Goal: Task Accomplishment & Management: Use online tool/utility

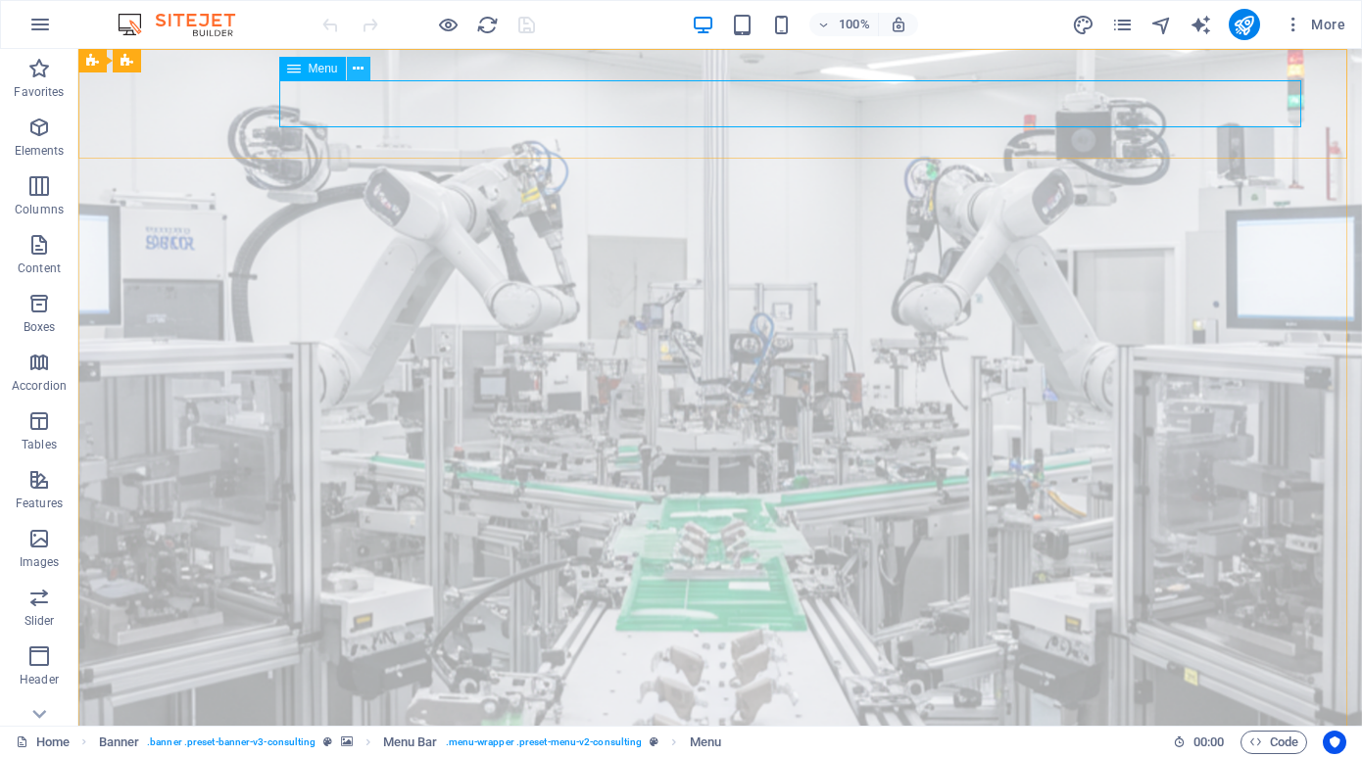
click at [358, 70] on icon at bounding box center [358, 69] width 11 height 21
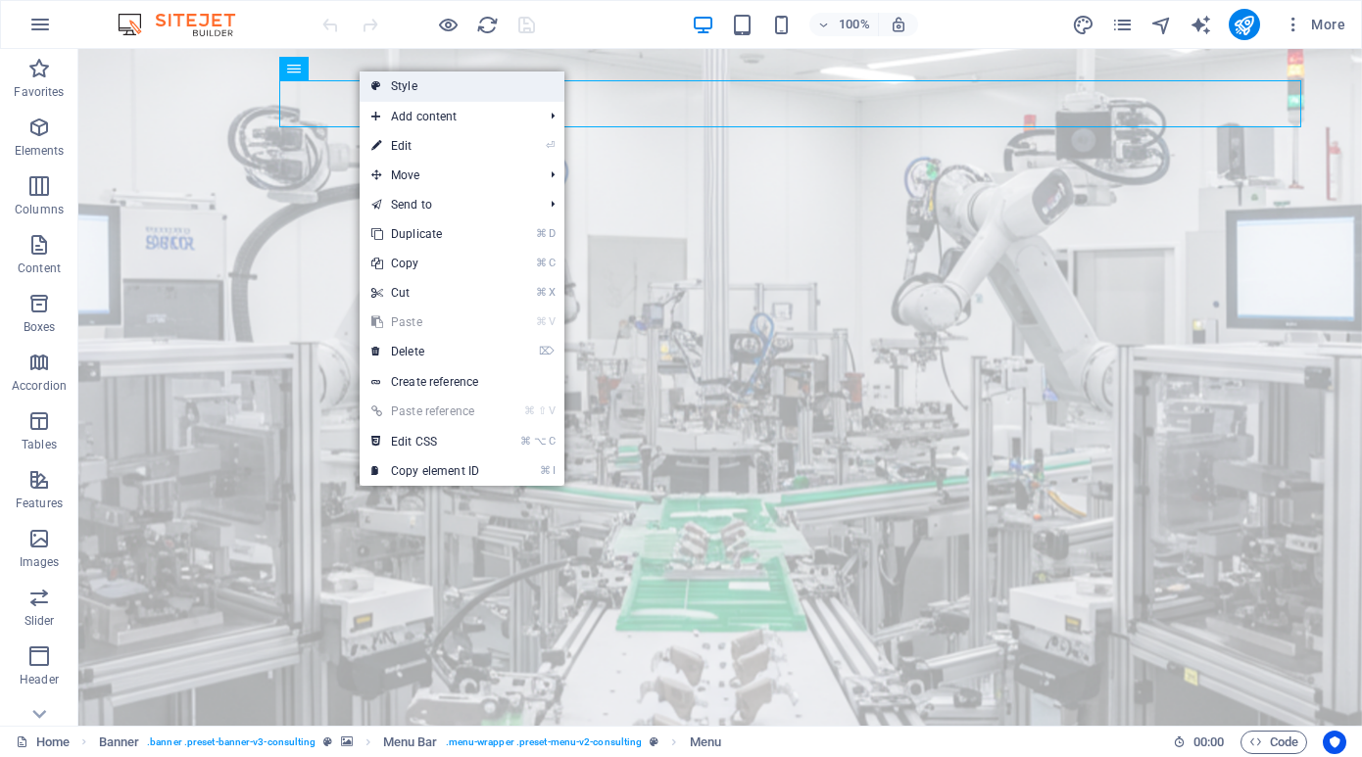
click at [390, 86] on link "Style" at bounding box center [462, 86] width 205 height 29
select select "rem"
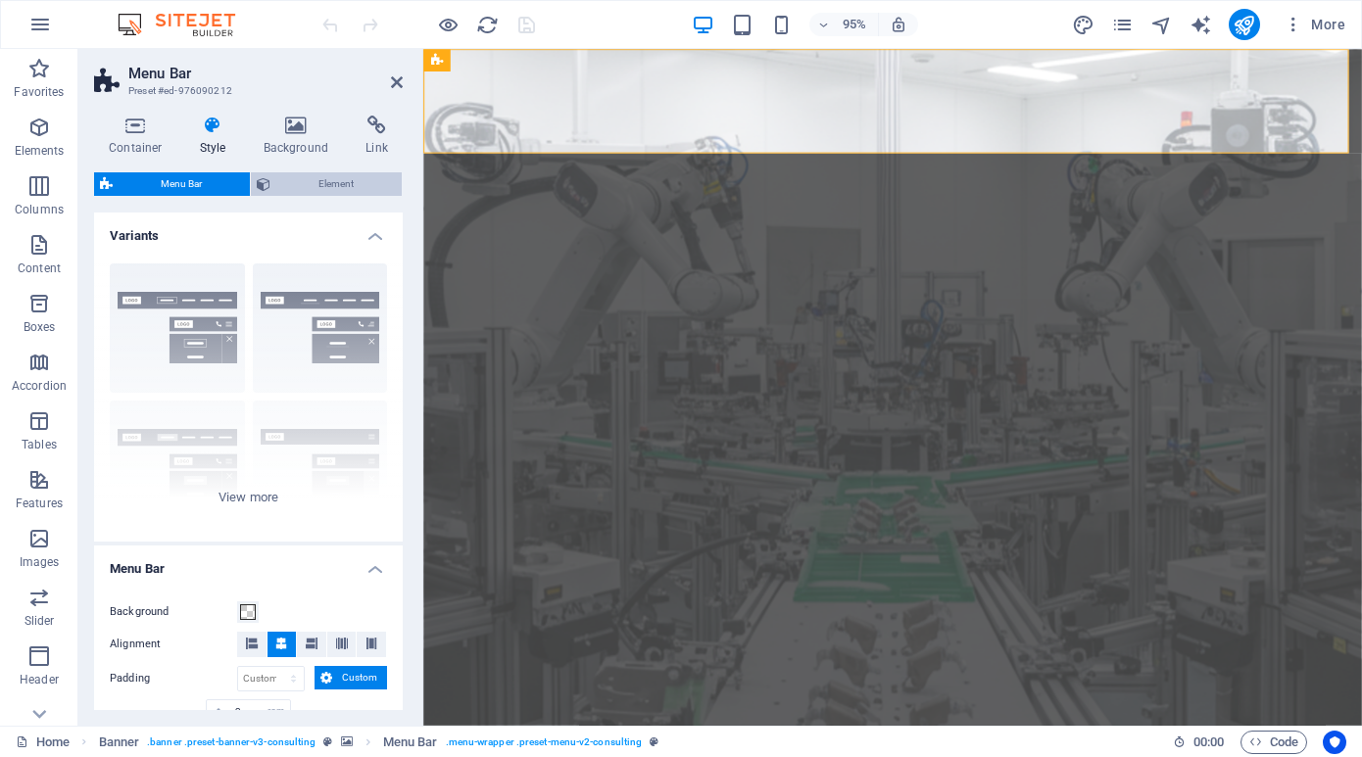
click at [311, 183] on span "Element" at bounding box center [336, 184] width 120 height 24
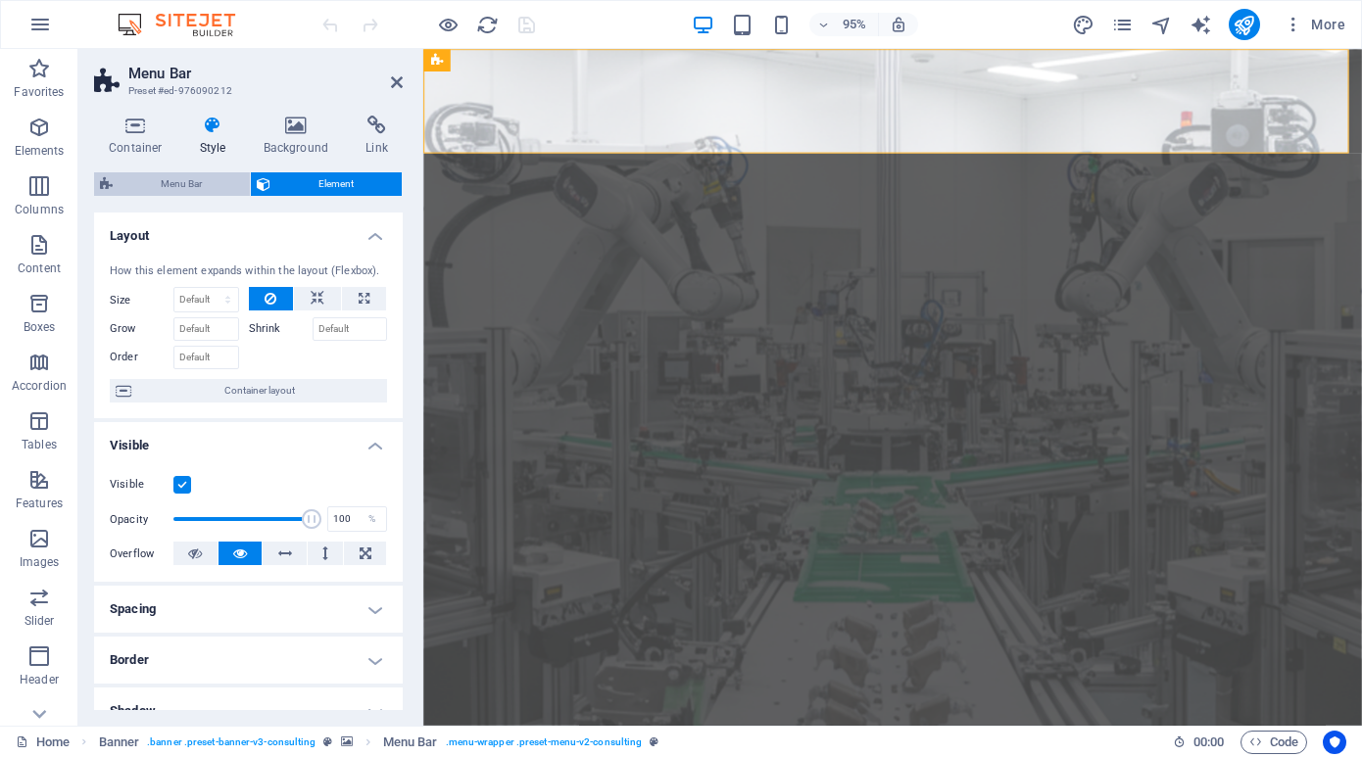
click at [164, 185] on span "Menu Bar" at bounding box center [181, 184] width 125 height 24
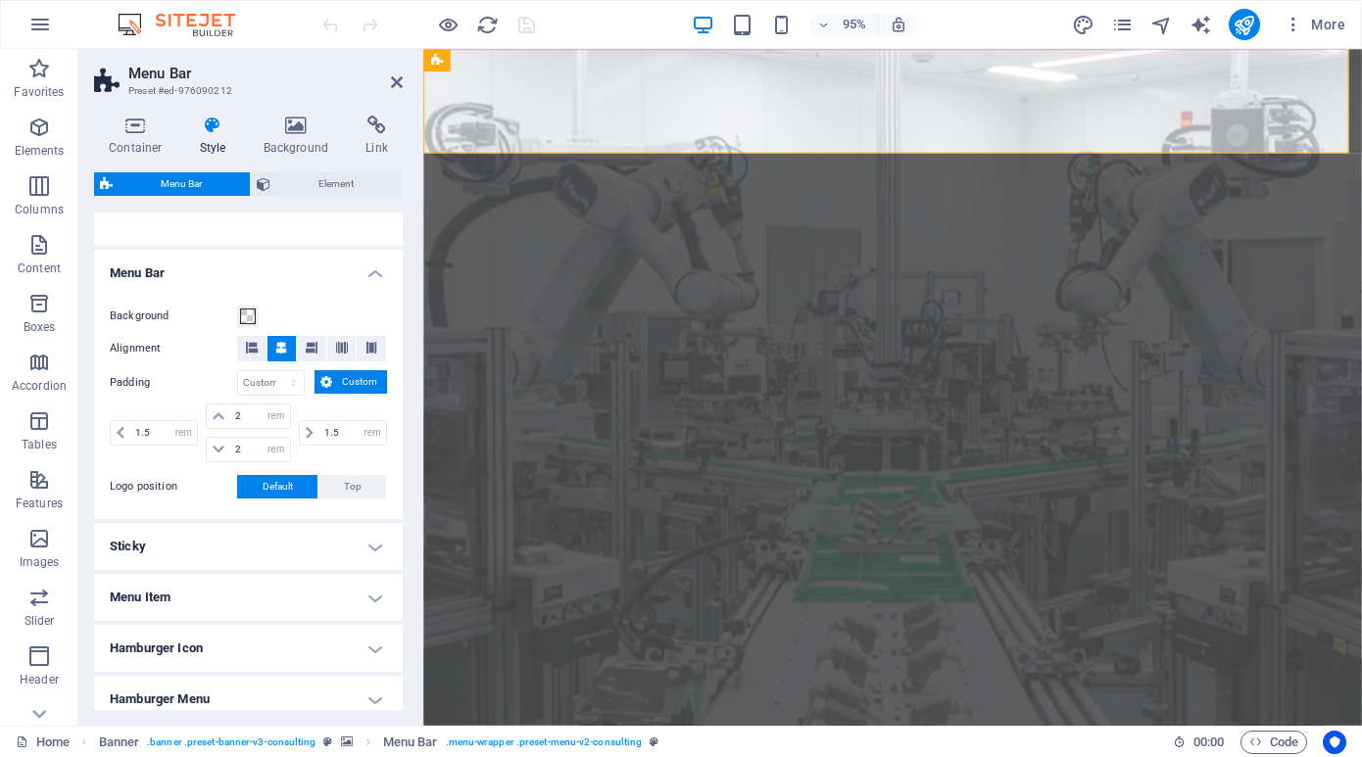
scroll to position [297, 0]
click at [373, 542] on h4 "Sticky" at bounding box center [248, 545] width 309 height 47
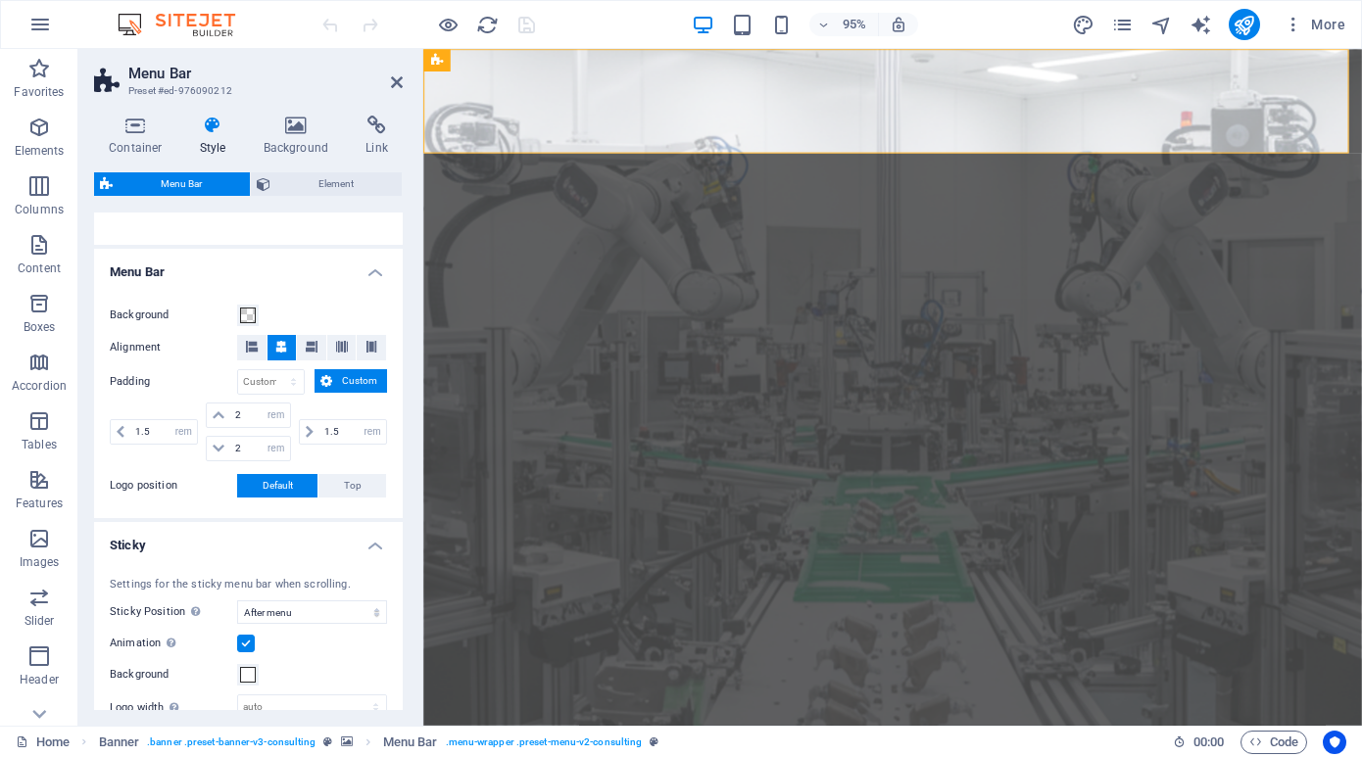
click at [373, 542] on h4 "Sticky" at bounding box center [248, 539] width 309 height 35
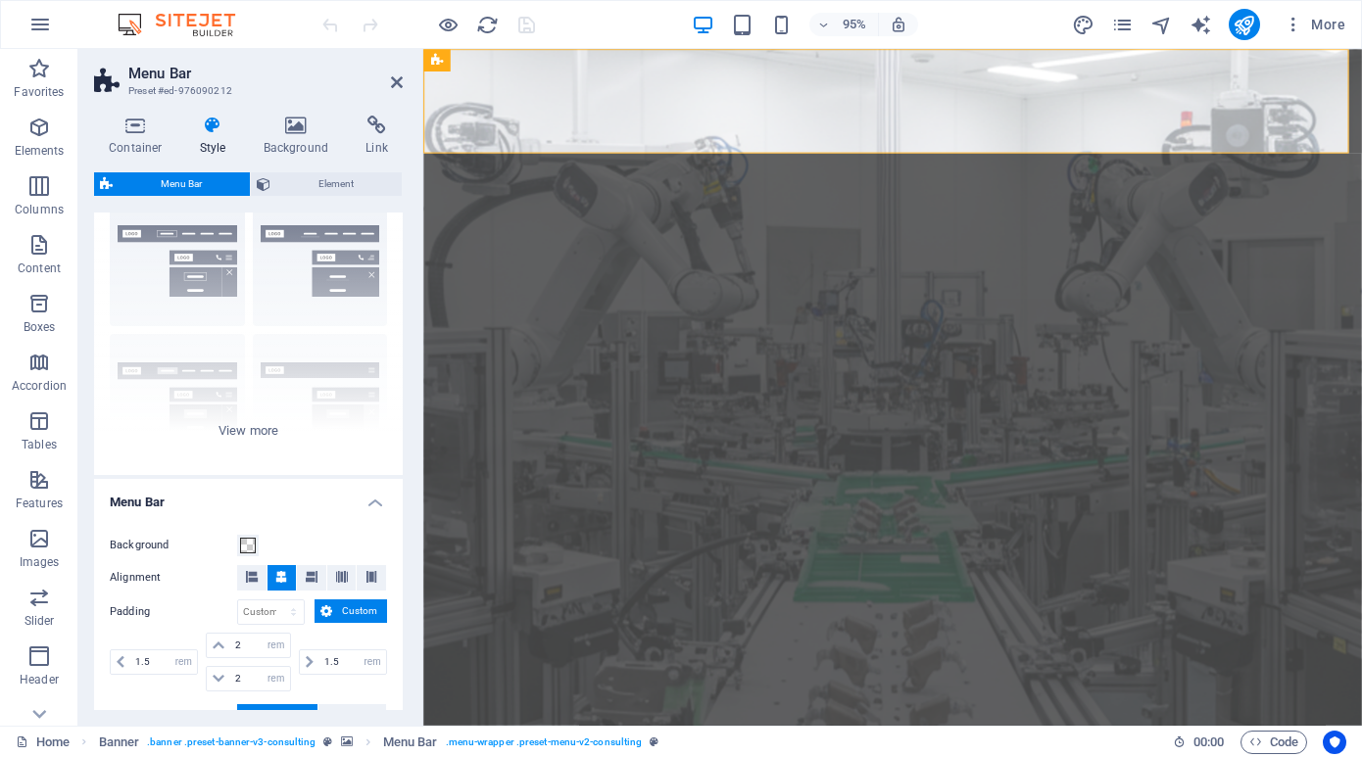
scroll to position [0, 0]
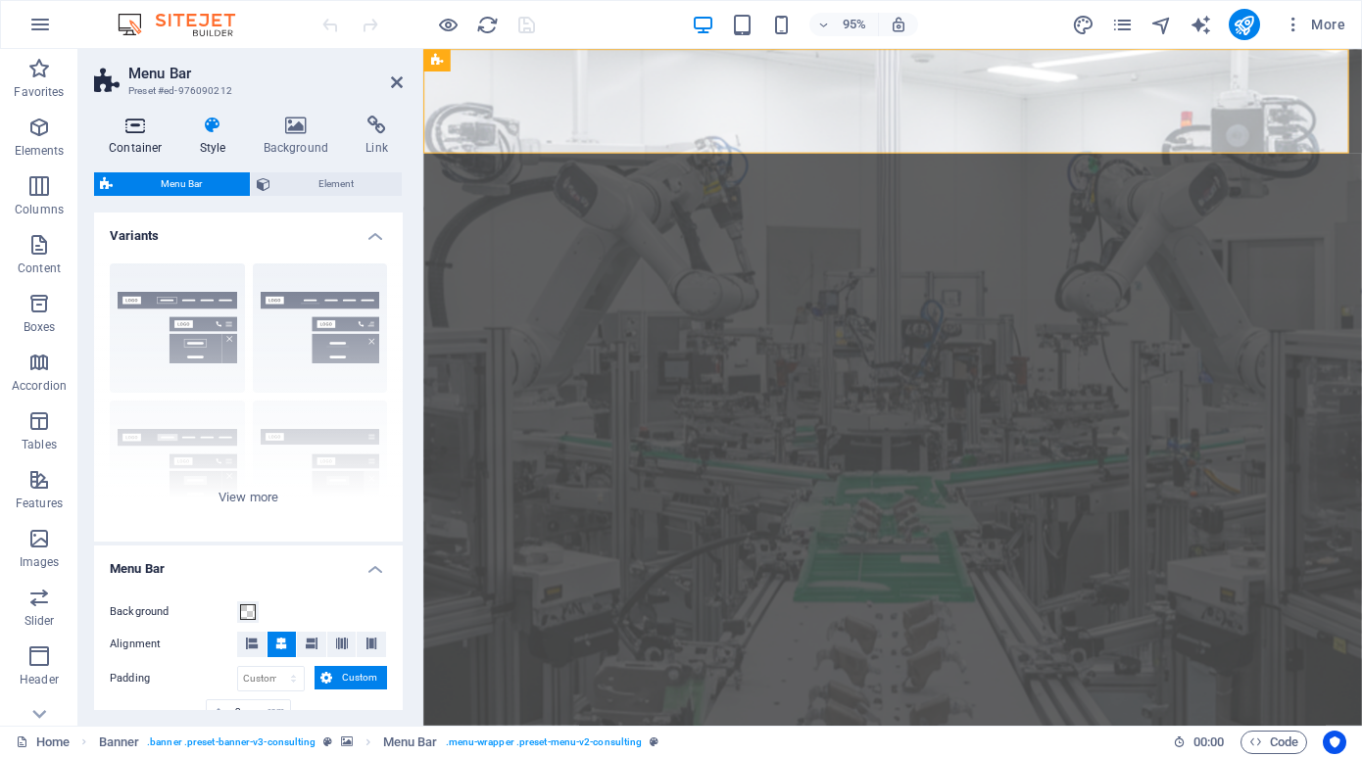
click at [130, 129] on icon at bounding box center [135, 126] width 83 height 20
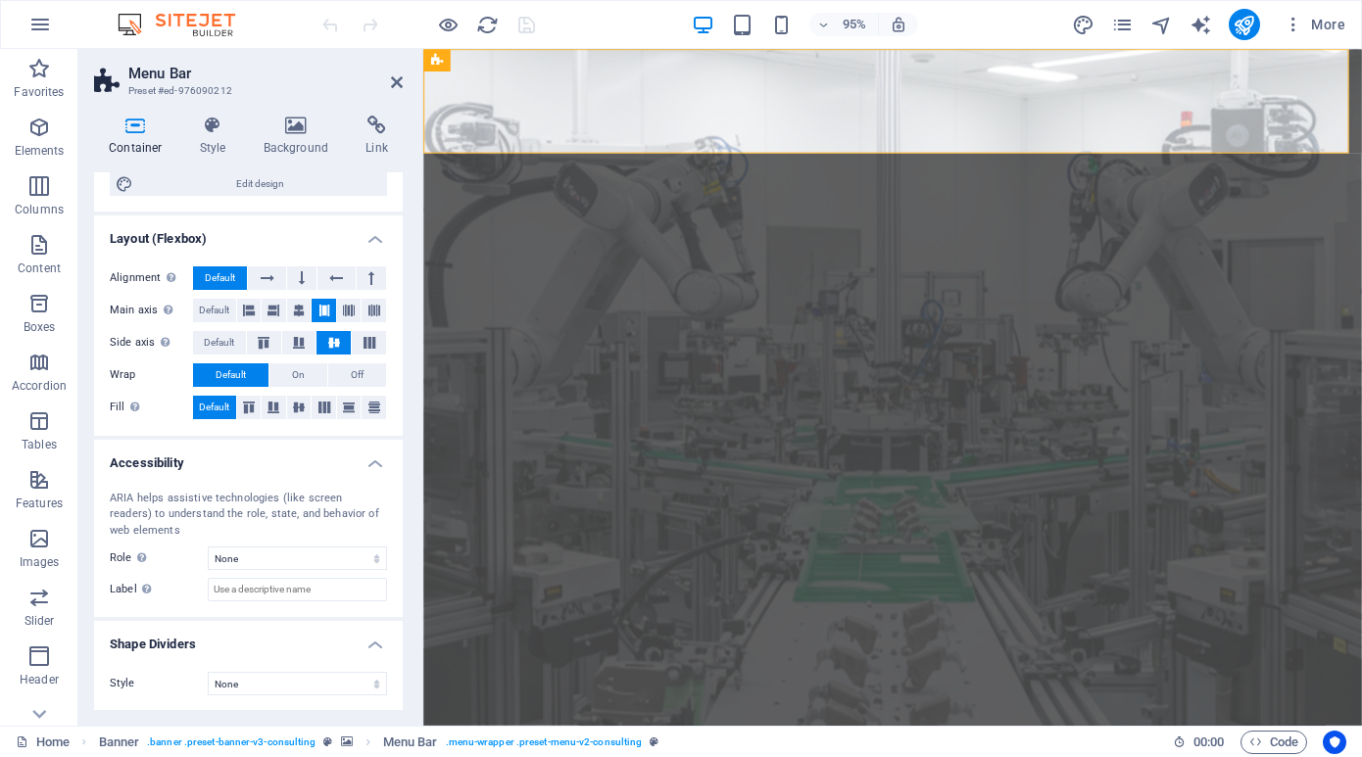
scroll to position [221, 0]
click at [395, 79] on icon at bounding box center [397, 82] width 12 height 16
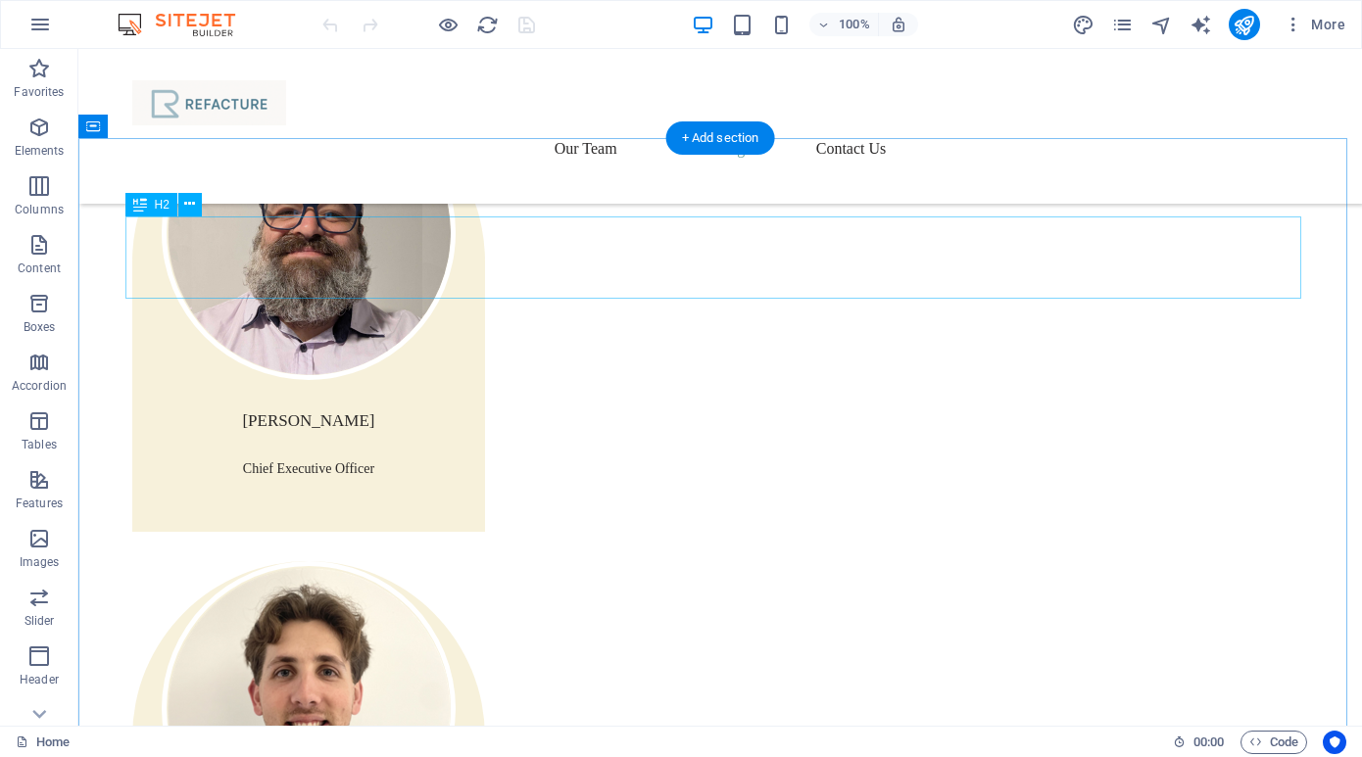
scroll to position [3035, 0]
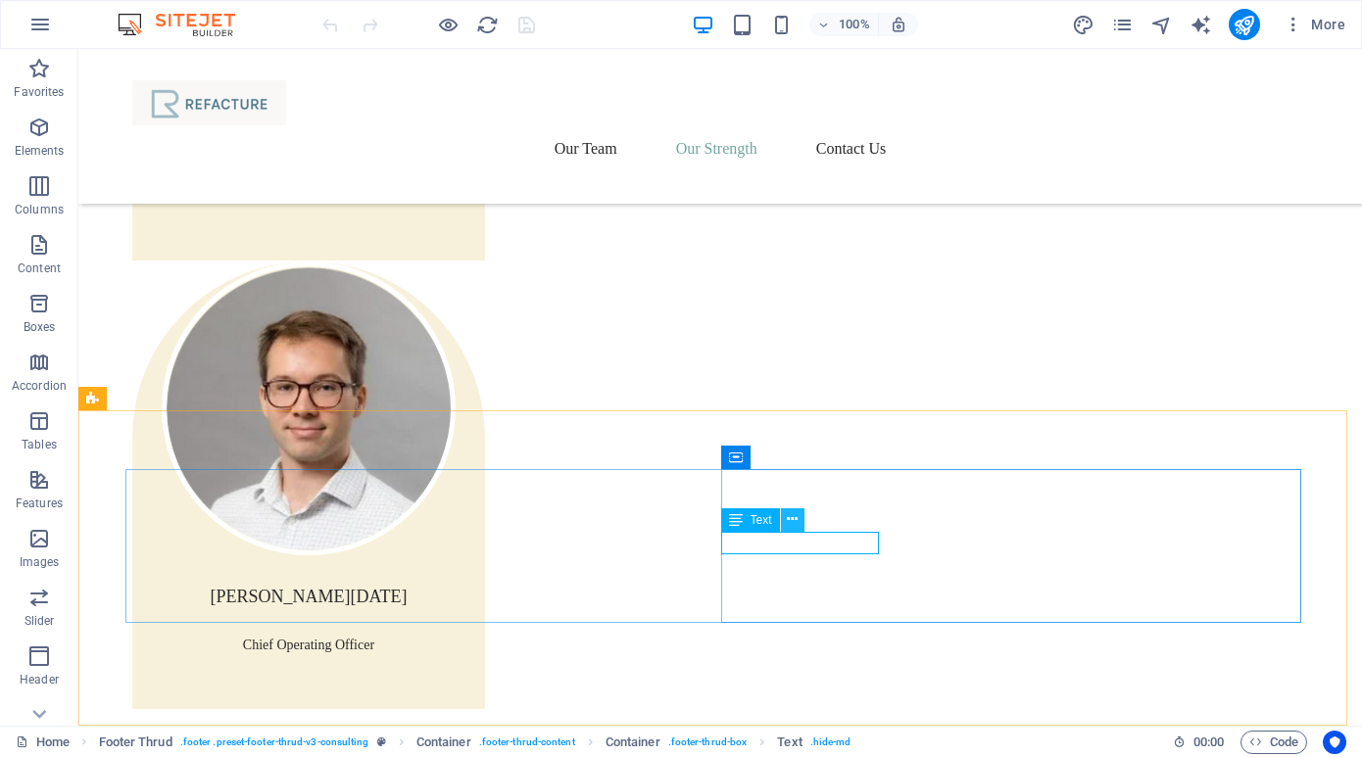
click at [792, 521] on icon at bounding box center [792, 520] width 11 height 21
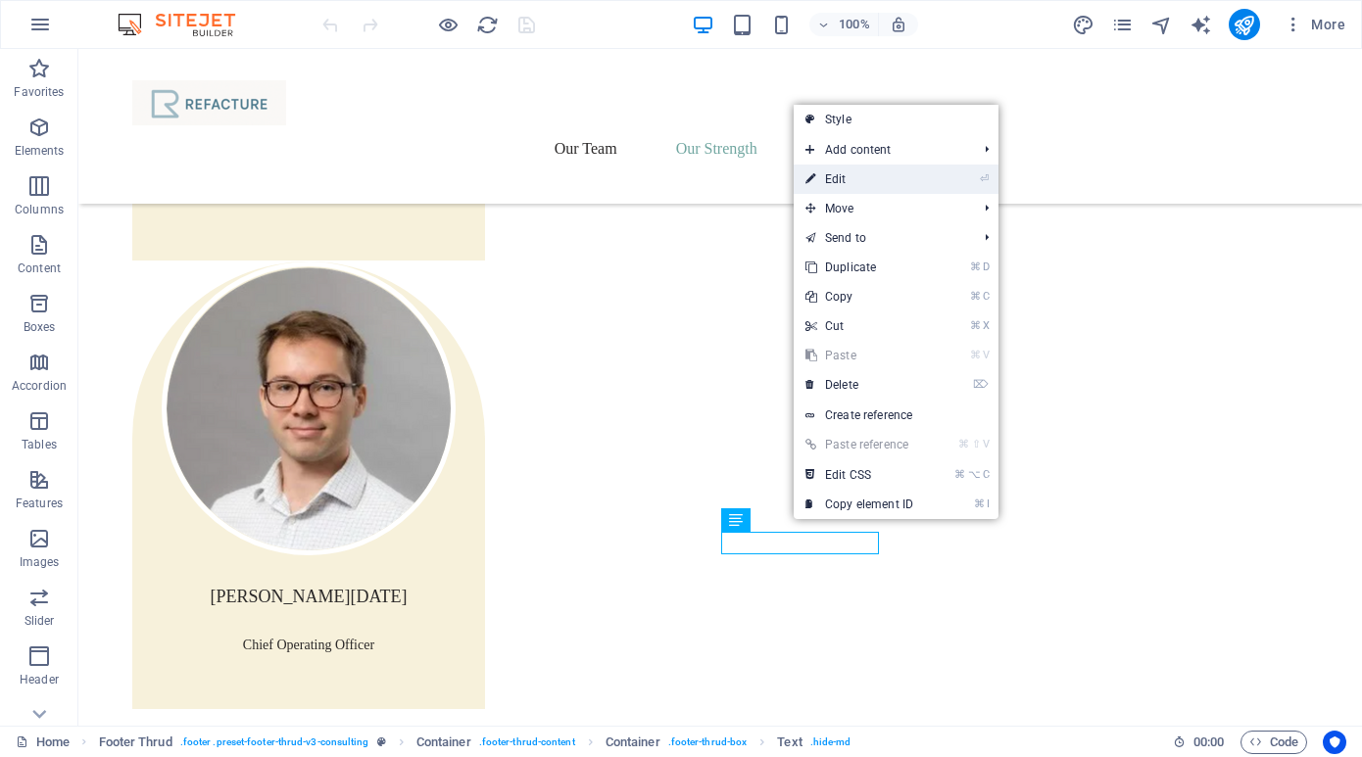
click at [887, 176] on link "⏎ Edit" at bounding box center [859, 179] width 131 height 29
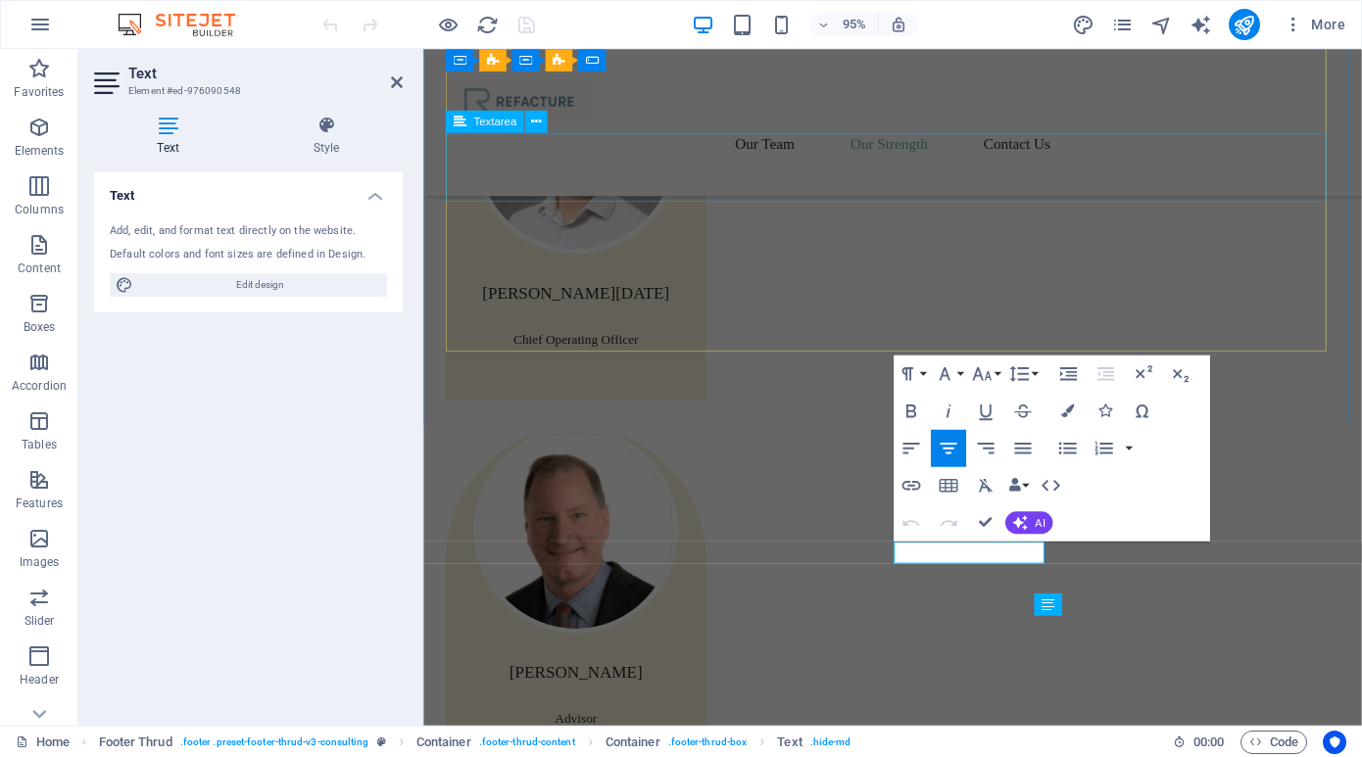
scroll to position [2858, 0]
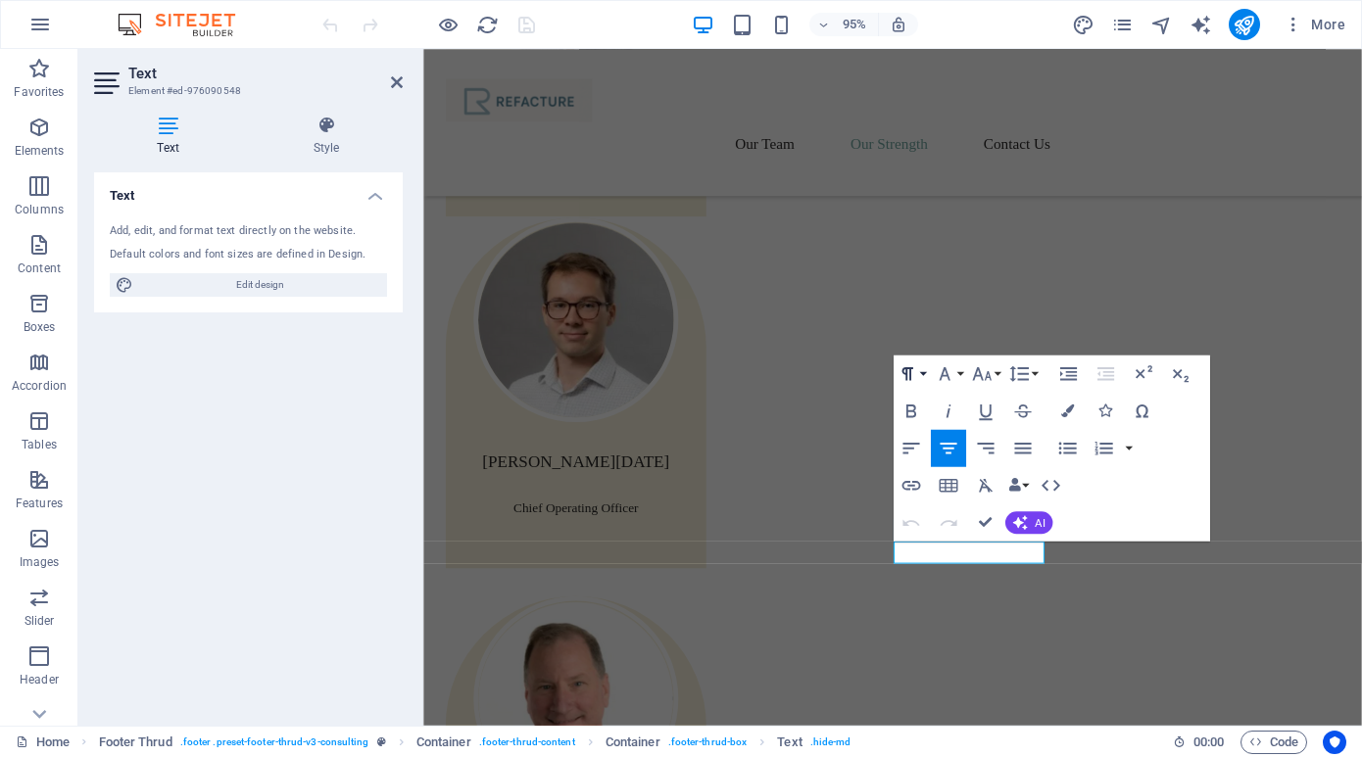
click at [919, 373] on button "Paragraph Format" at bounding box center [911, 374] width 35 height 37
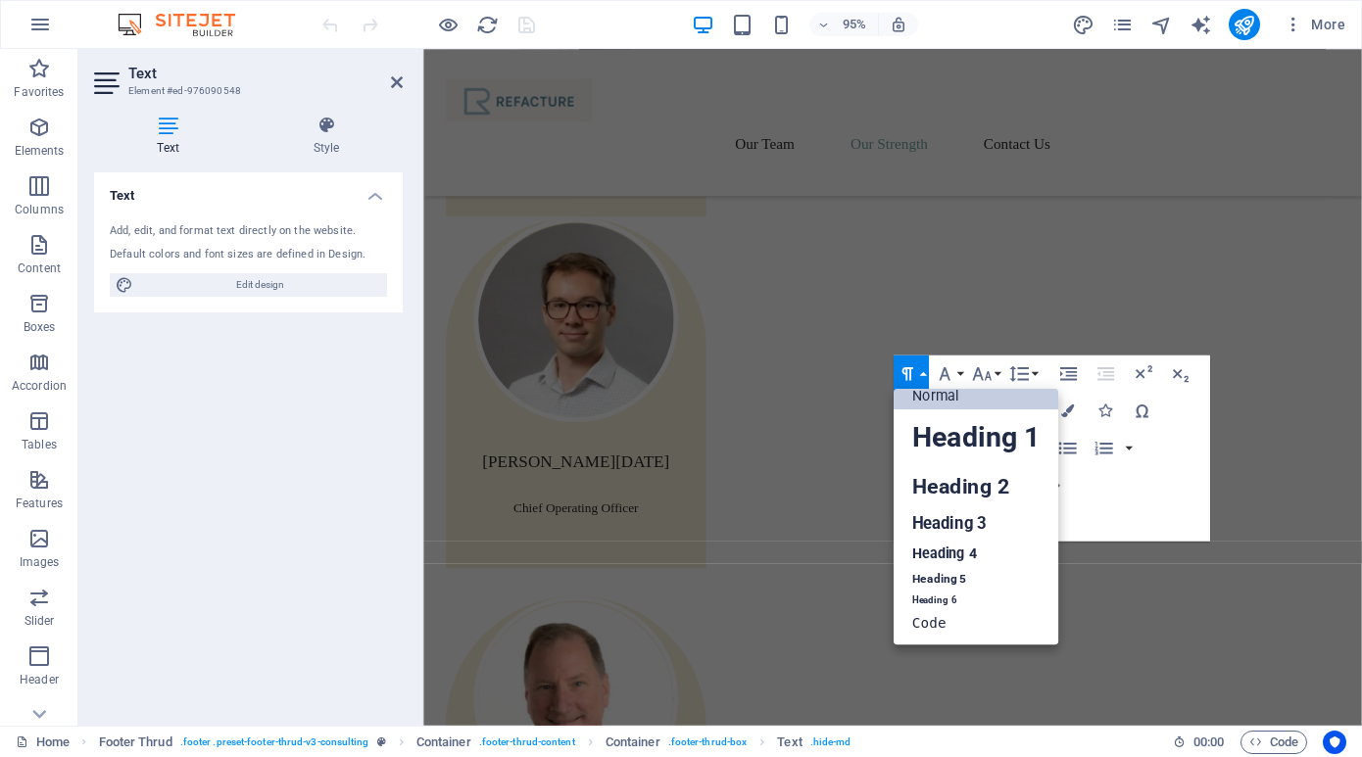
scroll to position [16, 0]
click at [920, 373] on button "Paragraph Format" at bounding box center [911, 374] width 35 height 37
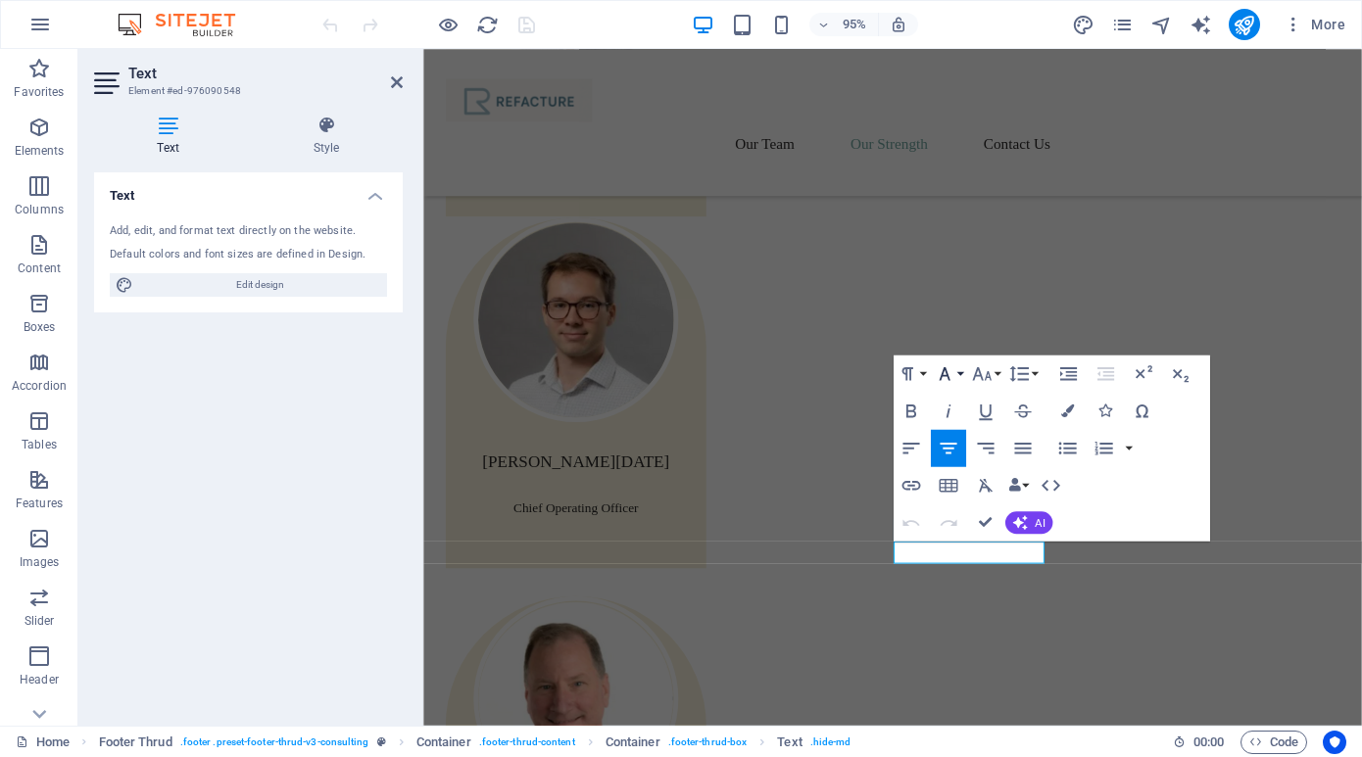
click at [960, 371] on button "Font Family" at bounding box center [948, 374] width 35 height 37
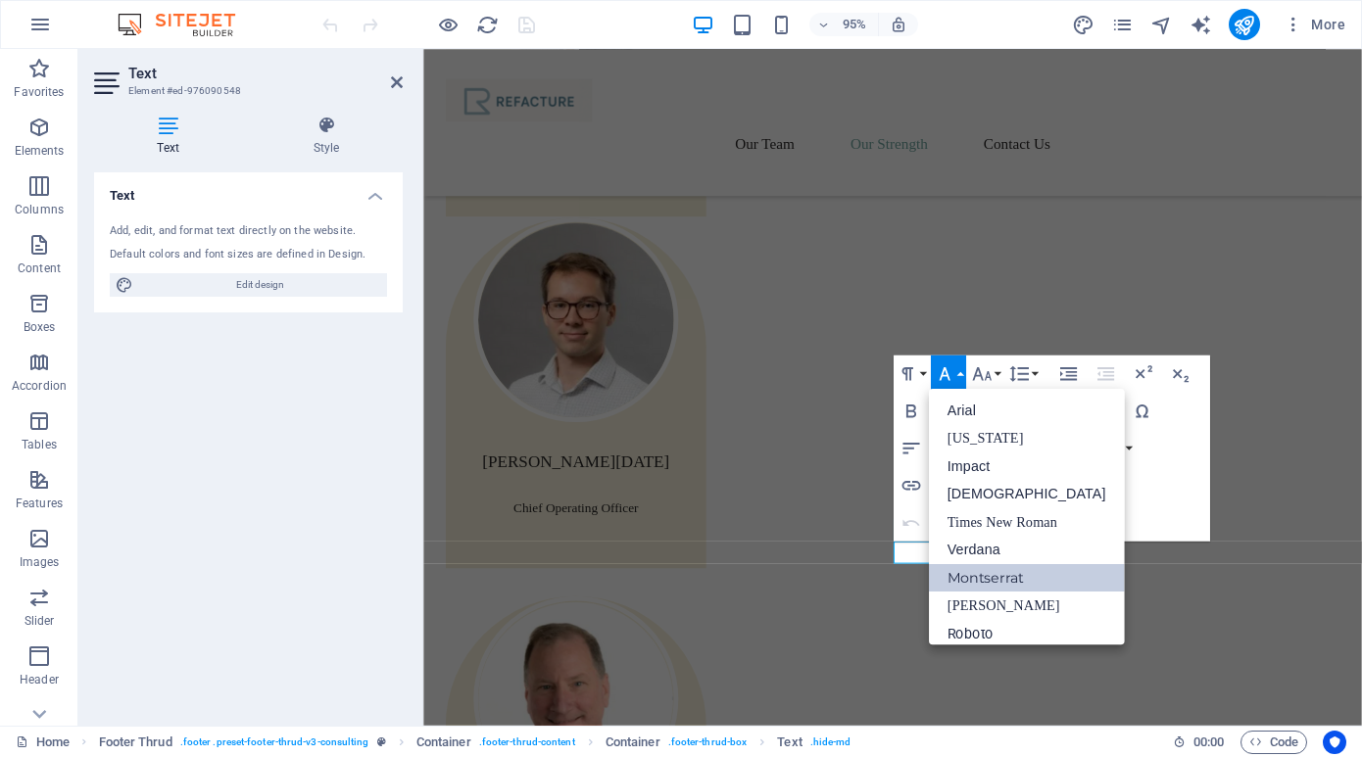
click at [1012, 571] on link "Montserrat" at bounding box center [1027, 578] width 196 height 28
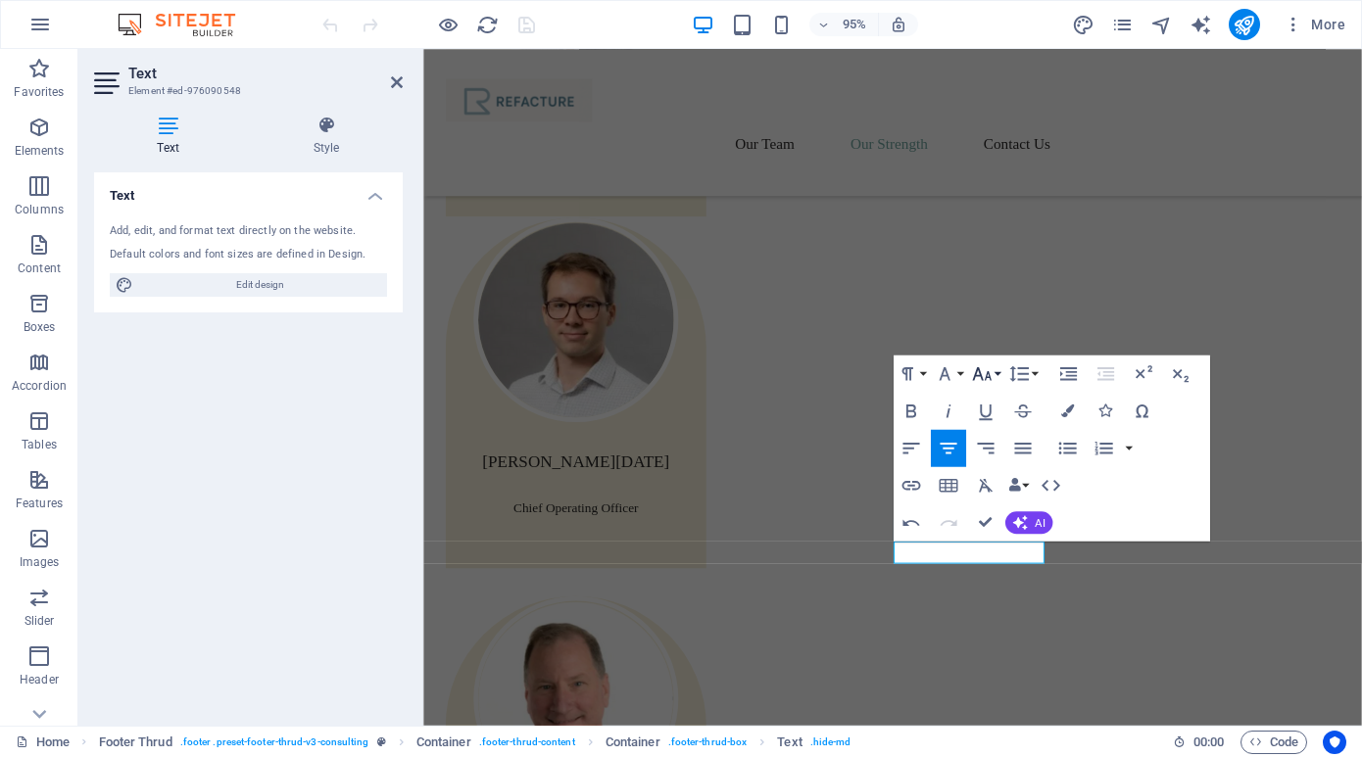
click at [997, 374] on button "Font Size" at bounding box center [985, 374] width 35 height 37
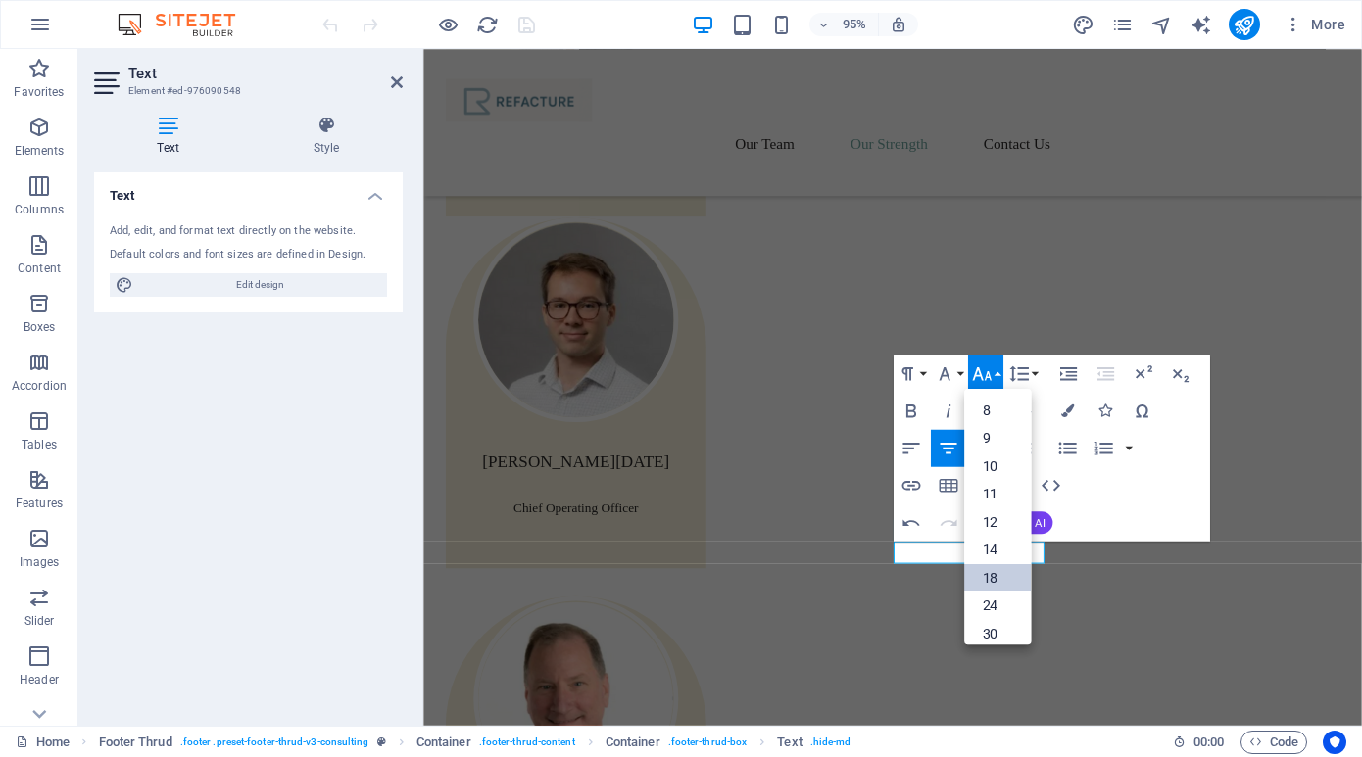
click at [992, 585] on link "18" at bounding box center [997, 578] width 67 height 28
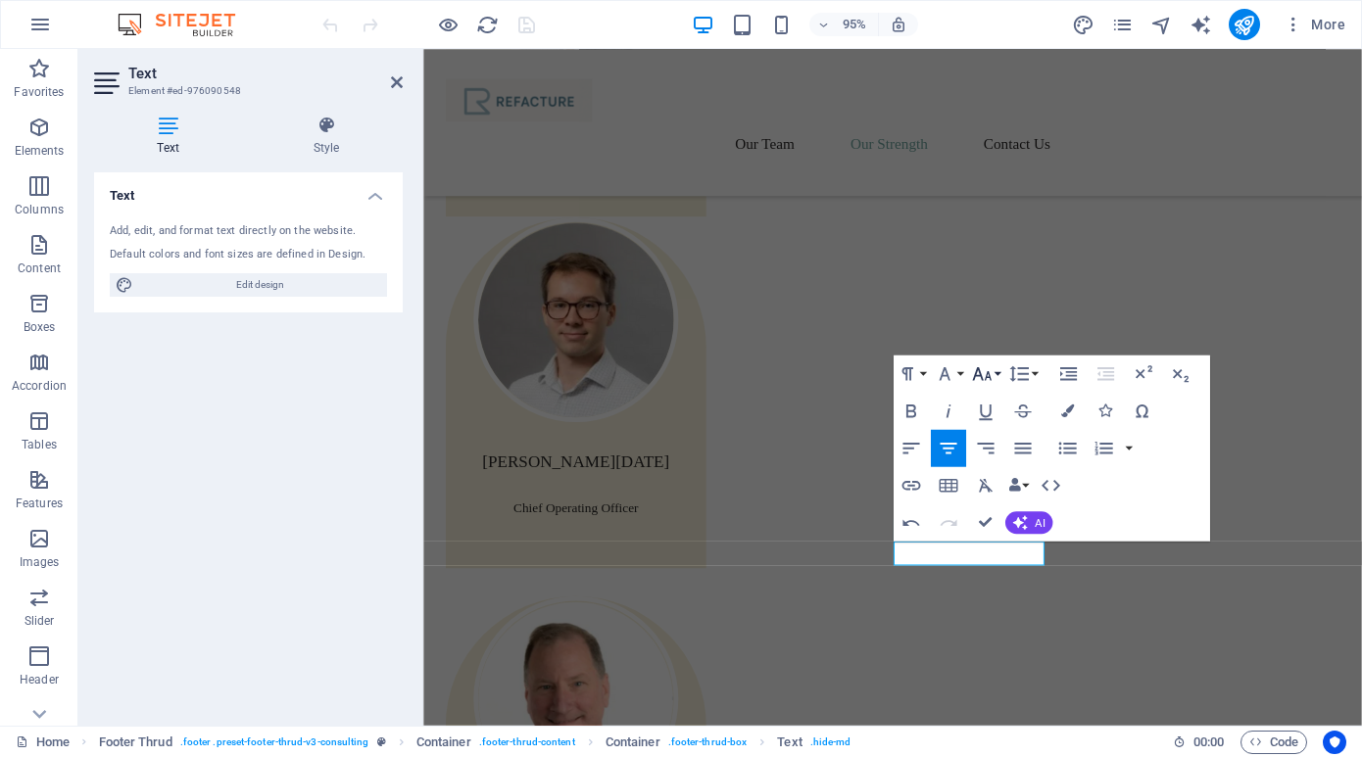
click at [998, 371] on button "Font Size" at bounding box center [985, 374] width 35 height 37
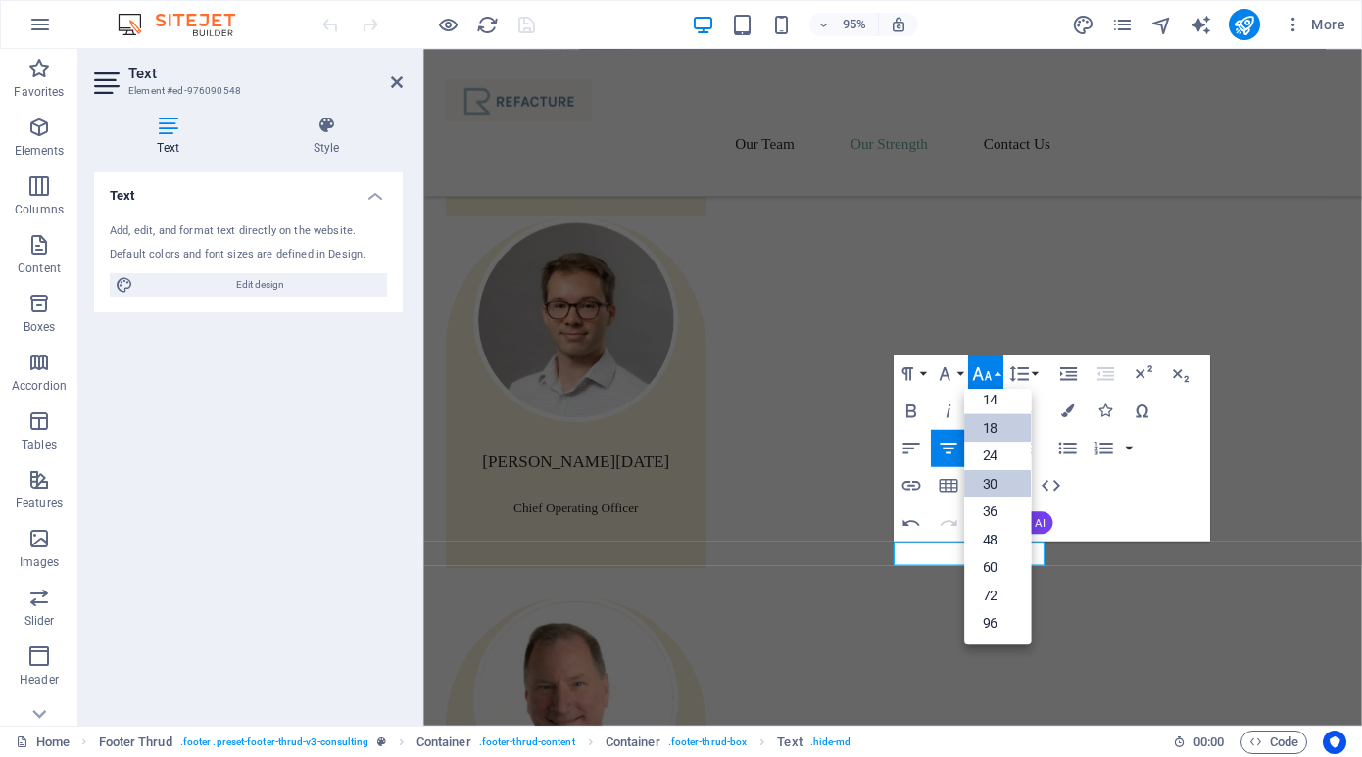
scroll to position [158, 0]
click at [1011, 403] on link "14" at bounding box center [997, 400] width 67 height 28
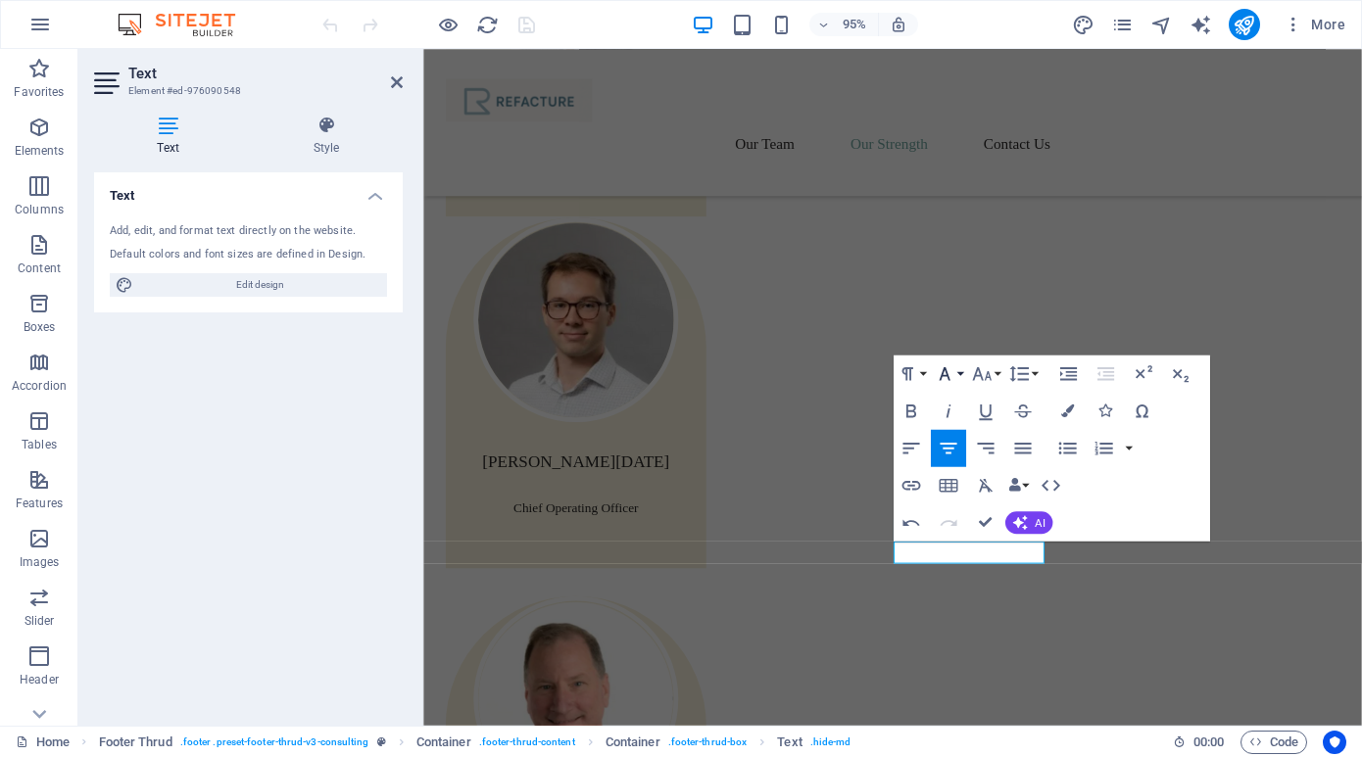
click at [958, 376] on button "Font Family" at bounding box center [948, 374] width 35 height 37
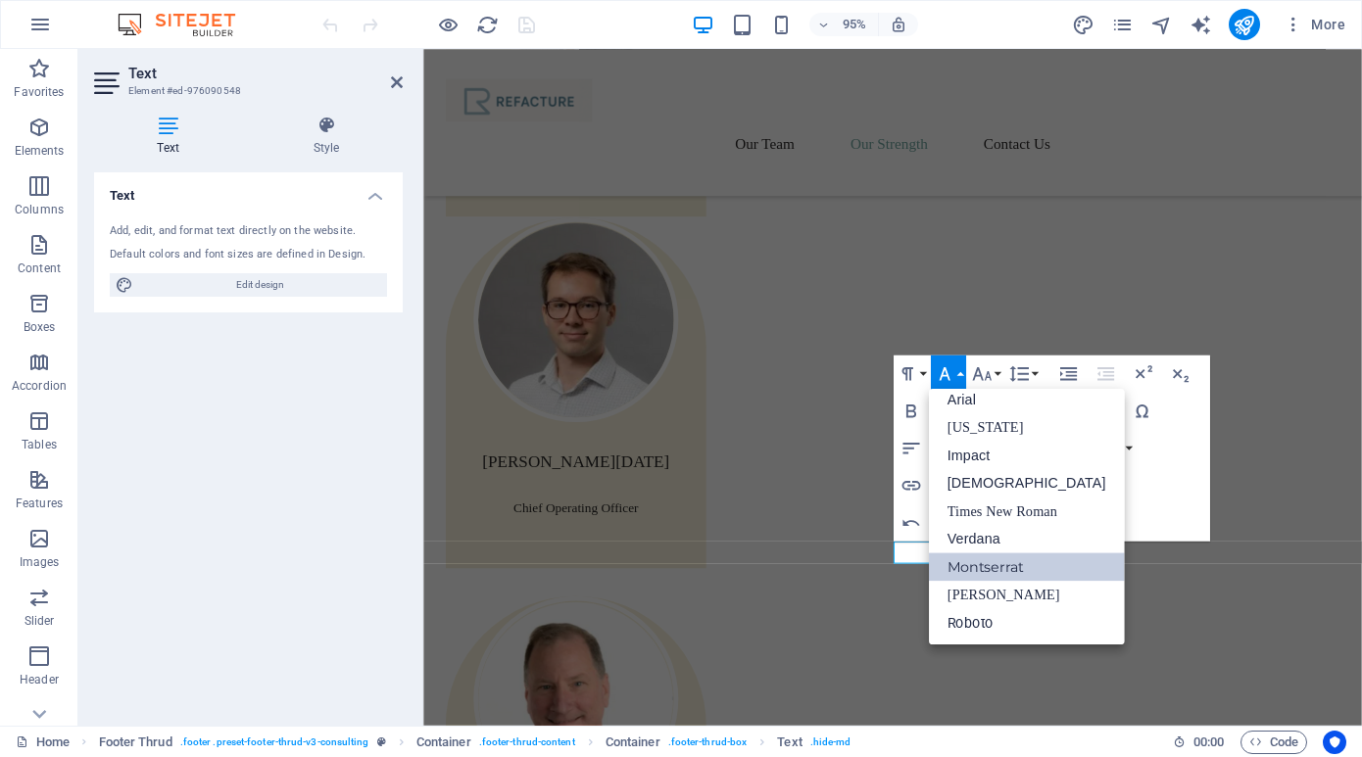
scroll to position [11, 0]
click at [964, 370] on button "Font Family" at bounding box center [948, 374] width 35 height 37
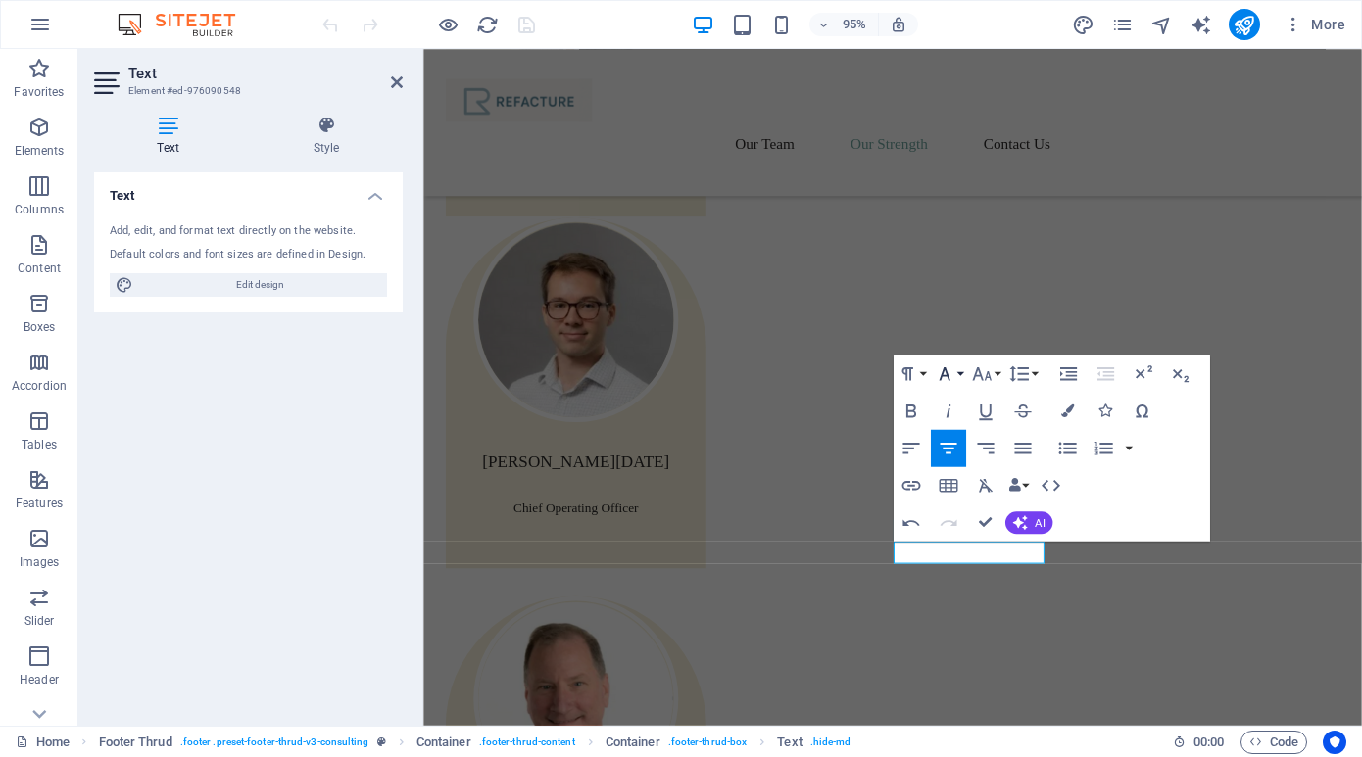
click at [958, 378] on button "Font Family" at bounding box center [948, 374] width 35 height 37
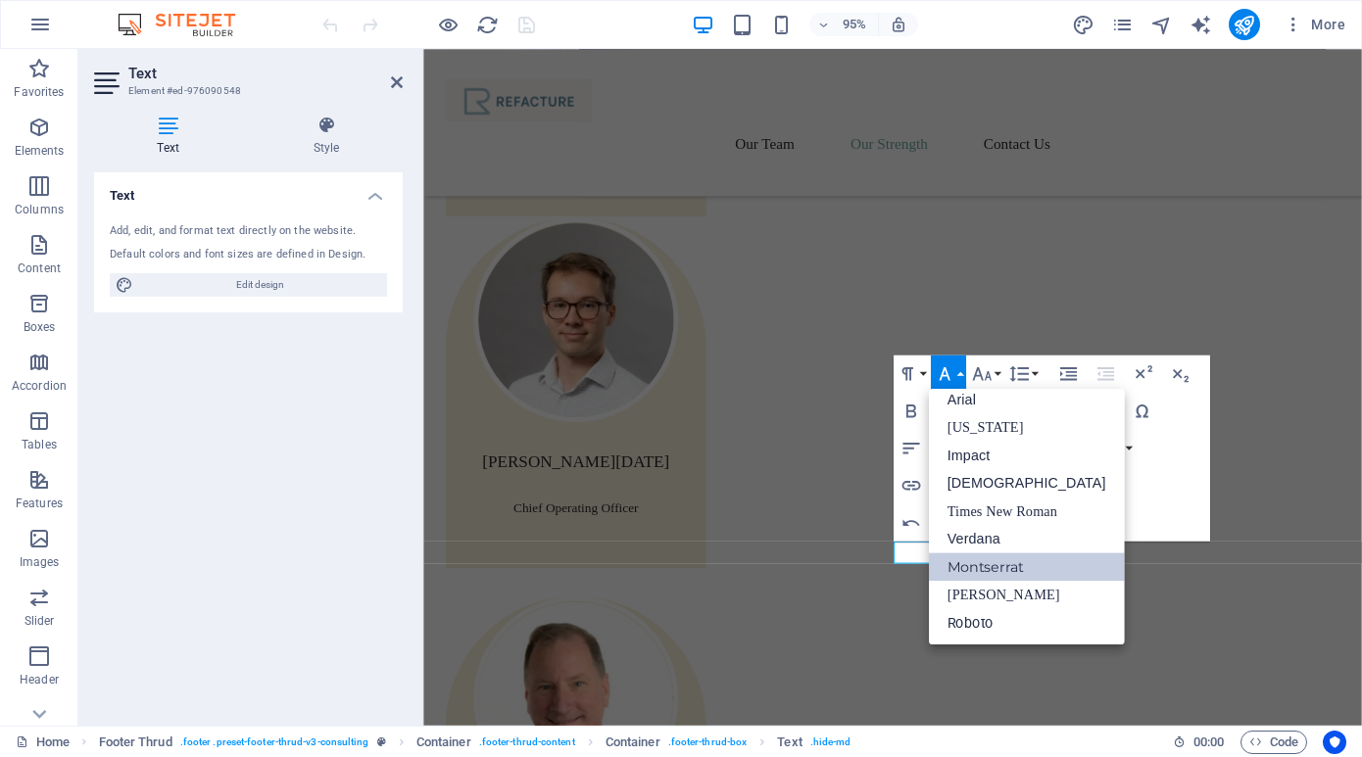
click at [973, 565] on link "Montserrat" at bounding box center [1027, 568] width 196 height 28
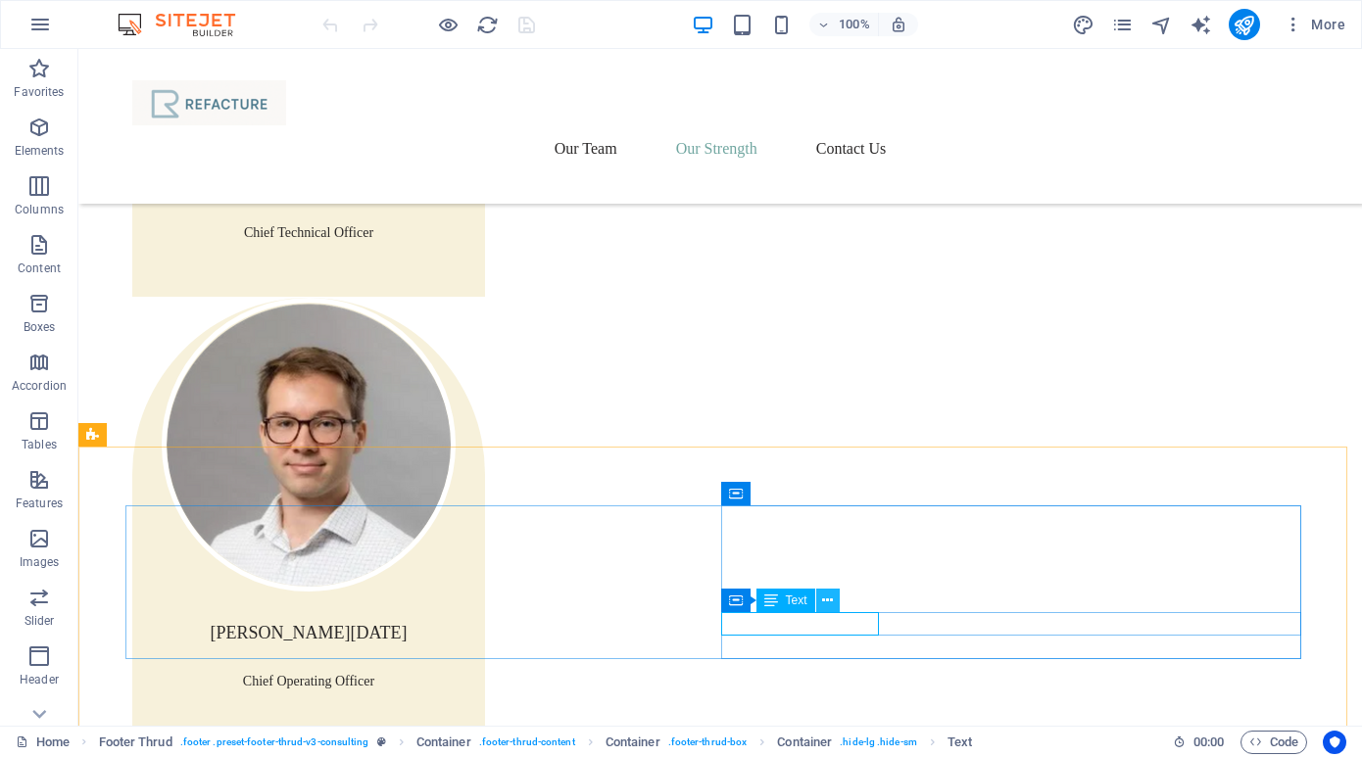
click at [828, 601] on icon at bounding box center [827, 601] width 11 height 21
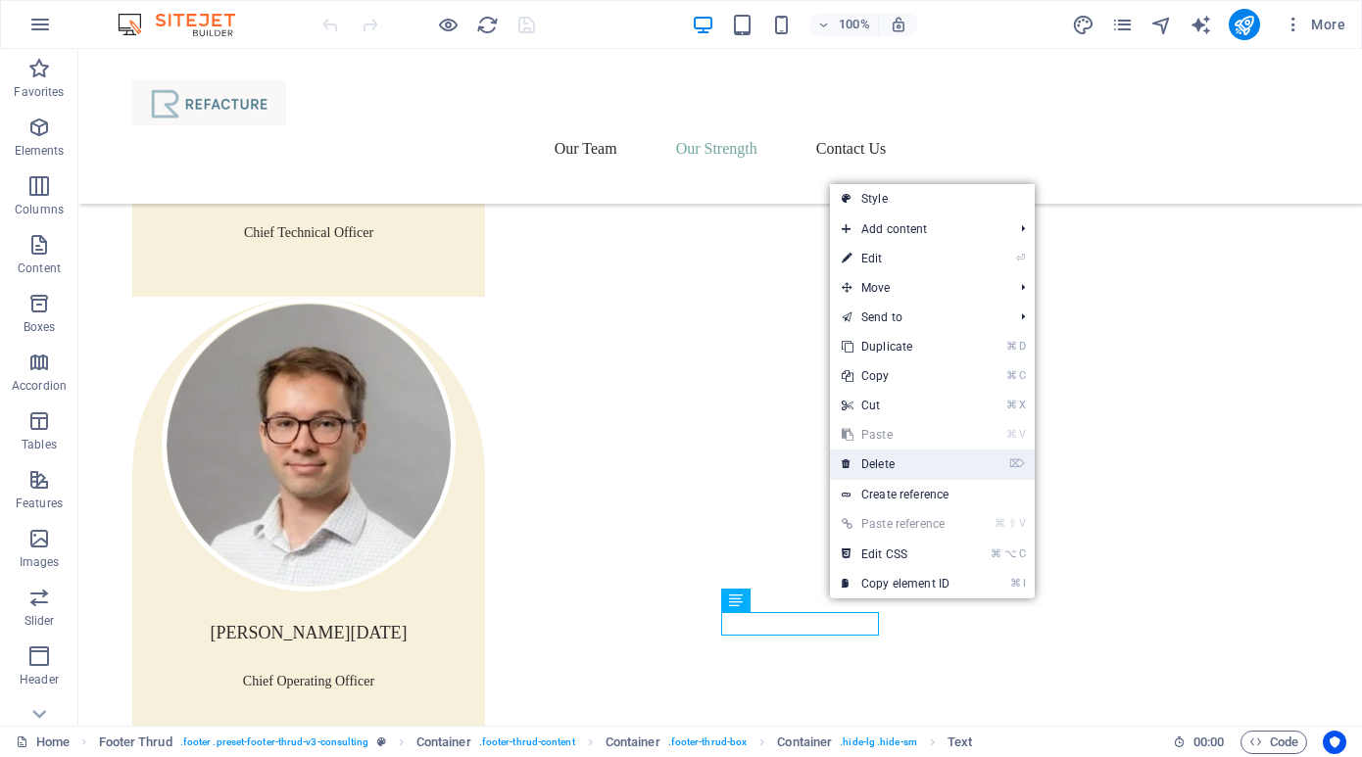
click at [870, 461] on link "⌦ Delete" at bounding box center [895, 464] width 131 height 29
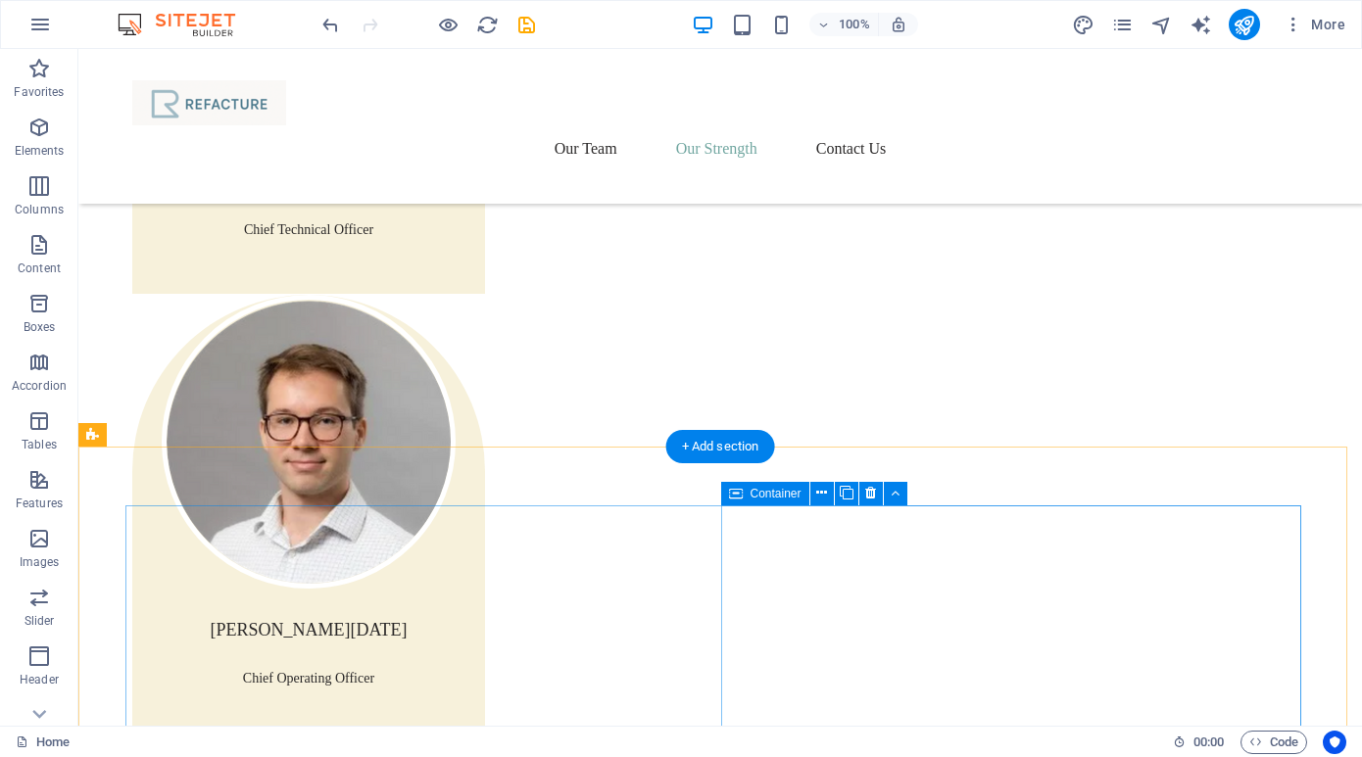
scroll to position [3151, 0]
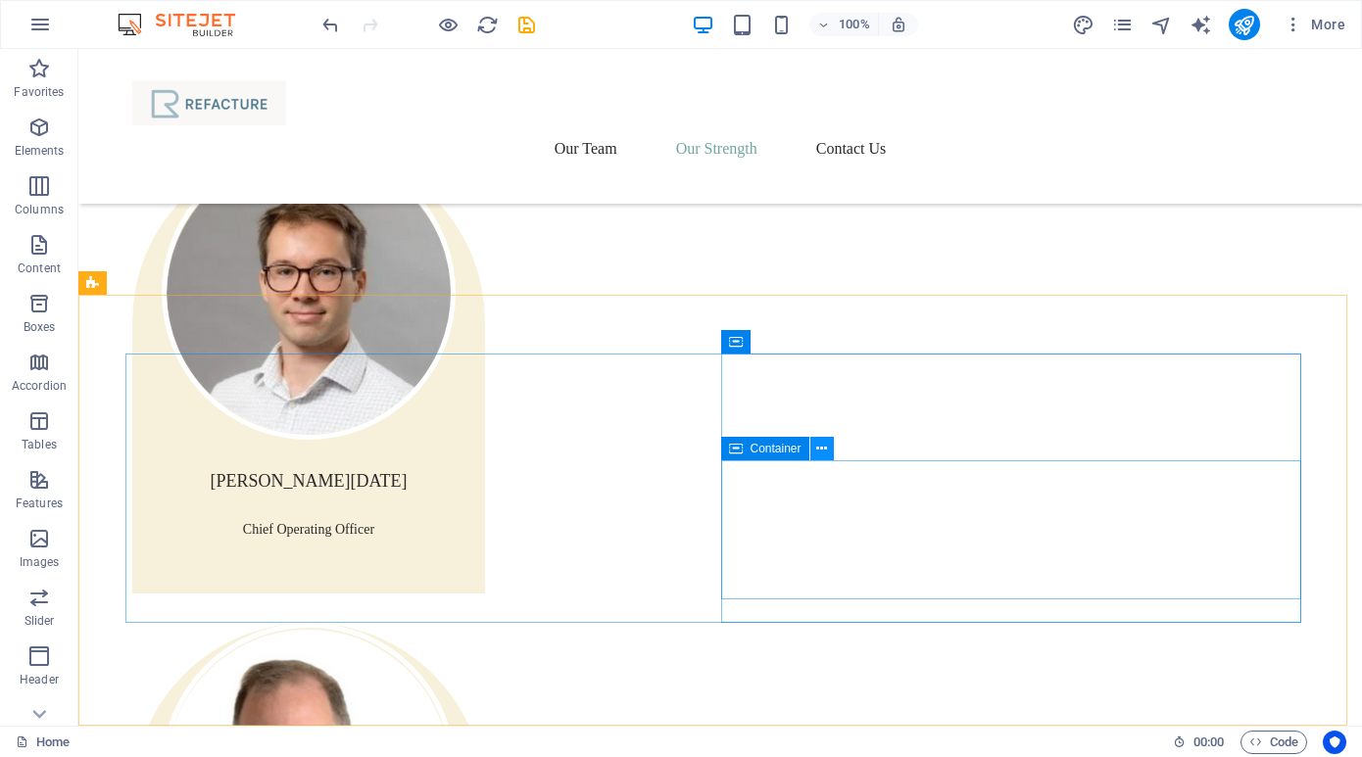
click at [821, 451] on icon at bounding box center [821, 449] width 11 height 21
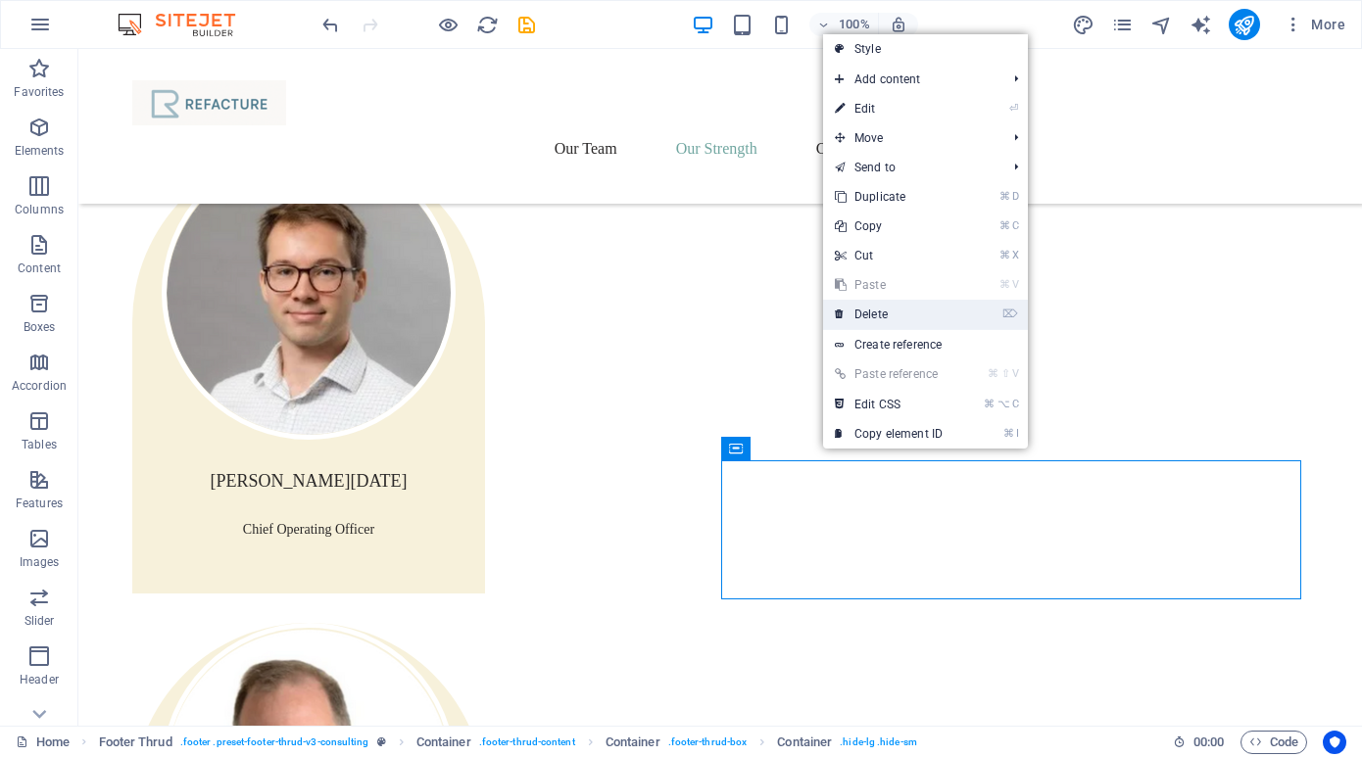
click at [905, 310] on link "⌦ Delete" at bounding box center [888, 314] width 131 height 29
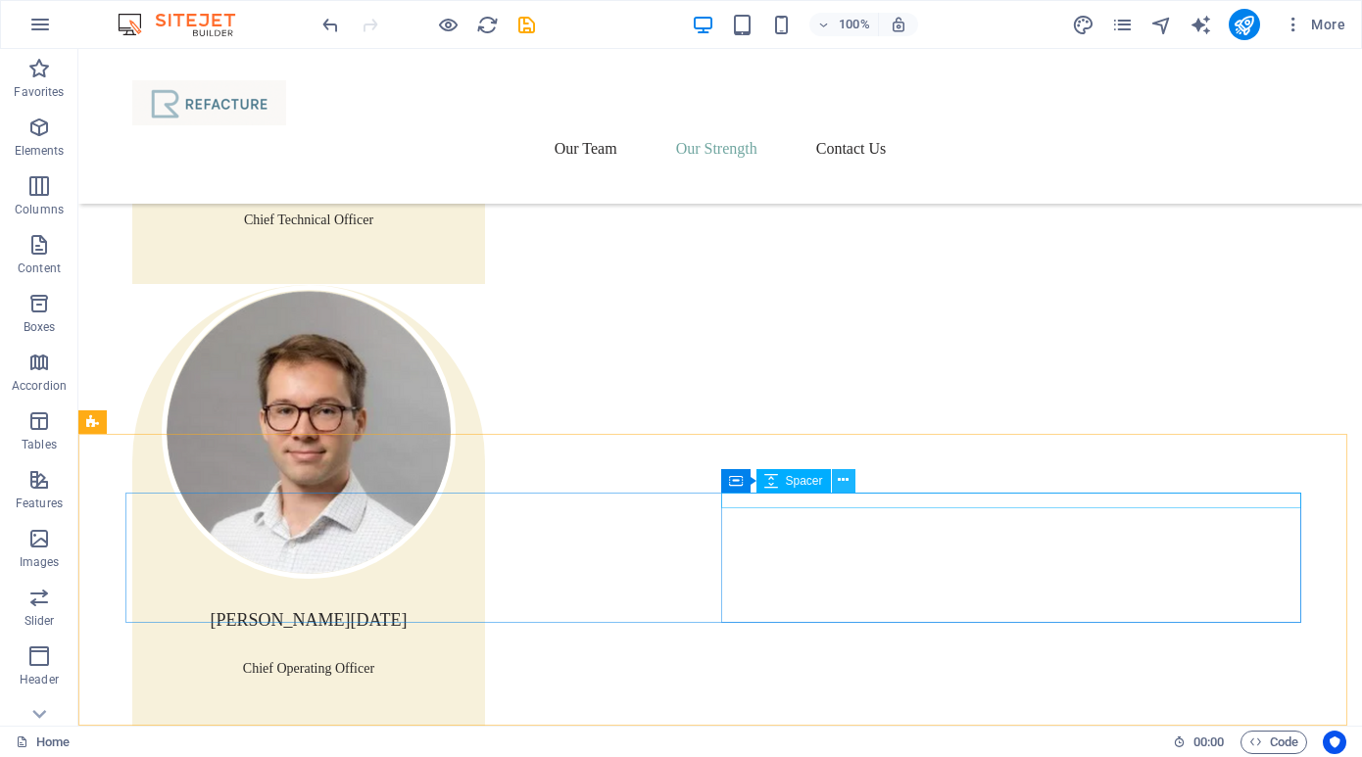
click at [846, 480] on icon at bounding box center [843, 480] width 11 height 21
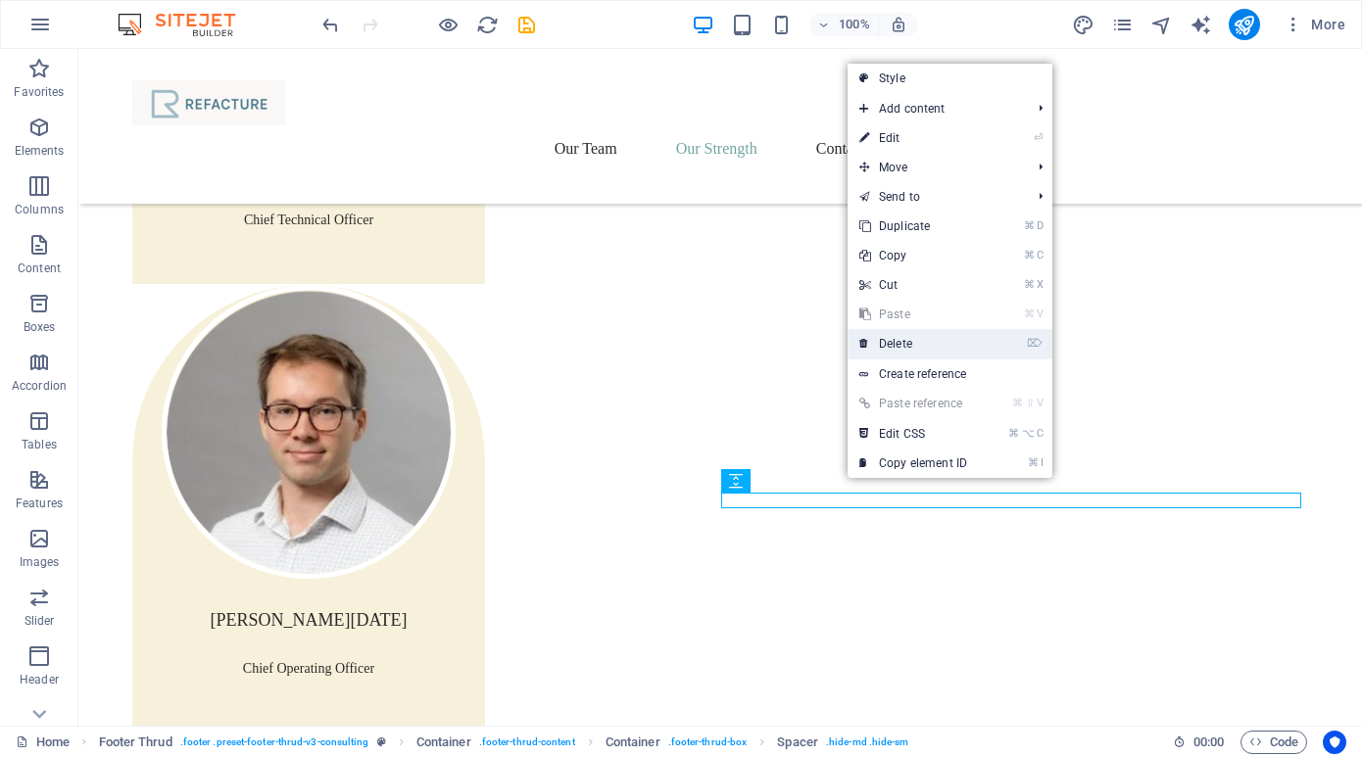
click at [887, 341] on link "⌦ Delete" at bounding box center [913, 343] width 131 height 29
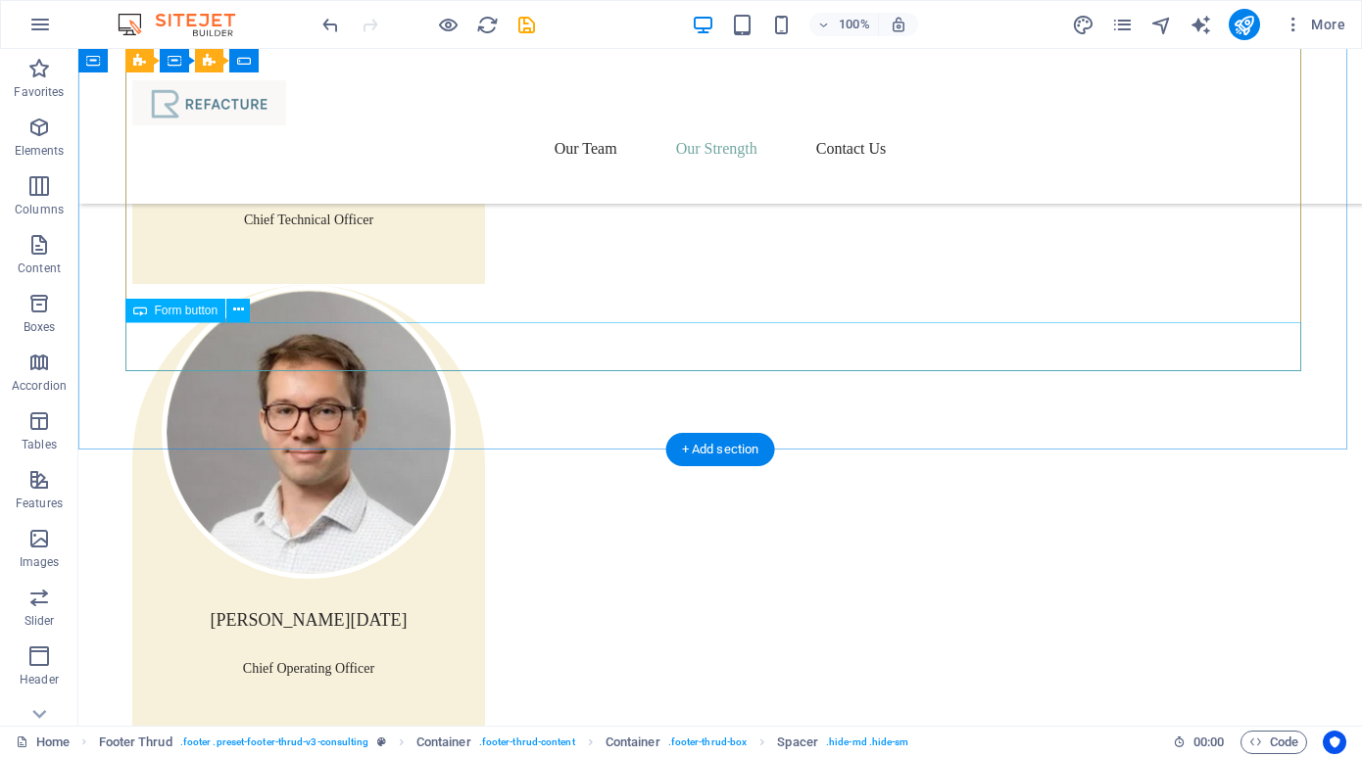
scroll to position [2996, 0]
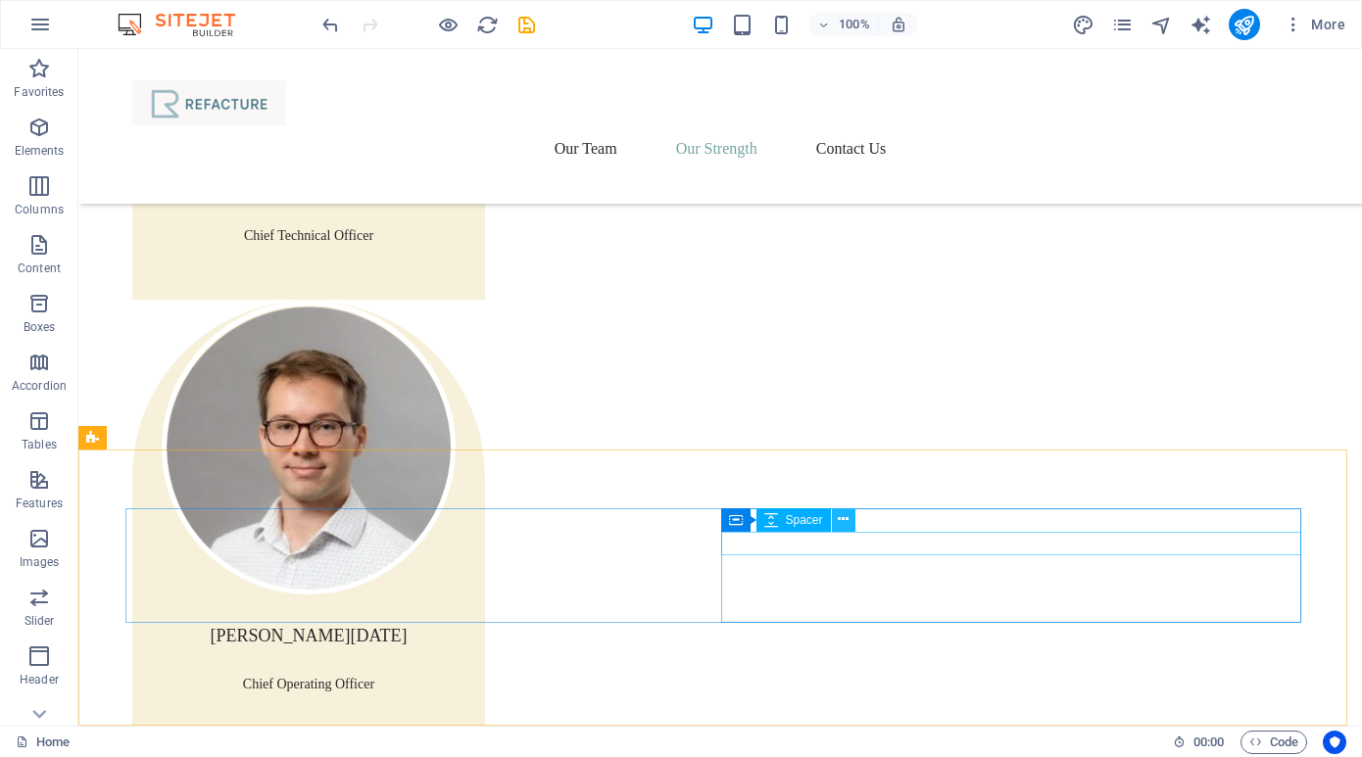
click at [841, 520] on icon at bounding box center [843, 520] width 11 height 21
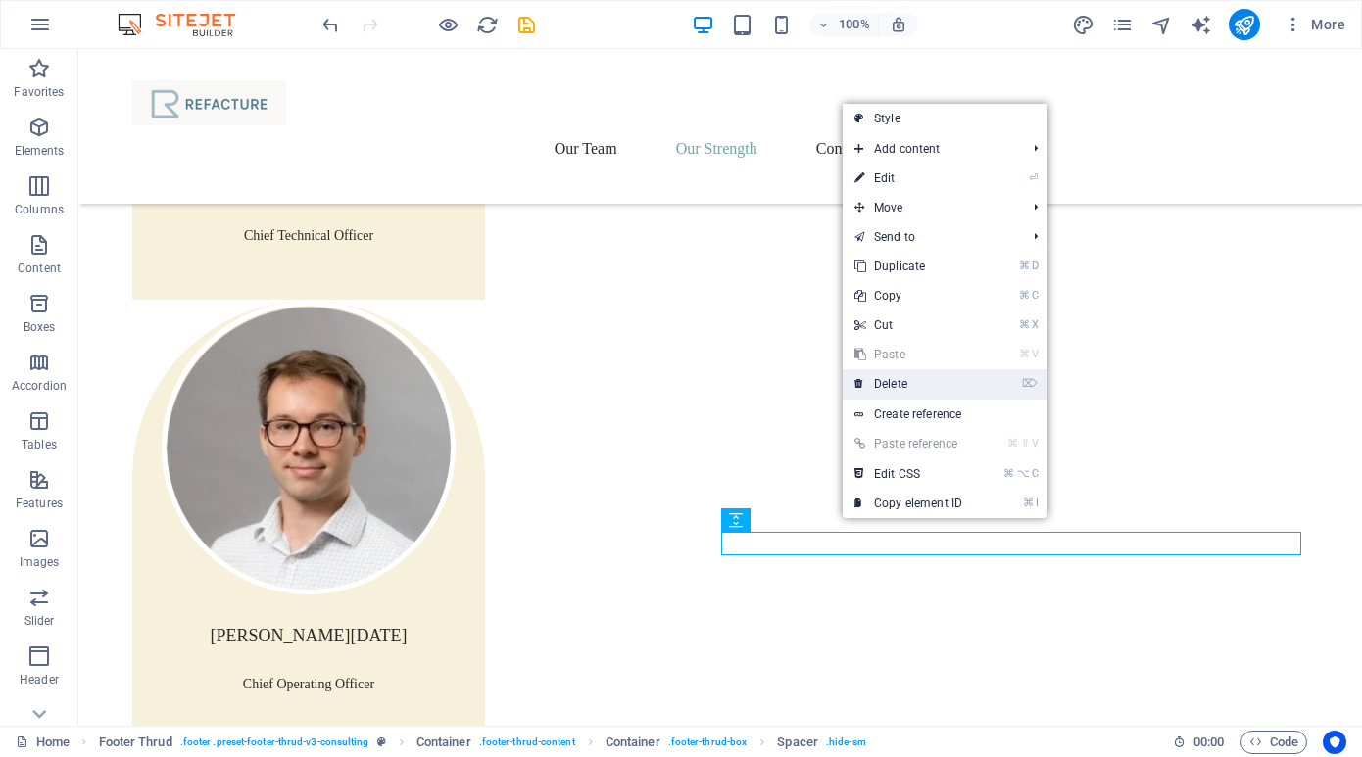
click at [908, 387] on link "⌦ Delete" at bounding box center [908, 383] width 131 height 29
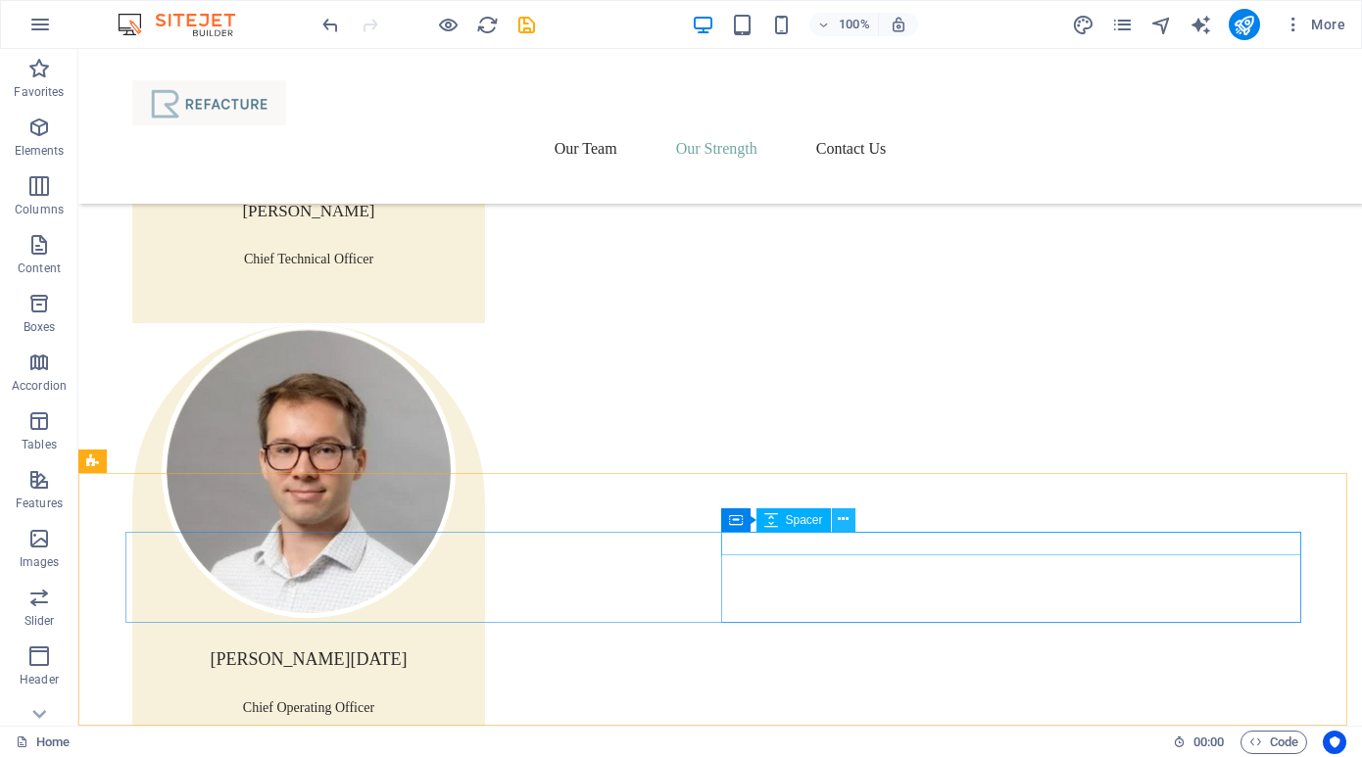
click at [840, 519] on icon at bounding box center [843, 520] width 11 height 21
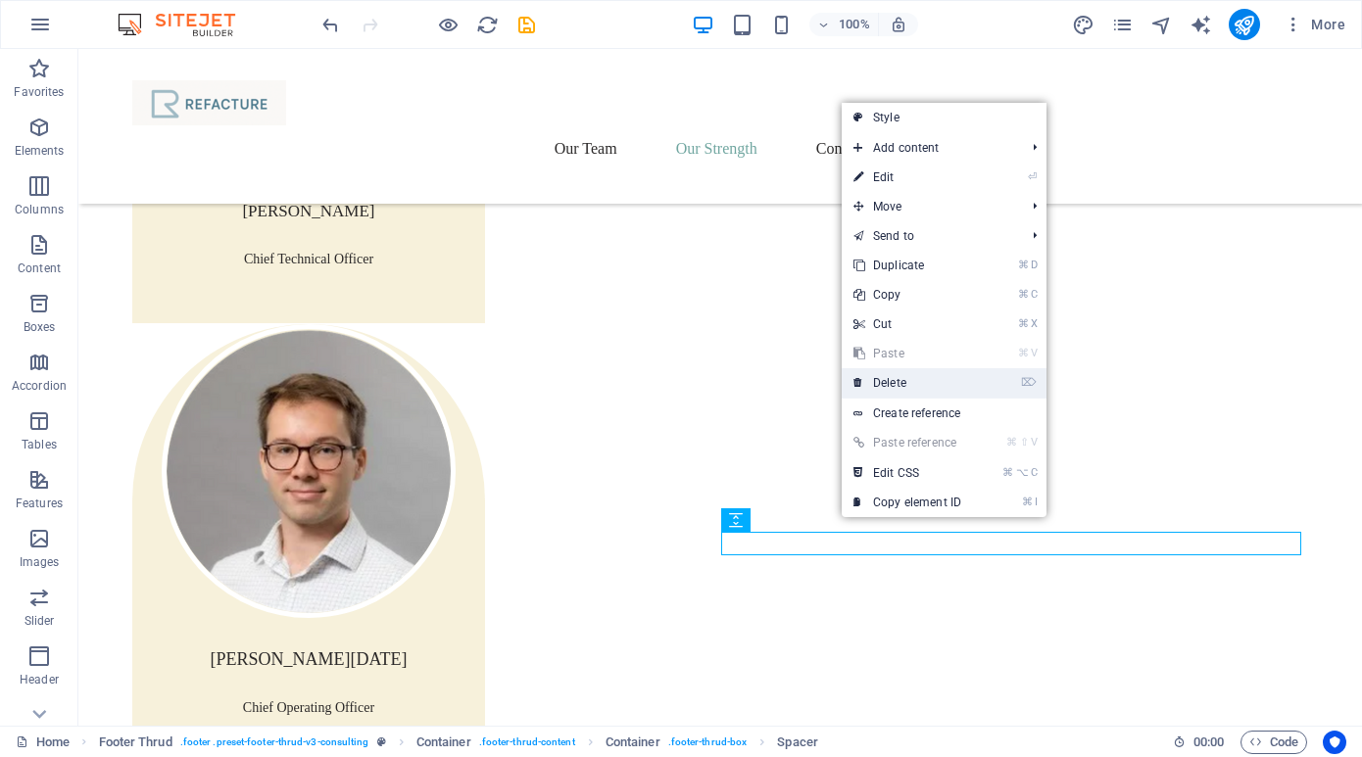
click at [881, 384] on link "⌦ Delete" at bounding box center [907, 382] width 131 height 29
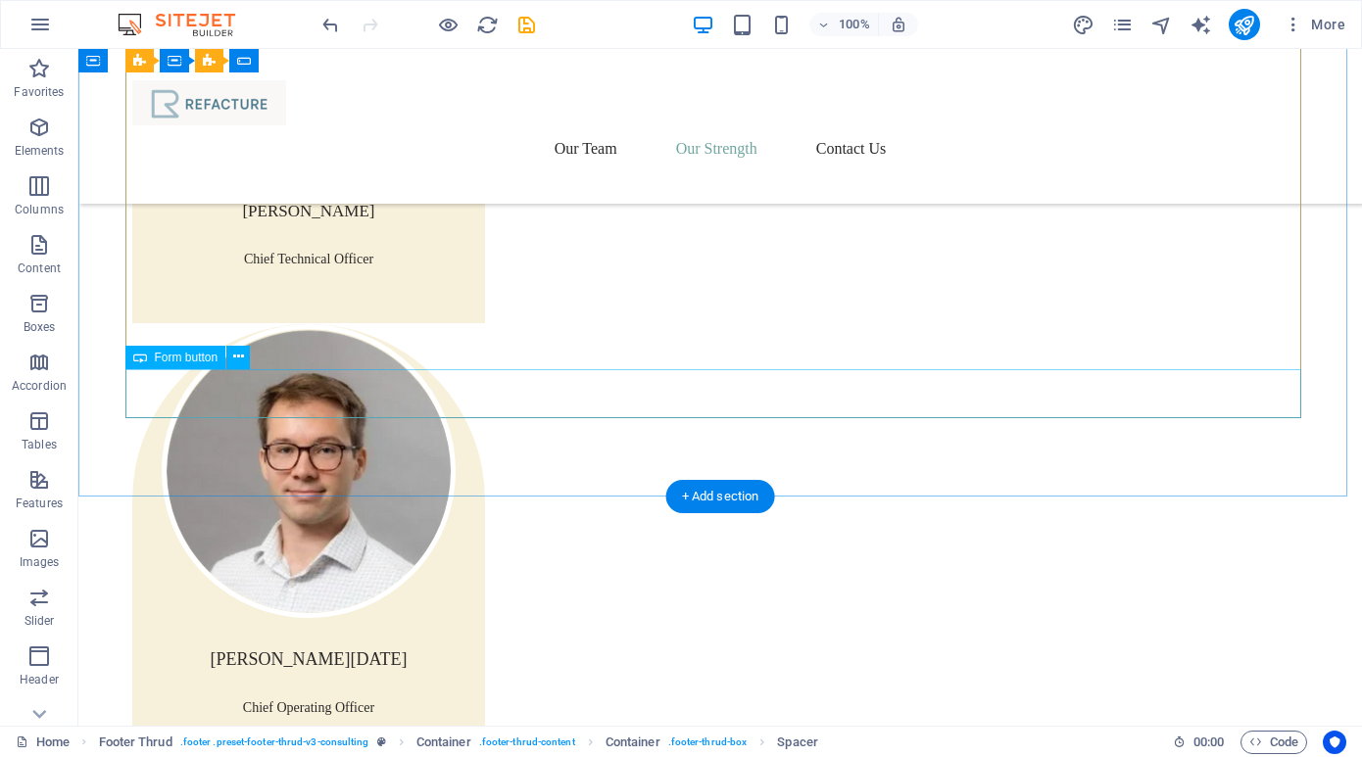
scroll to position [2949, 0]
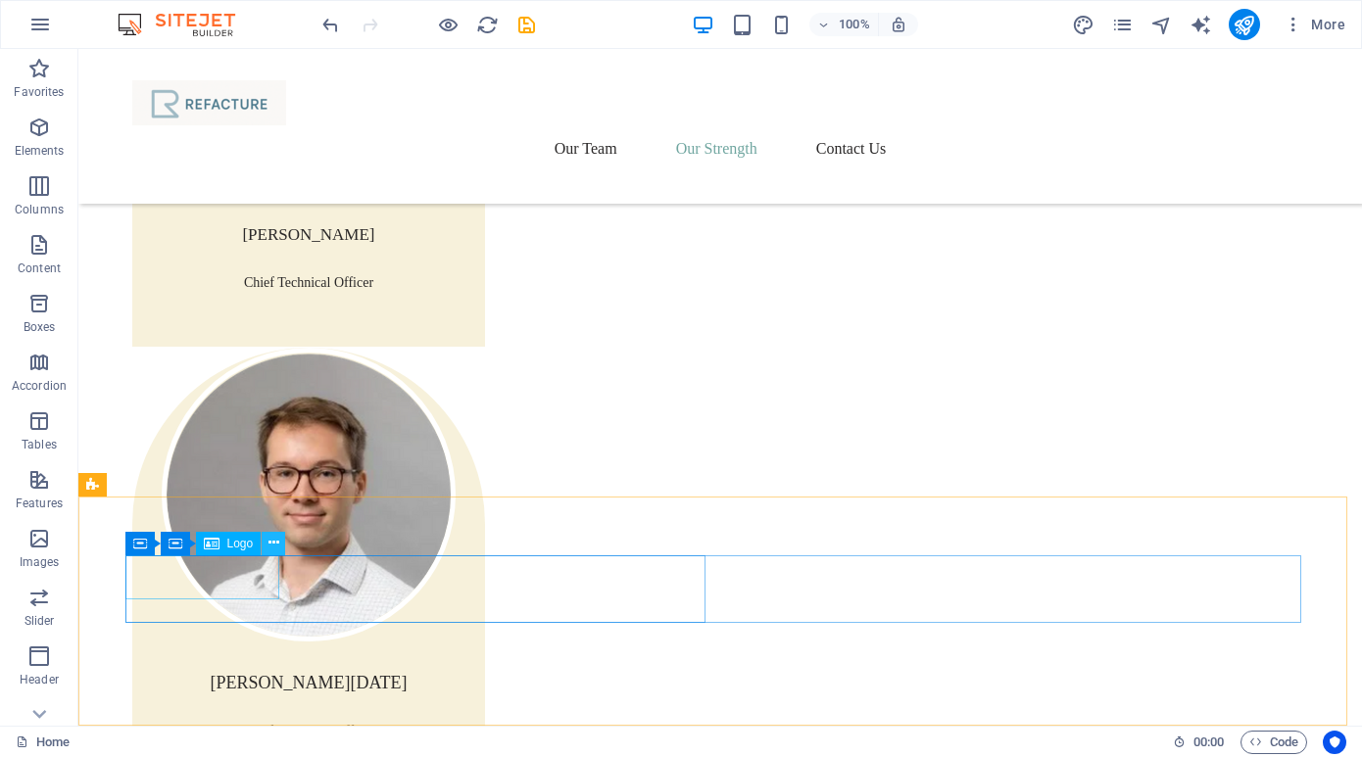
click at [275, 542] on icon at bounding box center [273, 543] width 11 height 21
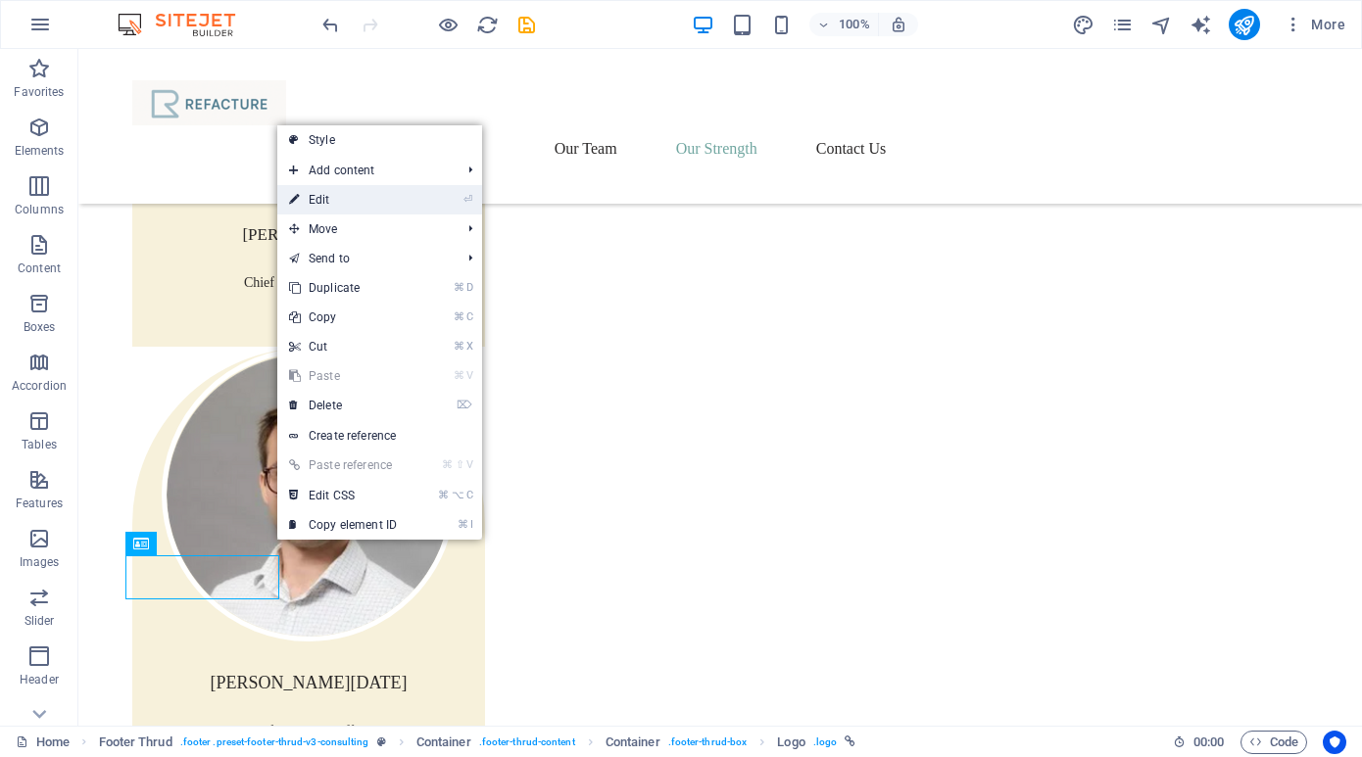
click at [369, 191] on link "⏎ Edit" at bounding box center [342, 199] width 131 height 29
select select "px"
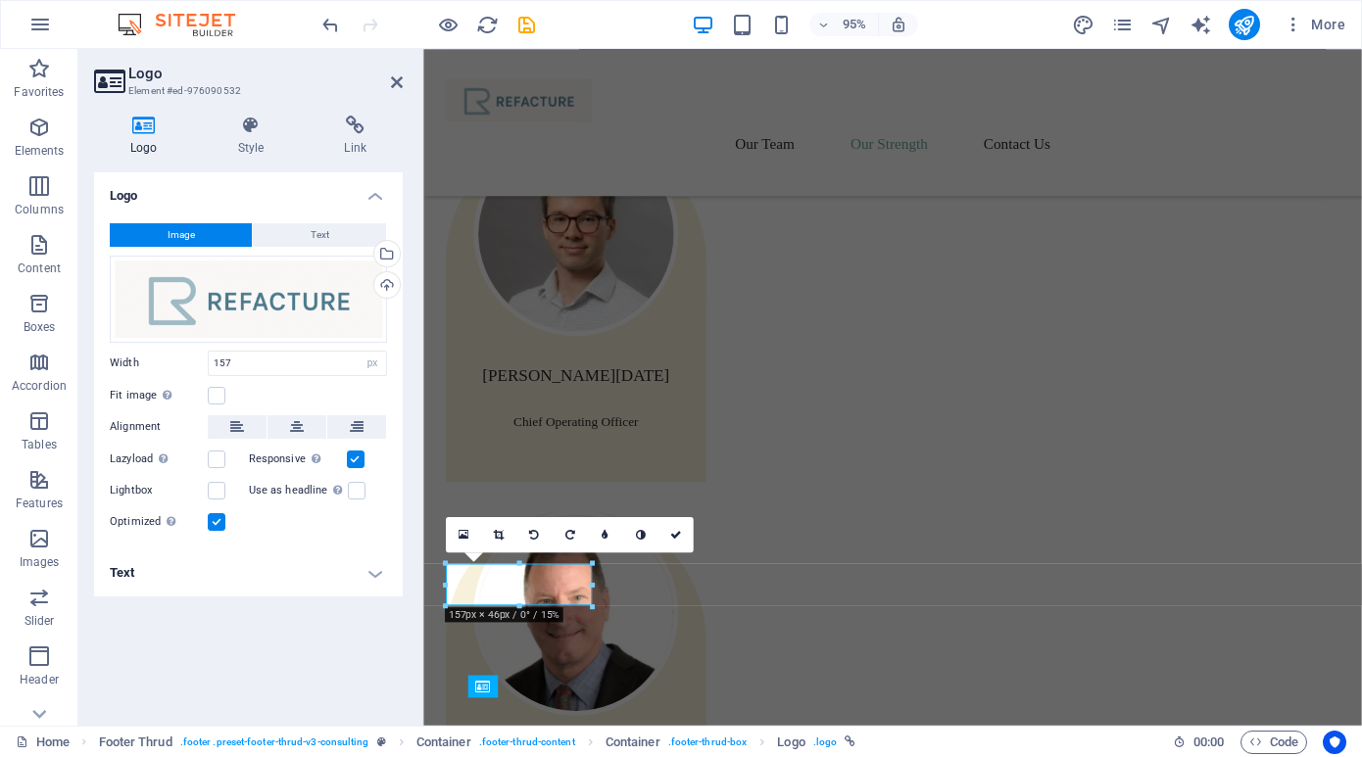
scroll to position [2773, 0]
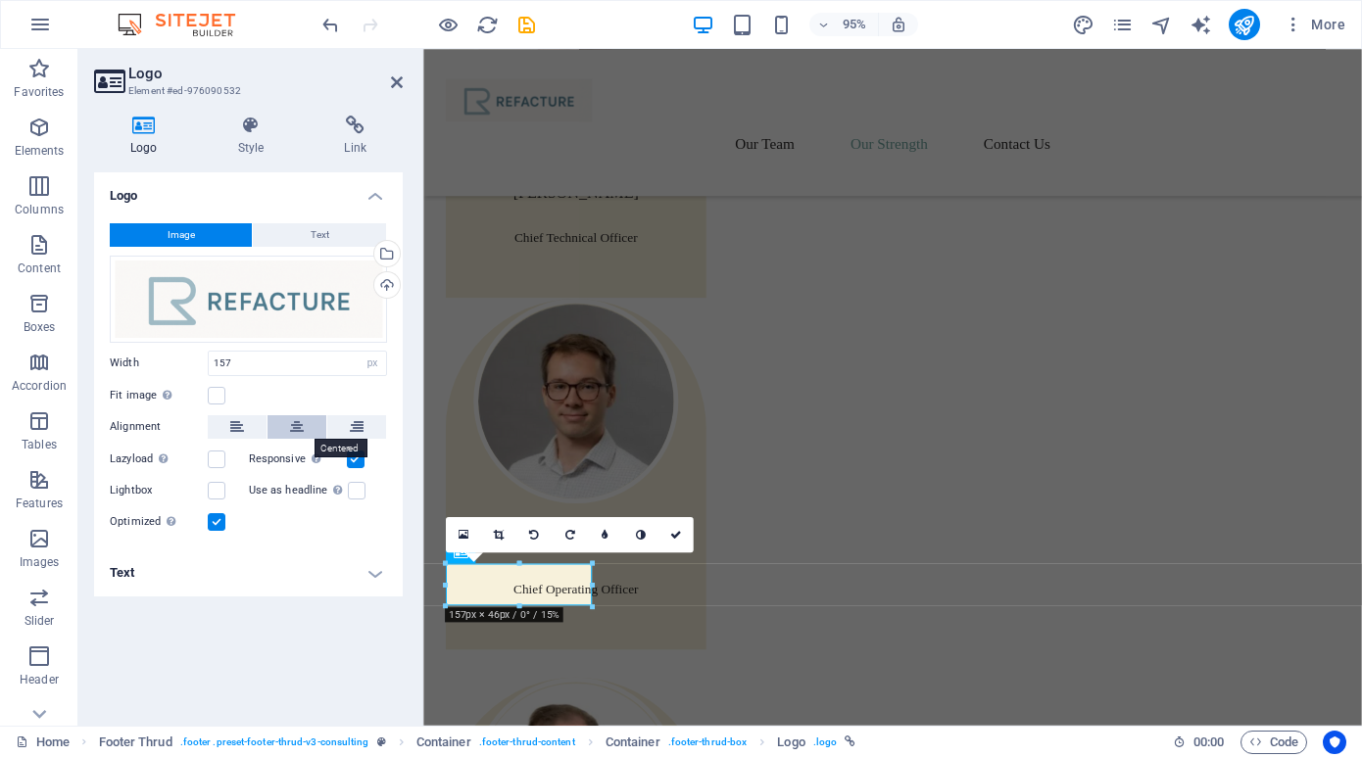
click at [296, 428] on icon at bounding box center [297, 427] width 14 height 24
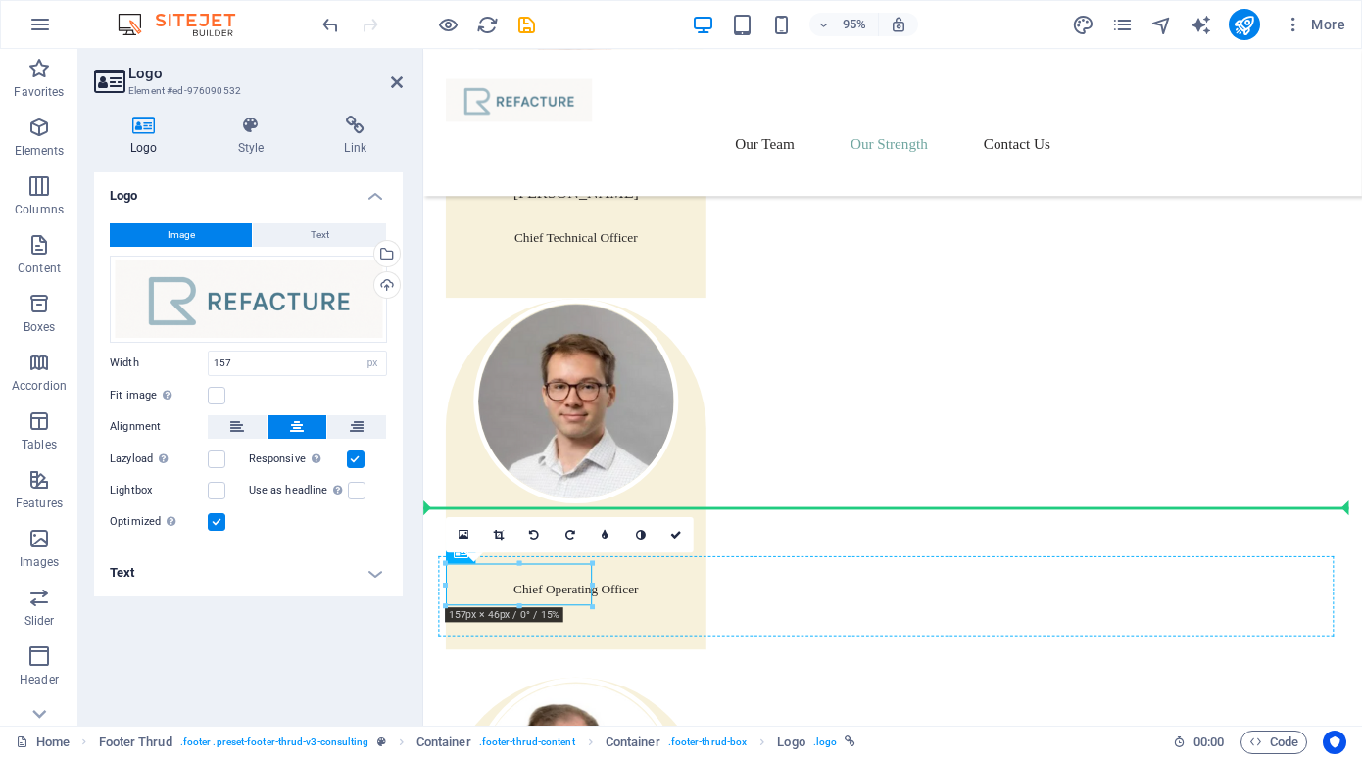
drag, startPoint x: 509, startPoint y: 612, endPoint x: 671, endPoint y: 618, distance: 162.8
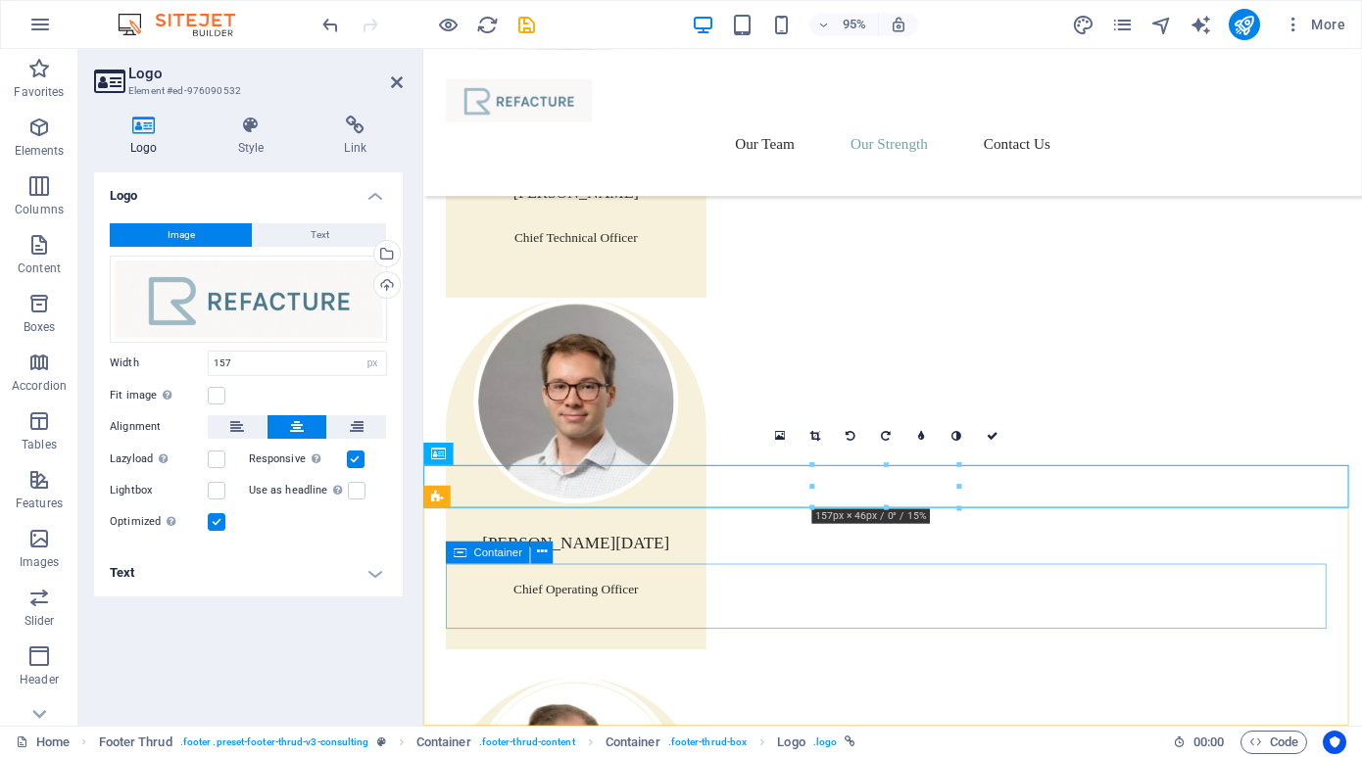
scroll to position [2817, 0]
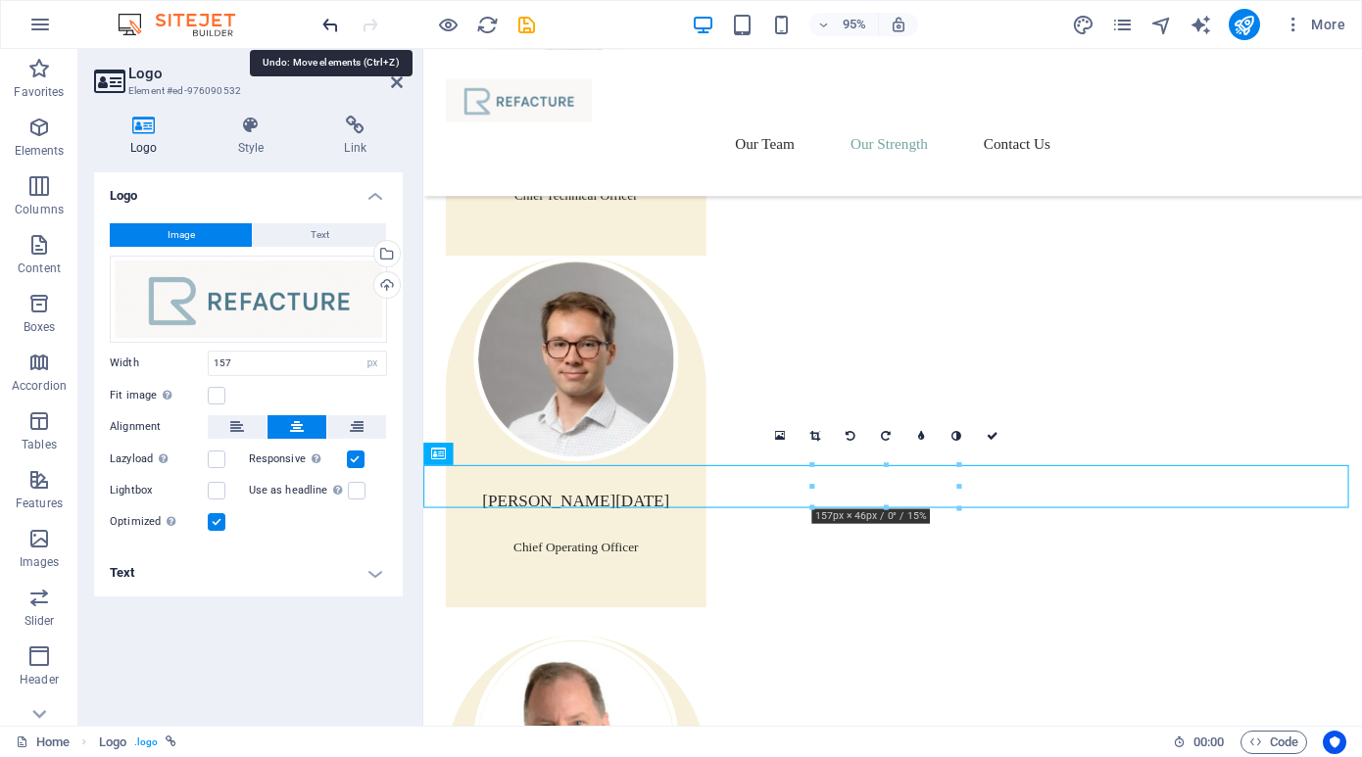
click at [327, 23] on icon "undo" at bounding box center [330, 25] width 23 height 23
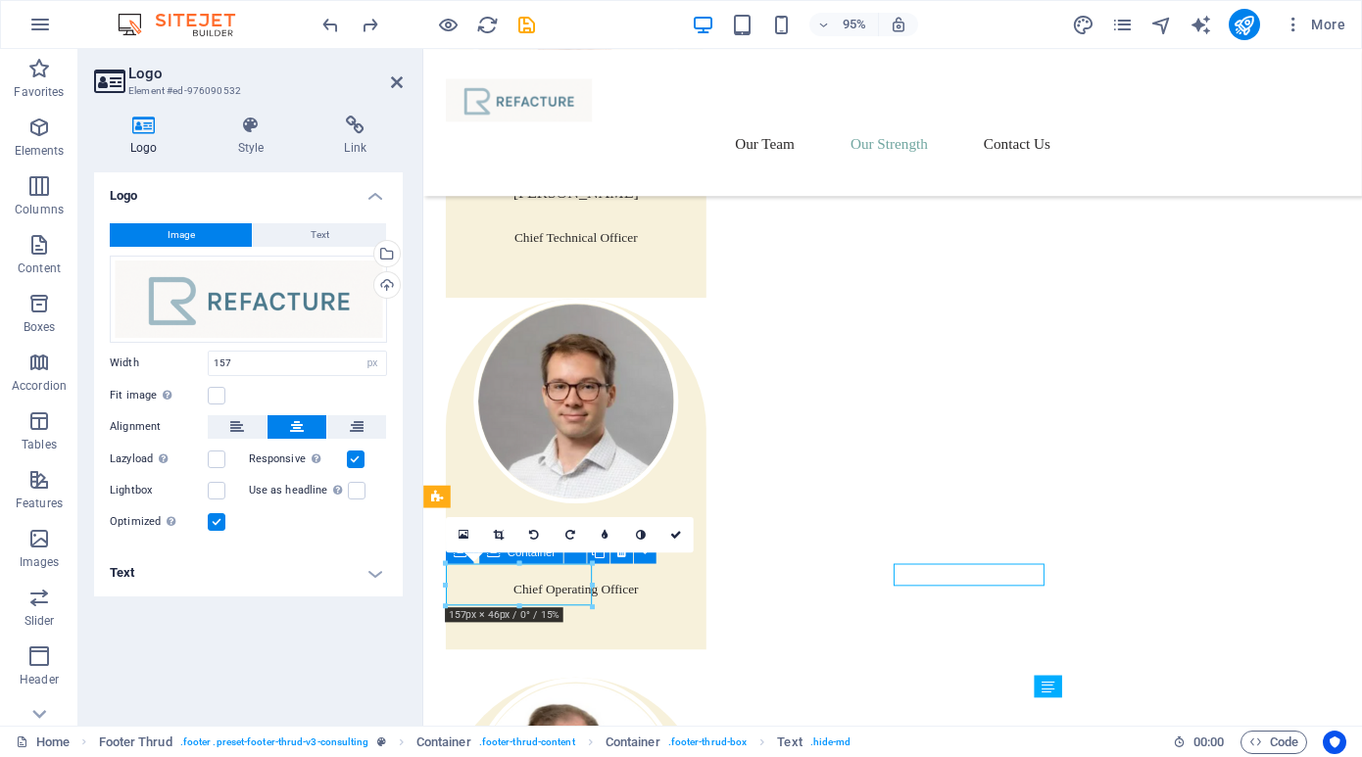
scroll to position [2949, 0]
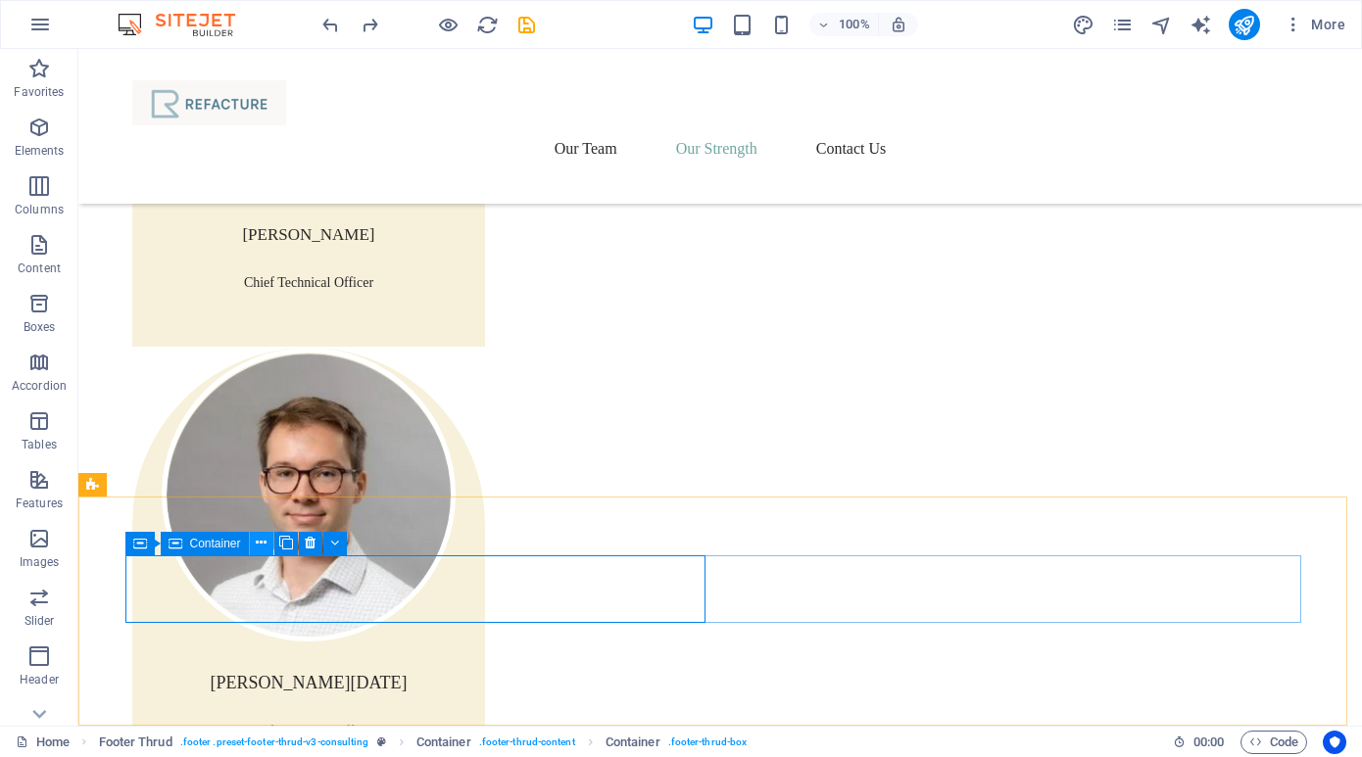
click at [262, 537] on icon at bounding box center [261, 543] width 11 height 21
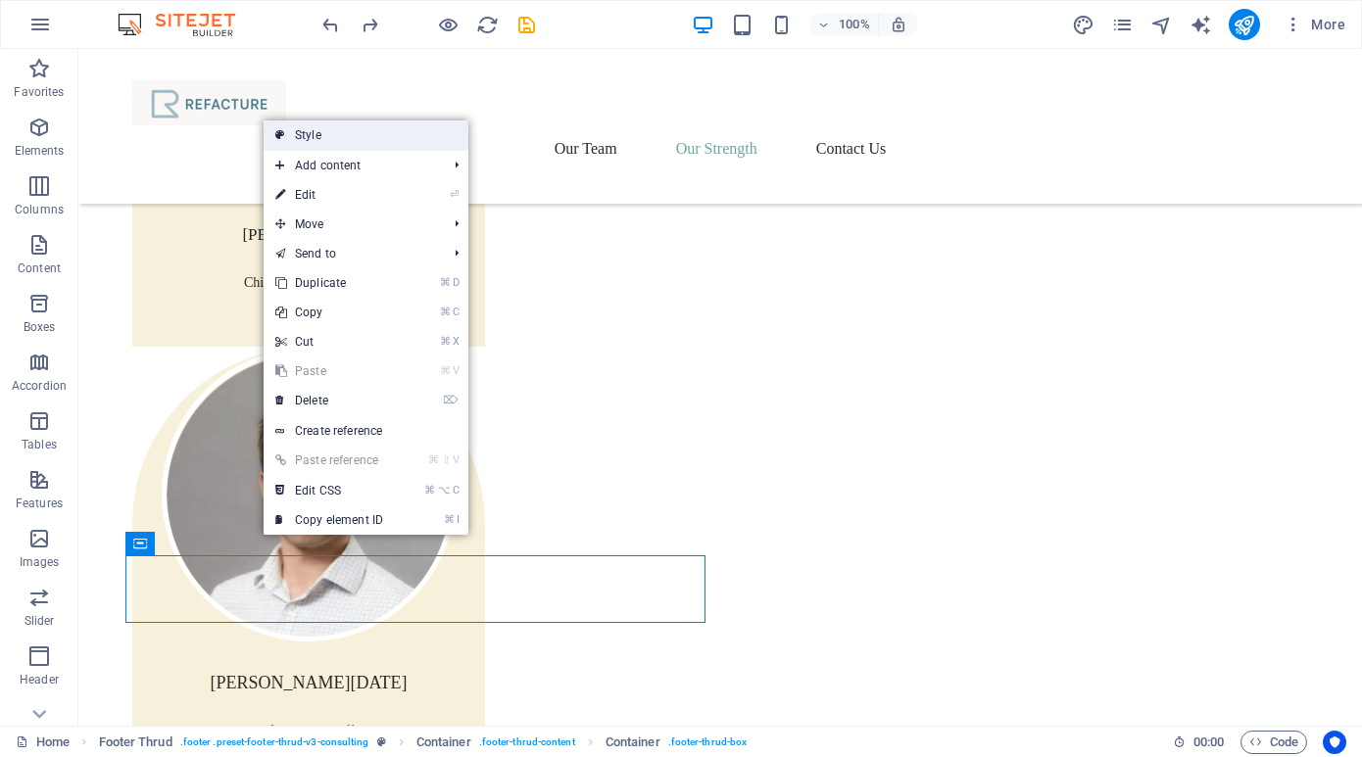
click at [339, 137] on link "Style" at bounding box center [366, 135] width 205 height 29
select select "rem"
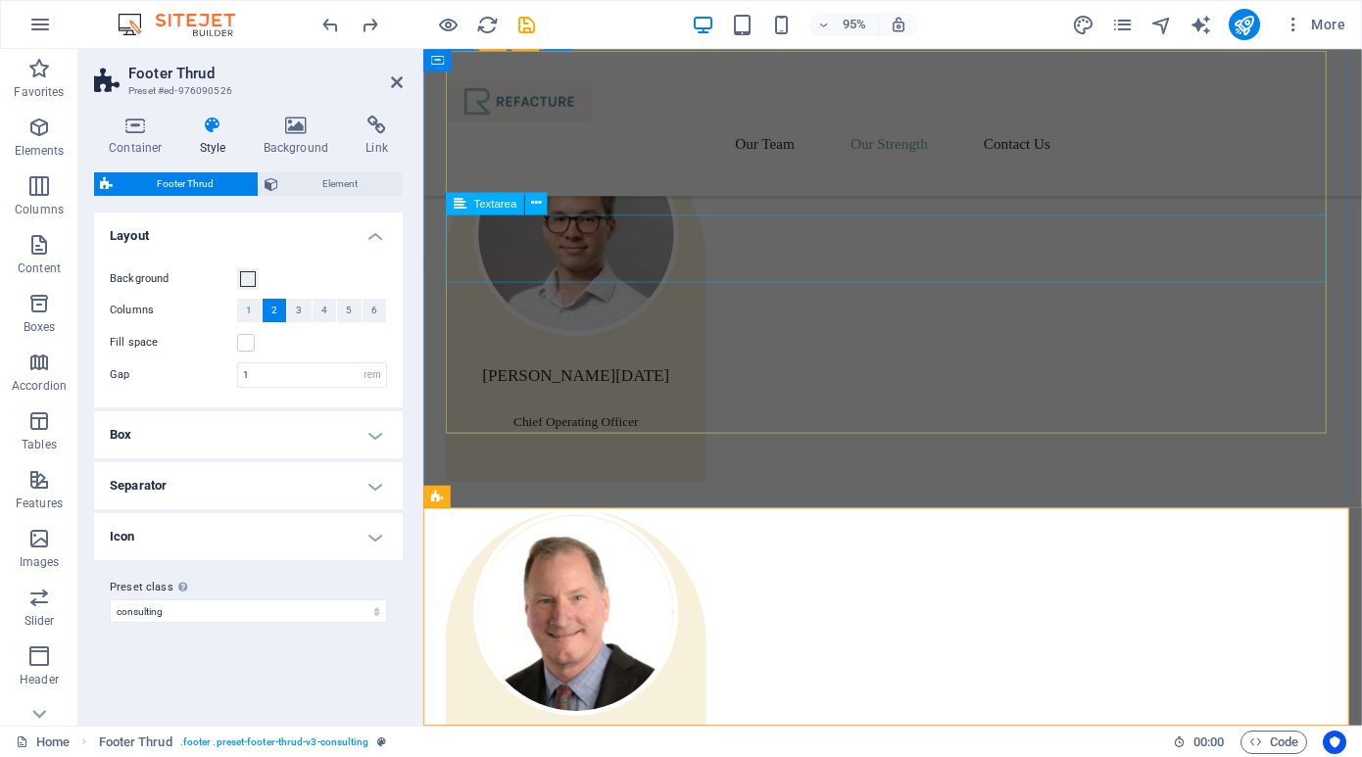
scroll to position [2773, 0]
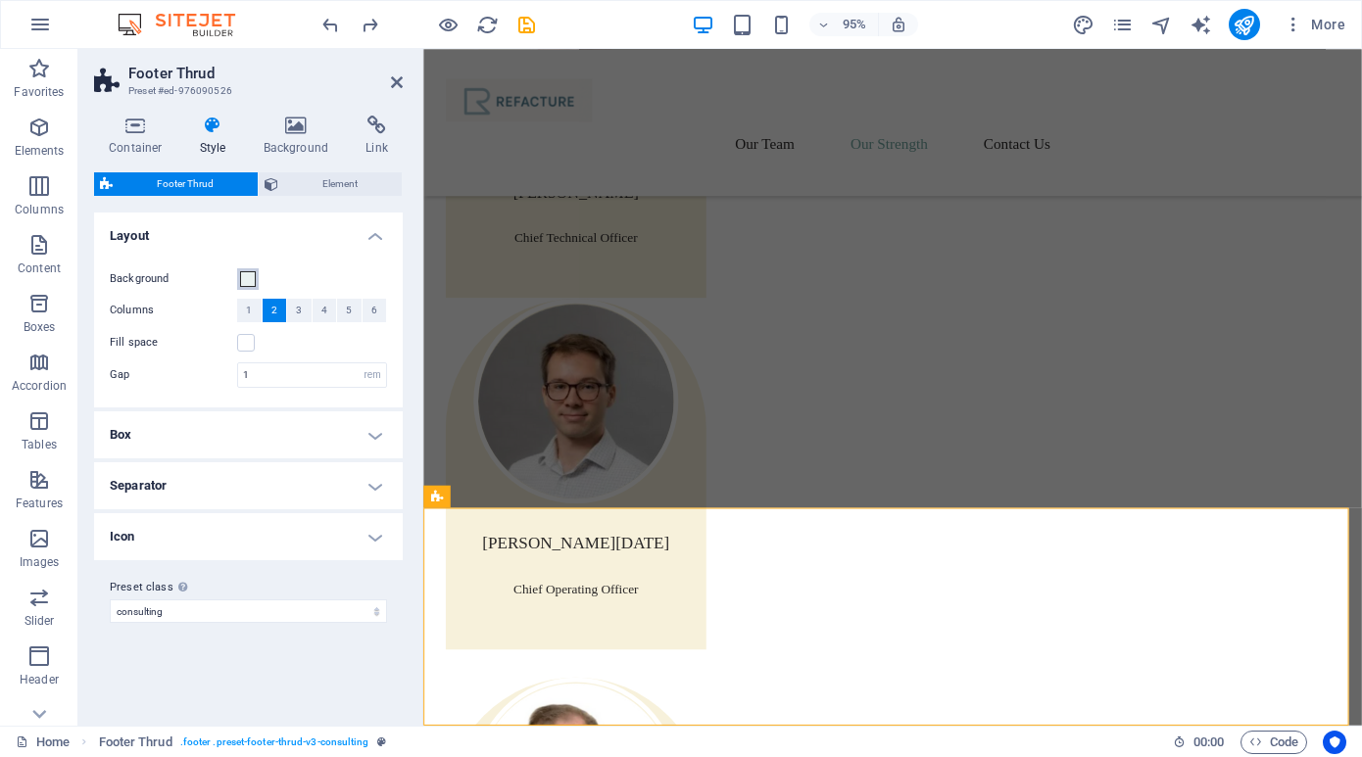
click at [246, 276] on span at bounding box center [248, 279] width 16 height 16
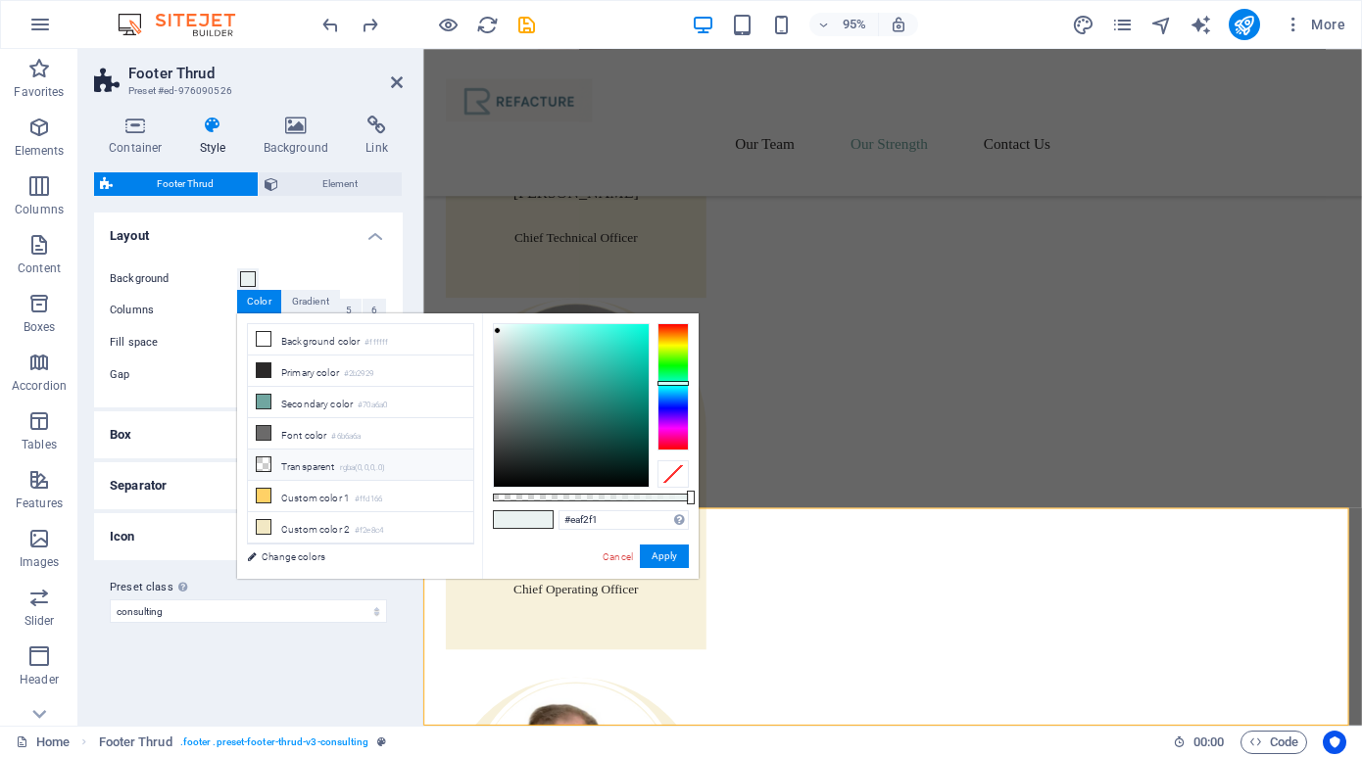
click at [275, 461] on li "Transparent rgba(0,0,0,.0)" at bounding box center [360, 465] width 225 height 31
type input "rgba(0, 0, 0, 0)"
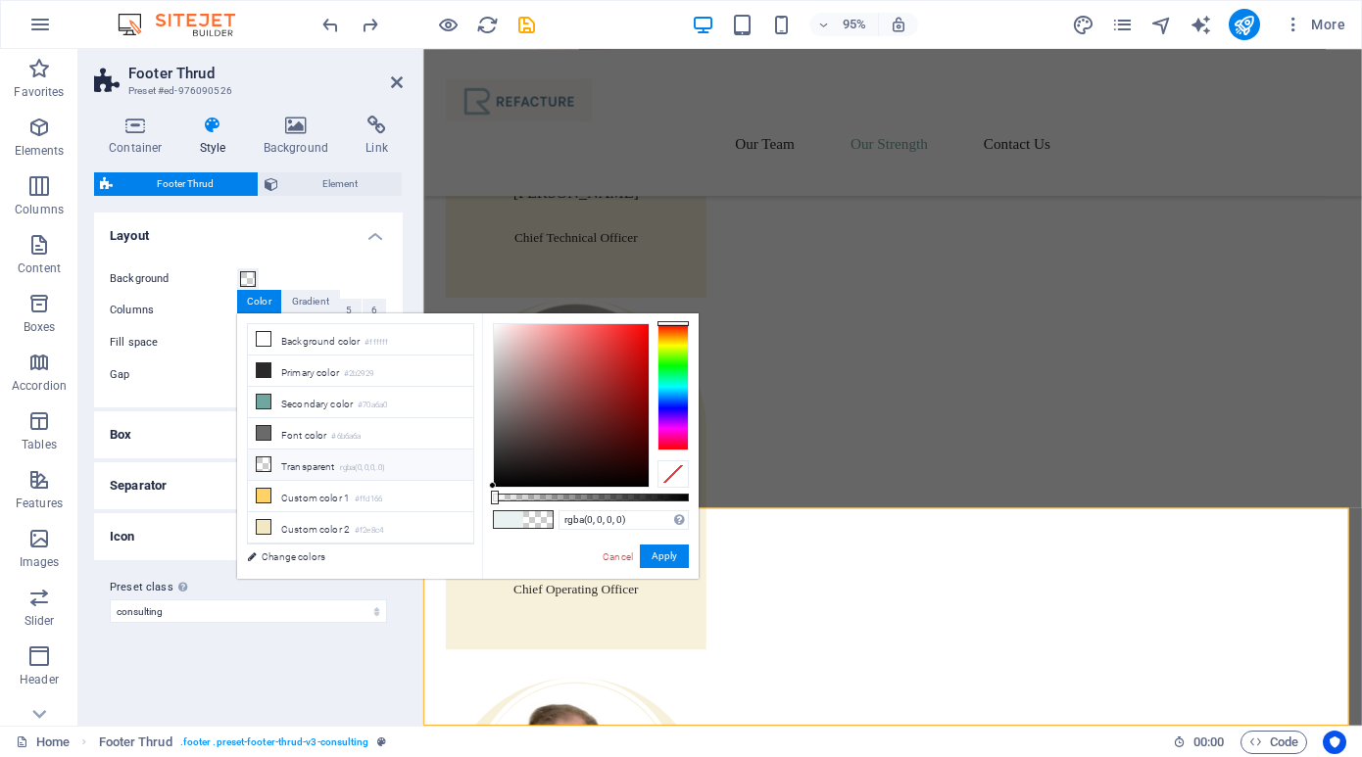
click at [292, 465] on li "Transparent rgba(0,0,0,.0)" at bounding box center [360, 465] width 225 height 31
click at [260, 461] on icon at bounding box center [264, 465] width 14 height 14
click at [660, 558] on button "Apply" at bounding box center [664, 557] width 49 height 24
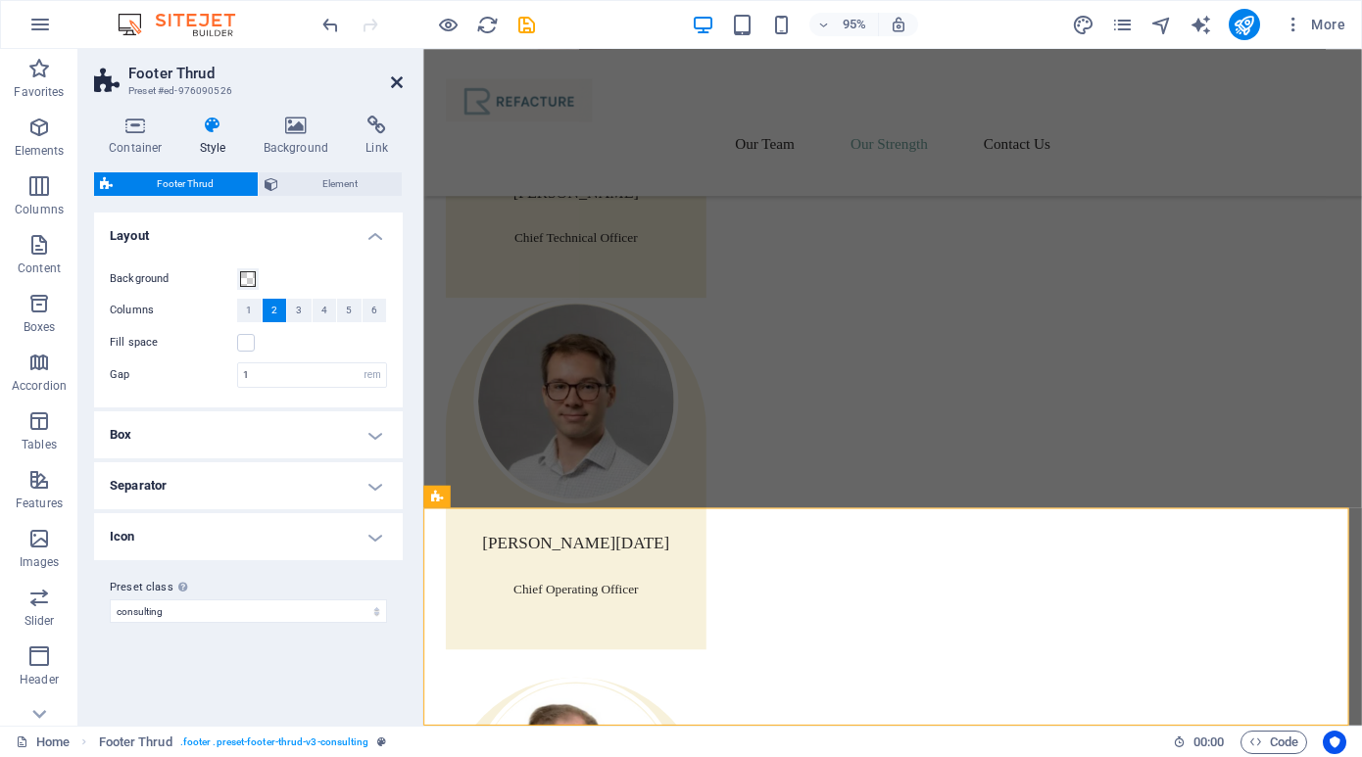
click at [398, 80] on icon at bounding box center [397, 82] width 12 height 16
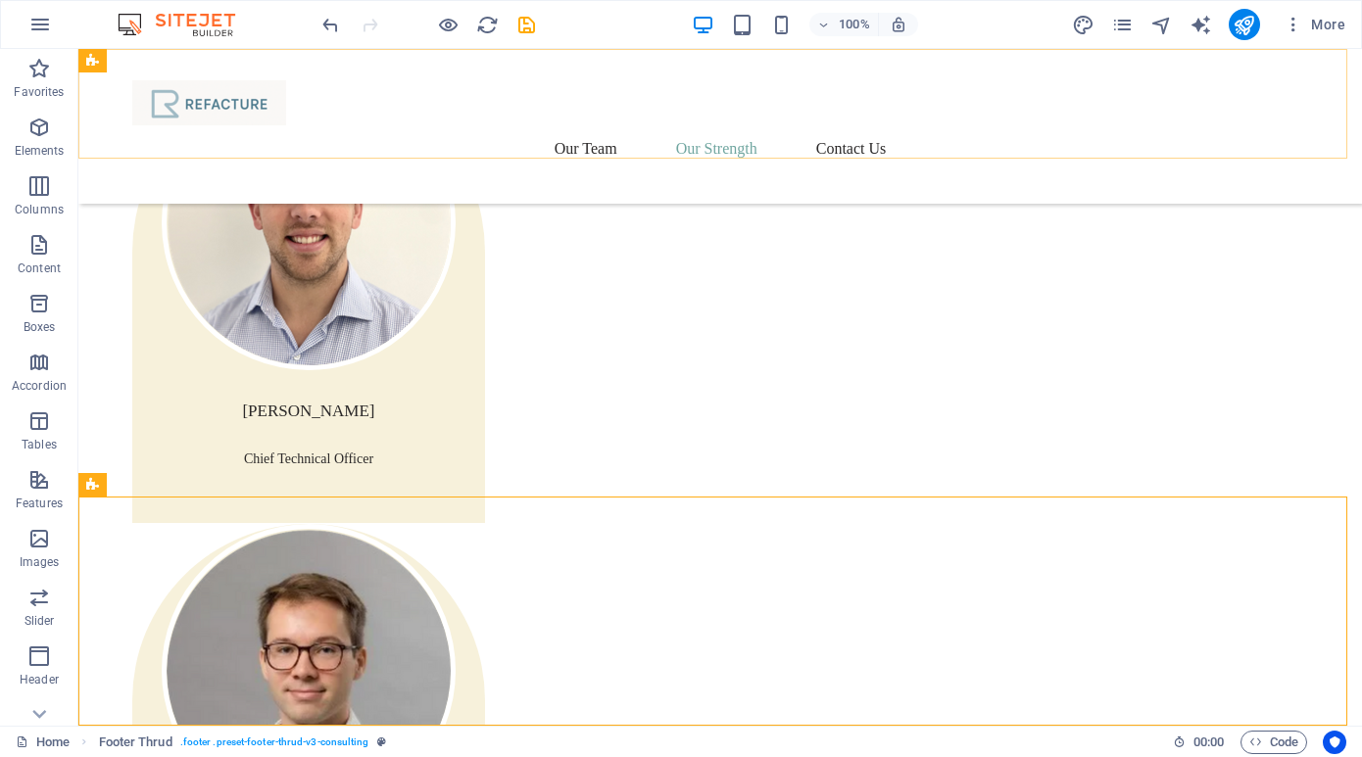
scroll to position [2949, 0]
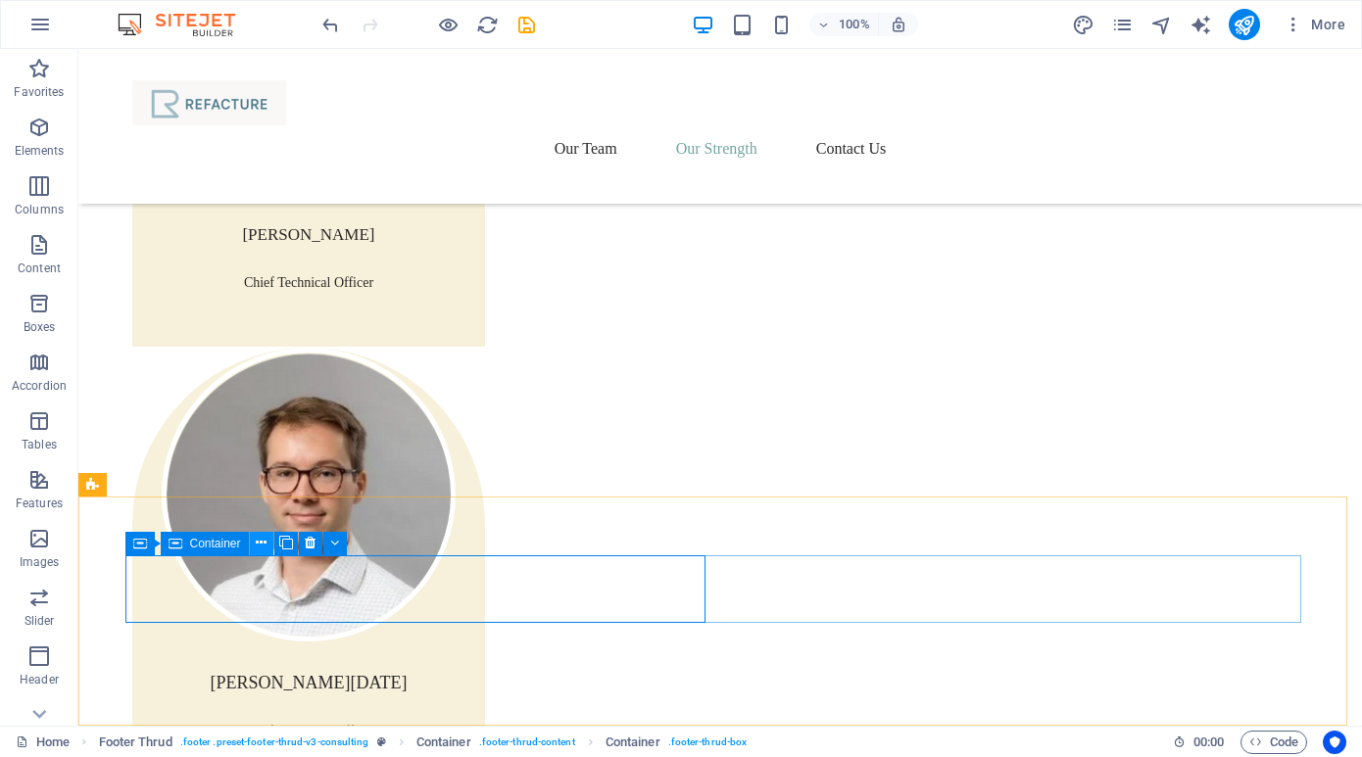
click at [256, 539] on icon at bounding box center [261, 543] width 11 height 21
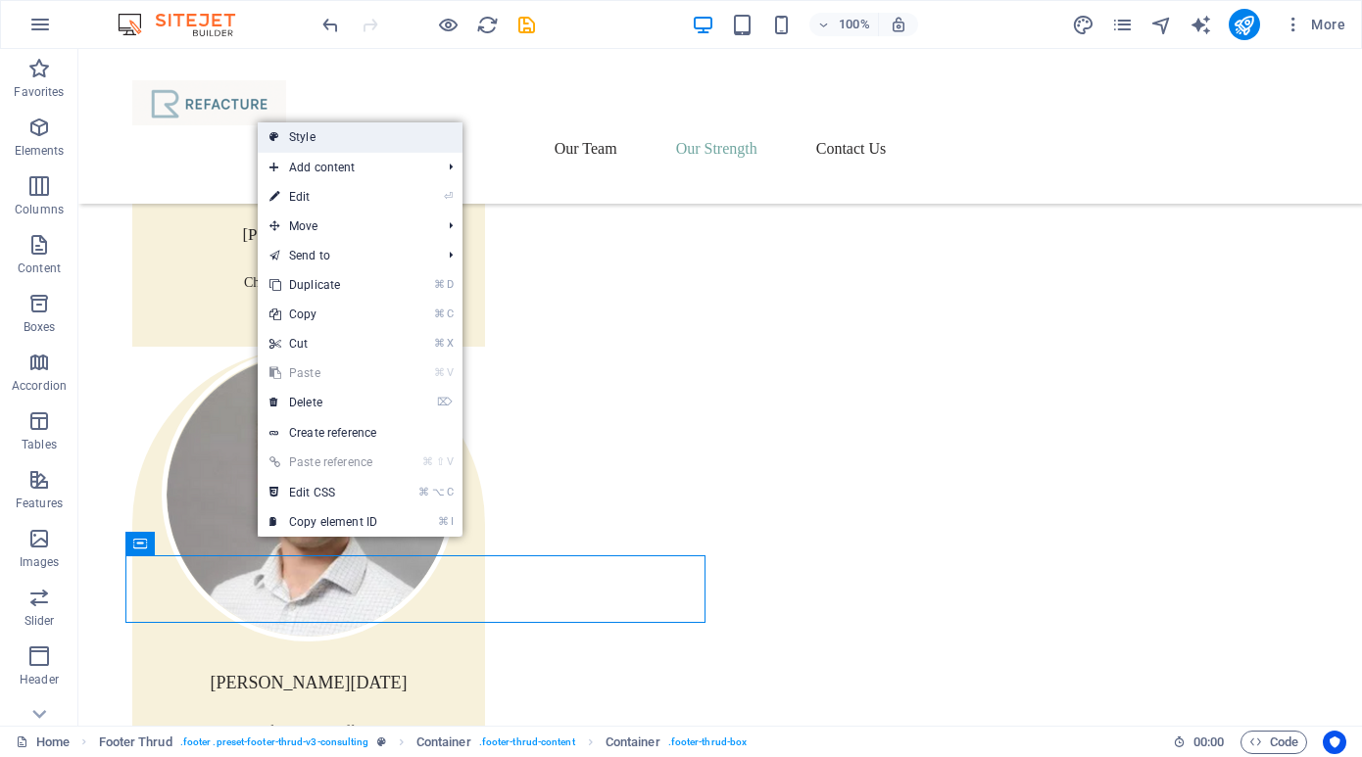
click at [338, 139] on link "Style" at bounding box center [360, 136] width 205 height 29
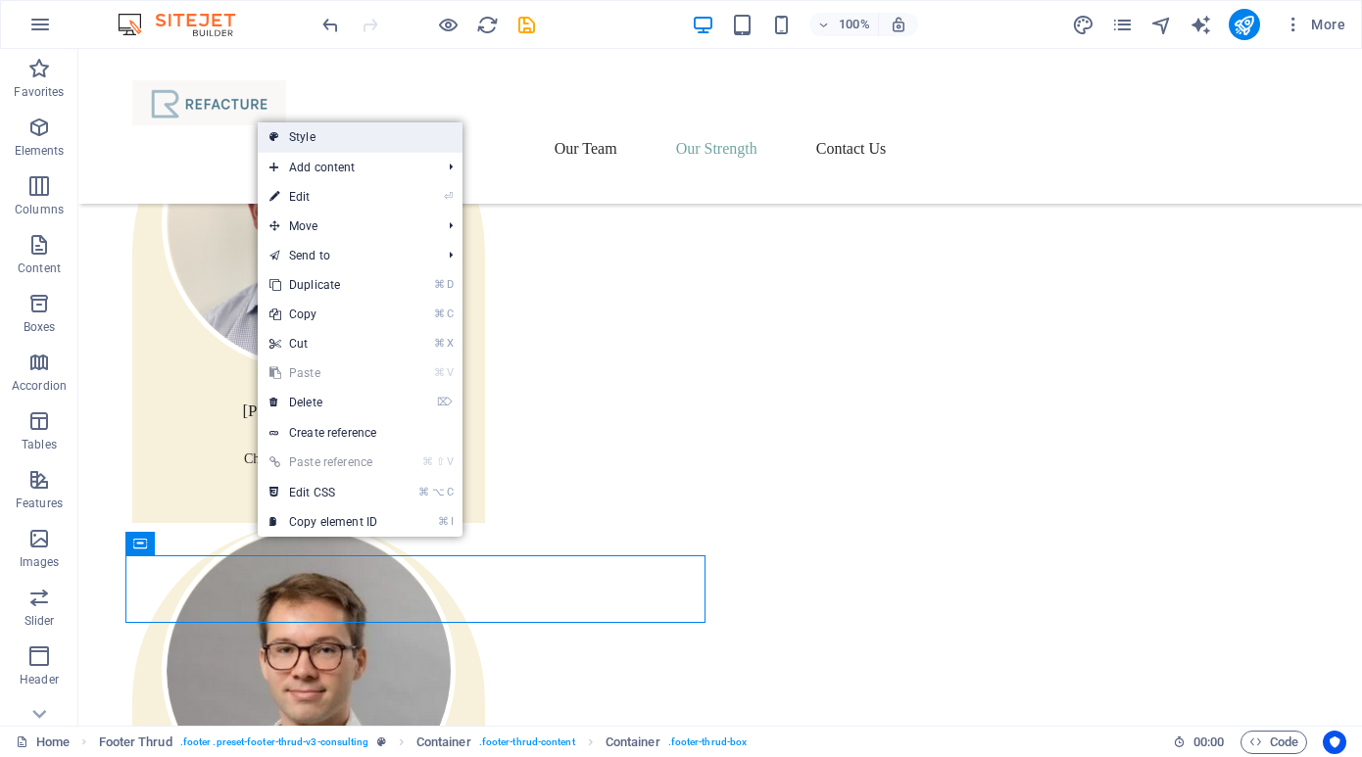
select select "rem"
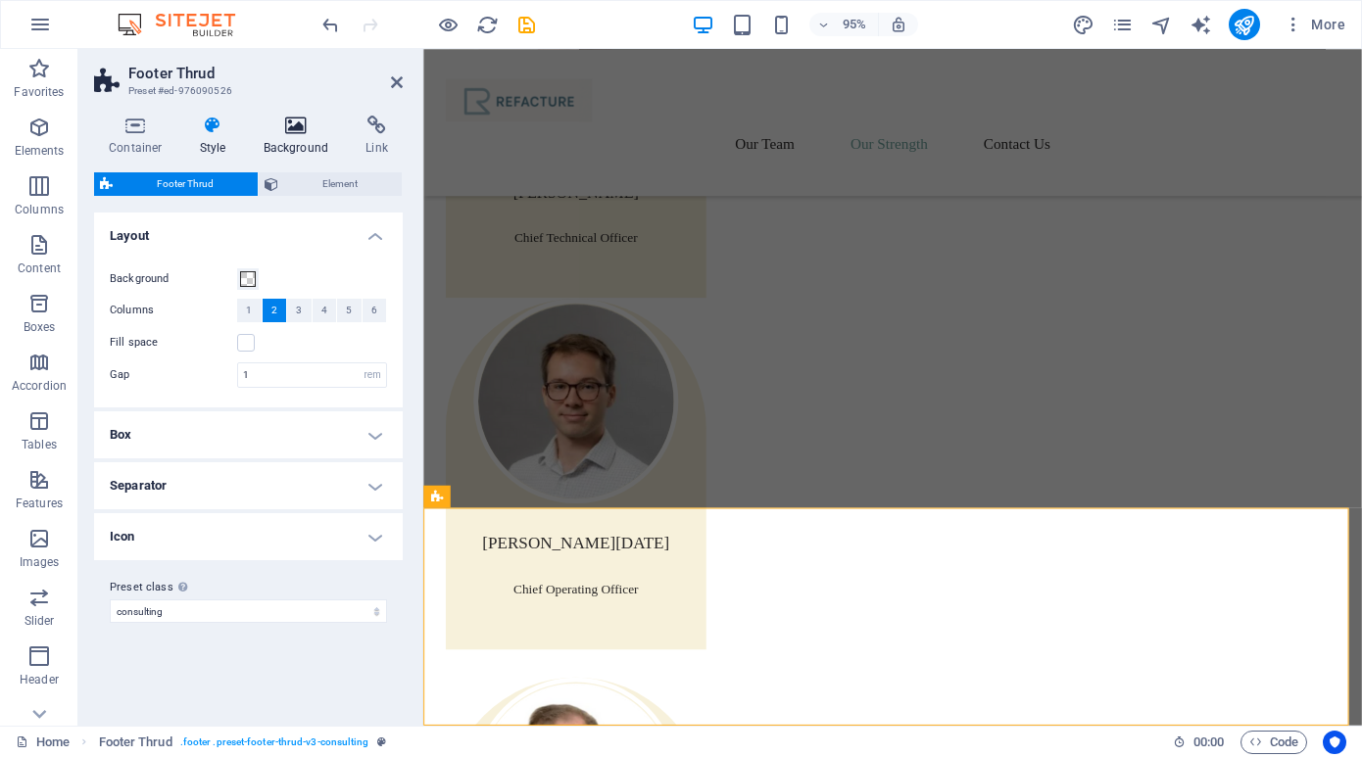
click at [287, 120] on icon at bounding box center [296, 126] width 95 height 20
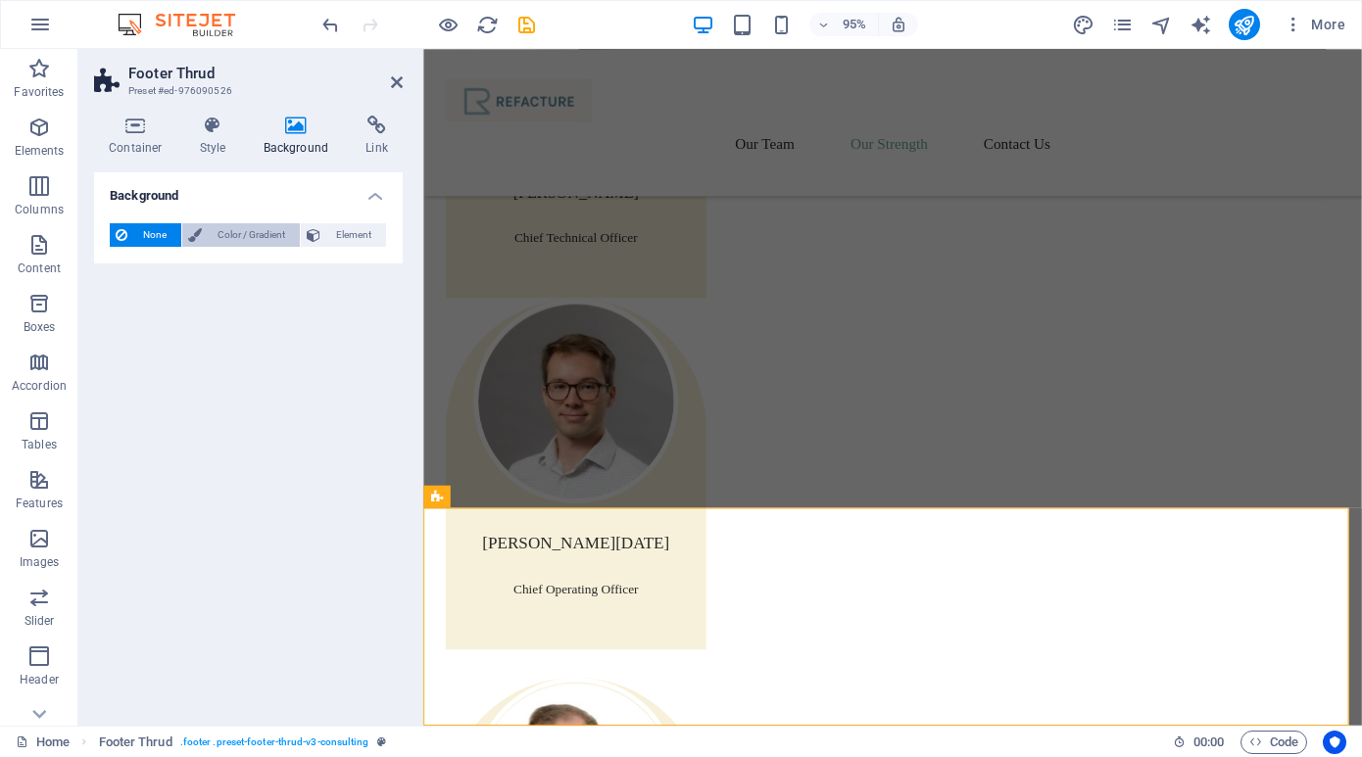
click at [251, 231] on span "Color / Gradient" at bounding box center [251, 235] width 86 height 24
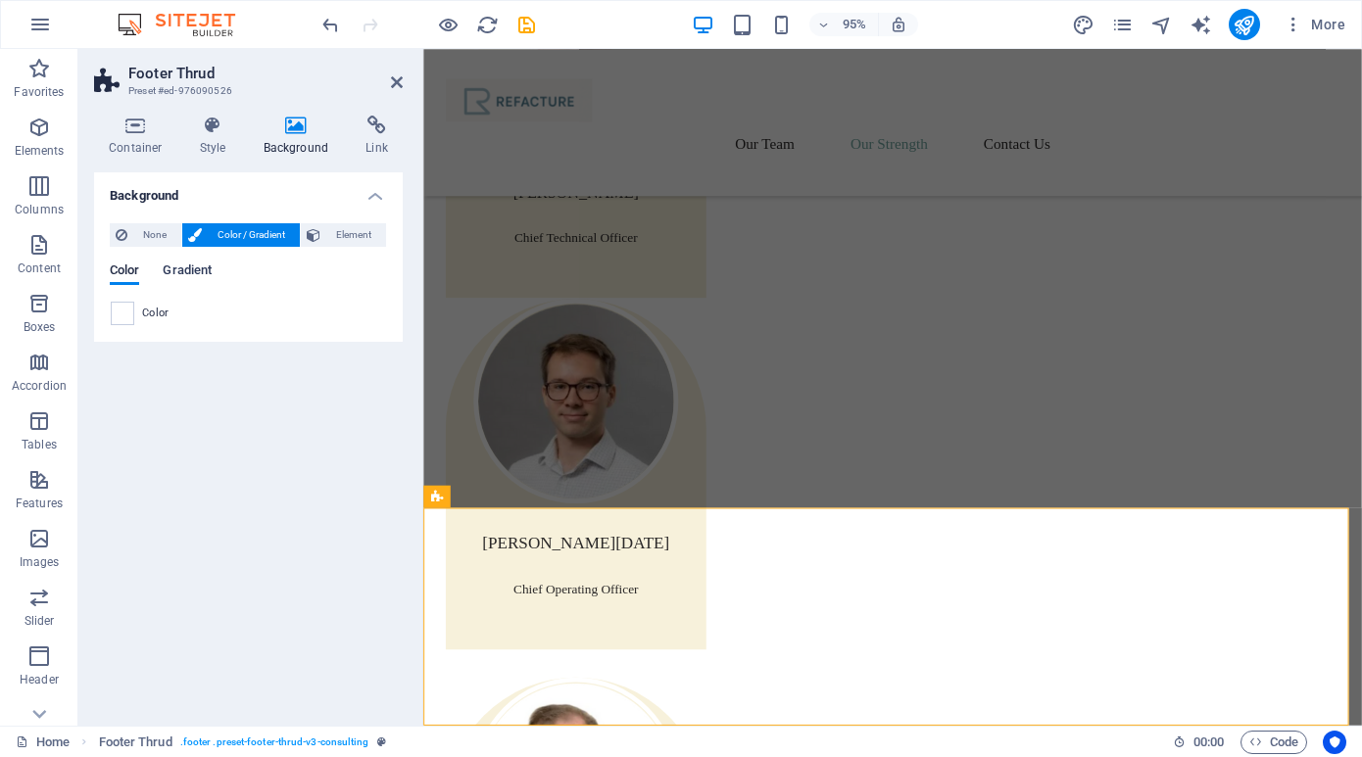
click at [181, 269] on span "Gradient" at bounding box center [187, 272] width 49 height 27
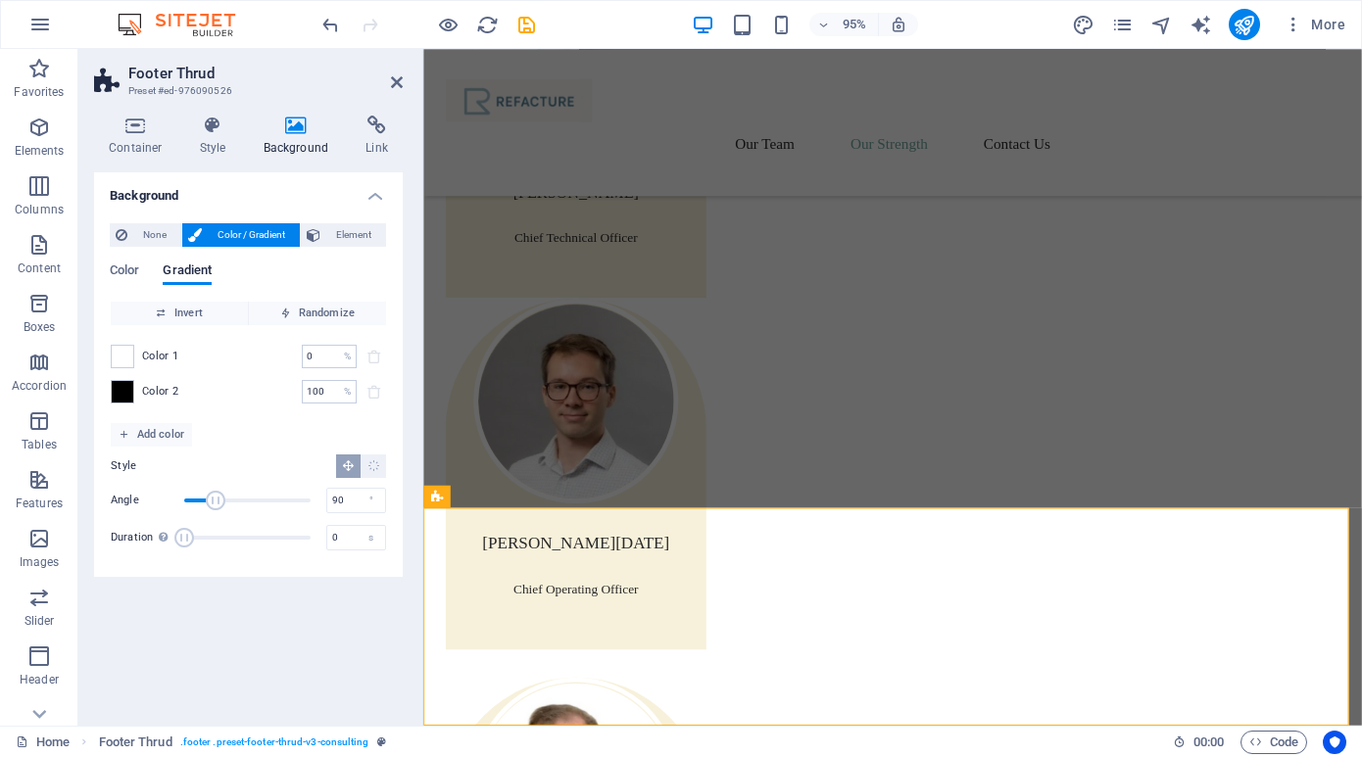
click at [105, 269] on div "None Color / Gradient Element Stretch background to full-width Color overlay Pl…" at bounding box center [248, 392] width 309 height 369
click at [128, 266] on span "Color" at bounding box center [124, 272] width 29 height 27
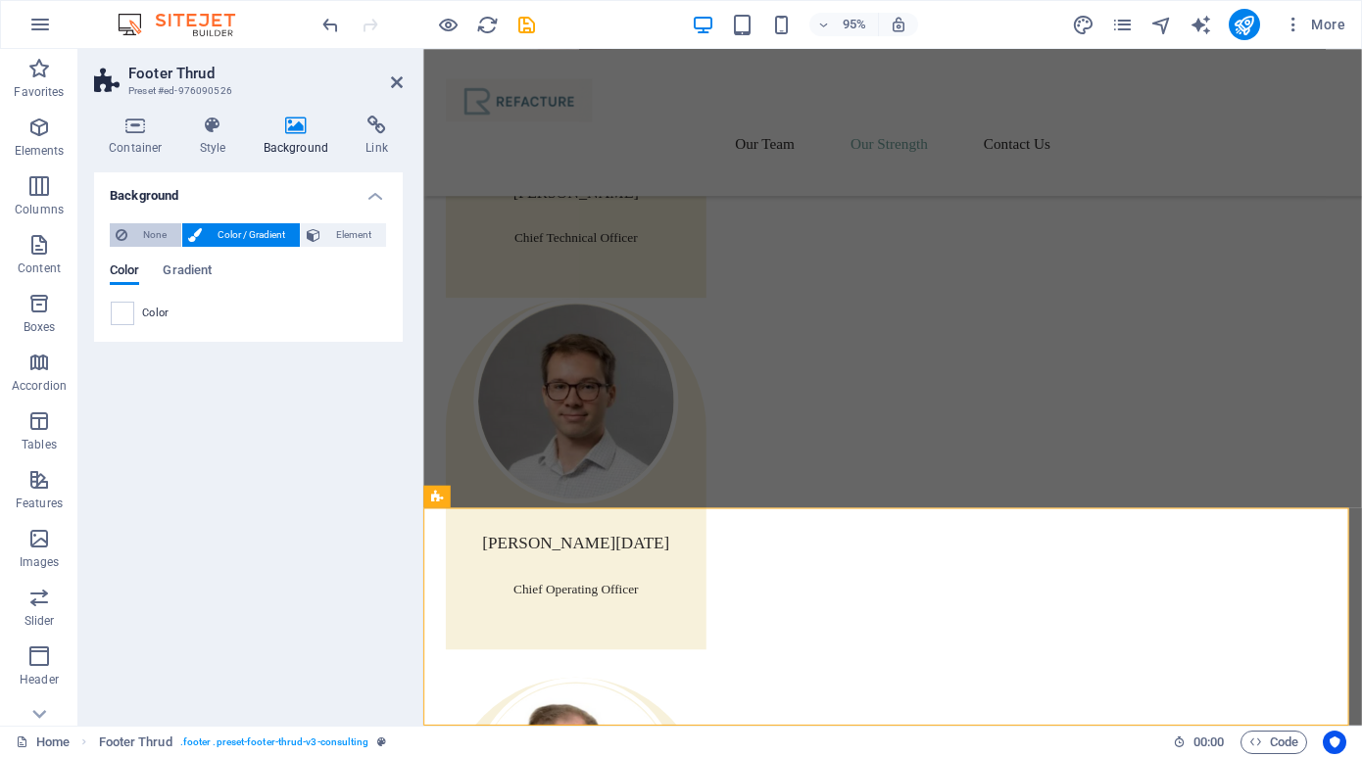
click at [143, 231] on span "None" at bounding box center [154, 235] width 42 height 24
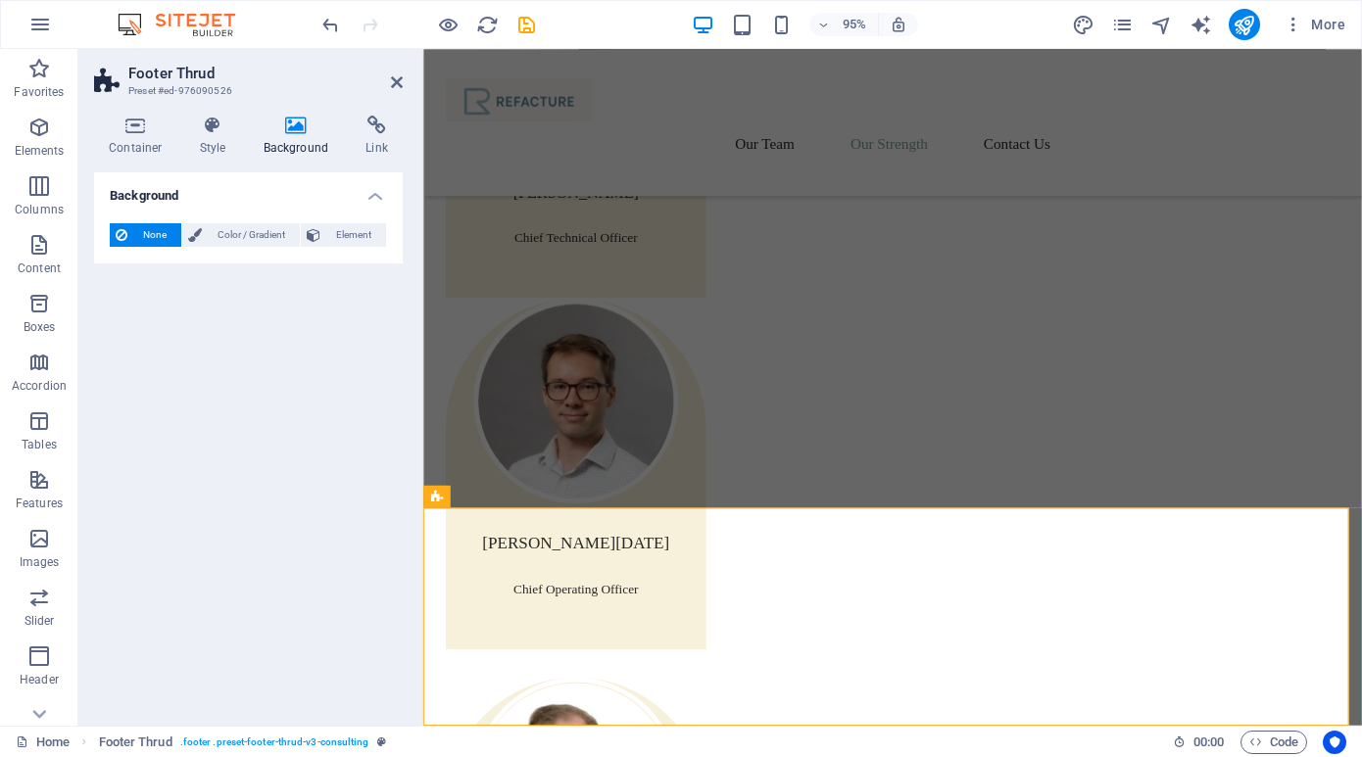
click at [376, 194] on h4 "Background" at bounding box center [248, 189] width 309 height 35
click at [132, 127] on icon at bounding box center [135, 126] width 83 height 20
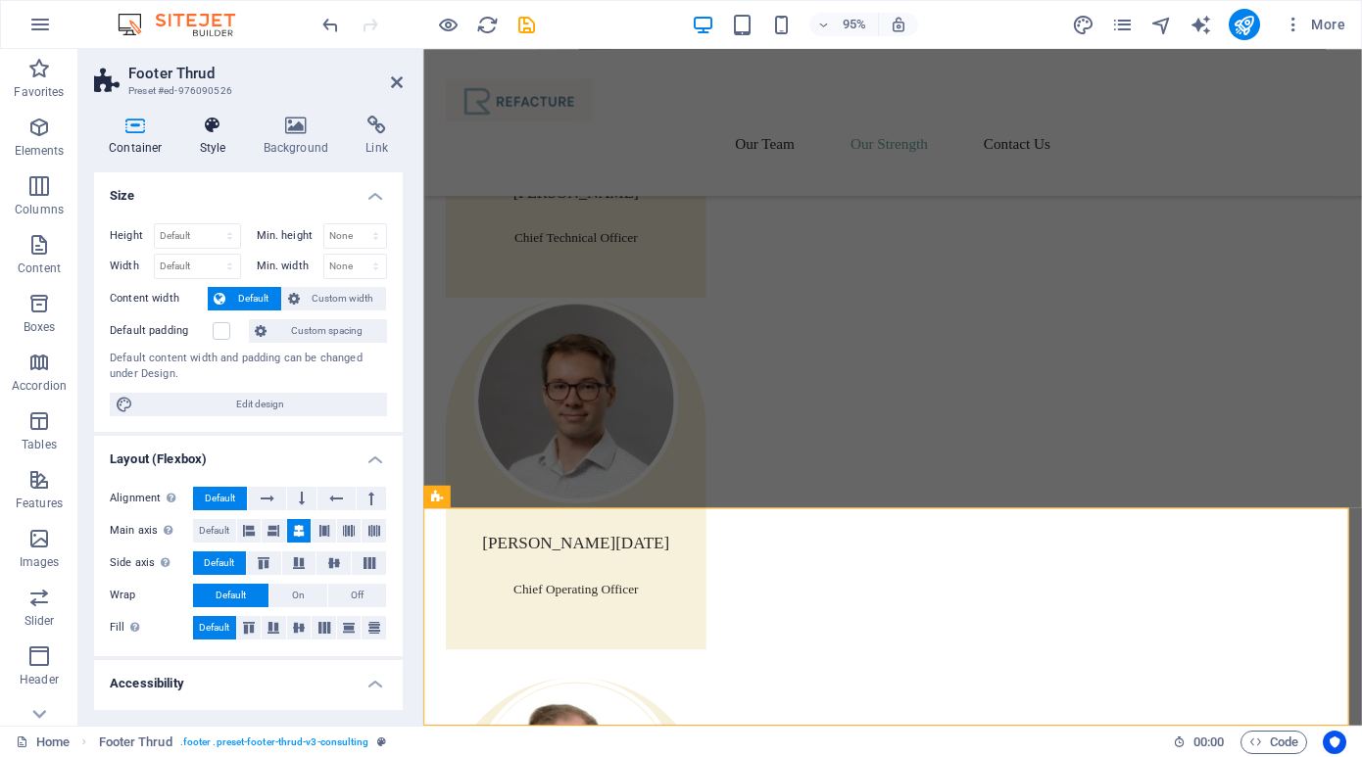
click at [212, 121] on icon at bounding box center [213, 126] width 56 height 20
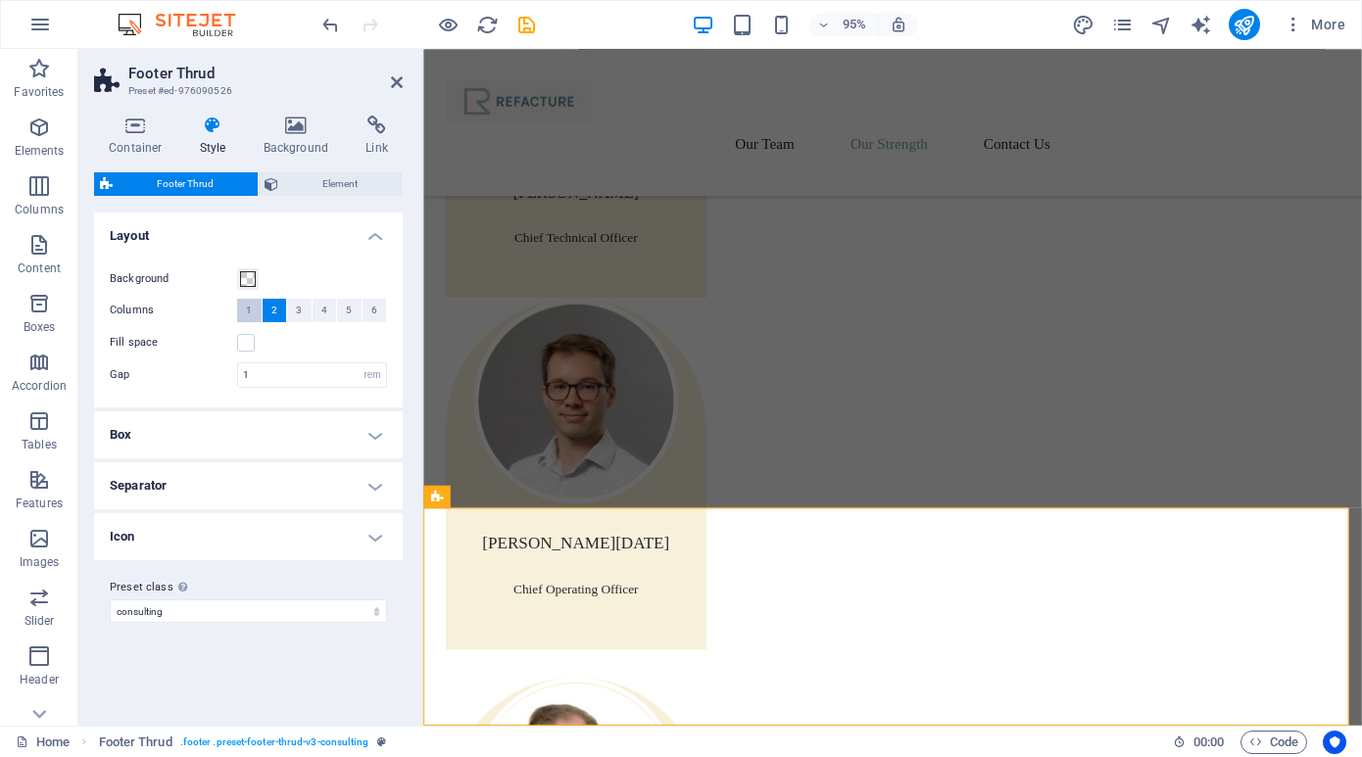
click at [257, 315] on button "1" at bounding box center [249, 311] width 24 height 24
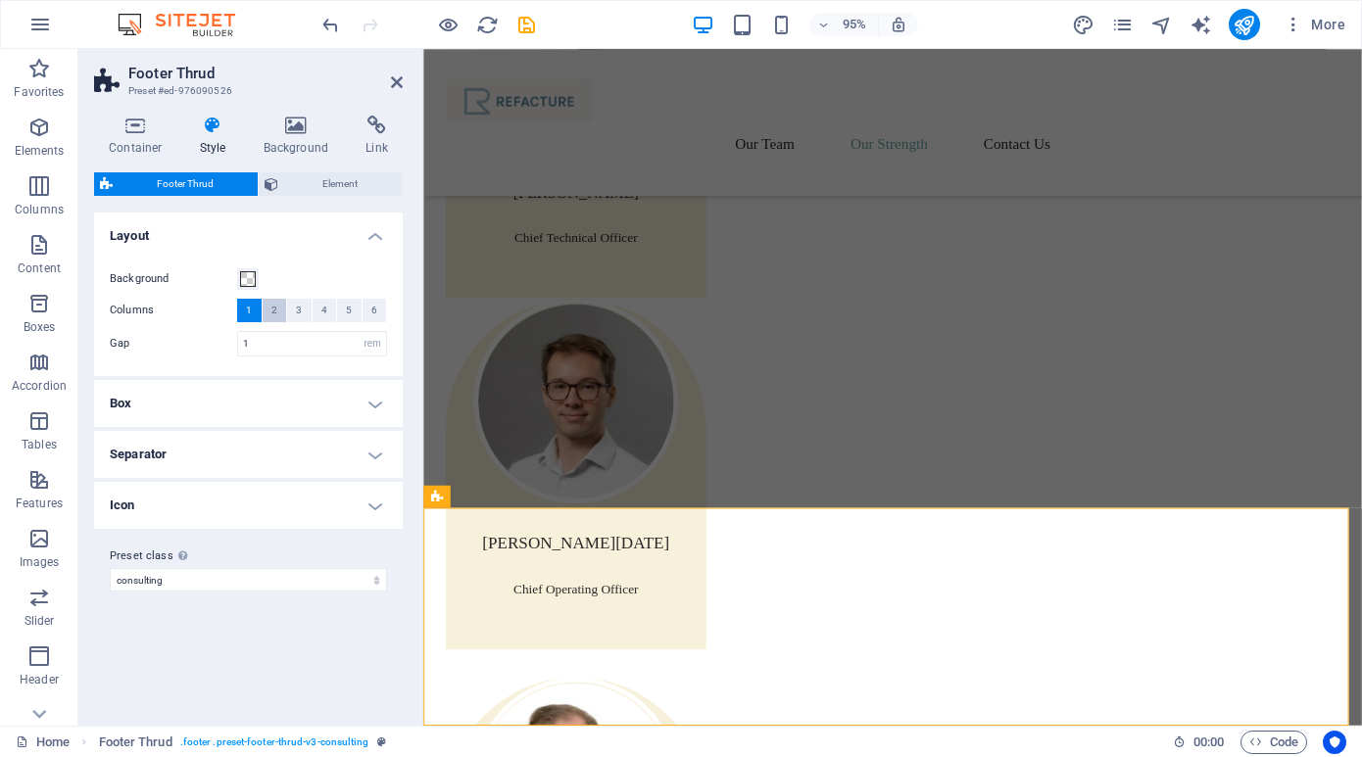
click at [275, 316] on span "2" at bounding box center [274, 311] width 6 height 24
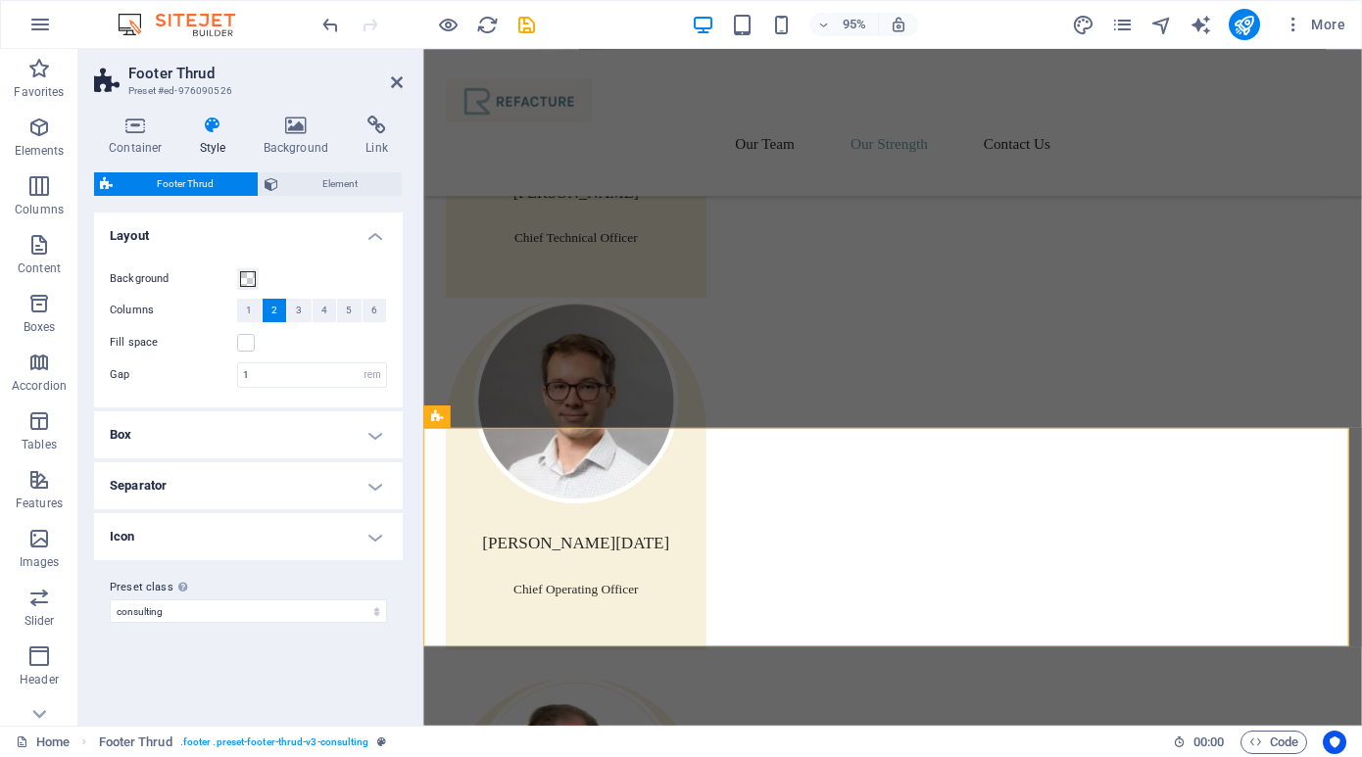
scroll to position [2856, 0]
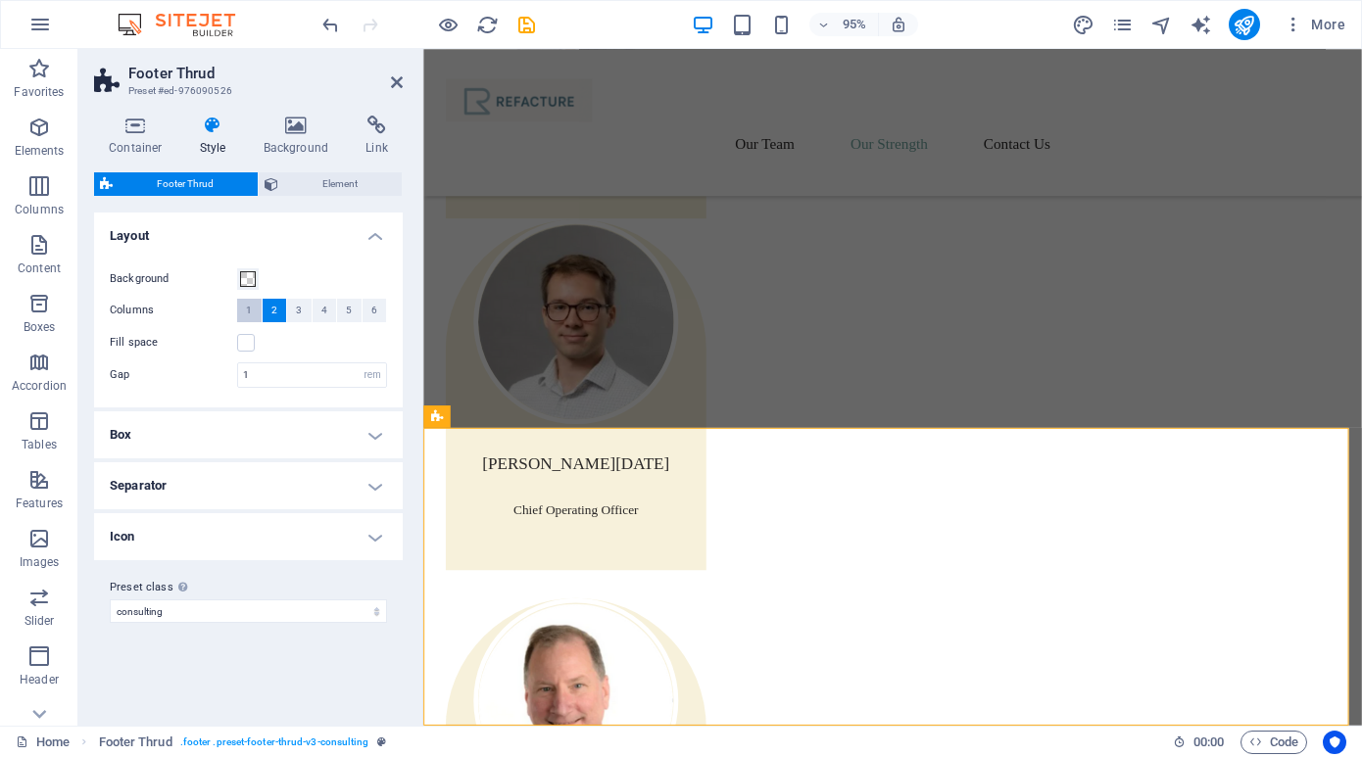
click at [245, 310] on button "1" at bounding box center [249, 311] width 24 height 24
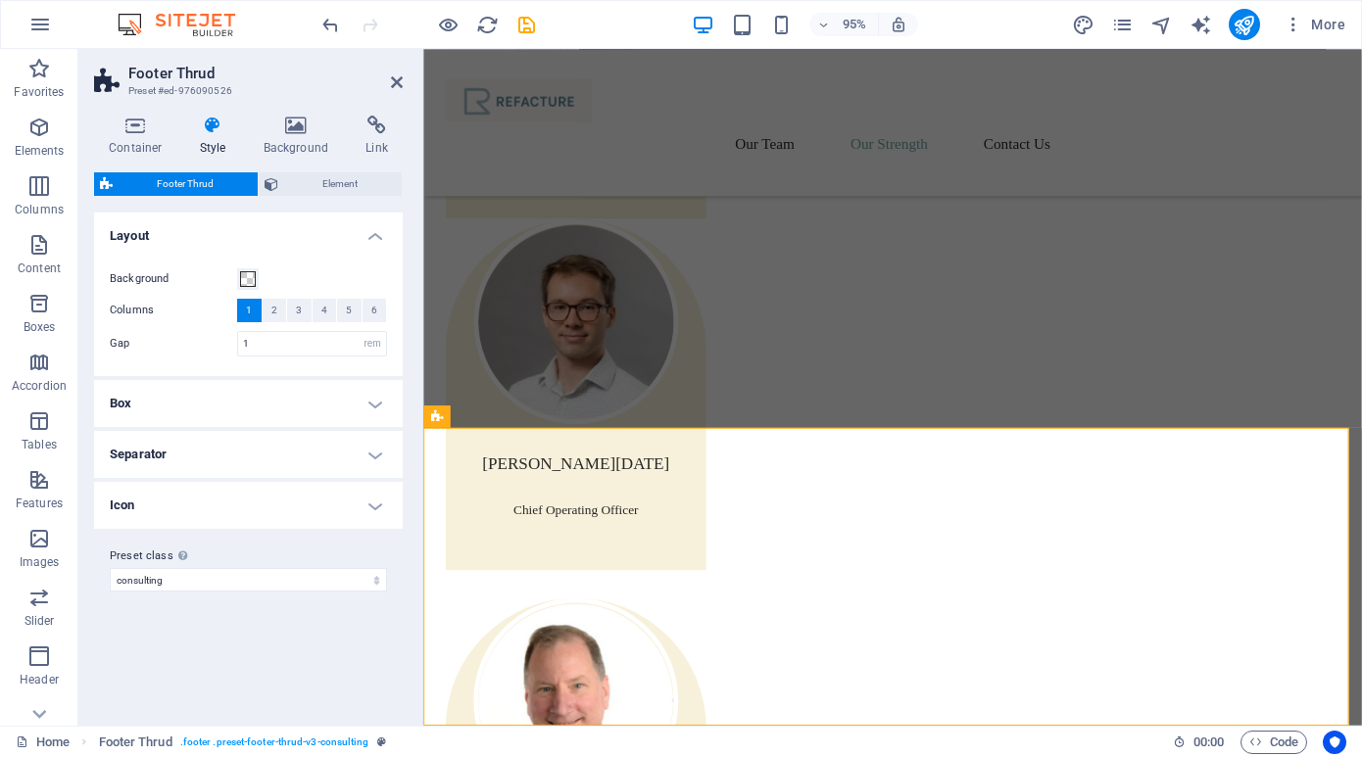
click at [367, 403] on h4 "Box" at bounding box center [248, 403] width 309 height 47
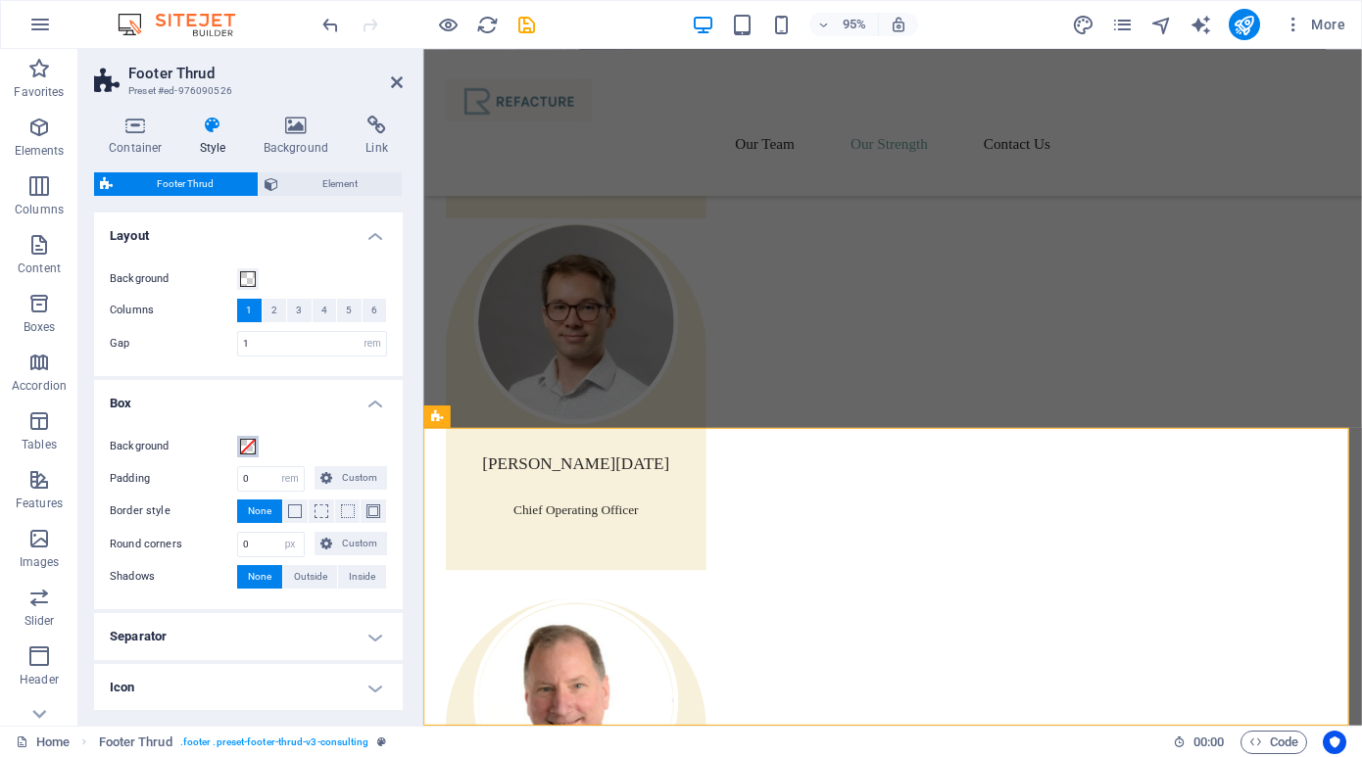
click at [246, 443] on span at bounding box center [248, 447] width 16 height 16
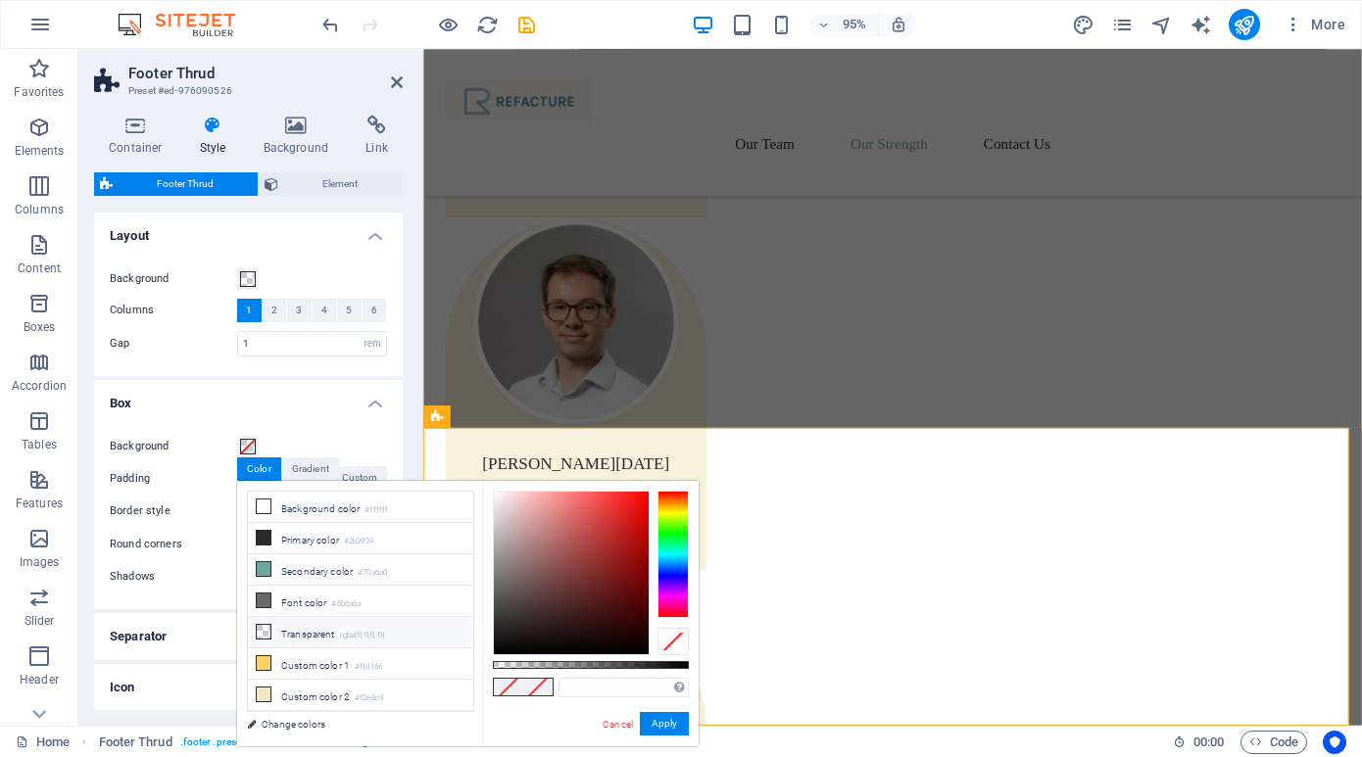
click at [295, 633] on li "Transparent rgba(0,0,0,.0)" at bounding box center [360, 632] width 225 height 31
type input "rgba(0, 0, 0, 0)"
click at [670, 719] on button "Apply" at bounding box center [664, 724] width 49 height 24
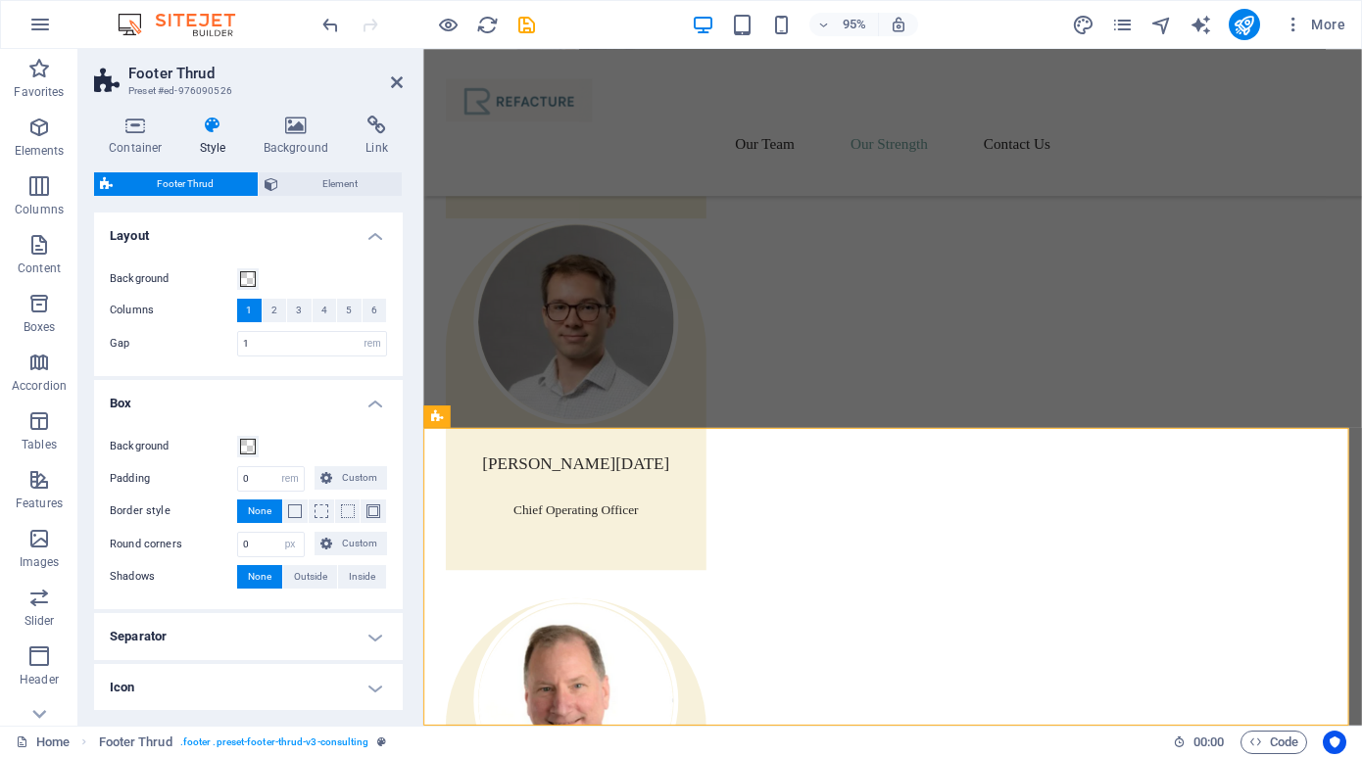
click at [369, 641] on h4 "Separator" at bounding box center [248, 636] width 309 height 47
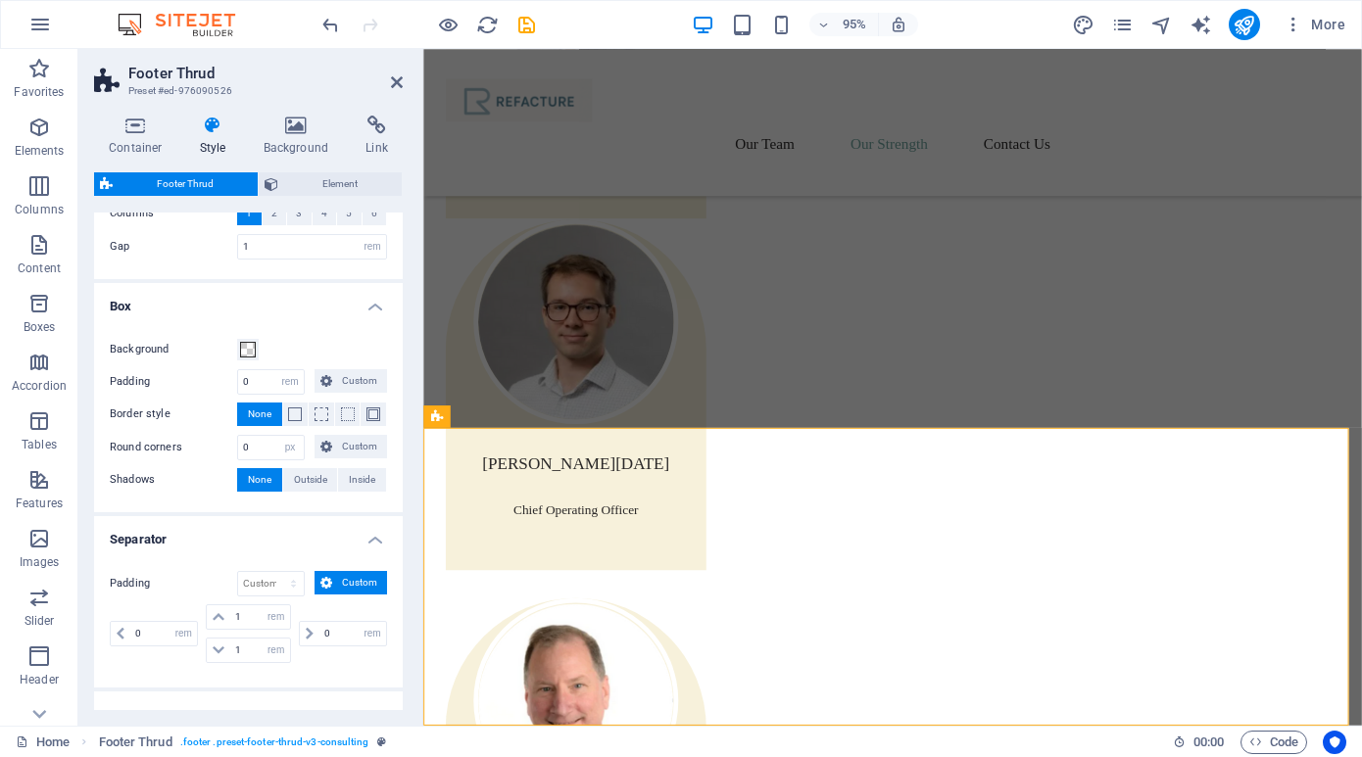
scroll to position [184, 0]
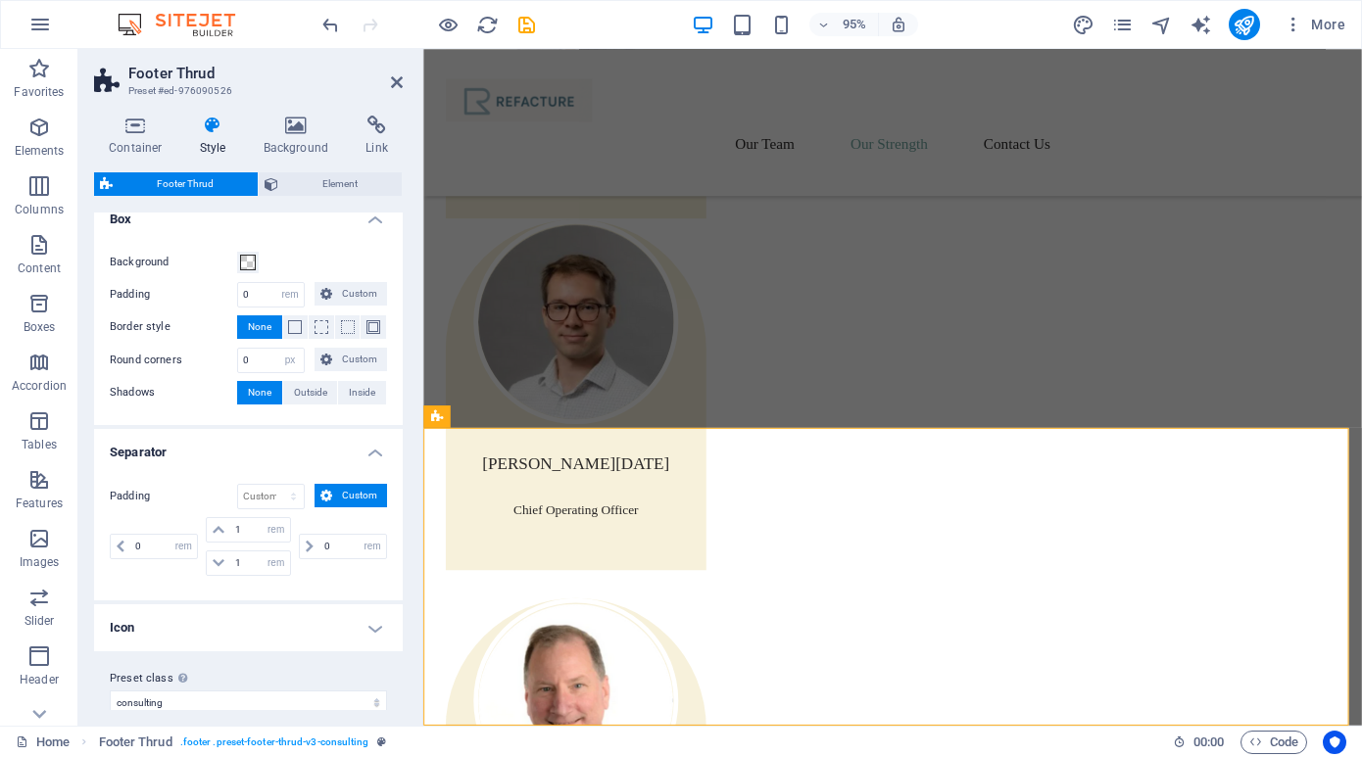
click at [372, 631] on h4 "Icon" at bounding box center [248, 628] width 309 height 47
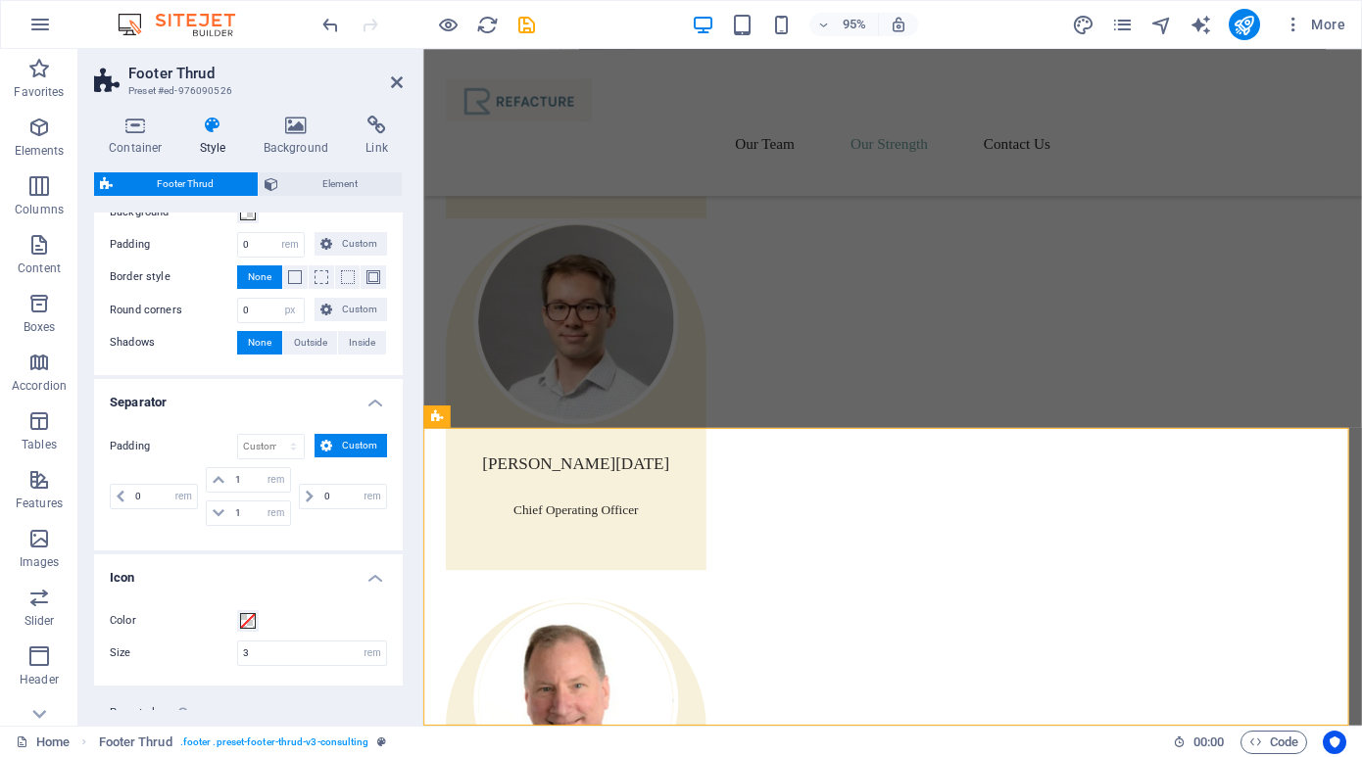
scroll to position [287, 0]
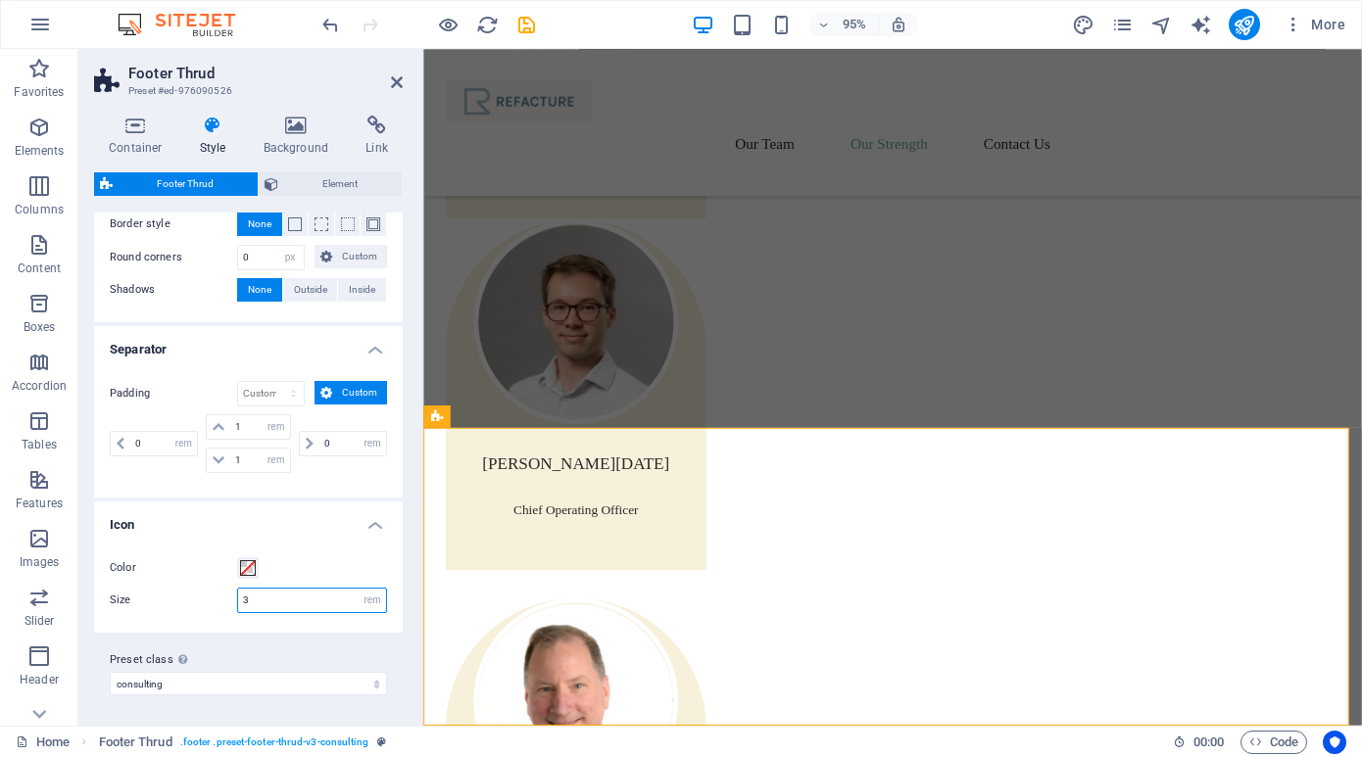
drag, startPoint x: 269, startPoint y: 601, endPoint x: 222, endPoint y: 596, distance: 47.3
click at [222, 596] on div "Size 3 px rem vh vw" at bounding box center [248, 600] width 277 height 25
type input "8"
click at [245, 643] on div "Preset class Above chosen variant and settings affect all elements which carry …" at bounding box center [248, 672] width 309 height 78
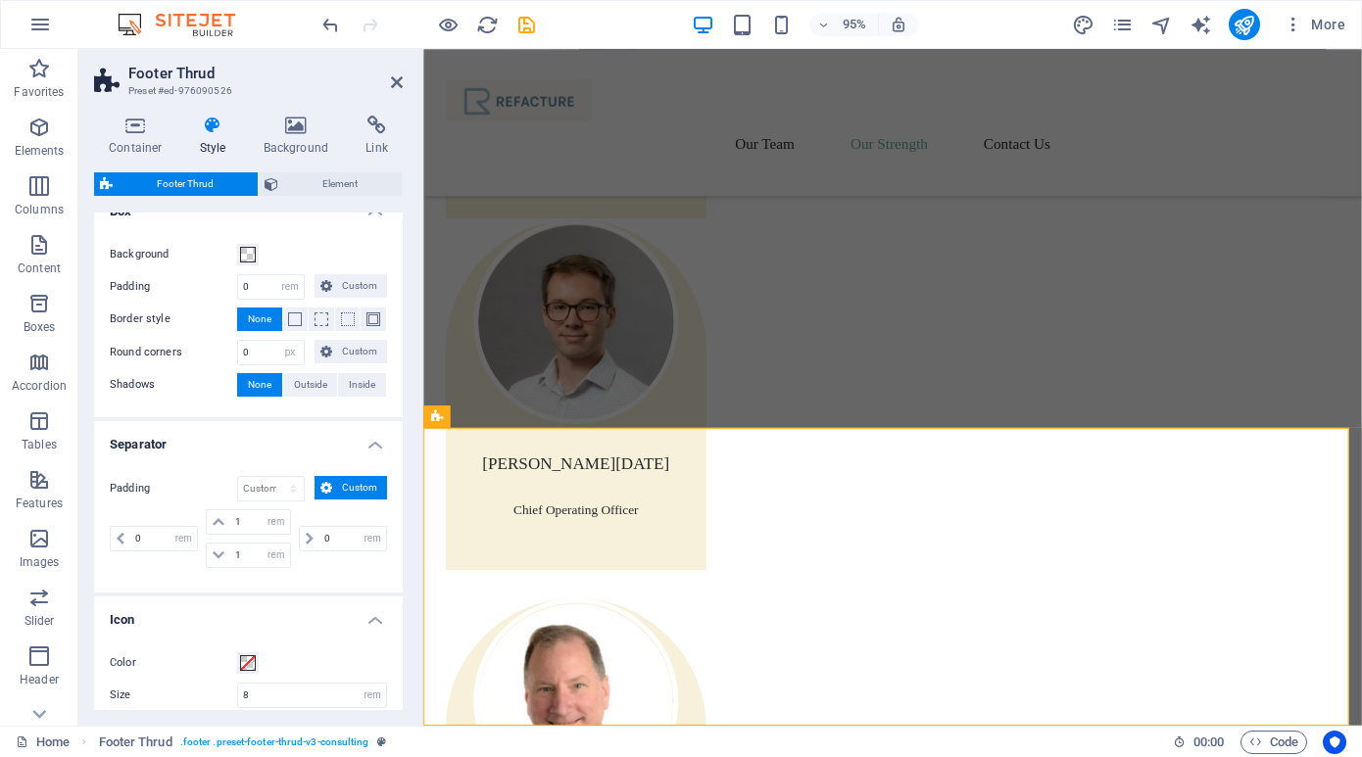
scroll to position [0, 0]
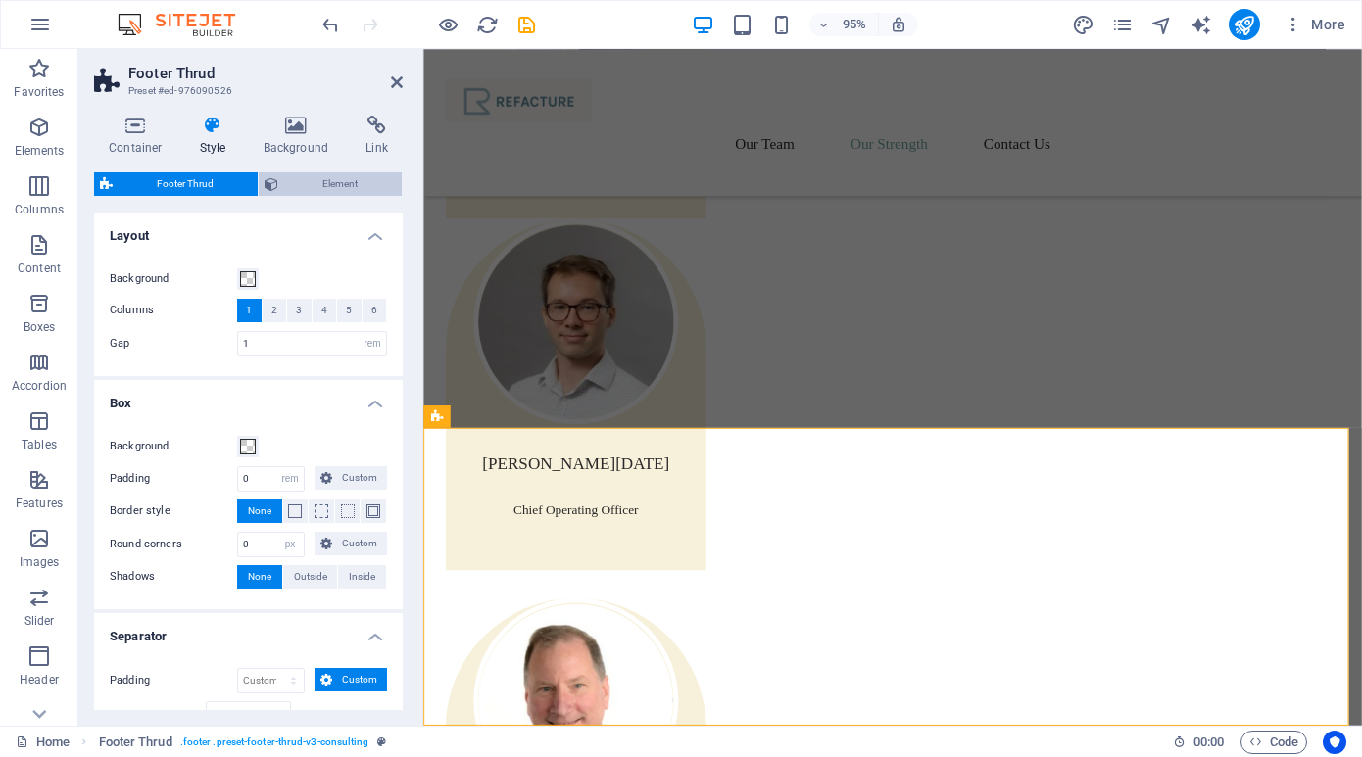
click at [307, 183] on span "Element" at bounding box center [340, 184] width 112 height 24
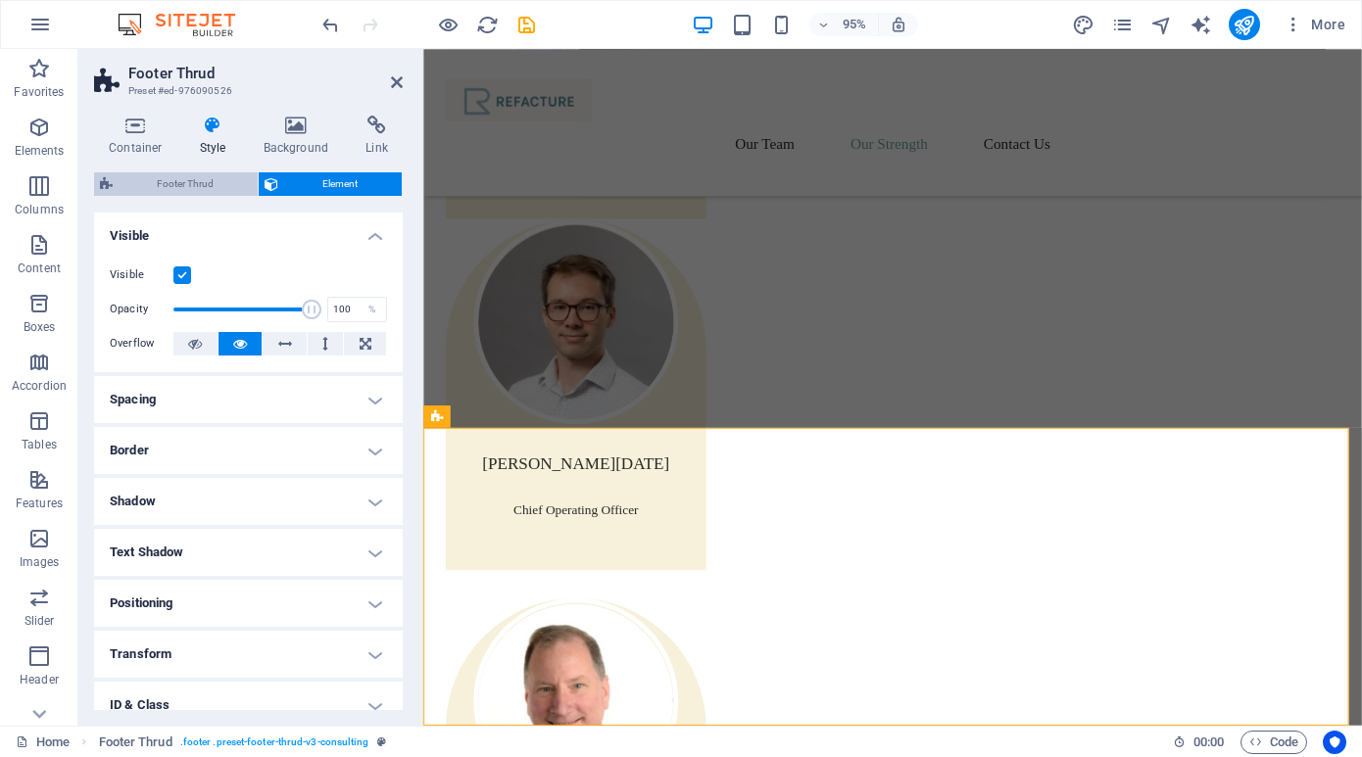
click at [197, 185] on span "Footer Thrud" at bounding box center [185, 184] width 133 height 24
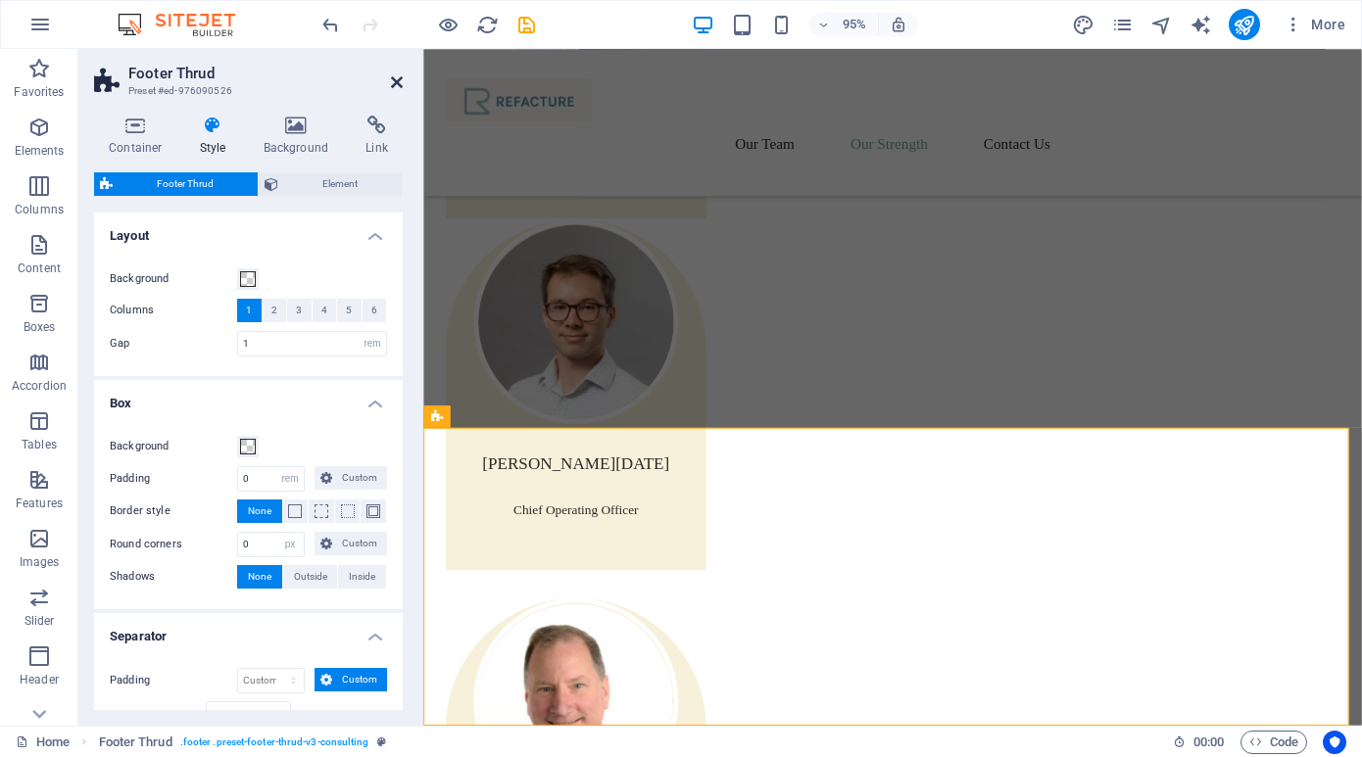
click at [399, 83] on icon at bounding box center [397, 82] width 12 height 16
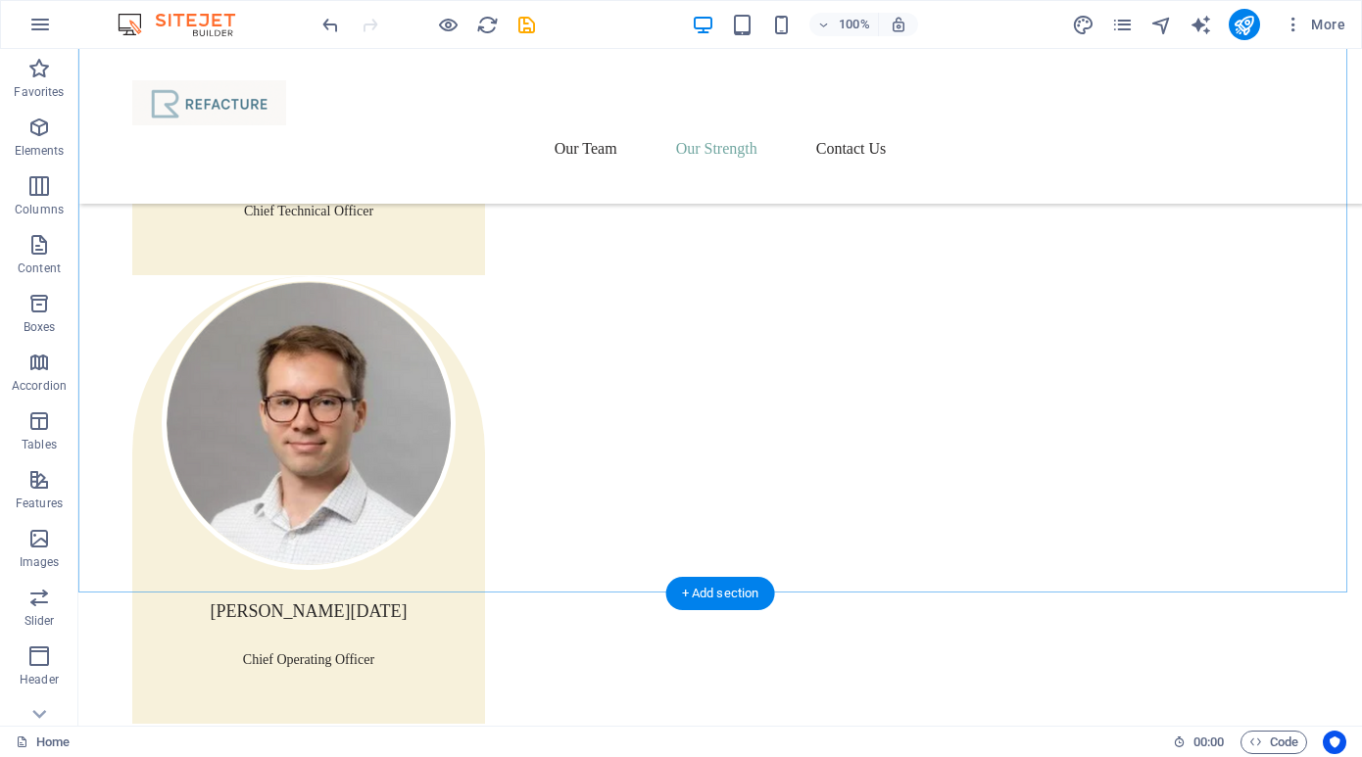
scroll to position [3033, 0]
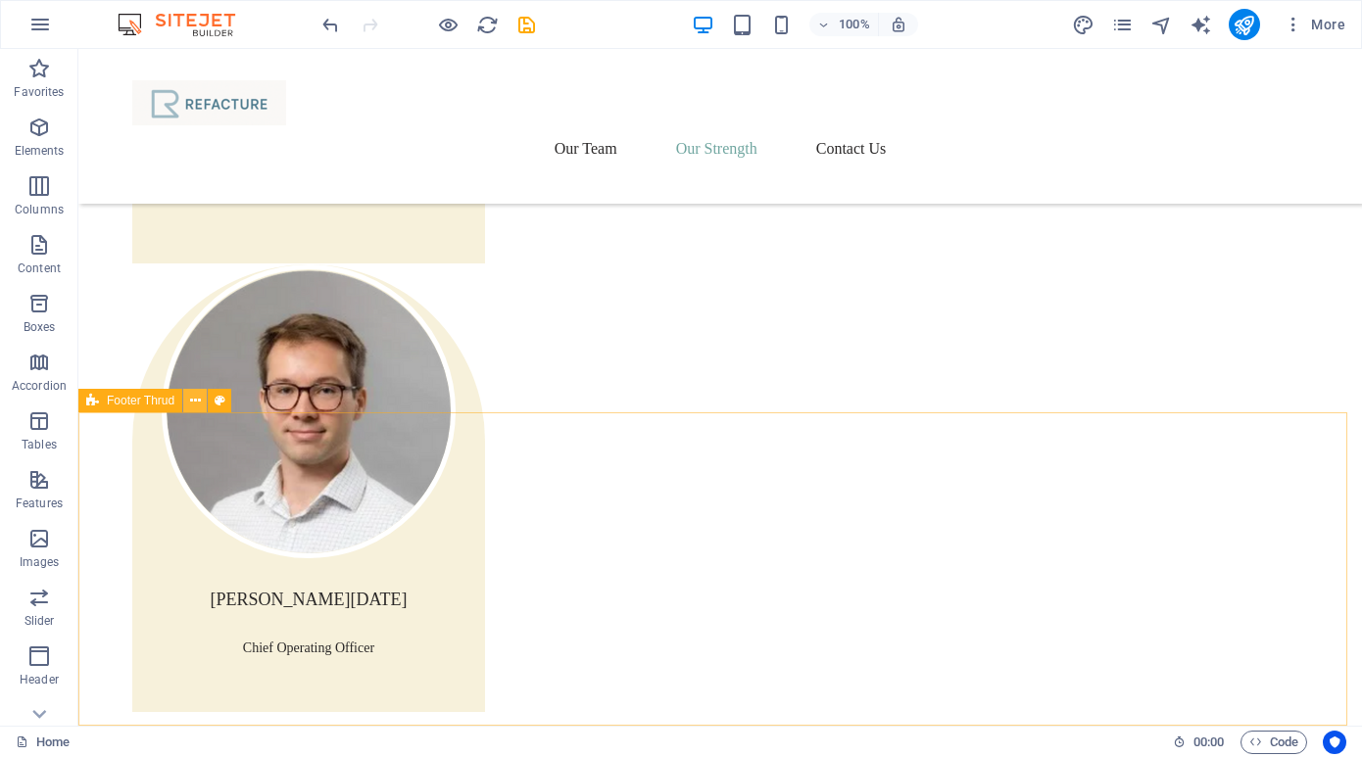
click at [195, 405] on icon at bounding box center [195, 401] width 11 height 21
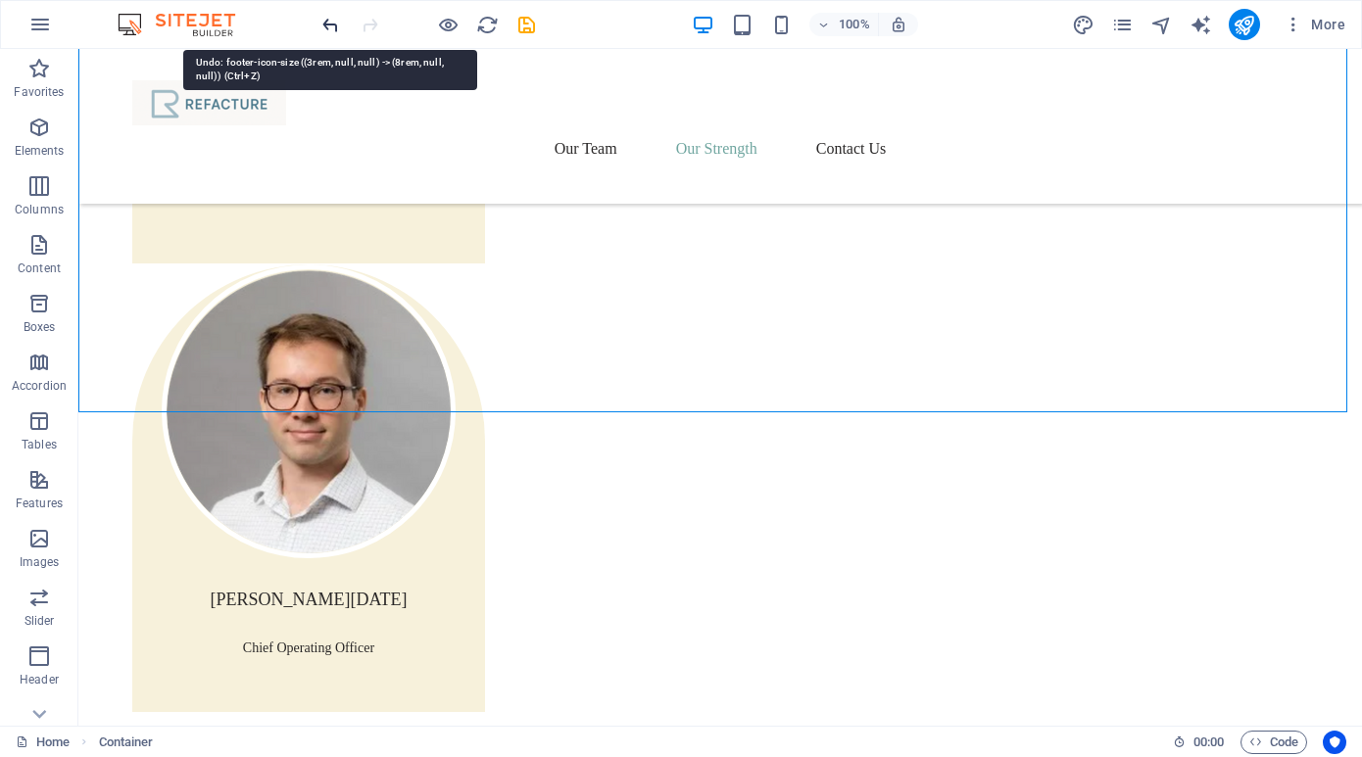
click at [329, 23] on icon "undo" at bounding box center [330, 25] width 23 height 23
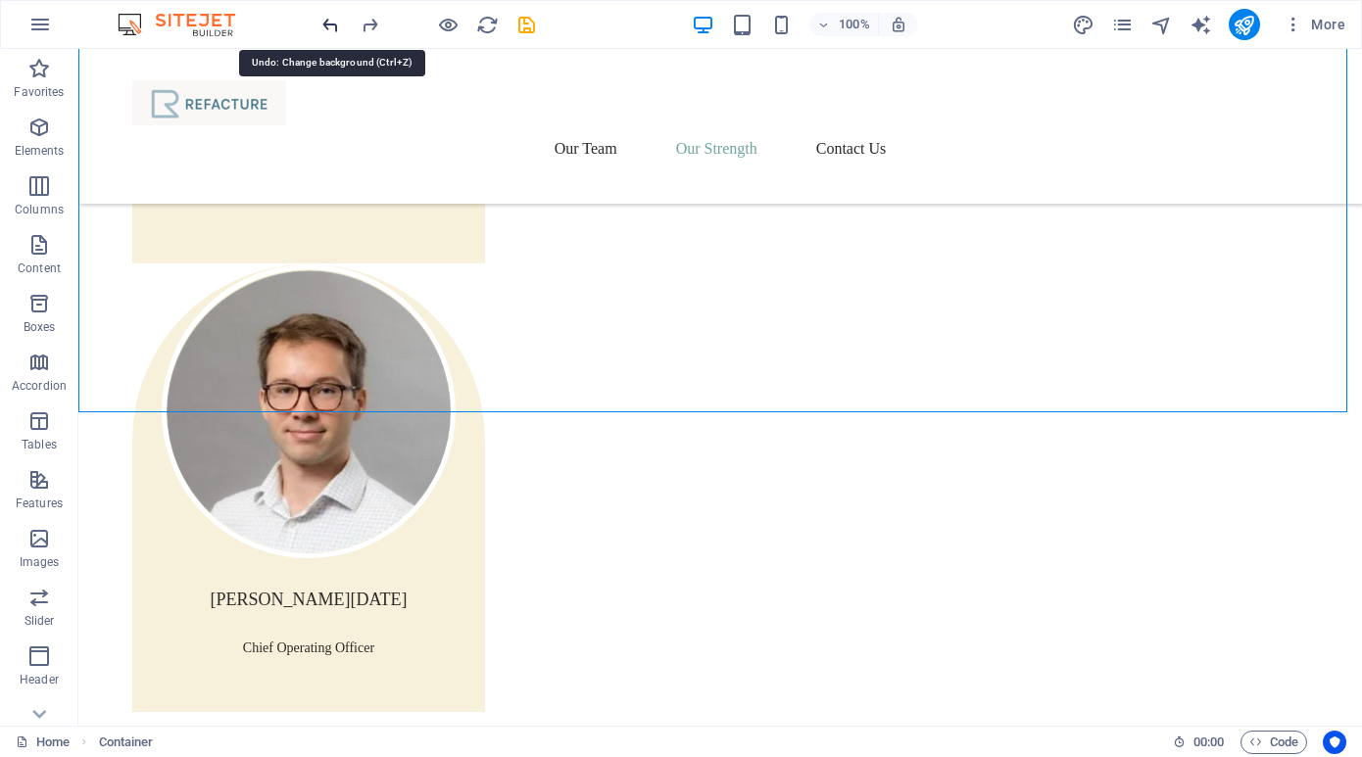
click at [329, 23] on icon "undo" at bounding box center [330, 25] width 23 height 23
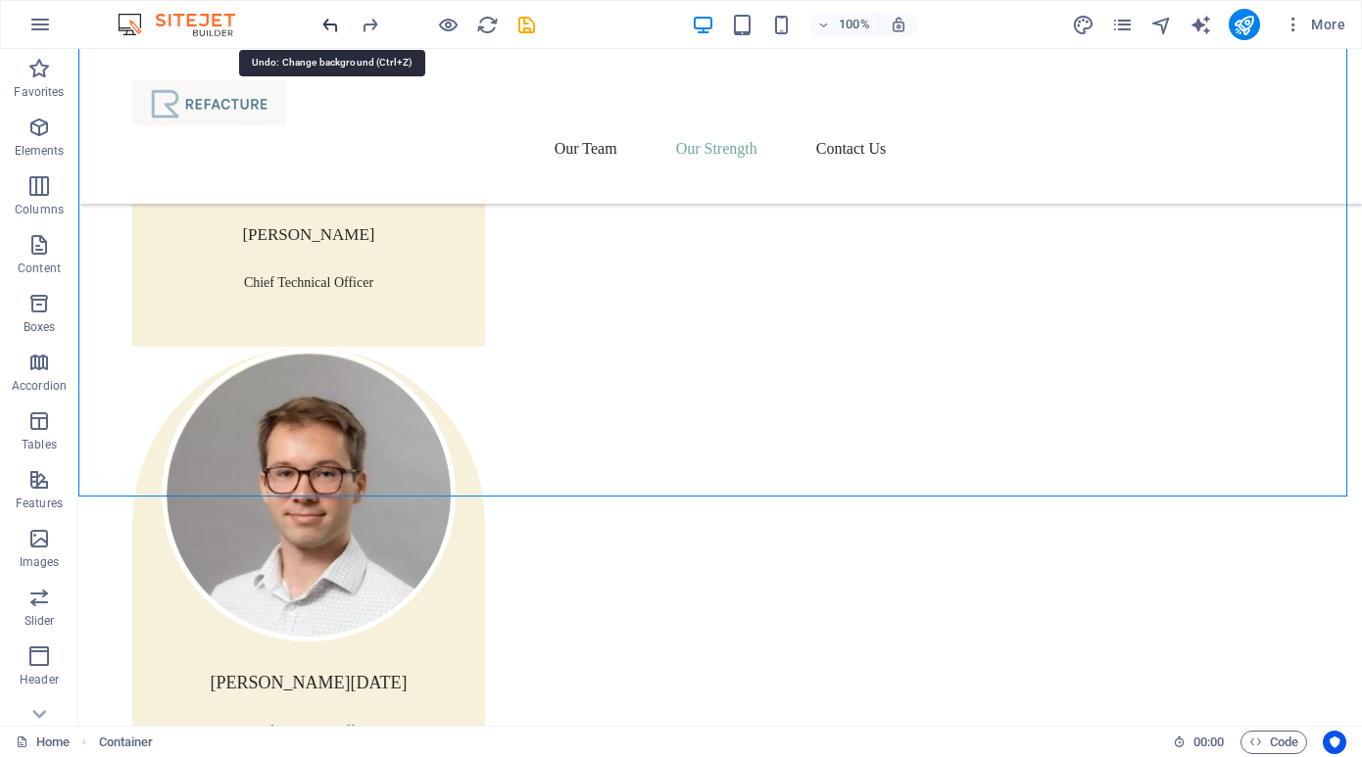
click at [329, 23] on icon "undo" at bounding box center [330, 25] width 23 height 23
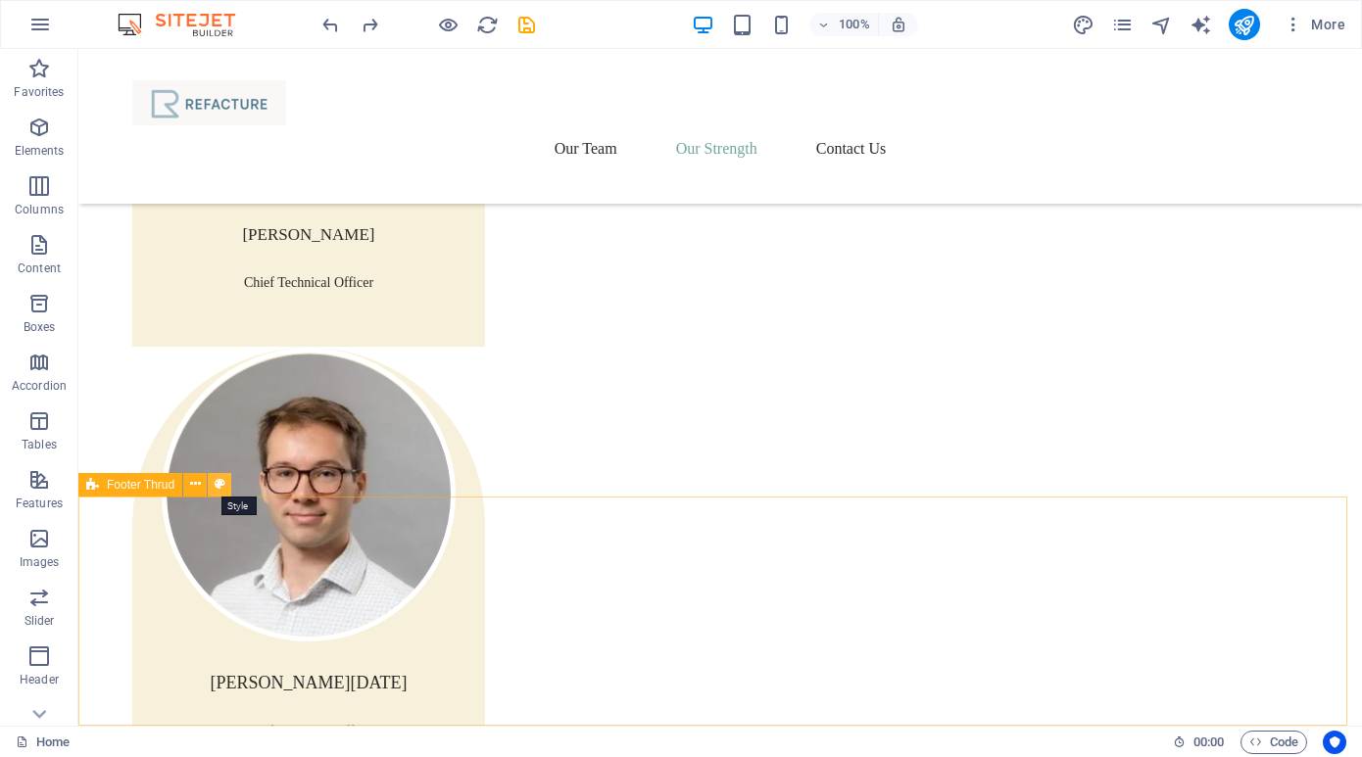
click at [222, 485] on icon at bounding box center [220, 484] width 11 height 21
select select "rem"
select select "px"
select select "rem"
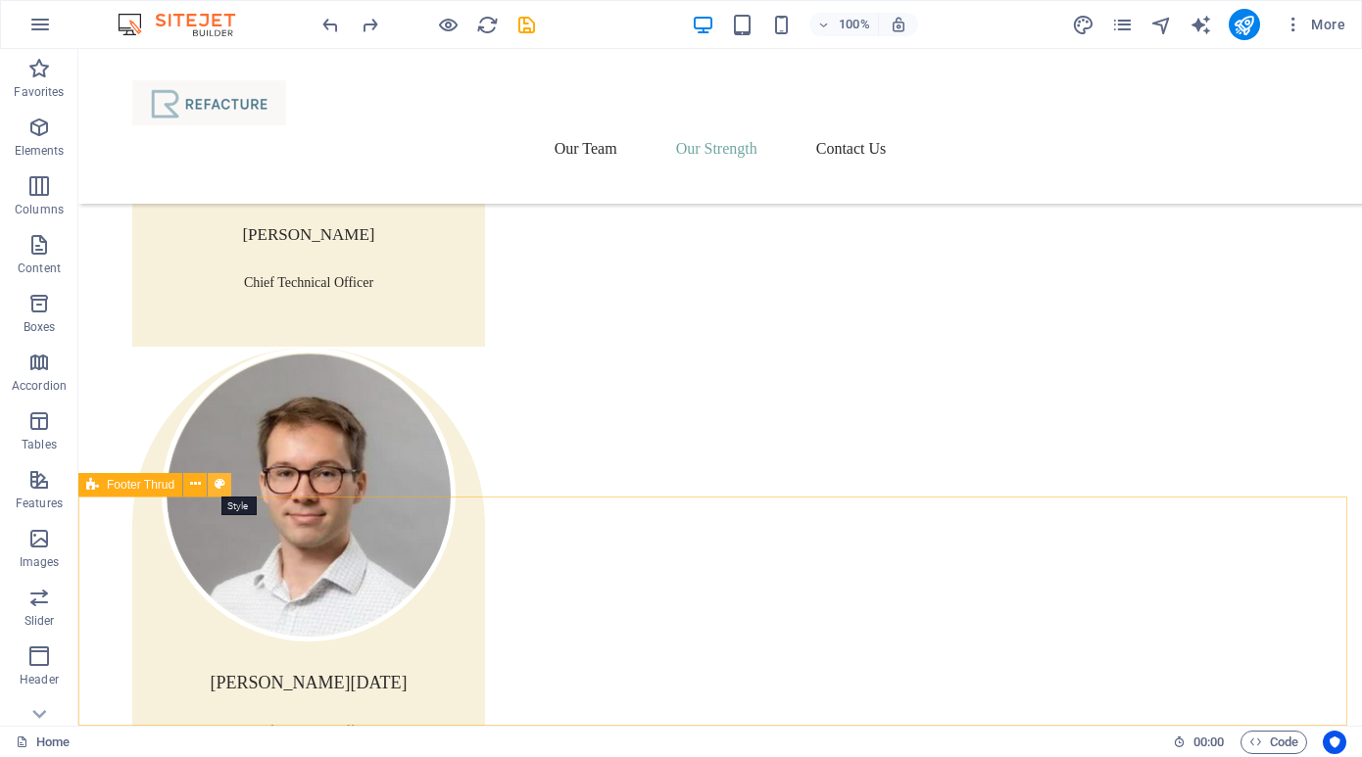
select select "rem"
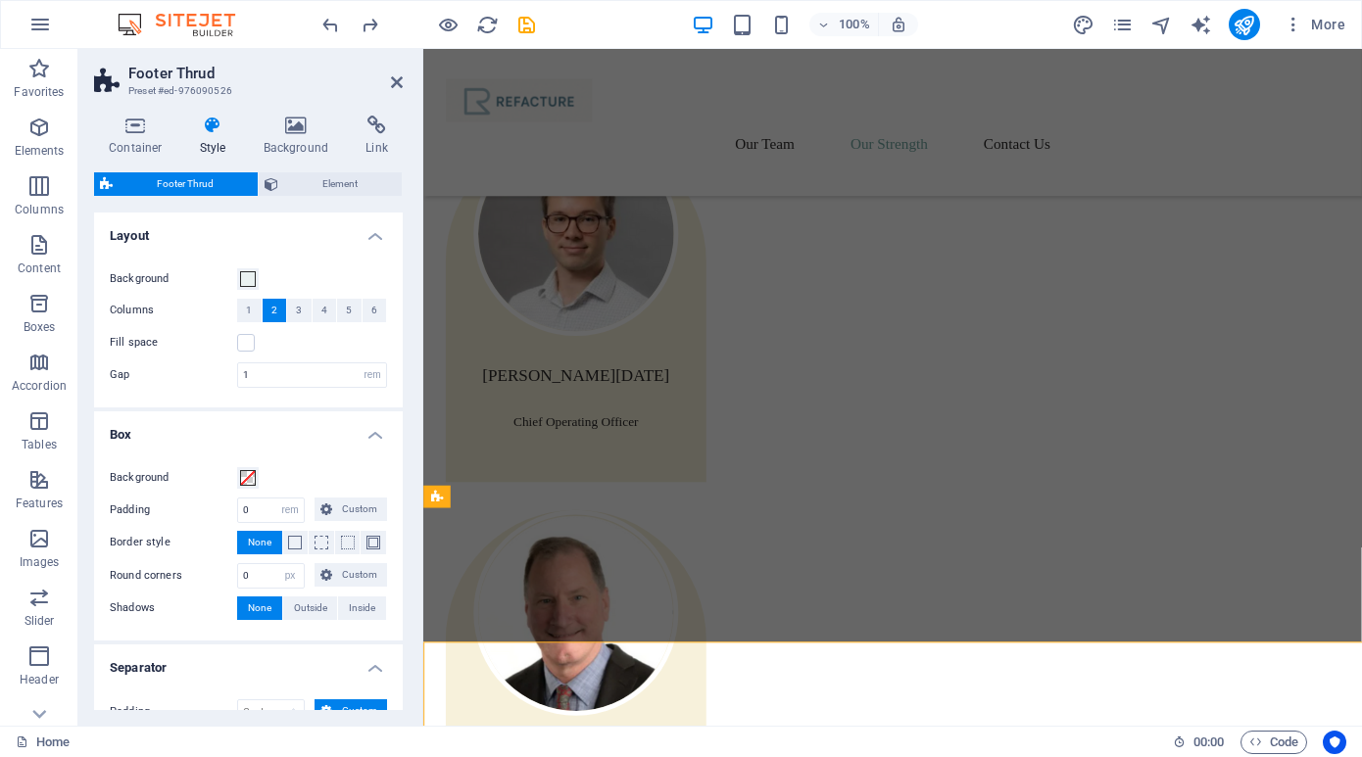
scroll to position [2773, 0]
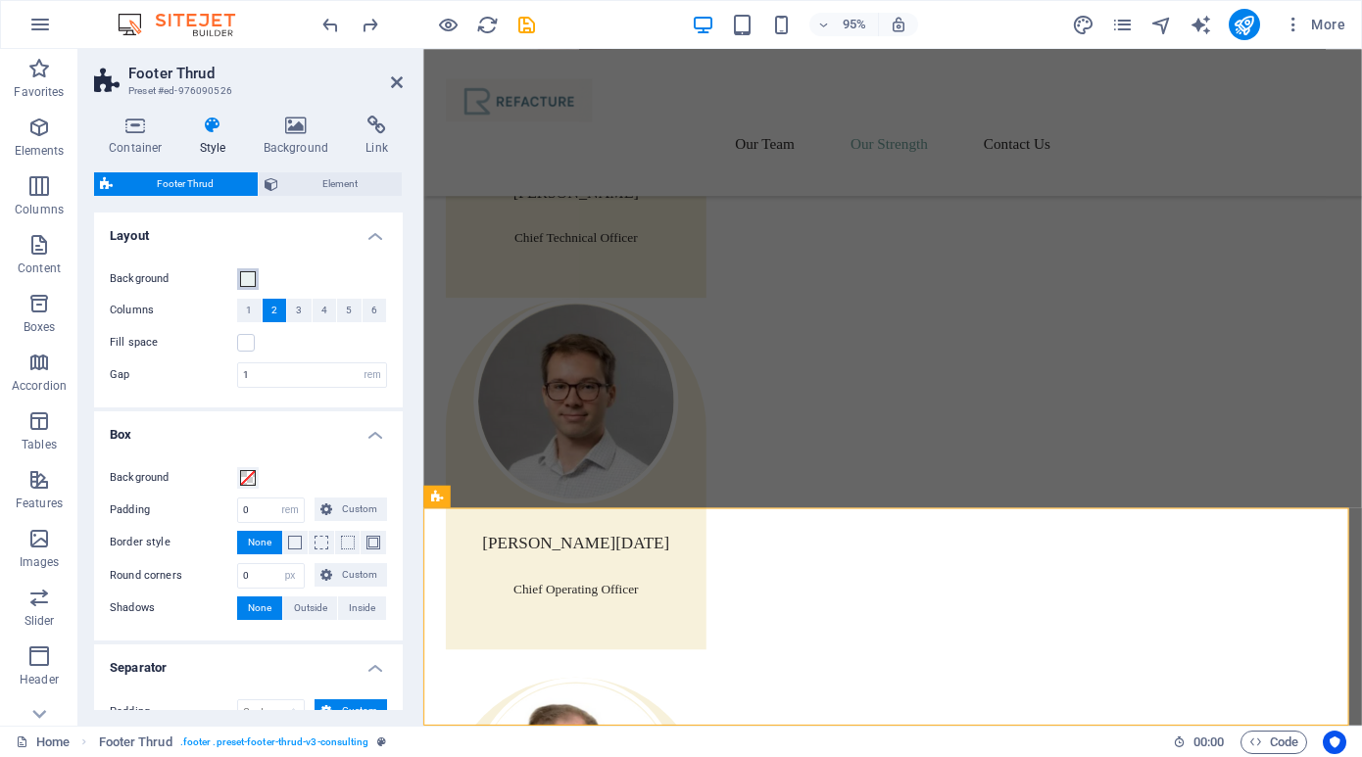
click at [250, 278] on span at bounding box center [248, 279] width 16 height 16
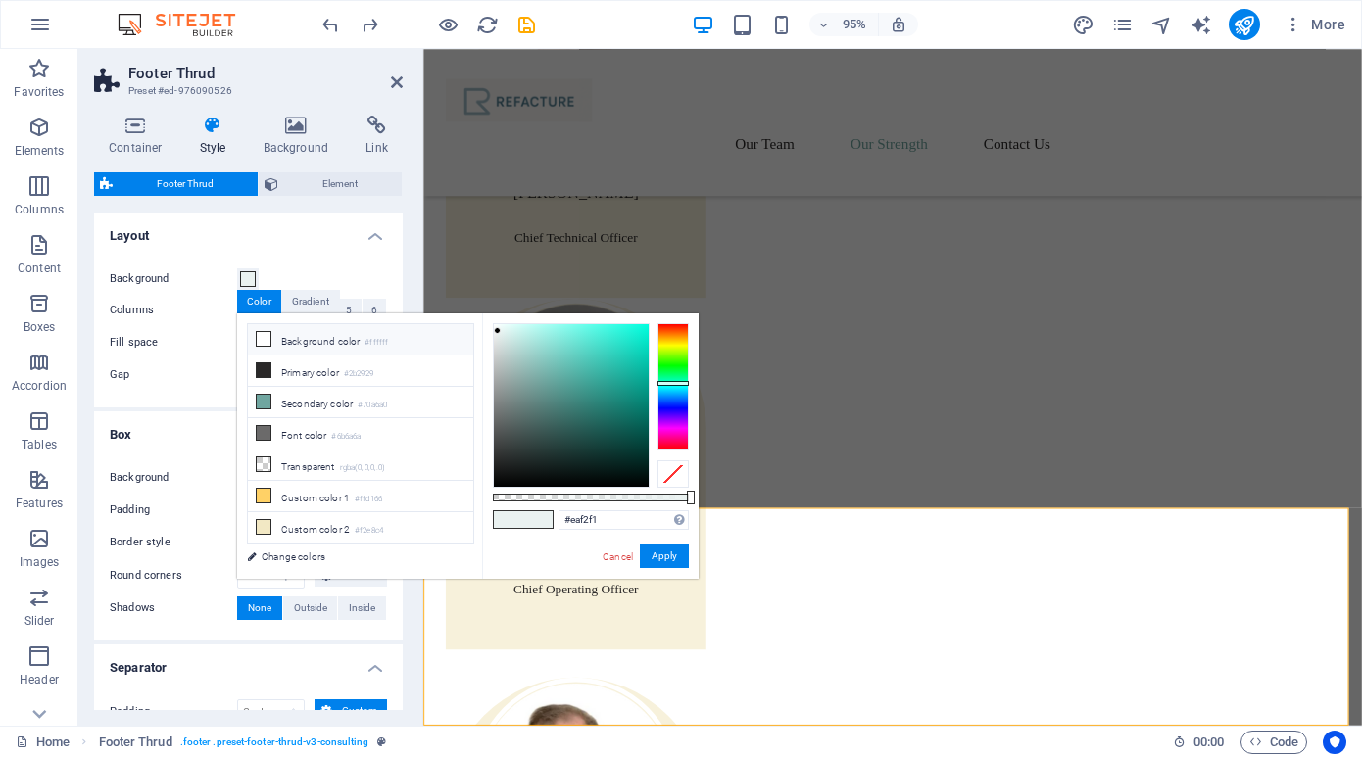
click at [316, 344] on li "Background color #ffffff" at bounding box center [360, 339] width 225 height 31
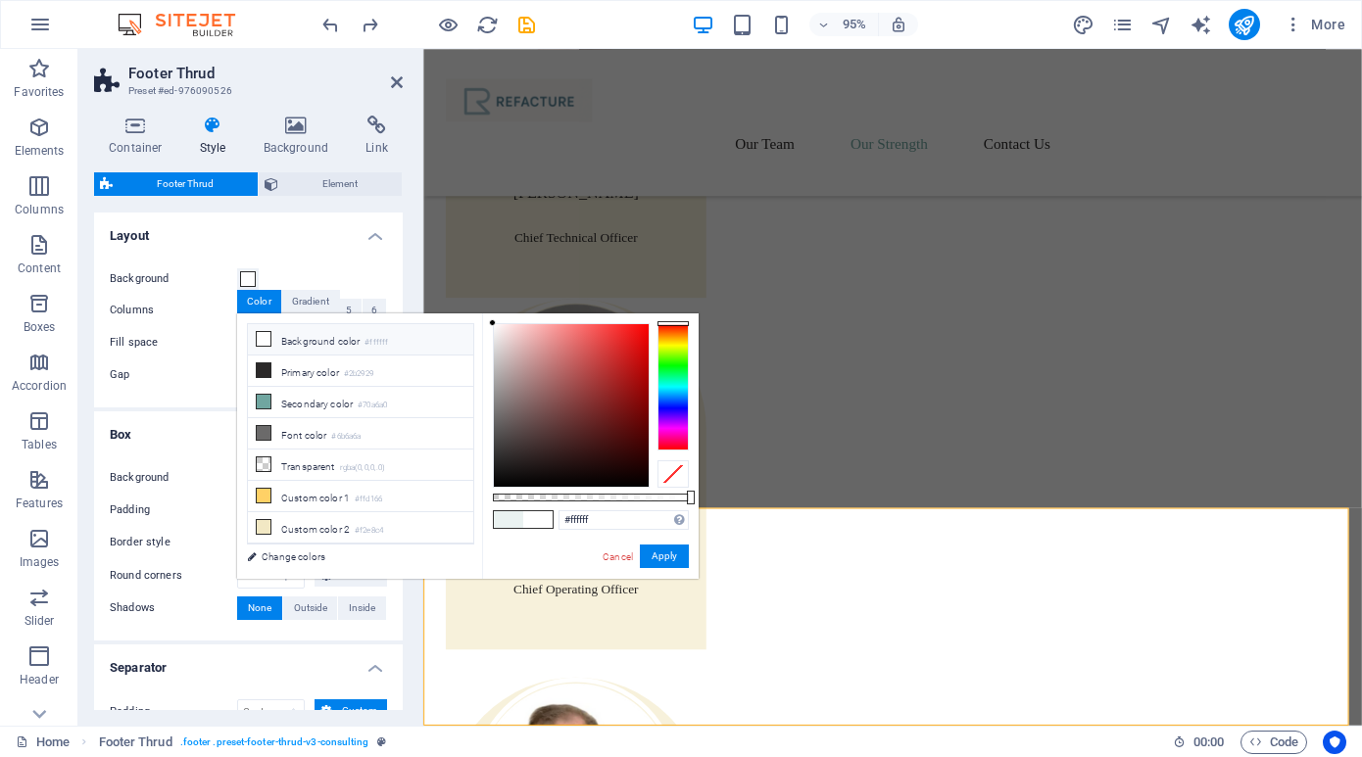
click at [504, 513] on span at bounding box center [508, 519] width 29 height 17
type input "#eaf2f1"
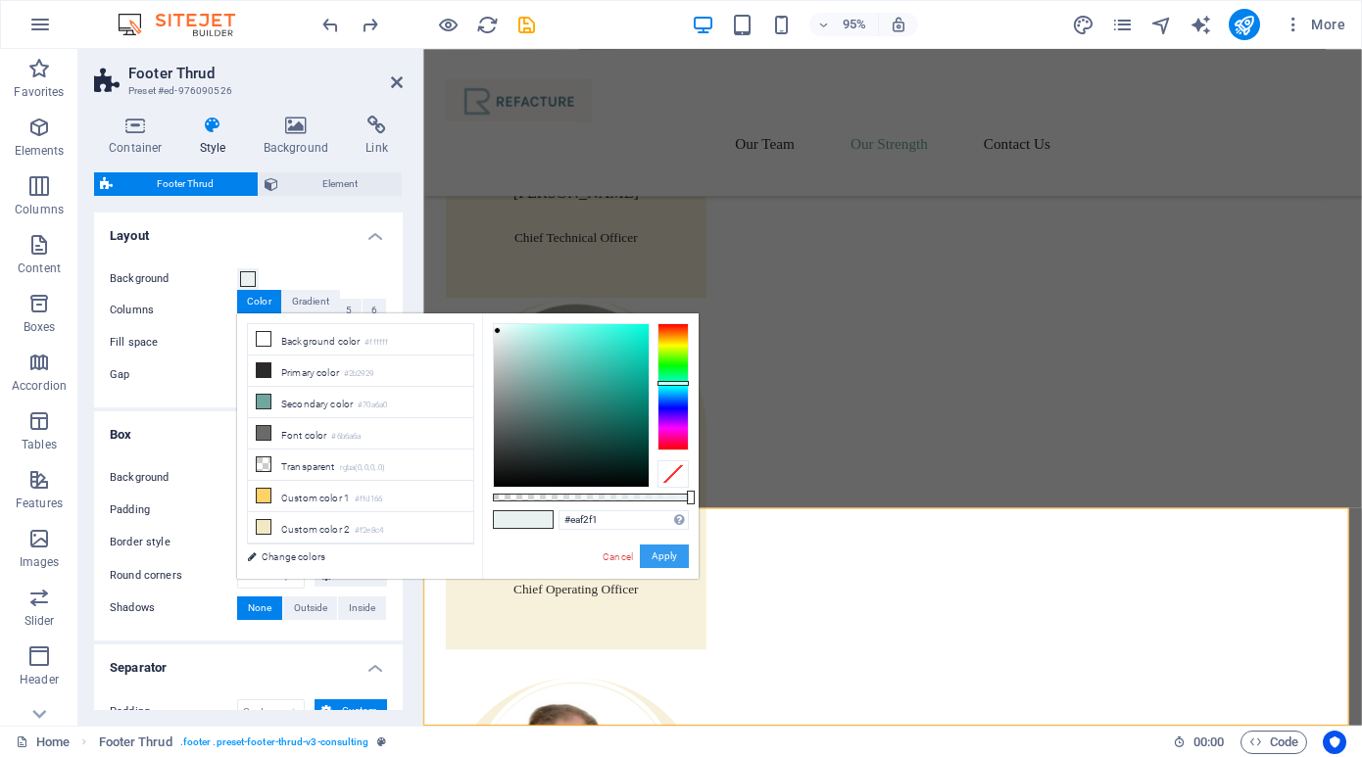
click at [676, 559] on button "Apply" at bounding box center [664, 557] width 49 height 24
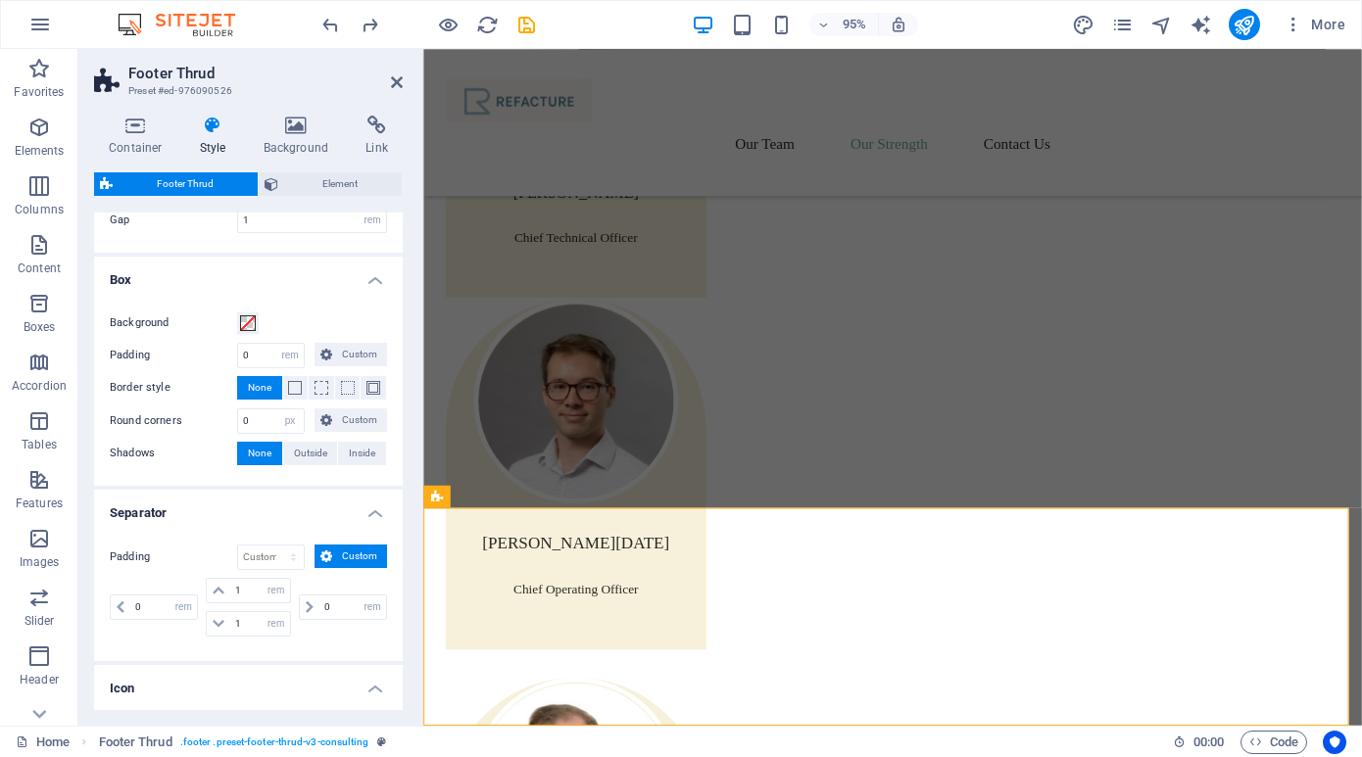
scroll to position [176, 0]
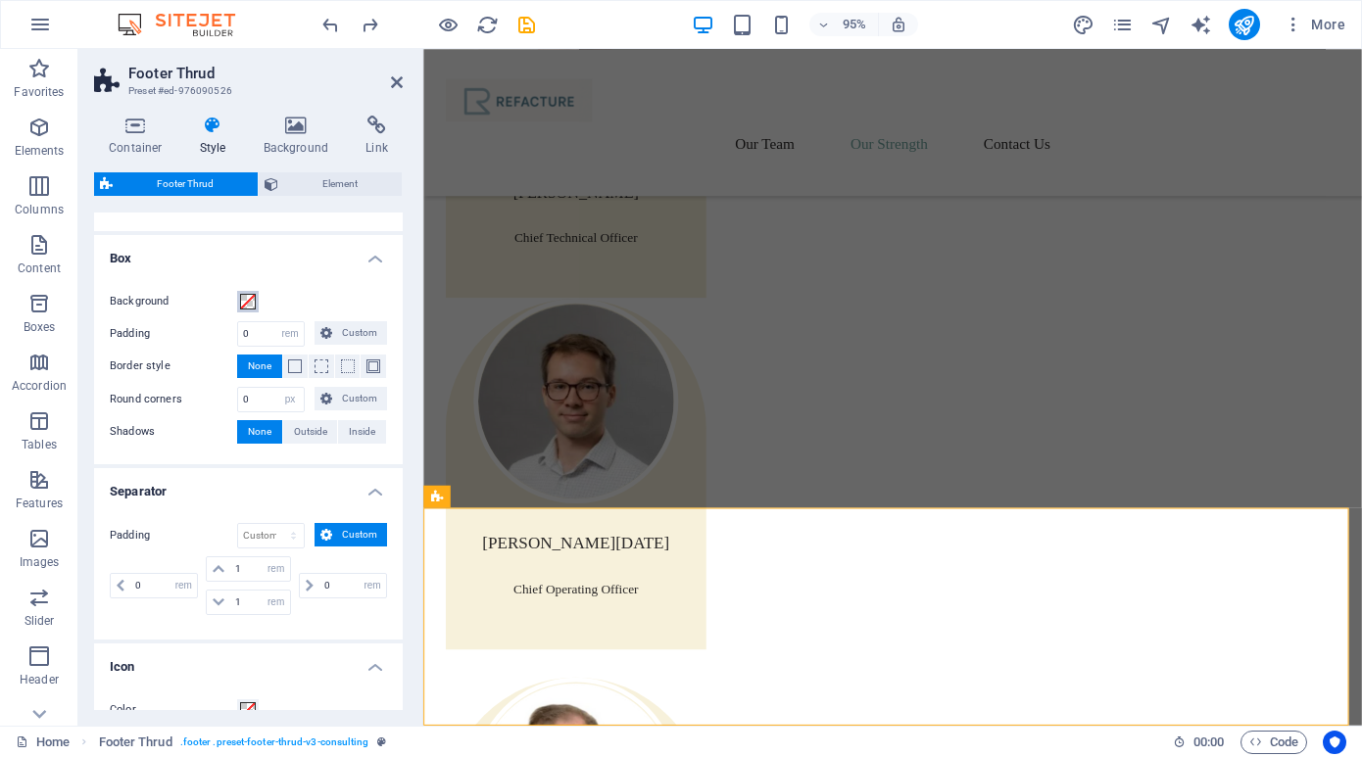
click at [250, 299] on span at bounding box center [248, 302] width 16 height 16
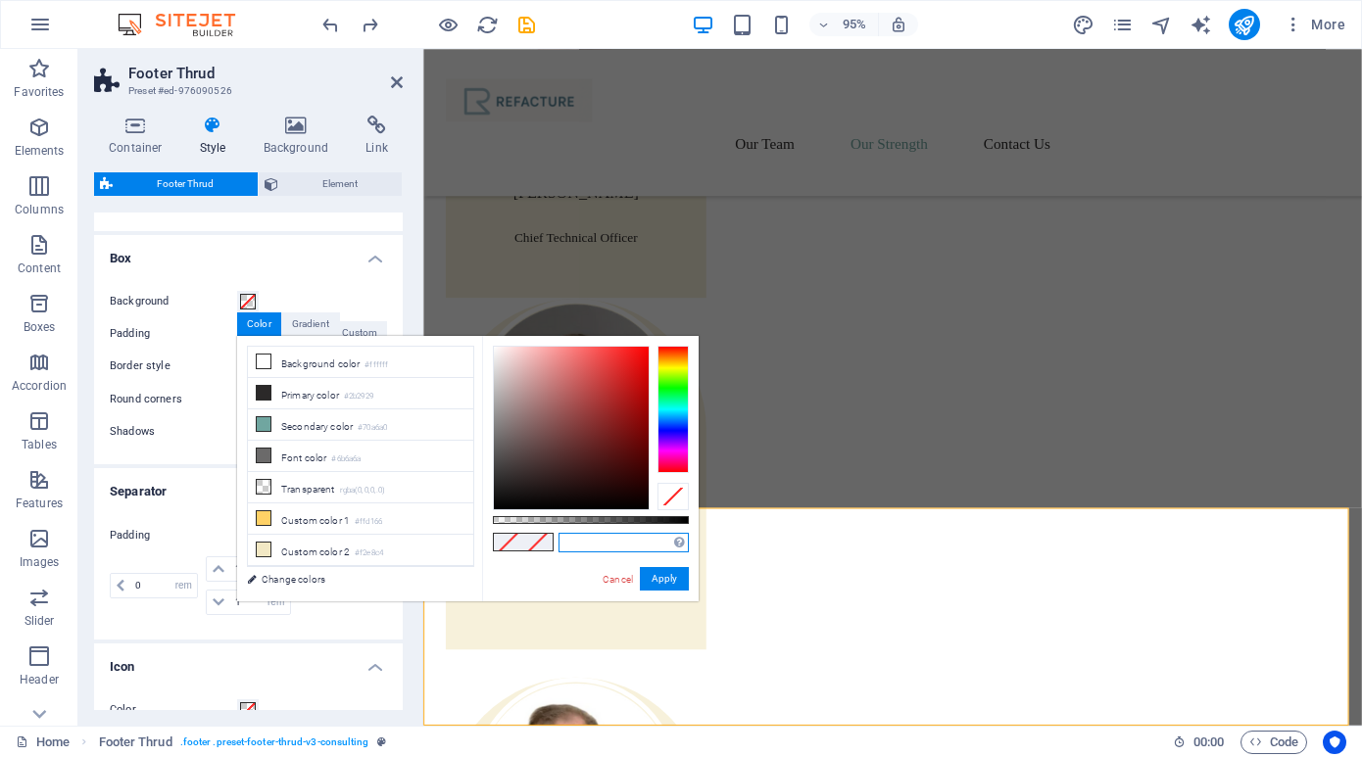
click at [595, 545] on input "text" at bounding box center [624, 543] width 130 height 20
type input "#eaf2f1"
click at [655, 574] on button "Apply" at bounding box center [664, 579] width 49 height 24
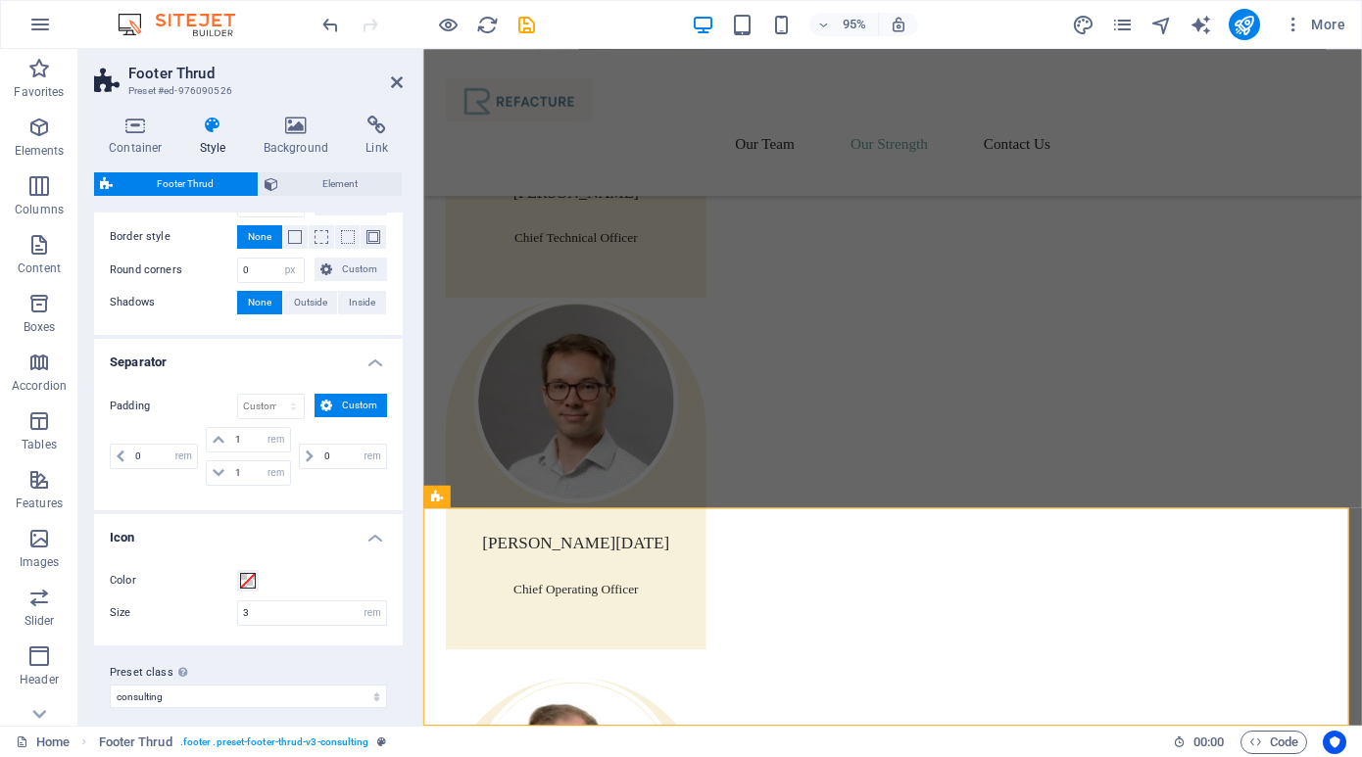
scroll to position [308, 0]
click at [269, 607] on input "3" at bounding box center [312, 612] width 148 height 24
type input "8"
click at [279, 656] on div "Preset class Above chosen variant and settings affect all elements which carry …" at bounding box center [248, 683] width 309 height 78
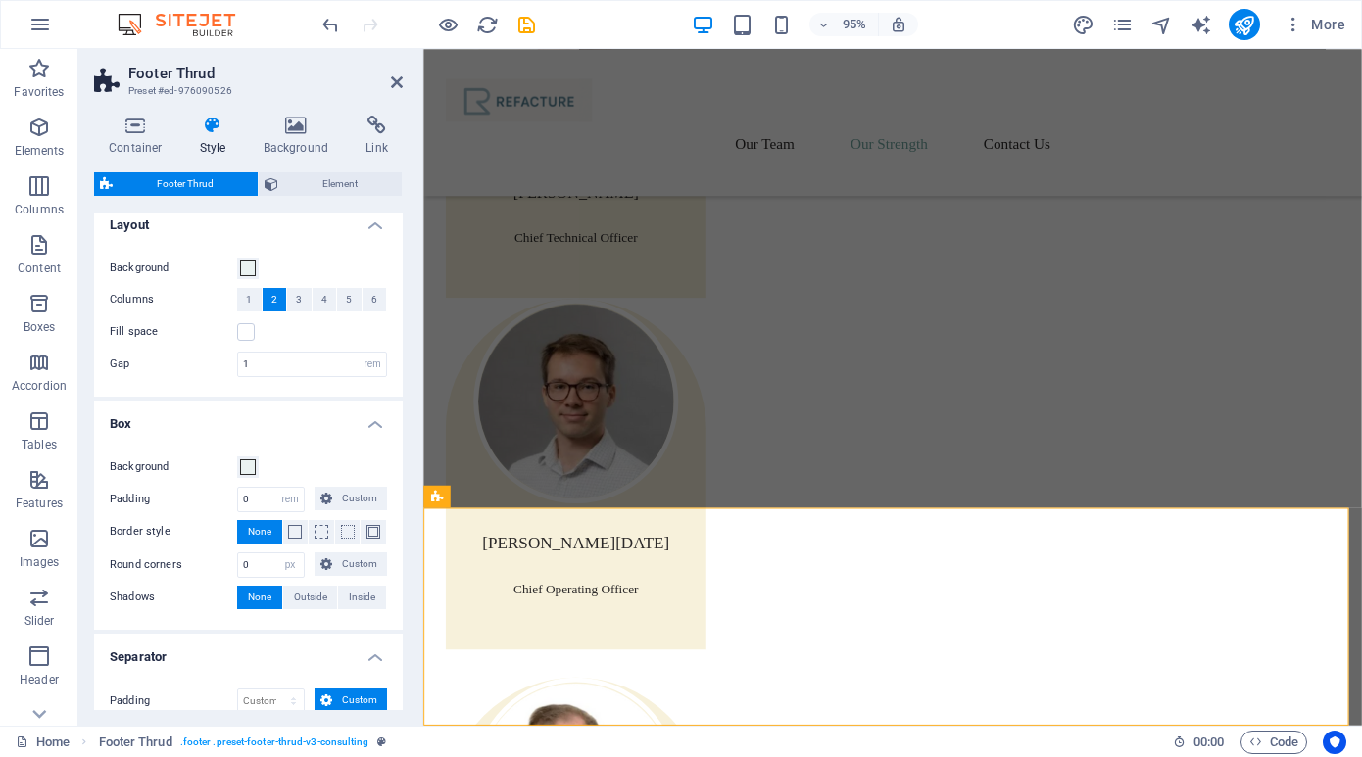
scroll to position [0, 0]
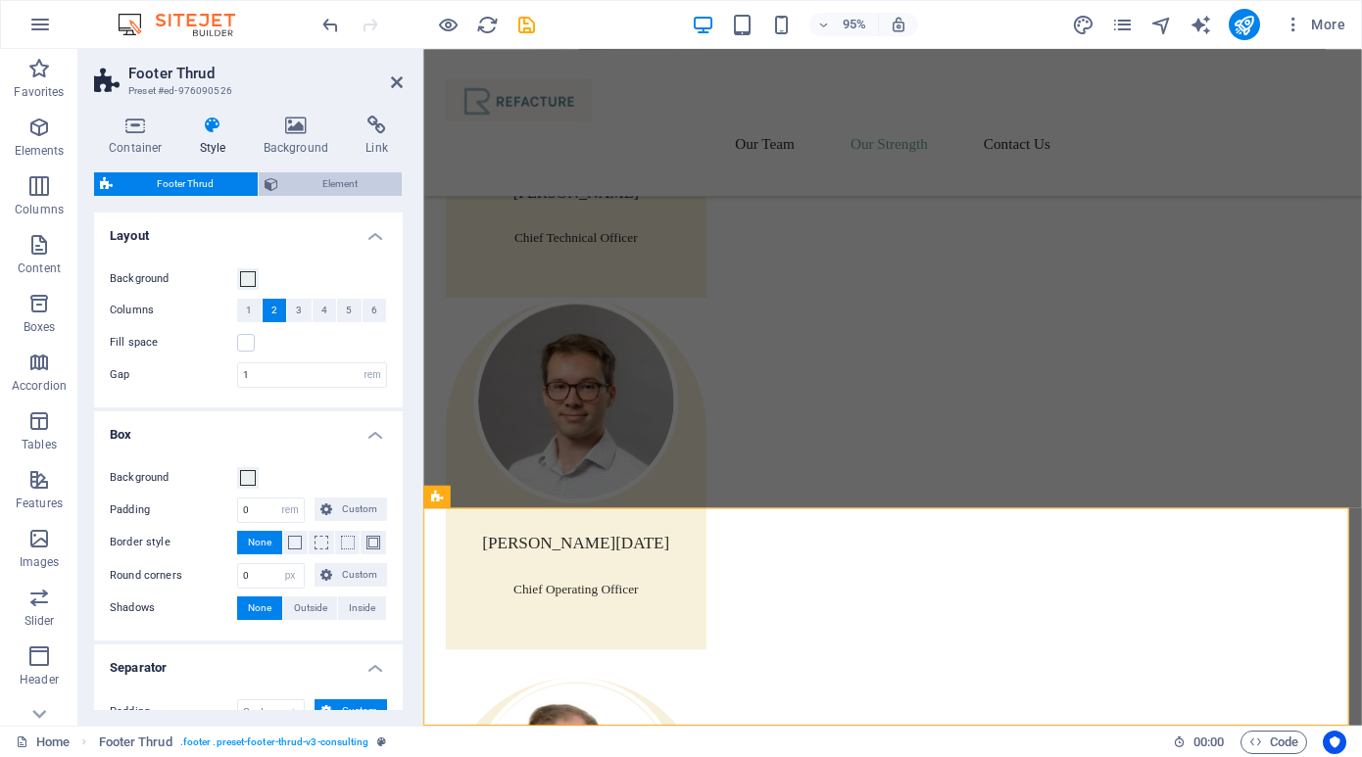
click at [349, 179] on span "Element" at bounding box center [340, 184] width 112 height 24
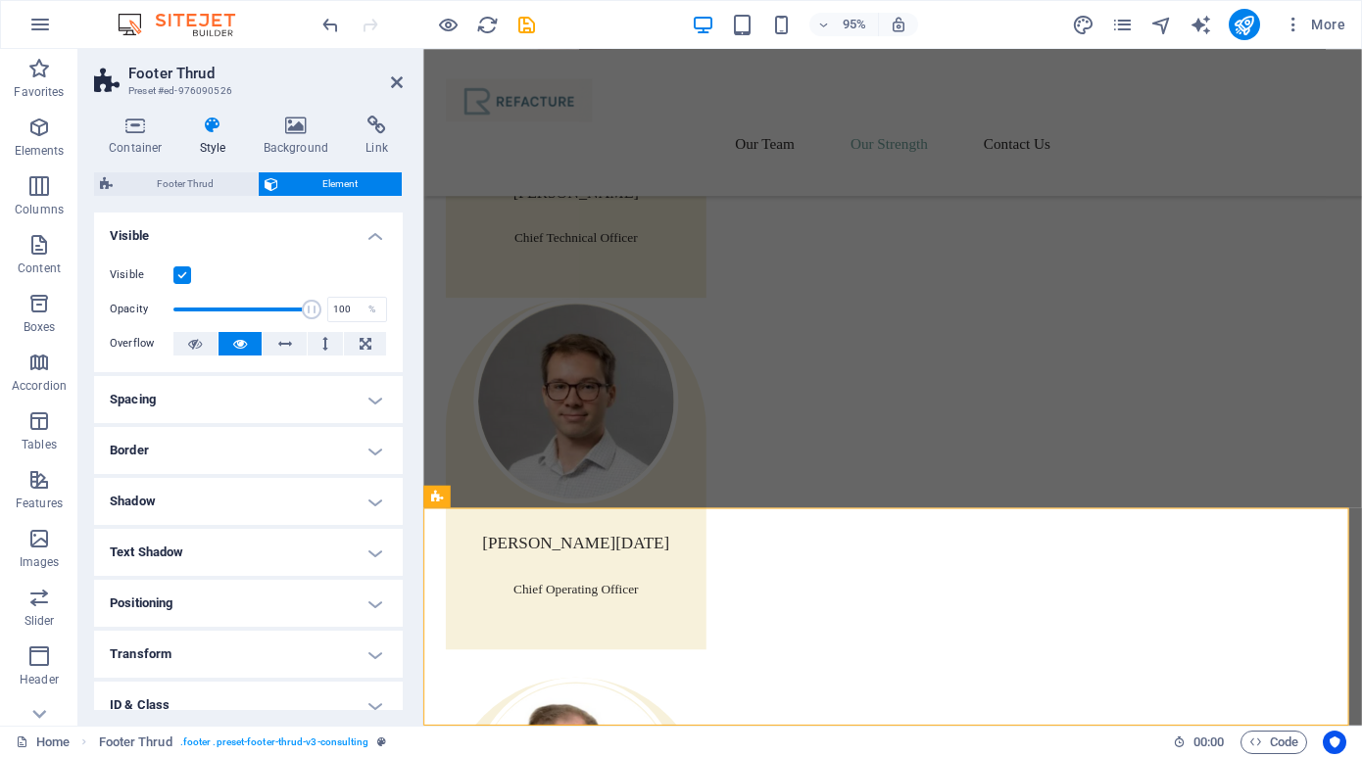
click at [371, 230] on h4 "Visible" at bounding box center [248, 230] width 309 height 35
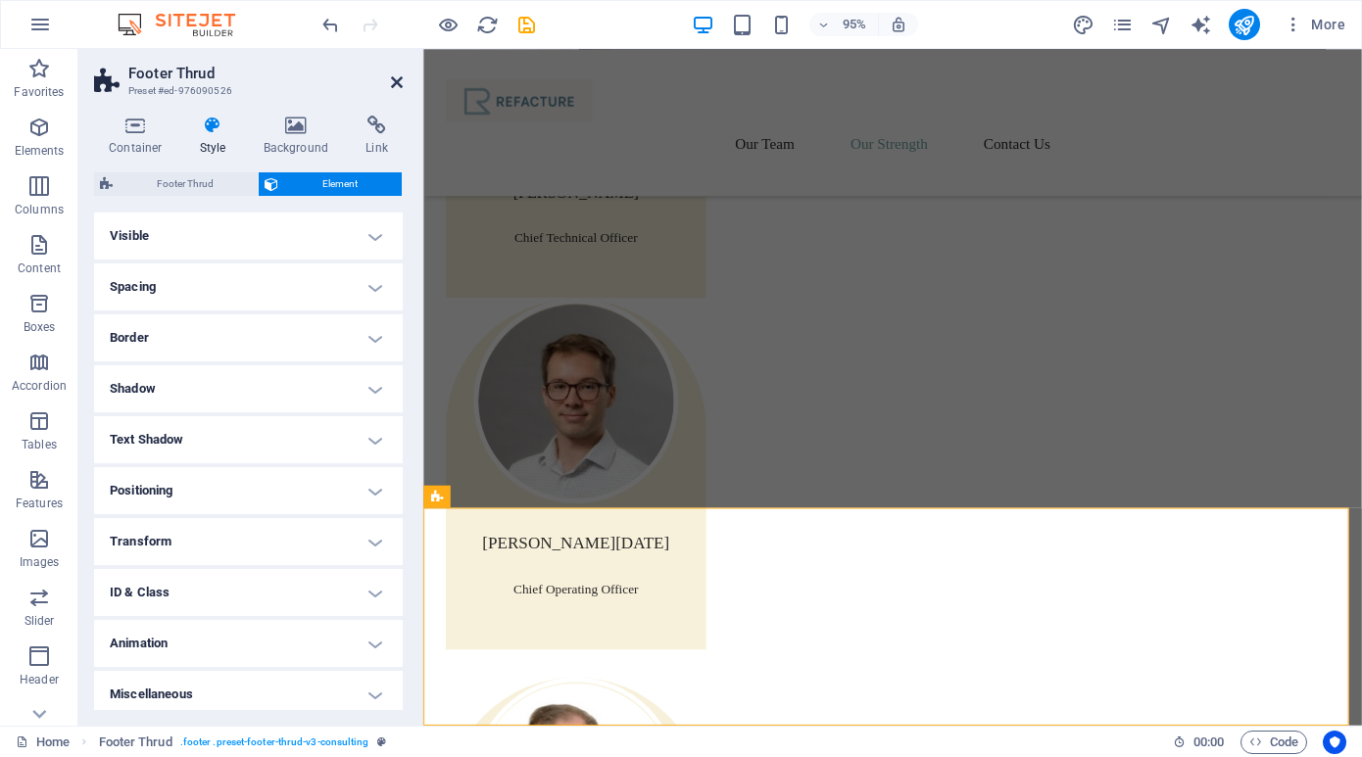
click at [399, 81] on icon at bounding box center [397, 82] width 12 height 16
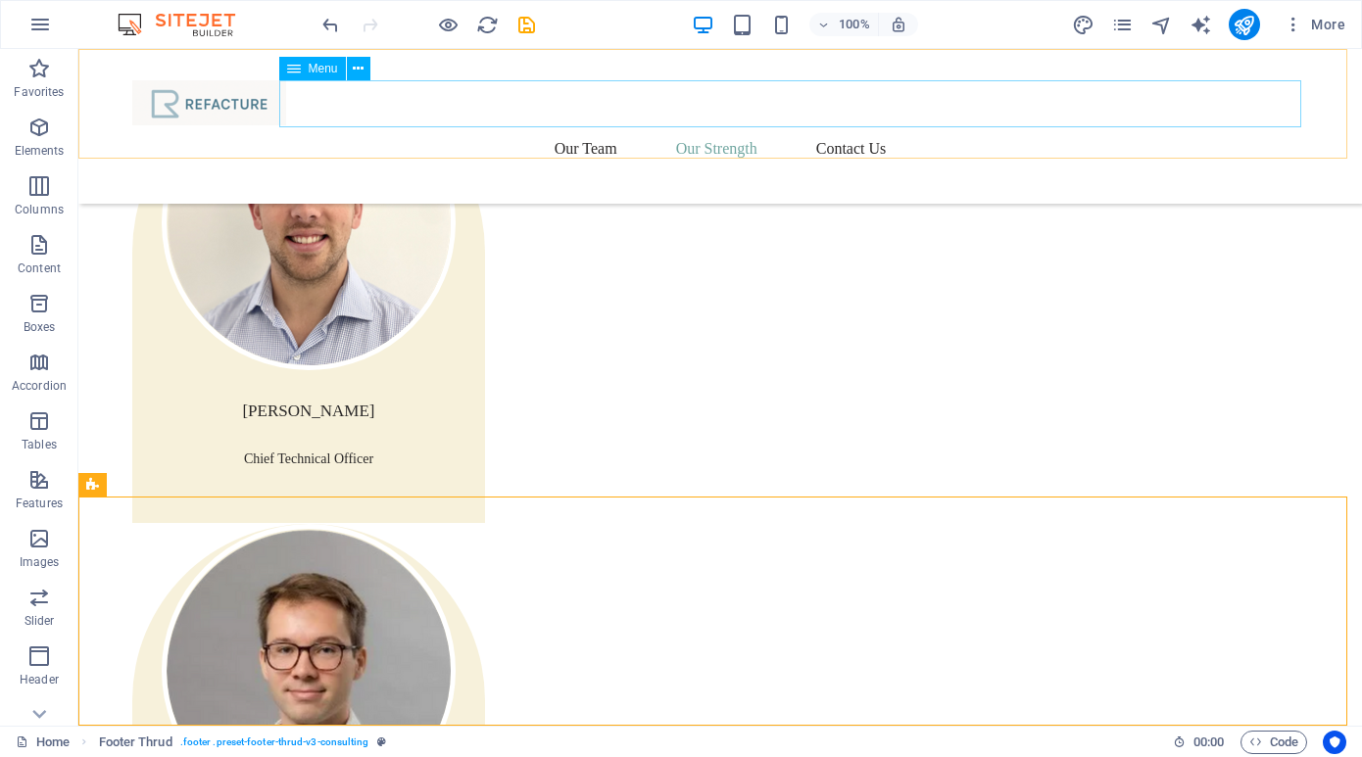
scroll to position [2949, 0]
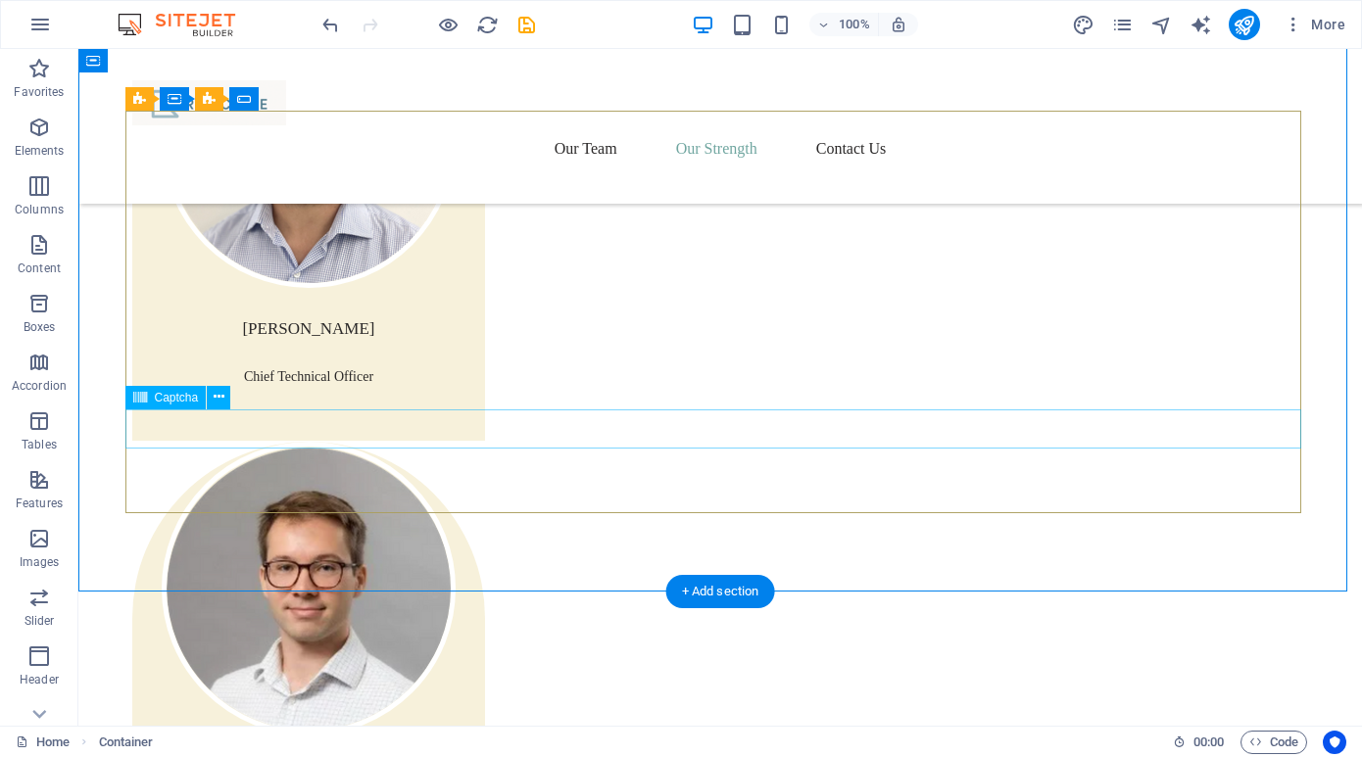
scroll to position [2853, 0]
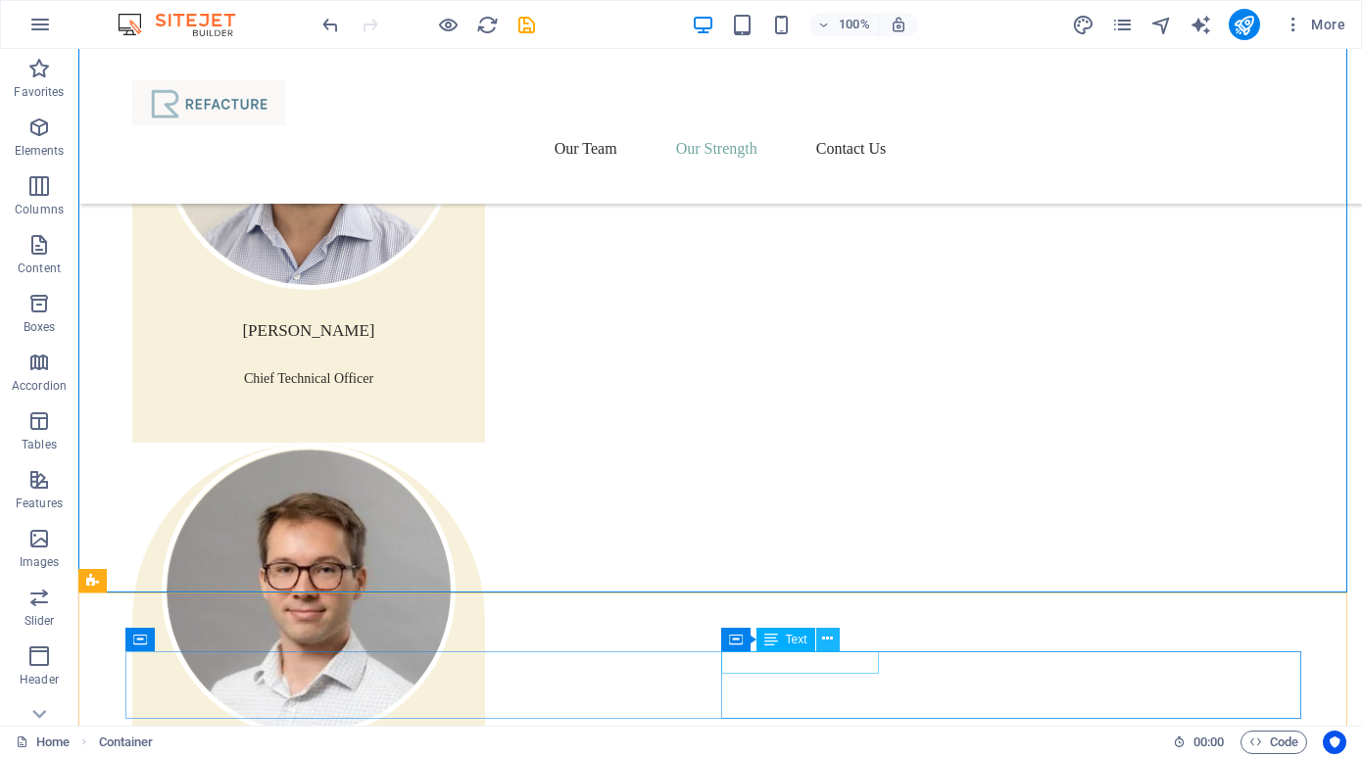
click at [829, 635] on icon at bounding box center [827, 639] width 11 height 21
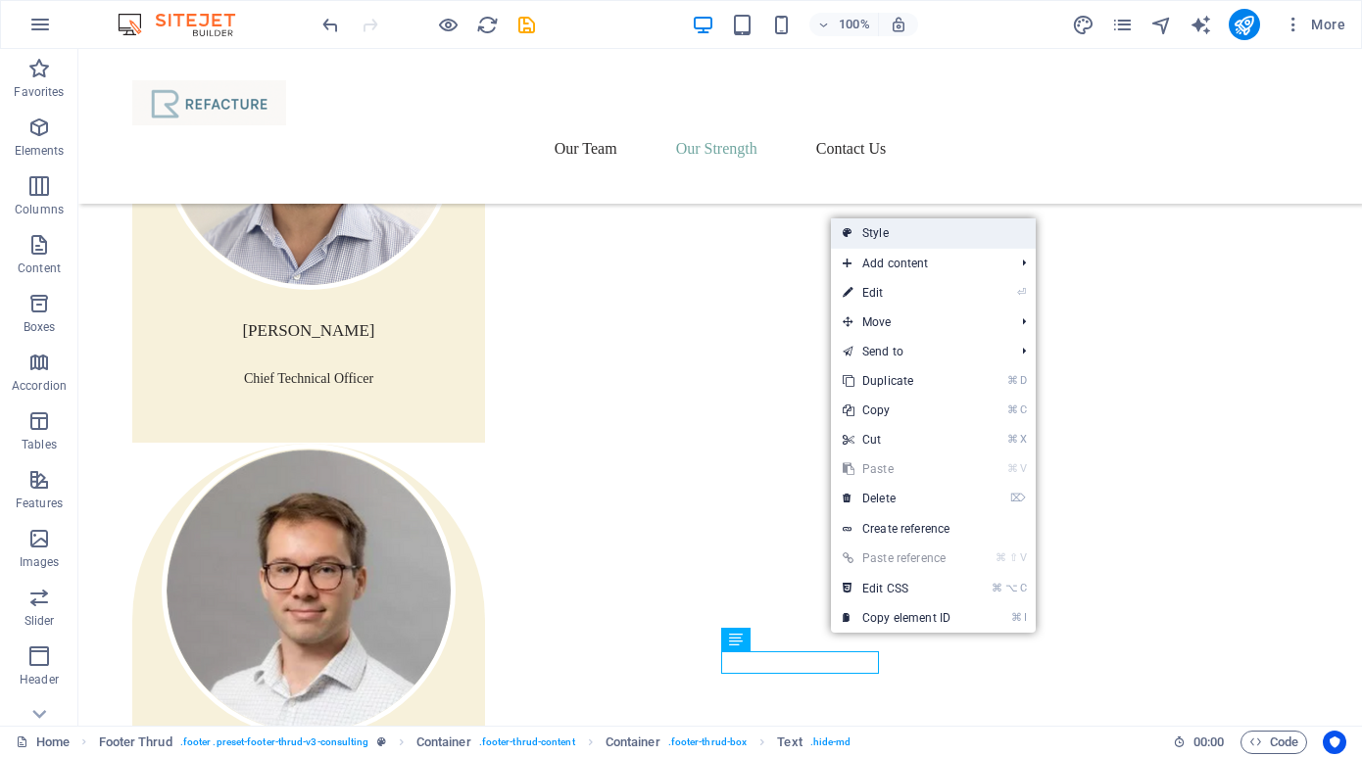
click at [885, 230] on link "Style" at bounding box center [933, 233] width 205 height 29
select select "rem"
select select "px"
select select "rem"
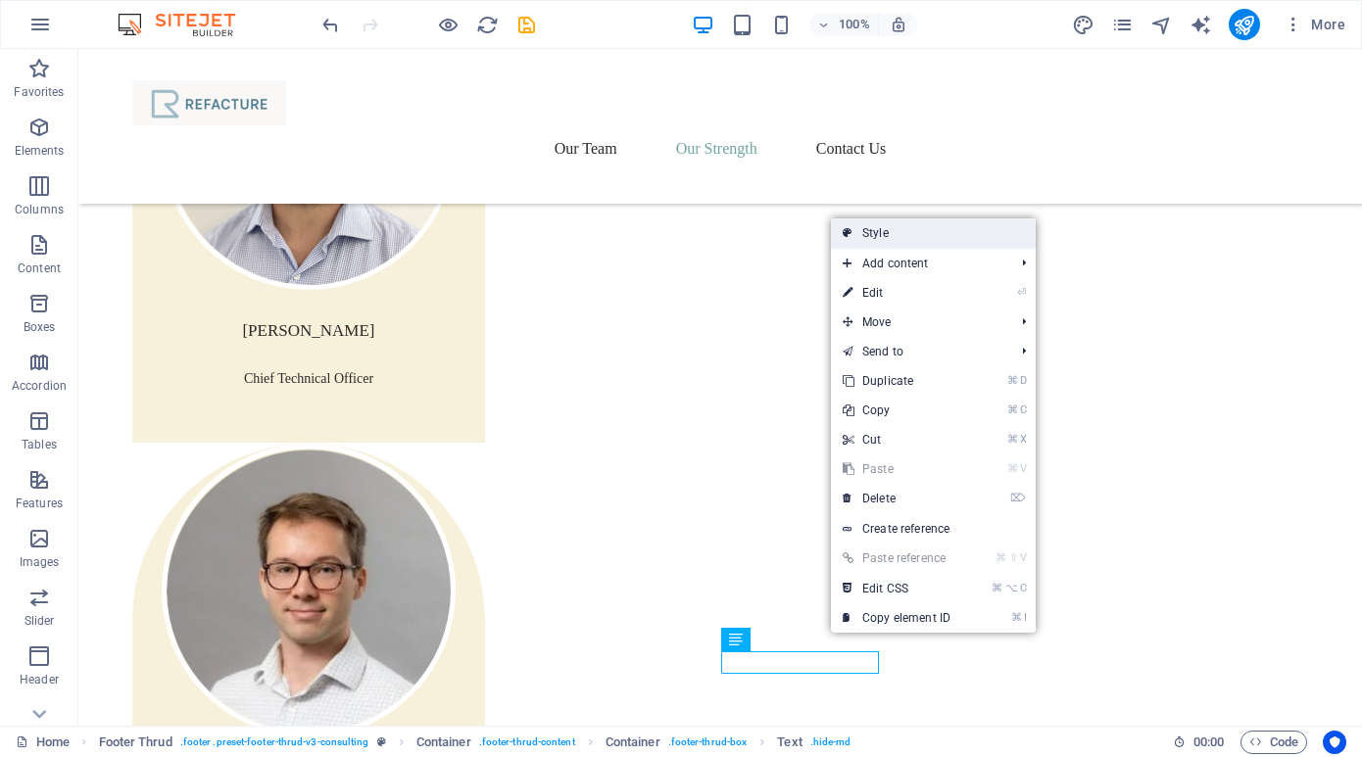
select select "rem"
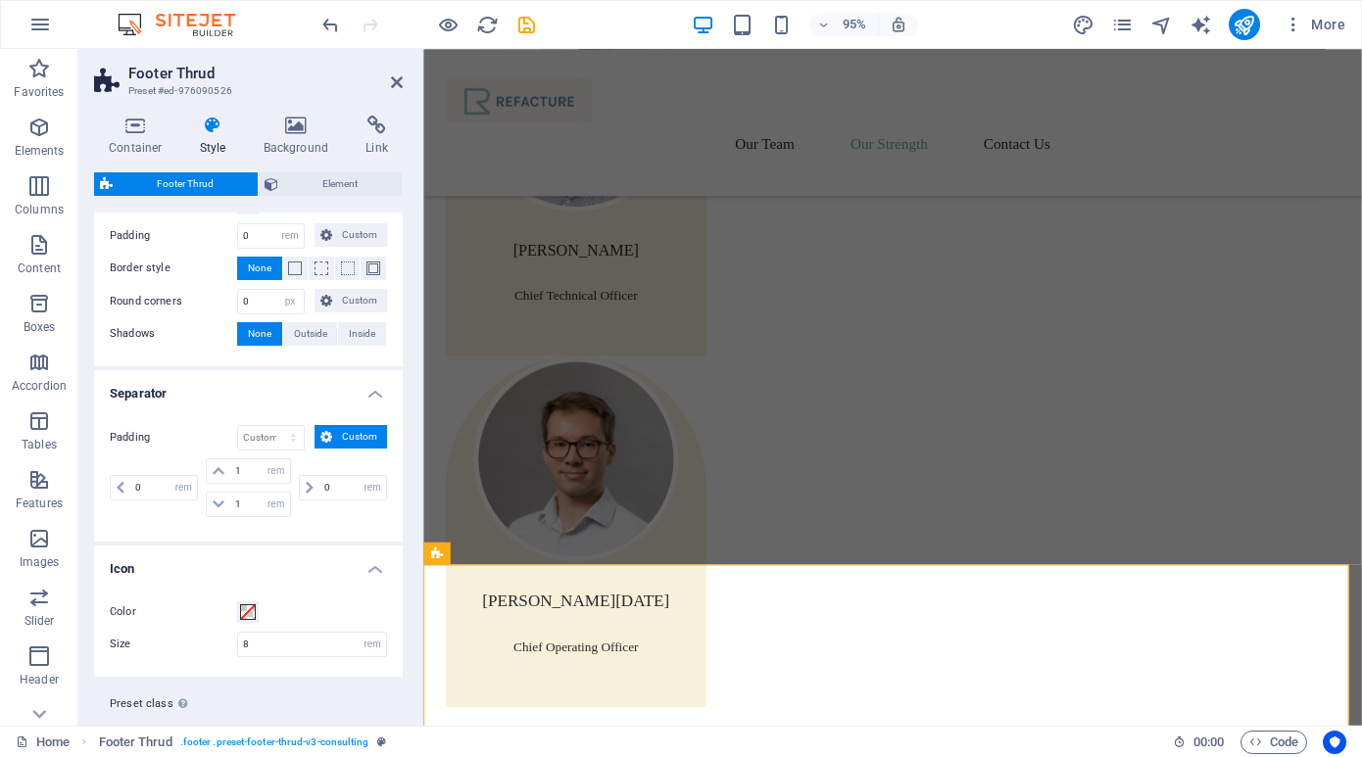
scroll to position [313, 0]
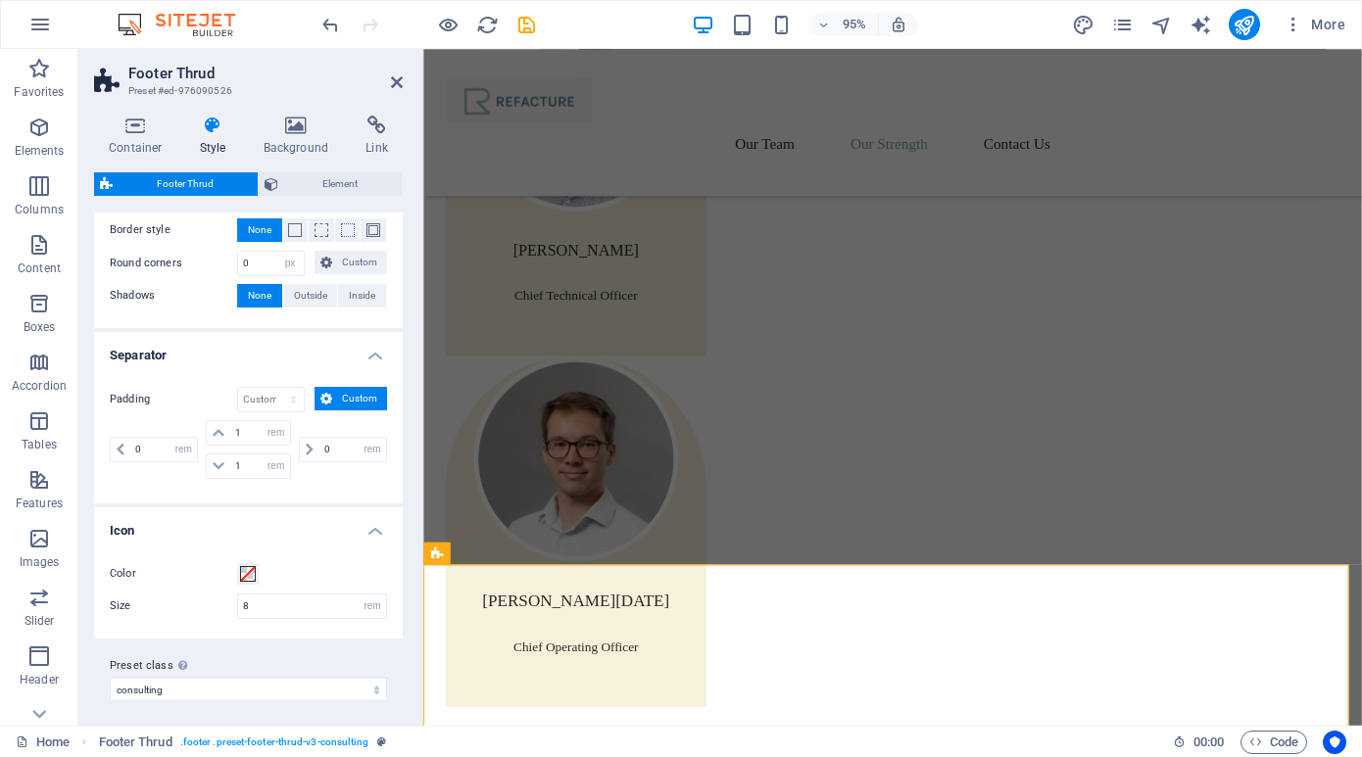
click at [305, 112] on div "Container Style Background Link Size Height Default px rem % vh vw Min. height …" at bounding box center [248, 413] width 340 height 626
click at [291, 129] on icon at bounding box center [296, 126] width 95 height 20
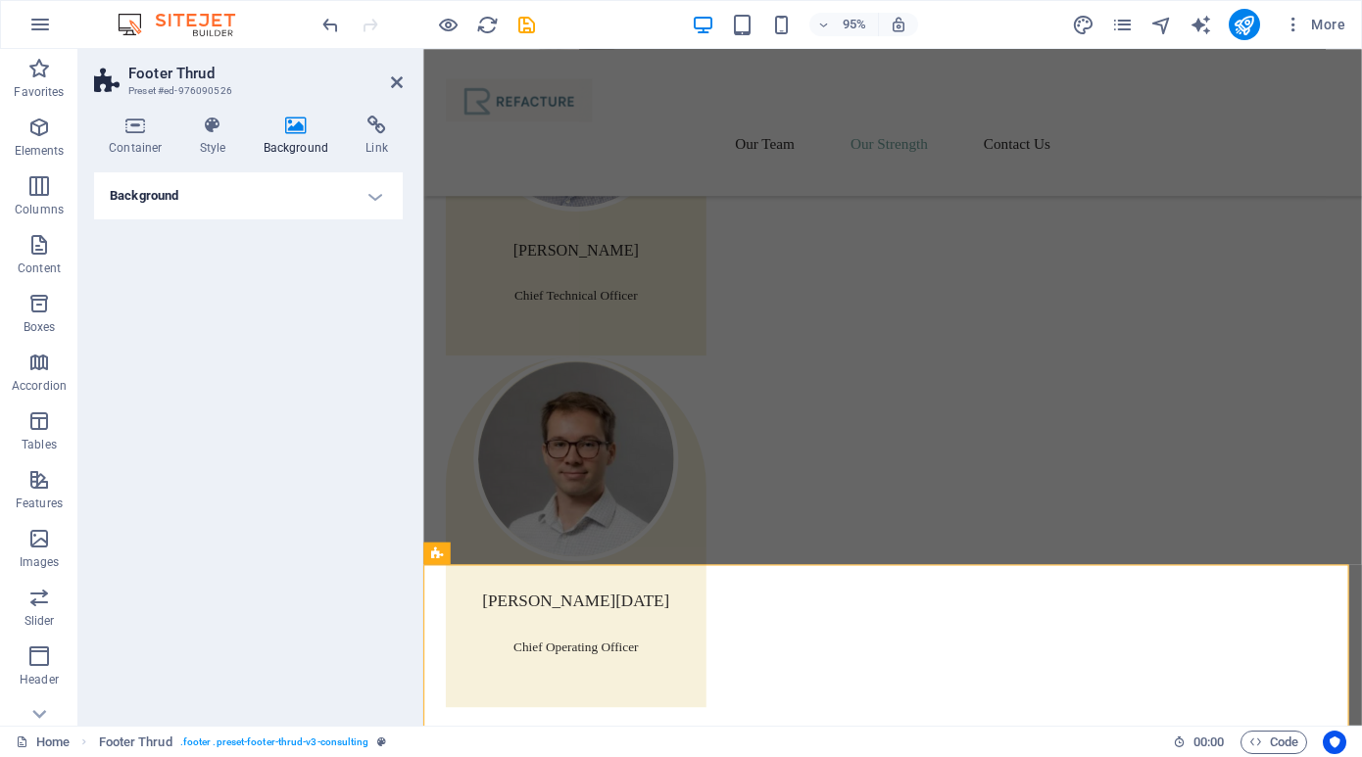
click at [376, 189] on h4 "Background" at bounding box center [248, 195] width 309 height 47
click at [243, 232] on span "Color / Gradient" at bounding box center [251, 235] width 86 height 24
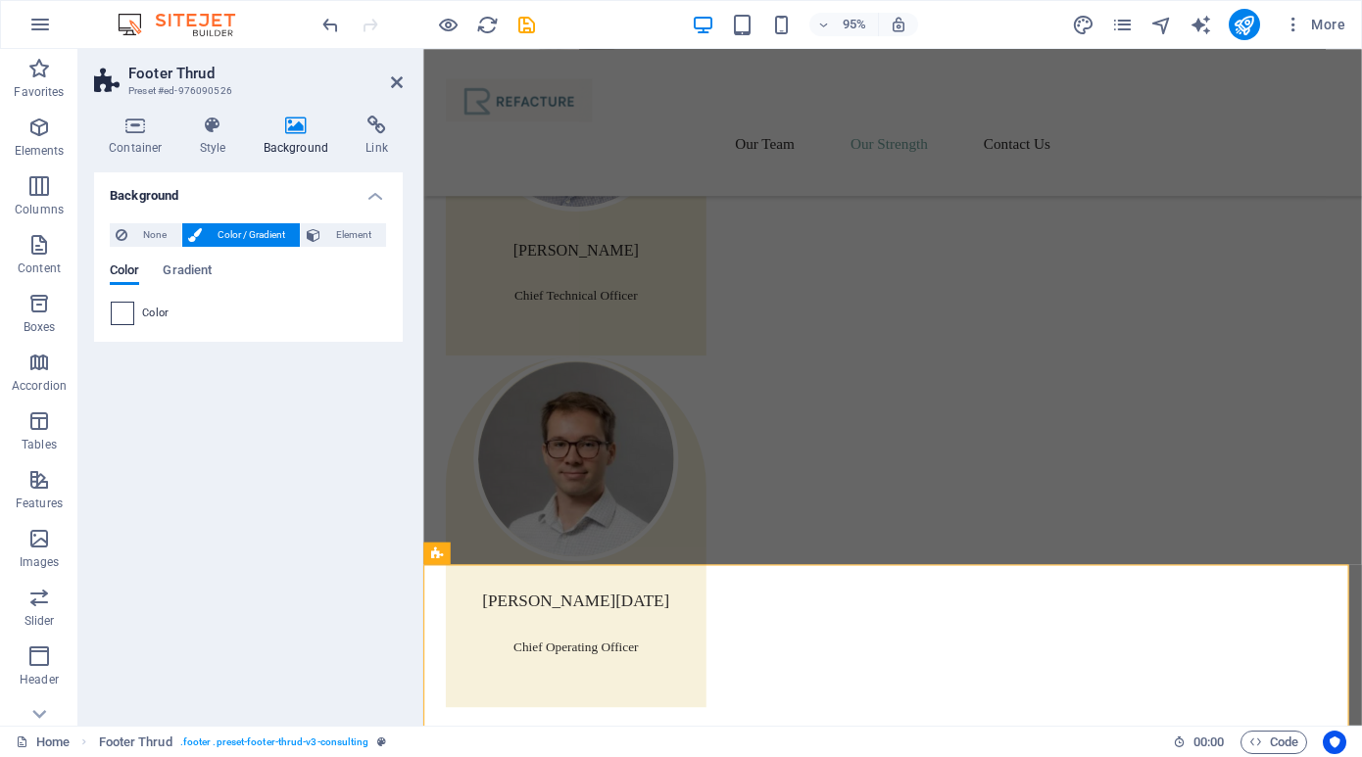
click at [111, 316] on div at bounding box center [123, 314] width 24 height 24
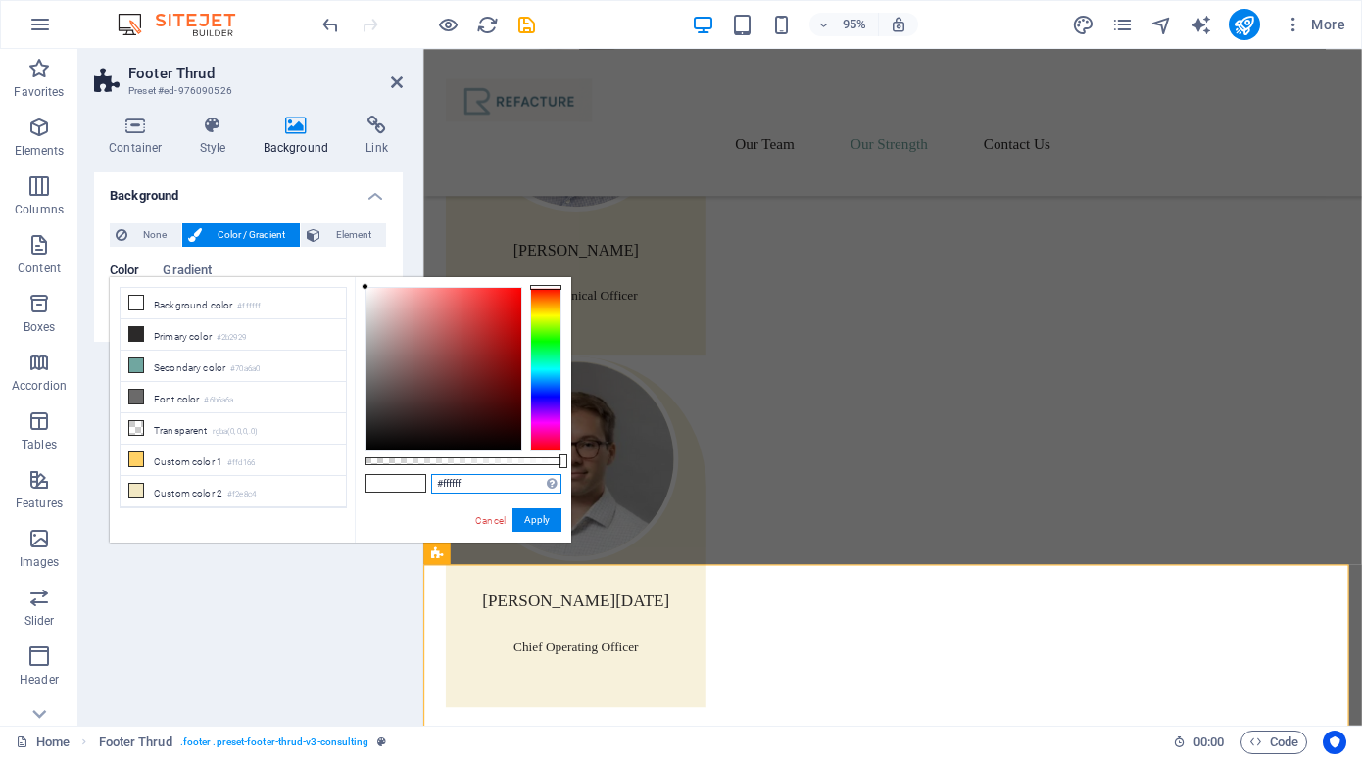
click at [491, 481] on input "#ffffff" at bounding box center [496, 484] width 130 height 20
type input "#"
click at [454, 484] on input "text" at bounding box center [496, 484] width 130 height 20
click at [544, 513] on button "Apply" at bounding box center [536, 521] width 49 height 24
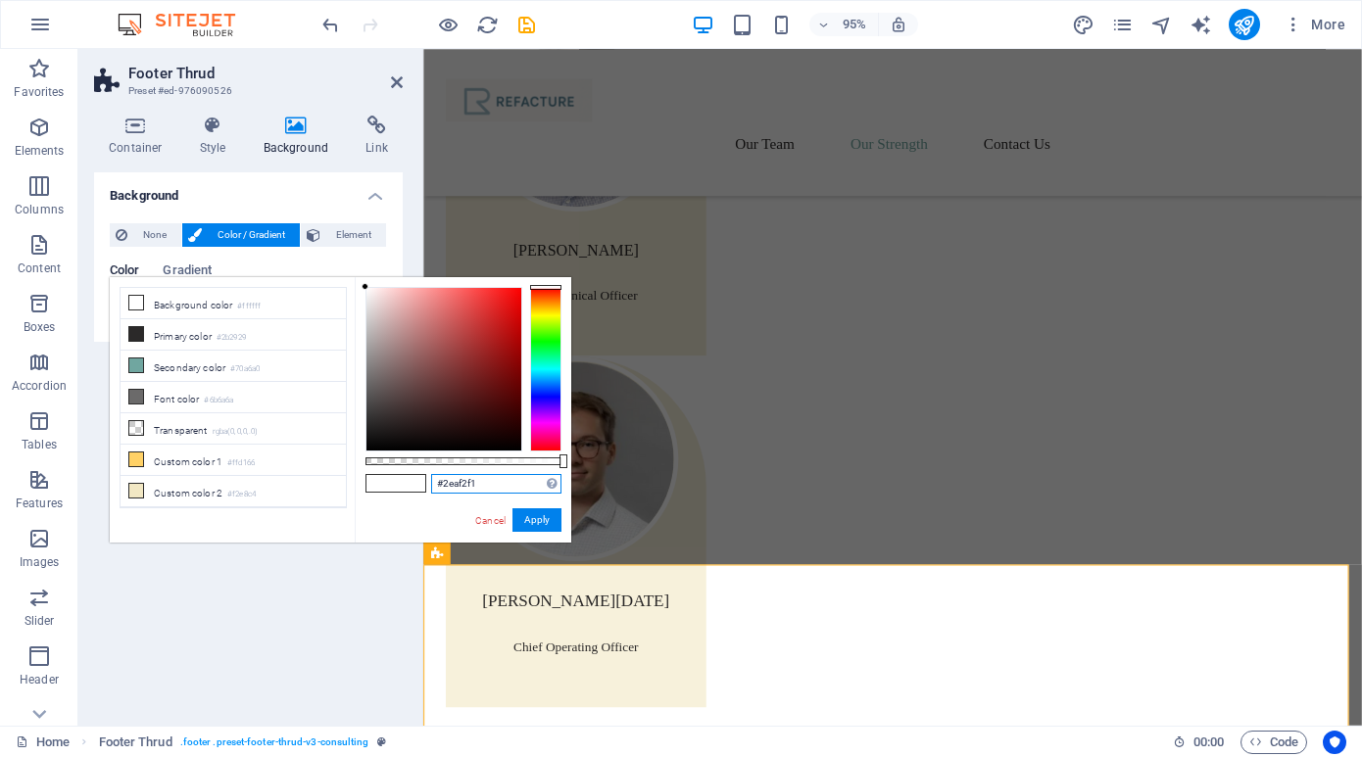
click at [496, 488] on input "#2eaf2f1" at bounding box center [496, 484] width 130 height 20
click at [436, 488] on input "#2eaf2f1" at bounding box center [496, 484] width 130 height 20
click at [490, 487] on input "#2eaf2f1" at bounding box center [496, 484] width 130 height 20
click at [535, 520] on button "Apply" at bounding box center [536, 521] width 49 height 24
click at [535, 518] on button "Apply" at bounding box center [536, 521] width 49 height 24
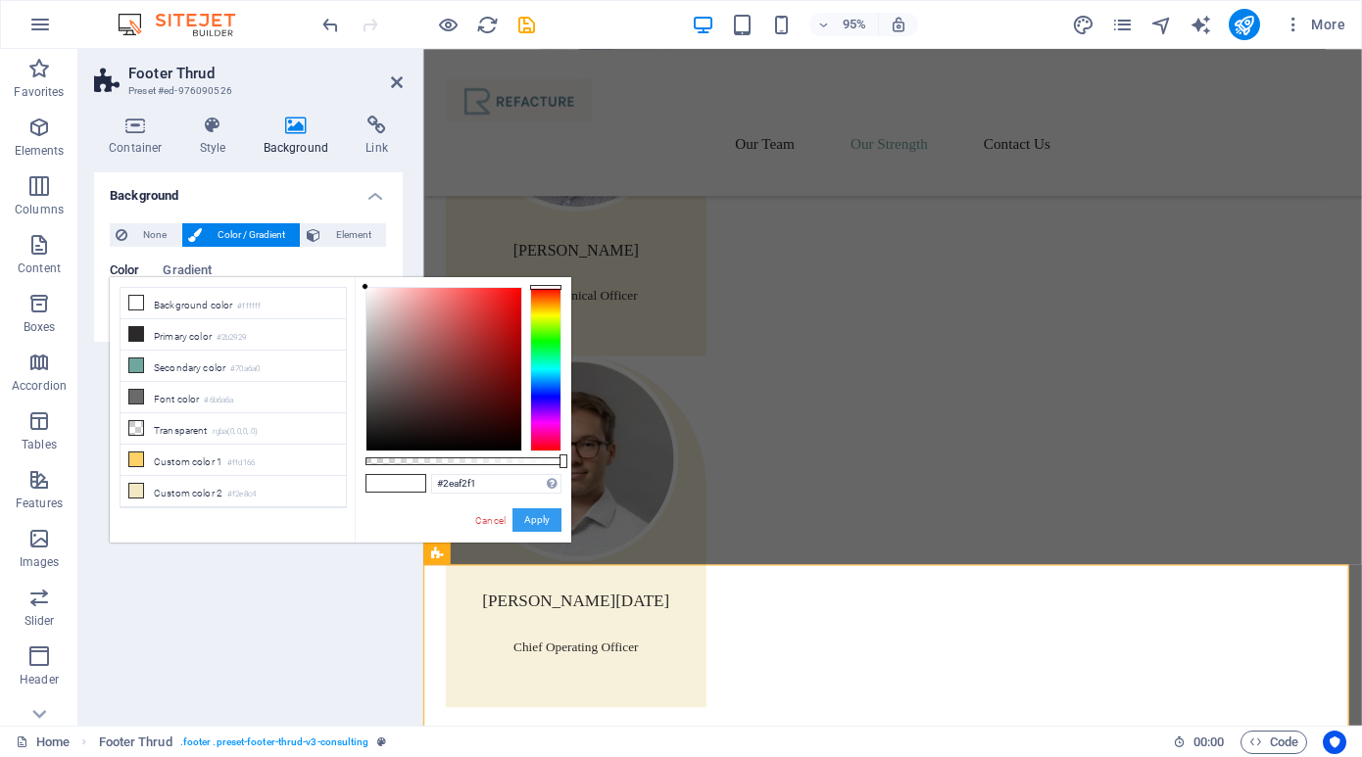
click at [535, 518] on button "Apply" at bounding box center [536, 521] width 49 height 24
click at [547, 365] on div at bounding box center [545, 369] width 31 height 165
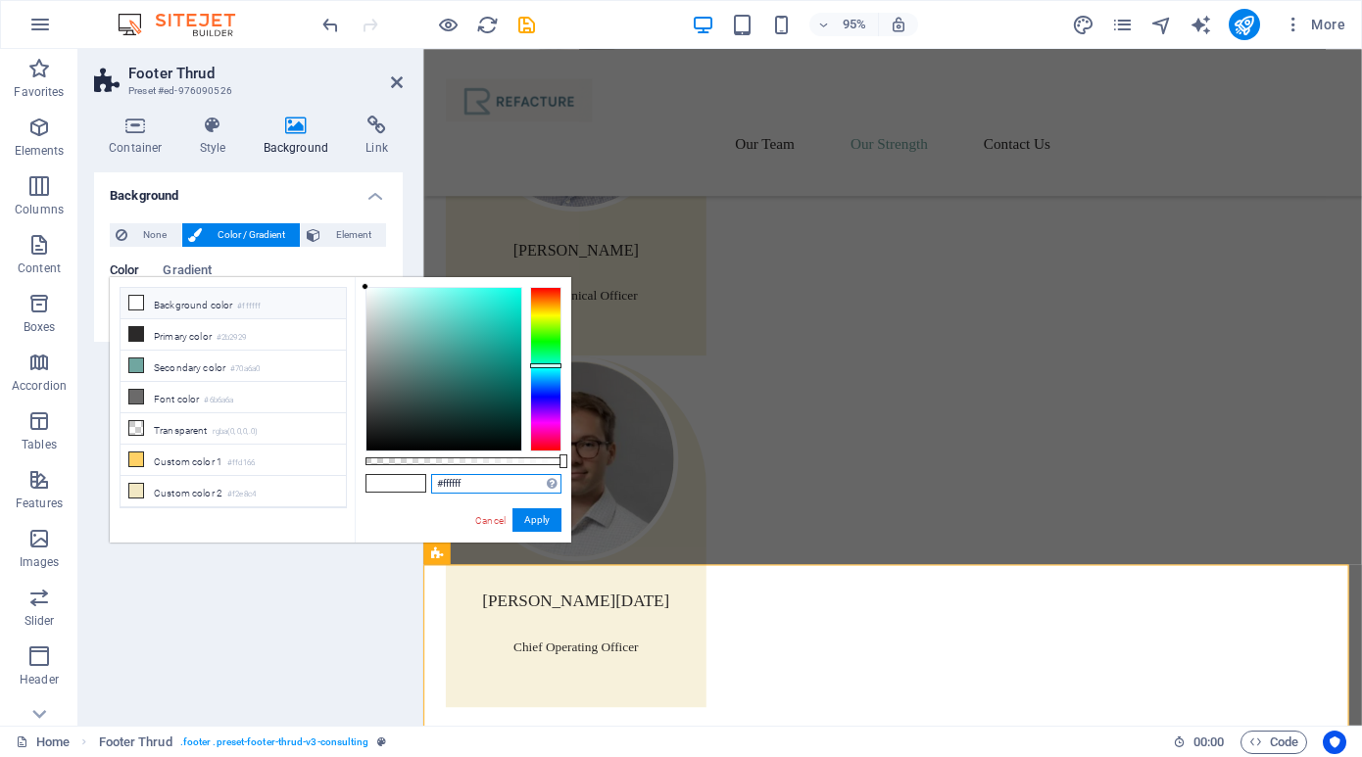
drag, startPoint x: 491, startPoint y: 480, endPoint x: 440, endPoint y: 480, distance: 51.0
click at [440, 480] on input "#ffffff" at bounding box center [496, 484] width 130 height 20
type input "#2eaf2f1"
click at [545, 520] on button "Apply" at bounding box center [536, 521] width 49 height 24
click at [545, 519] on button "Apply" at bounding box center [536, 521] width 49 height 24
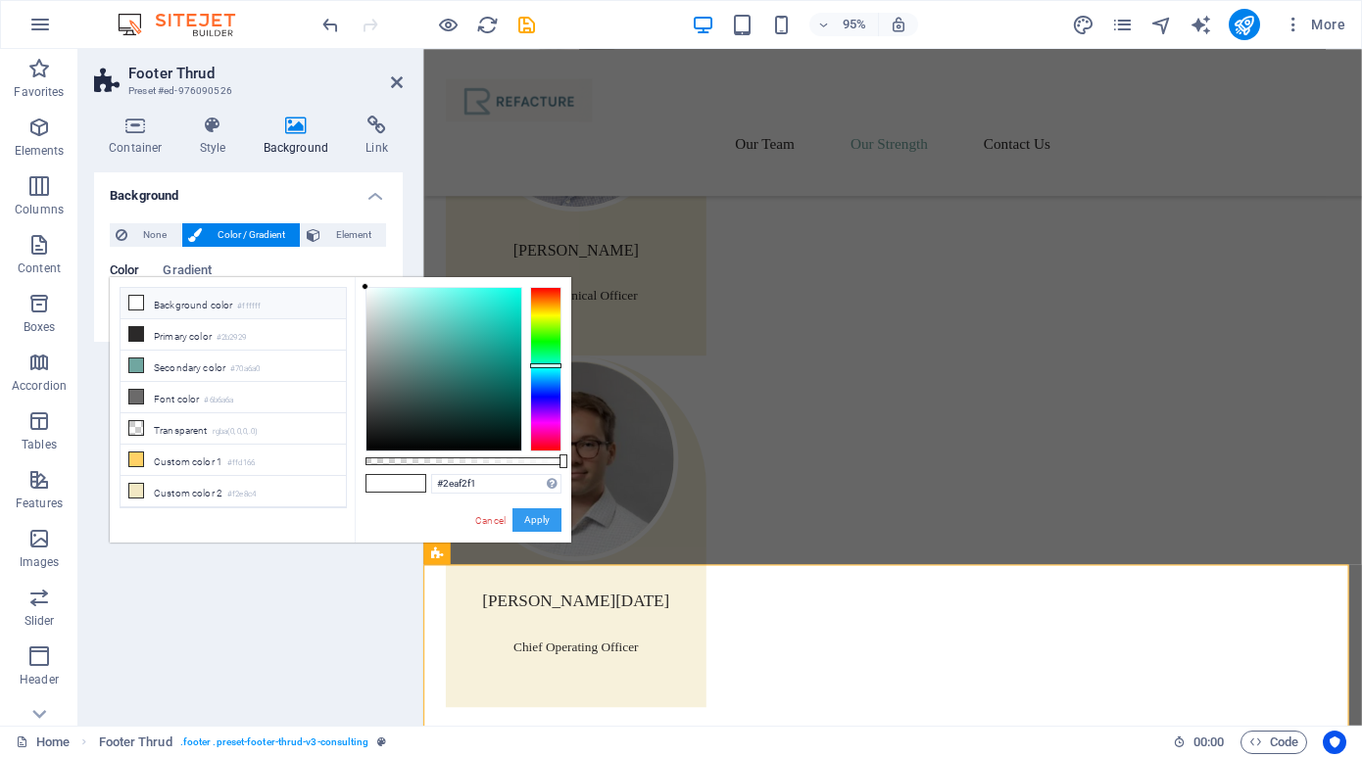
click at [545, 519] on button "Apply" at bounding box center [536, 521] width 49 height 24
click at [545, 518] on button "Apply" at bounding box center [536, 521] width 49 height 24
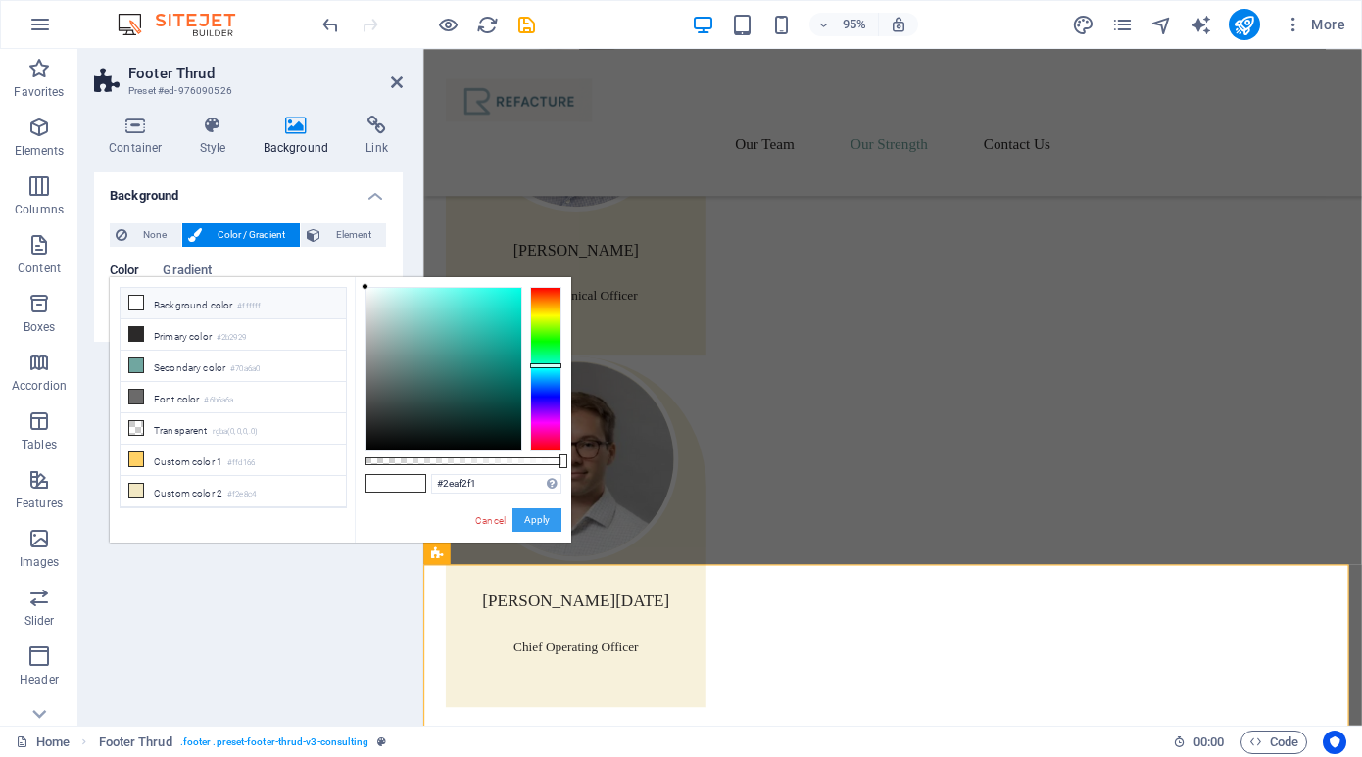
click at [545, 518] on button "Apply" at bounding box center [536, 521] width 49 height 24
click at [375, 189] on h4 "Background" at bounding box center [248, 189] width 309 height 35
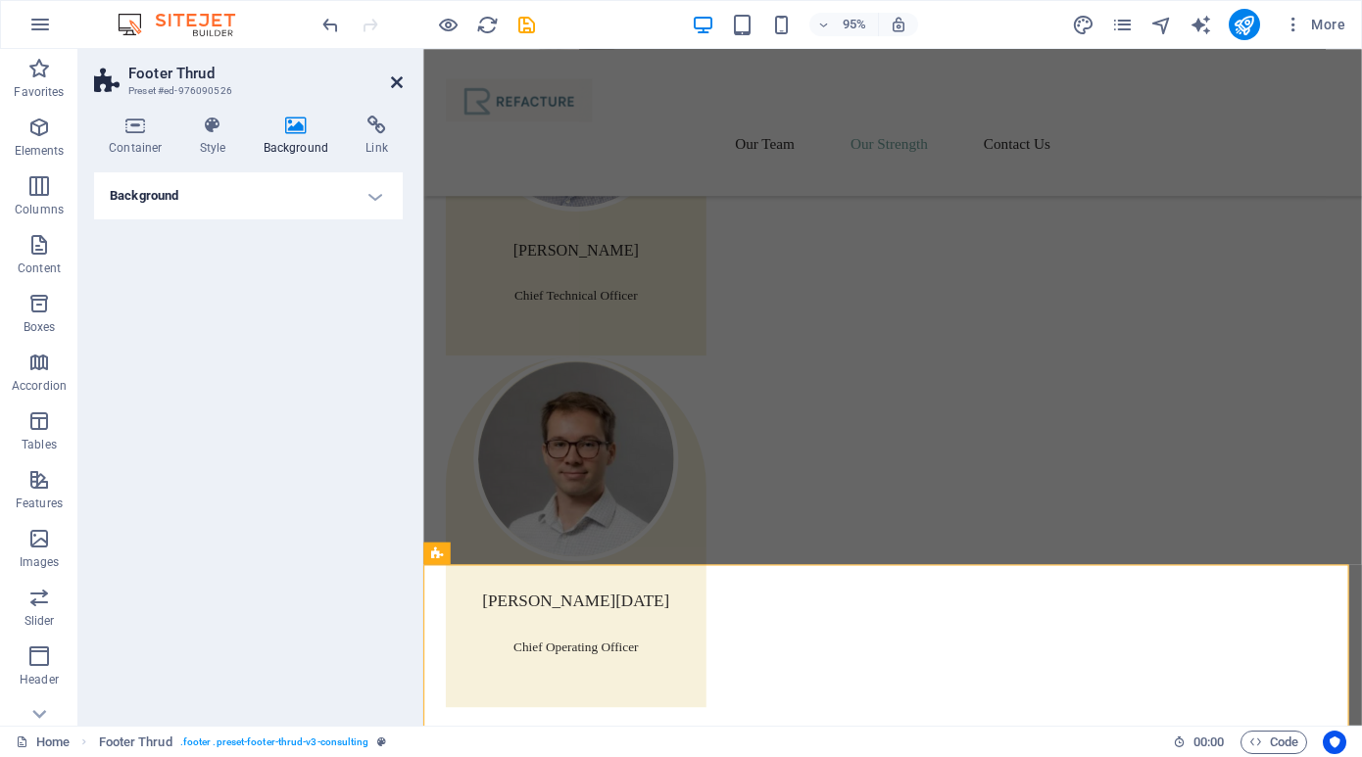
click at [394, 83] on icon at bounding box center [397, 82] width 12 height 16
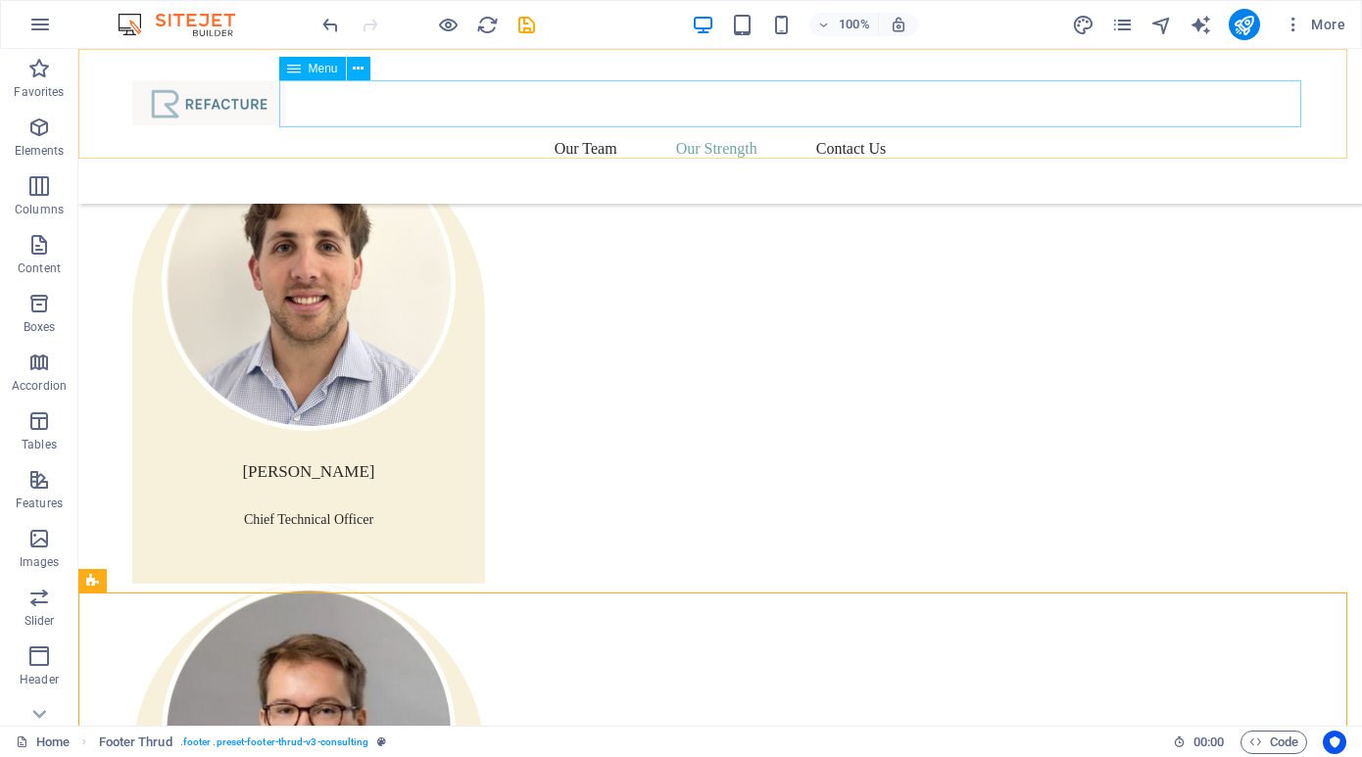
scroll to position [2853, 0]
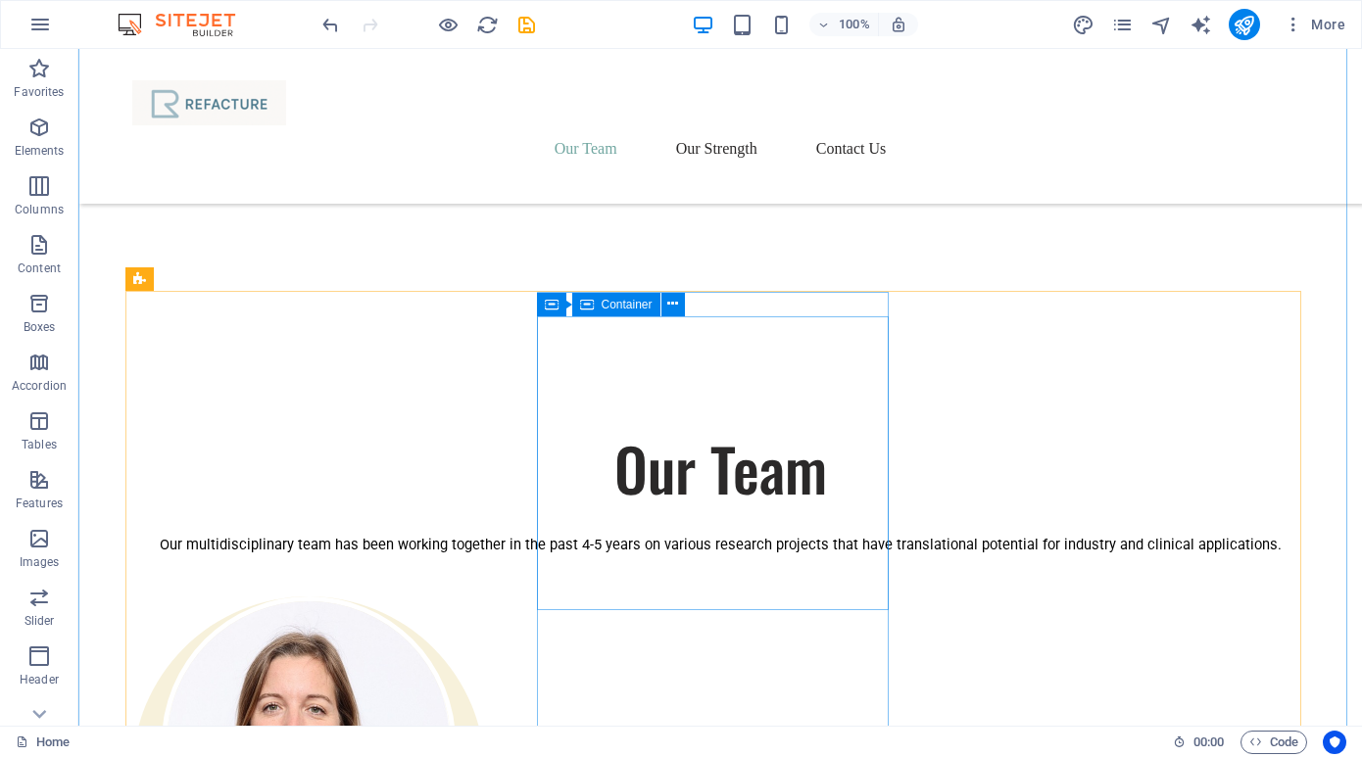
scroll to position [1357, 0]
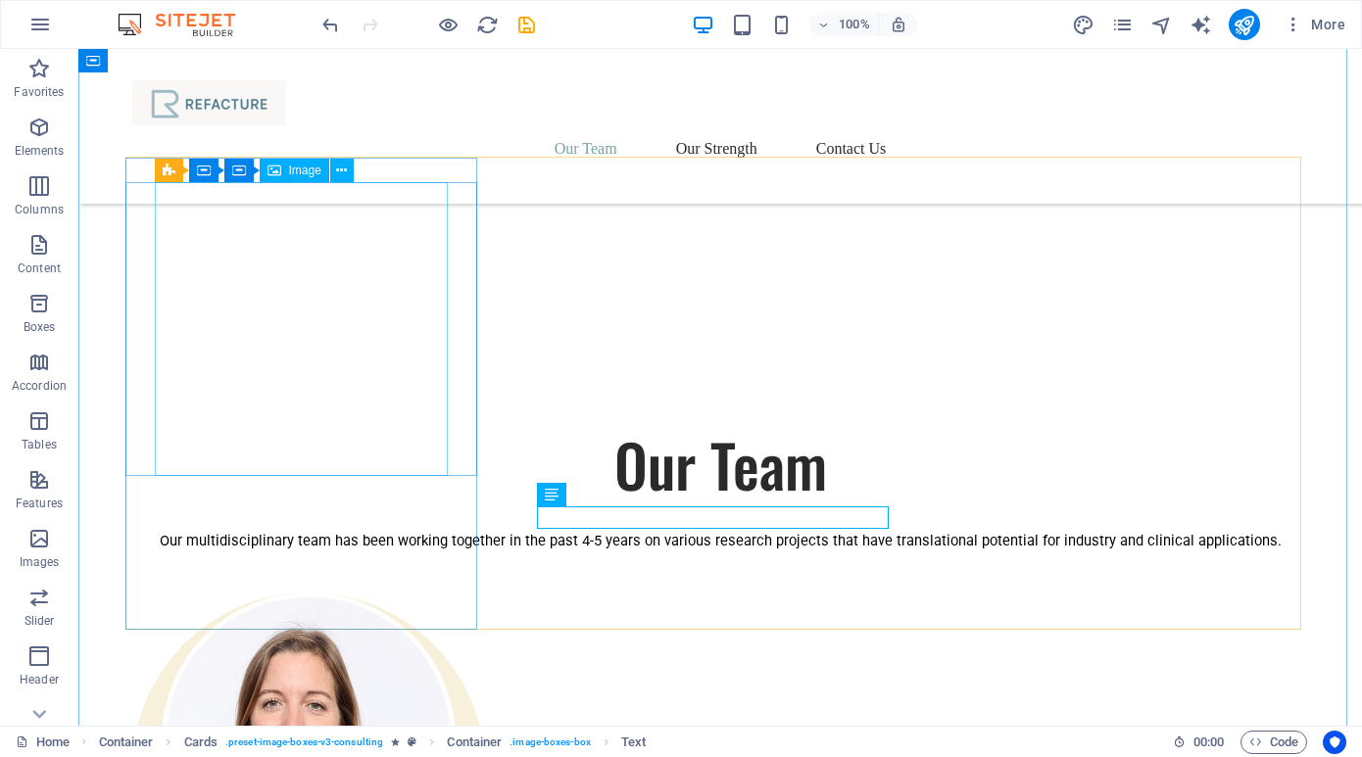
scroll to position [1326, 0]
click at [338, 169] on icon at bounding box center [341, 171] width 11 height 21
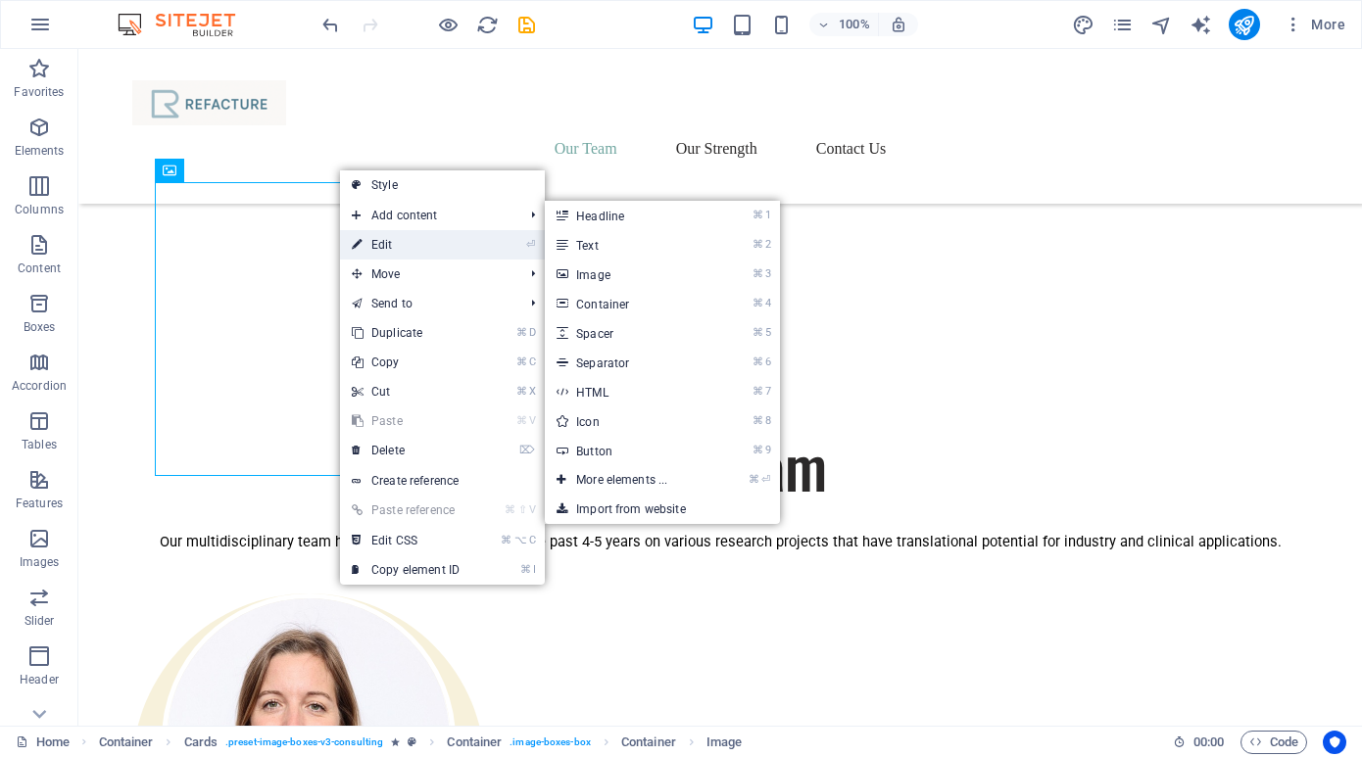
click at [366, 242] on link "⏎ Edit" at bounding box center [405, 244] width 131 height 29
select select "%"
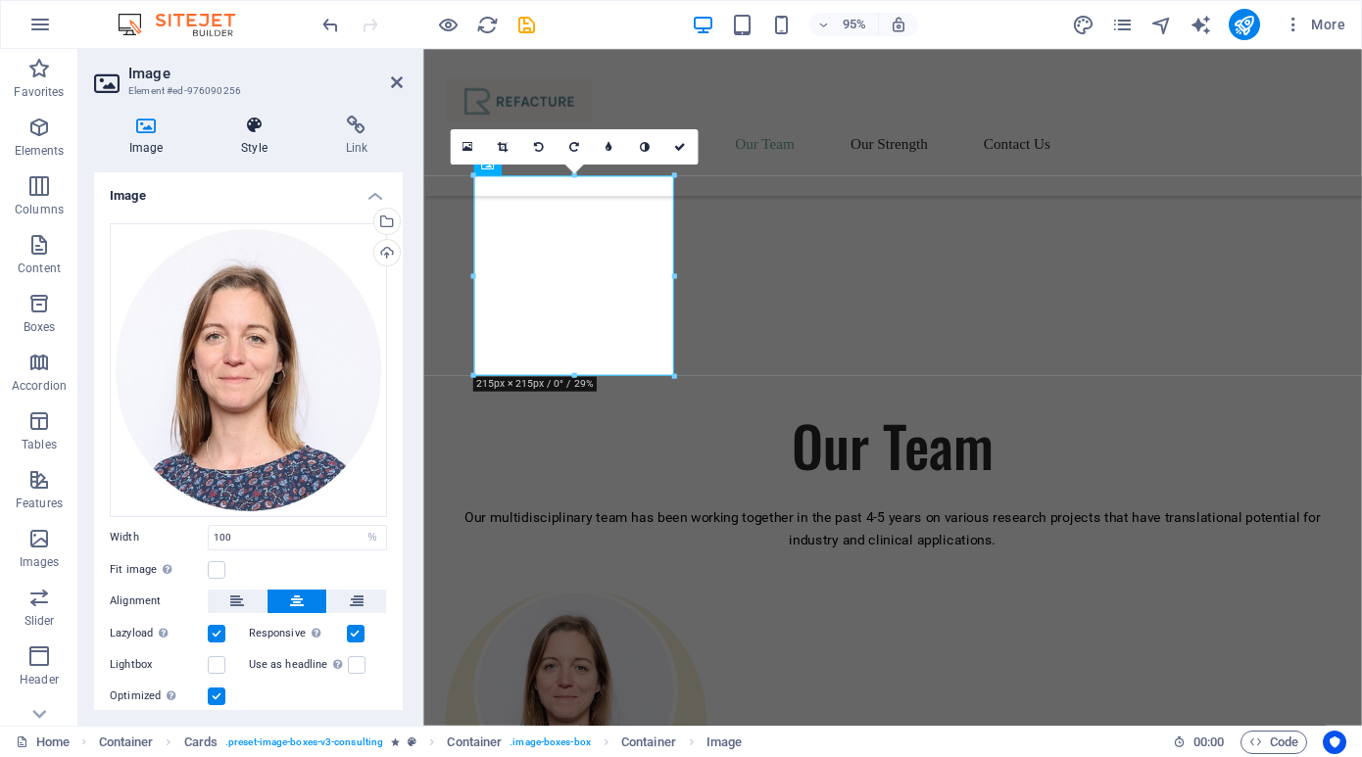
click at [247, 123] on icon at bounding box center [254, 126] width 96 height 20
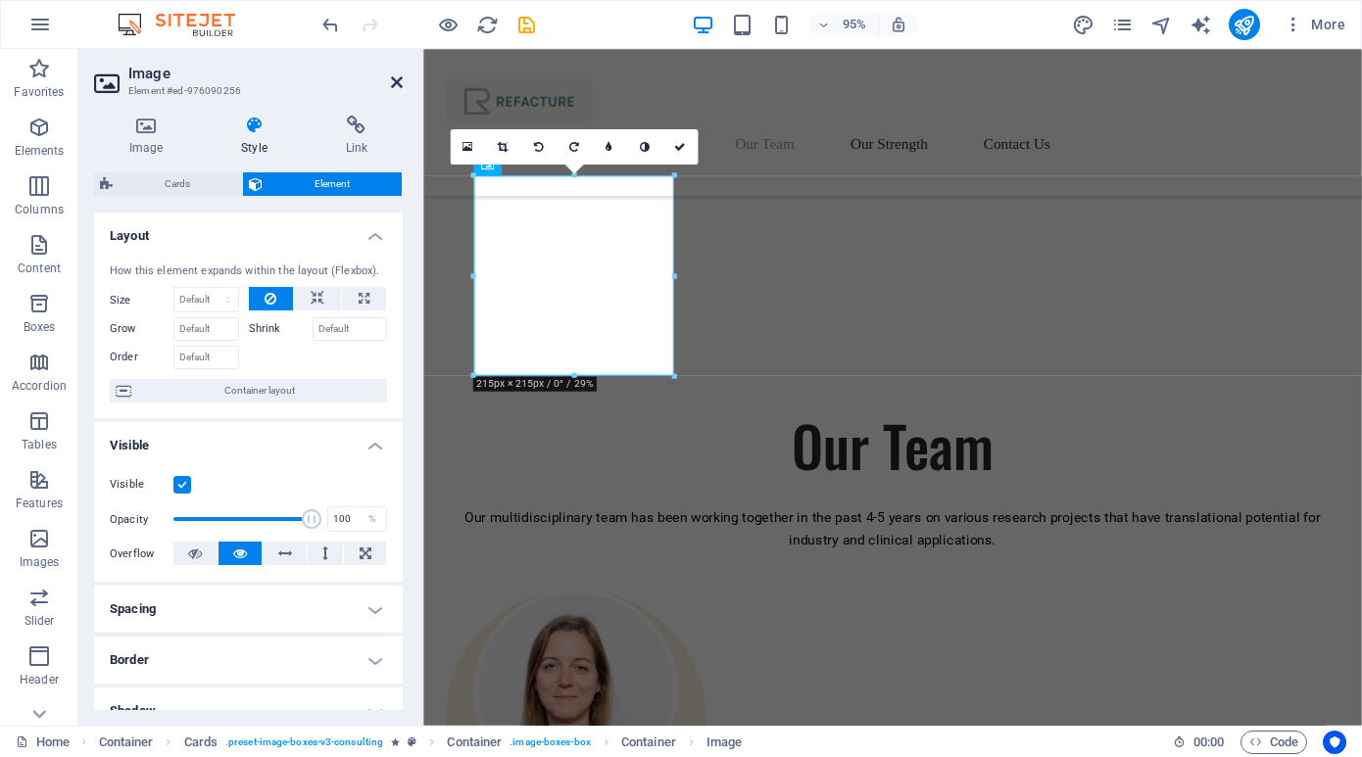
click at [397, 79] on icon at bounding box center [397, 82] width 12 height 16
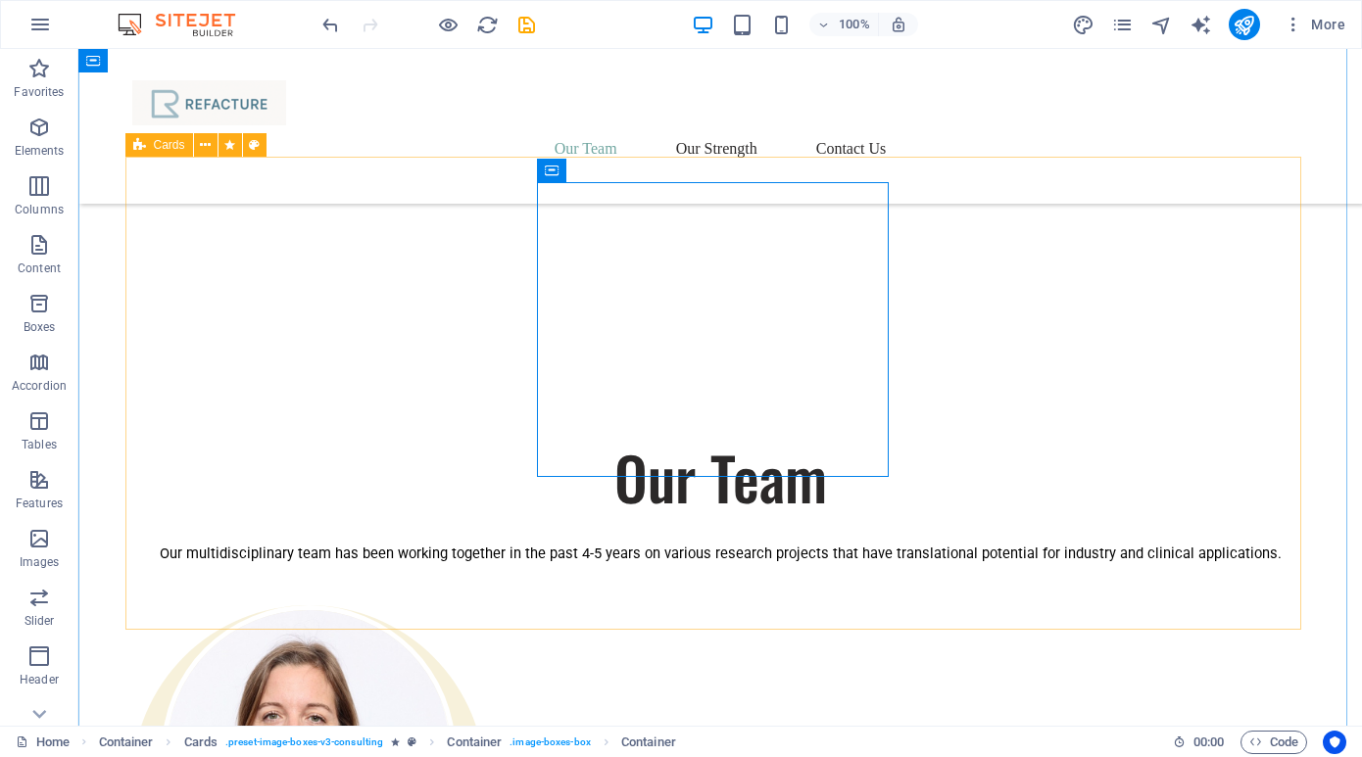
scroll to position [1295, 0]
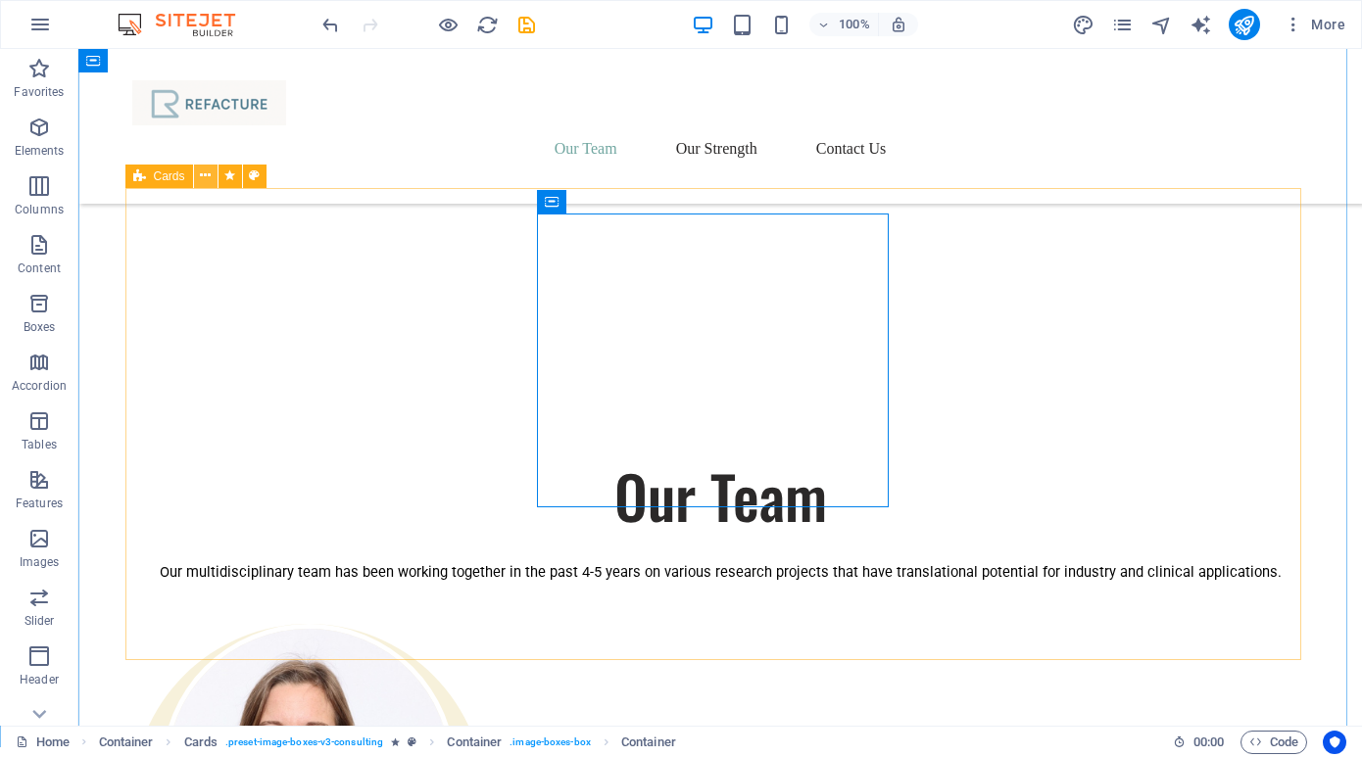
click at [202, 172] on icon at bounding box center [205, 176] width 11 height 21
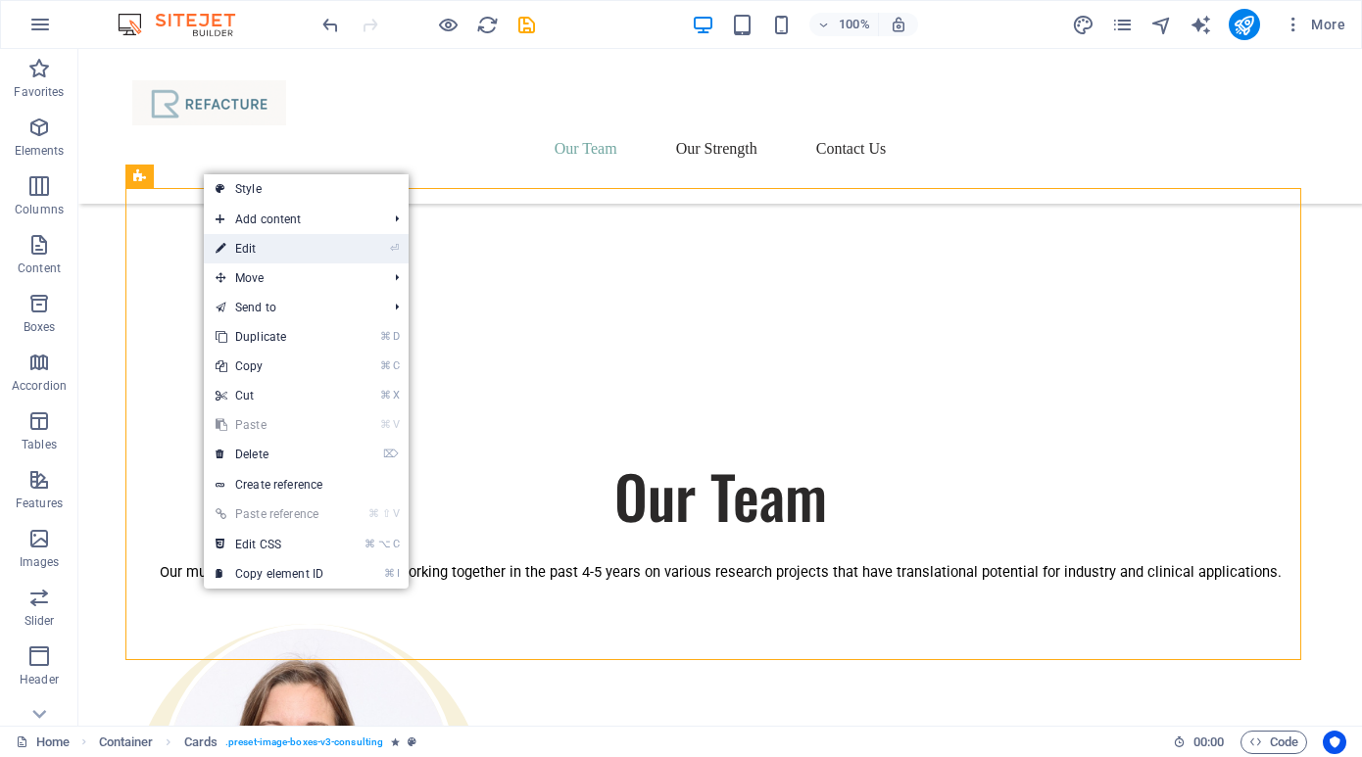
click at [239, 248] on link "⏎ Edit" at bounding box center [269, 248] width 131 height 29
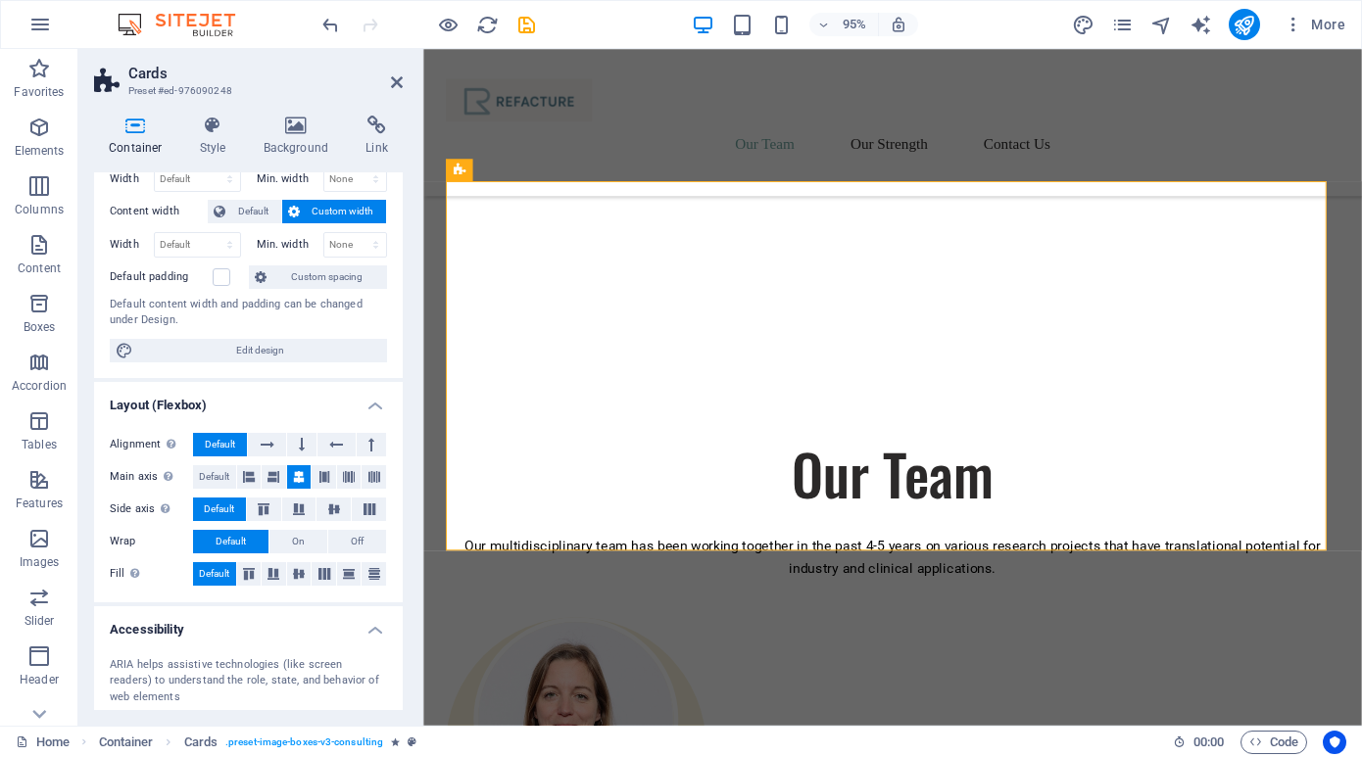
scroll to position [255, 0]
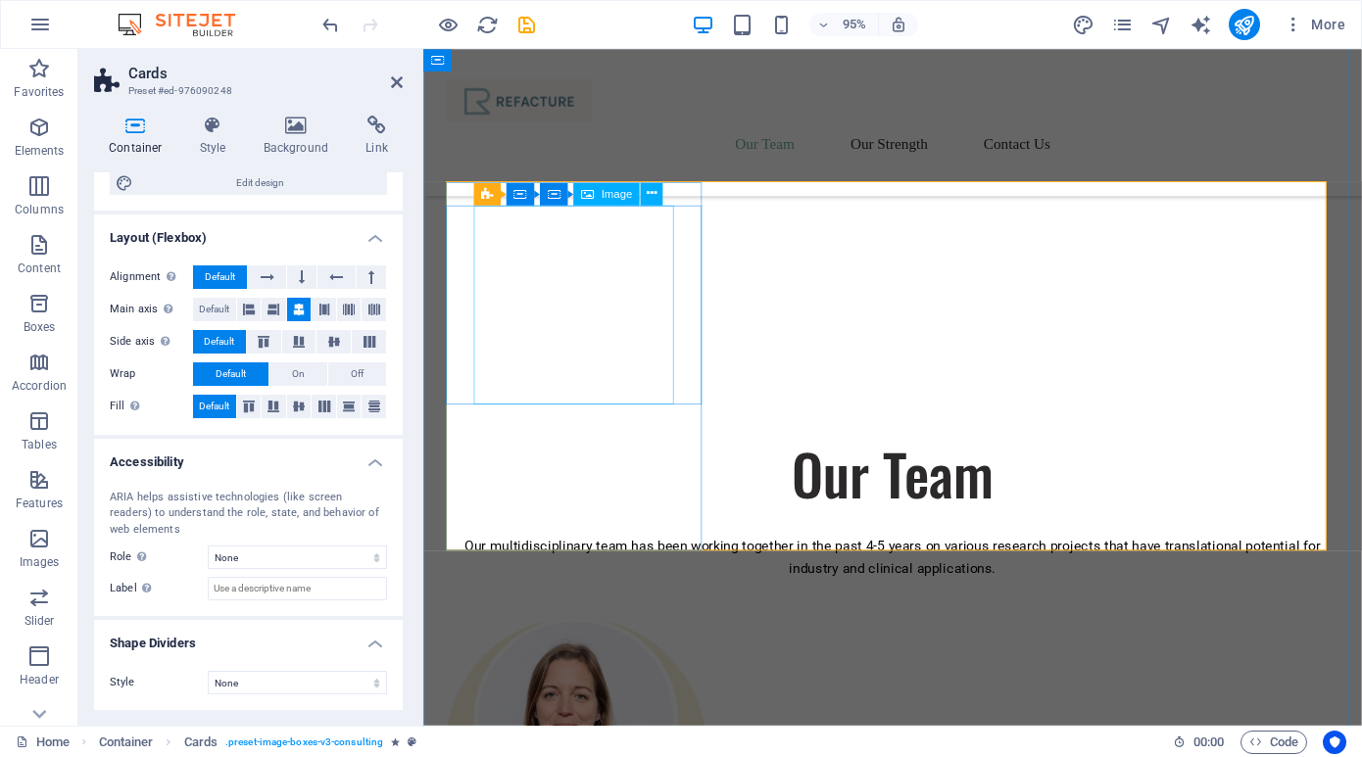
click at [644, 648] on figure at bounding box center [584, 756] width 216 height 216
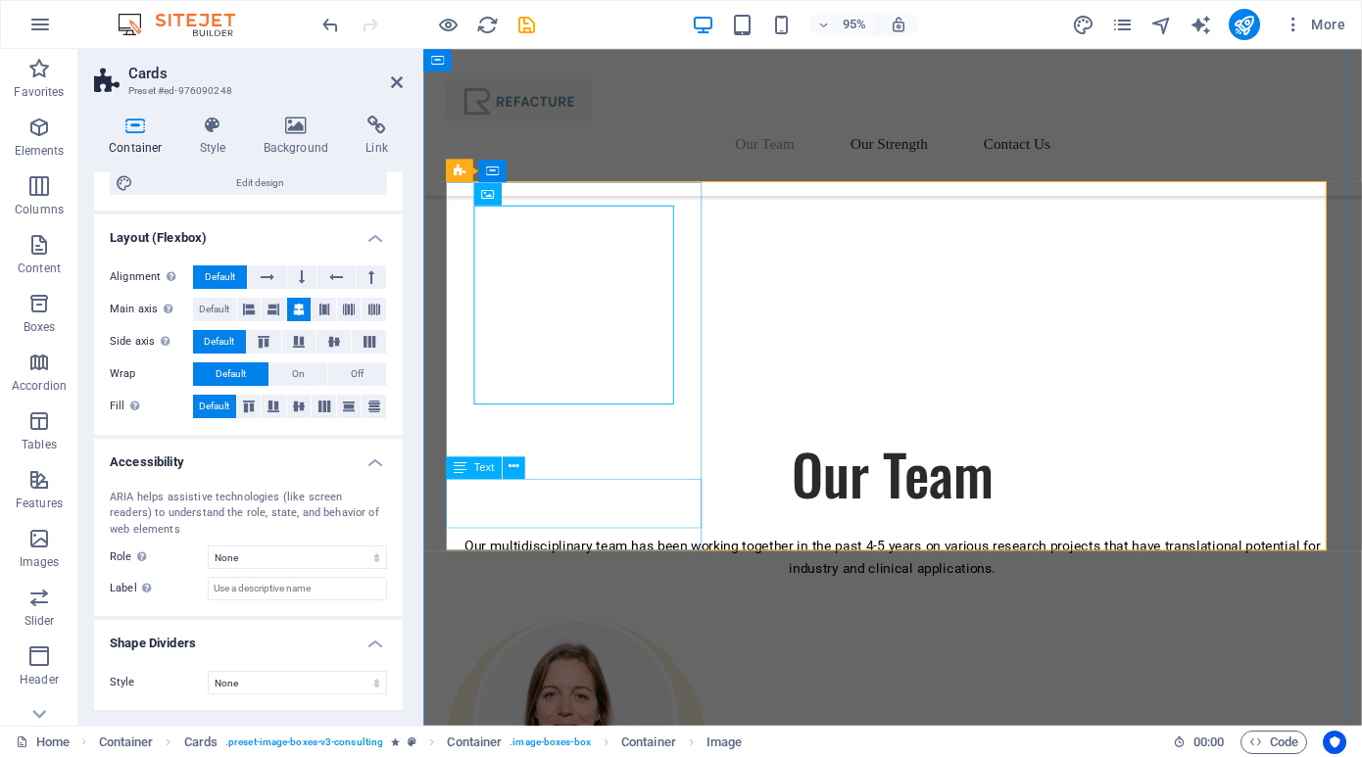
click at [607, 648] on figure at bounding box center [584, 756] width 216 height 216
click at [655, 192] on icon at bounding box center [652, 194] width 10 height 20
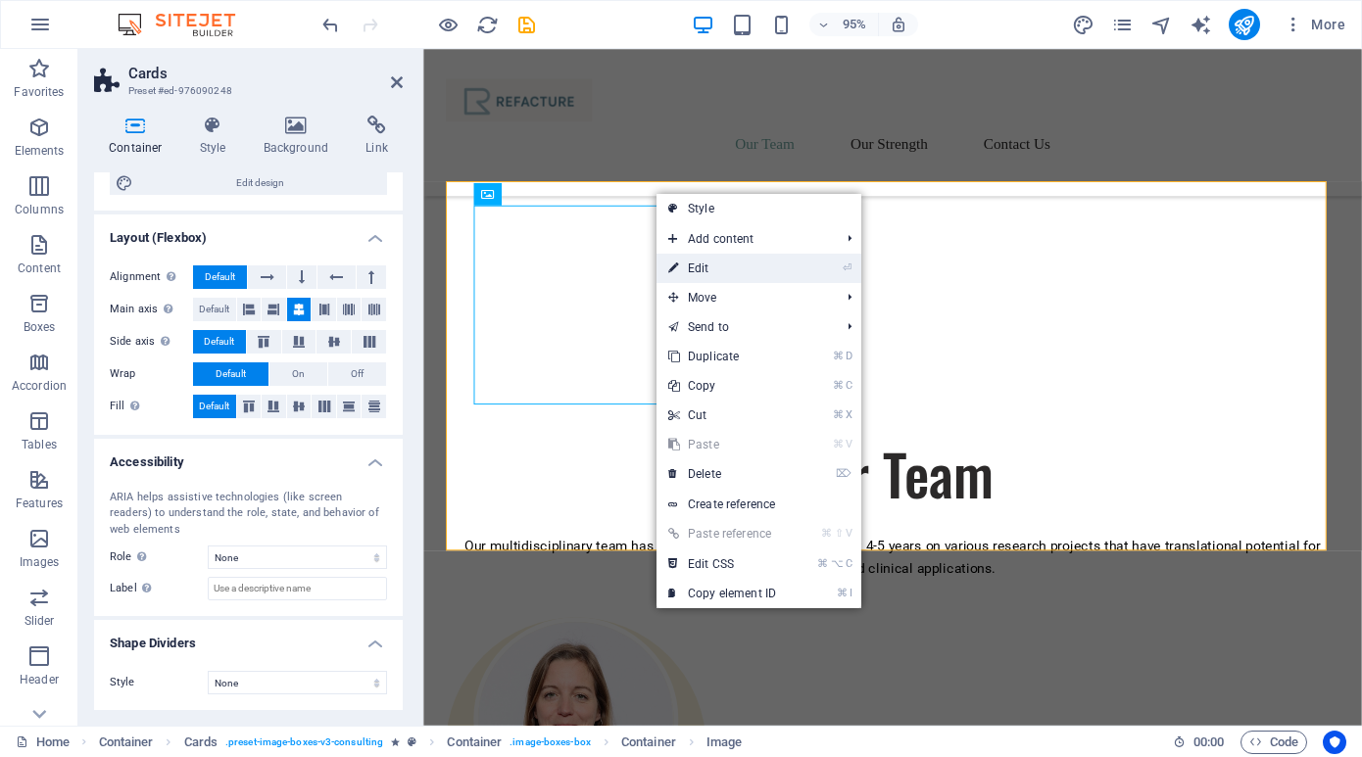
click at [680, 263] on link "⏎ Edit" at bounding box center [721, 268] width 131 height 29
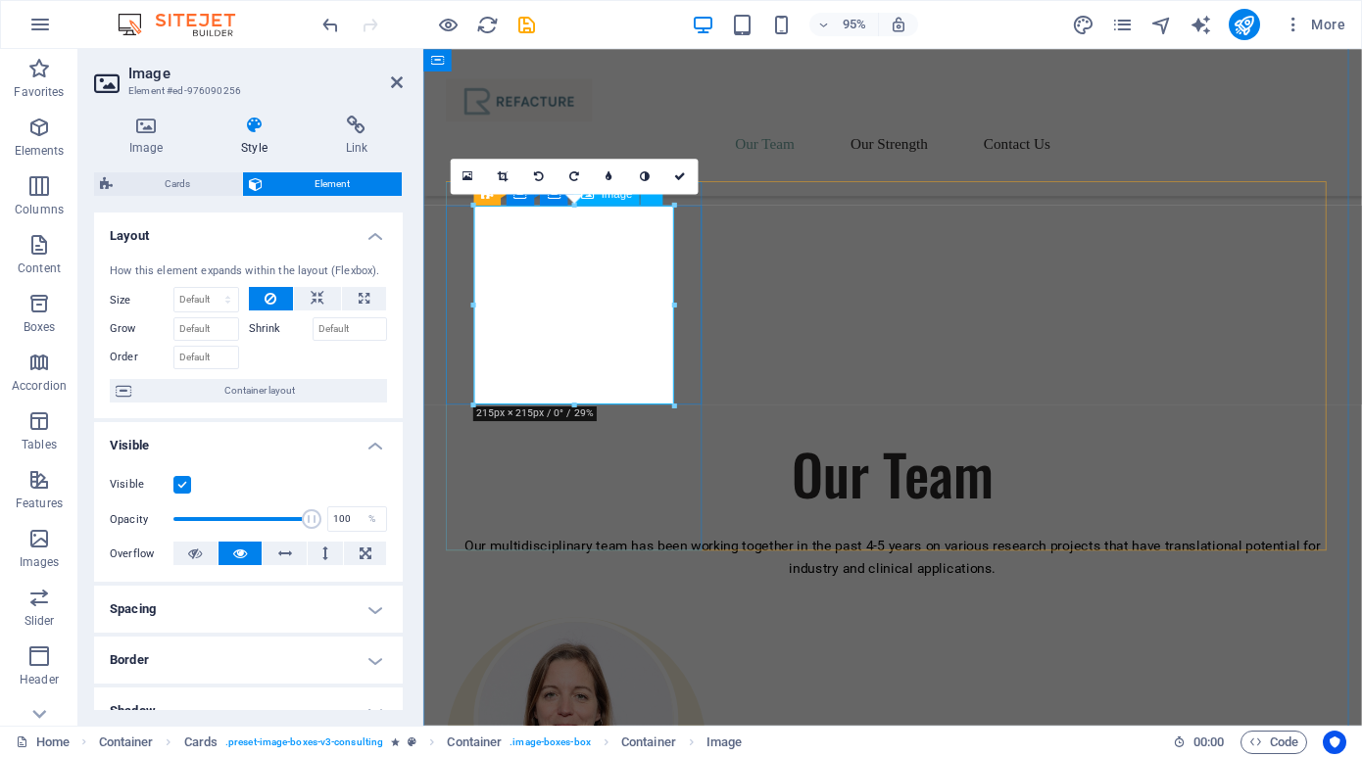
click at [585, 648] on figure at bounding box center [584, 756] width 216 height 216
click at [467, 176] on icon at bounding box center [467, 176] width 11 height 13
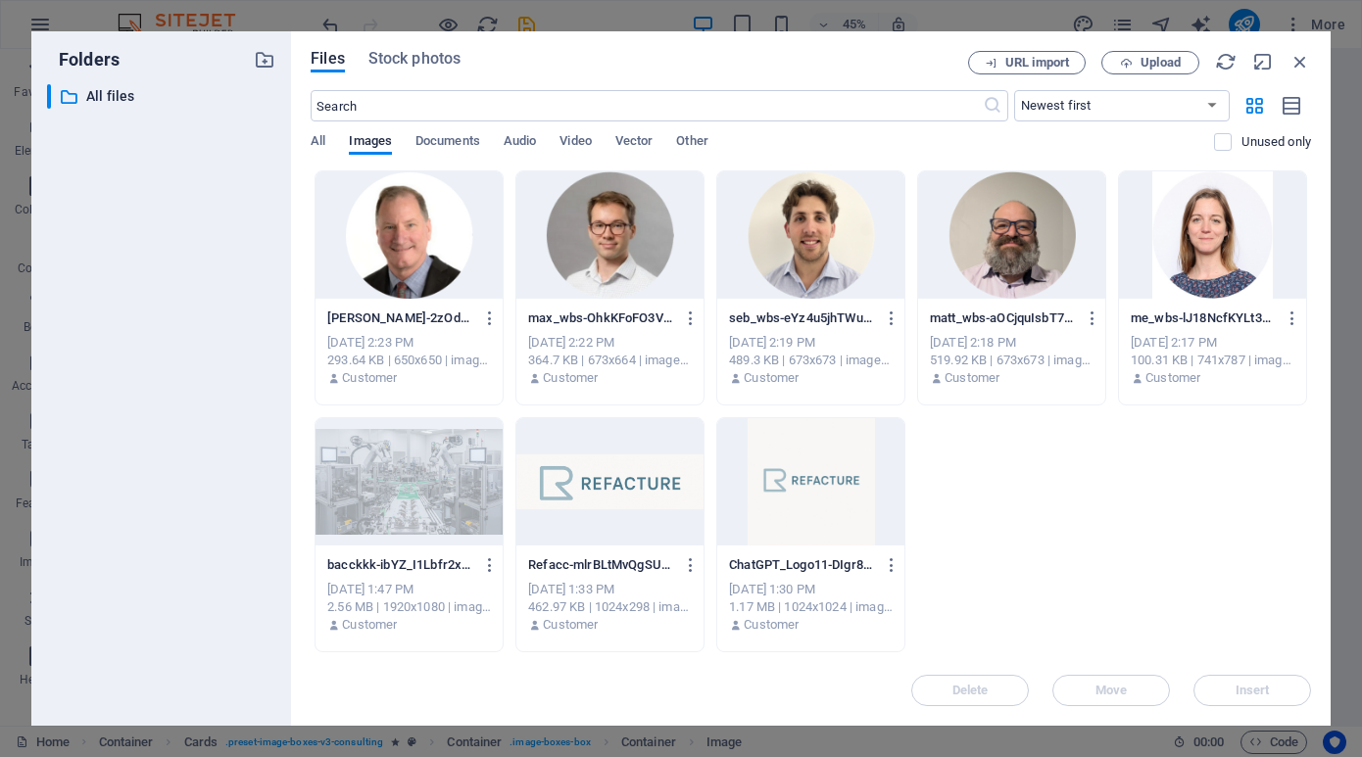
click at [1015, 235] on div at bounding box center [1011, 234] width 187 height 127
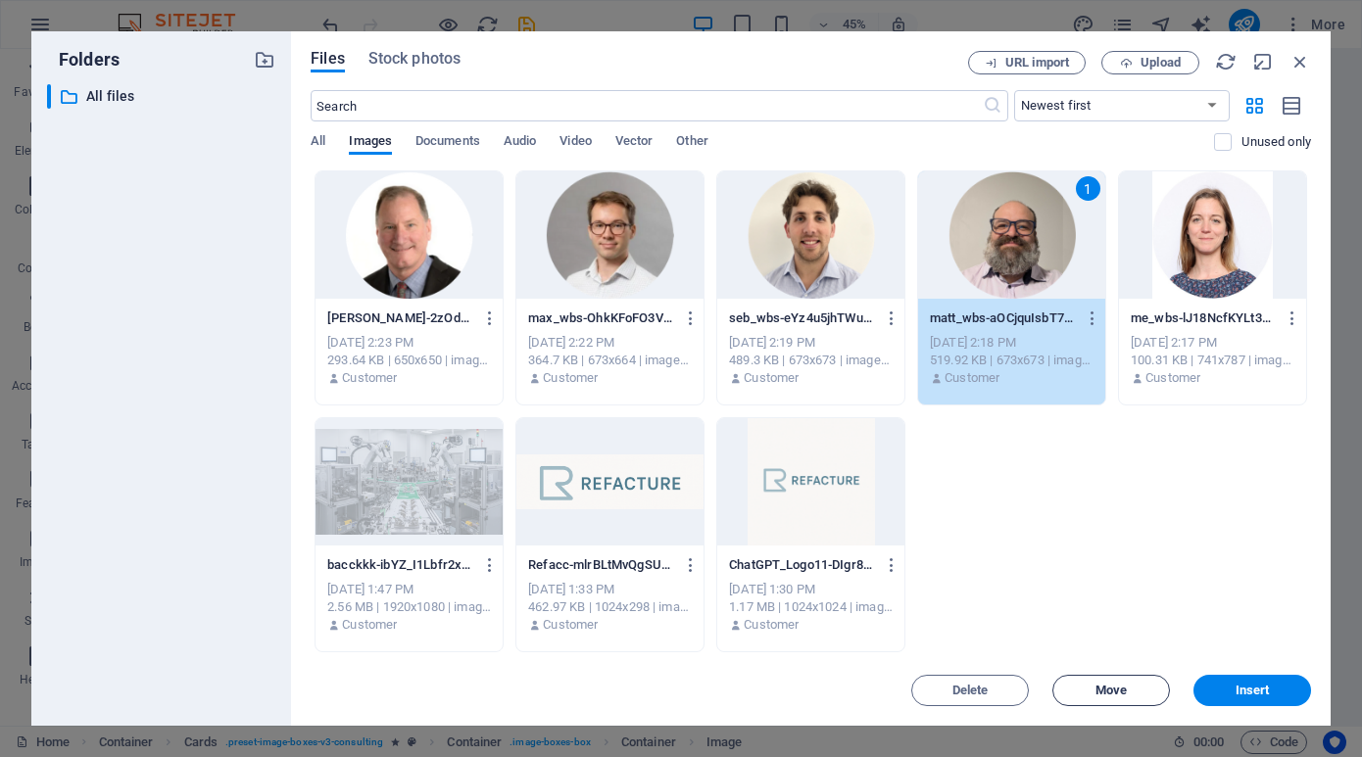
click at [1120, 692] on span "Move" at bounding box center [1110, 691] width 31 height 12
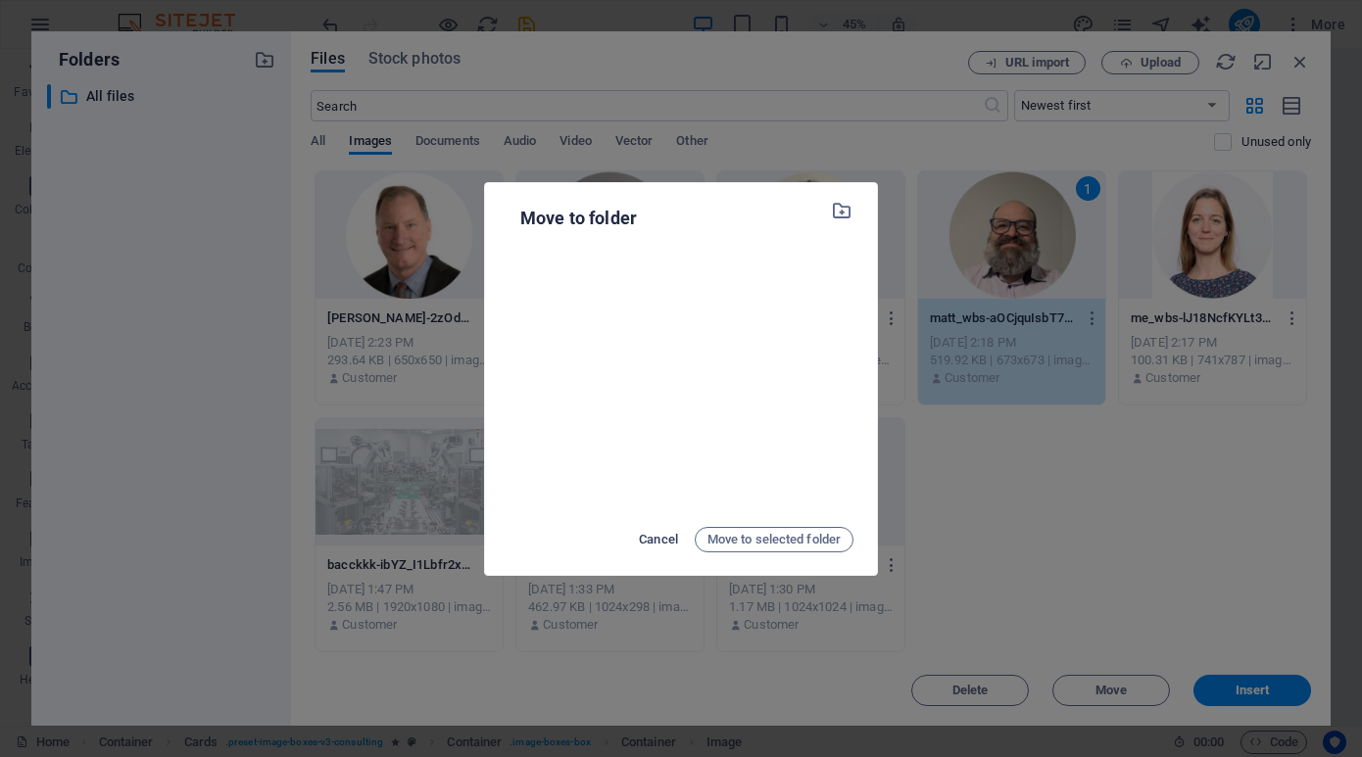
click at [663, 535] on span "Cancel" at bounding box center [658, 540] width 39 height 24
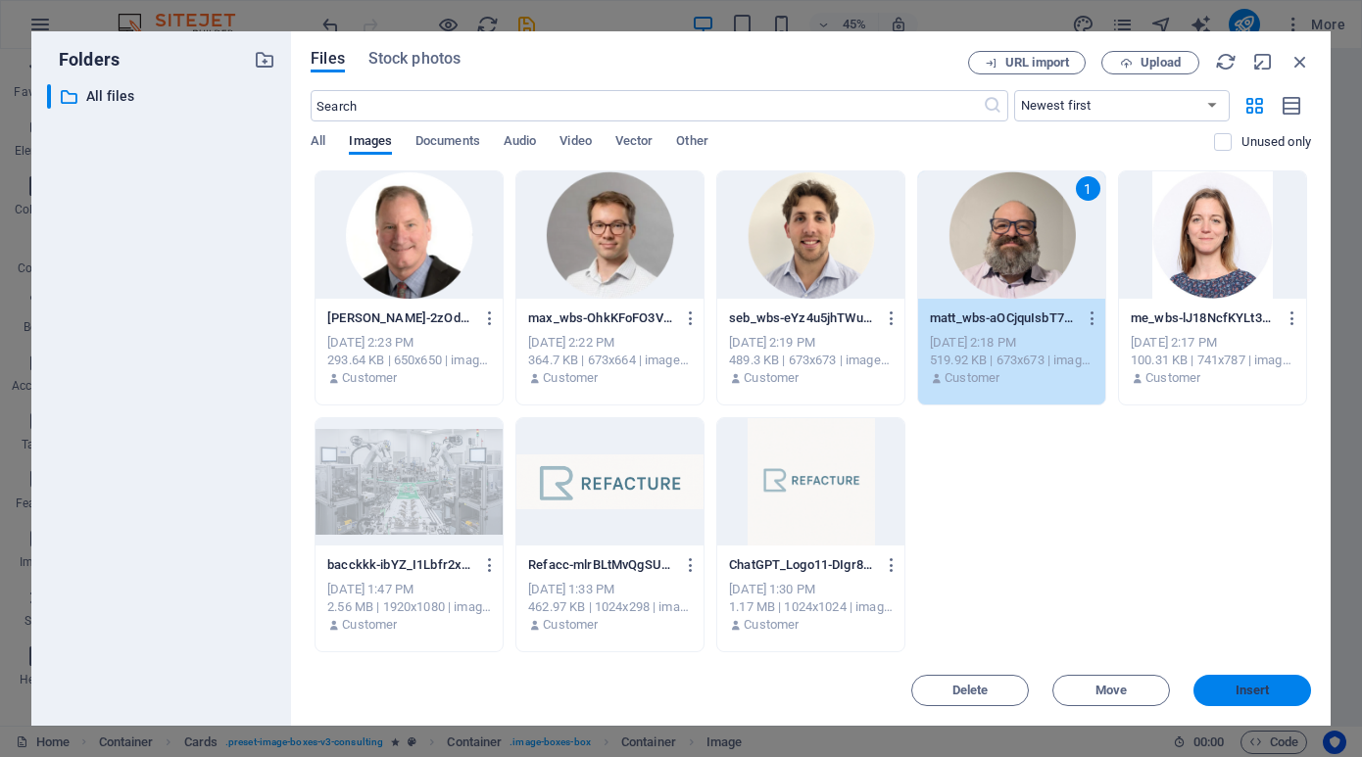
click at [1240, 696] on span "Insert" at bounding box center [1253, 691] width 34 height 12
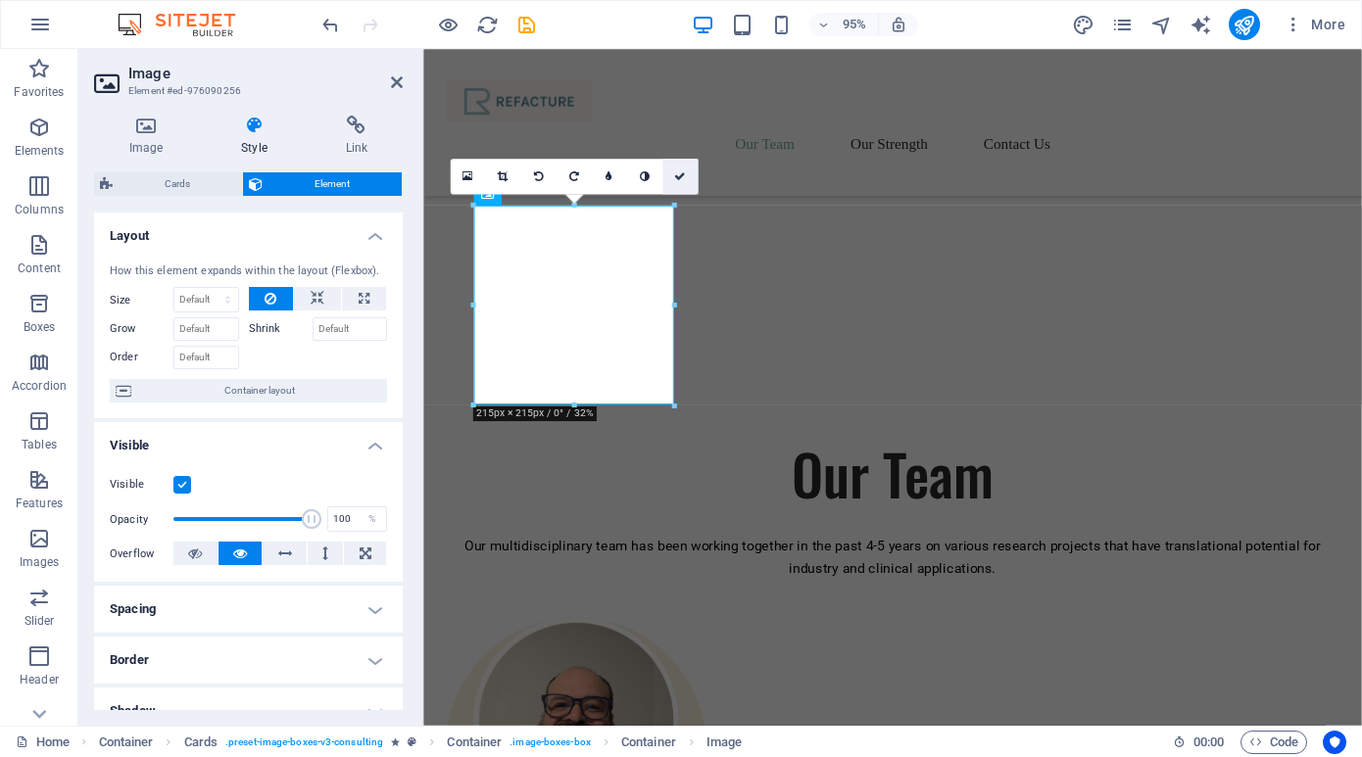
click at [680, 173] on icon at bounding box center [680, 175] width 12 height 11
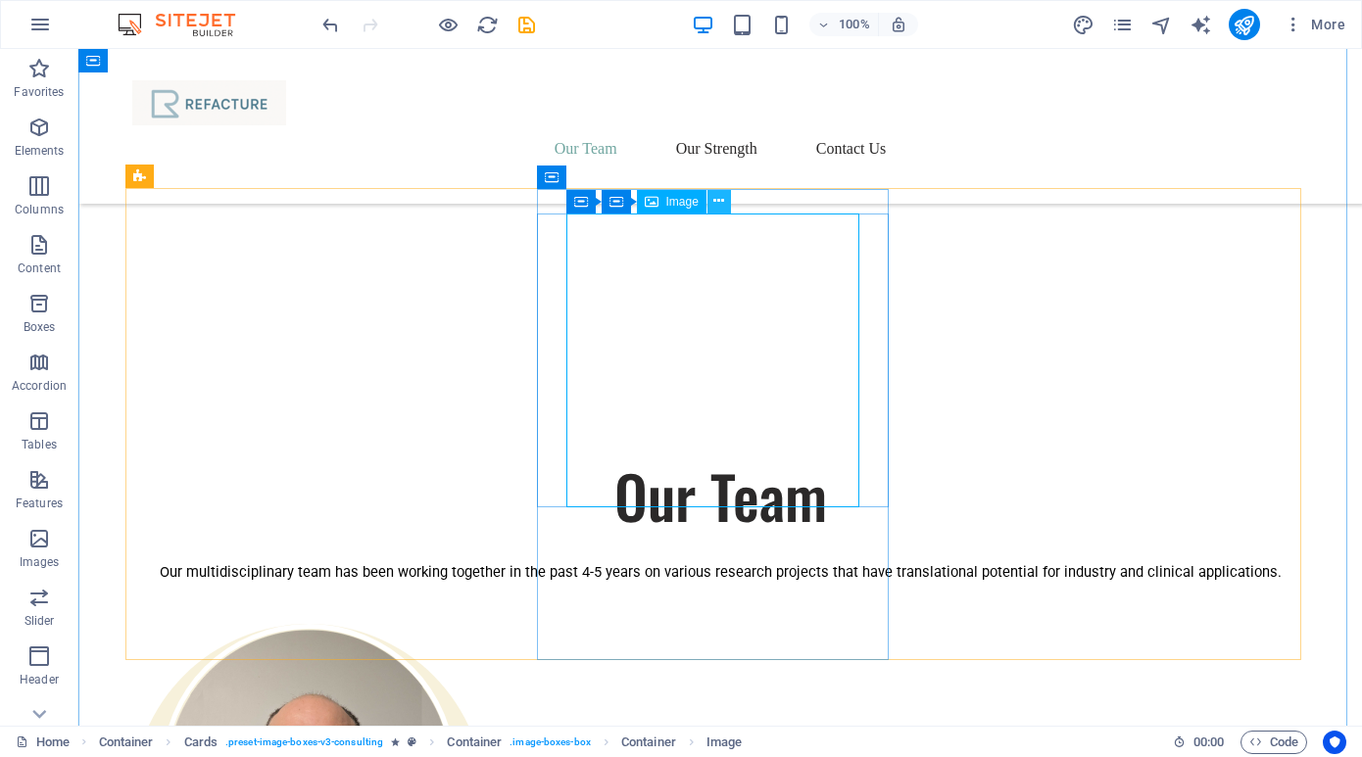
click at [721, 204] on icon at bounding box center [718, 201] width 11 height 21
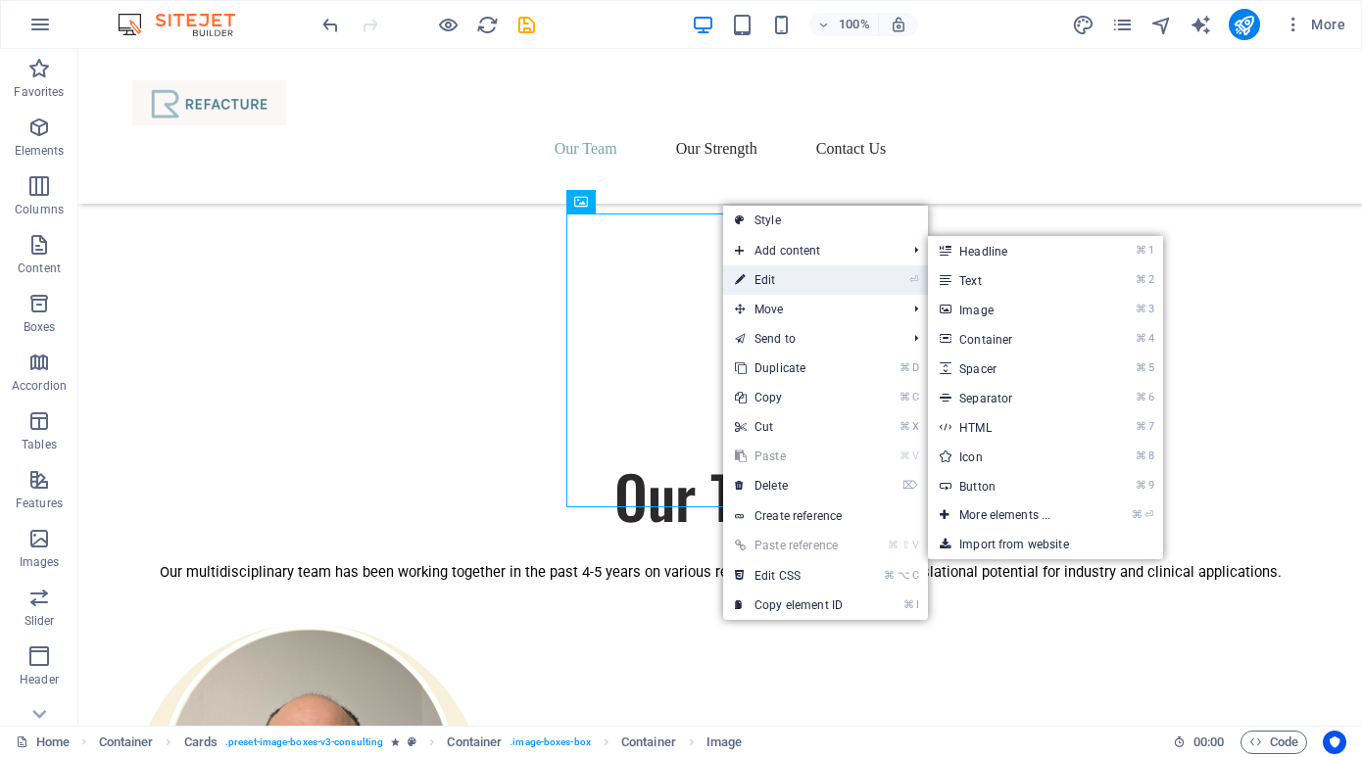
click at [748, 277] on link "⏎ Edit" at bounding box center [788, 280] width 131 height 29
select select "%"
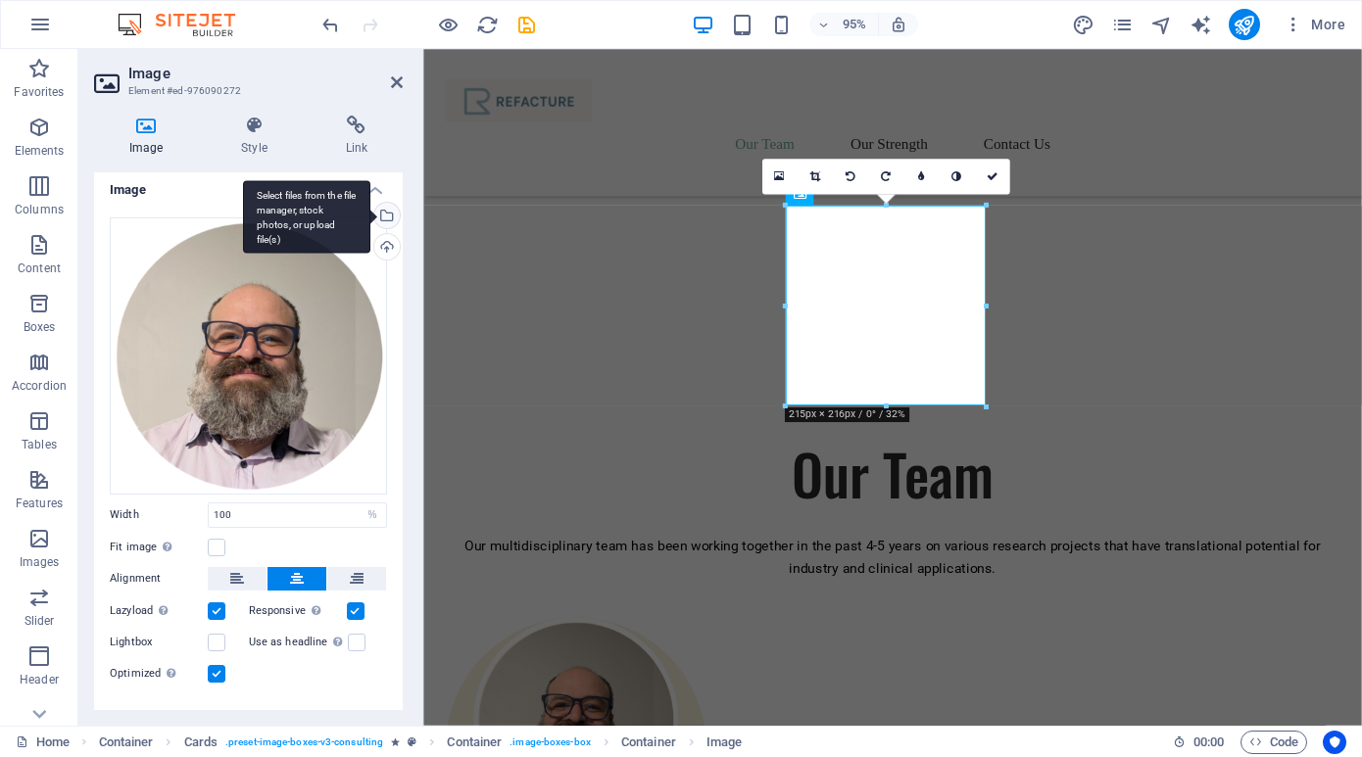
scroll to position [0, 0]
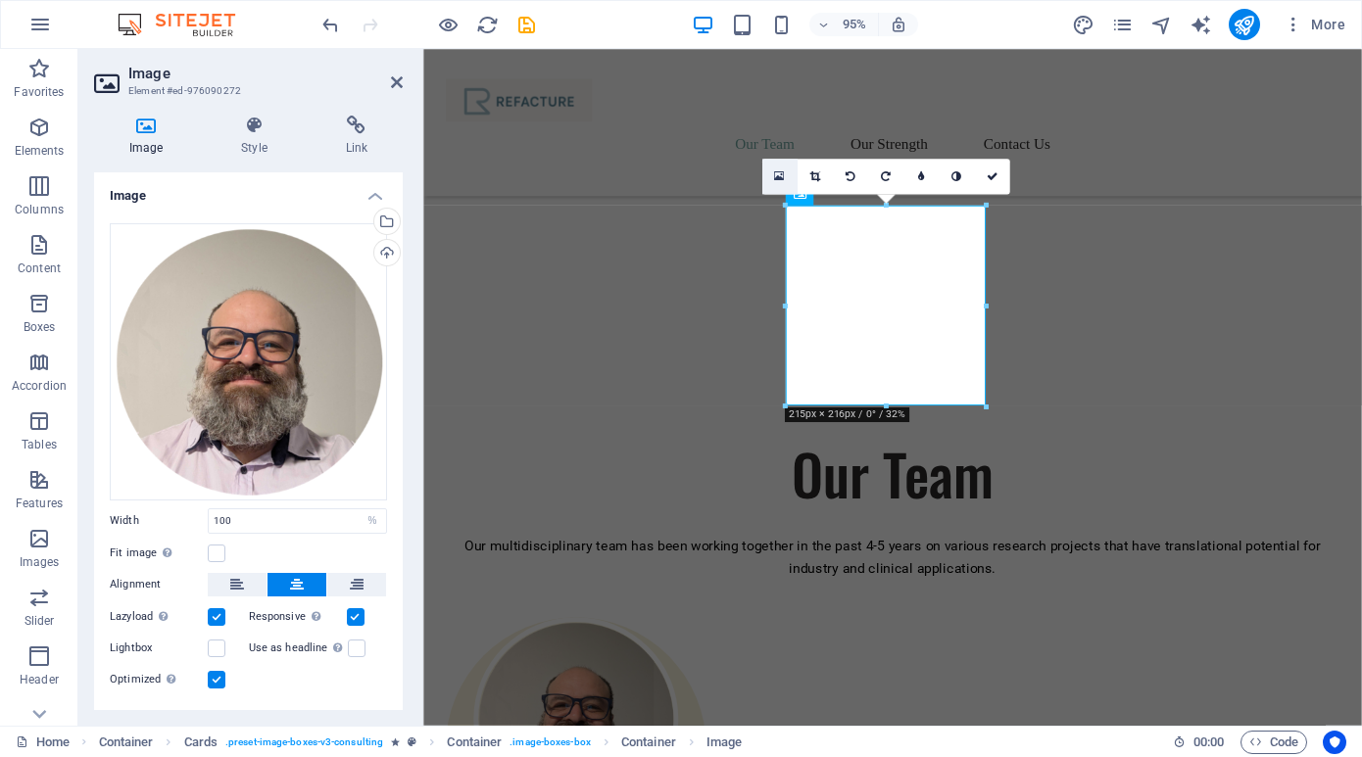
click at [781, 174] on icon at bounding box center [779, 176] width 11 height 13
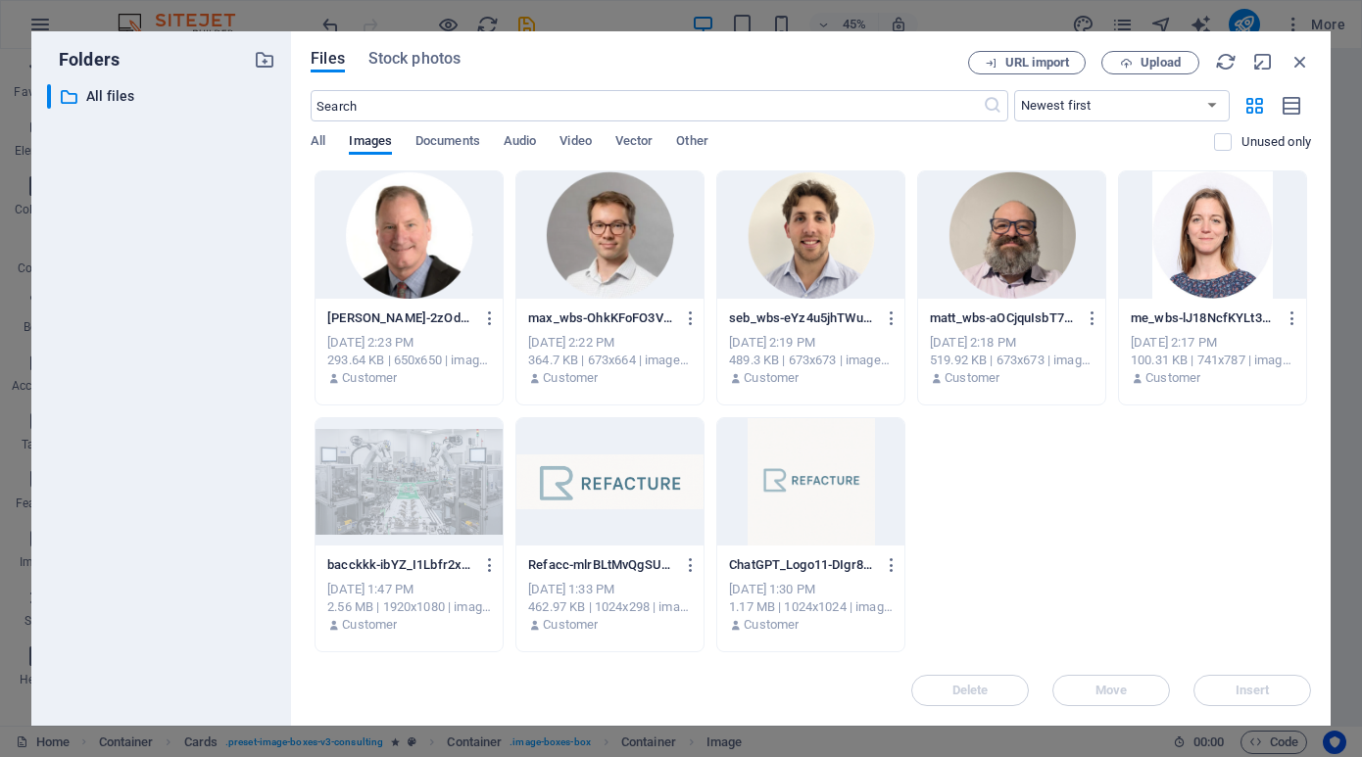
click at [1222, 236] on div at bounding box center [1212, 234] width 187 height 127
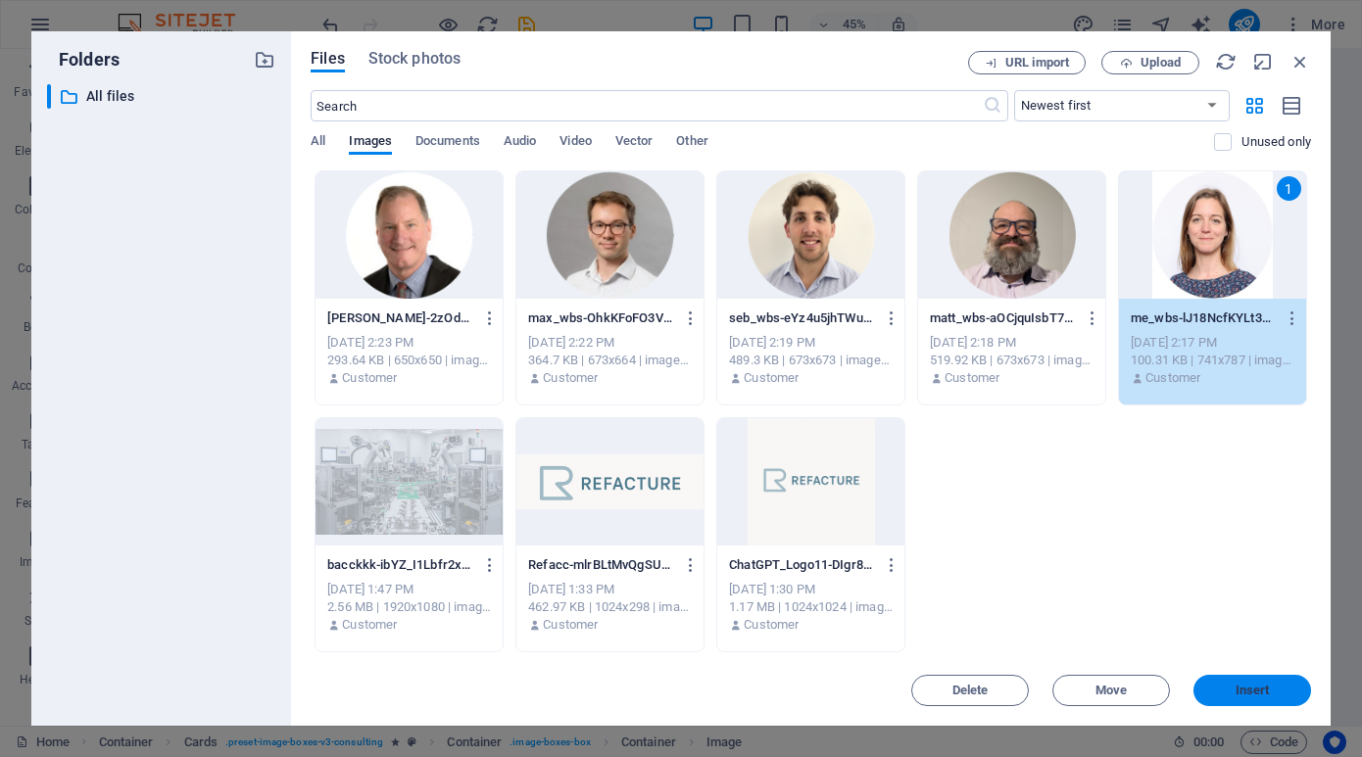
click at [1247, 685] on span "Insert" at bounding box center [1253, 691] width 34 height 12
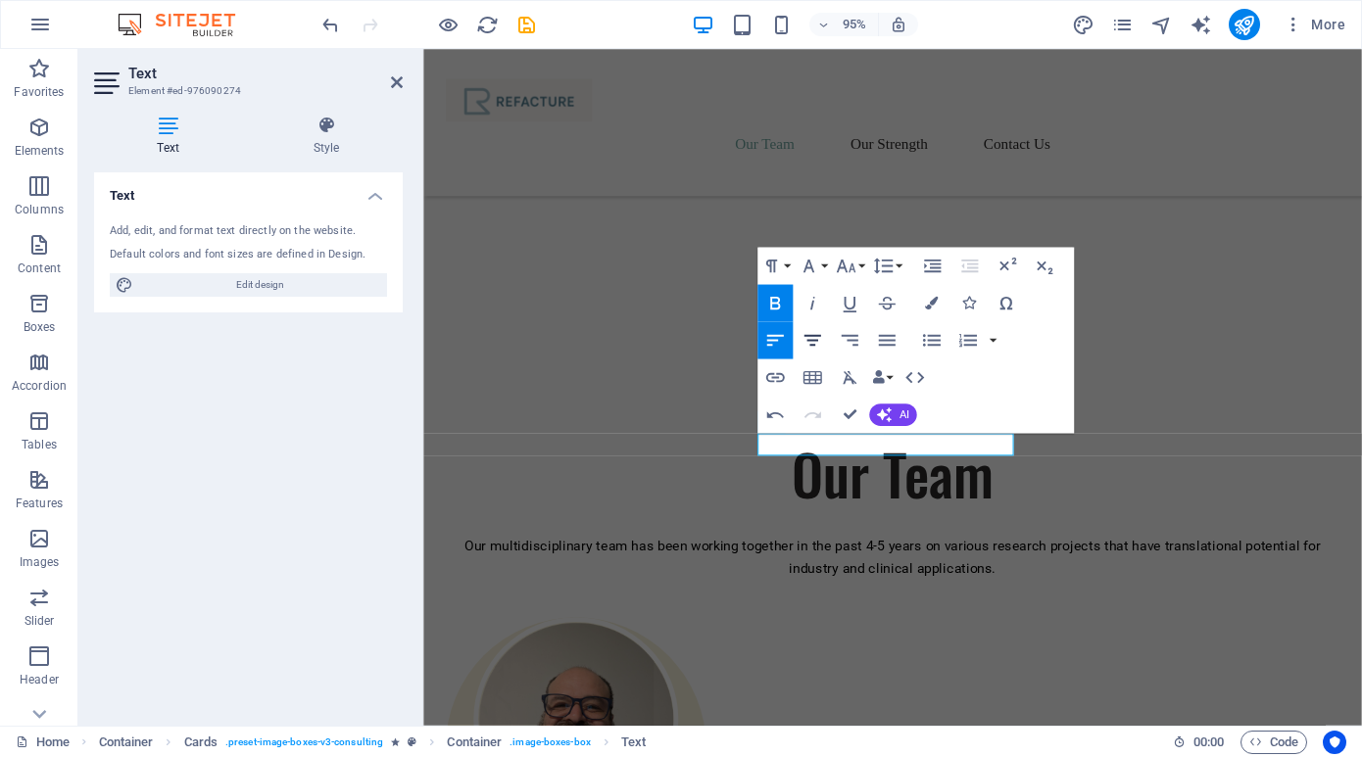
click at [817, 337] on icon "button" at bounding box center [812, 340] width 23 height 23
click at [828, 263] on button "Font Family" at bounding box center [812, 265] width 35 height 37
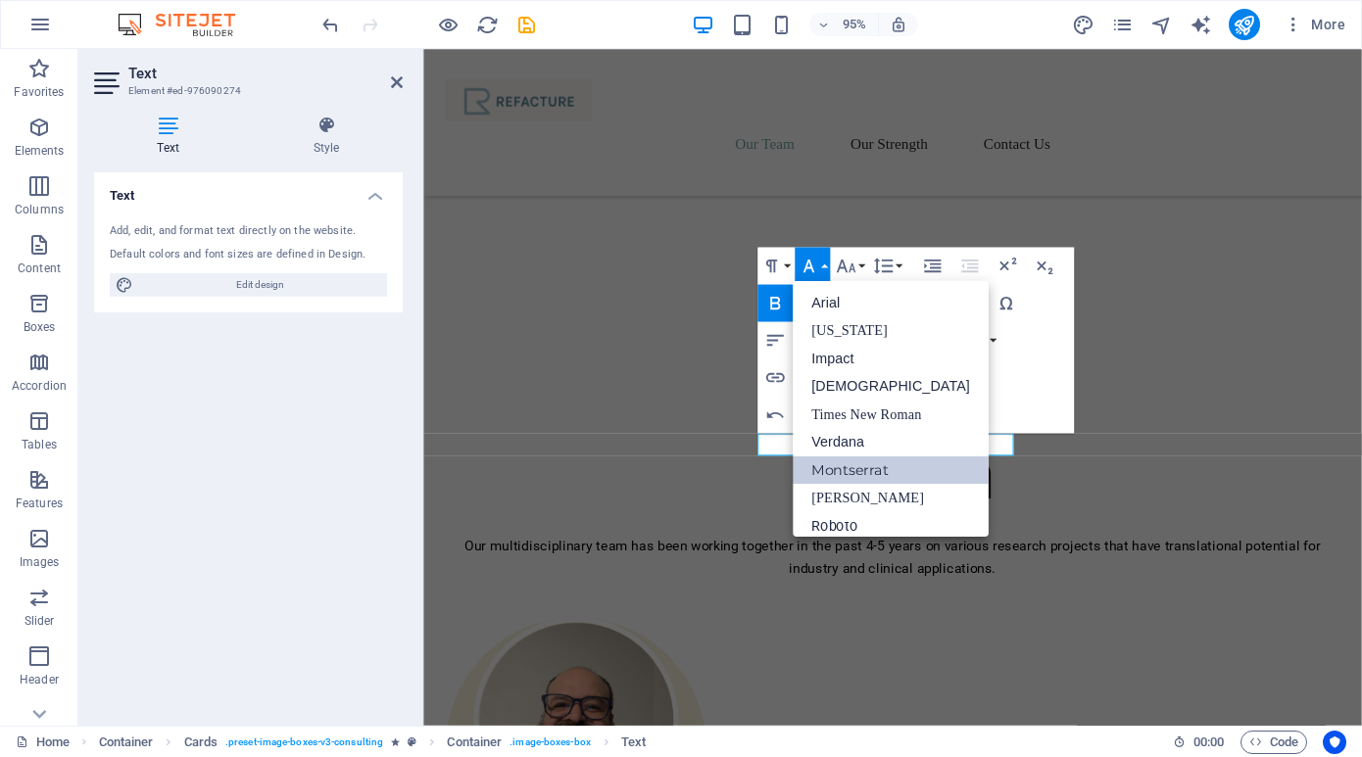
click at [857, 462] on link "Montserrat" at bounding box center [891, 470] width 196 height 28
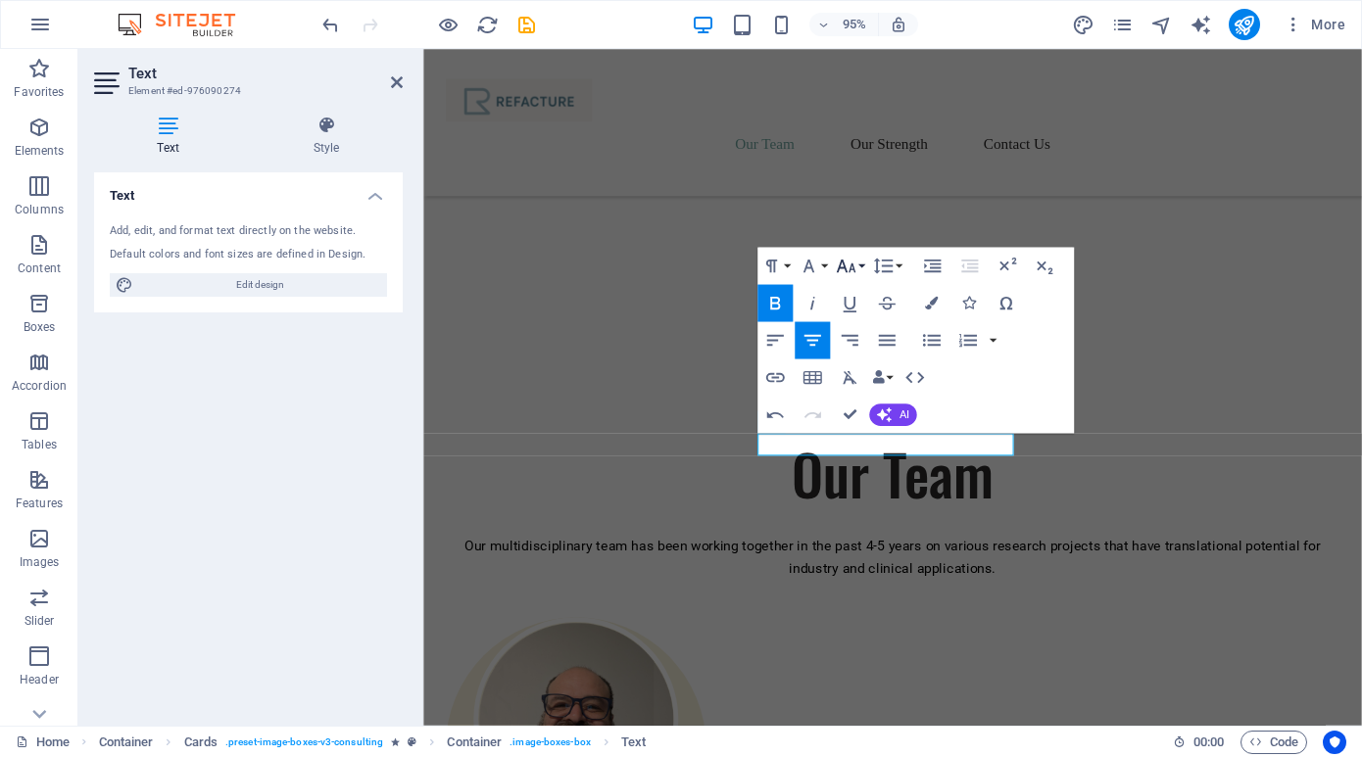
click at [861, 268] on button "Font Size" at bounding box center [849, 265] width 35 height 37
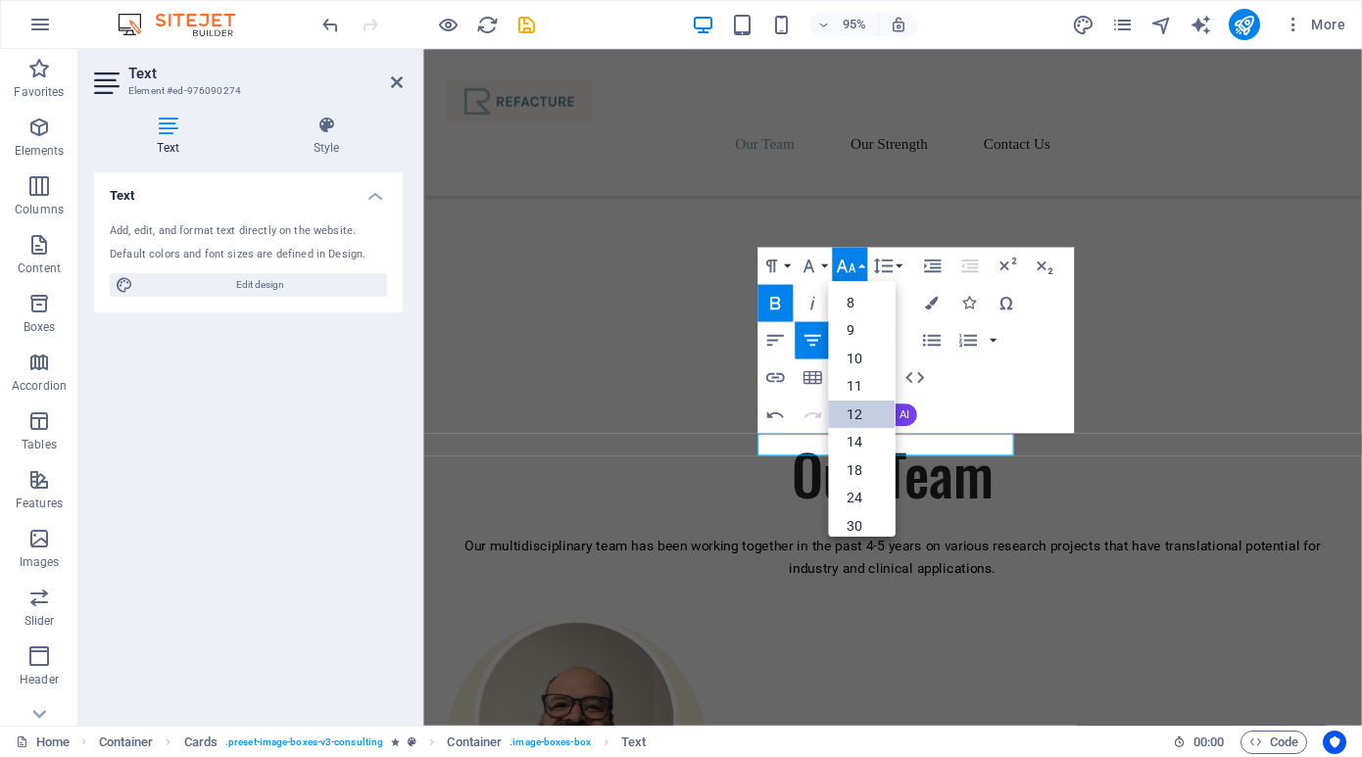
click at [861, 424] on link "12" at bounding box center [861, 414] width 67 height 28
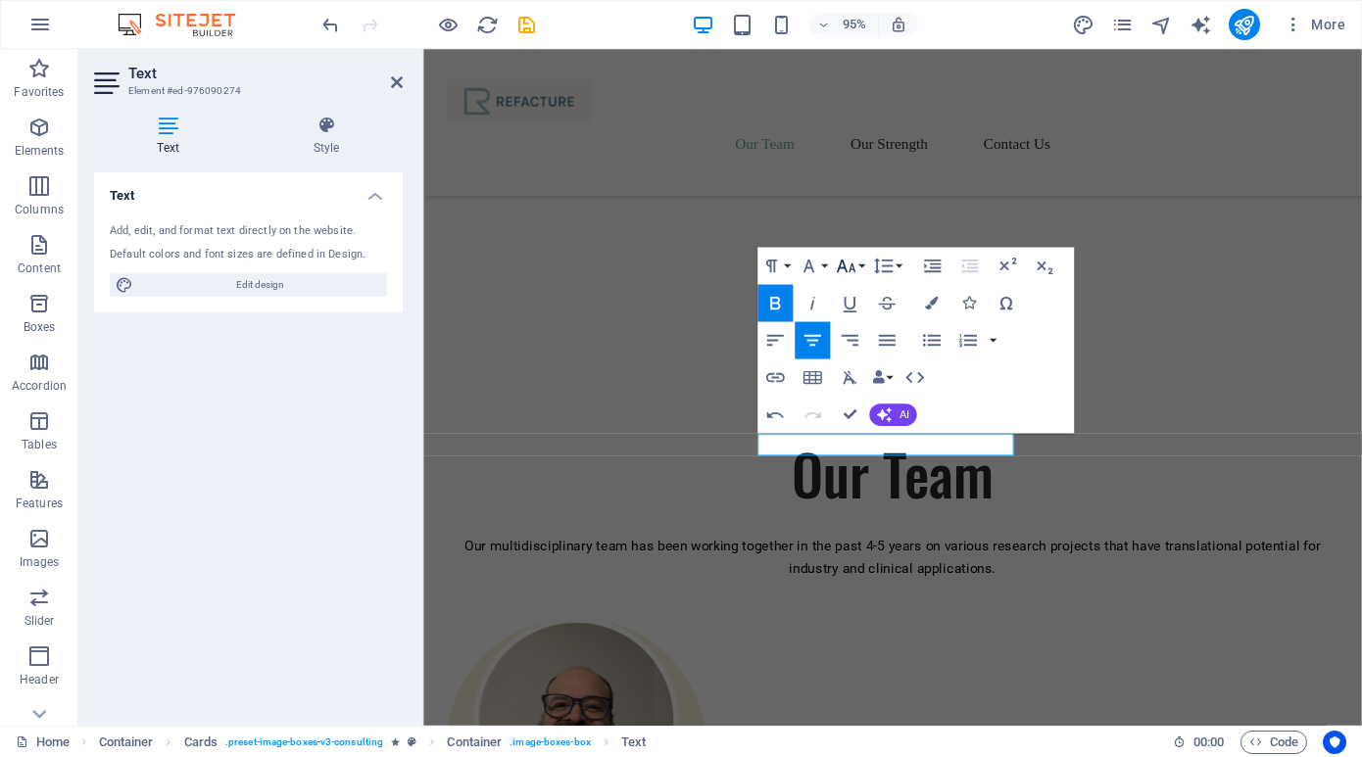
click at [859, 260] on button "Font Size" at bounding box center [849, 265] width 35 height 37
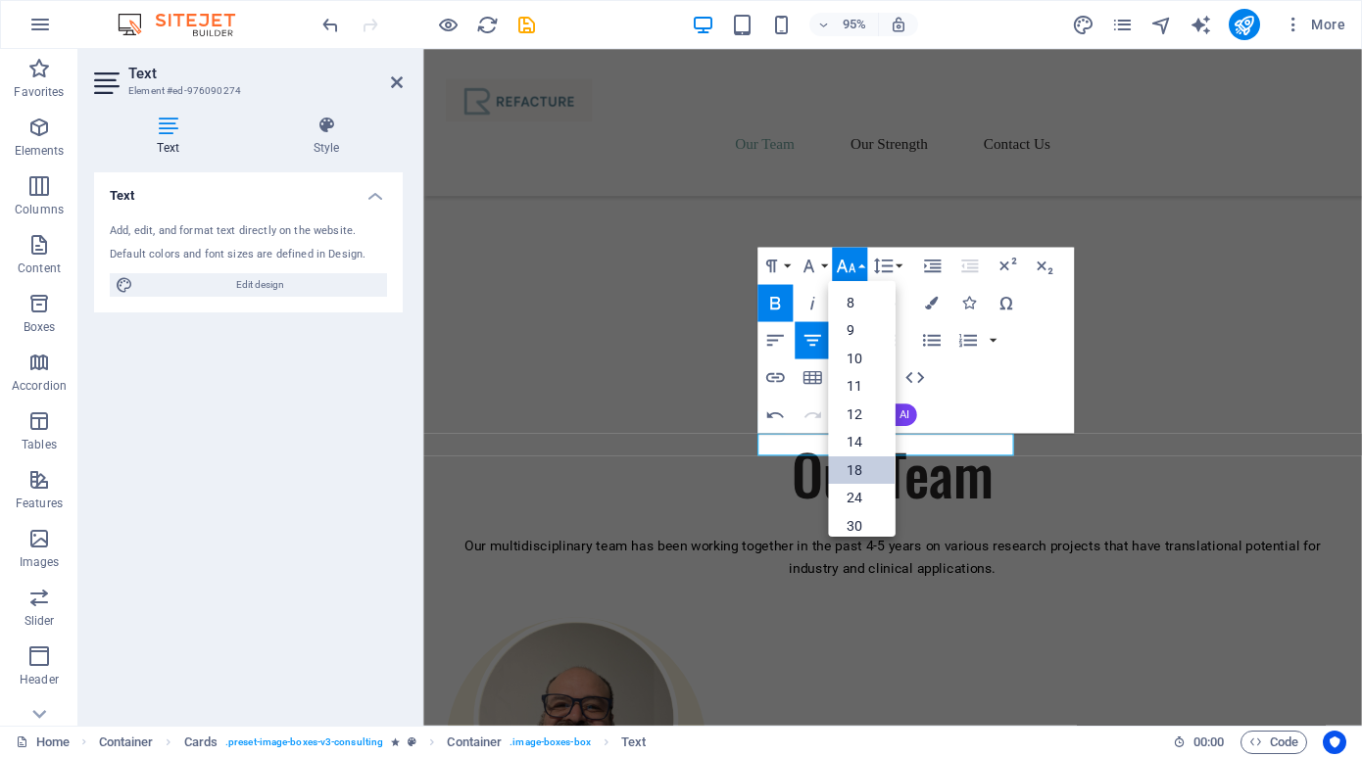
click at [862, 467] on link "18" at bounding box center [861, 470] width 67 height 28
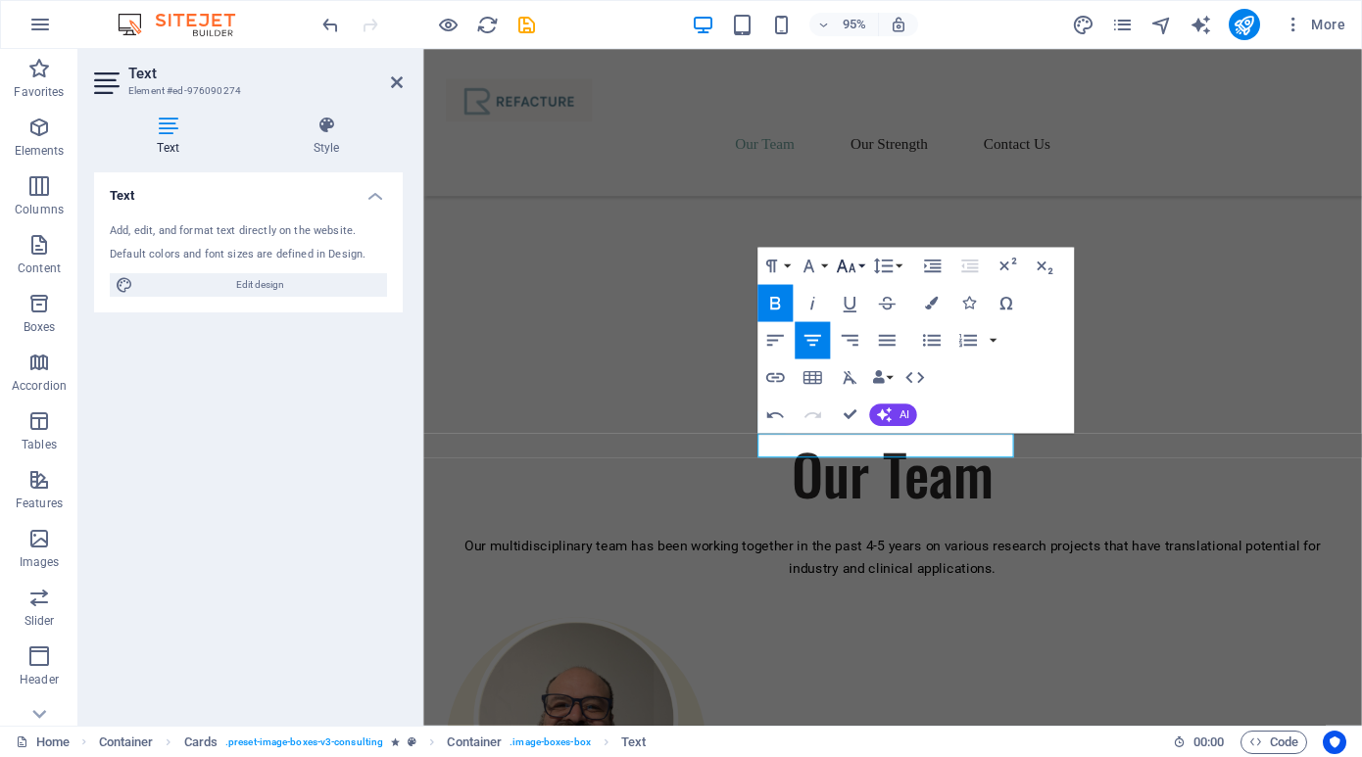
click at [863, 267] on button "Font Size" at bounding box center [849, 265] width 35 height 37
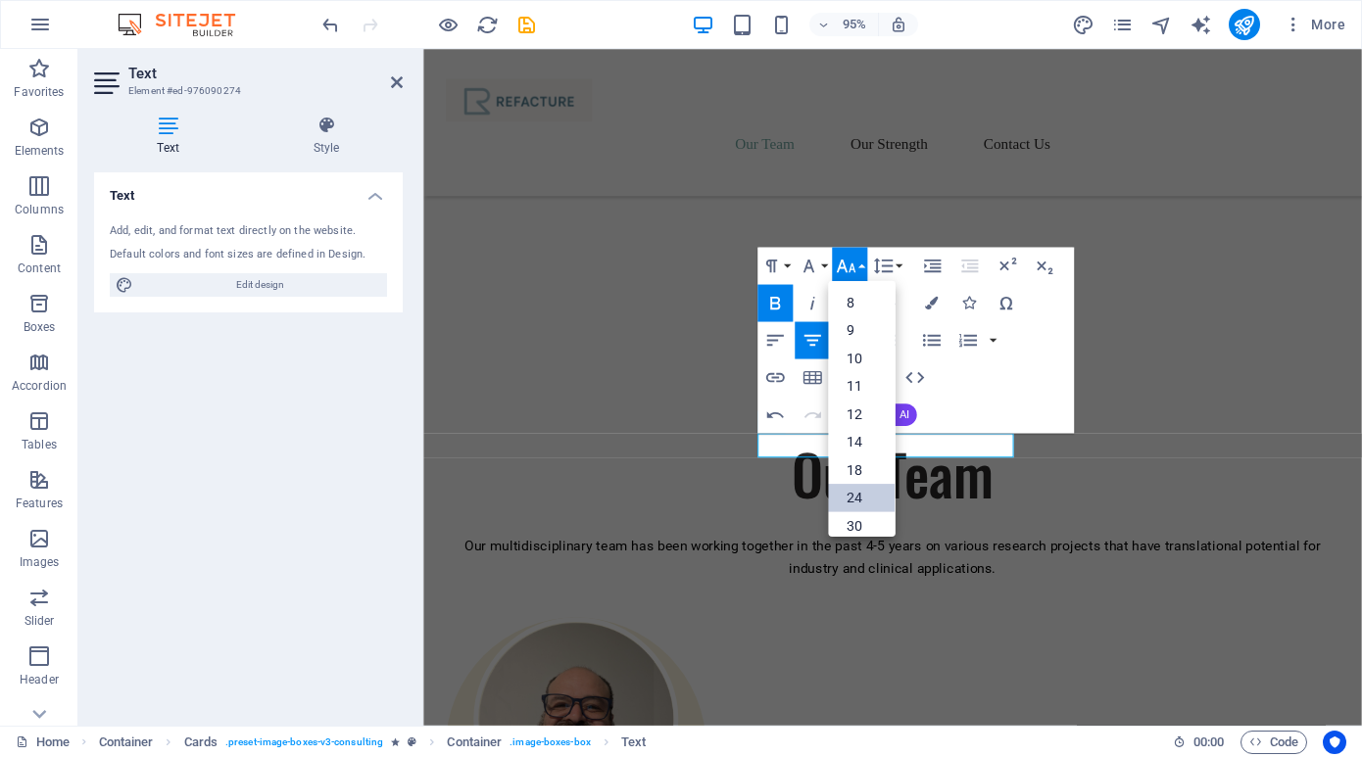
click at [862, 494] on link "24" at bounding box center [861, 497] width 67 height 27
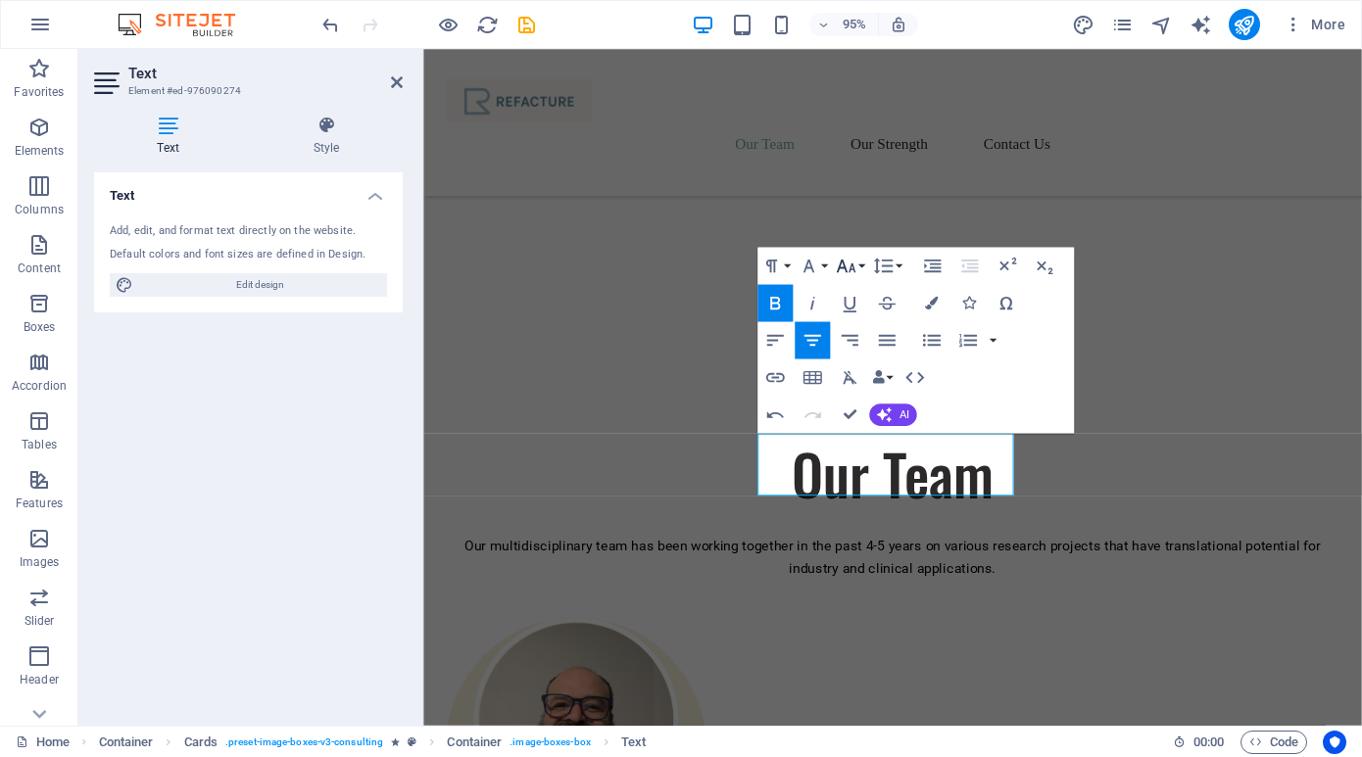
click at [860, 267] on button "Font Size" at bounding box center [849, 265] width 35 height 37
click at [862, 461] on link "18" at bounding box center [861, 470] width 67 height 28
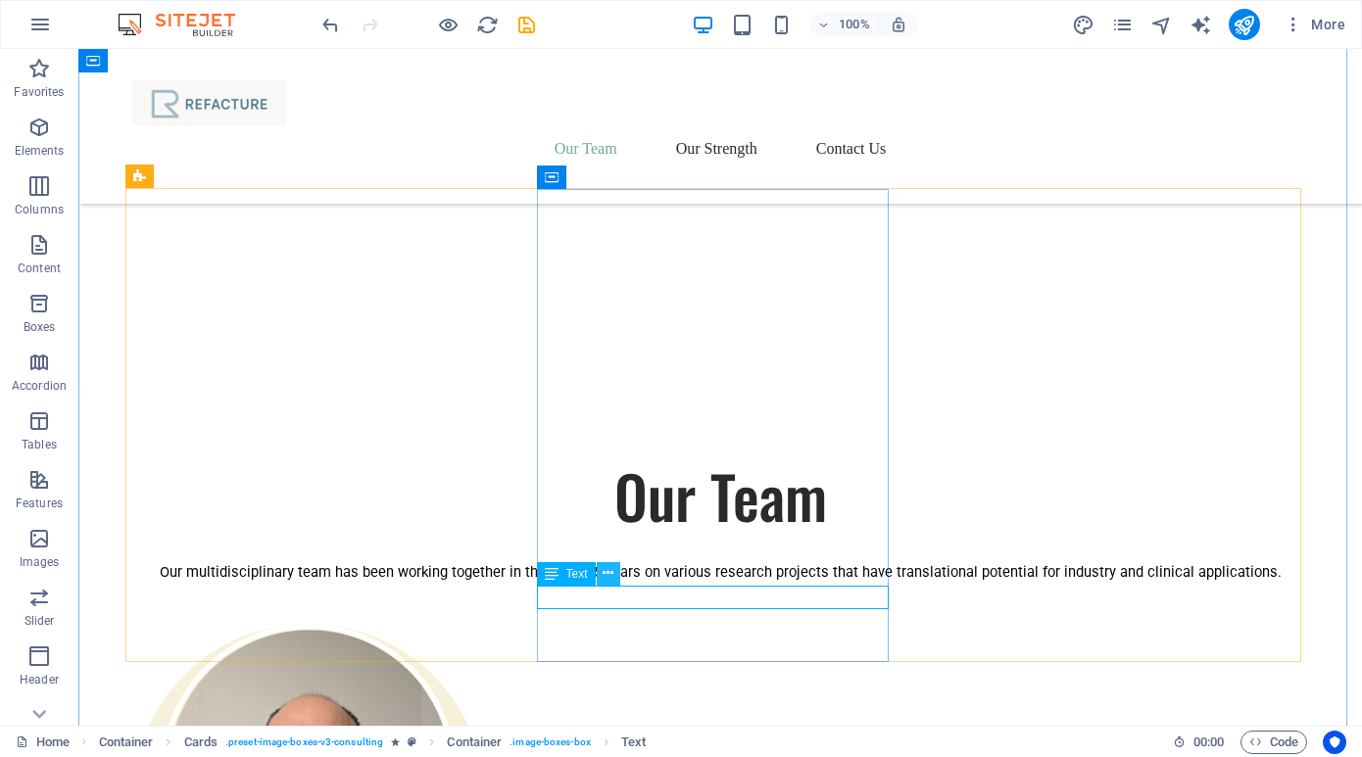
click at [603, 574] on icon at bounding box center [608, 573] width 11 height 21
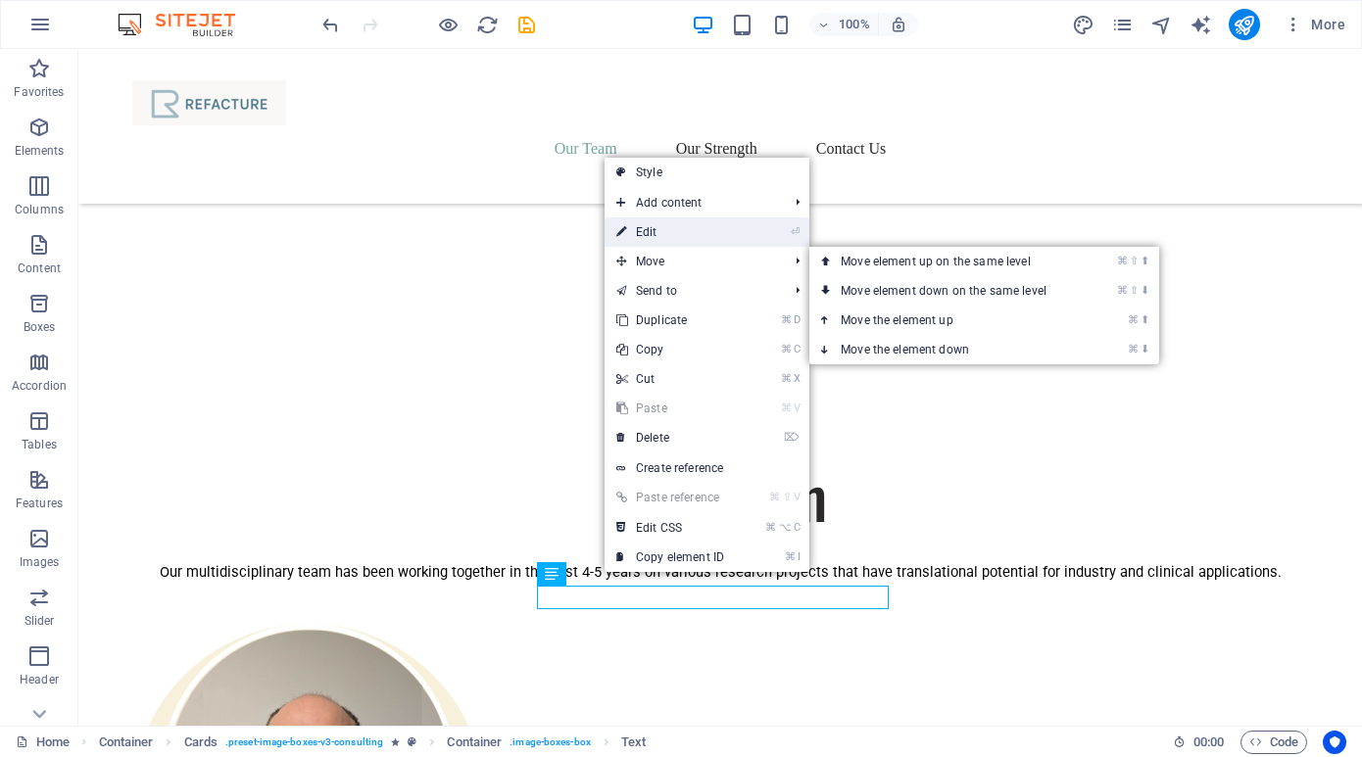
click at [677, 232] on link "⏎ Edit" at bounding box center [670, 232] width 131 height 29
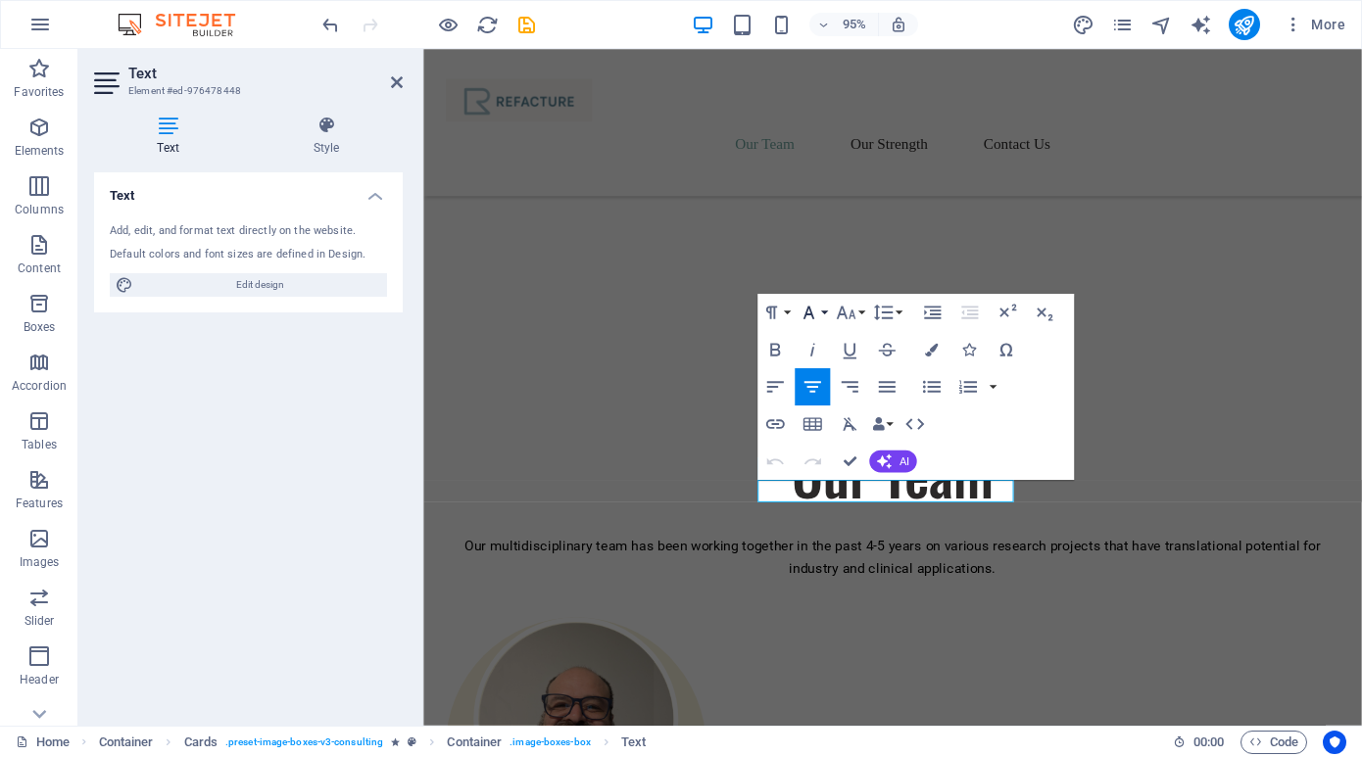
click at [824, 315] on button "Font Family" at bounding box center [812, 312] width 35 height 37
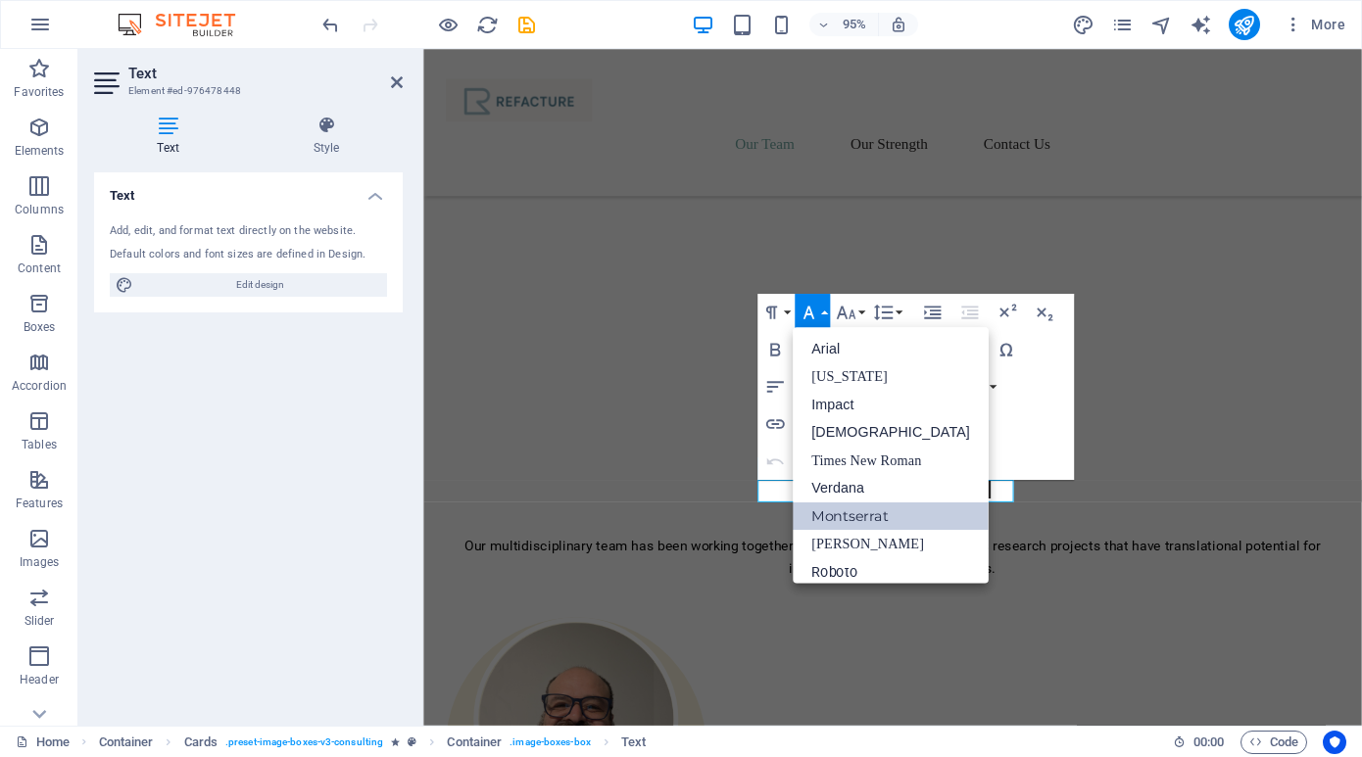
click at [852, 510] on link "Montserrat" at bounding box center [891, 517] width 196 height 28
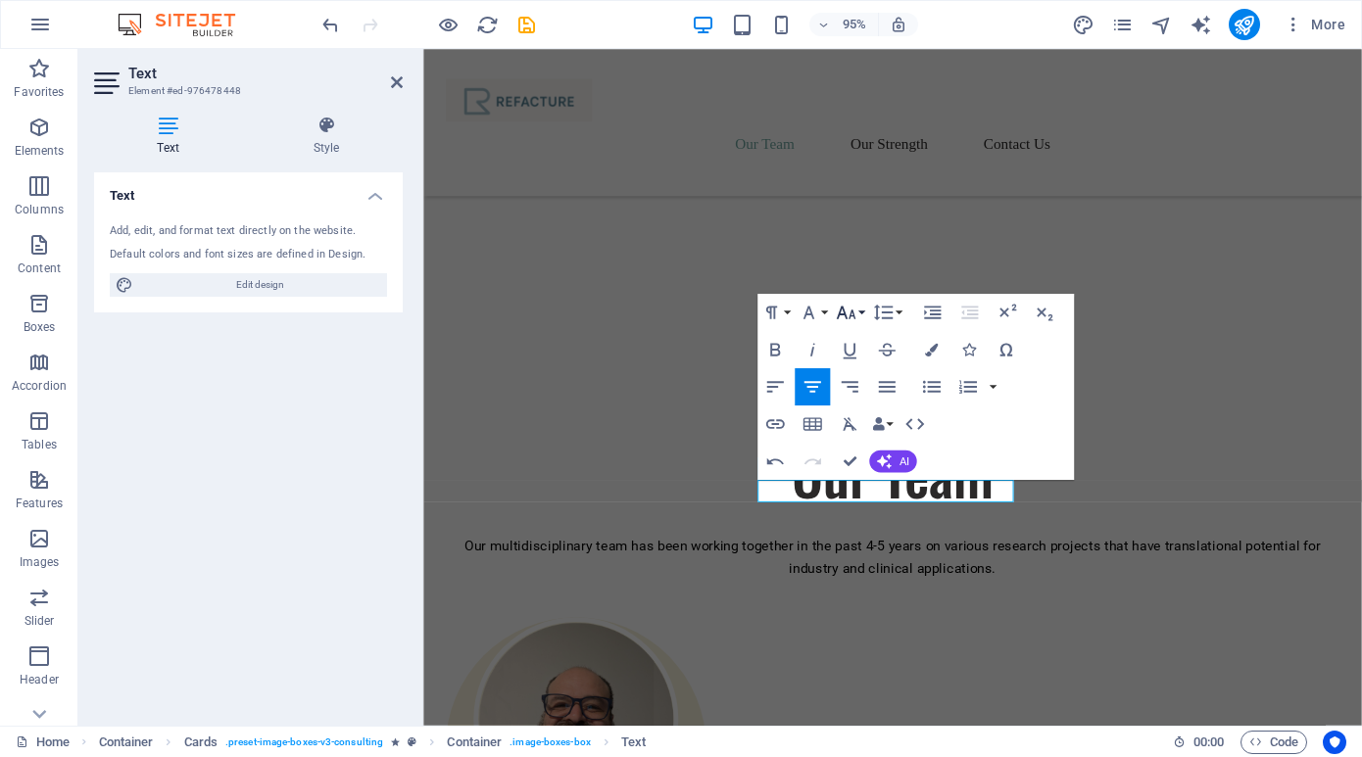
click at [862, 309] on button "Font Size" at bounding box center [849, 312] width 35 height 37
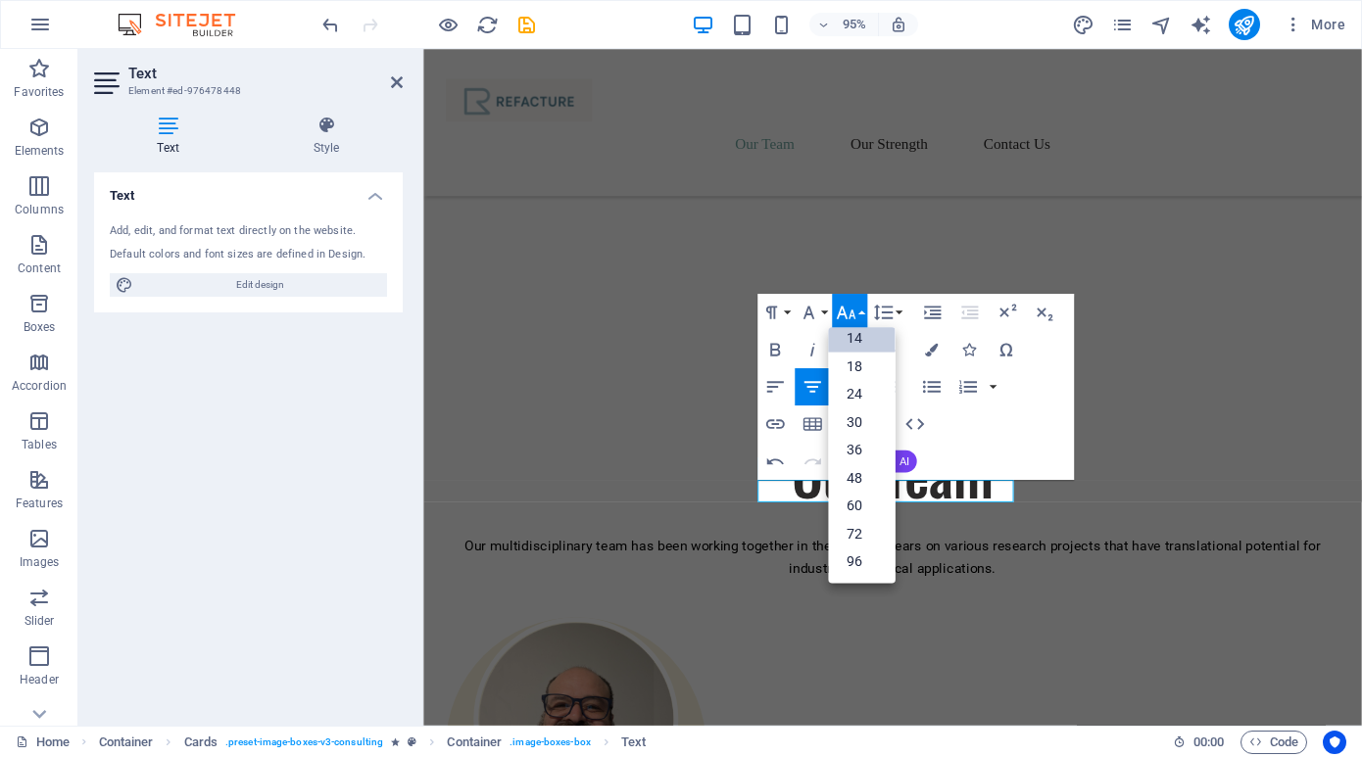
scroll to position [158, 0]
click at [863, 308] on button "Font Size" at bounding box center [849, 312] width 35 height 37
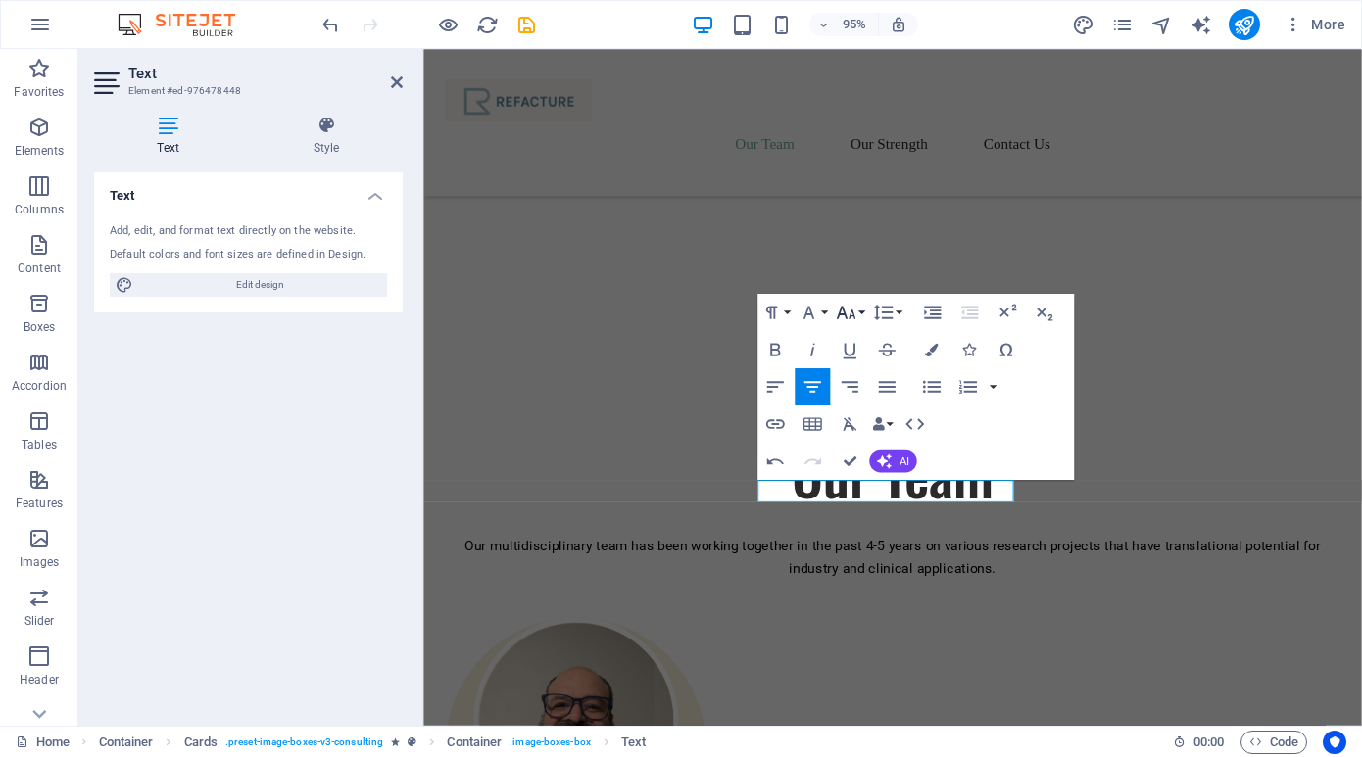
click at [862, 310] on button "Font Size" at bounding box center [849, 312] width 35 height 37
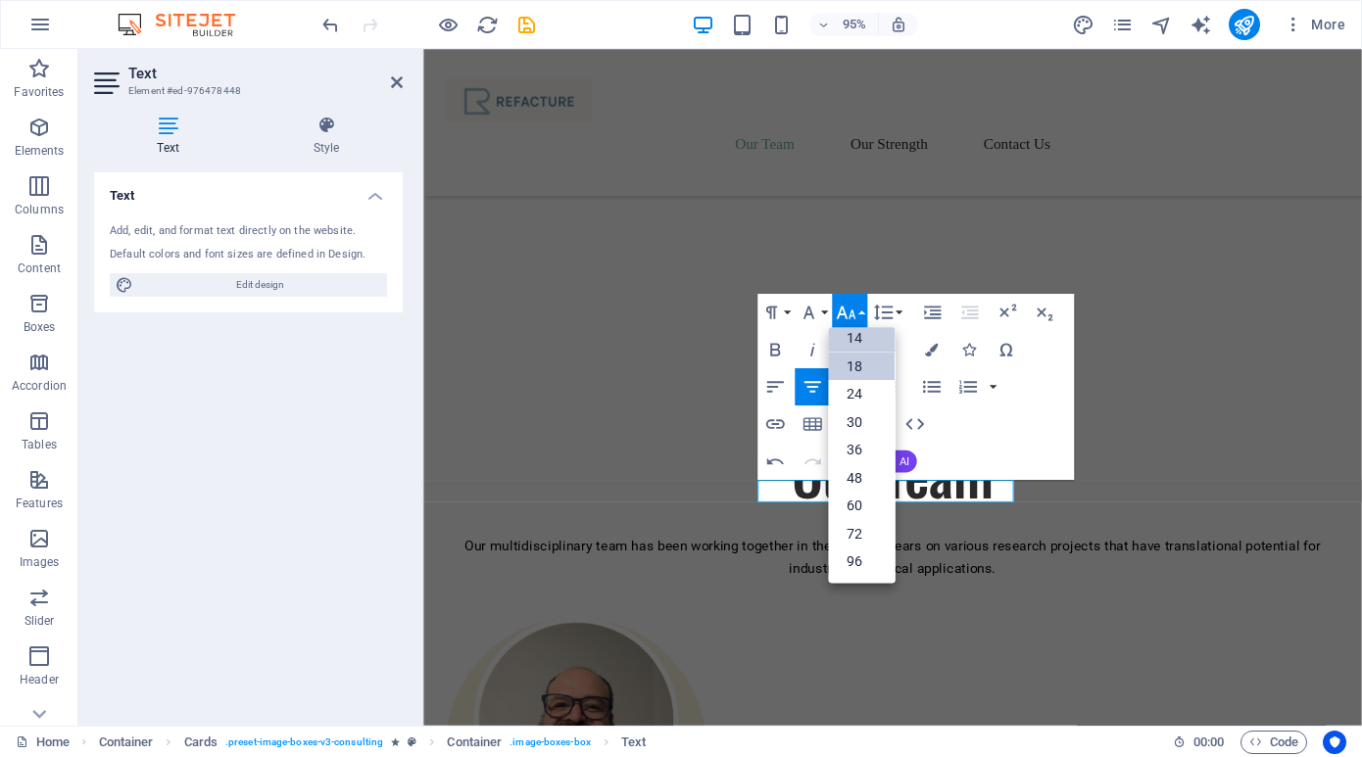
click at [865, 368] on link "18" at bounding box center [861, 367] width 67 height 28
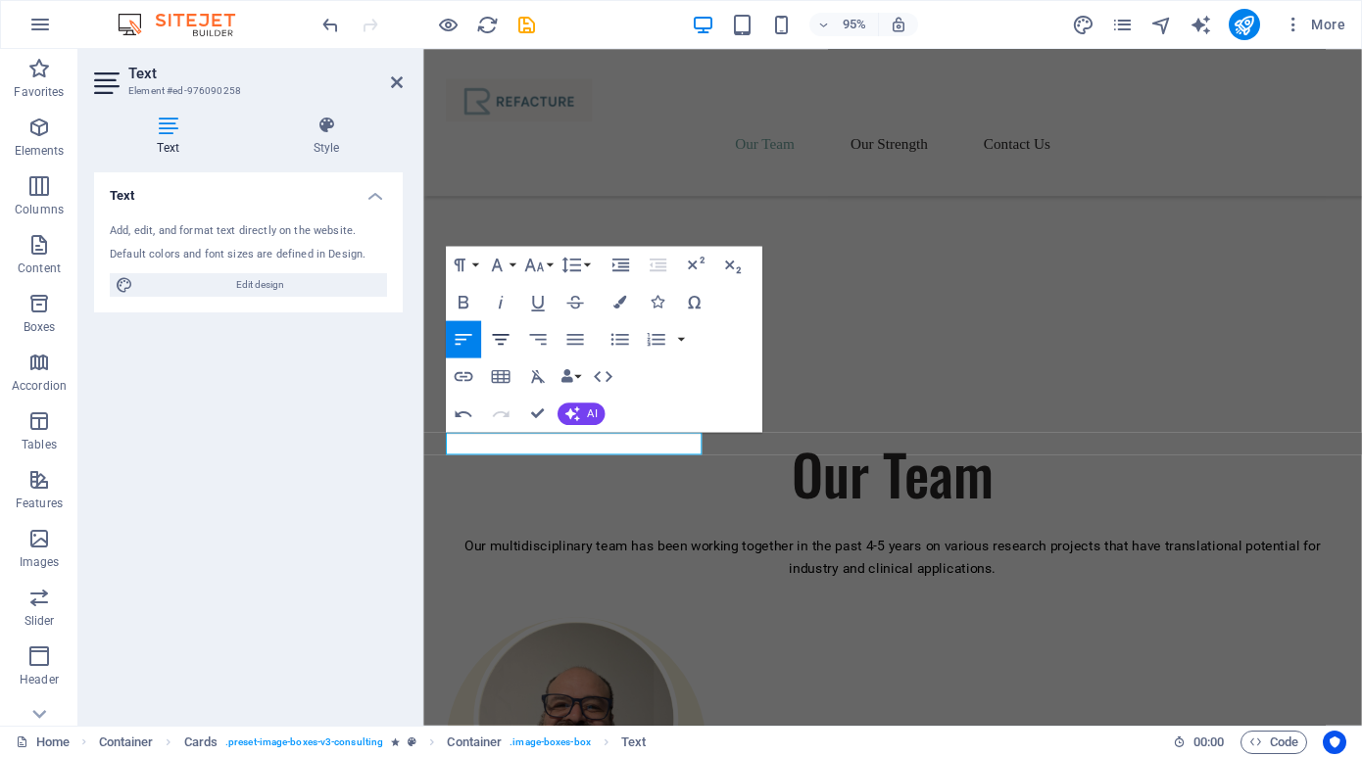
click at [499, 335] on icon "button" at bounding box center [500, 339] width 17 height 11
click at [511, 263] on button "Font Family" at bounding box center [500, 265] width 35 height 37
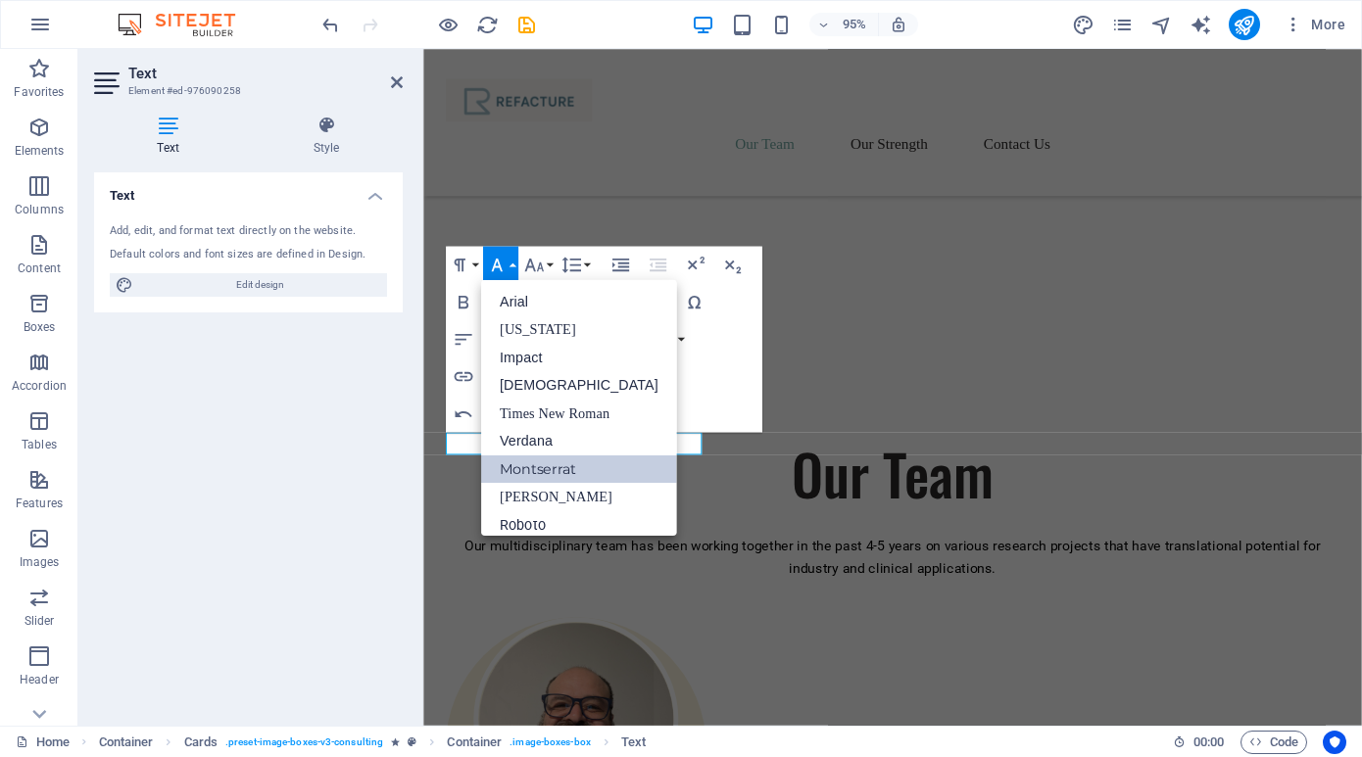
click at [516, 467] on link "Montserrat" at bounding box center [579, 470] width 196 height 28
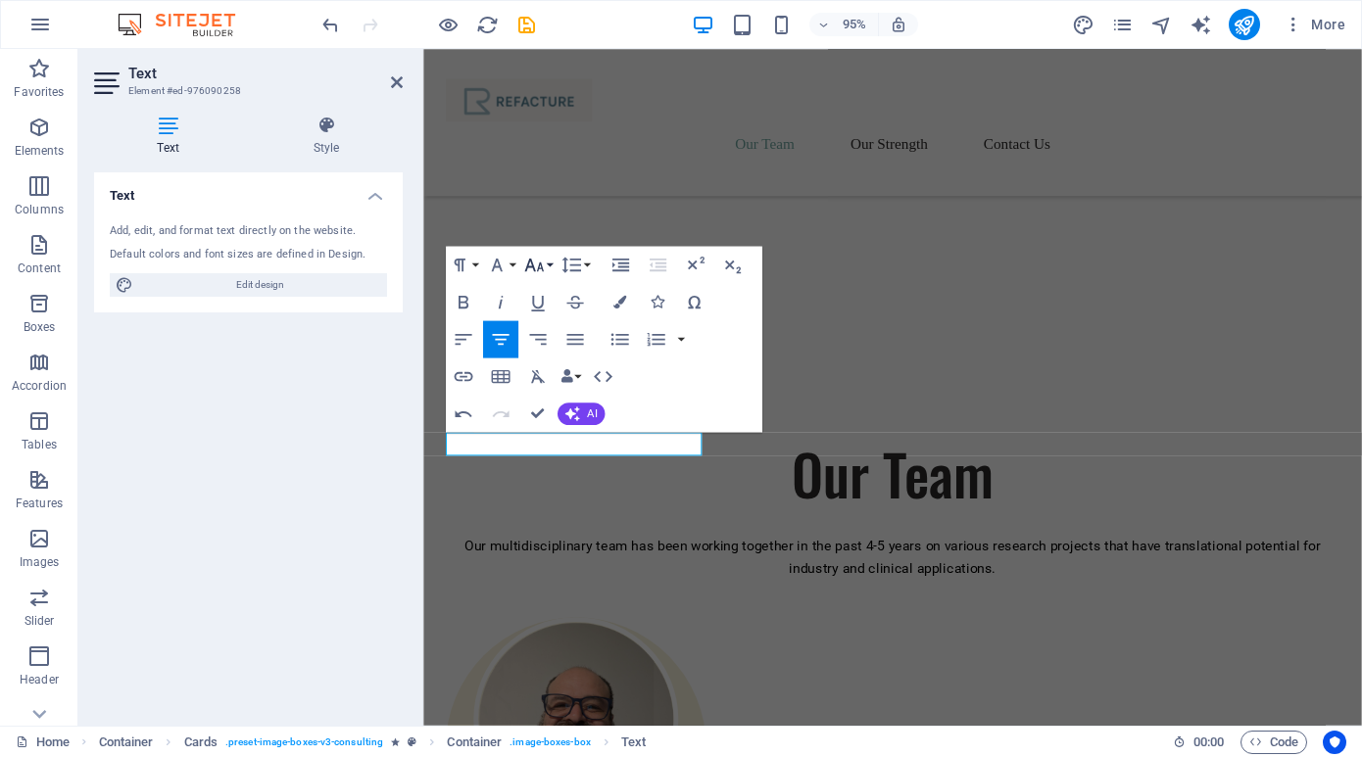
click at [549, 260] on button "Font Size" at bounding box center [537, 265] width 35 height 37
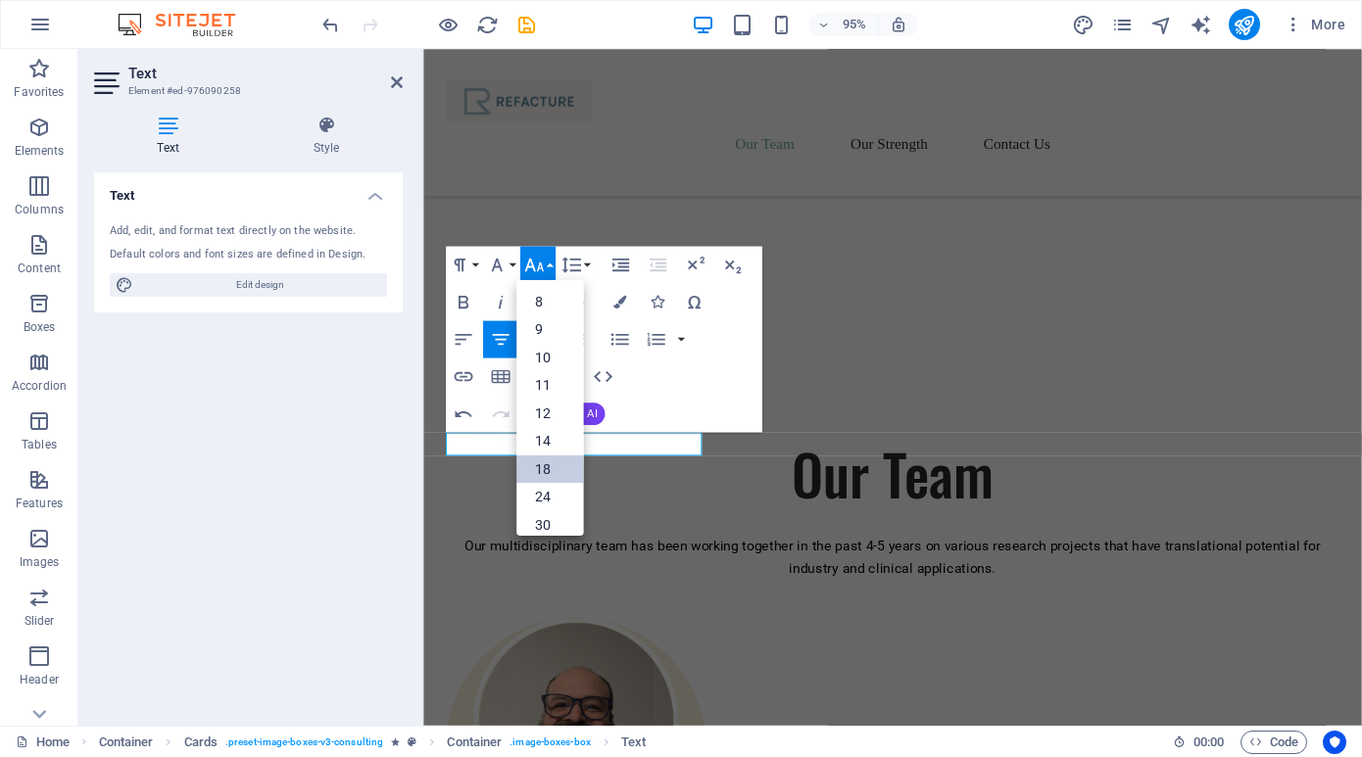
click at [547, 461] on link "18" at bounding box center [549, 470] width 67 height 28
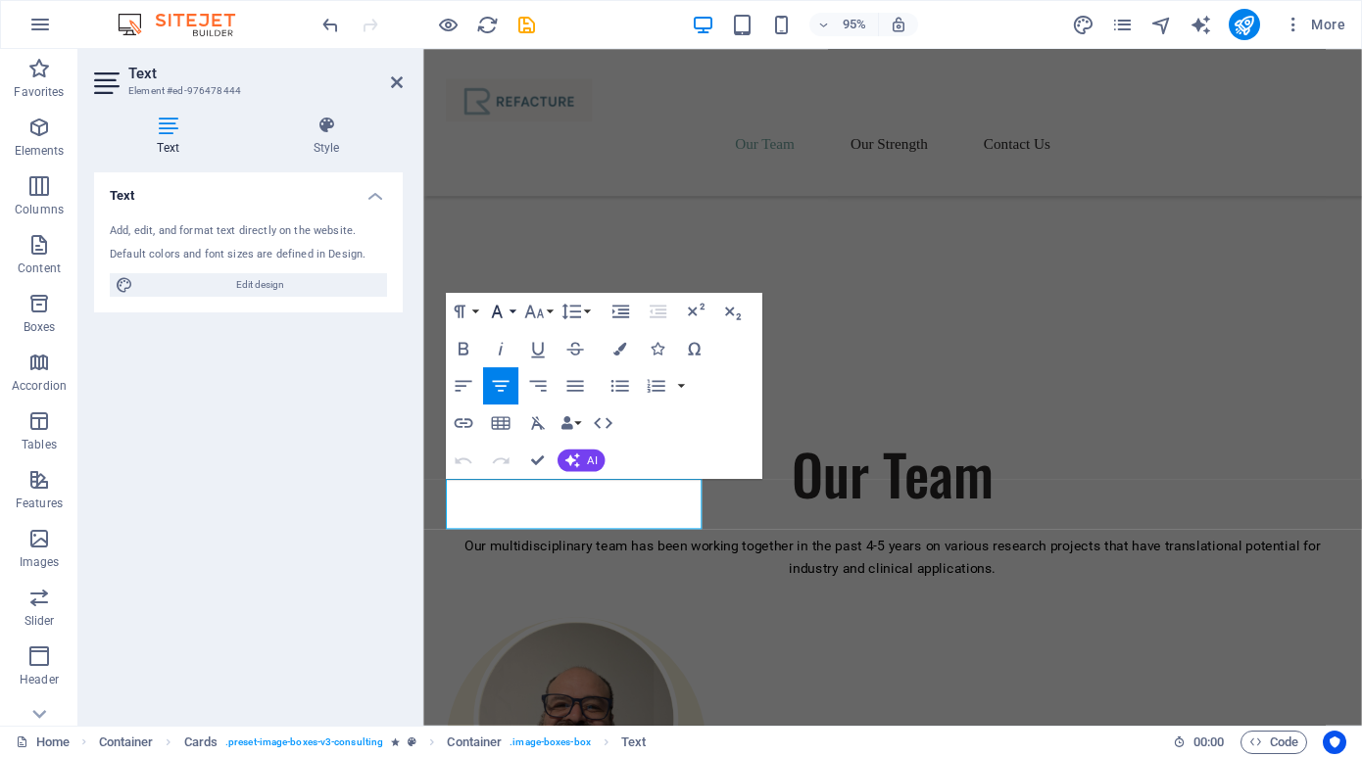
click at [512, 311] on button "Font Family" at bounding box center [500, 311] width 35 height 37
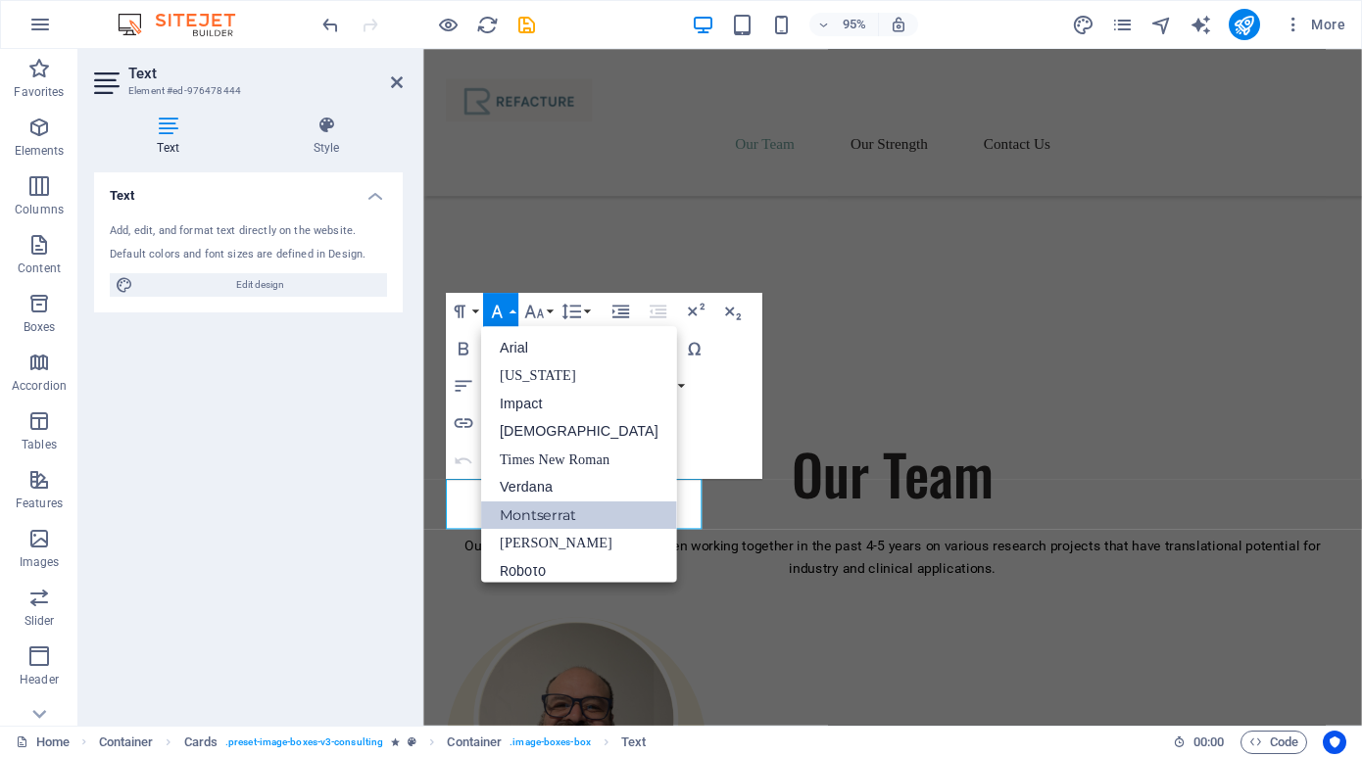
click at [517, 512] on link "Montserrat" at bounding box center [579, 516] width 196 height 28
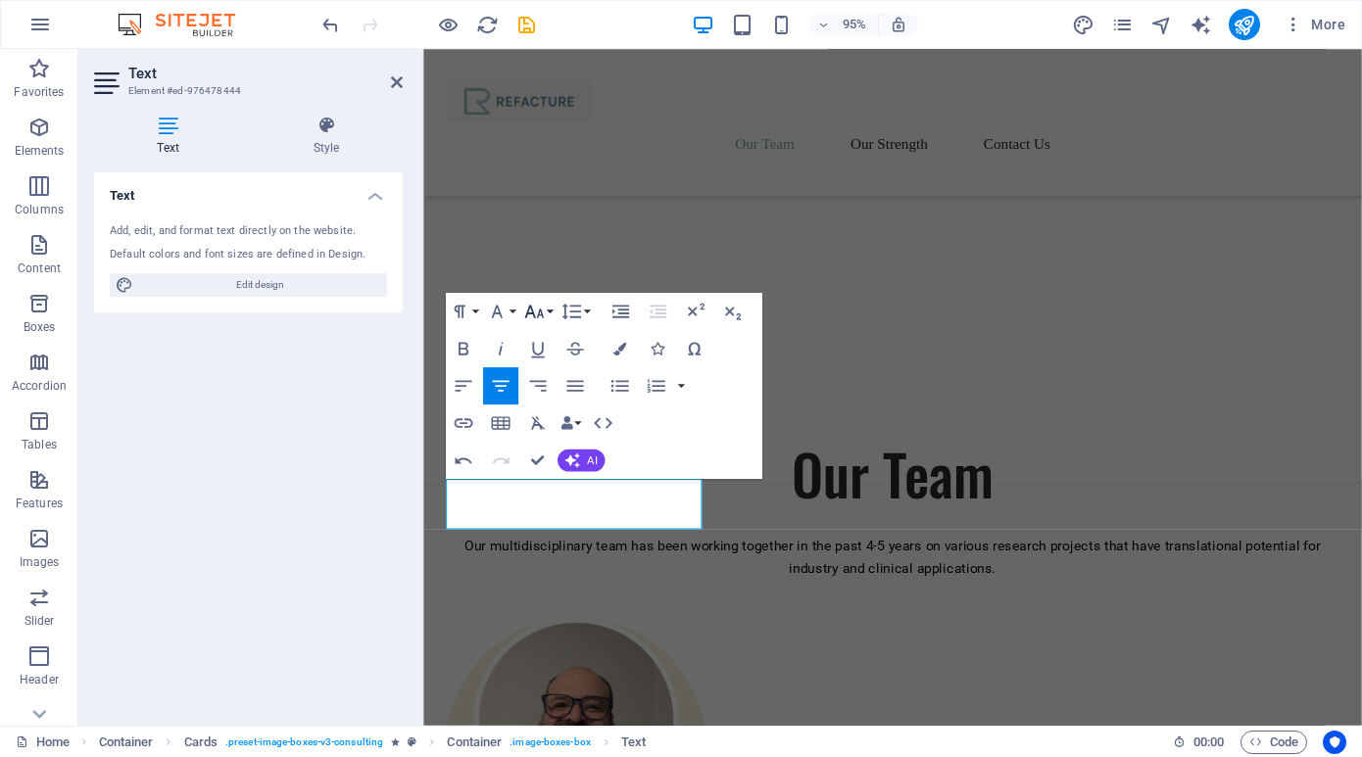
click at [551, 312] on button "Font Size" at bounding box center [537, 311] width 35 height 37
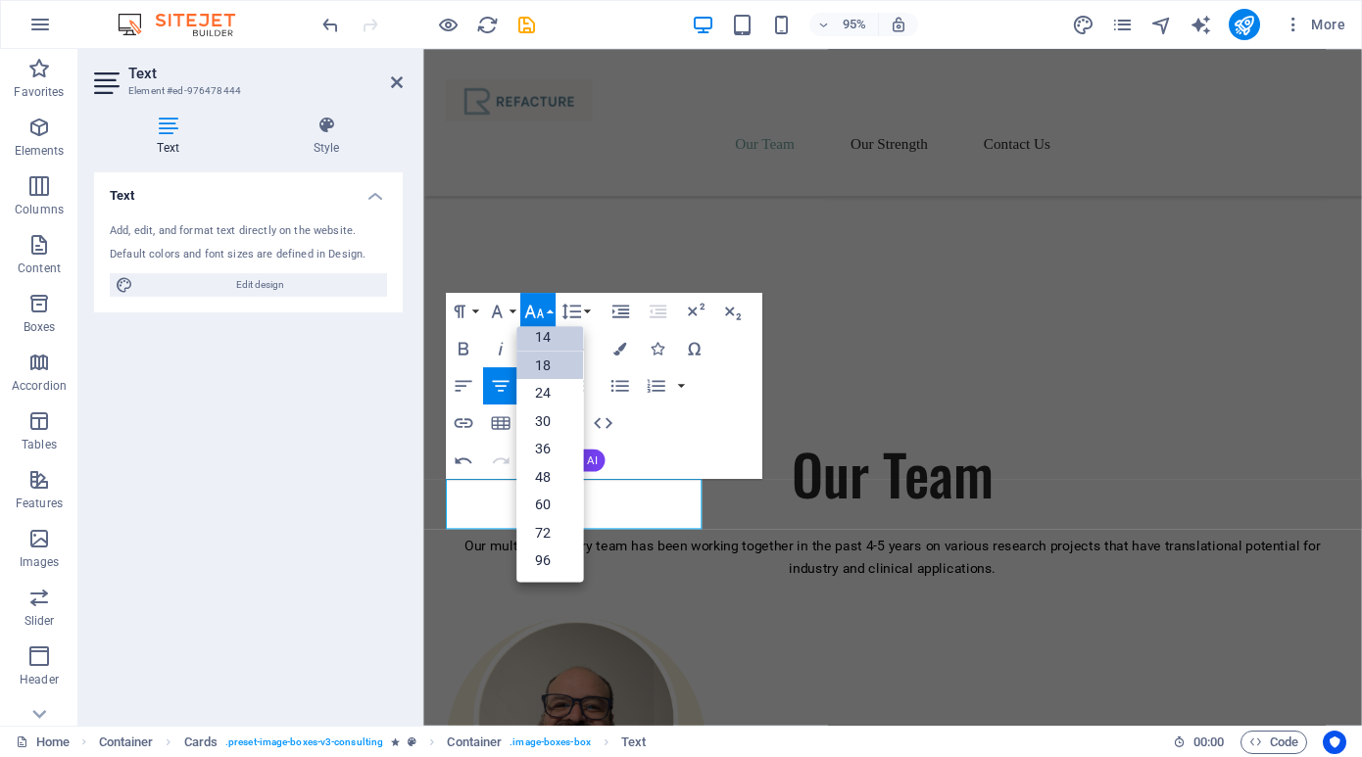
click at [558, 371] on link "18" at bounding box center [549, 366] width 67 height 28
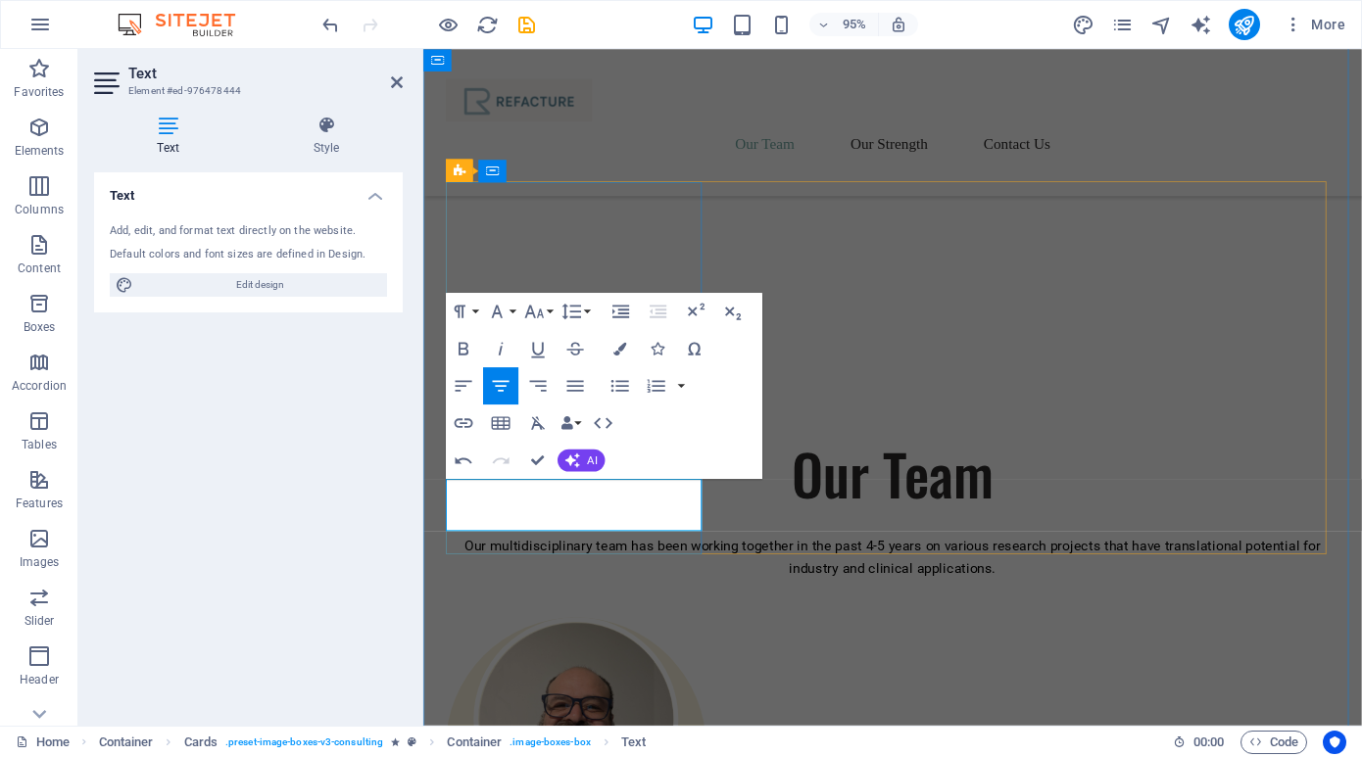
drag, startPoint x: 530, startPoint y: 513, endPoint x: 619, endPoint y: 524, distance: 89.8
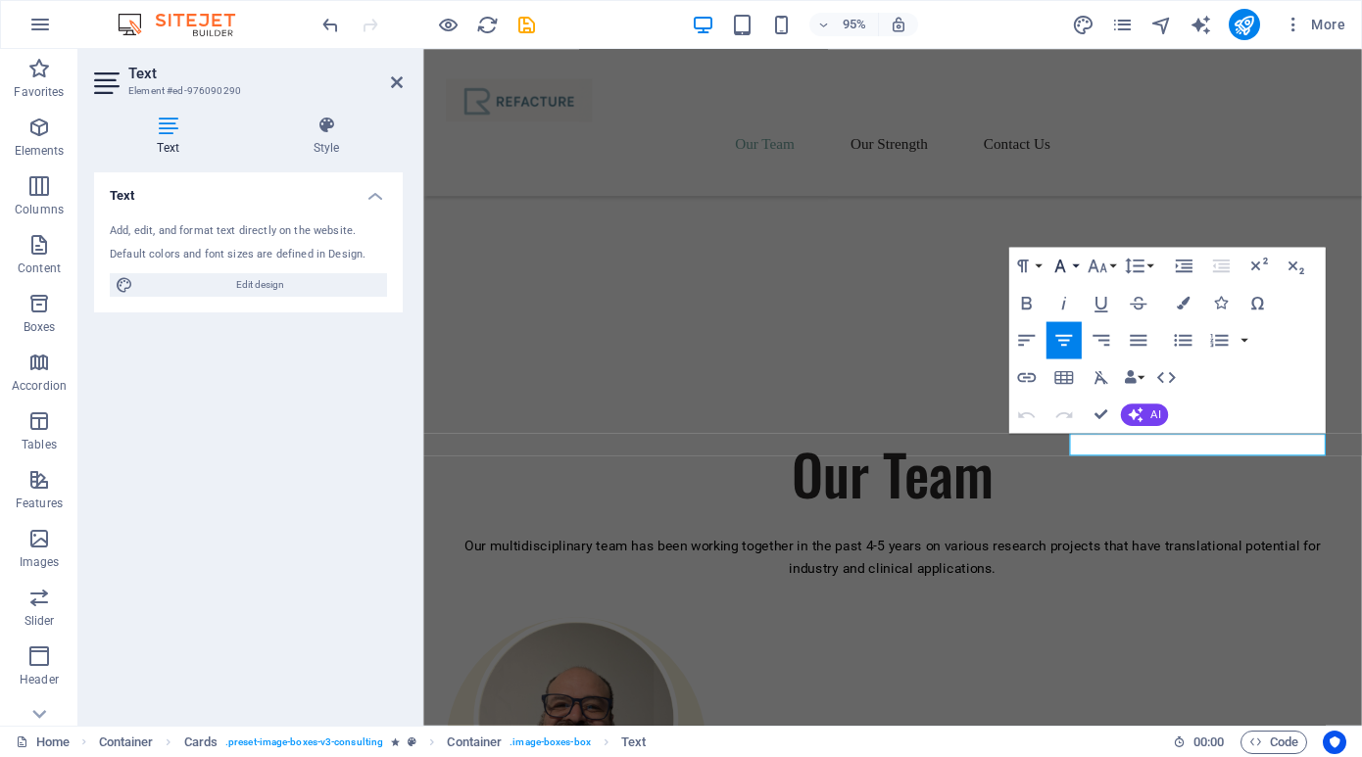
click at [1079, 264] on button "Font Family" at bounding box center [1063, 266] width 35 height 37
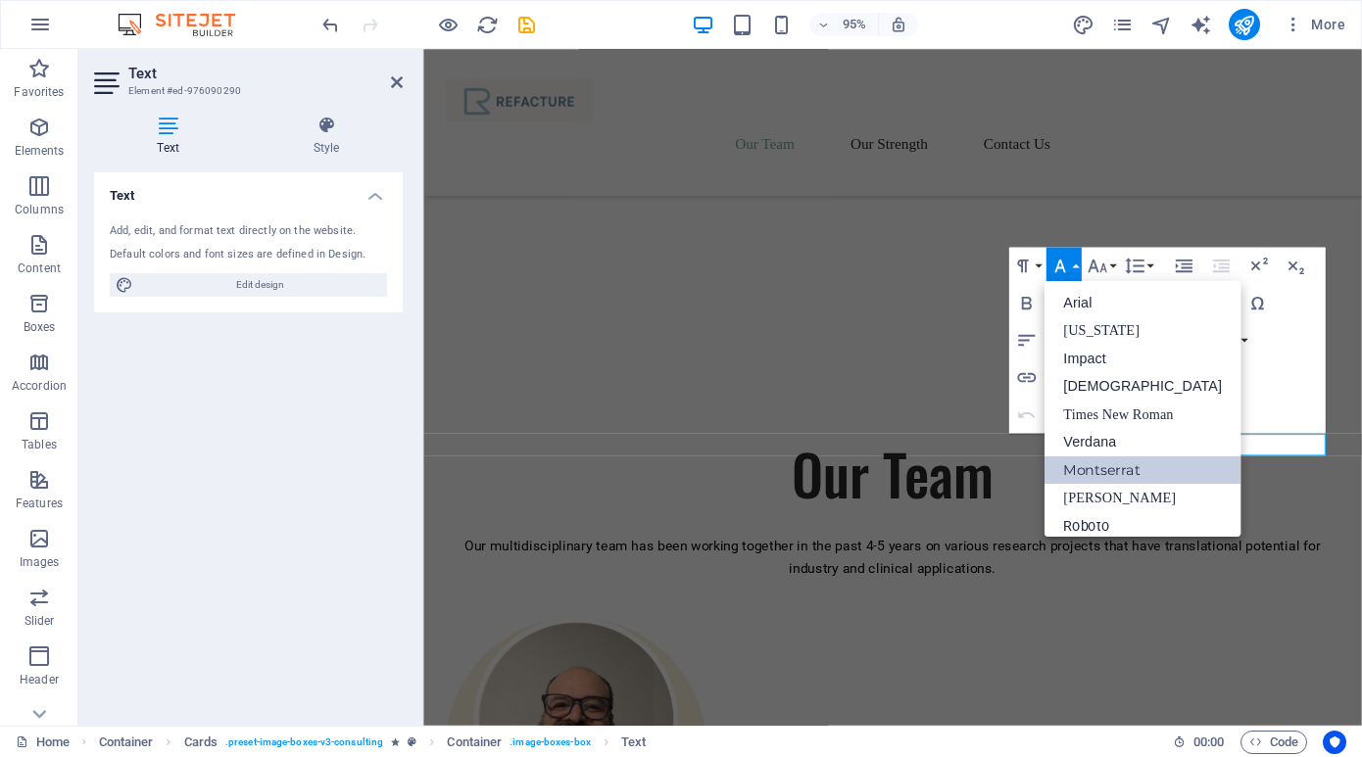
click at [1074, 465] on link "Montserrat" at bounding box center [1142, 471] width 196 height 28
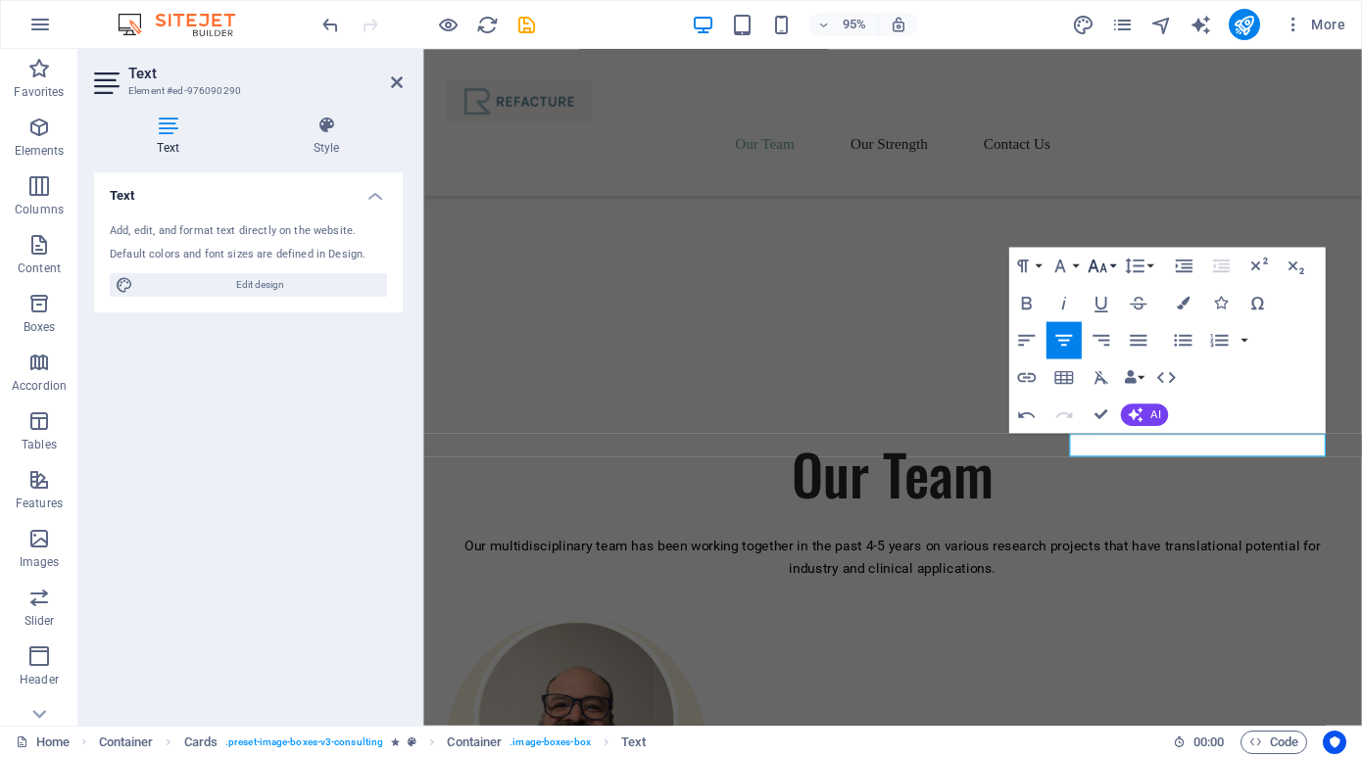
click at [1113, 264] on button "Font Size" at bounding box center [1101, 266] width 35 height 37
click at [1100, 468] on link "18" at bounding box center [1113, 471] width 67 height 28
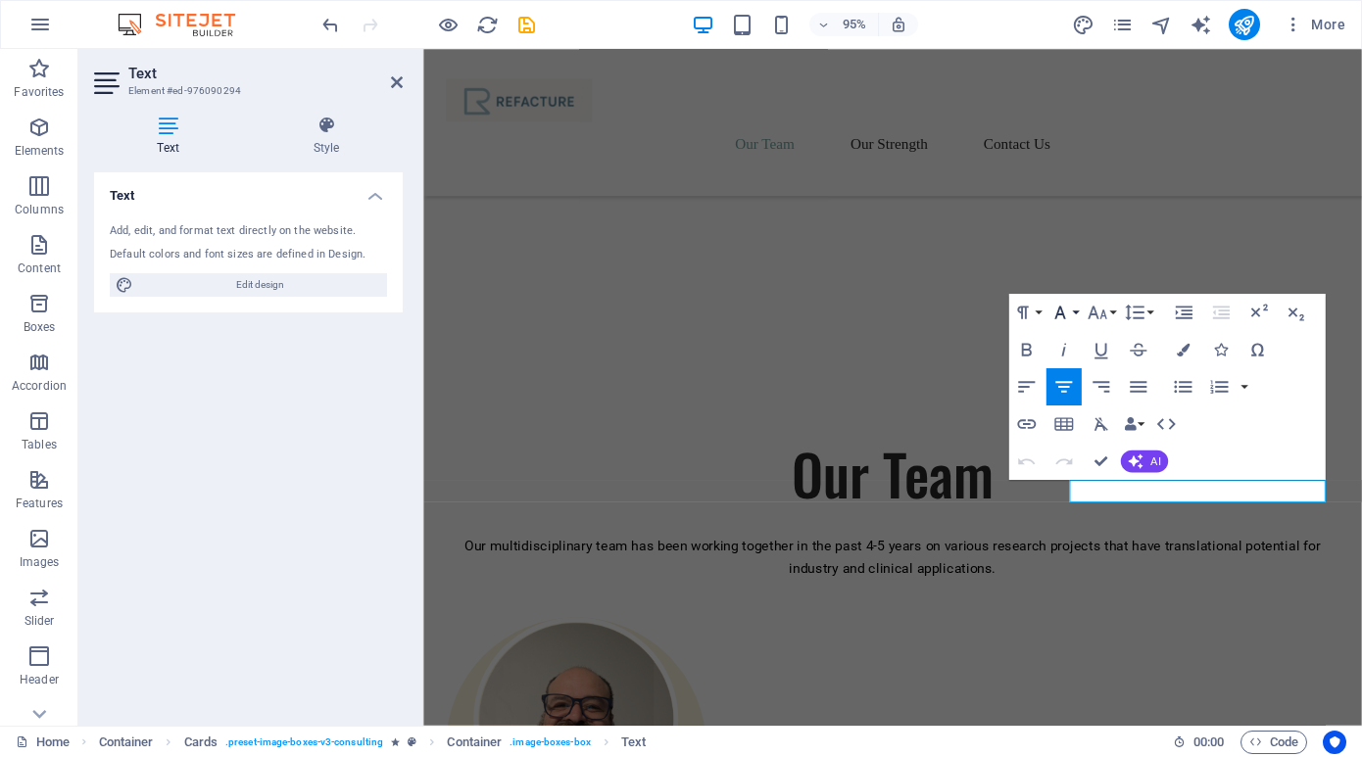
click at [1079, 311] on button "Font Family" at bounding box center [1063, 312] width 35 height 37
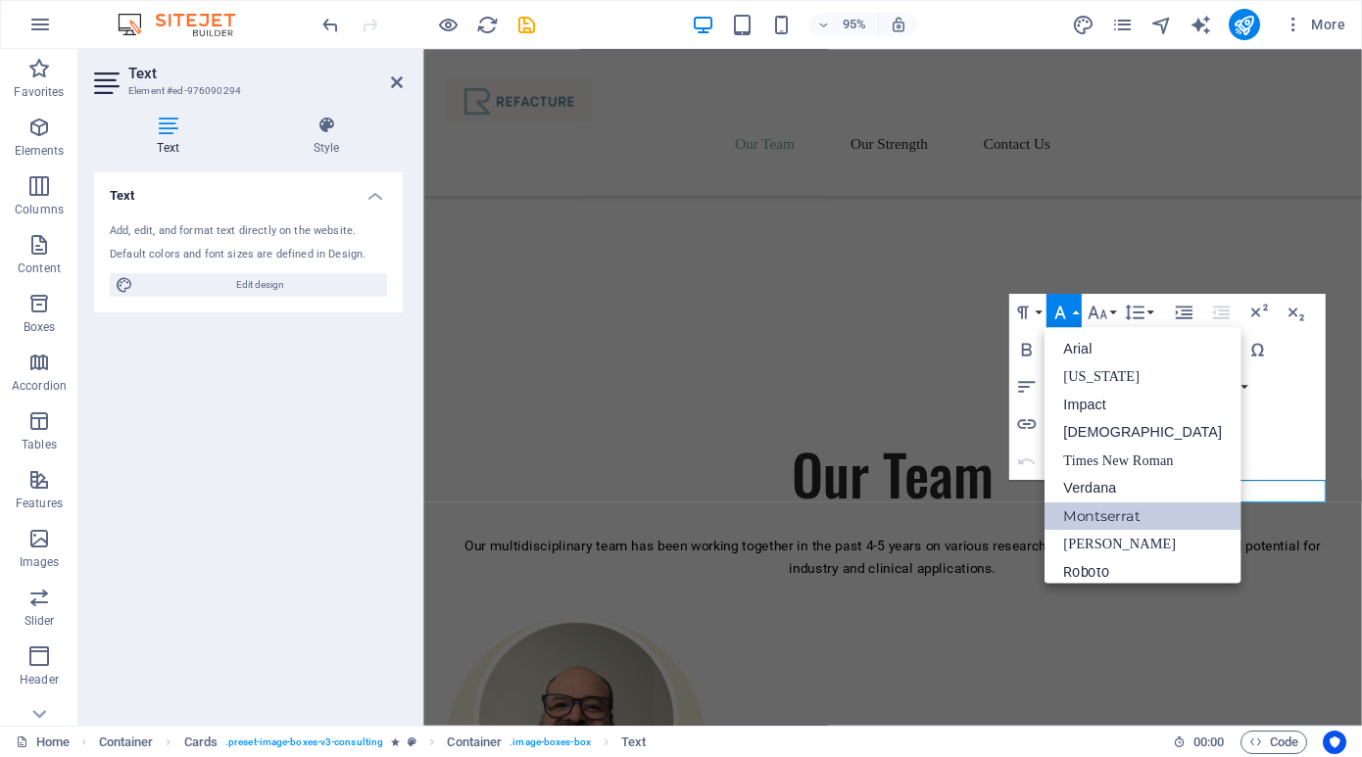
click at [1104, 508] on link "Montserrat" at bounding box center [1142, 517] width 196 height 28
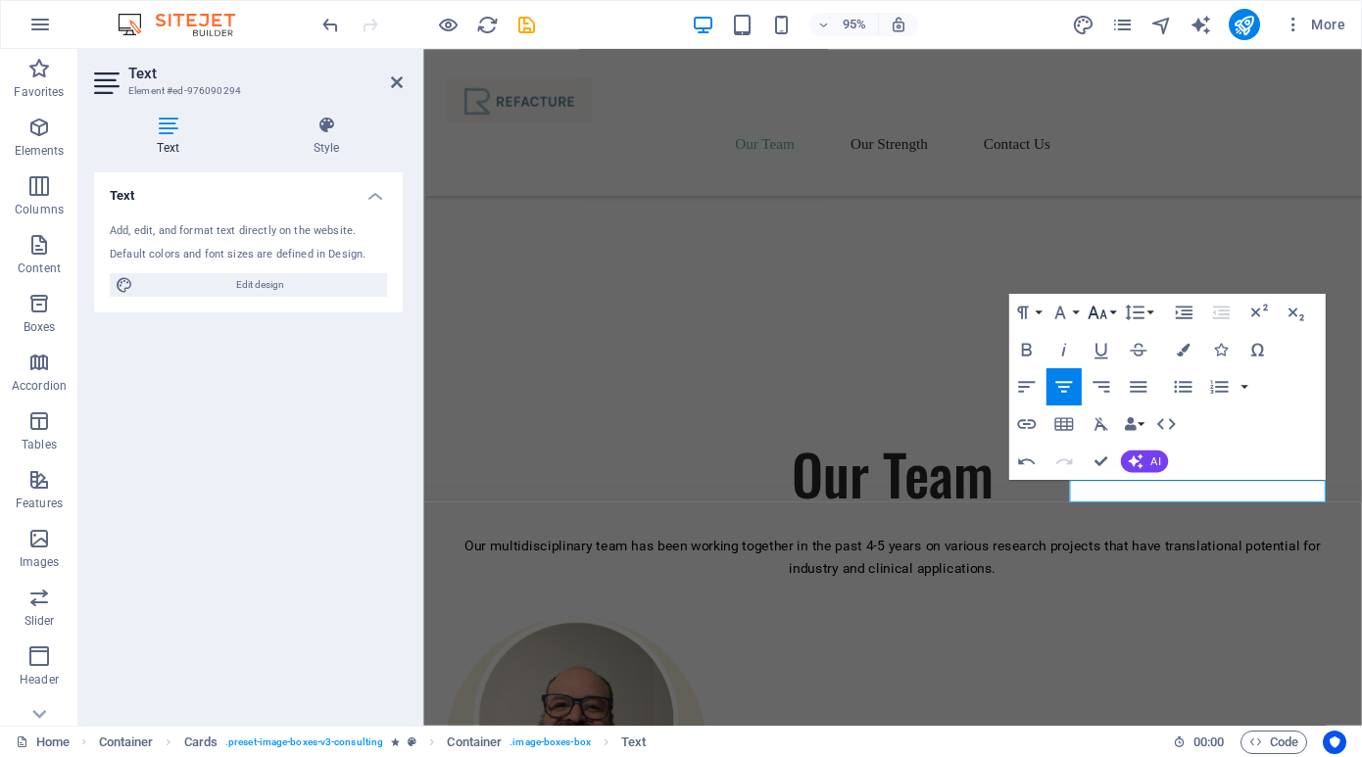
click at [1117, 311] on button "Font Size" at bounding box center [1101, 312] width 35 height 37
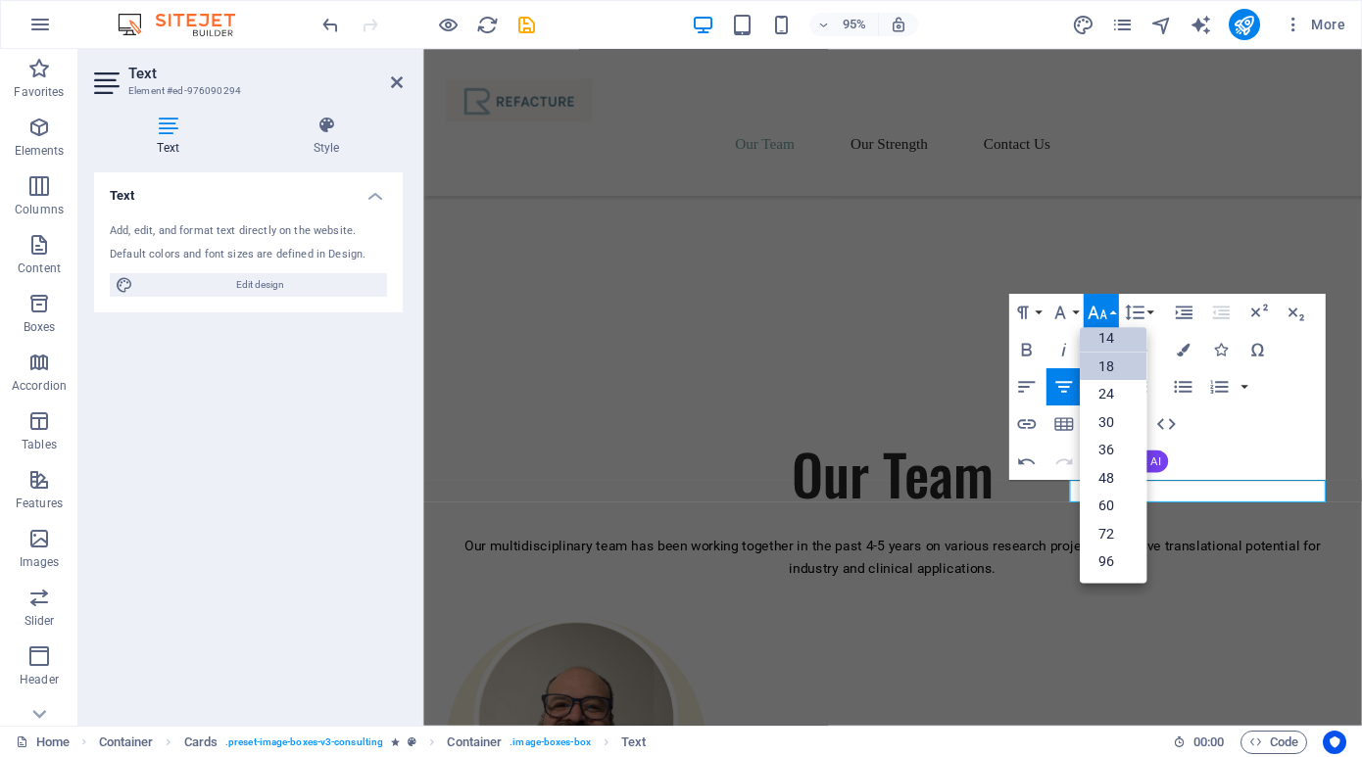
click at [1113, 361] on link "18" at bounding box center [1113, 367] width 67 height 28
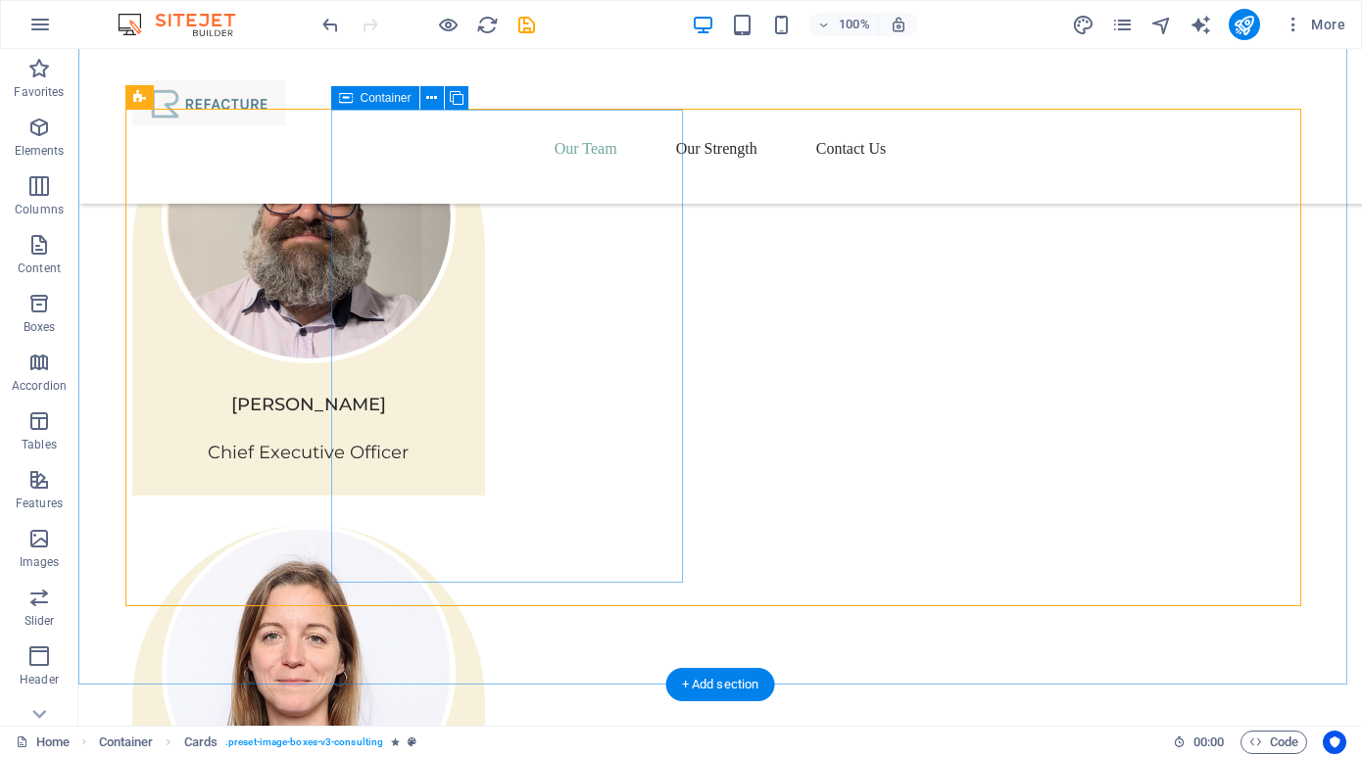
scroll to position [1851, 0]
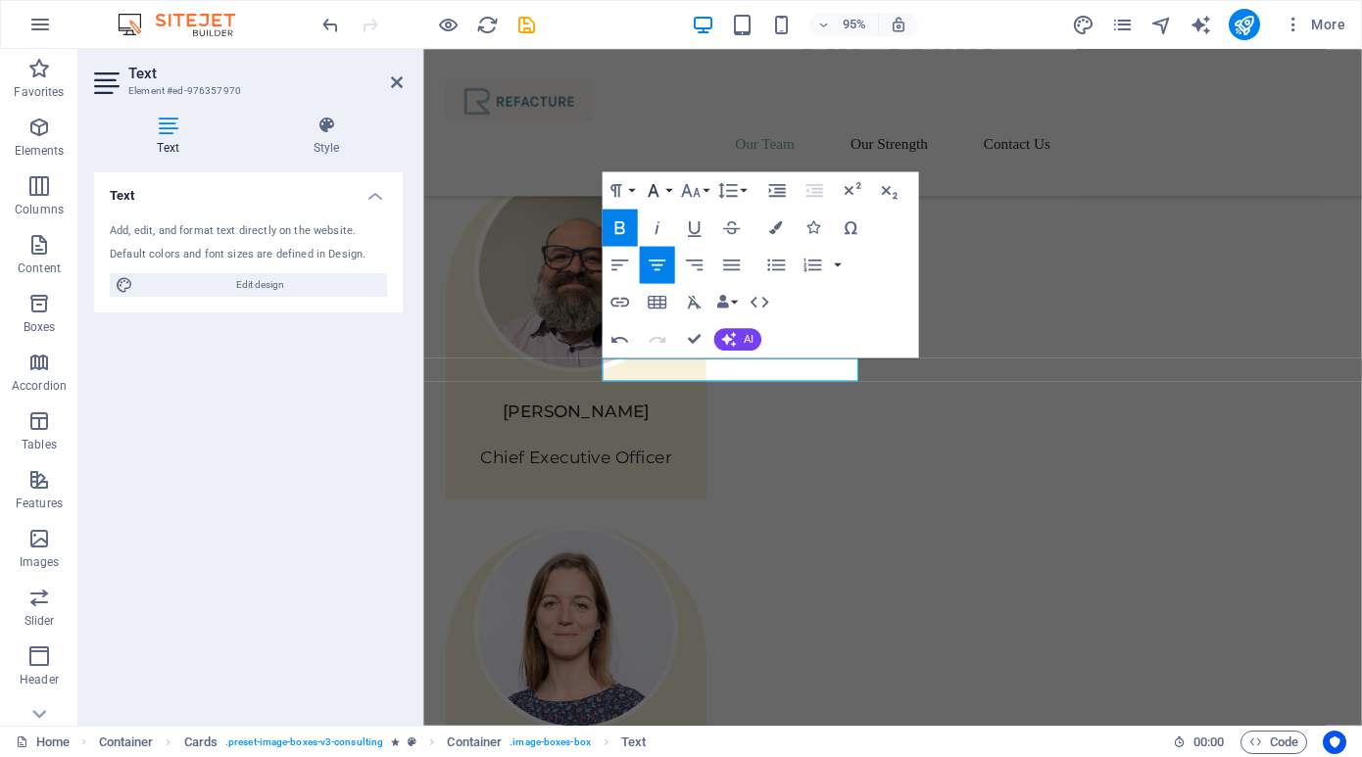
click at [669, 186] on button "Font Family" at bounding box center [656, 190] width 35 height 37
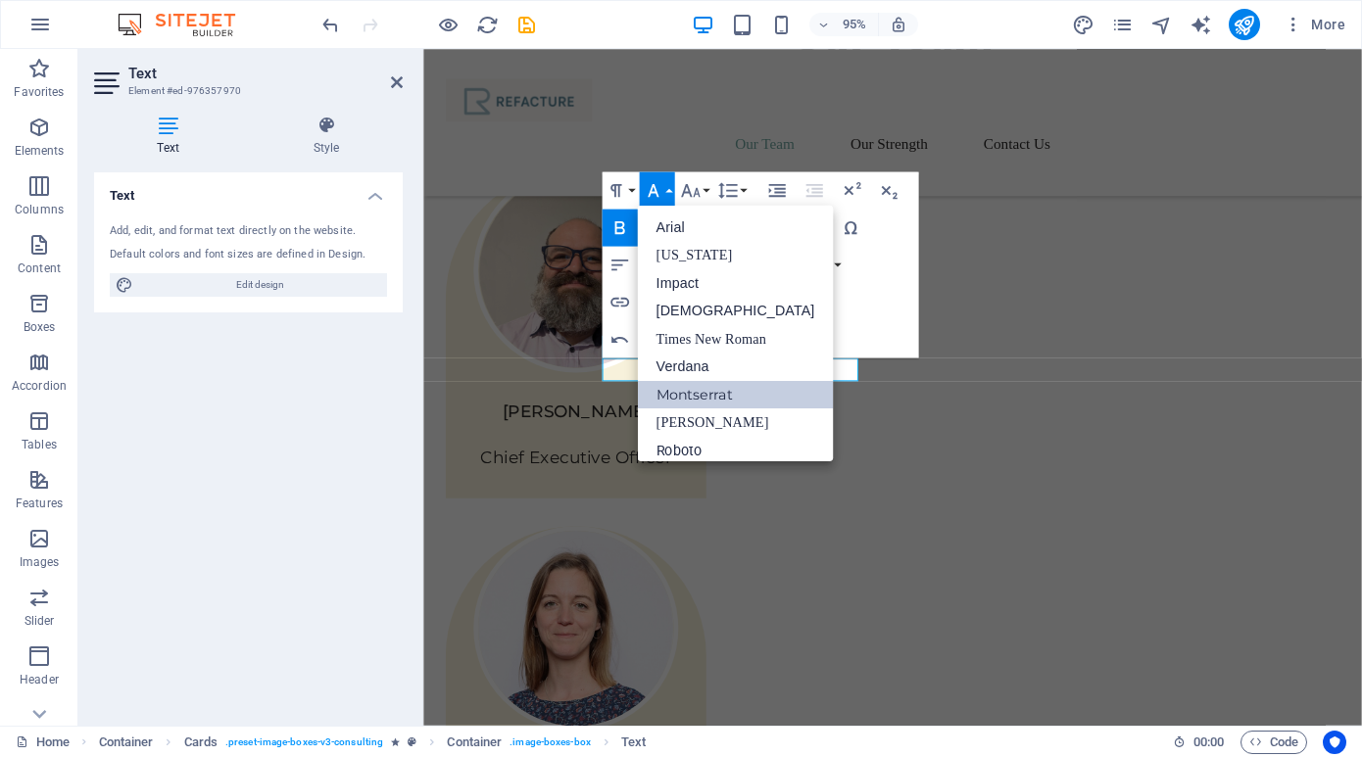
click at [702, 388] on link "Montserrat" at bounding box center [735, 394] width 196 height 28
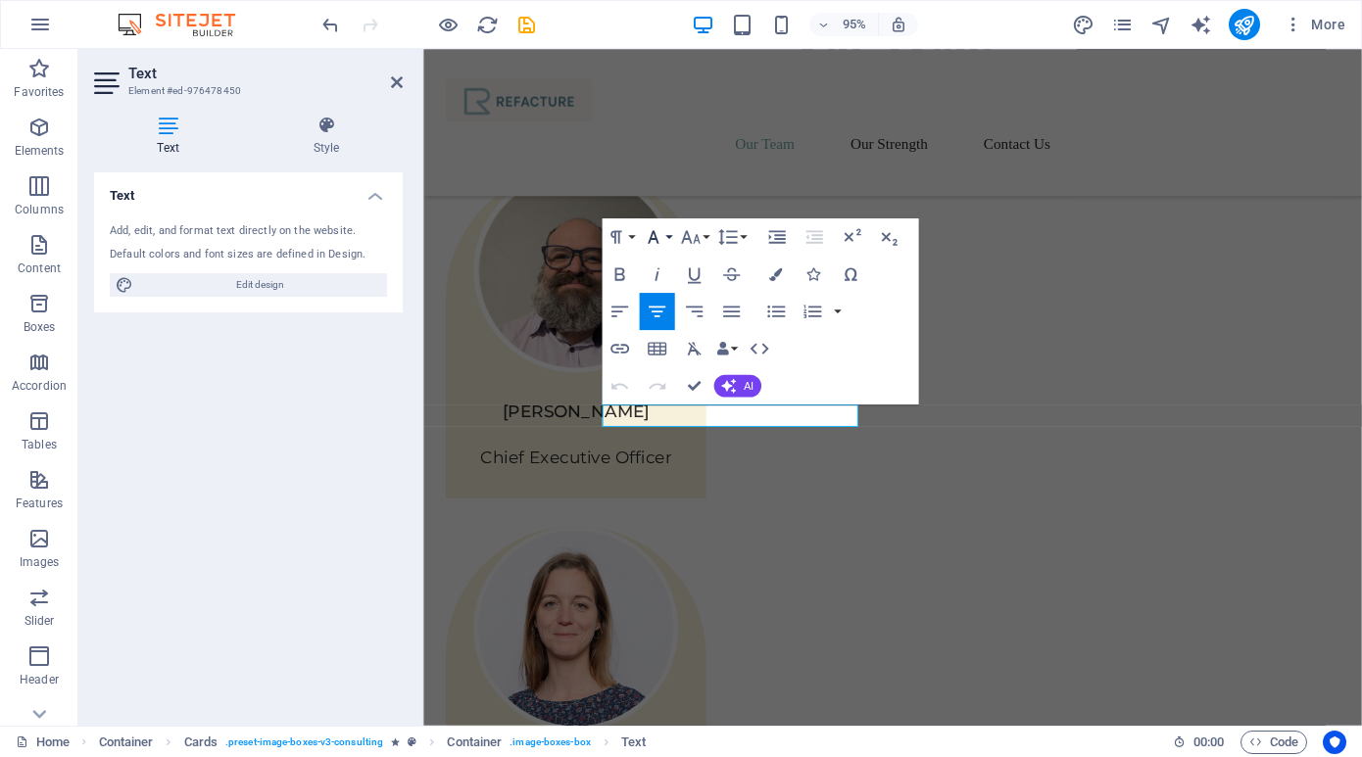
click at [670, 233] on button "Font Family" at bounding box center [656, 237] width 35 height 37
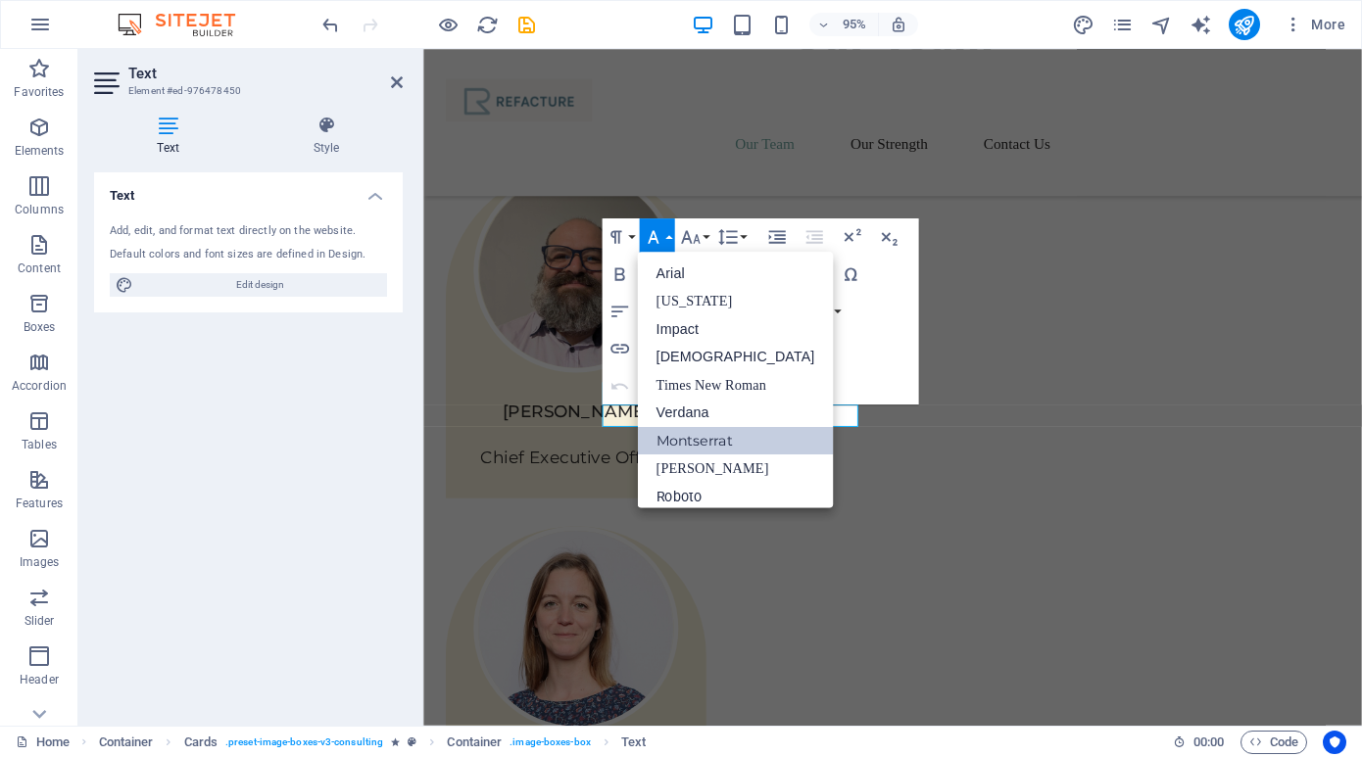
click at [683, 443] on link "Montserrat" at bounding box center [735, 441] width 196 height 28
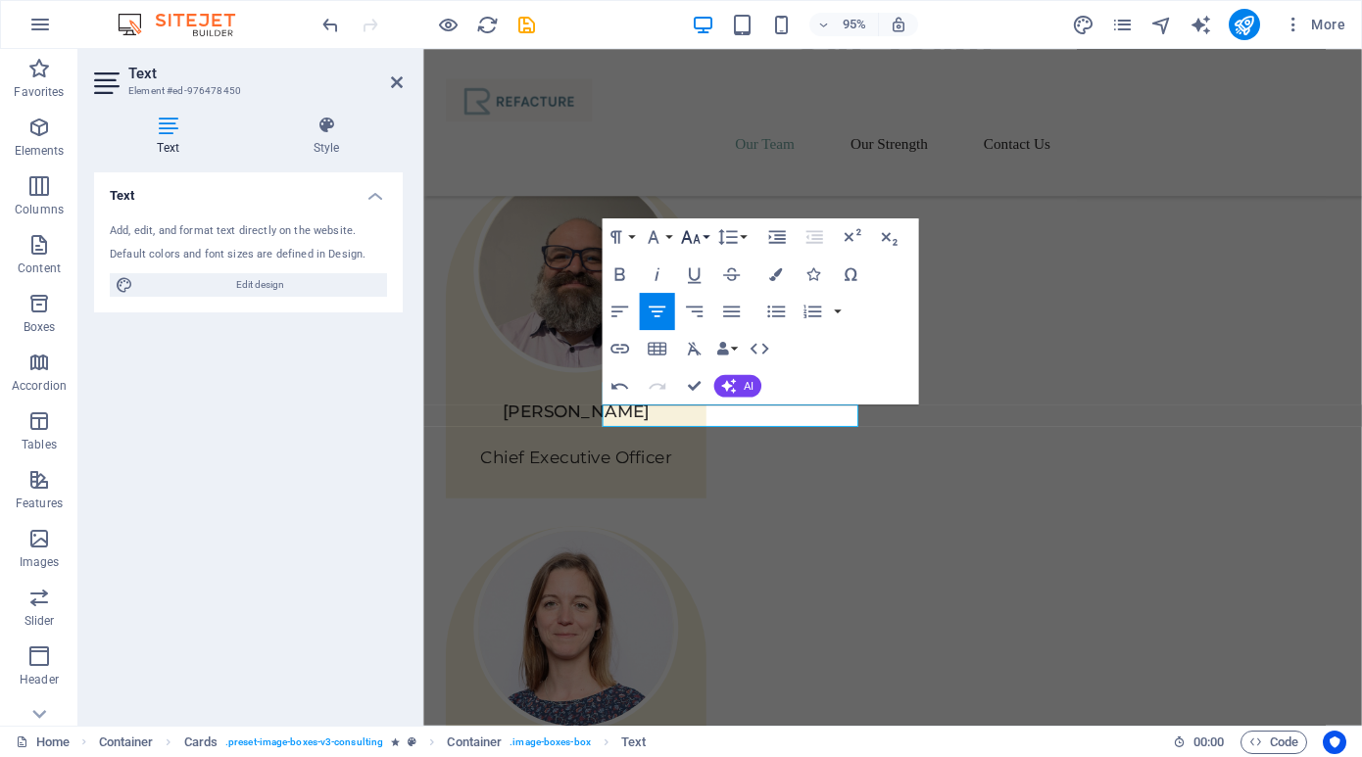
click at [699, 234] on icon "button" at bounding box center [690, 237] width 23 height 23
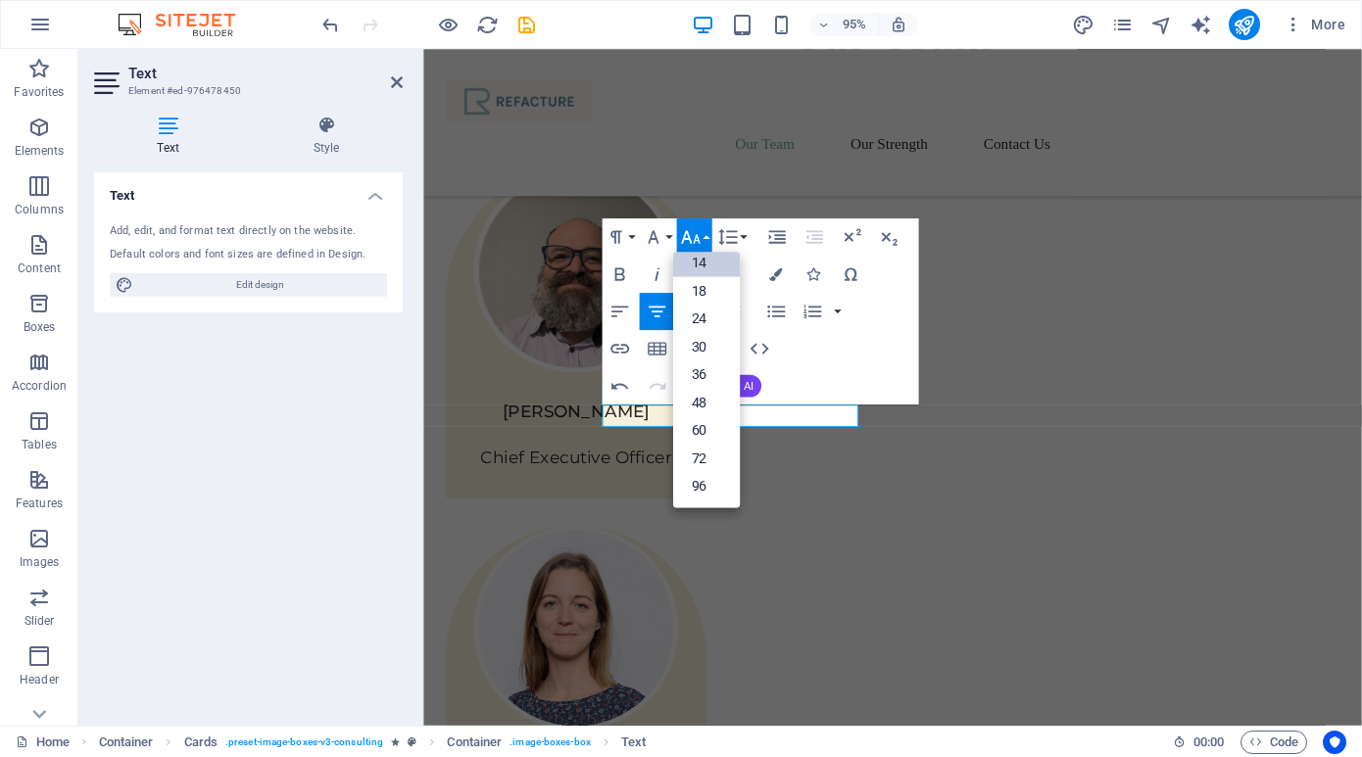
scroll to position [158, 0]
click at [714, 290] on link "18" at bounding box center [705, 290] width 67 height 27
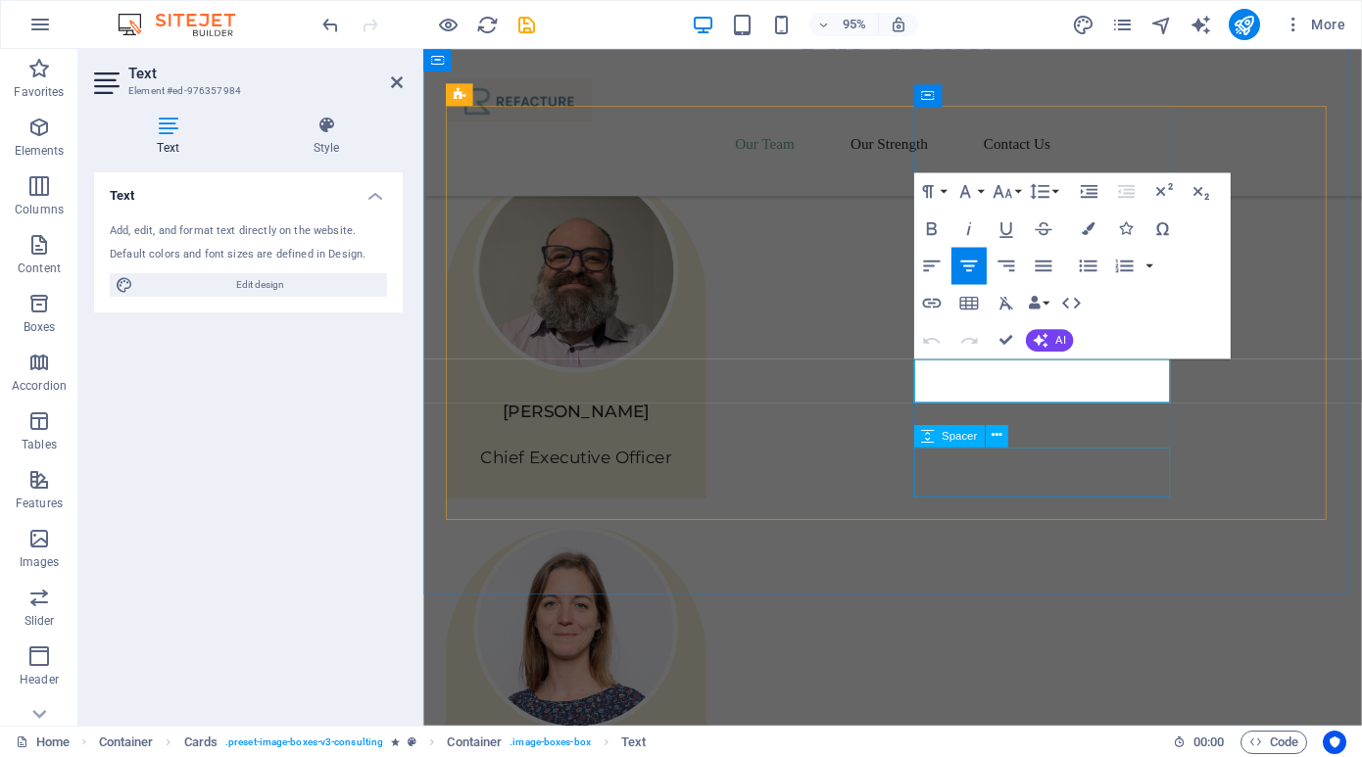
scroll to position [8, 7]
click at [930, 343] on icon "button" at bounding box center [931, 340] width 23 height 23
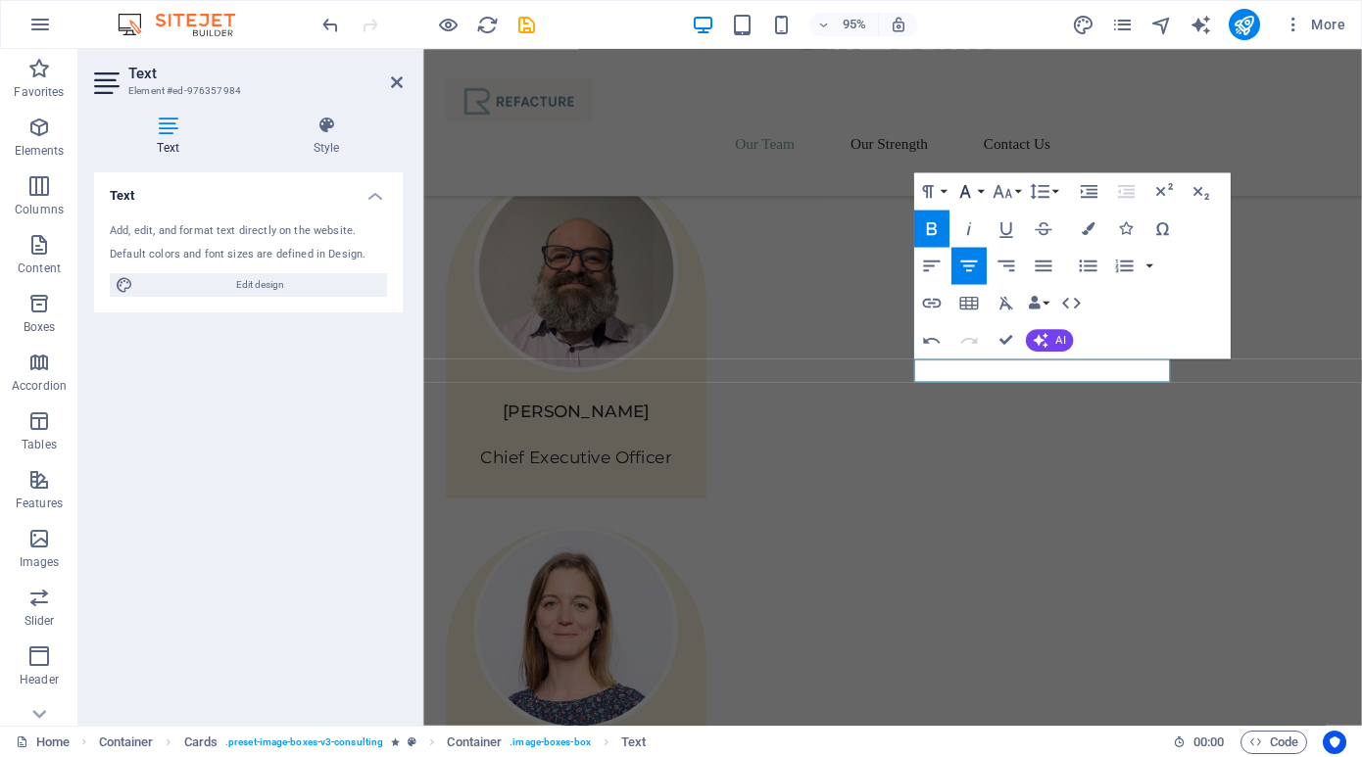
click at [985, 189] on button "Font Family" at bounding box center [967, 190] width 35 height 37
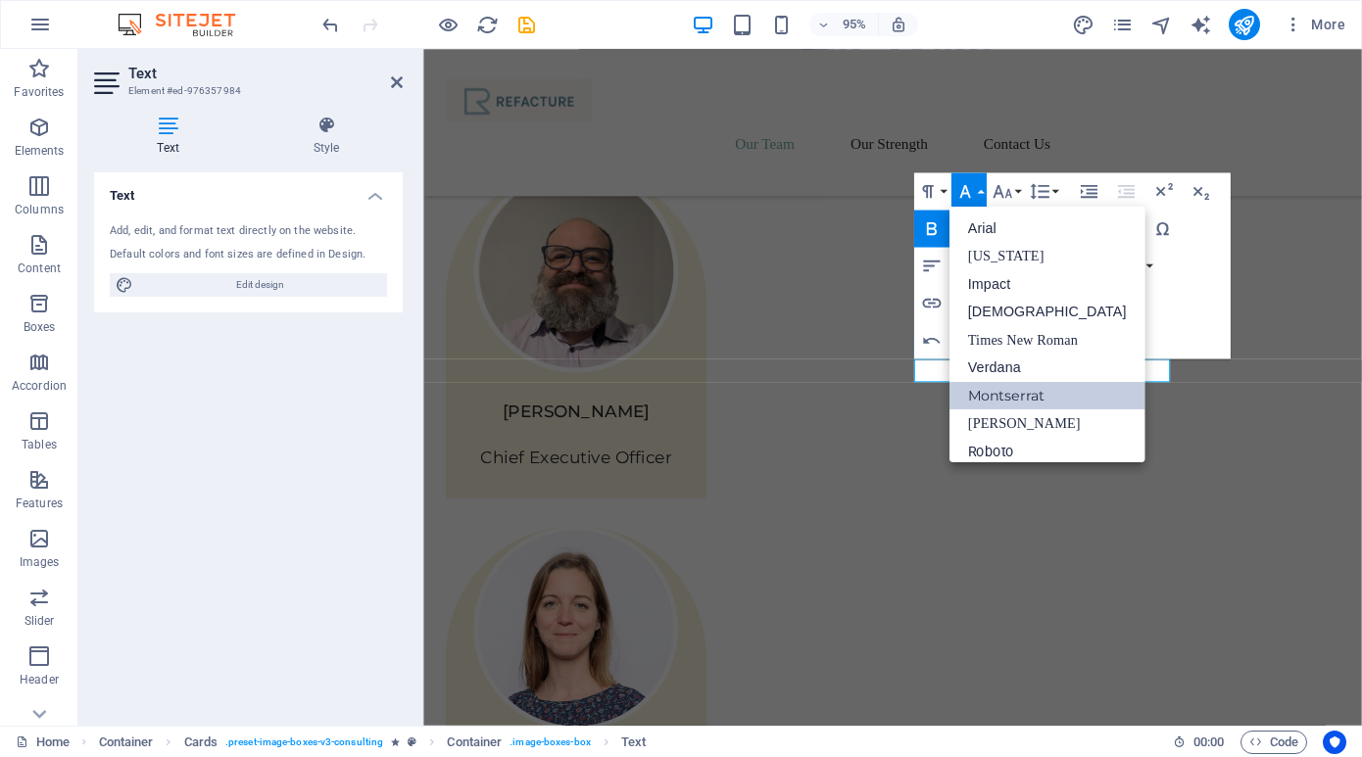
click at [1025, 390] on link "Montserrat" at bounding box center [1047, 395] width 196 height 28
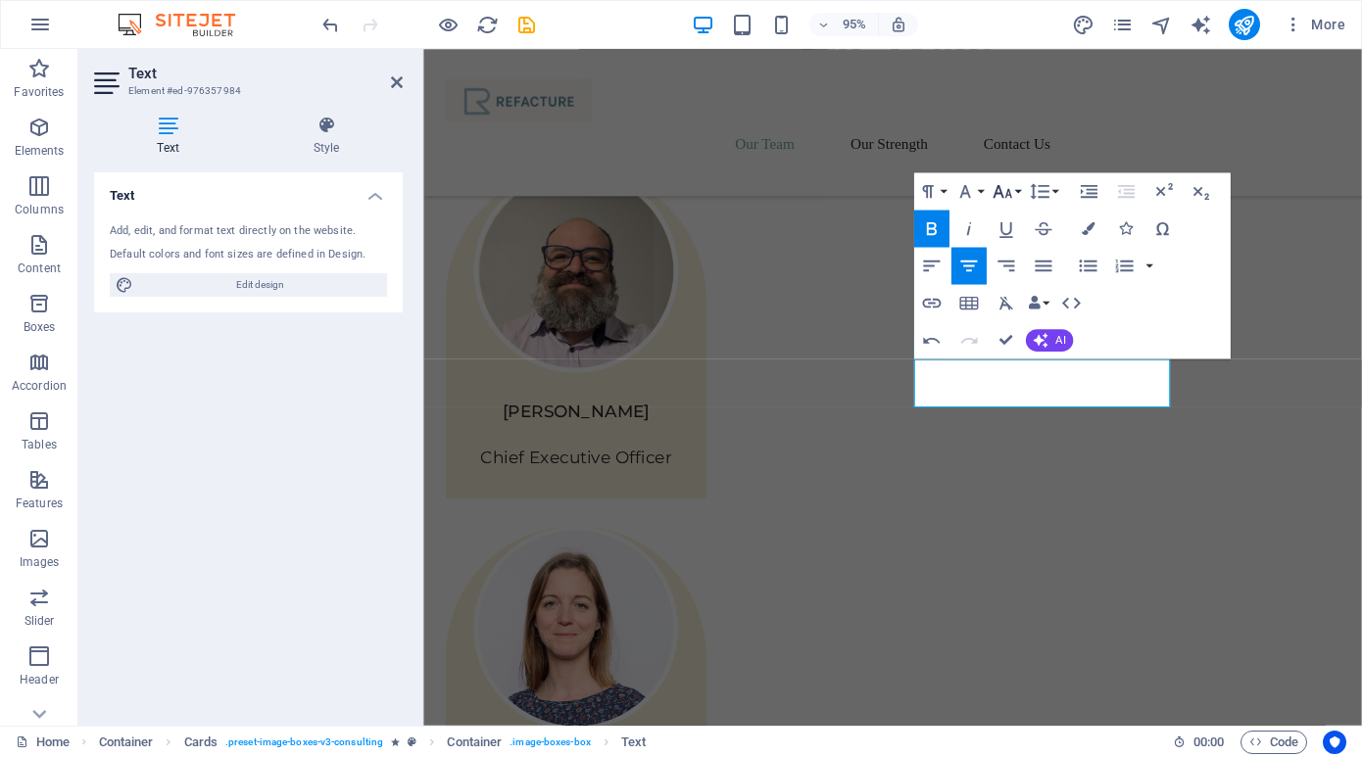
click at [1019, 191] on button "Font Size" at bounding box center [1005, 190] width 35 height 37
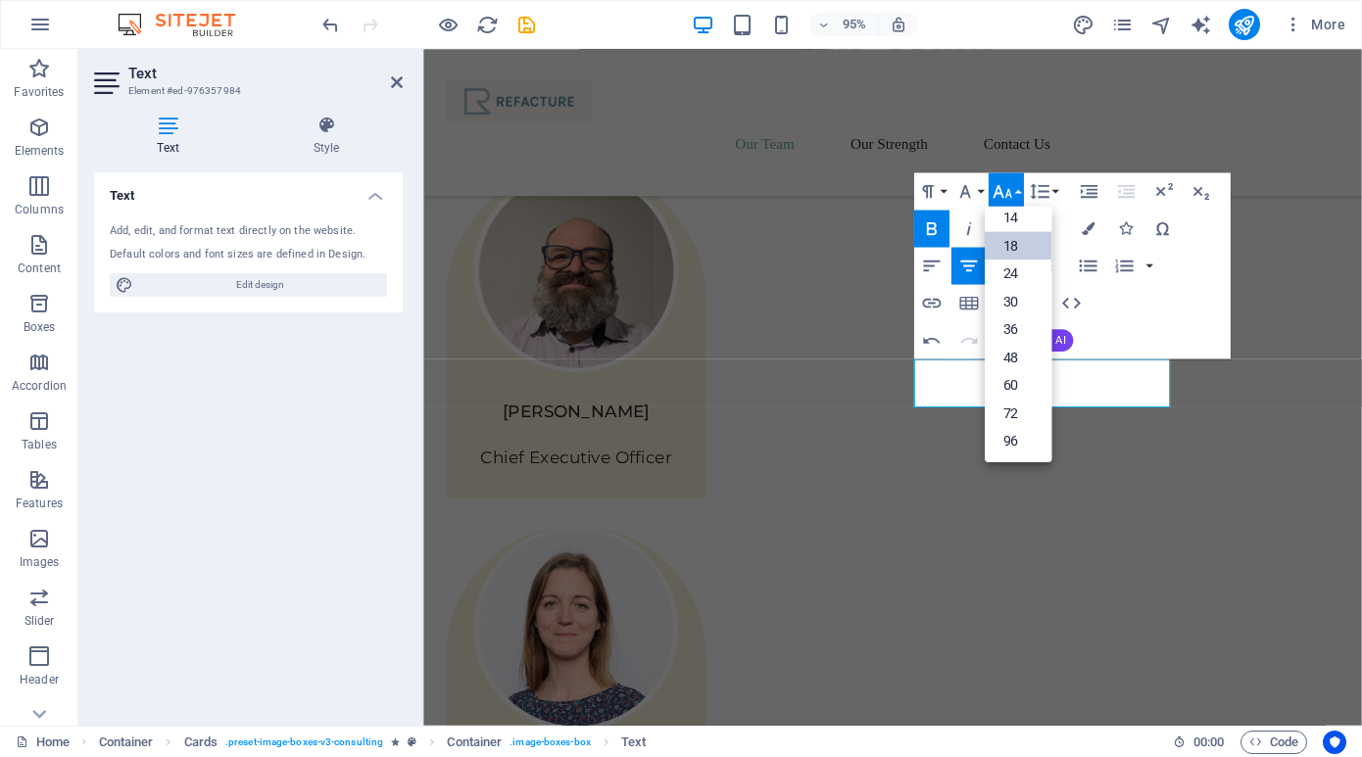
scroll to position [158, 0]
click at [1019, 191] on button "Font Size" at bounding box center [1005, 190] width 35 height 37
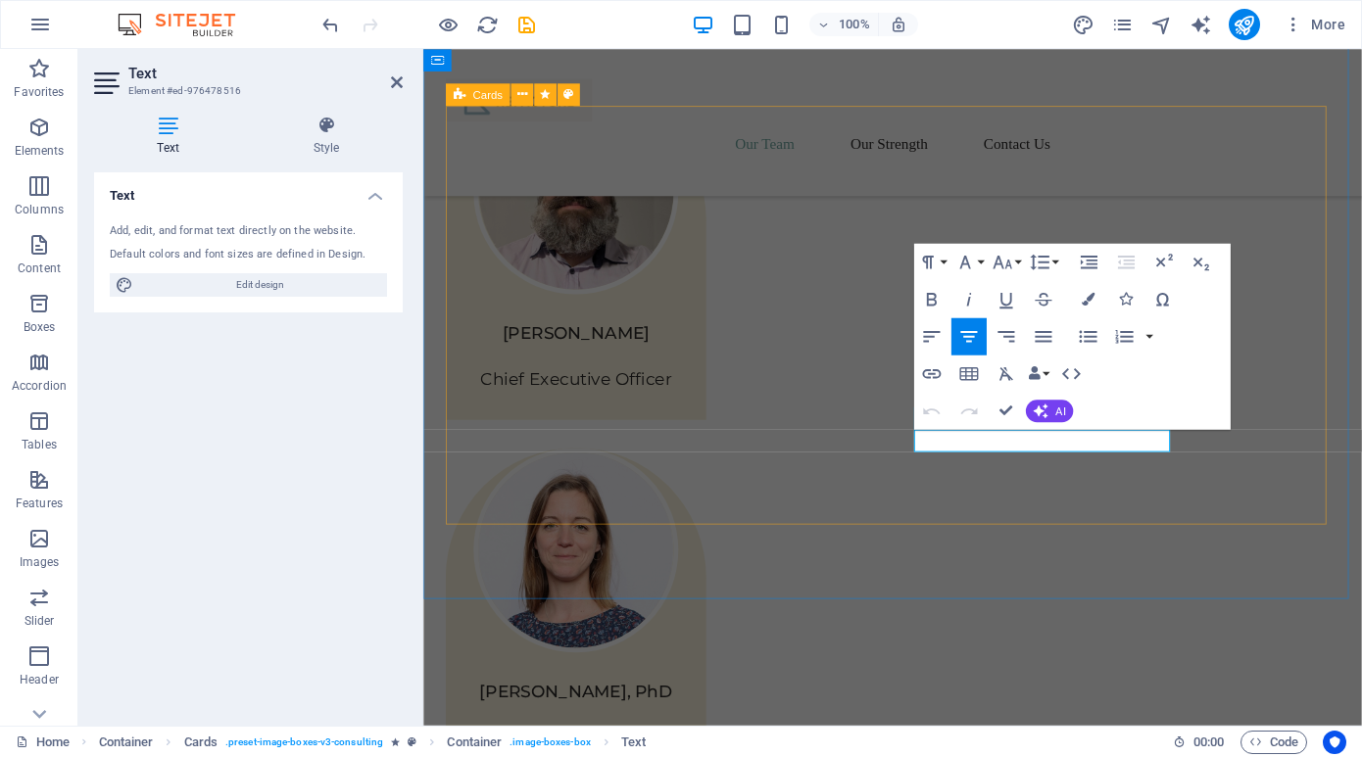
scroll to position [1768, 0]
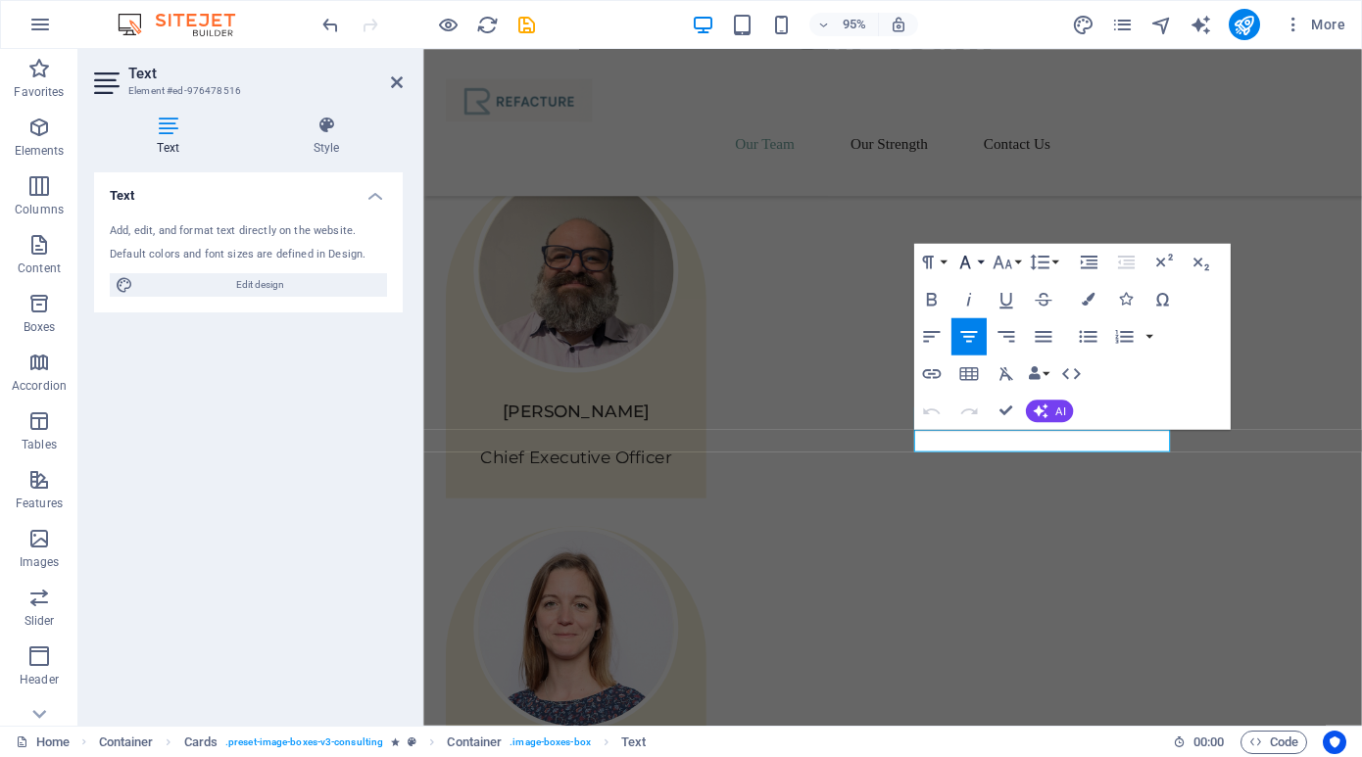
click at [980, 259] on button "Font Family" at bounding box center [967, 262] width 35 height 37
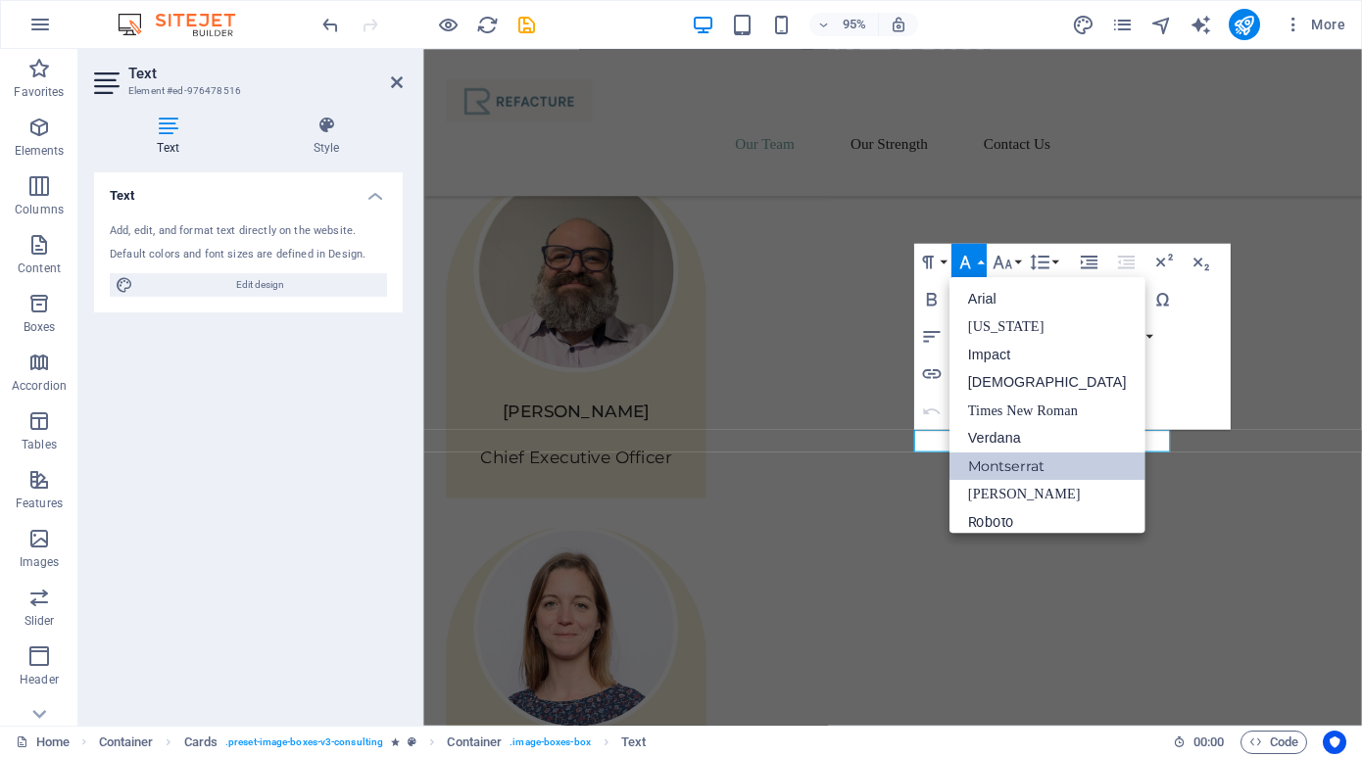
click at [1011, 463] on link "Montserrat" at bounding box center [1047, 466] width 196 height 28
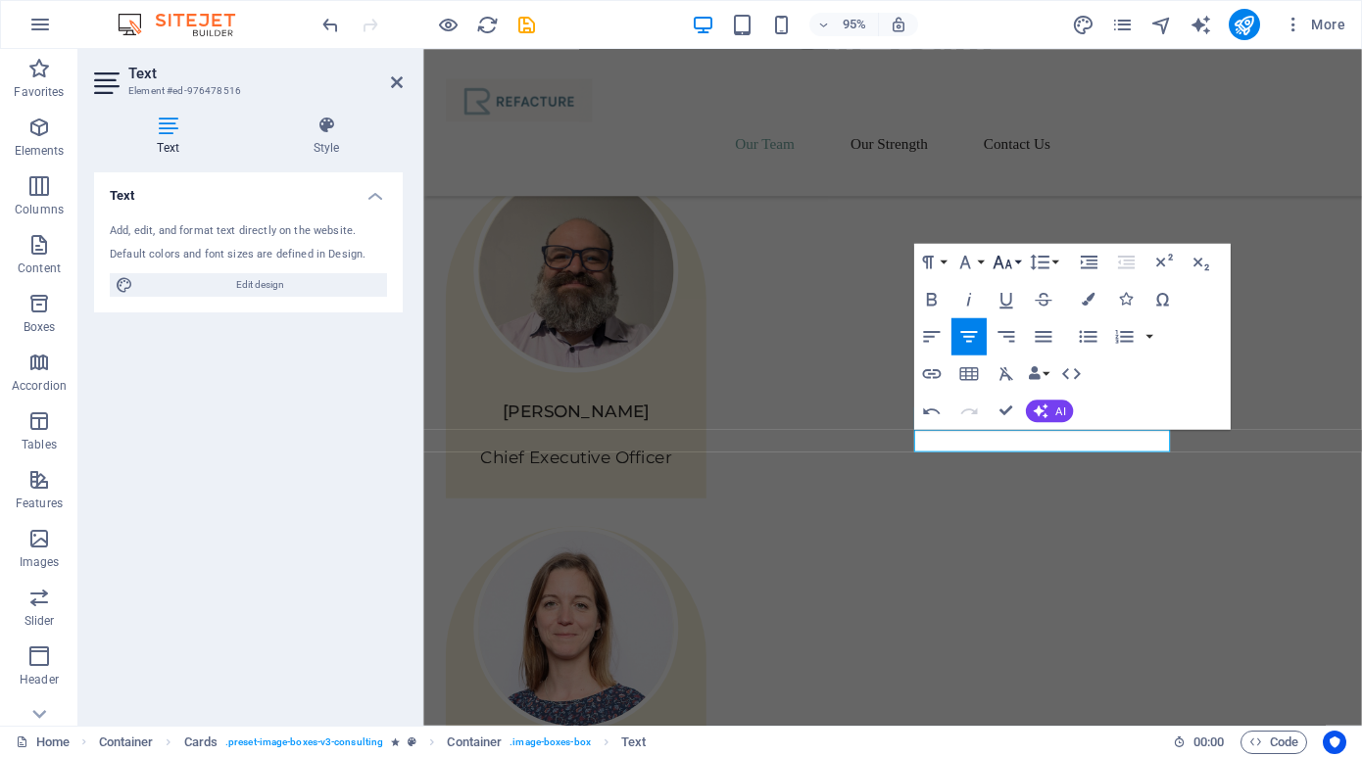
click at [1018, 262] on button "Font Size" at bounding box center [1005, 262] width 35 height 37
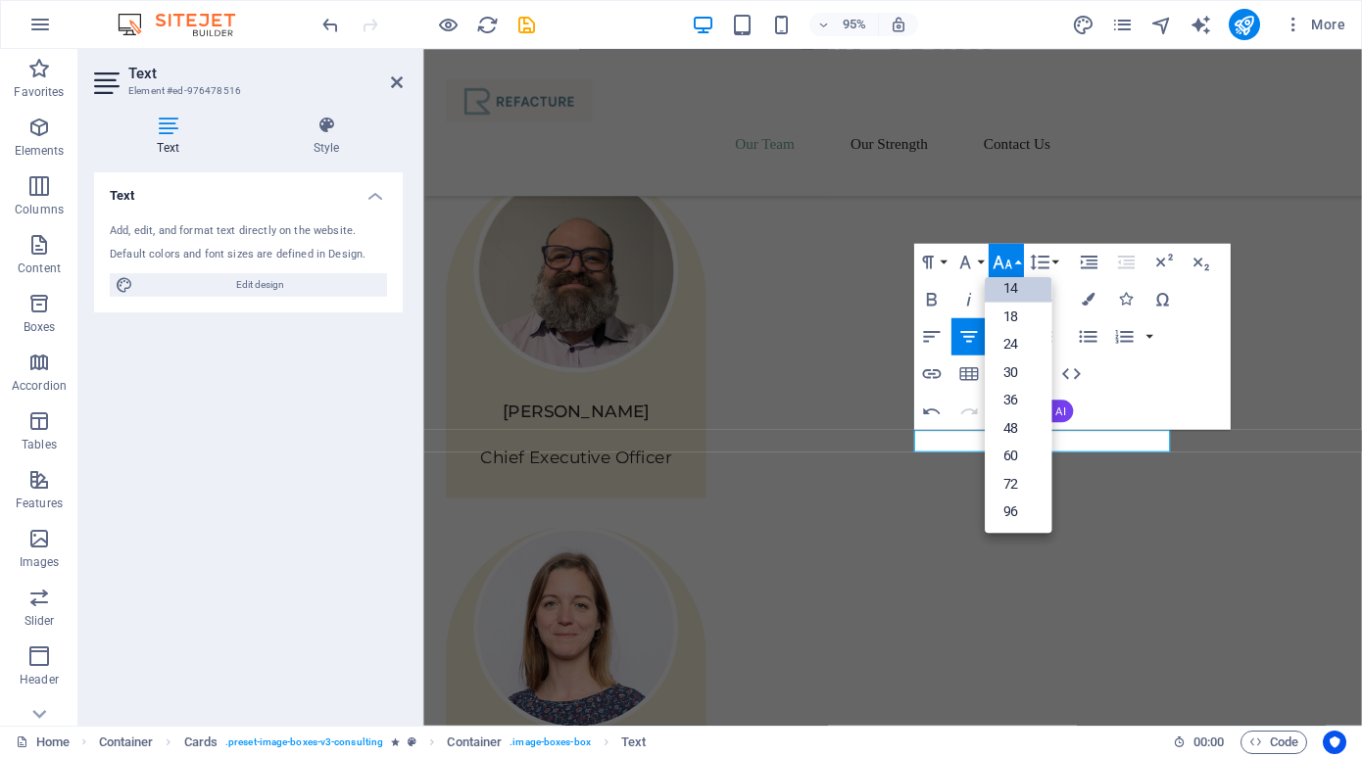
scroll to position [158, 0]
click at [1026, 325] on link "18" at bounding box center [1018, 316] width 67 height 28
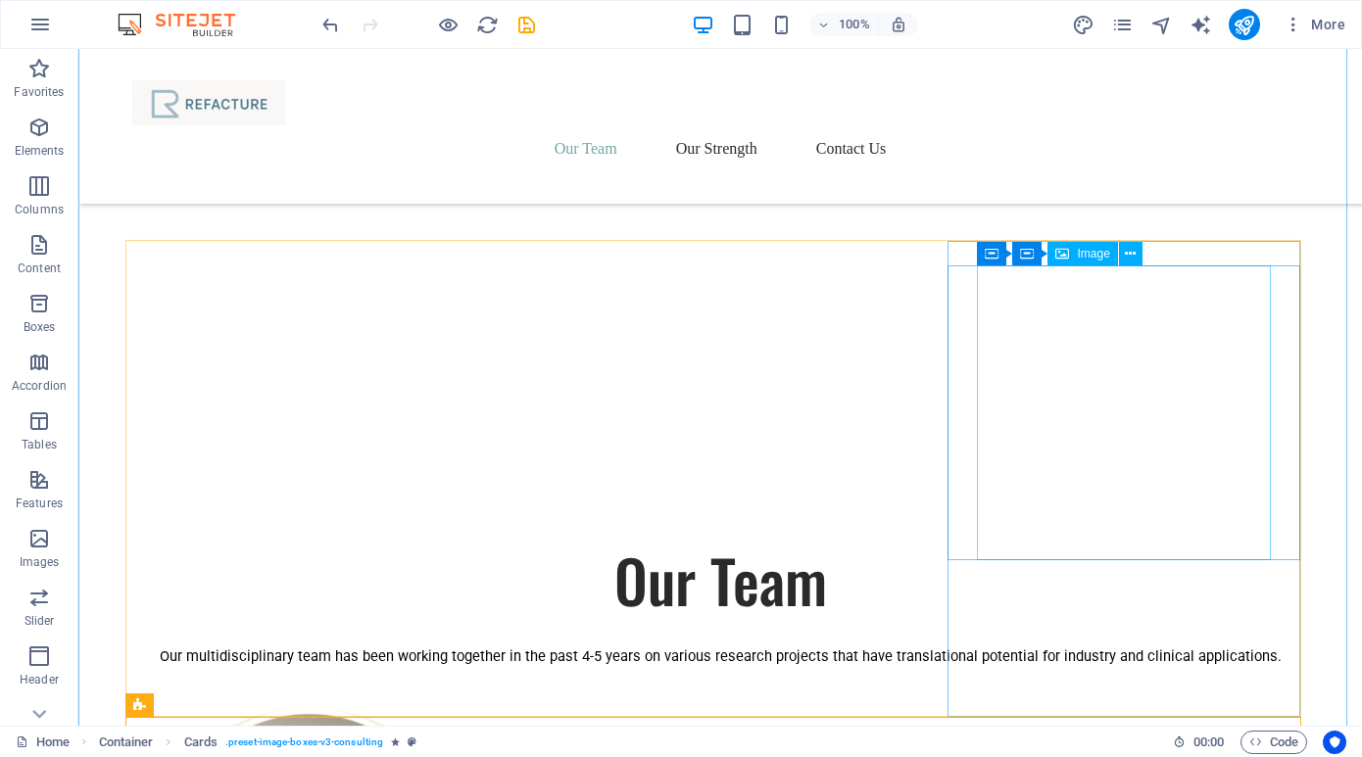
scroll to position [1198, 0]
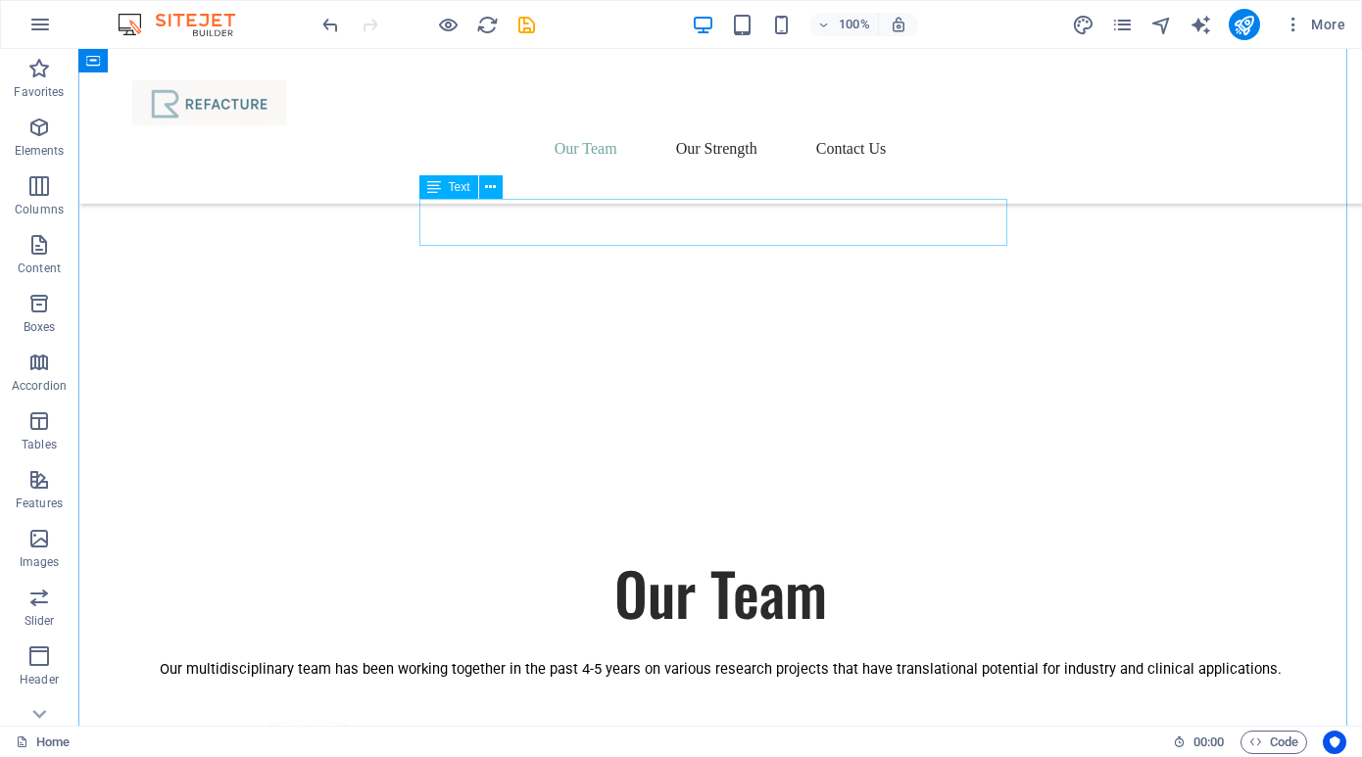
click at [583, 660] on strong "Our multidisciplinary team has been working together in the past 4-5 years on v…" at bounding box center [721, 669] width 1122 height 18
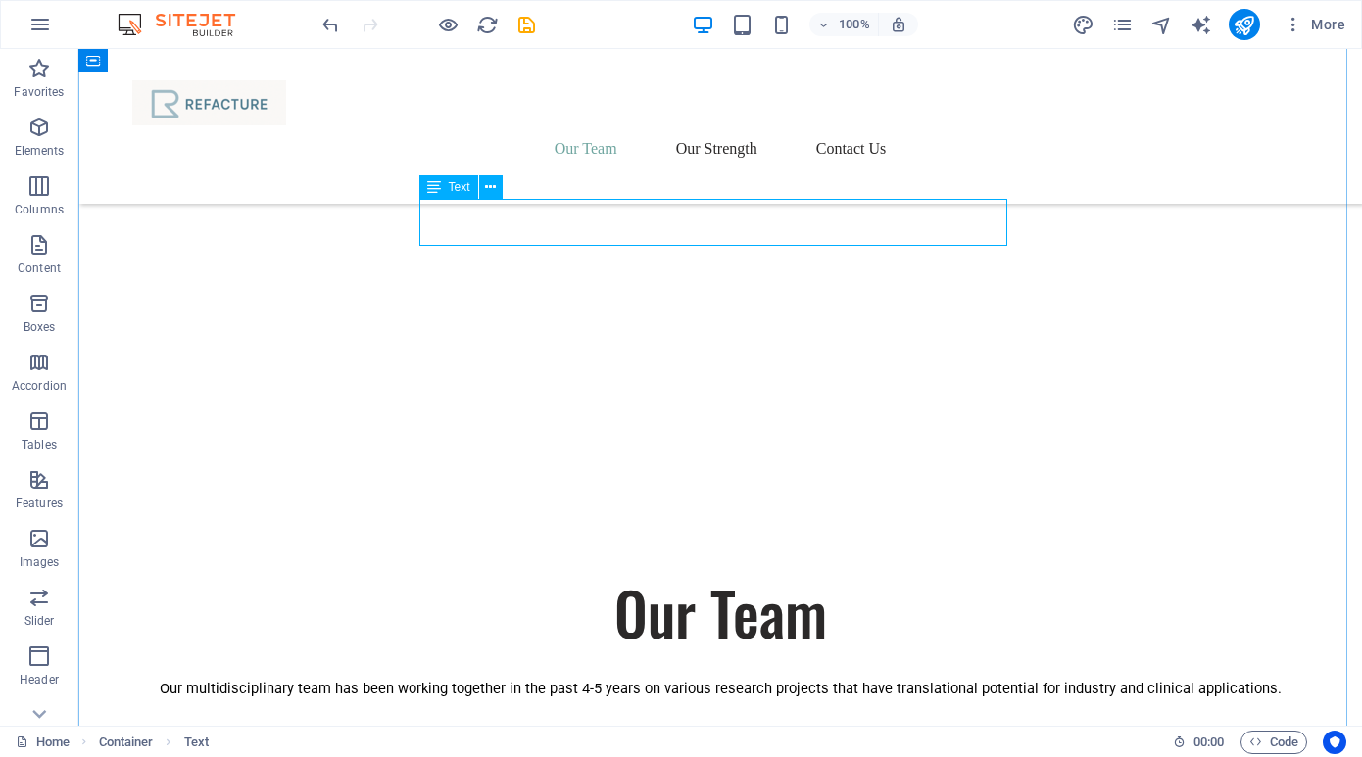
scroll to position [1053, 0]
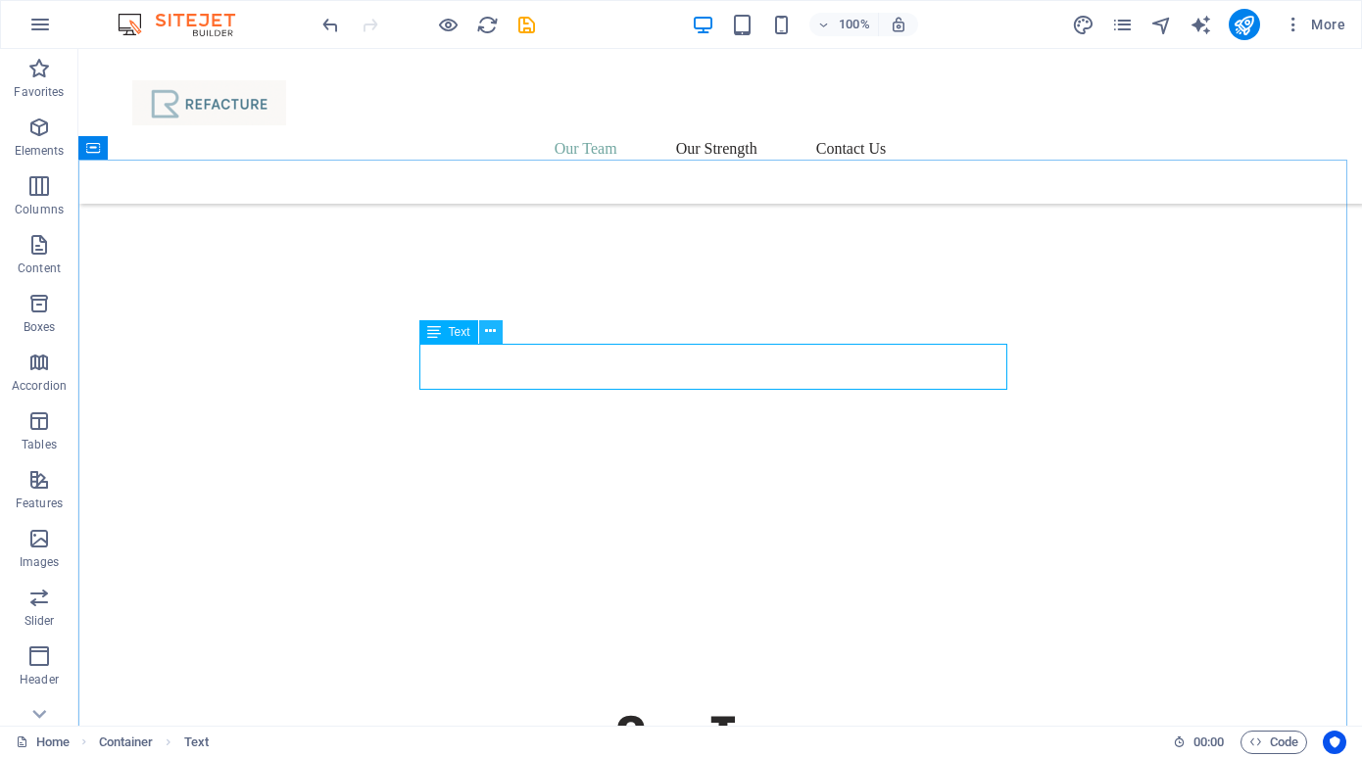
click at [490, 332] on icon at bounding box center [490, 331] width 11 height 21
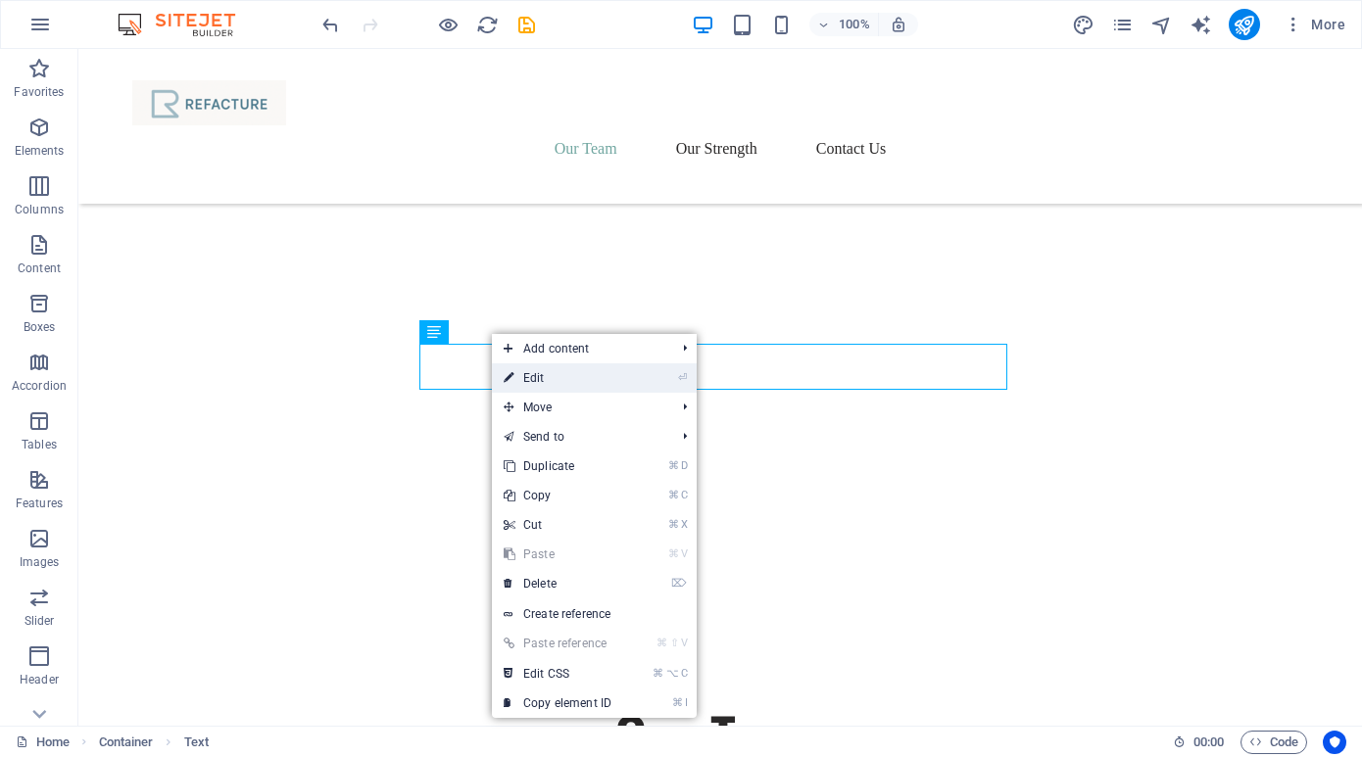
click at [516, 373] on link "⏎ Edit" at bounding box center [557, 378] width 131 height 29
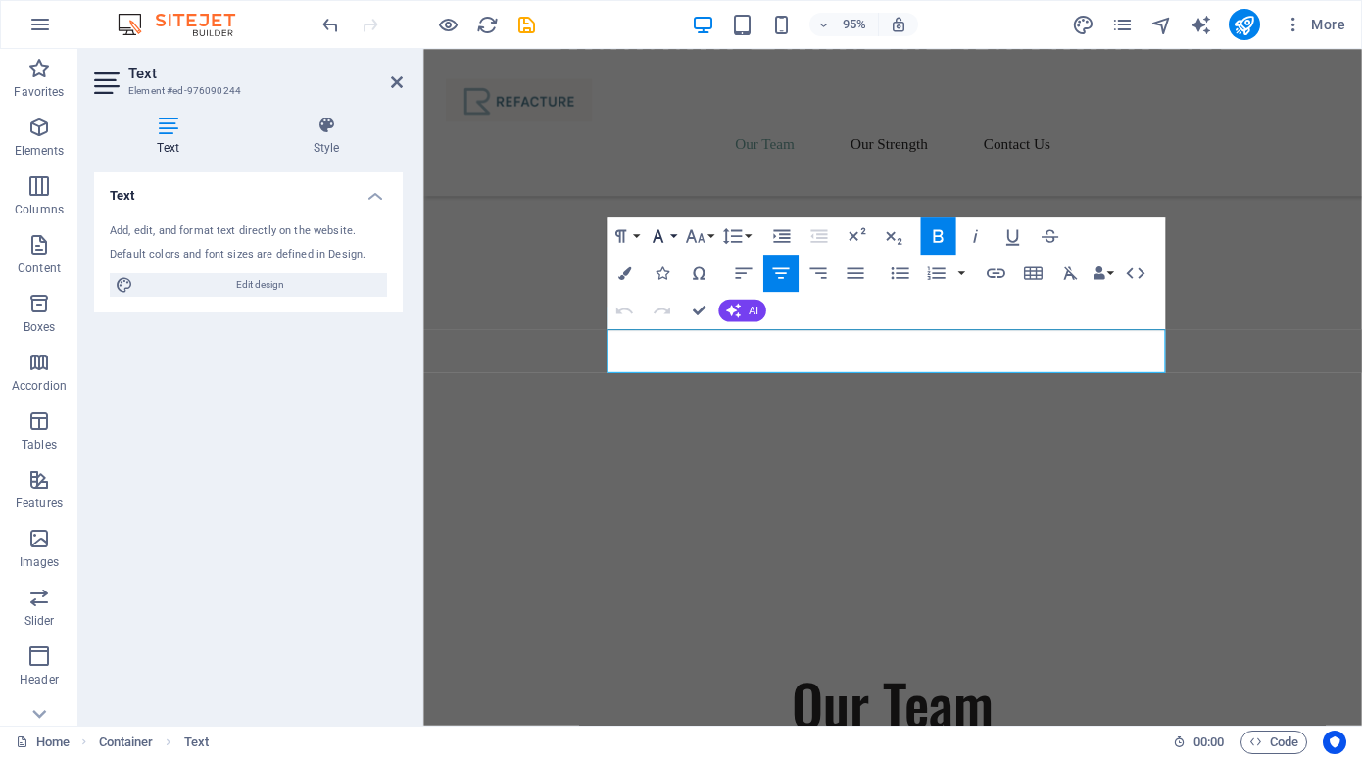
click at [674, 230] on button "Font Family" at bounding box center [661, 235] width 35 height 37
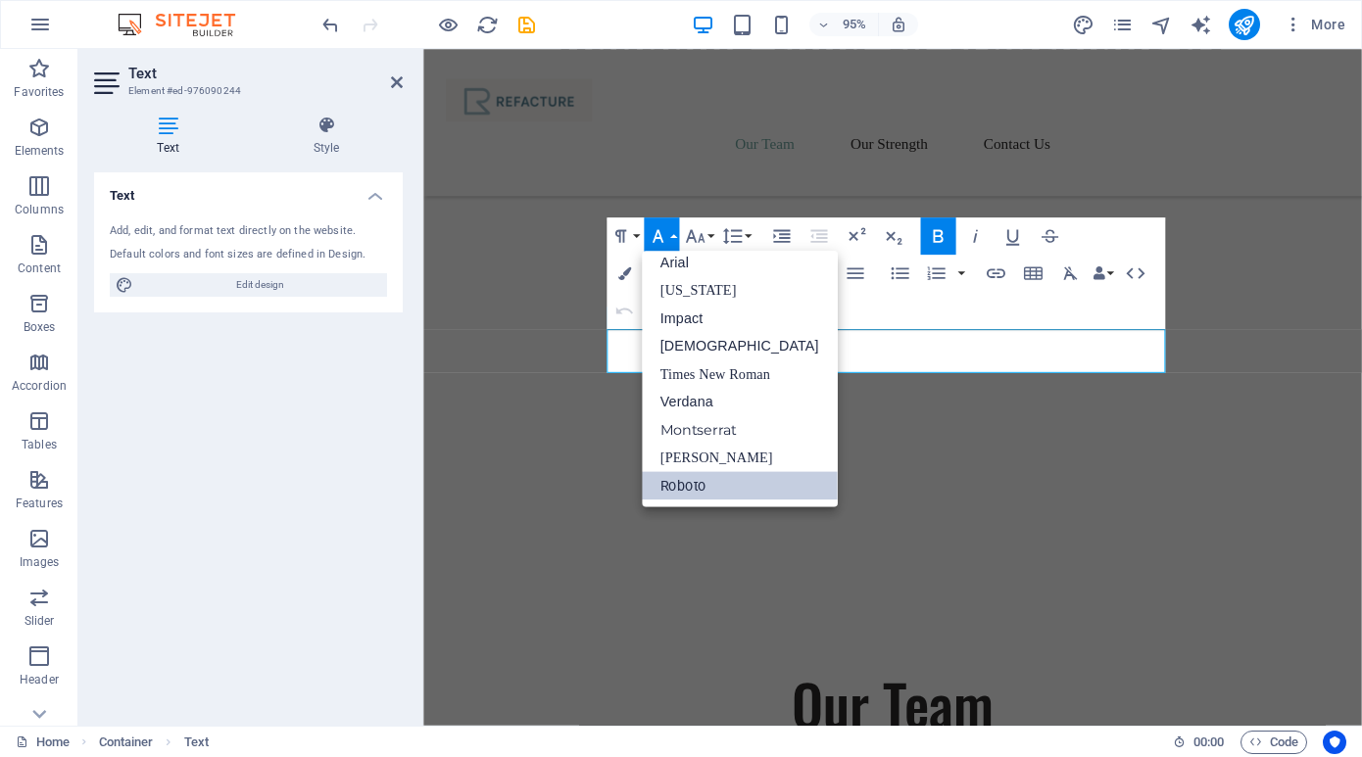
scroll to position [11, 0]
click at [708, 426] on link "Montserrat" at bounding box center [740, 429] width 196 height 28
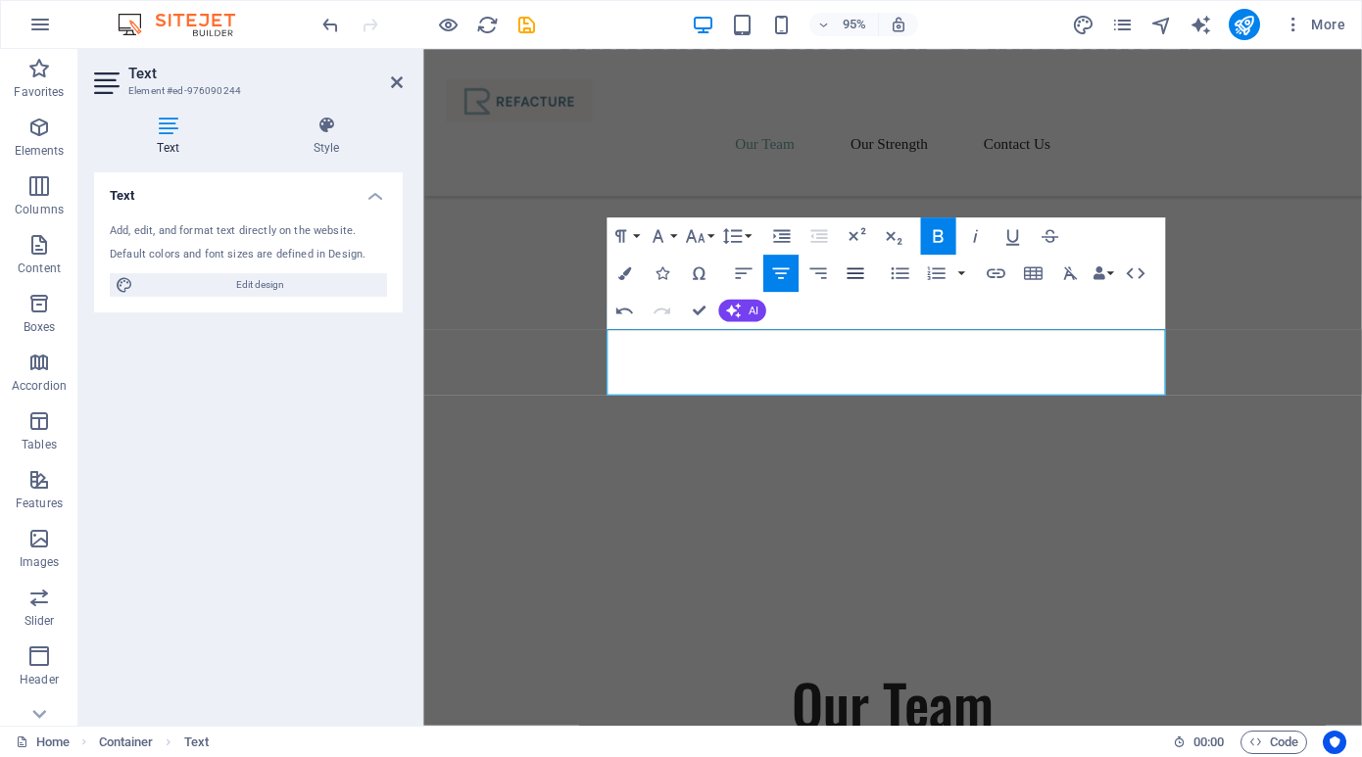
click at [861, 273] on icon "button" at bounding box center [855, 272] width 17 height 11
click at [780, 270] on icon "button" at bounding box center [780, 273] width 23 height 23
click at [712, 235] on button "Font Size" at bounding box center [698, 235] width 35 height 37
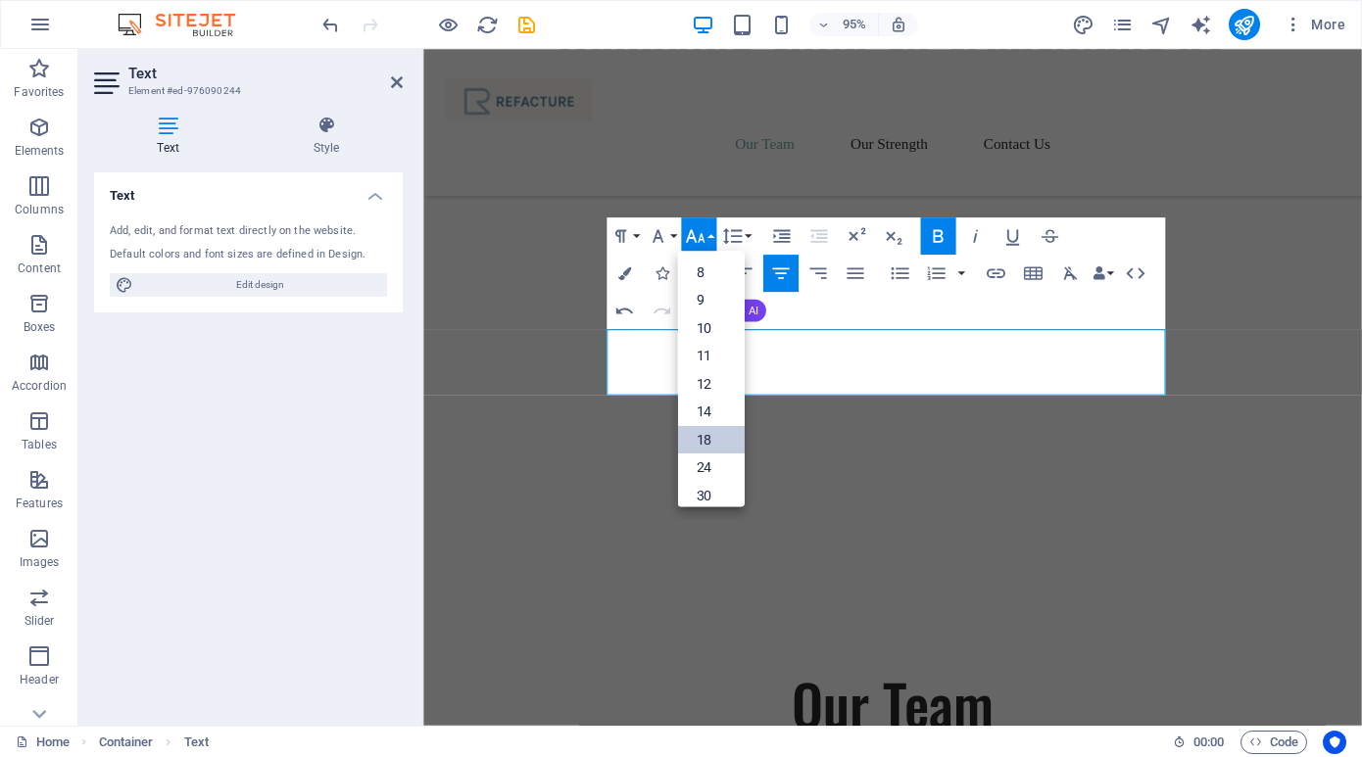
click at [716, 435] on link "18" at bounding box center [710, 439] width 67 height 28
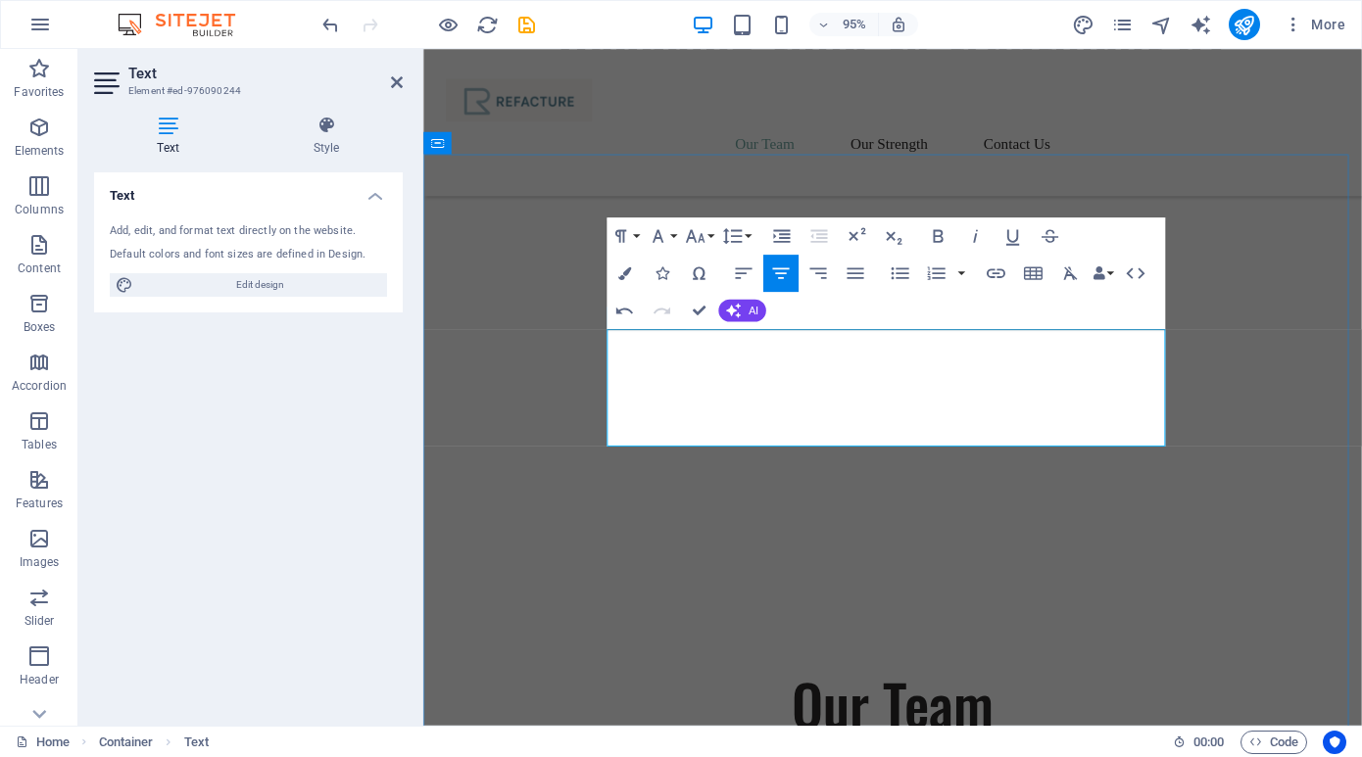
drag, startPoint x: 1131, startPoint y: 383, endPoint x: 698, endPoint y: 413, distance: 434.1
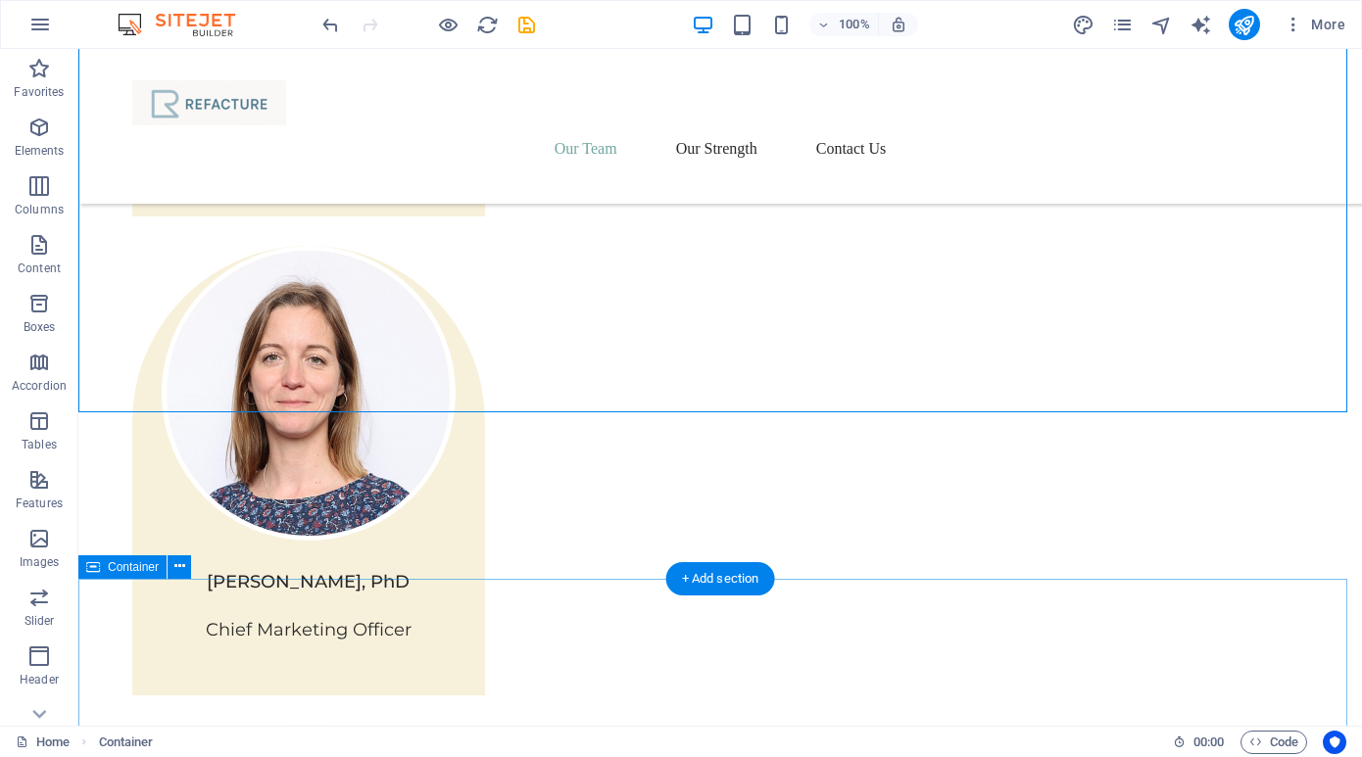
scroll to position [2205, 0]
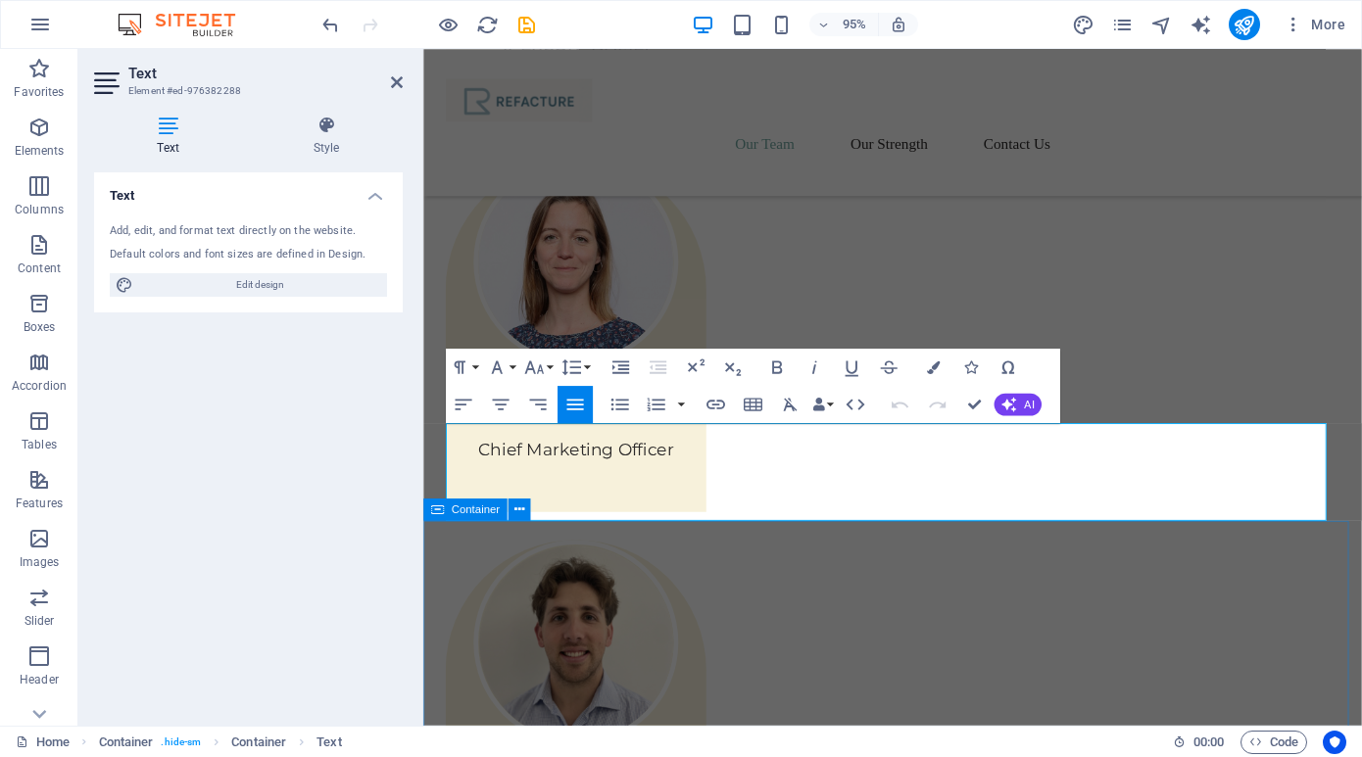
scroll to position [2121, 0]
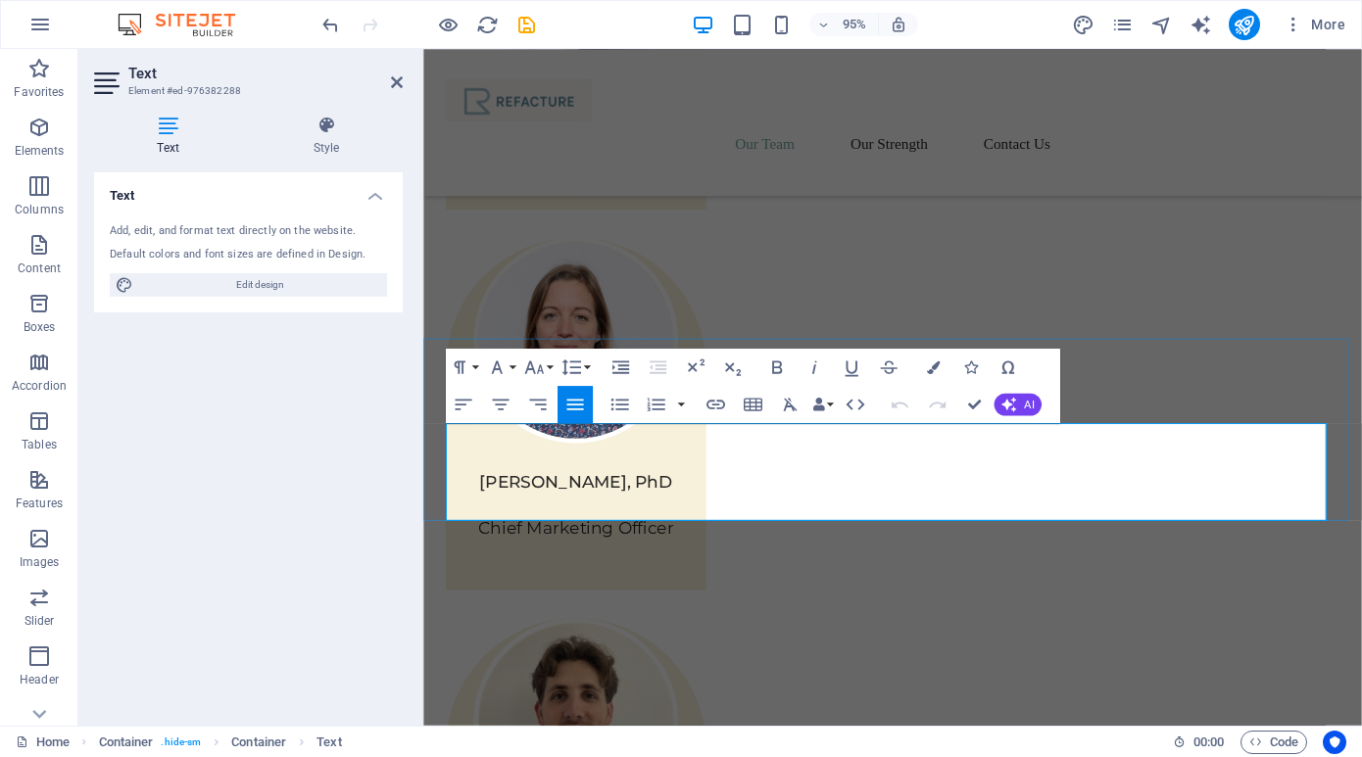
drag, startPoint x: 449, startPoint y: 452, endPoint x: 984, endPoint y: 532, distance: 541.0
click at [514, 366] on button "Font Family" at bounding box center [500, 367] width 35 height 37
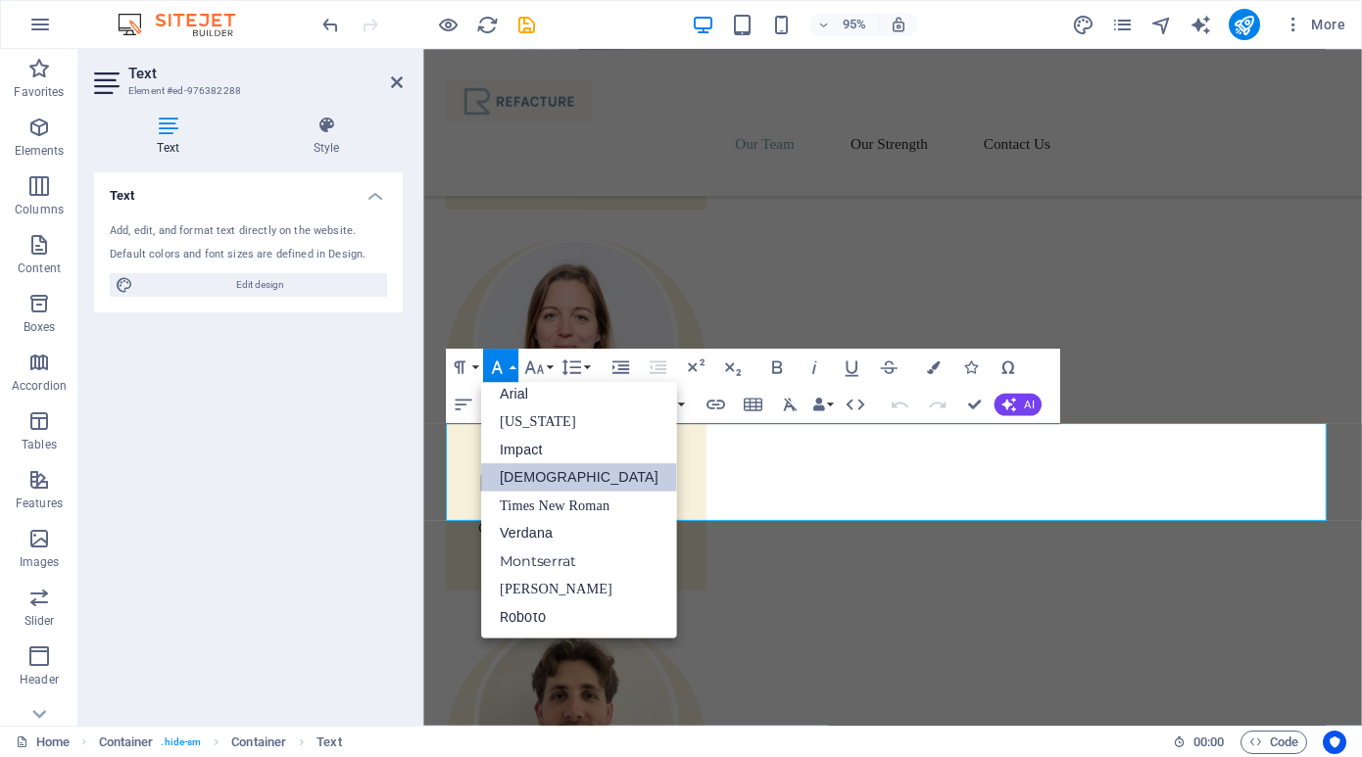
scroll to position [11, 0]
click at [521, 549] on link "Montserrat" at bounding box center [579, 561] width 196 height 28
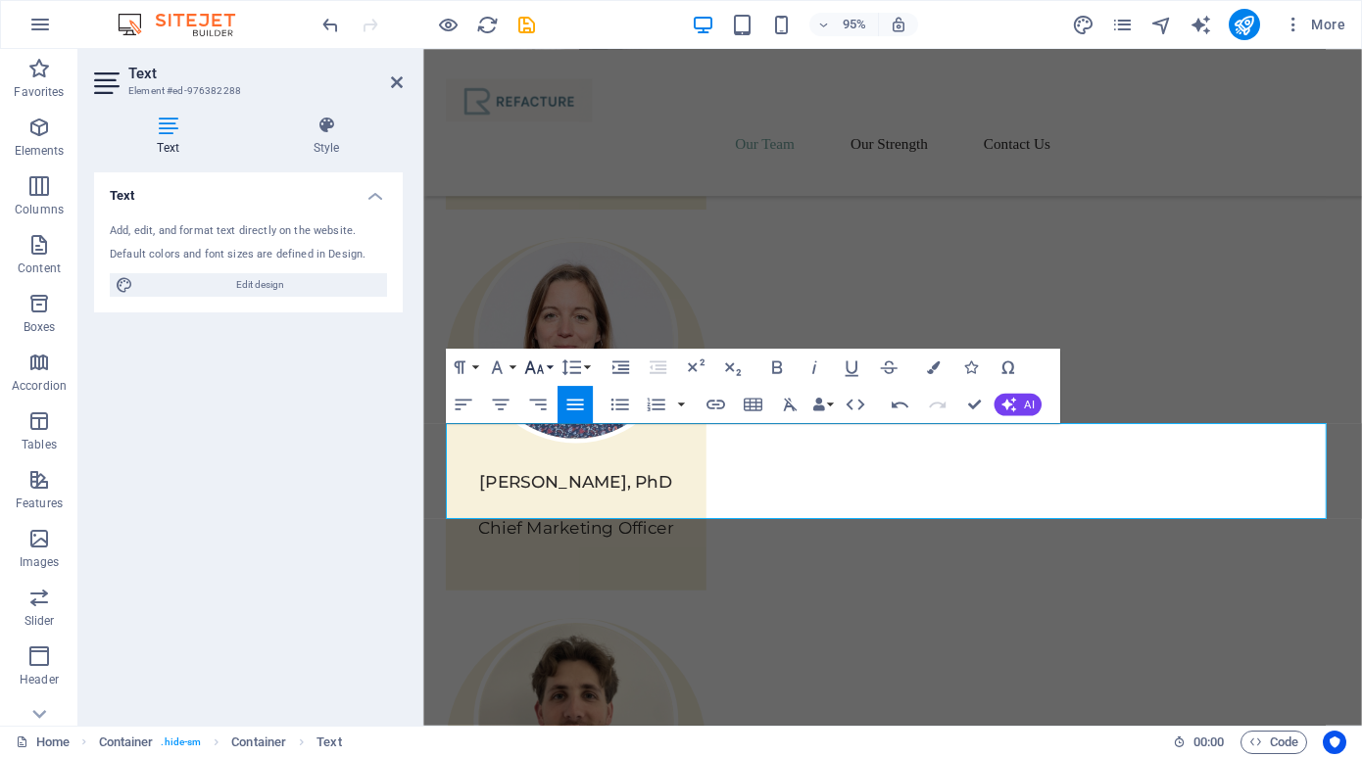
click at [550, 369] on button "Font Size" at bounding box center [537, 367] width 35 height 37
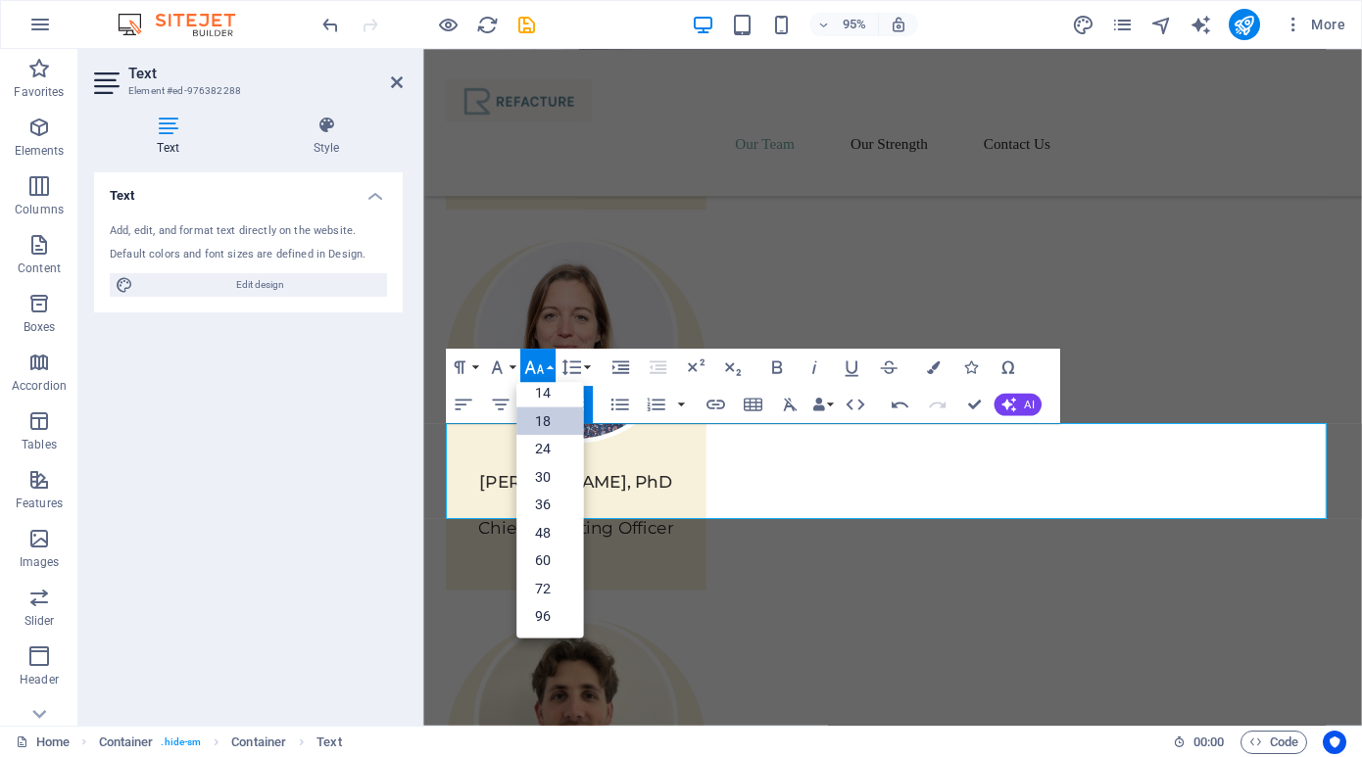
scroll to position [158, 0]
click at [545, 418] on link "18" at bounding box center [549, 422] width 67 height 28
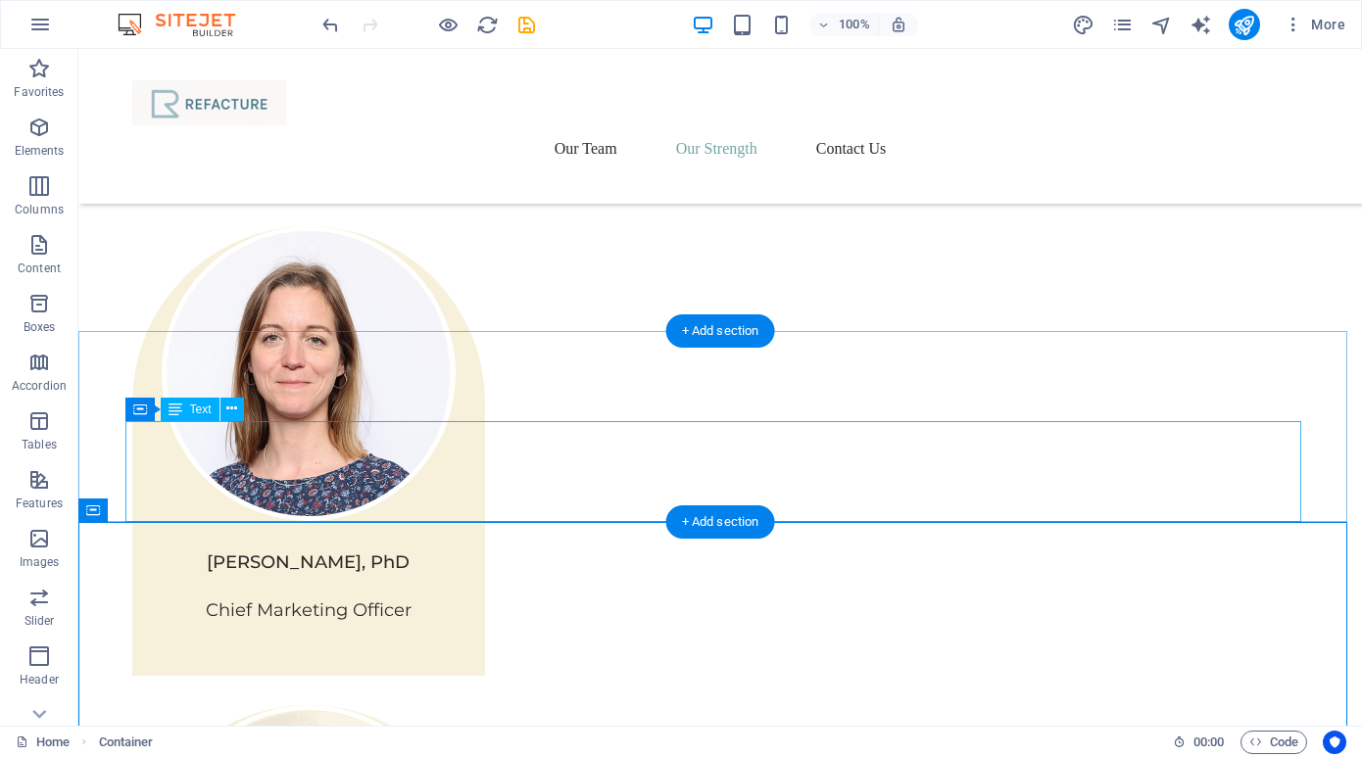
scroll to position [2576, 0]
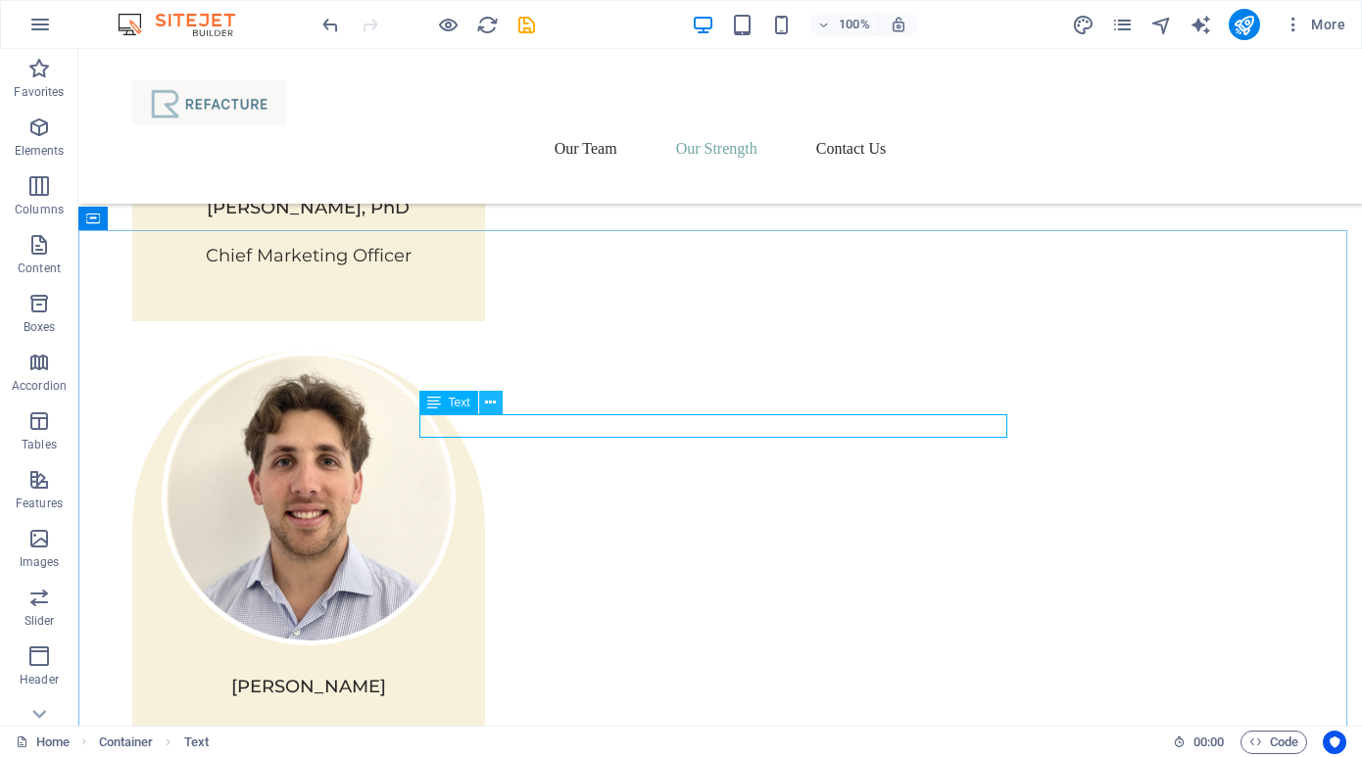
click at [490, 400] on icon at bounding box center [490, 403] width 11 height 21
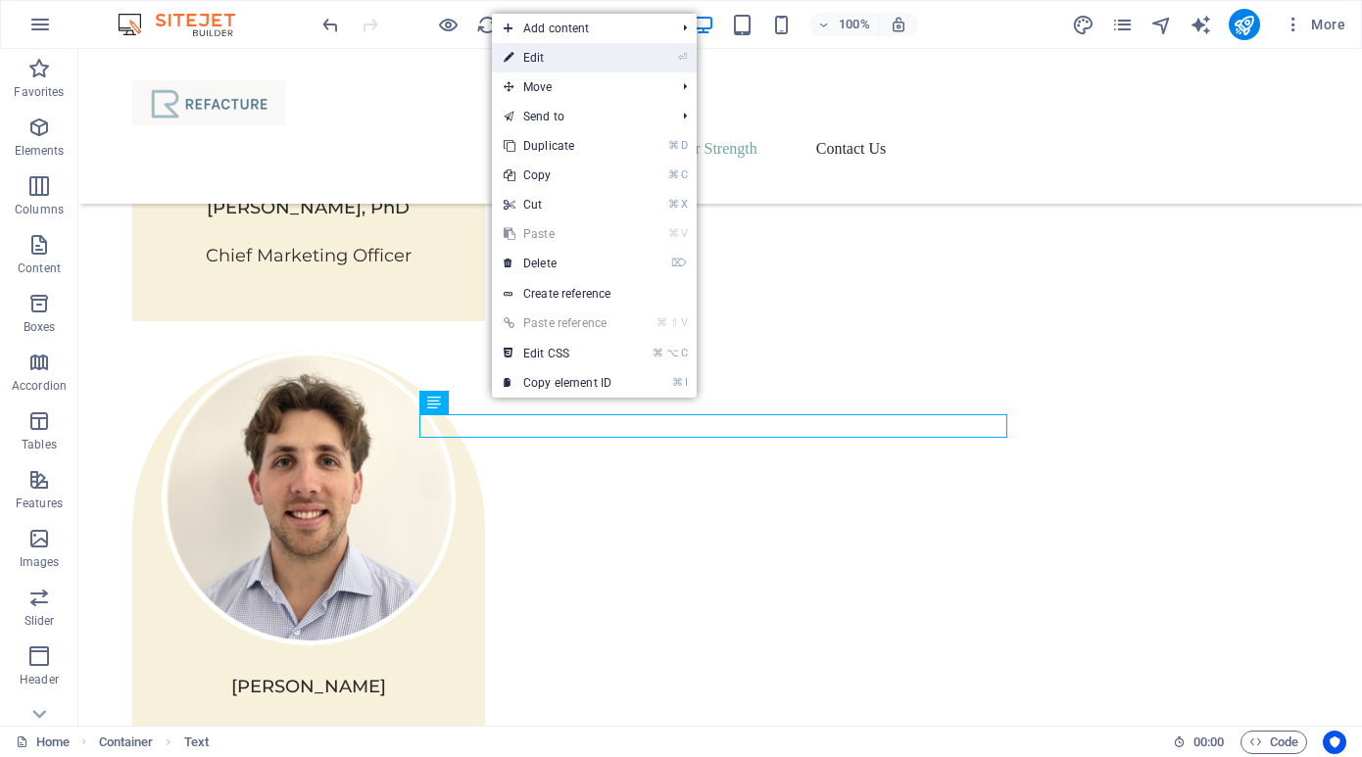
click at [588, 55] on link "⏎ Edit" at bounding box center [557, 57] width 131 height 29
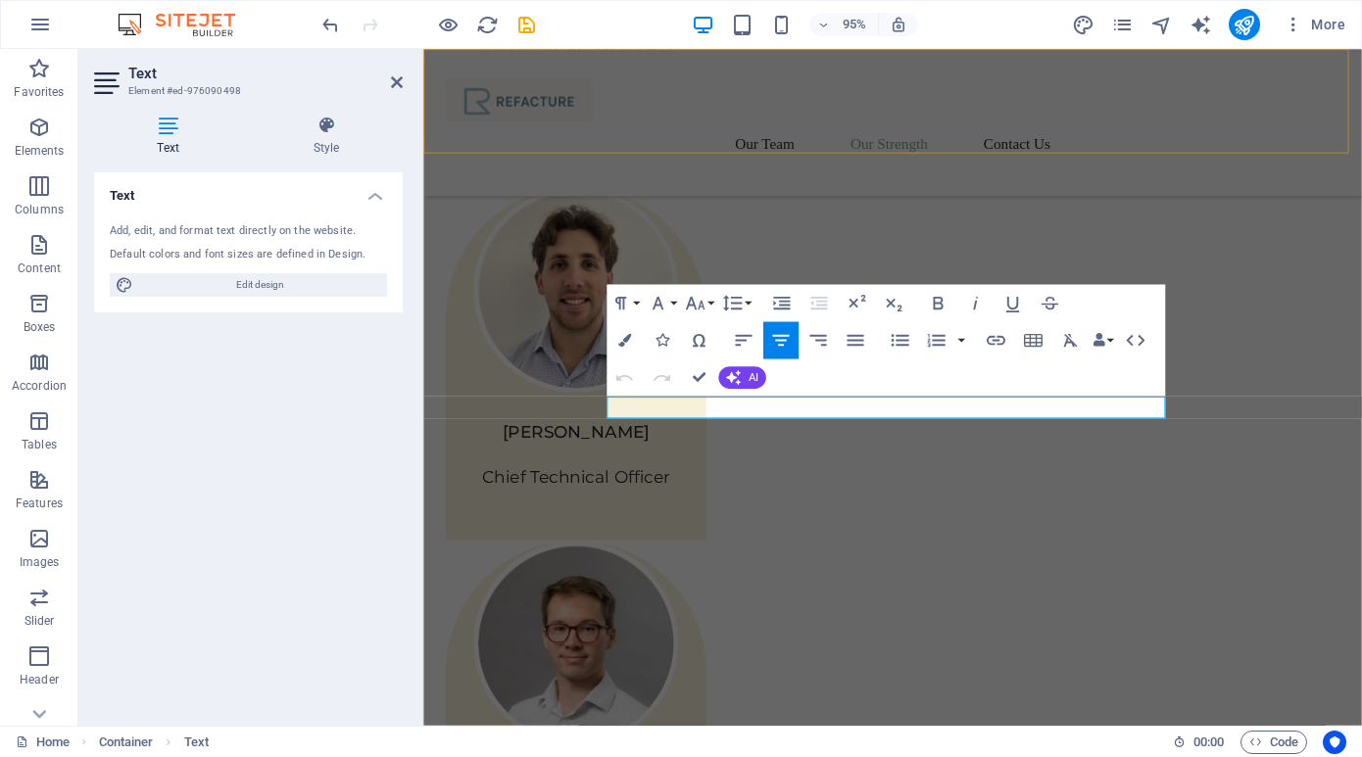
scroll to position [2435, 0]
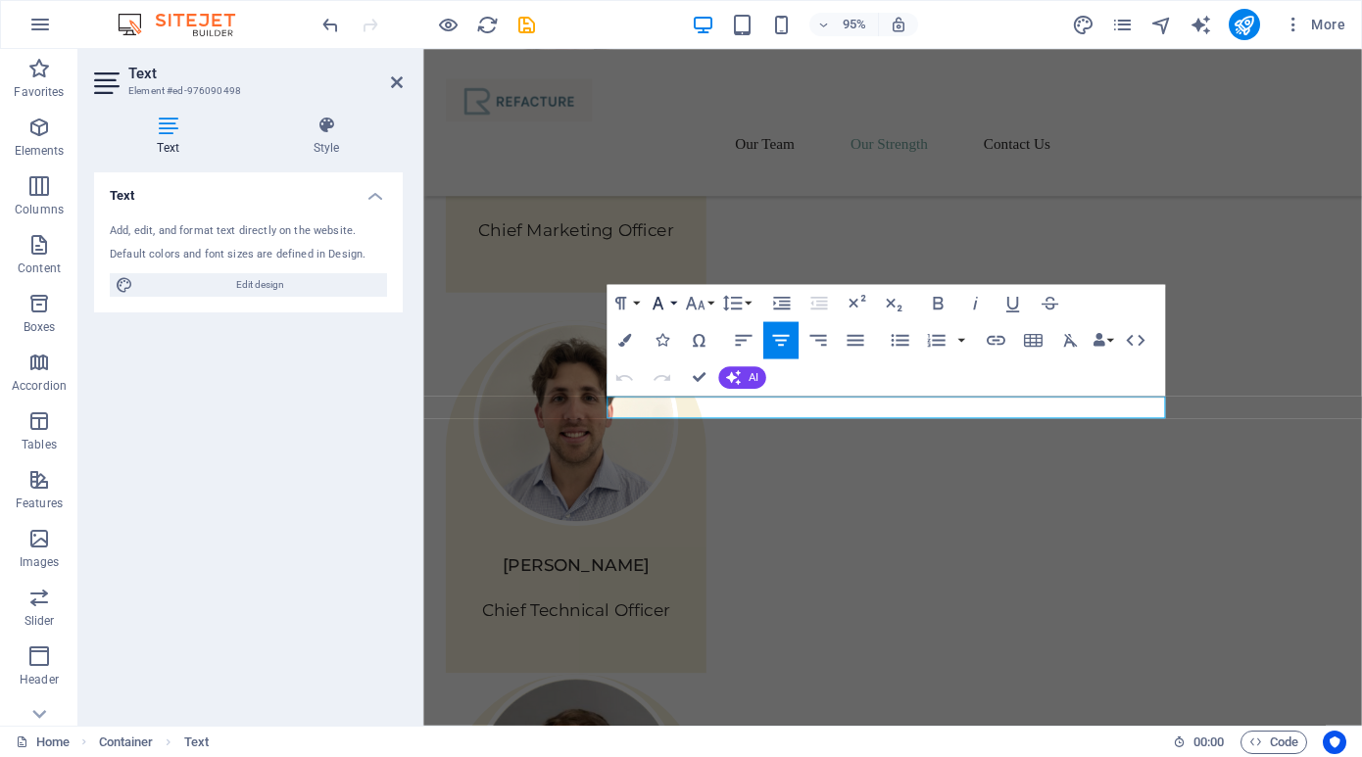
click at [673, 303] on button "Font Family" at bounding box center [661, 303] width 35 height 37
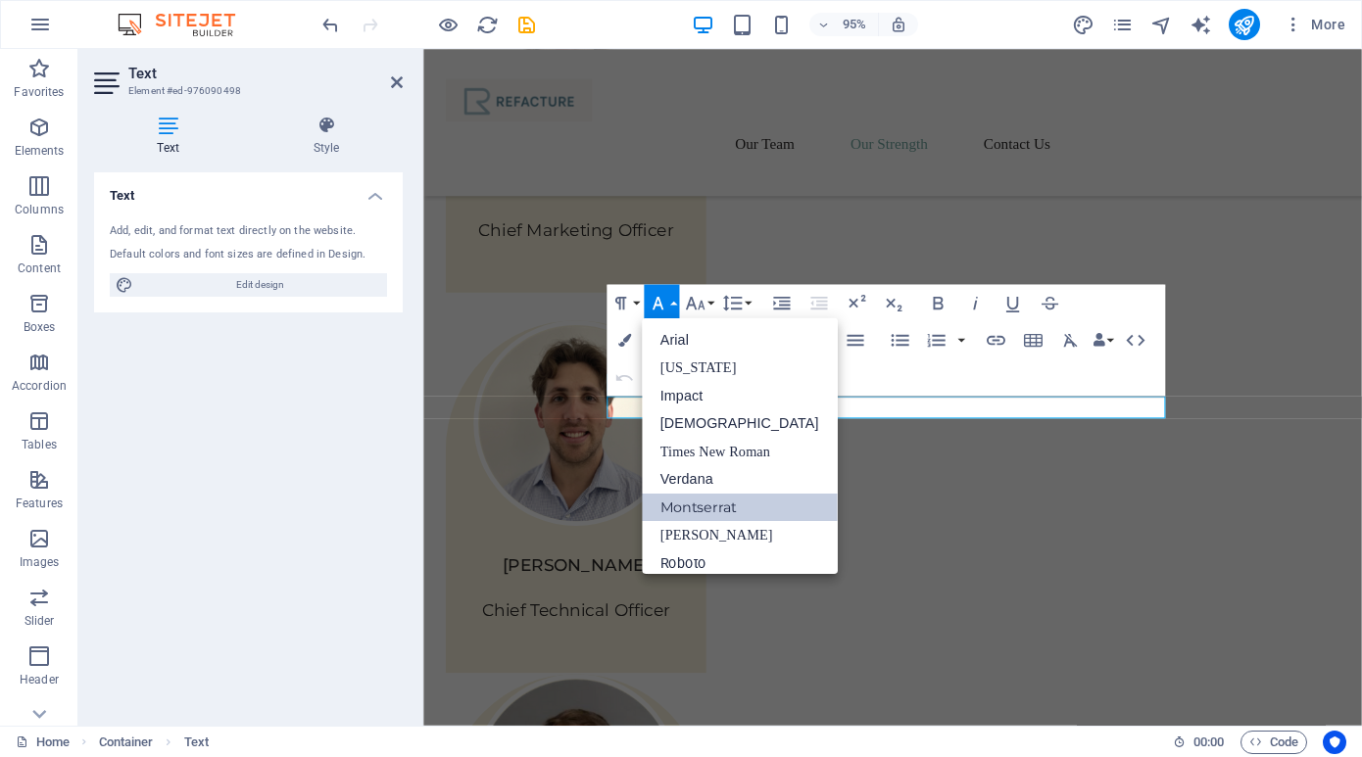
click at [709, 507] on link "Montserrat" at bounding box center [740, 507] width 196 height 28
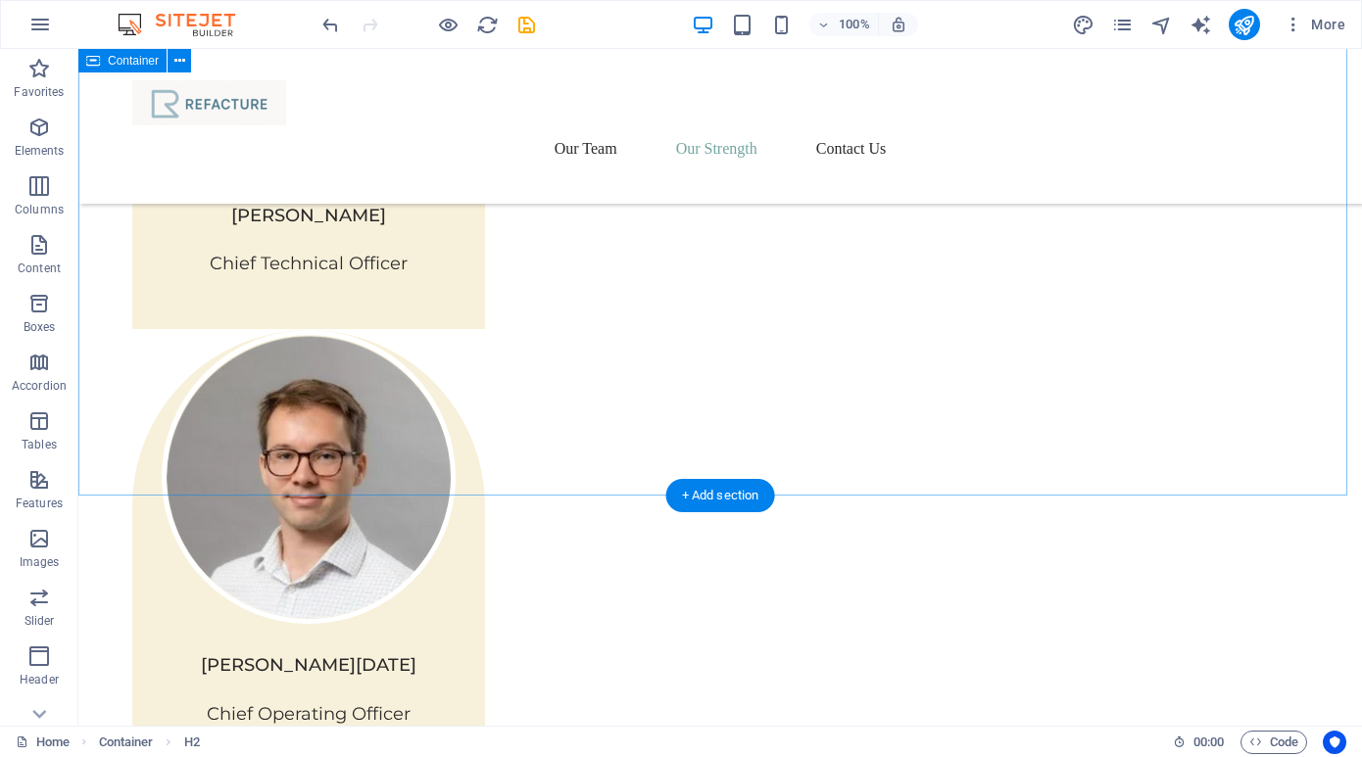
scroll to position [3058, 0]
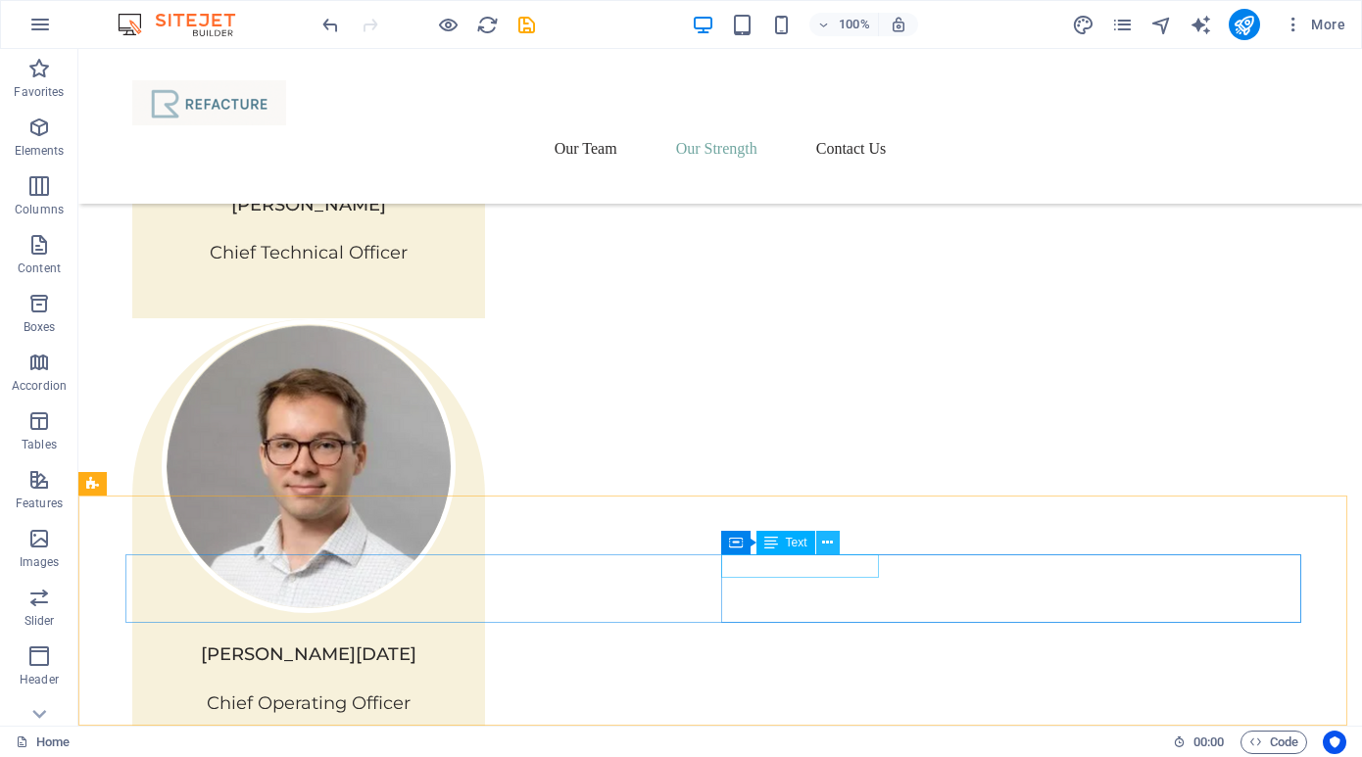
click at [829, 548] on icon at bounding box center [827, 543] width 11 height 21
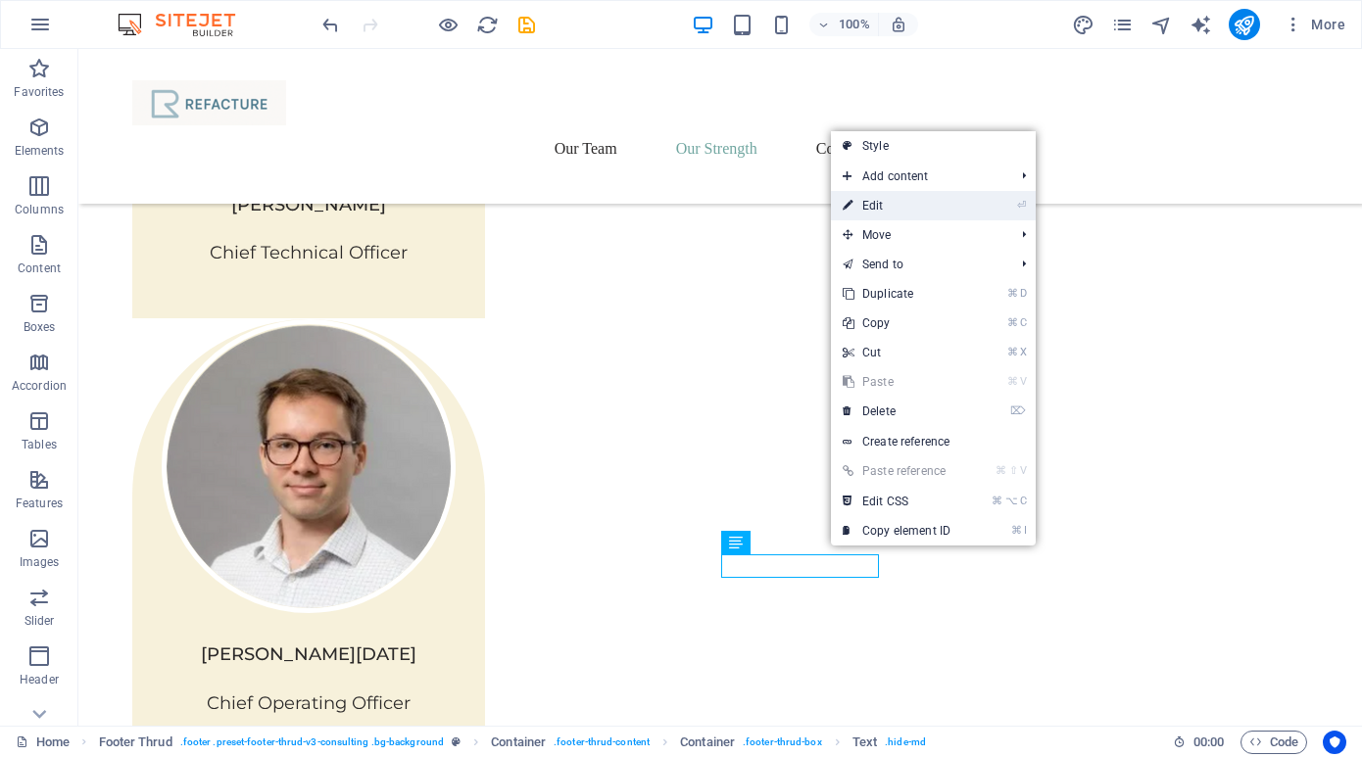
click at [898, 208] on link "⏎ Edit" at bounding box center [896, 205] width 131 height 29
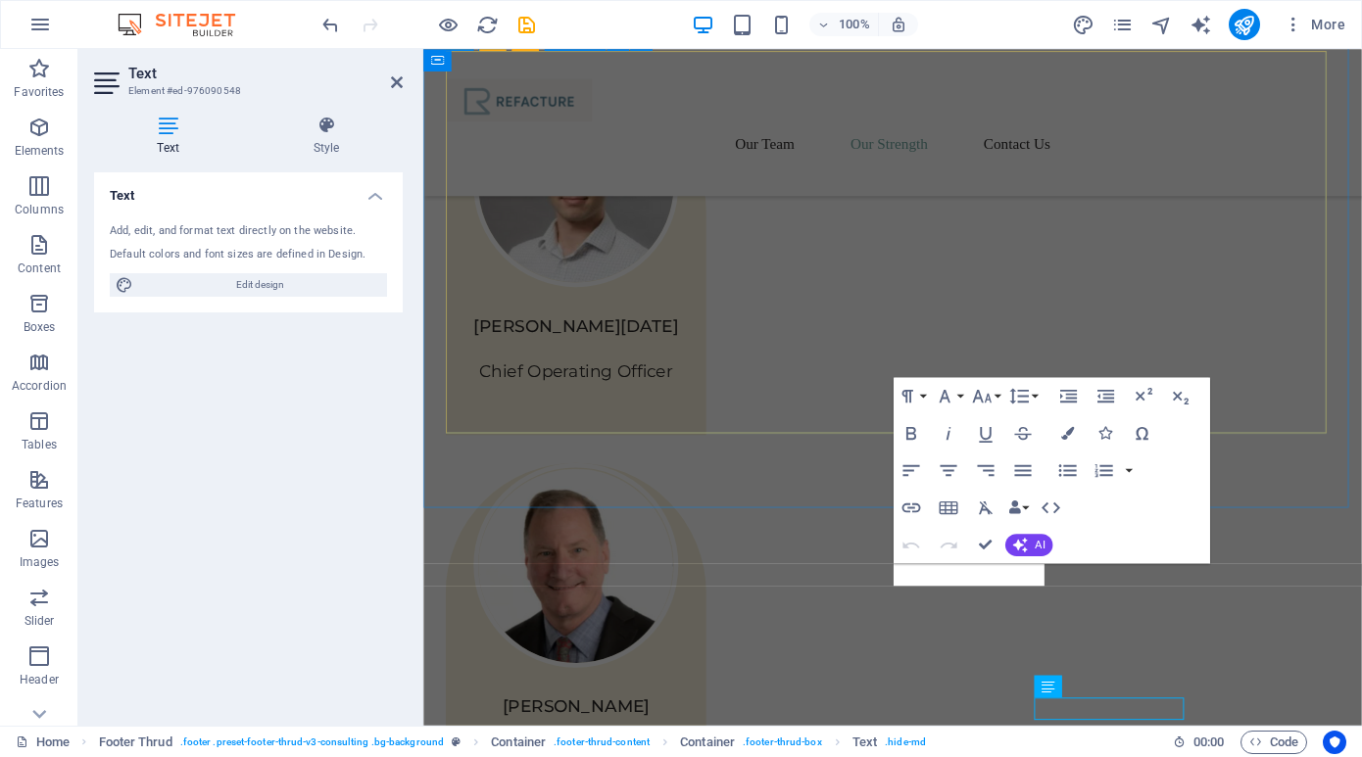
scroll to position [2882, 0]
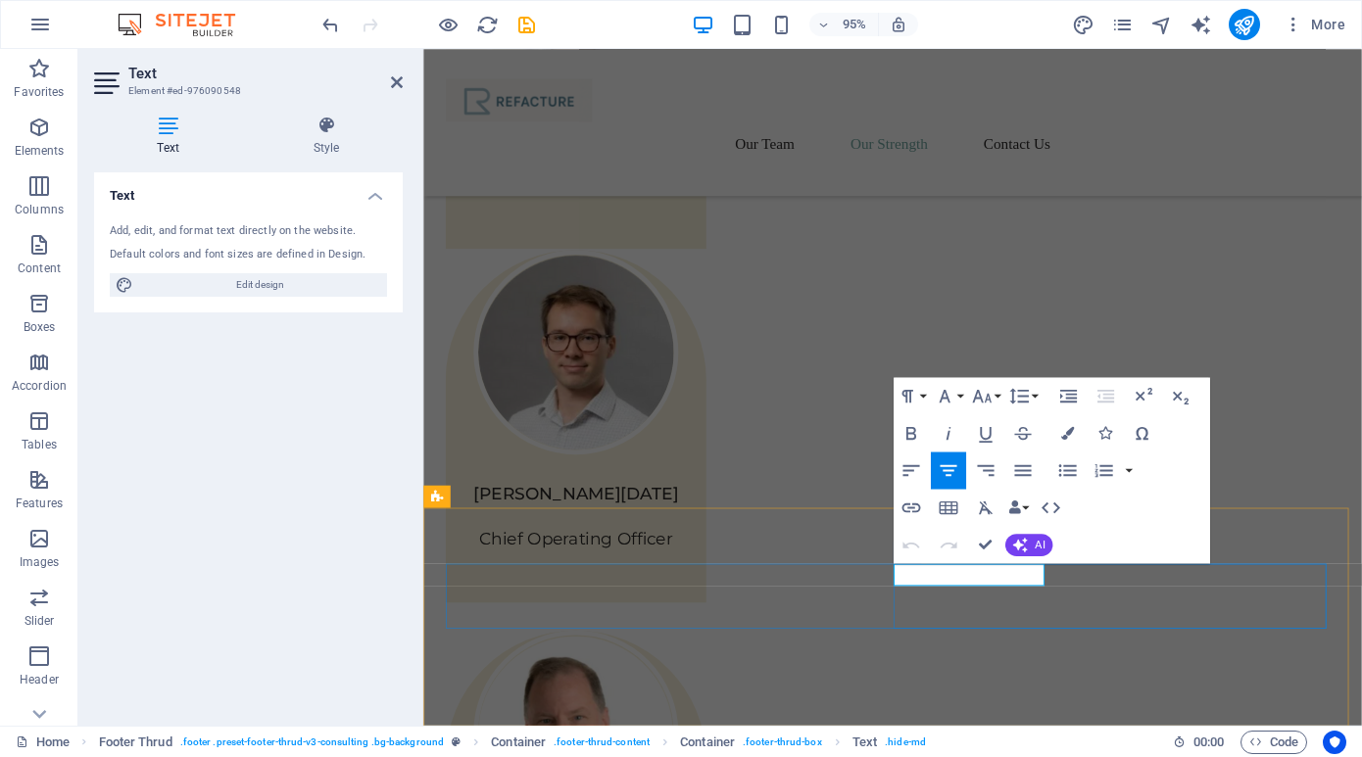
click at [960, 390] on button "Font Family" at bounding box center [948, 395] width 35 height 37
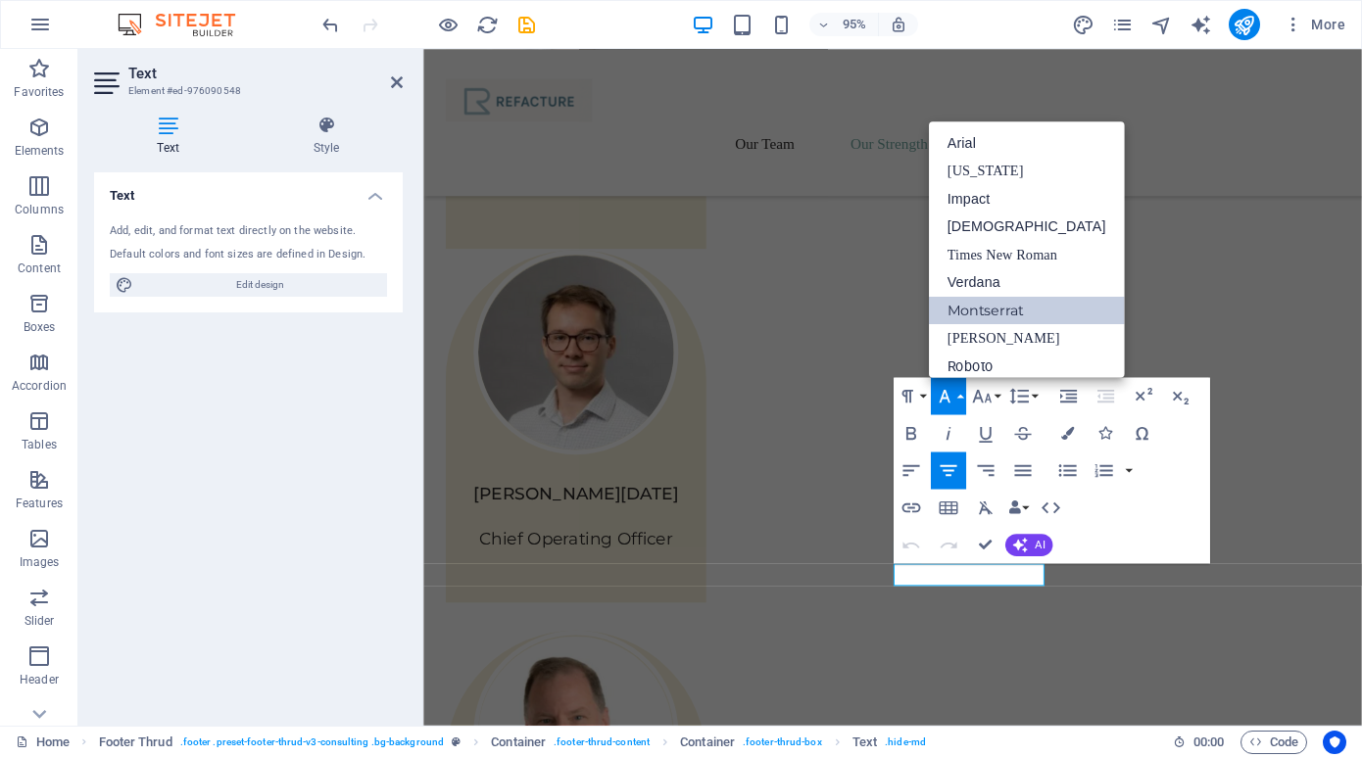
click at [977, 314] on link "Montserrat" at bounding box center [1027, 311] width 196 height 28
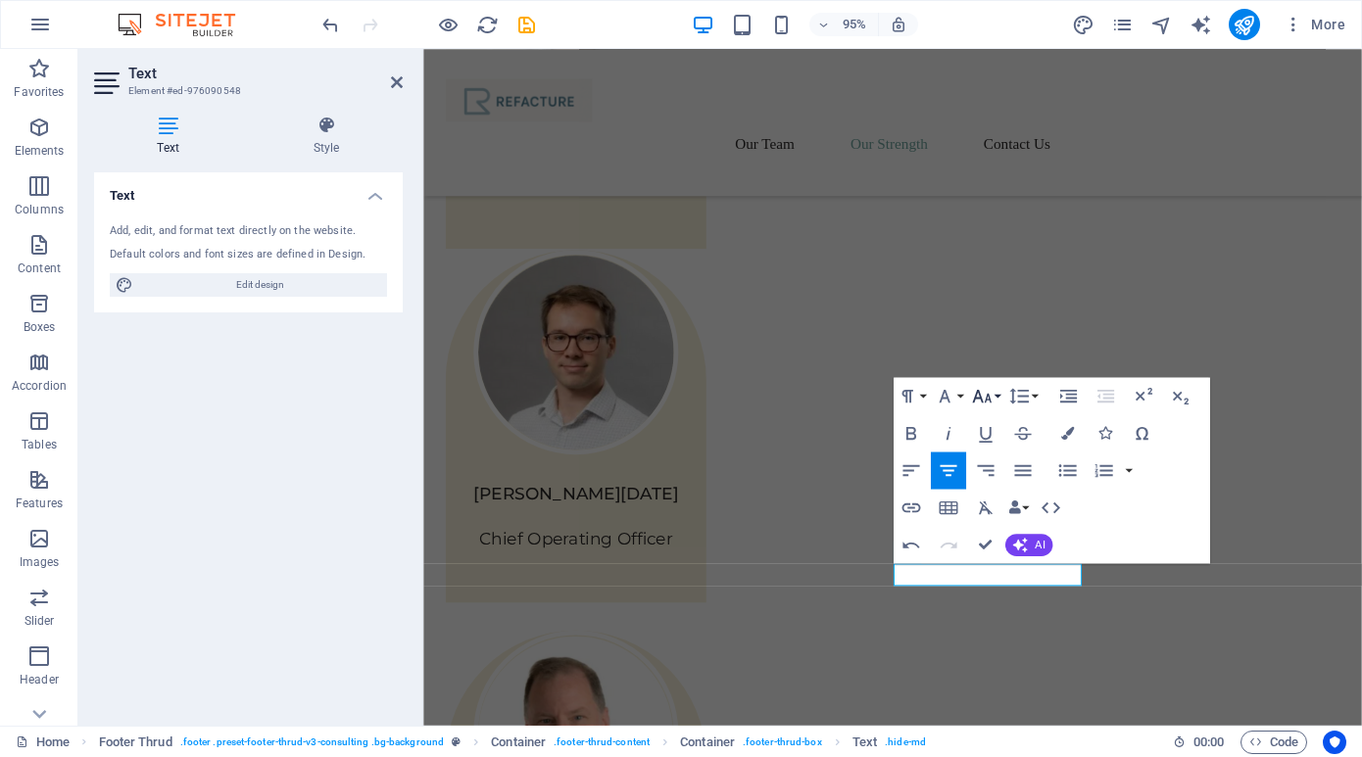
click at [997, 387] on button "Font Size" at bounding box center [985, 395] width 35 height 37
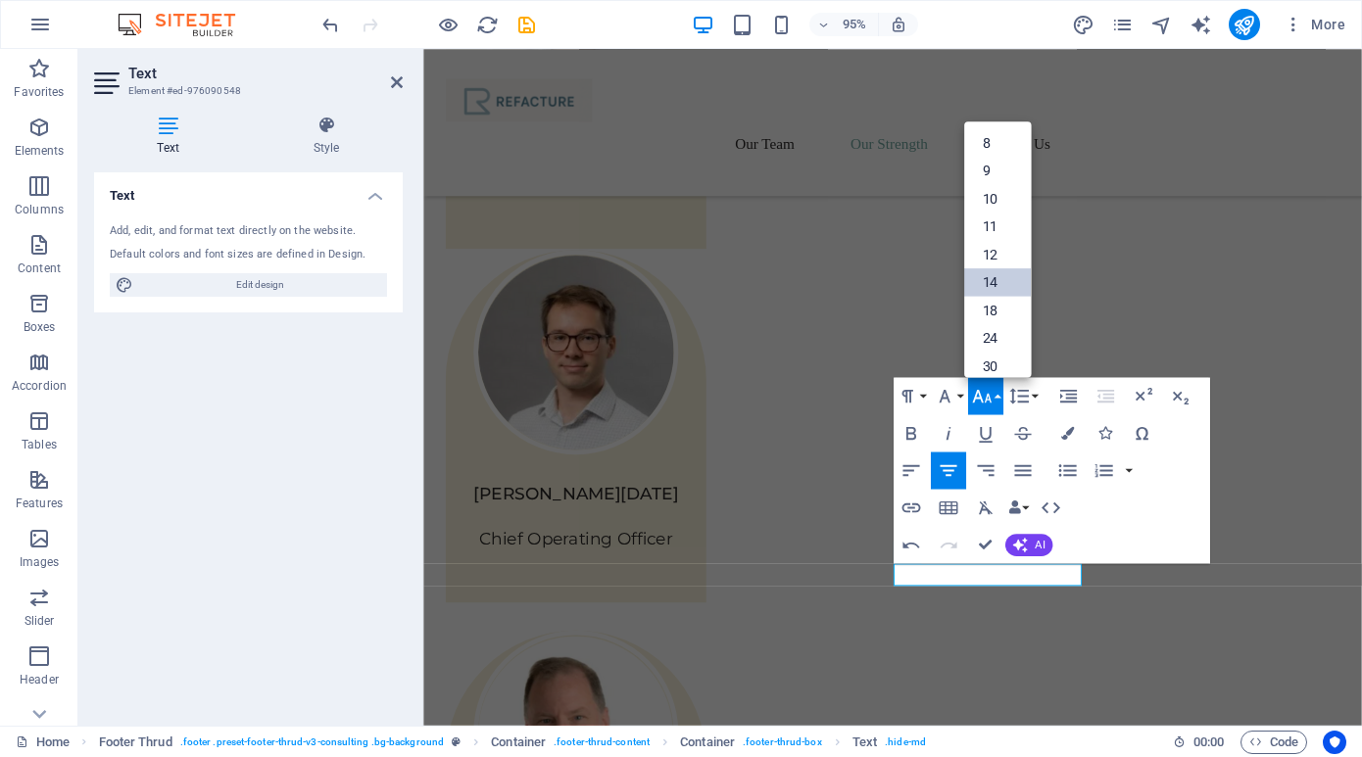
click at [998, 281] on link "14" at bounding box center [997, 282] width 67 height 28
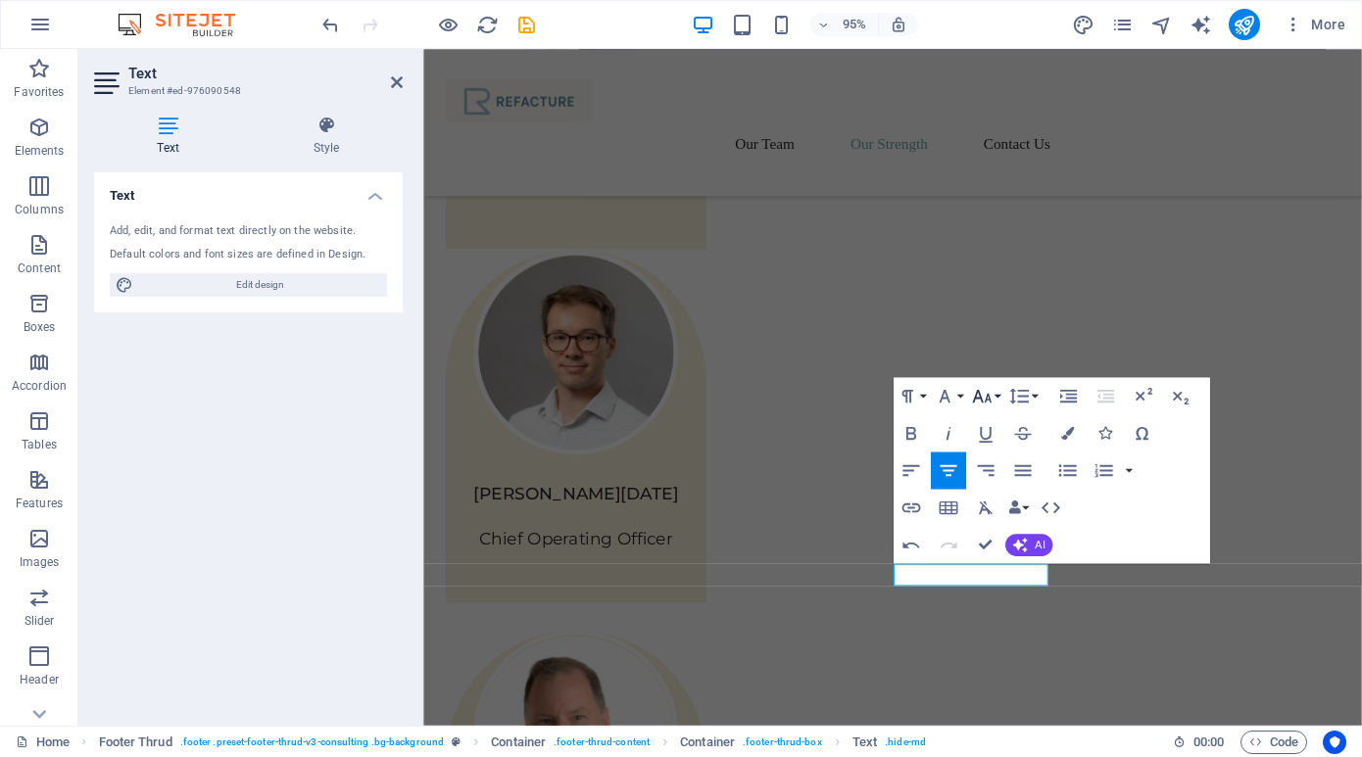
click at [995, 394] on button "Font Size" at bounding box center [985, 395] width 35 height 37
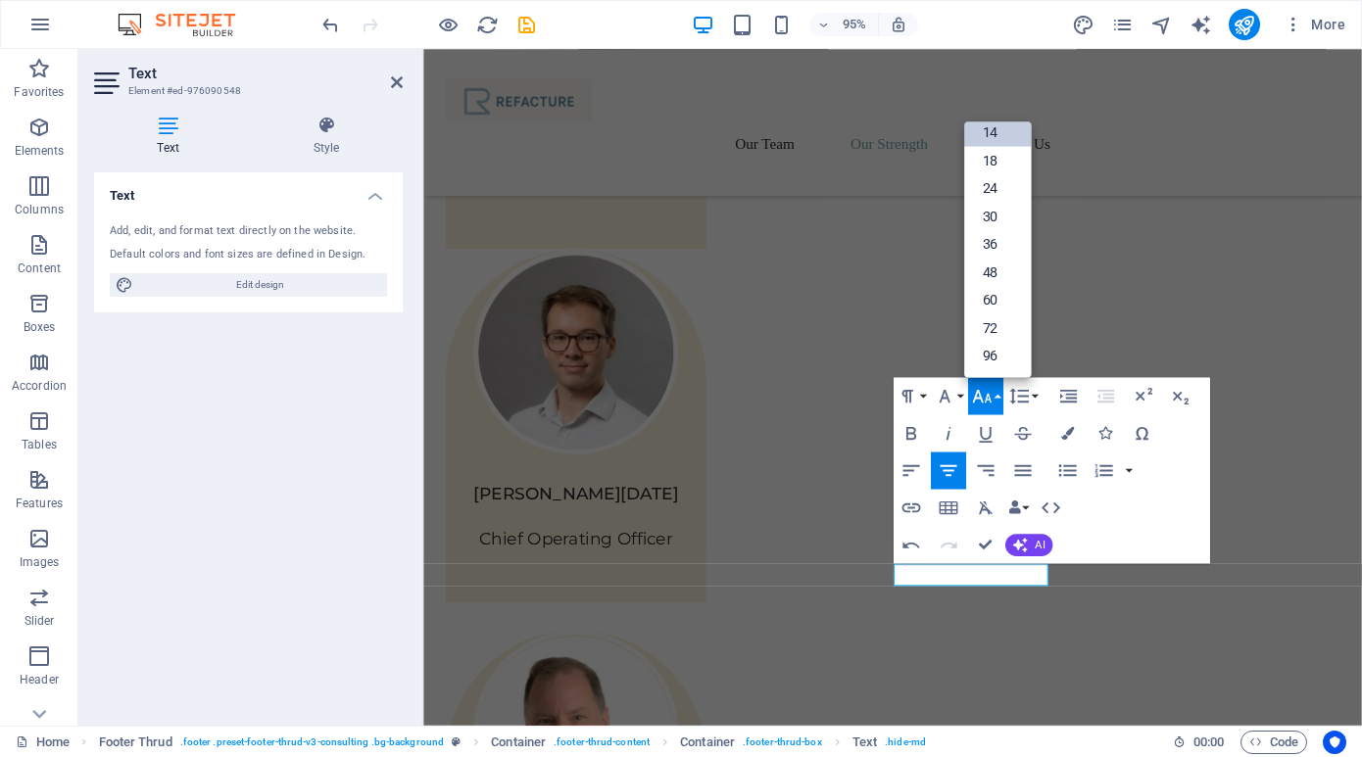
scroll to position [158, 0]
click at [994, 151] on link "18" at bounding box center [997, 161] width 67 height 28
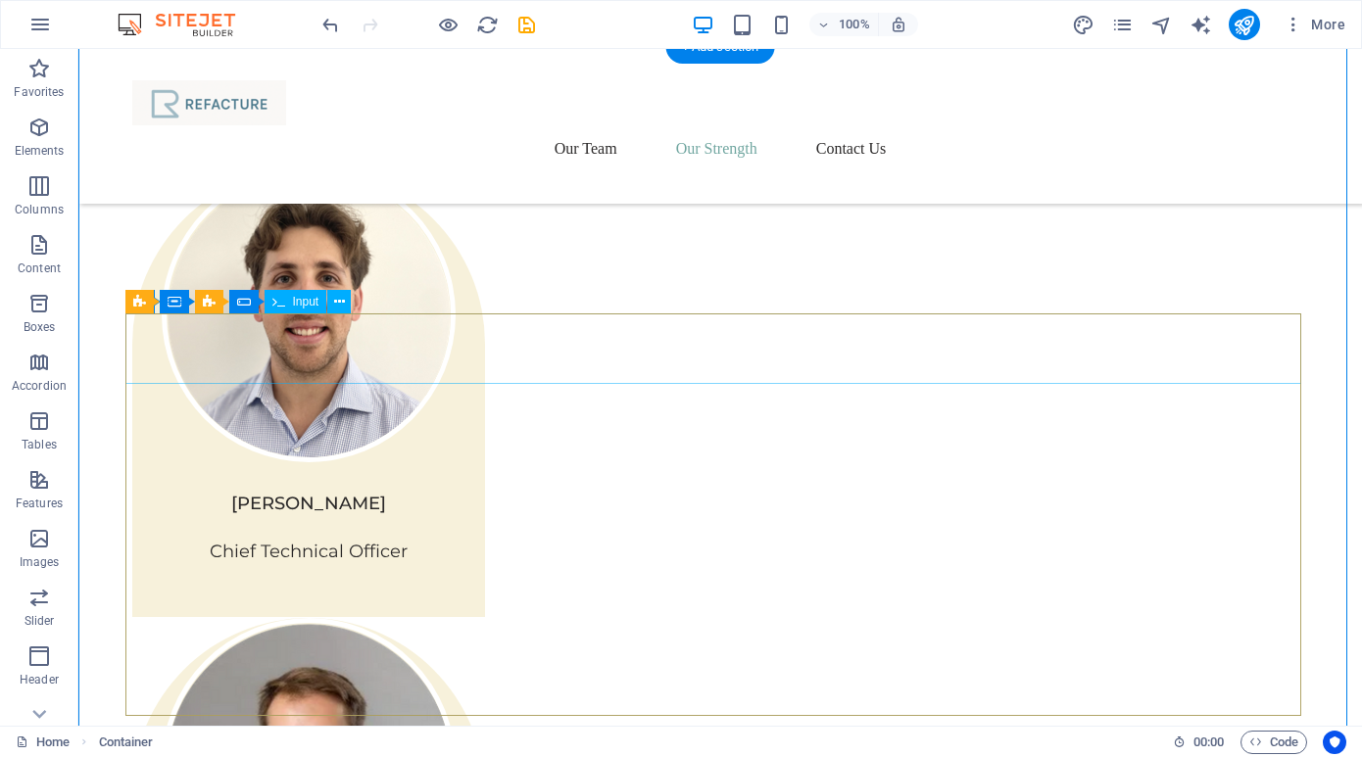
scroll to position [2760, 0]
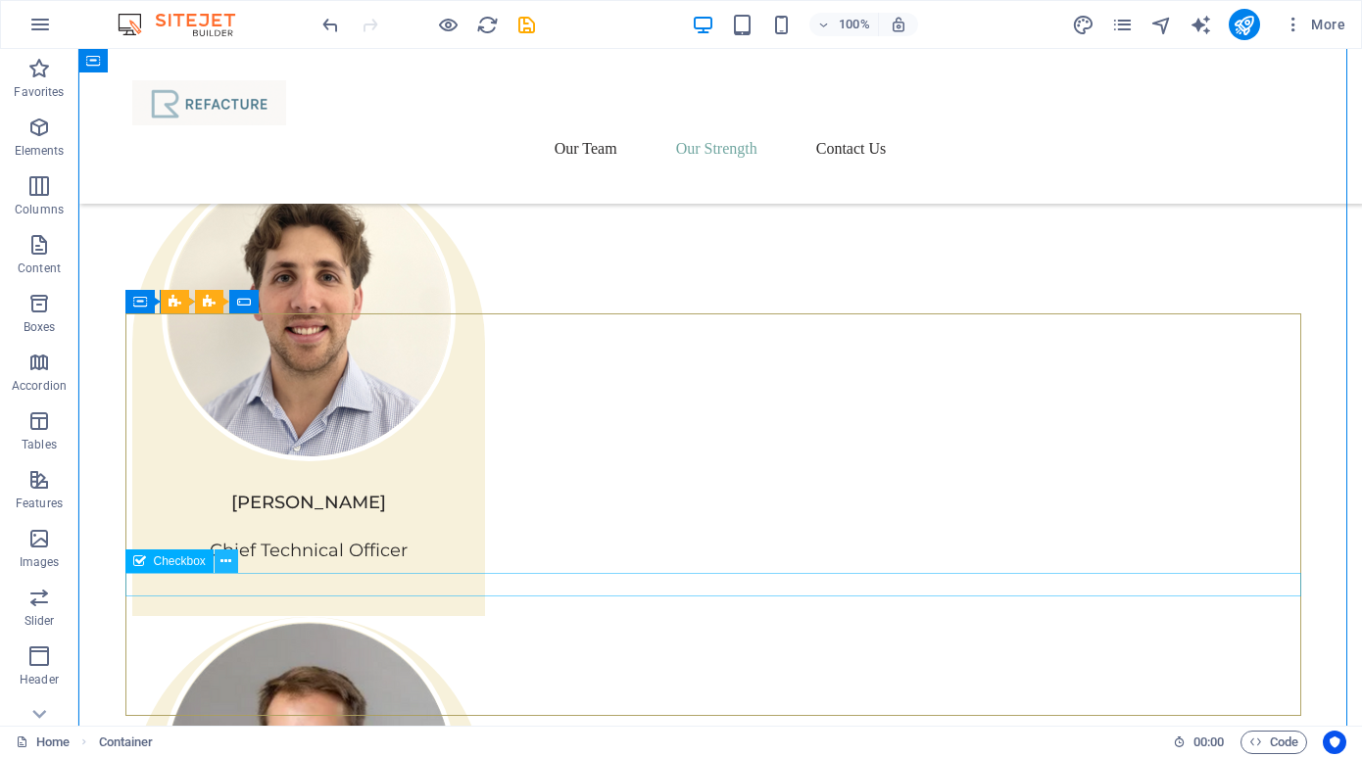
click at [228, 559] on icon at bounding box center [225, 562] width 11 height 21
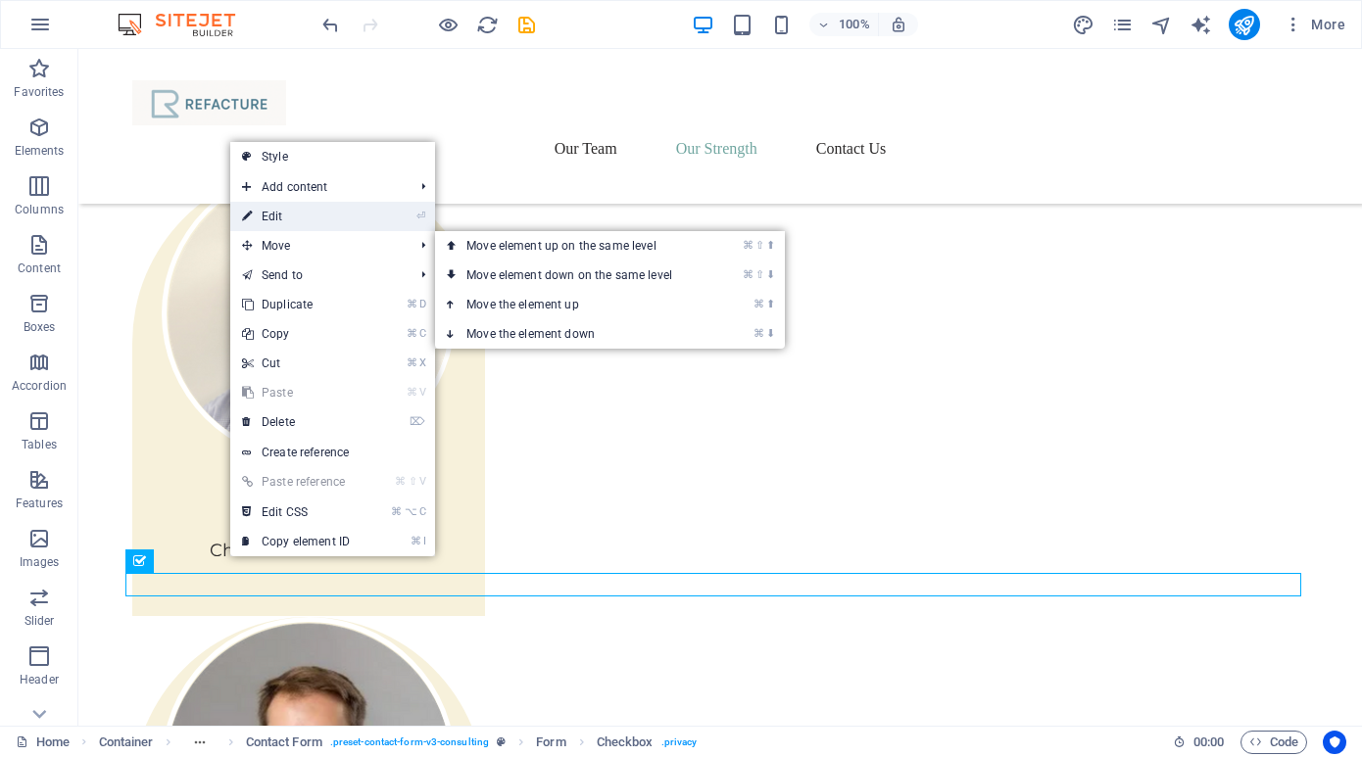
click at [303, 218] on link "⏎ Edit" at bounding box center [295, 216] width 131 height 29
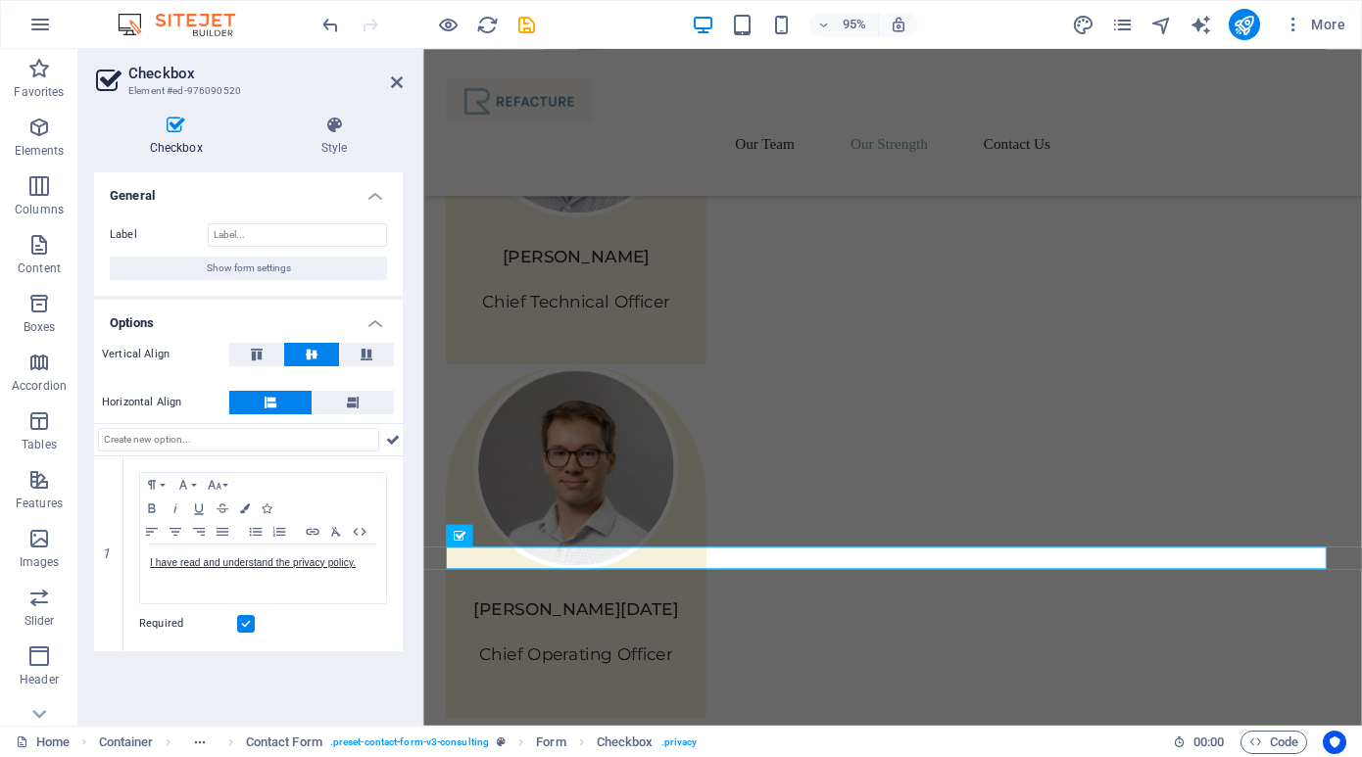
scroll to position [2619, 0]
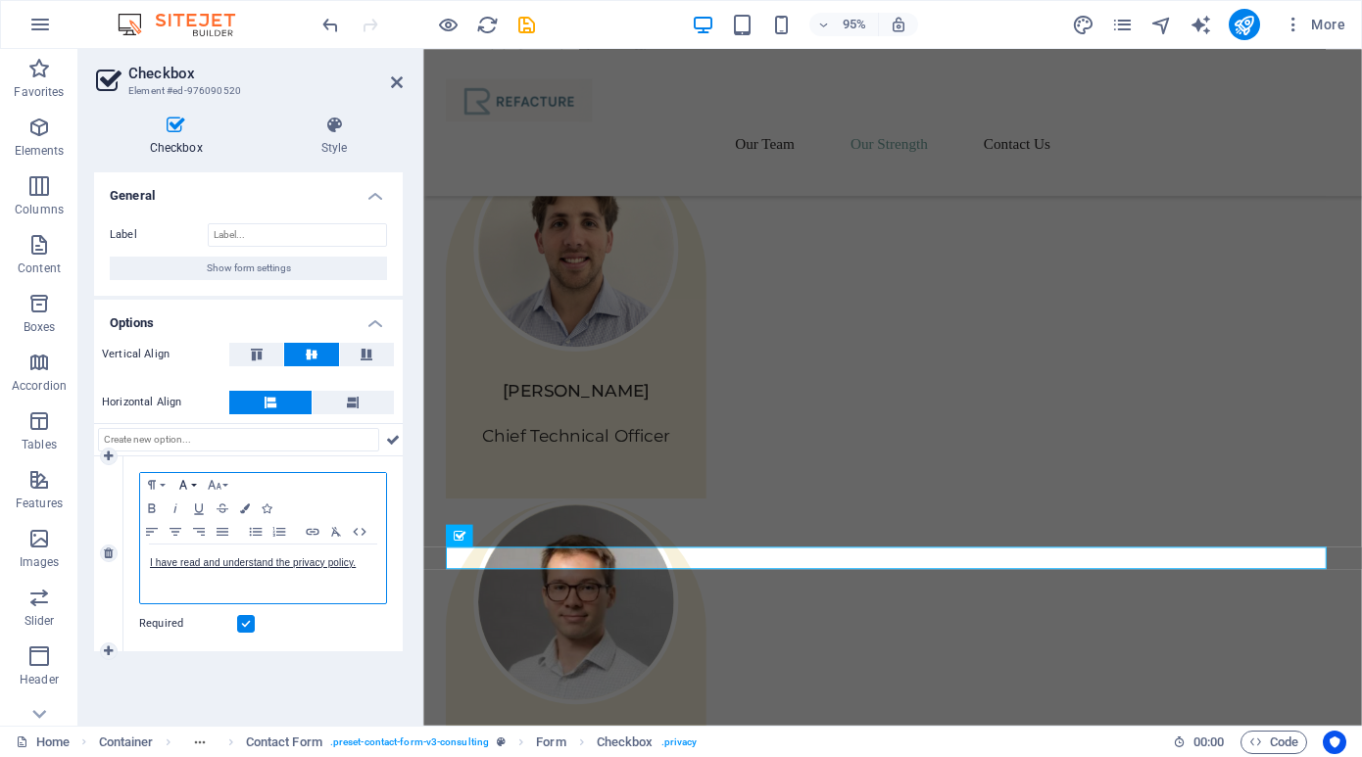
click at [190, 483] on button "Font Family" at bounding box center [186, 485] width 31 height 24
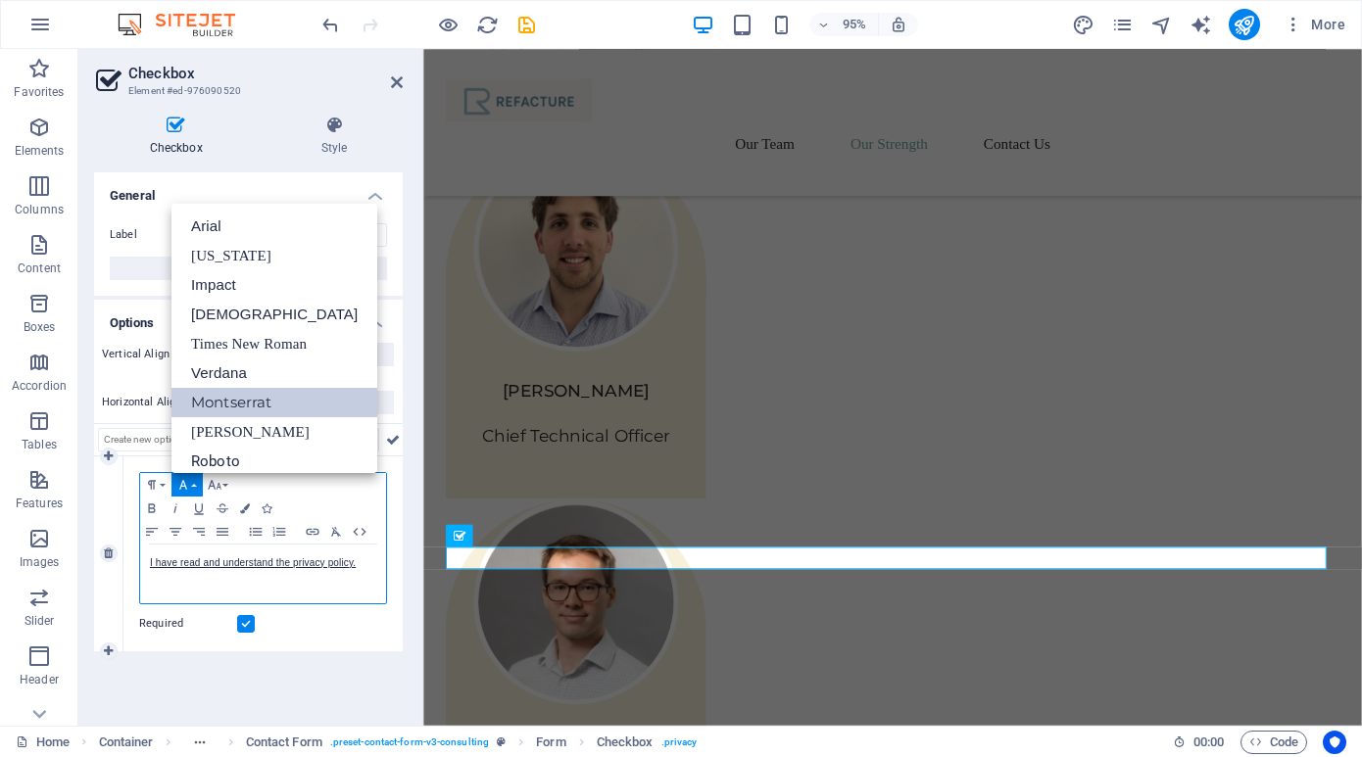
click at [219, 397] on link "Montserrat" at bounding box center [274, 402] width 206 height 29
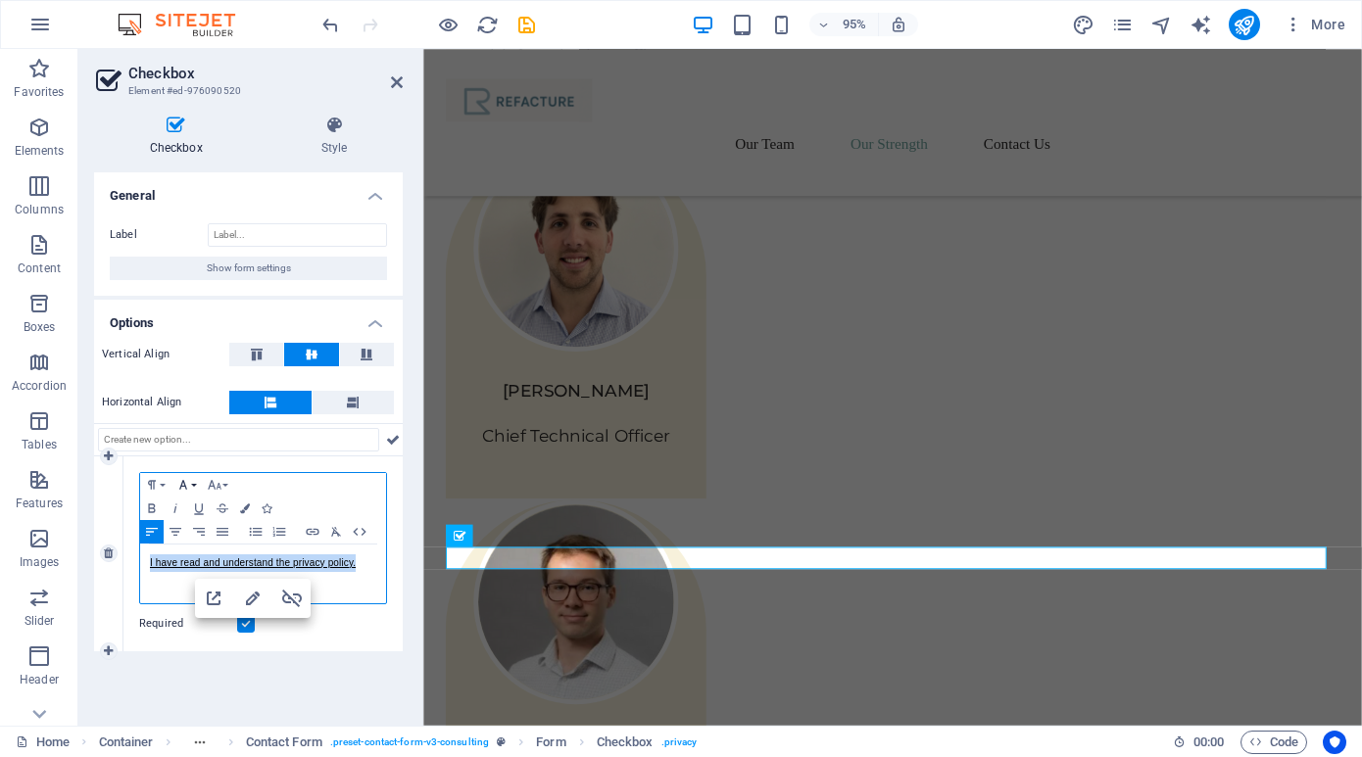
click at [194, 485] on button "Font Family" at bounding box center [186, 485] width 31 height 24
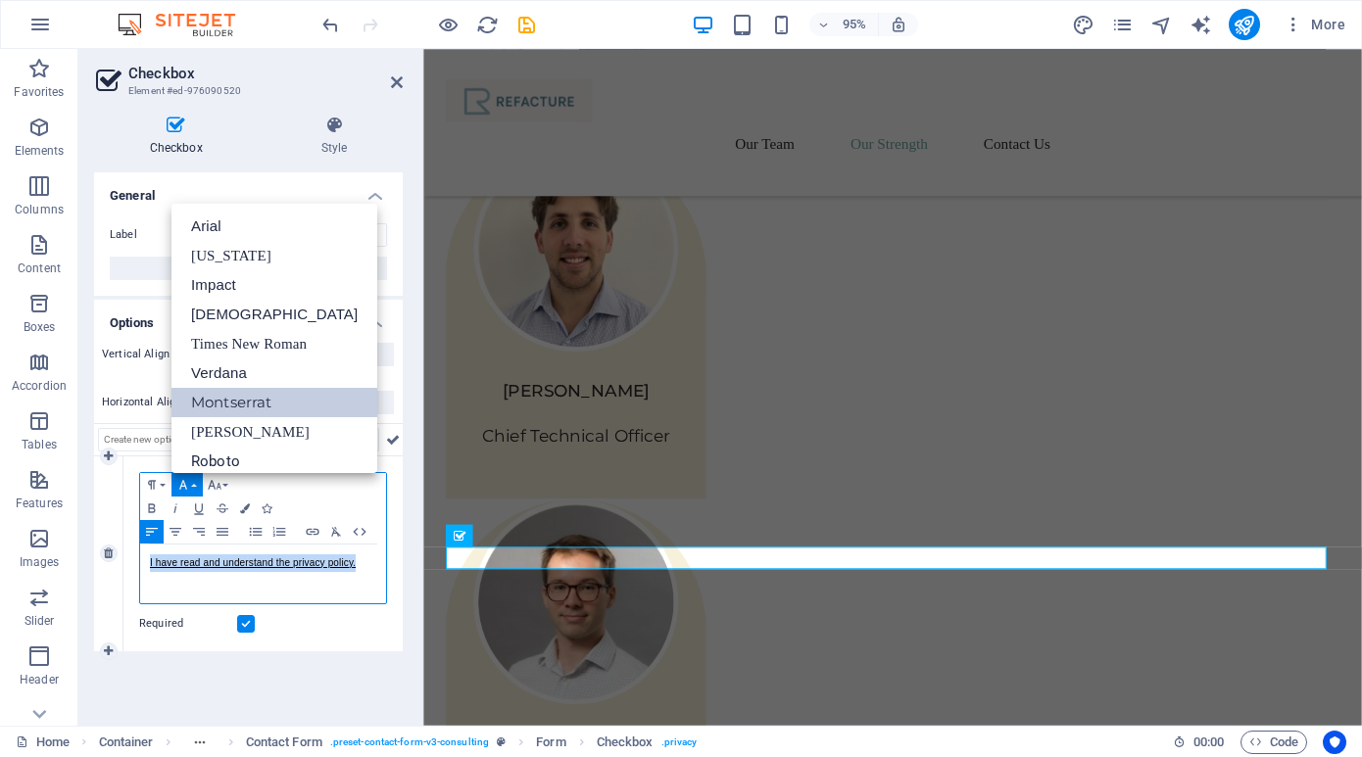
click at [223, 397] on link "Montserrat" at bounding box center [274, 402] width 206 height 29
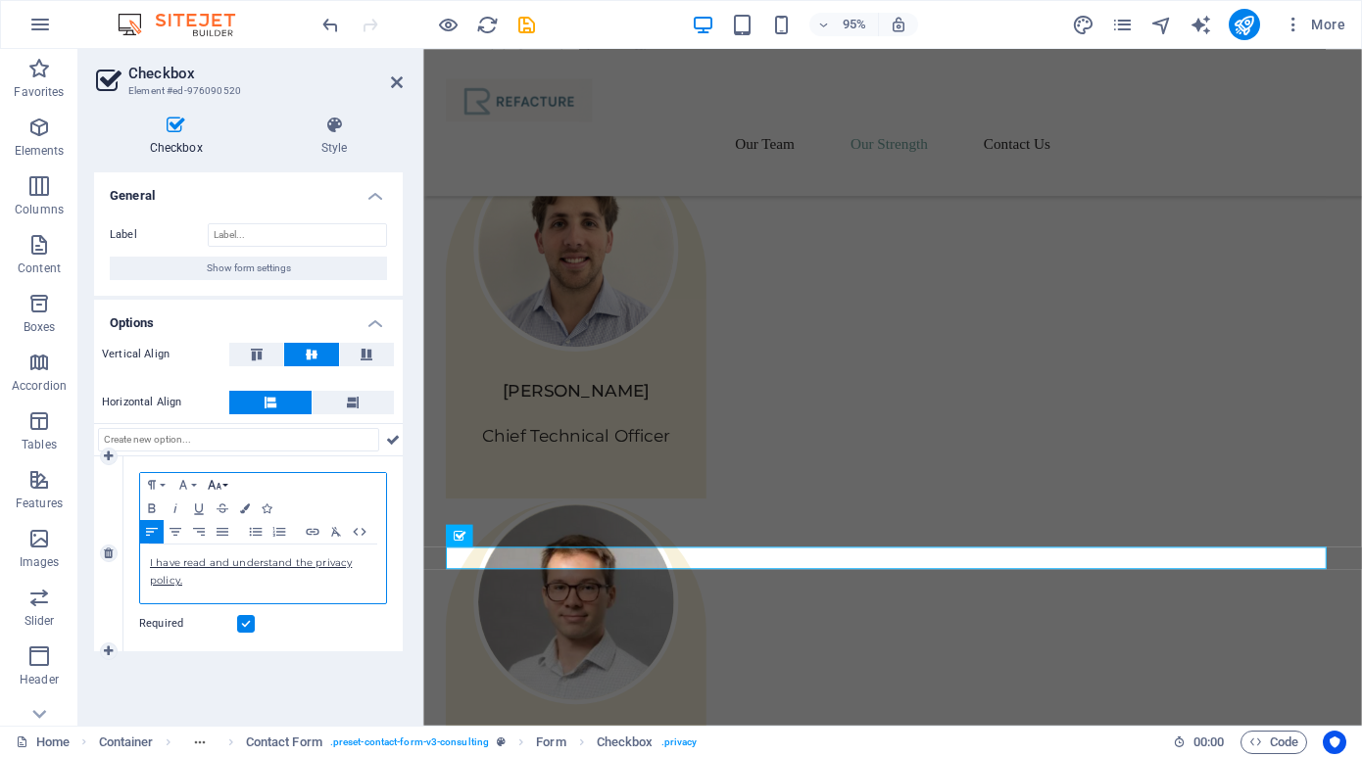
click at [226, 483] on button "Font Size" at bounding box center [218, 485] width 31 height 24
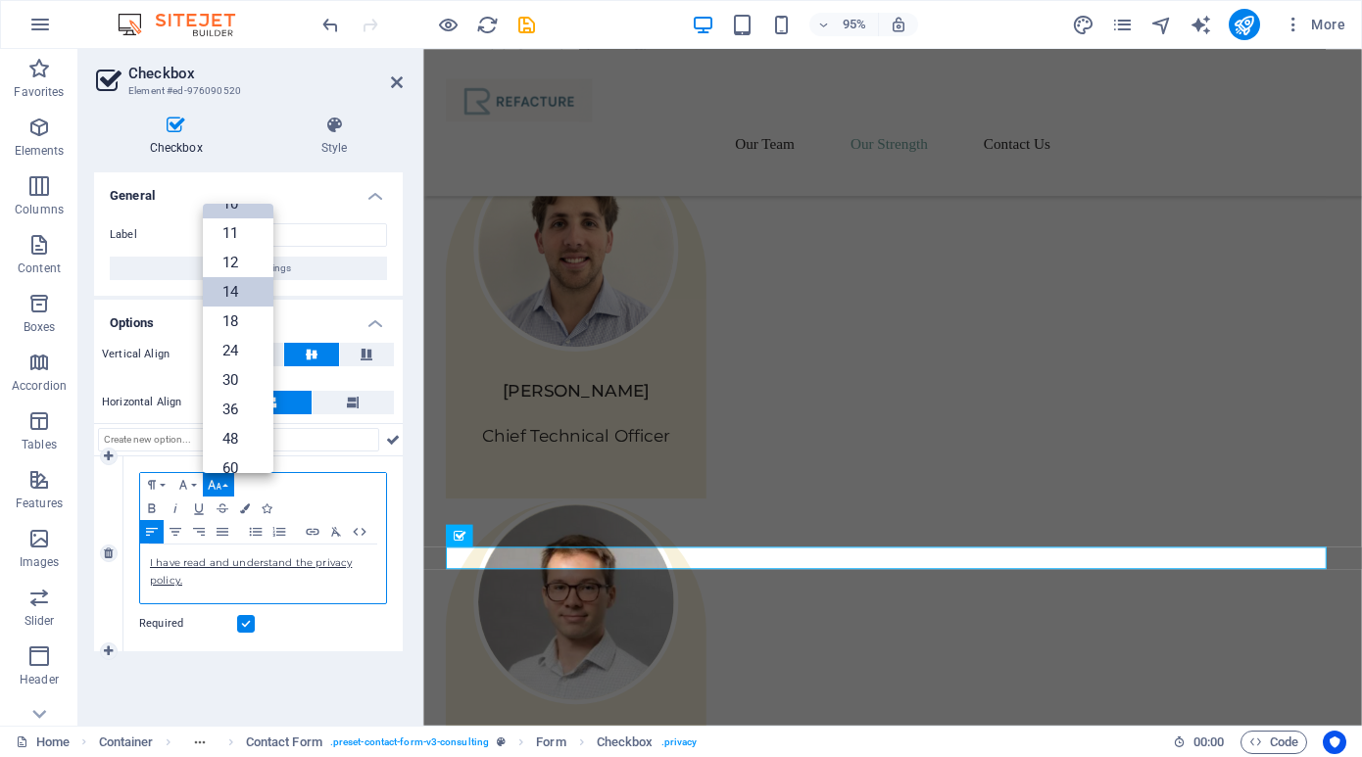
click at [238, 292] on link "14" at bounding box center [238, 291] width 71 height 29
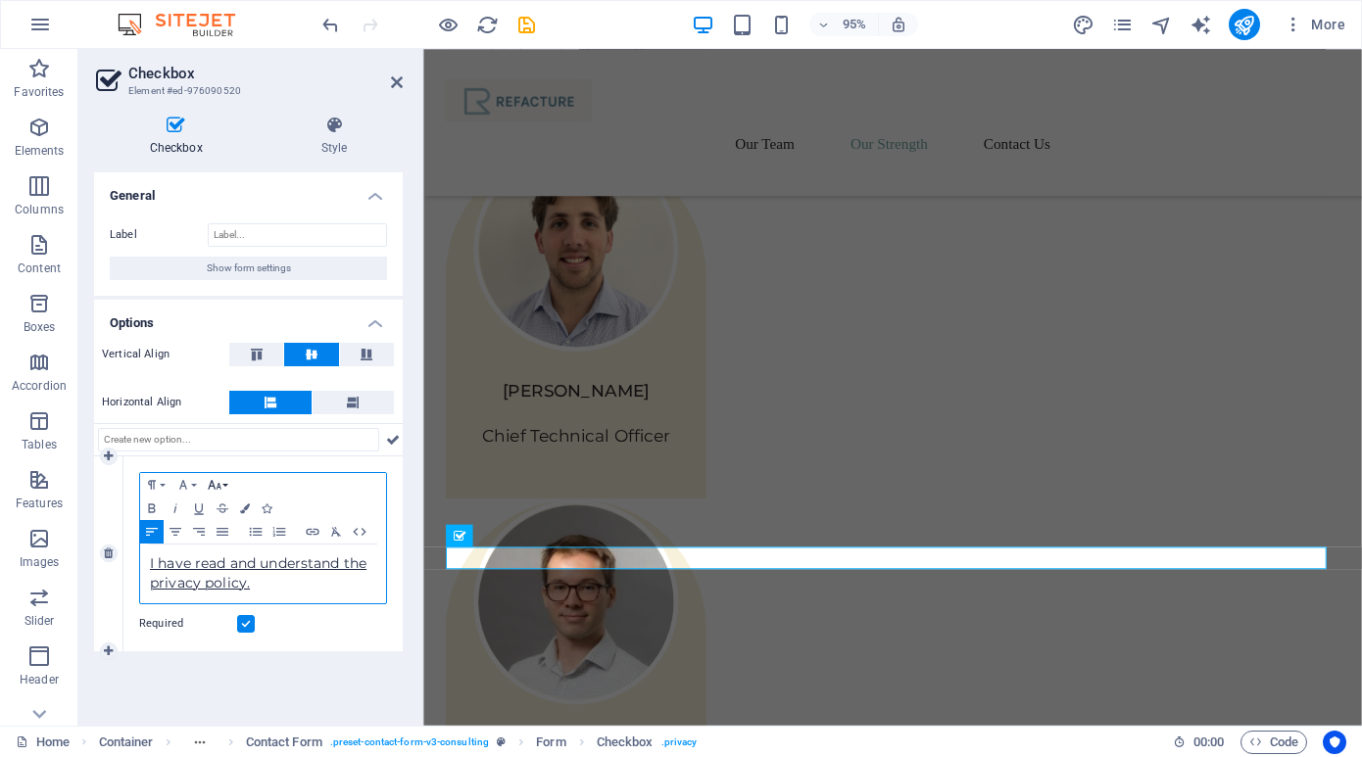
click at [224, 480] on icon "button" at bounding box center [215, 485] width 24 height 16
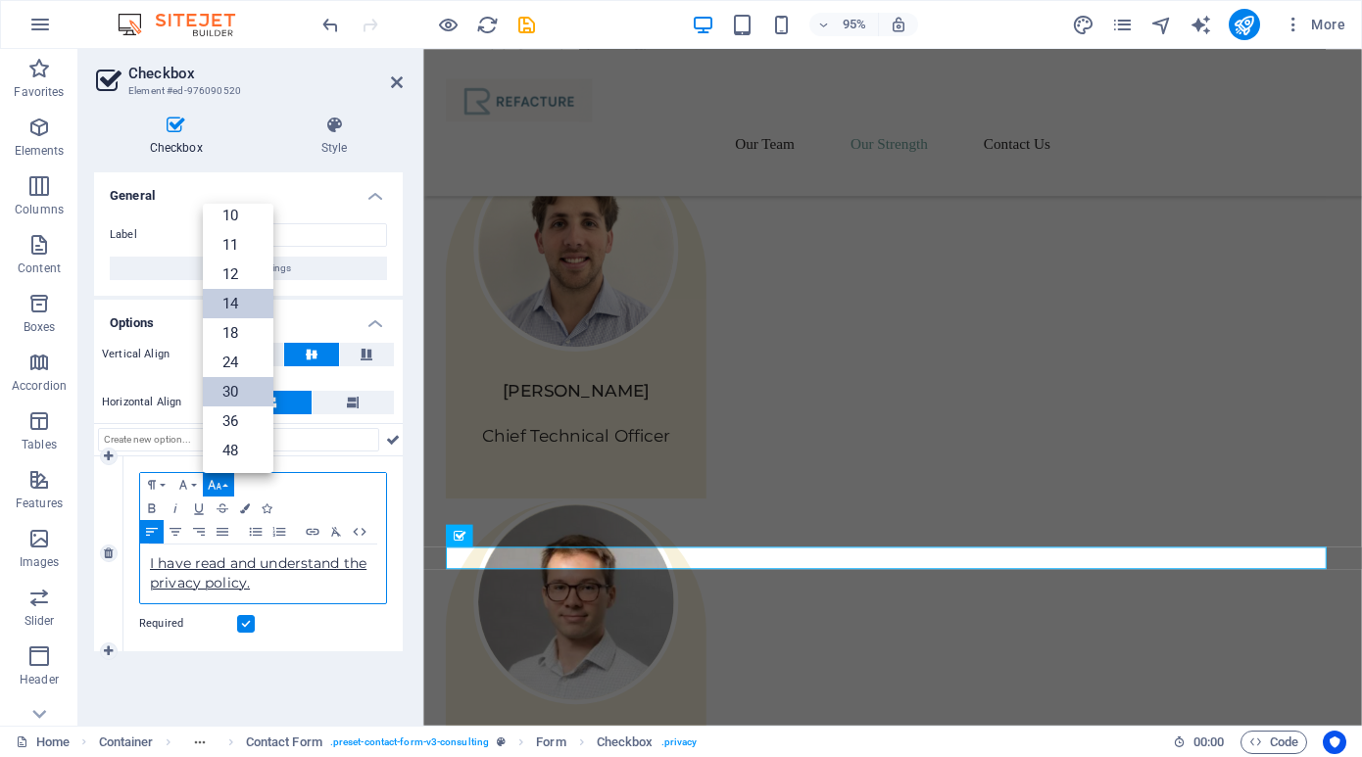
scroll to position [67, 0]
click at [236, 273] on link "12" at bounding box center [238, 277] width 71 height 29
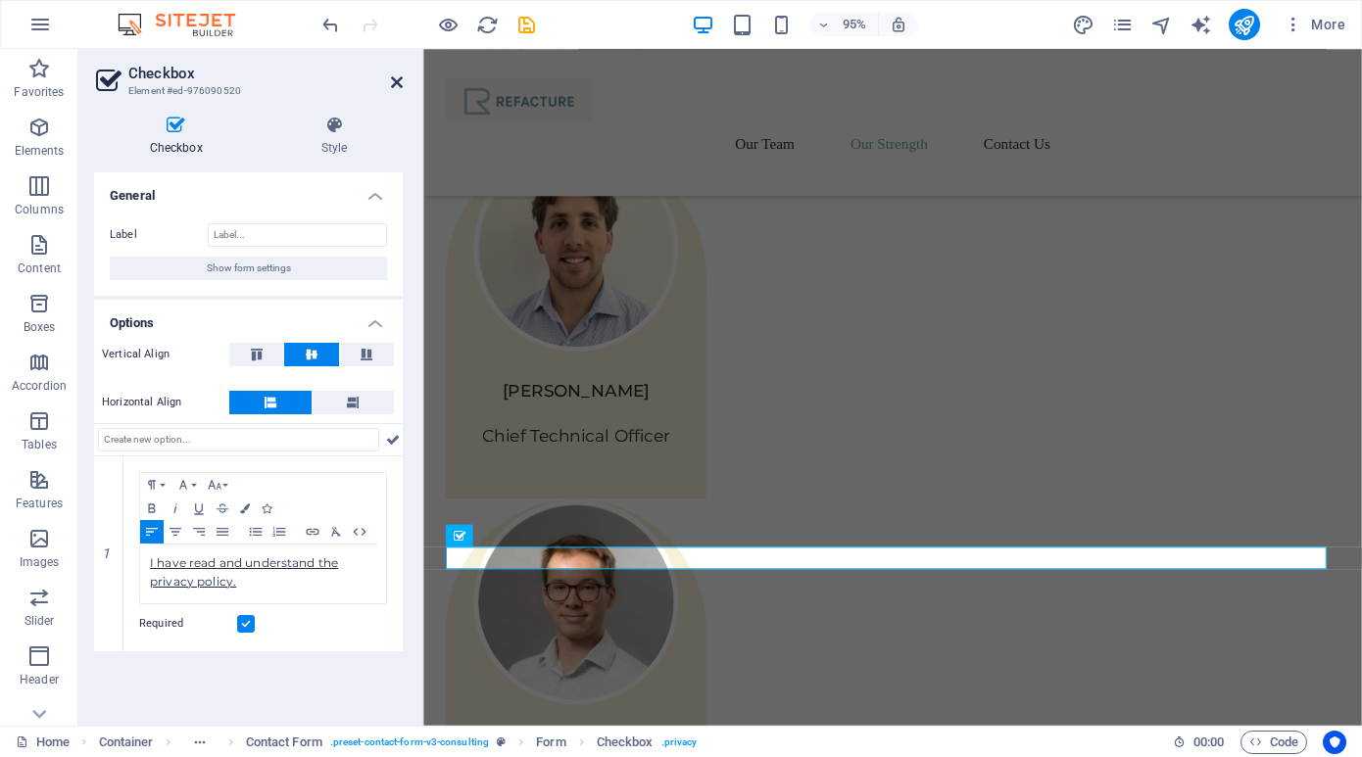
click at [391, 86] on icon at bounding box center [397, 82] width 12 height 16
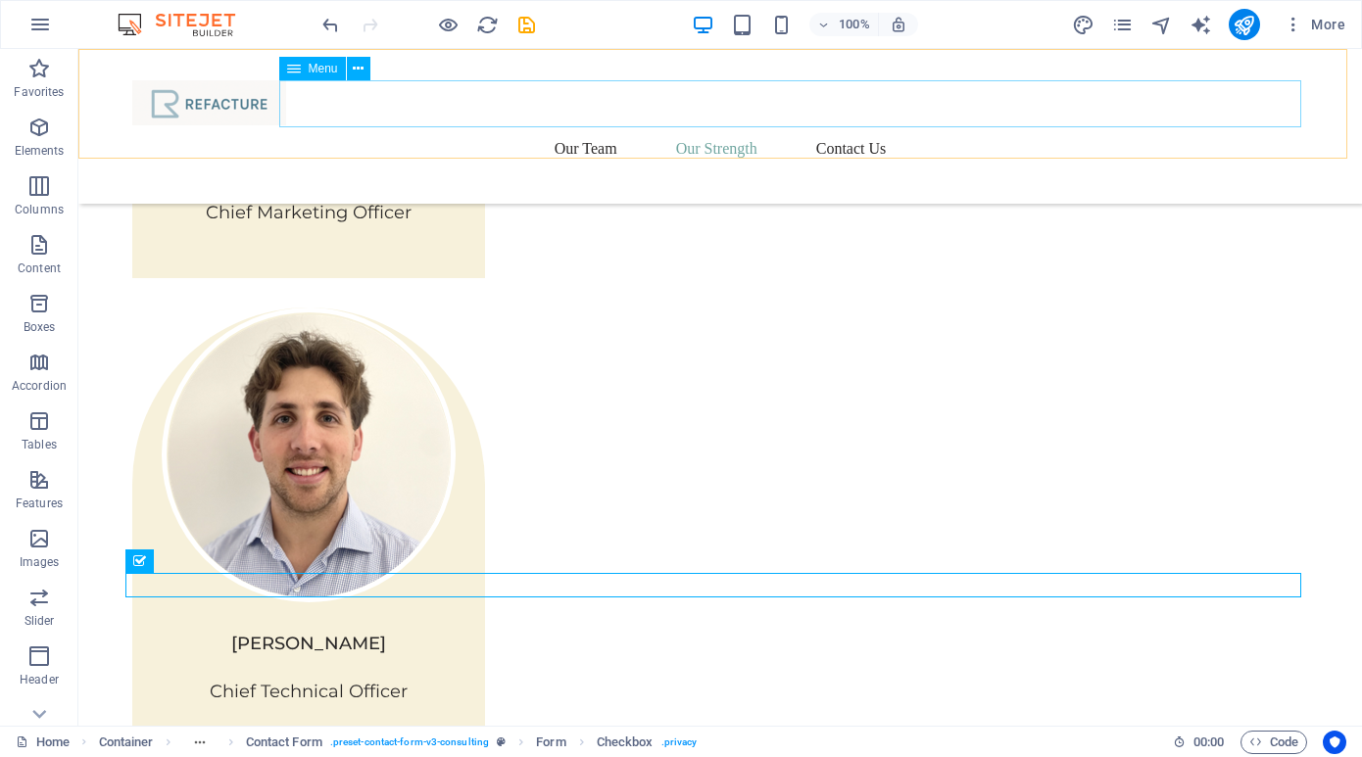
scroll to position [2760, 0]
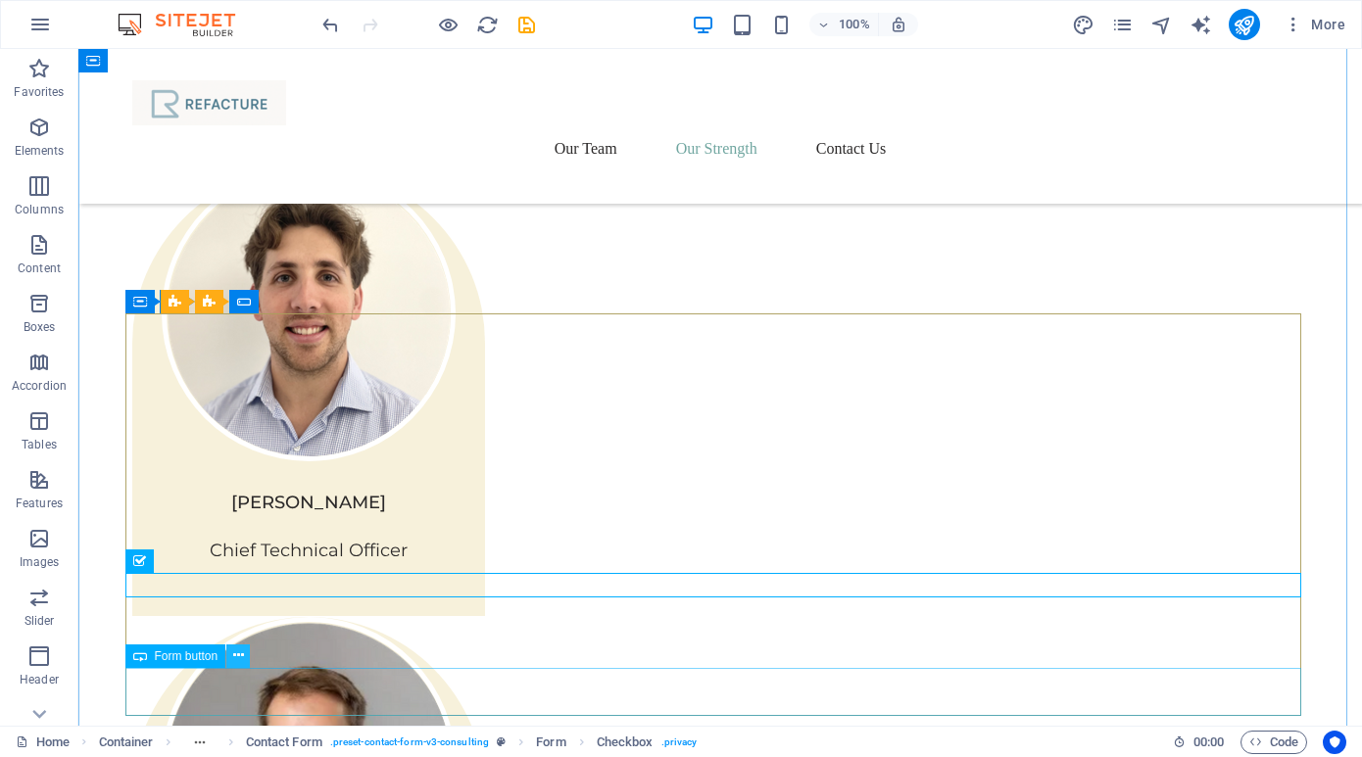
click at [236, 654] on icon at bounding box center [238, 656] width 11 height 21
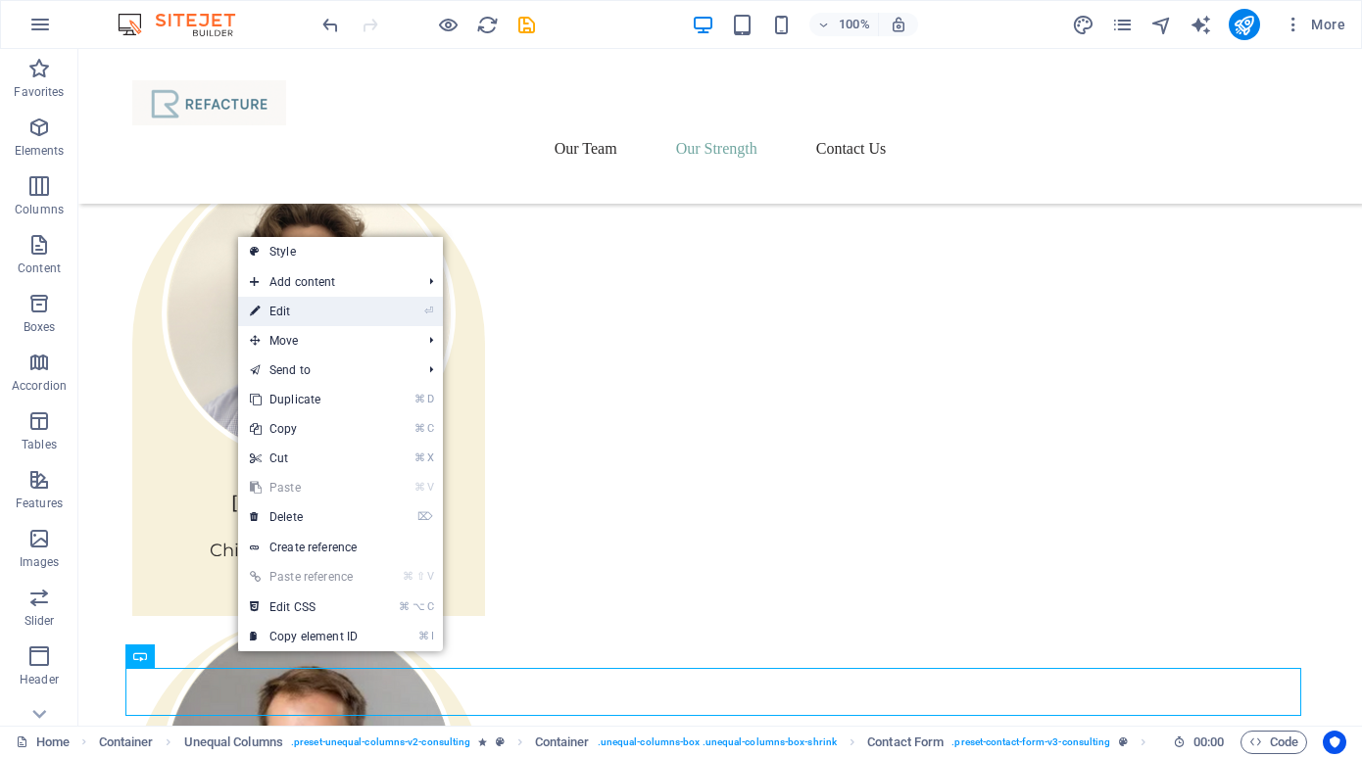
click at [313, 306] on link "⏎ Edit" at bounding box center [303, 311] width 131 height 29
select select "px"
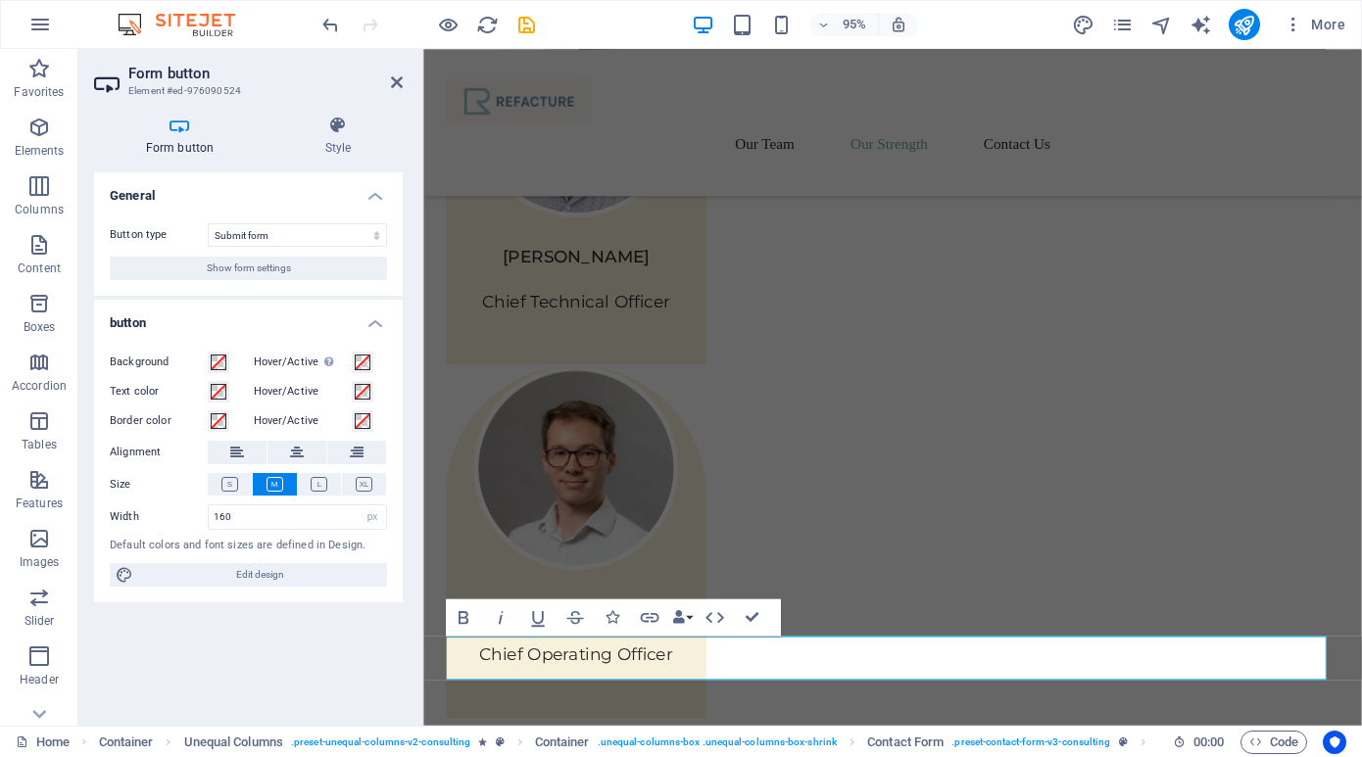
scroll to position [2619, 0]
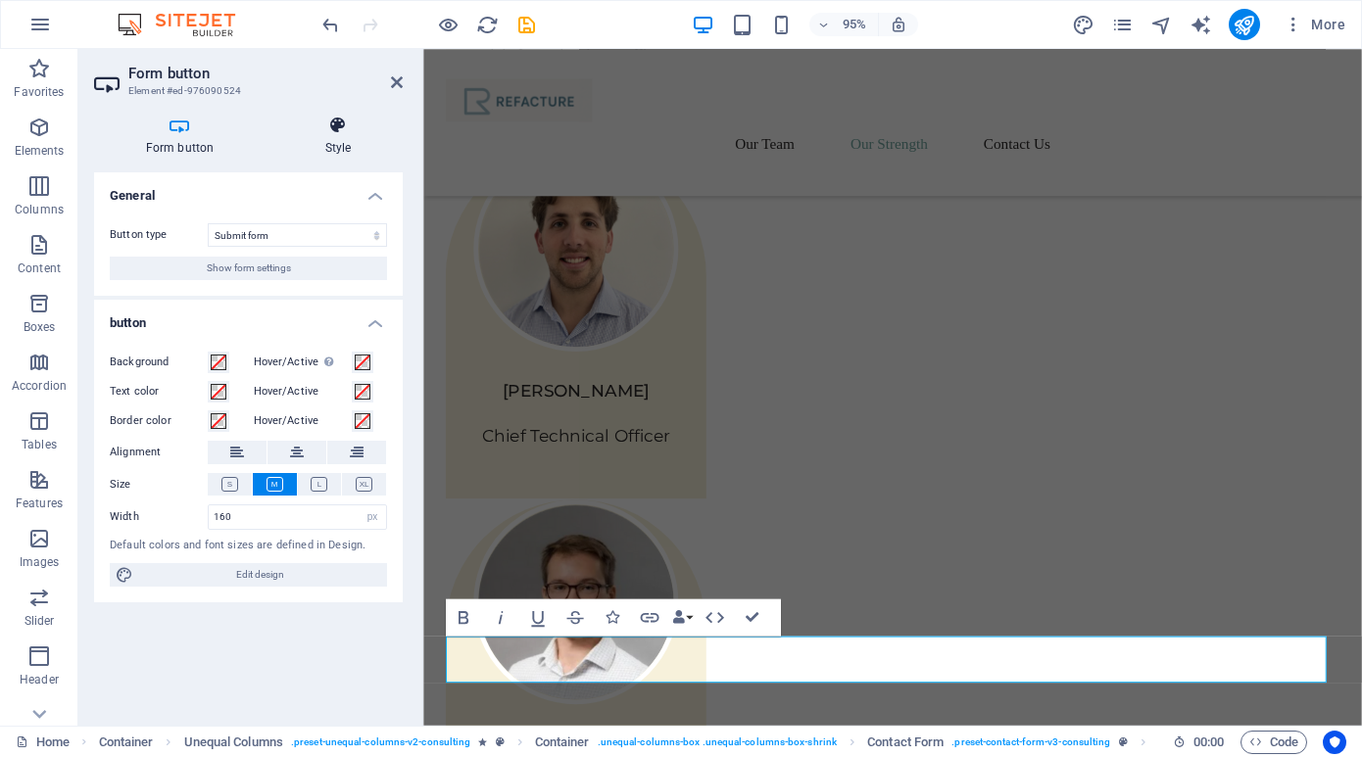
click at [331, 132] on icon at bounding box center [337, 126] width 129 height 20
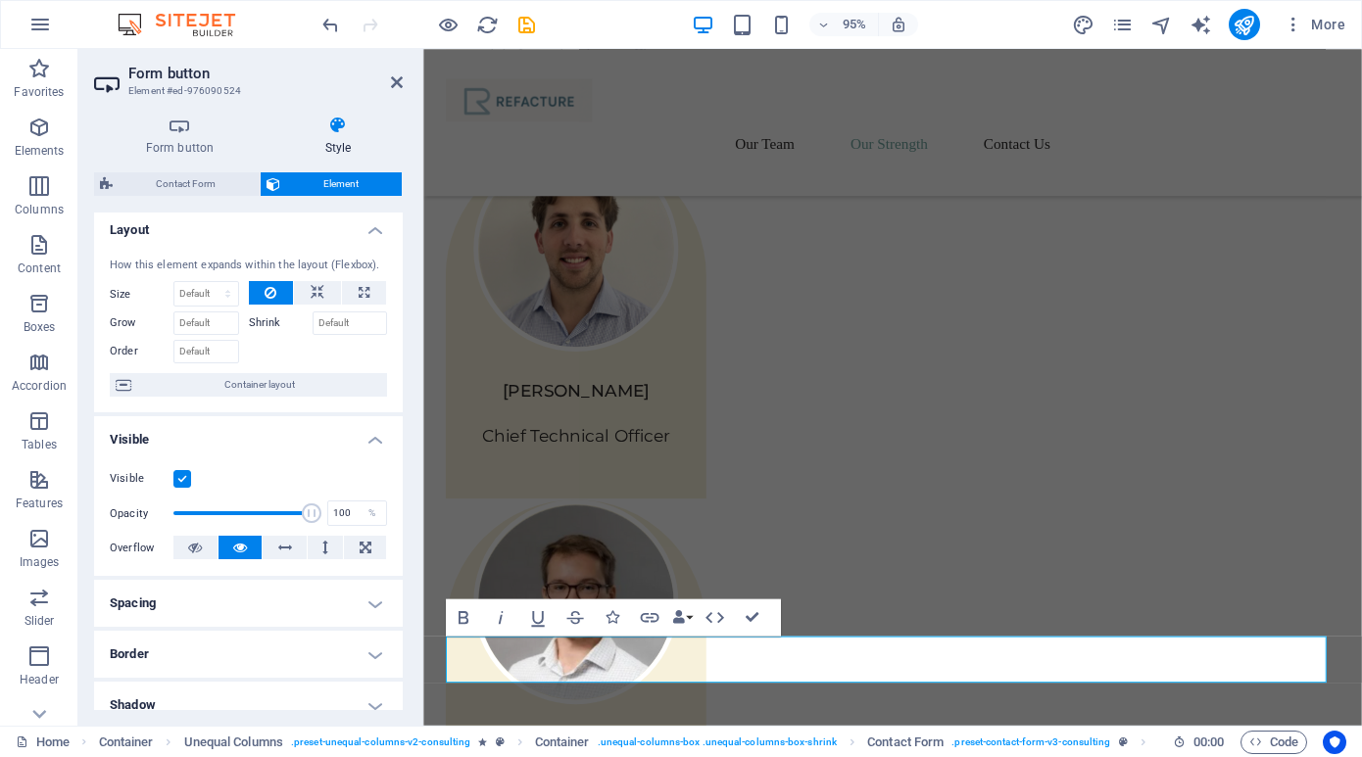
scroll to position [0, 0]
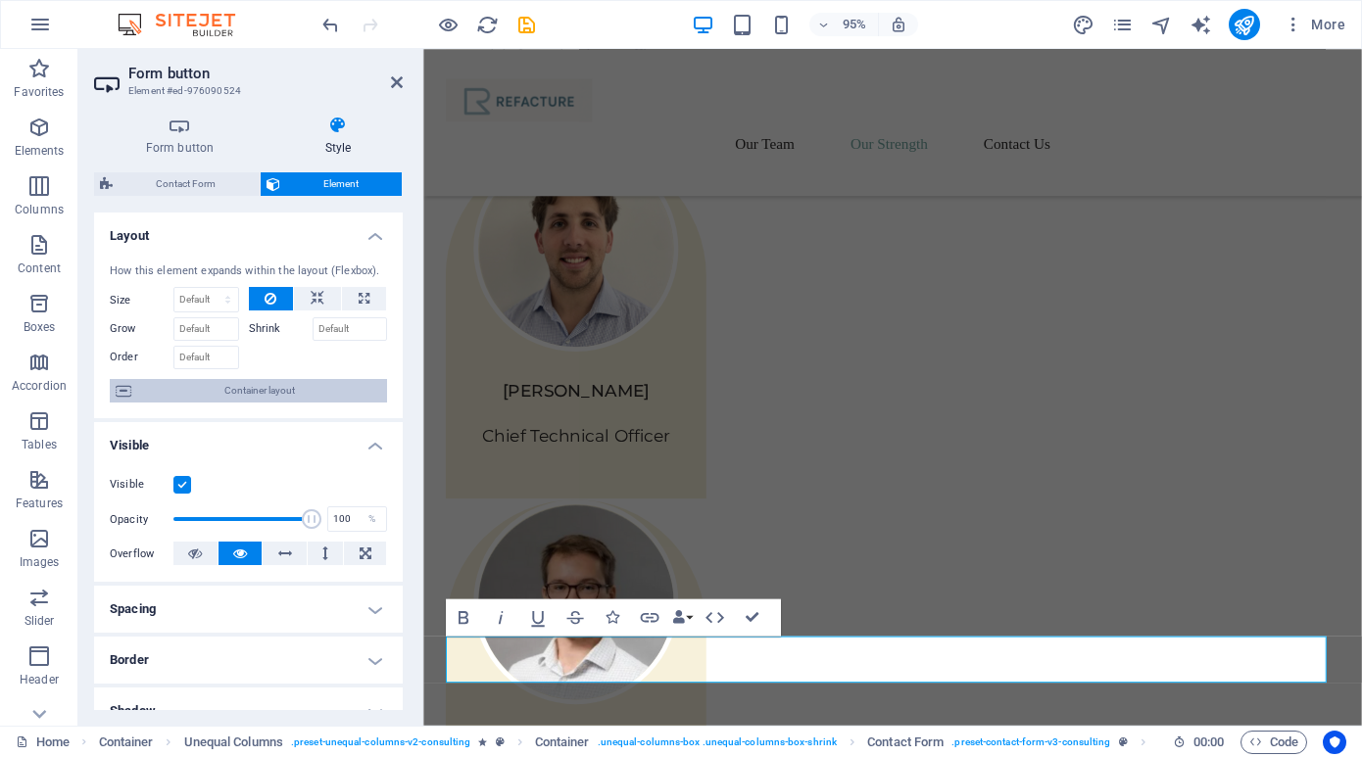
click at [234, 388] on span "Container layout" at bounding box center [259, 391] width 244 height 24
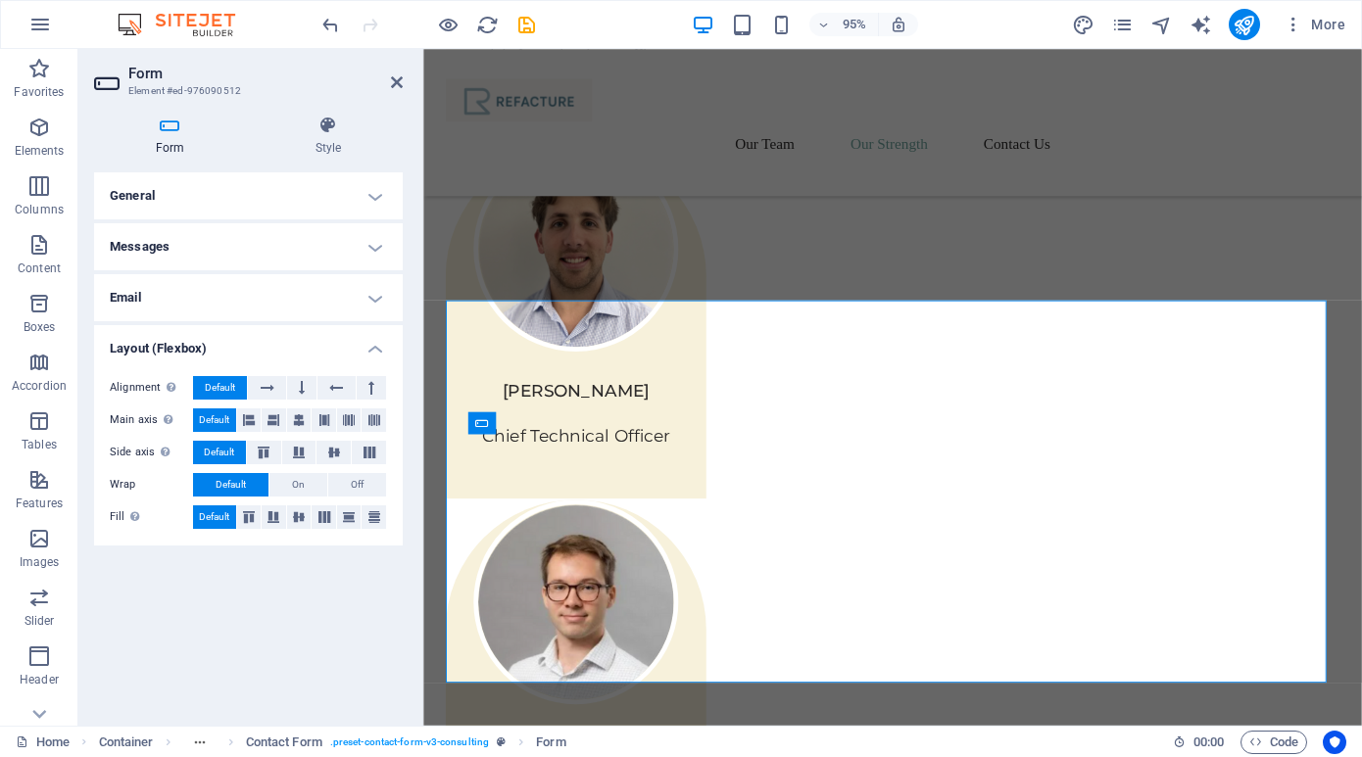
click at [372, 194] on h4 "General" at bounding box center [248, 195] width 309 height 47
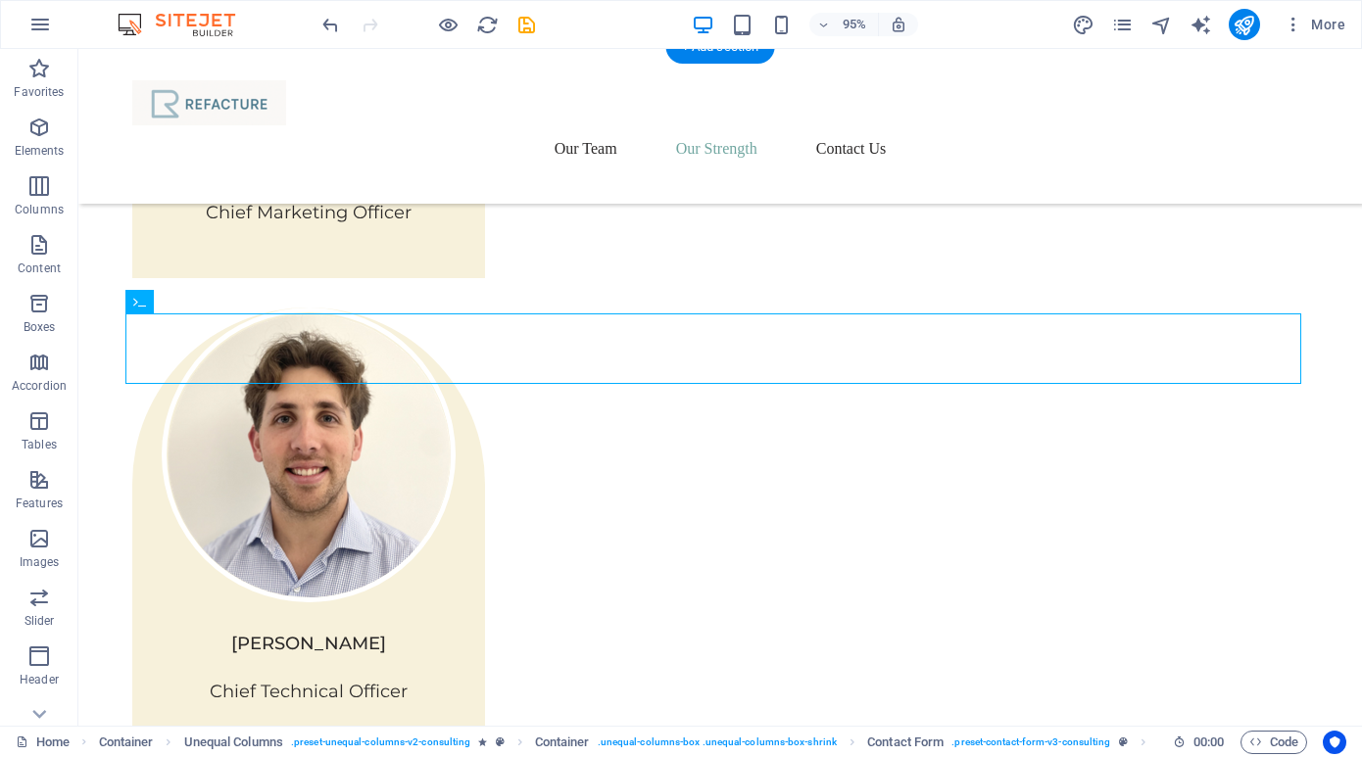
scroll to position [2760, 0]
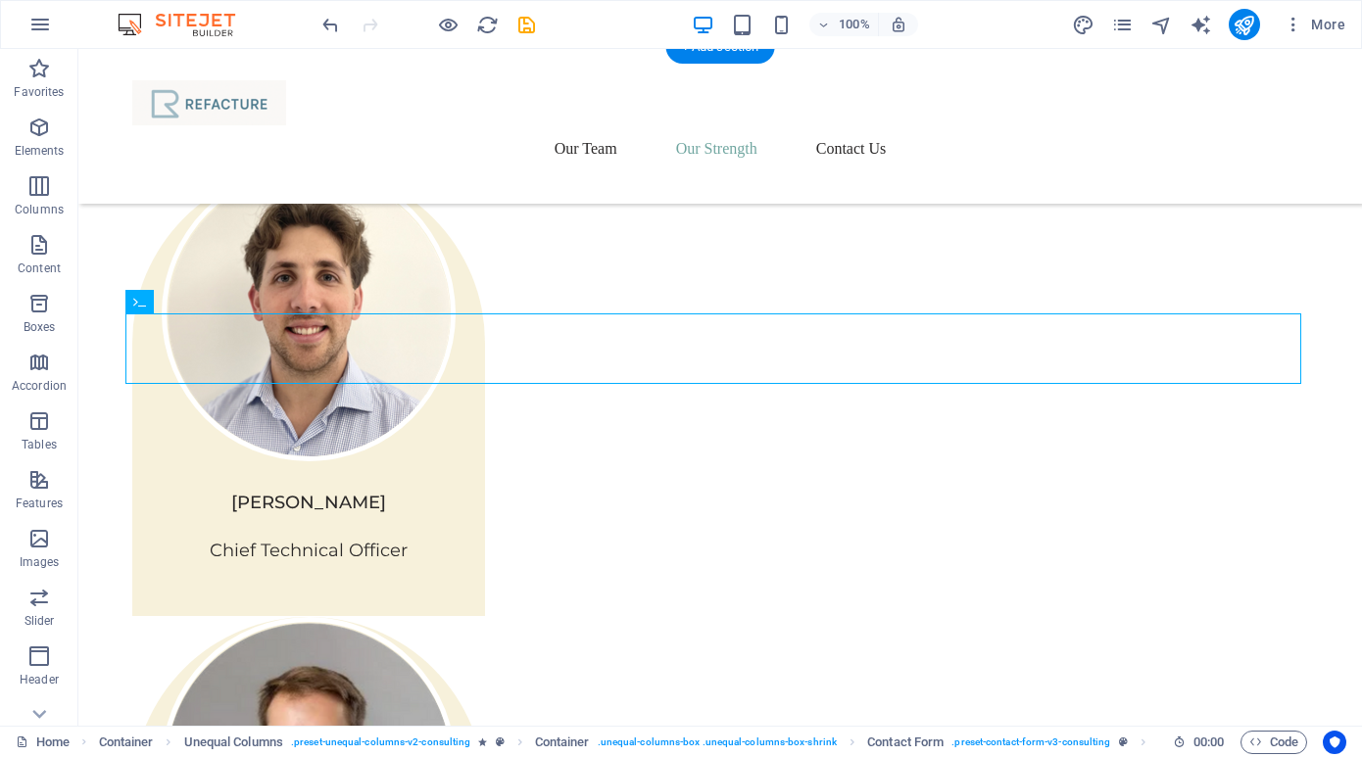
drag, startPoint x: 178, startPoint y: 320, endPoint x: 446, endPoint y: 307, distance: 267.8
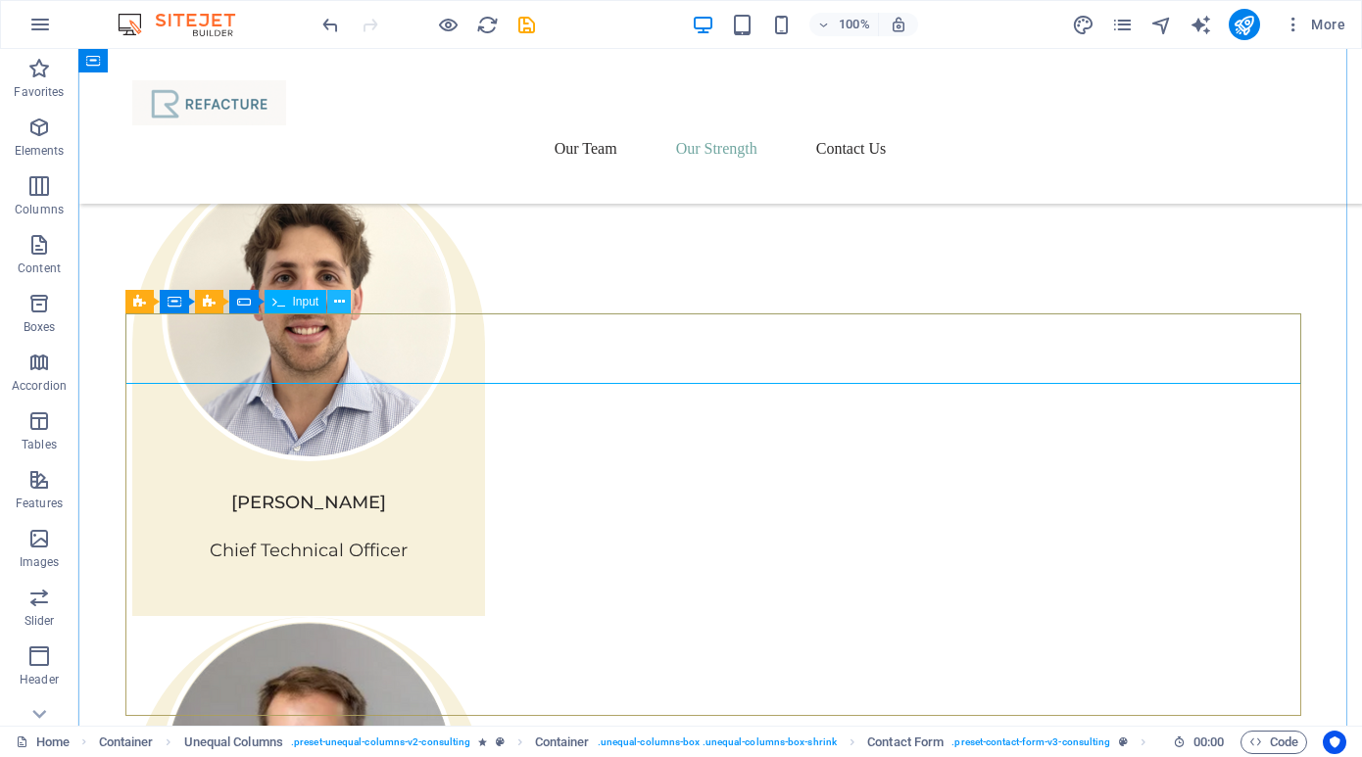
click at [337, 301] on icon at bounding box center [339, 302] width 11 height 21
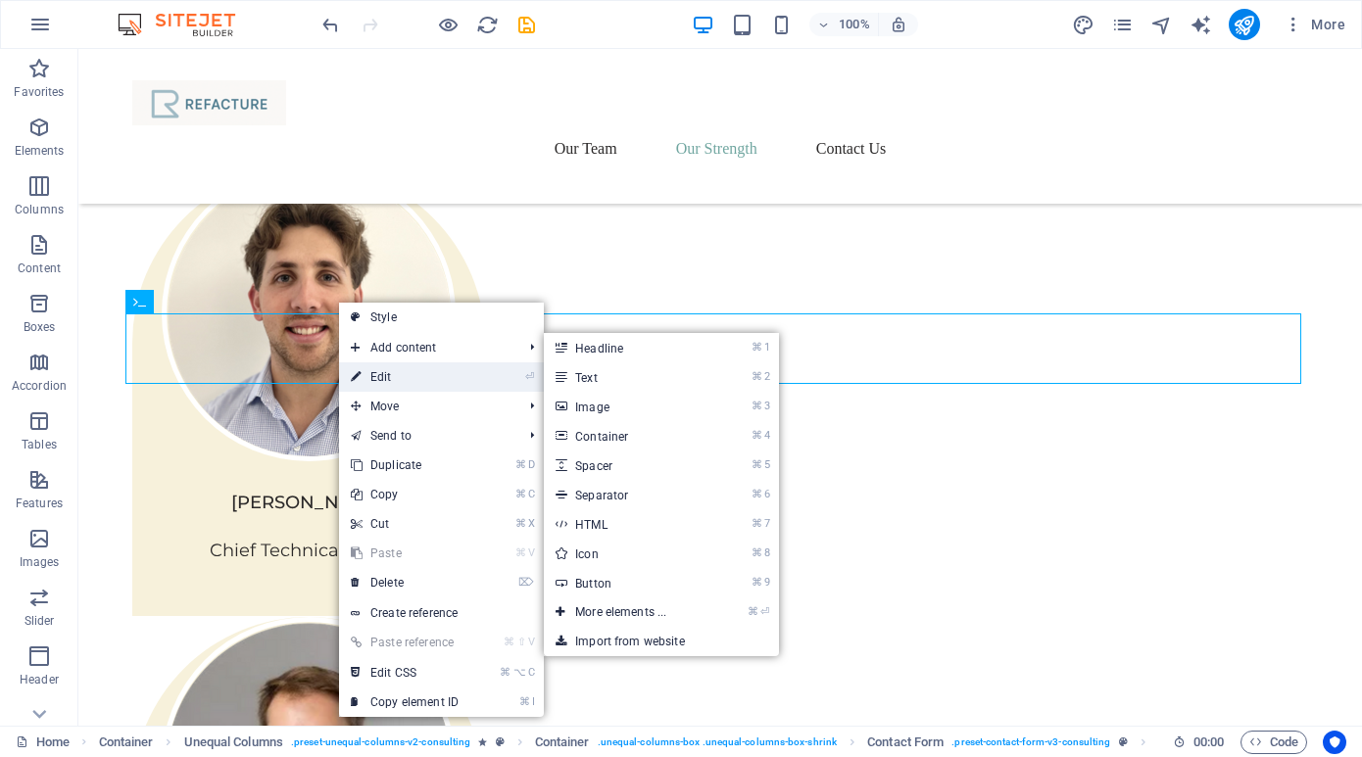
click at [365, 373] on link "⏎ Edit" at bounding box center [404, 377] width 131 height 29
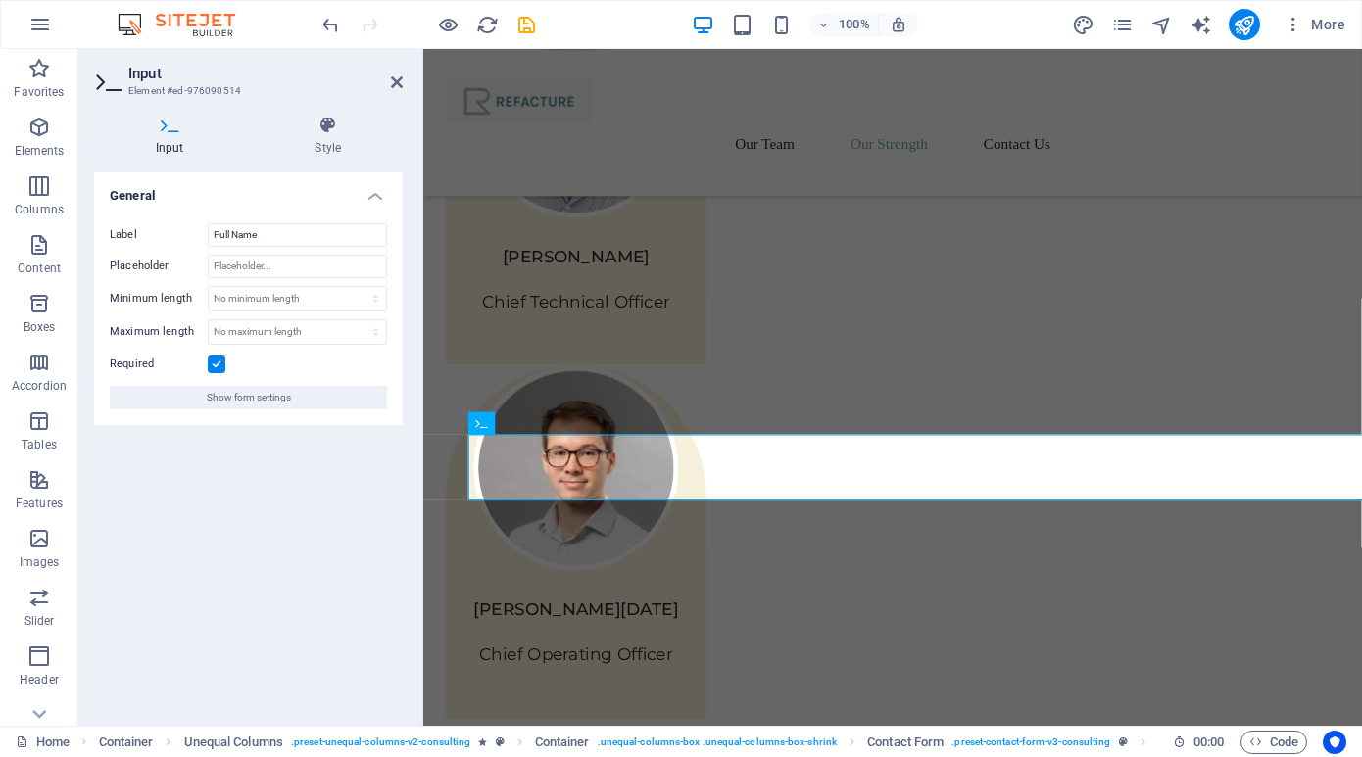
scroll to position [2619, 0]
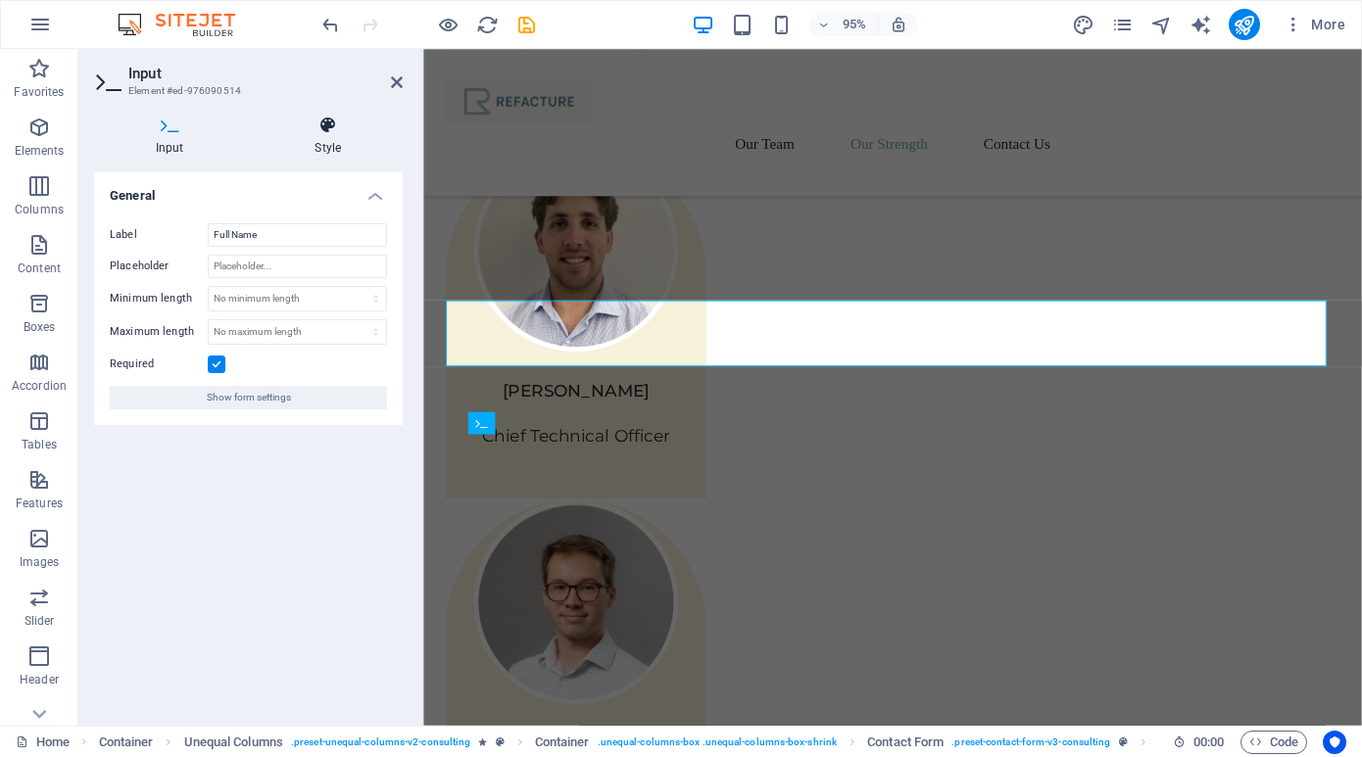
click at [329, 123] on icon at bounding box center [329, 126] width 150 height 20
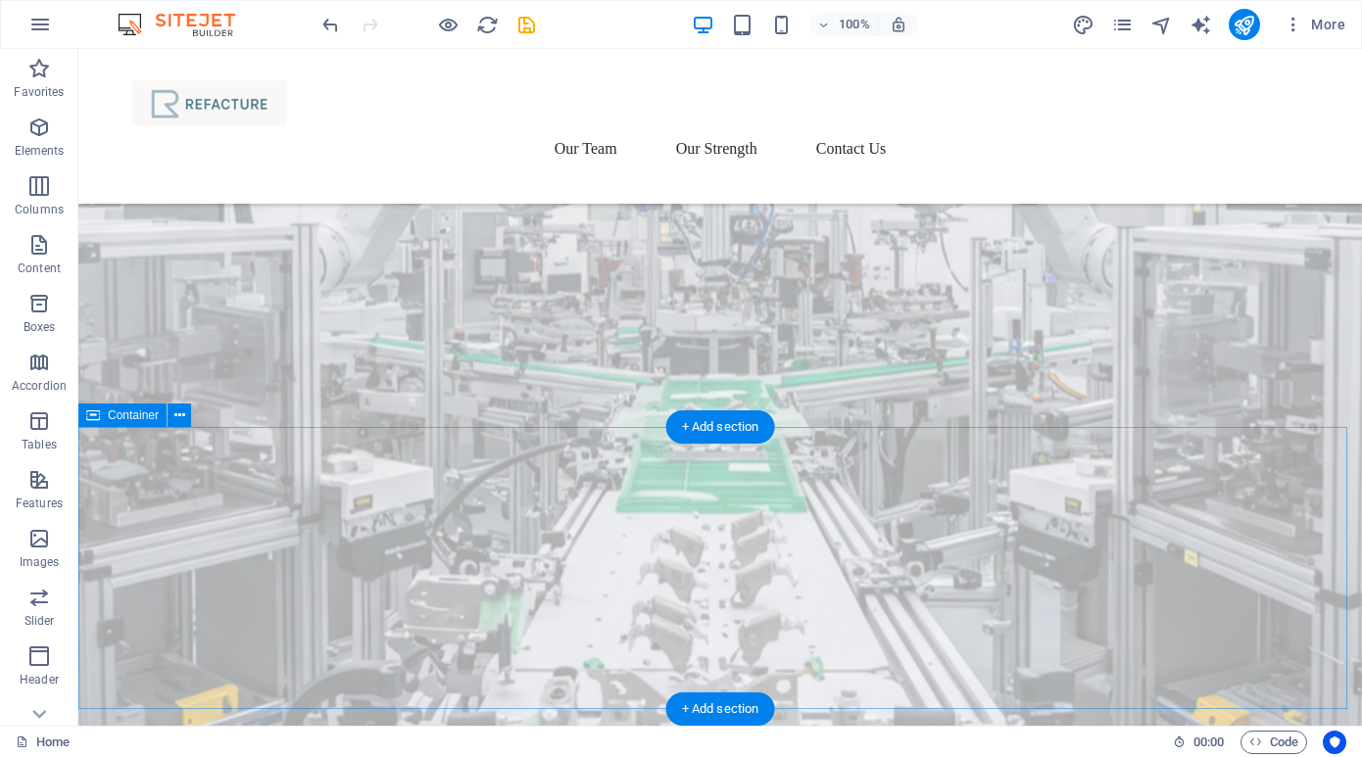
scroll to position [0, 0]
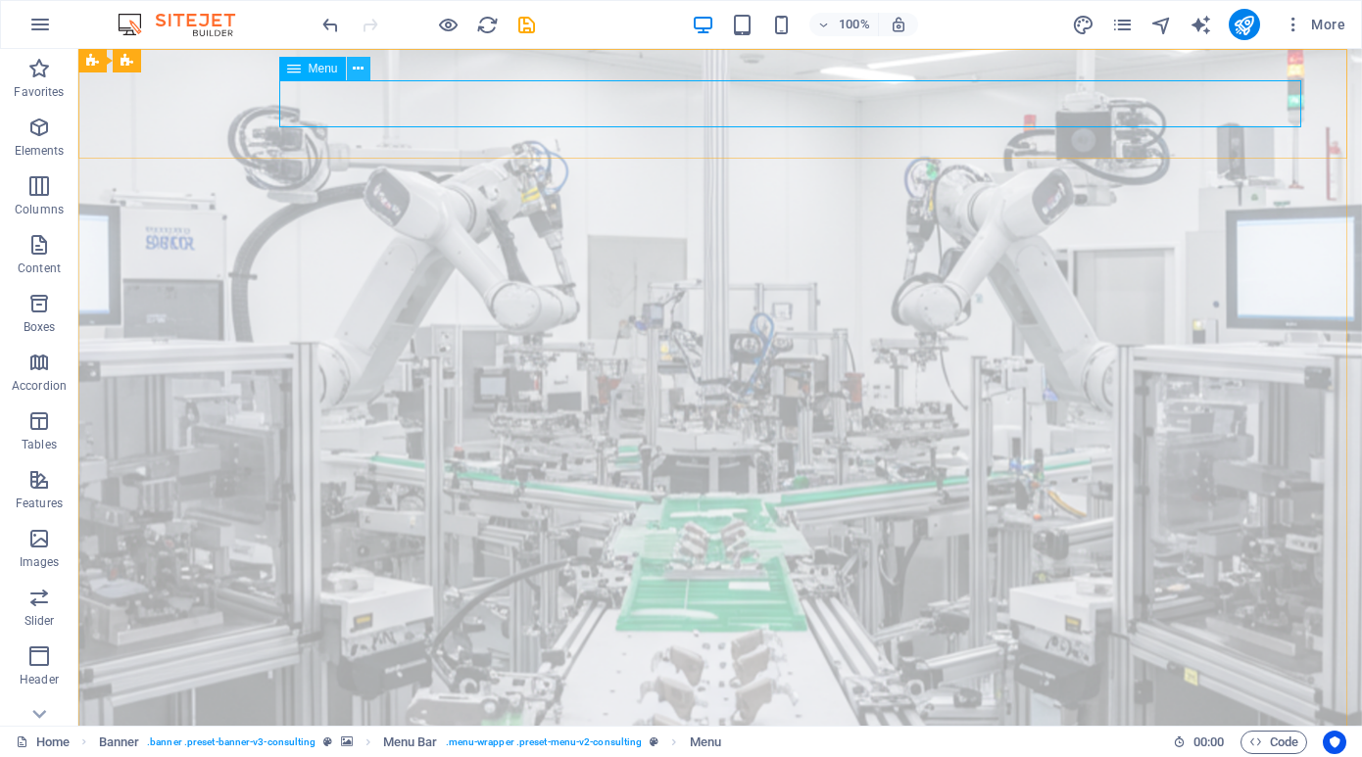
click at [355, 69] on icon at bounding box center [358, 69] width 11 height 21
select select "tag"
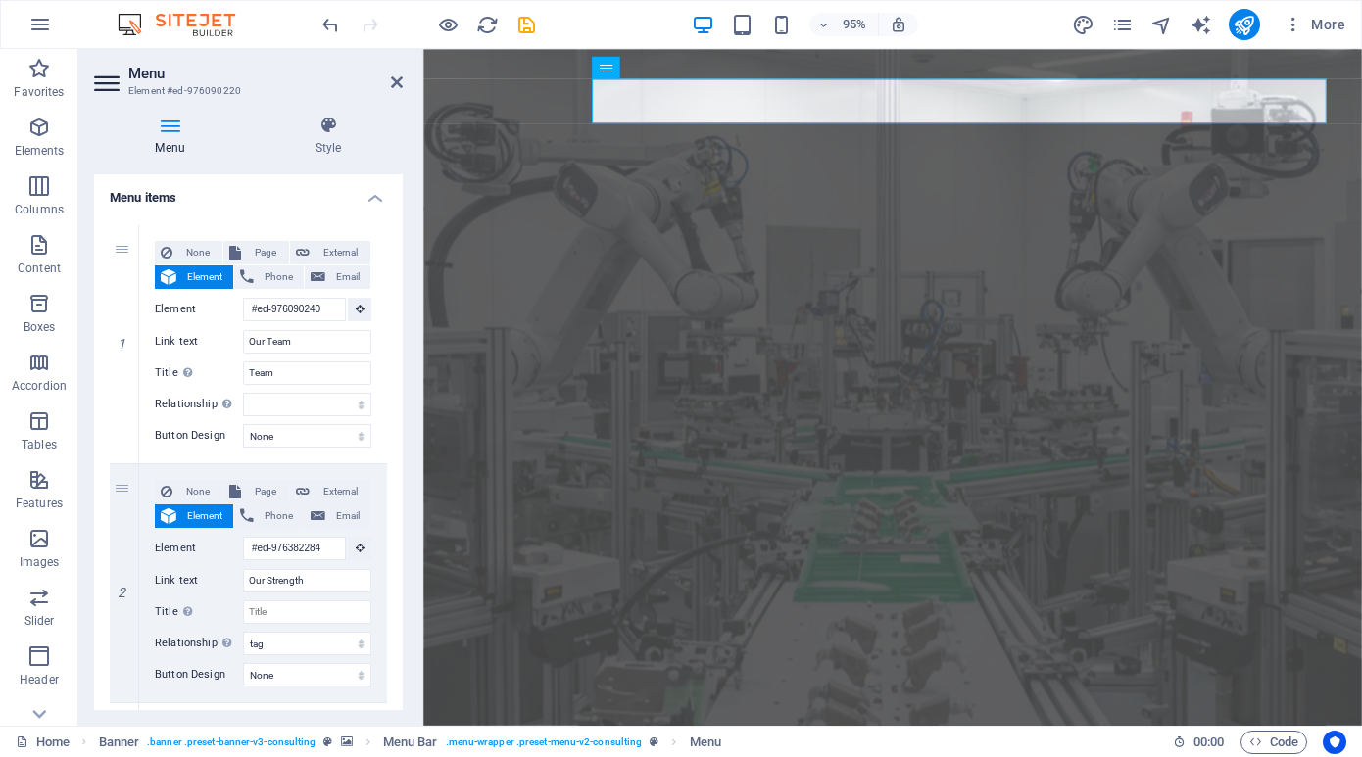
scroll to position [141, 0]
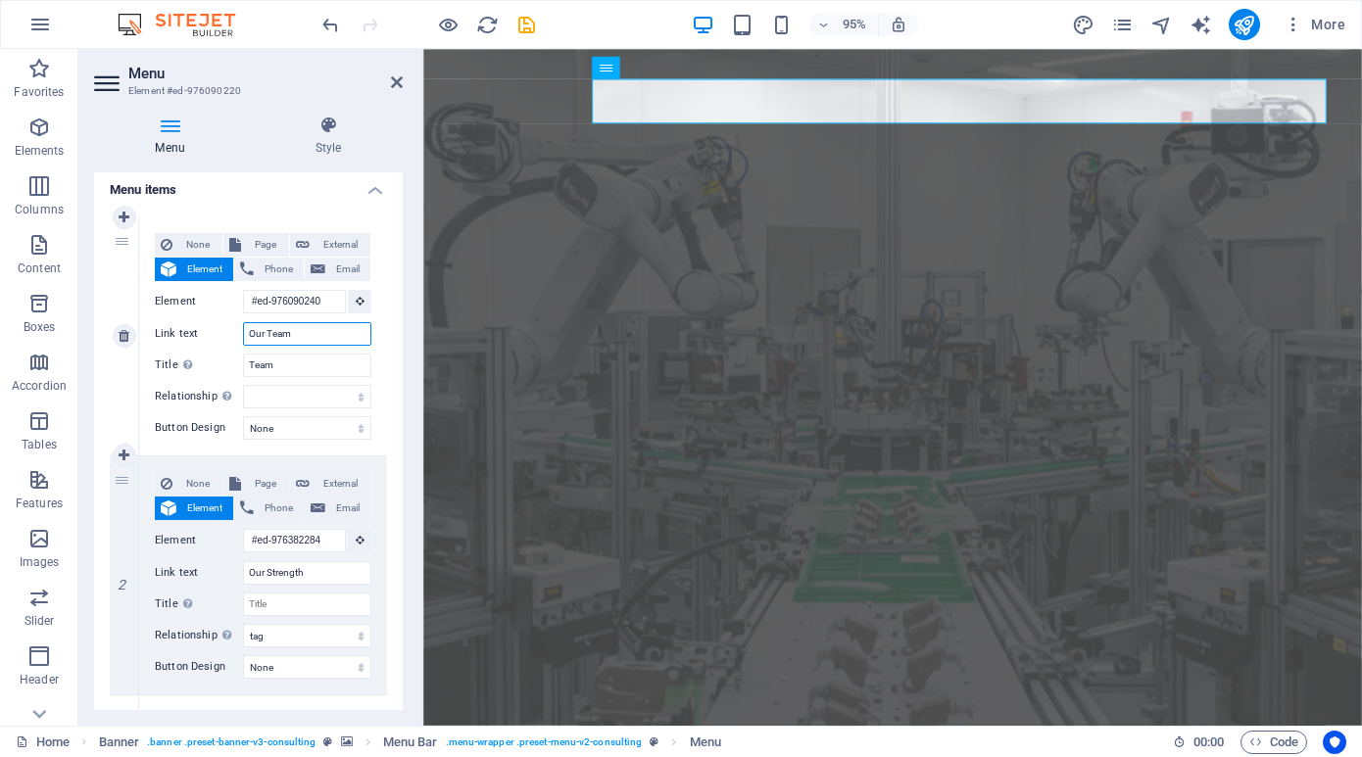
drag, startPoint x: 305, startPoint y: 338, endPoint x: 222, endPoint y: 329, distance: 82.8
click at [222, 329] on div "Link text Our Team" at bounding box center [263, 334] width 217 height 24
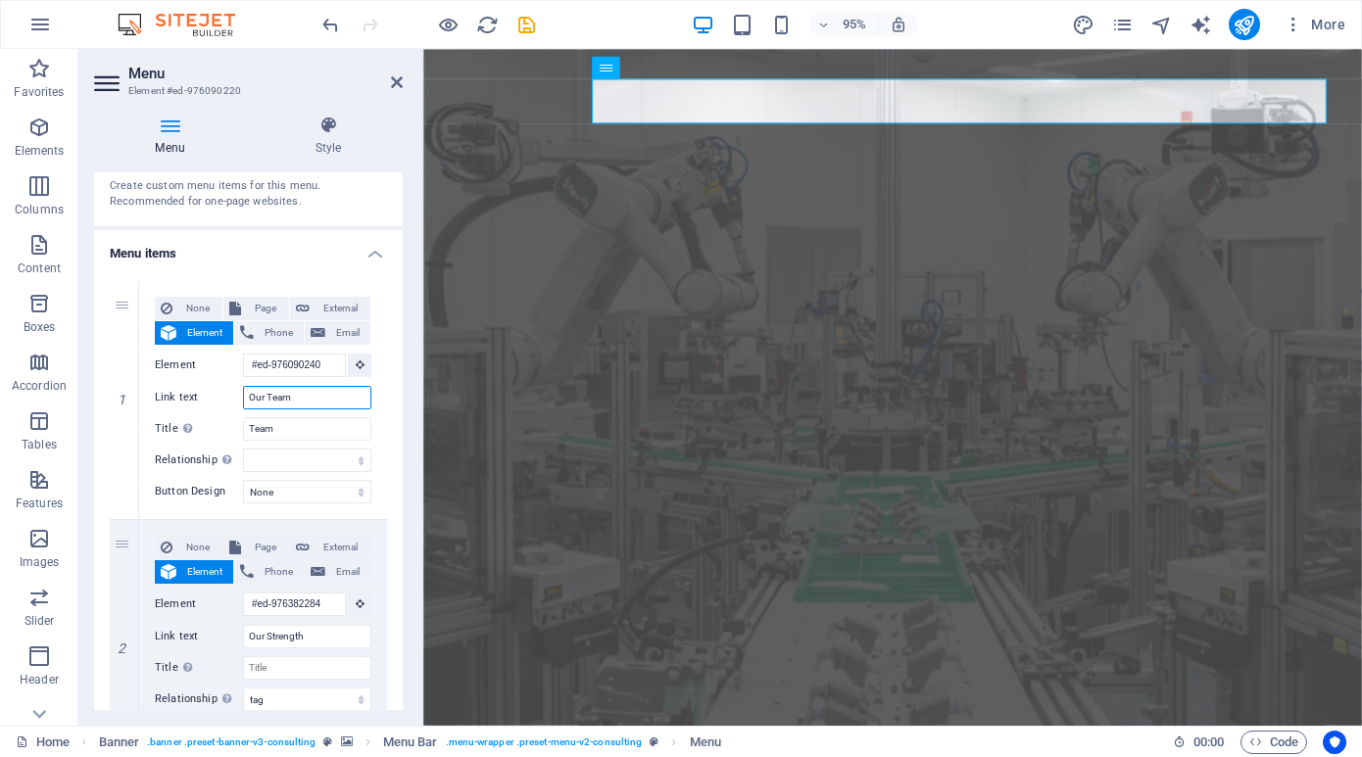
scroll to position [0, 0]
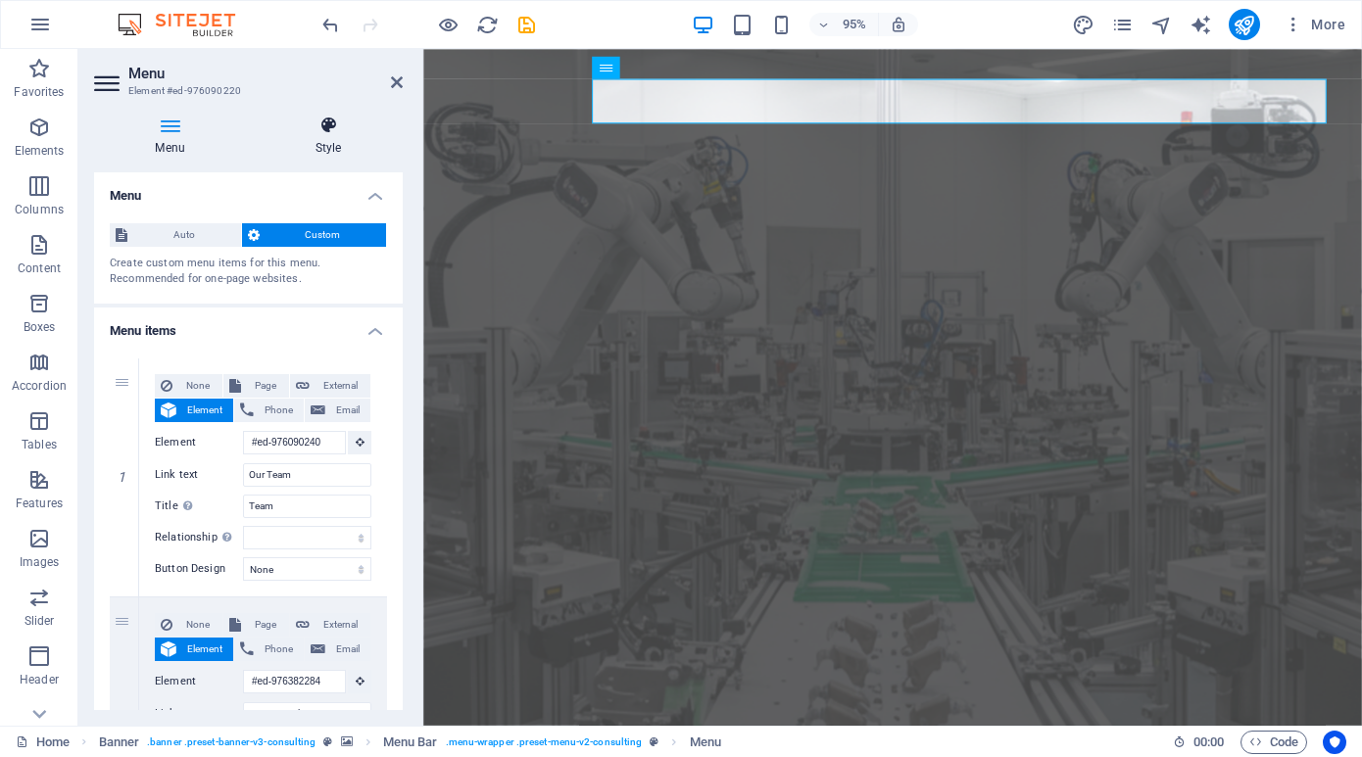
click at [312, 128] on icon at bounding box center [328, 126] width 149 height 20
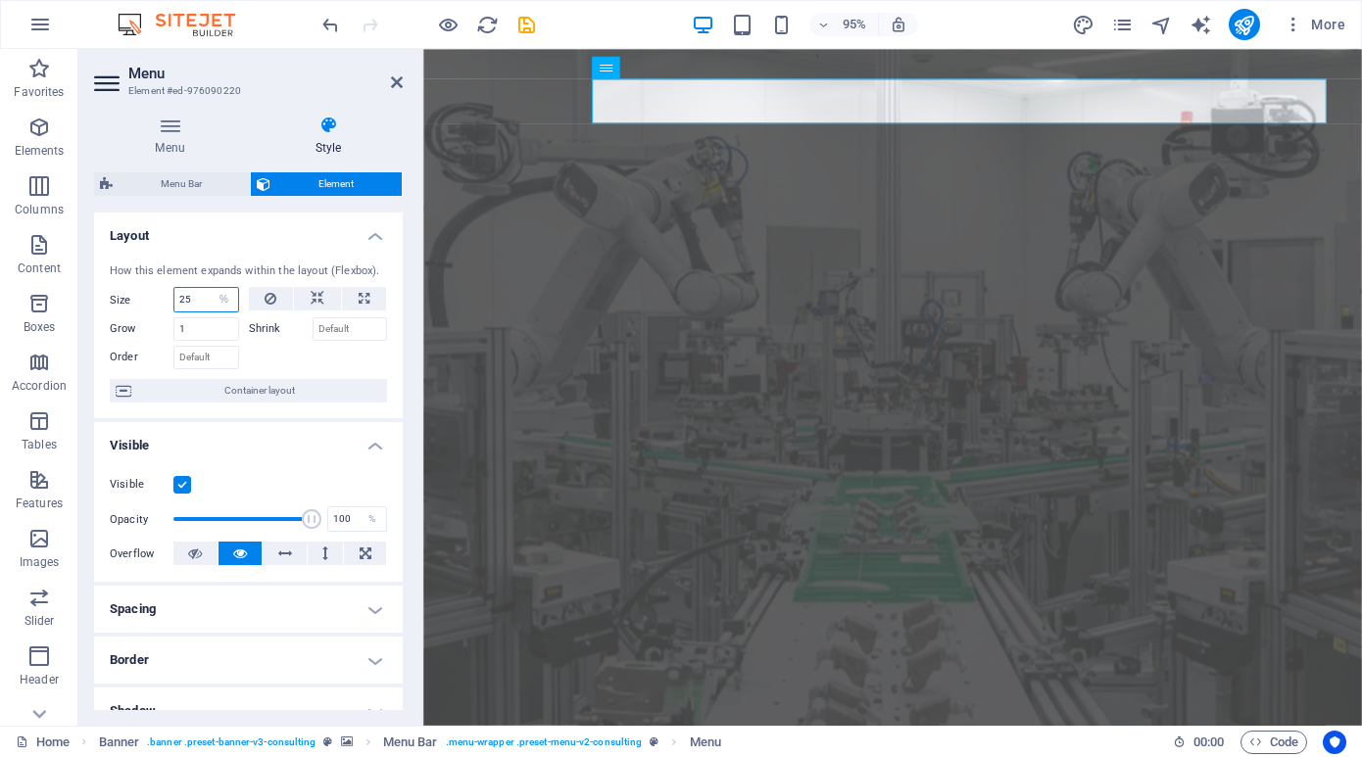
drag, startPoint x: 202, startPoint y: 300, endPoint x: 173, endPoint y: 295, distance: 28.8
click at [174, 295] on input "25" at bounding box center [206, 300] width 64 height 24
type input "35"
click at [262, 229] on h4 "Layout" at bounding box center [248, 230] width 309 height 35
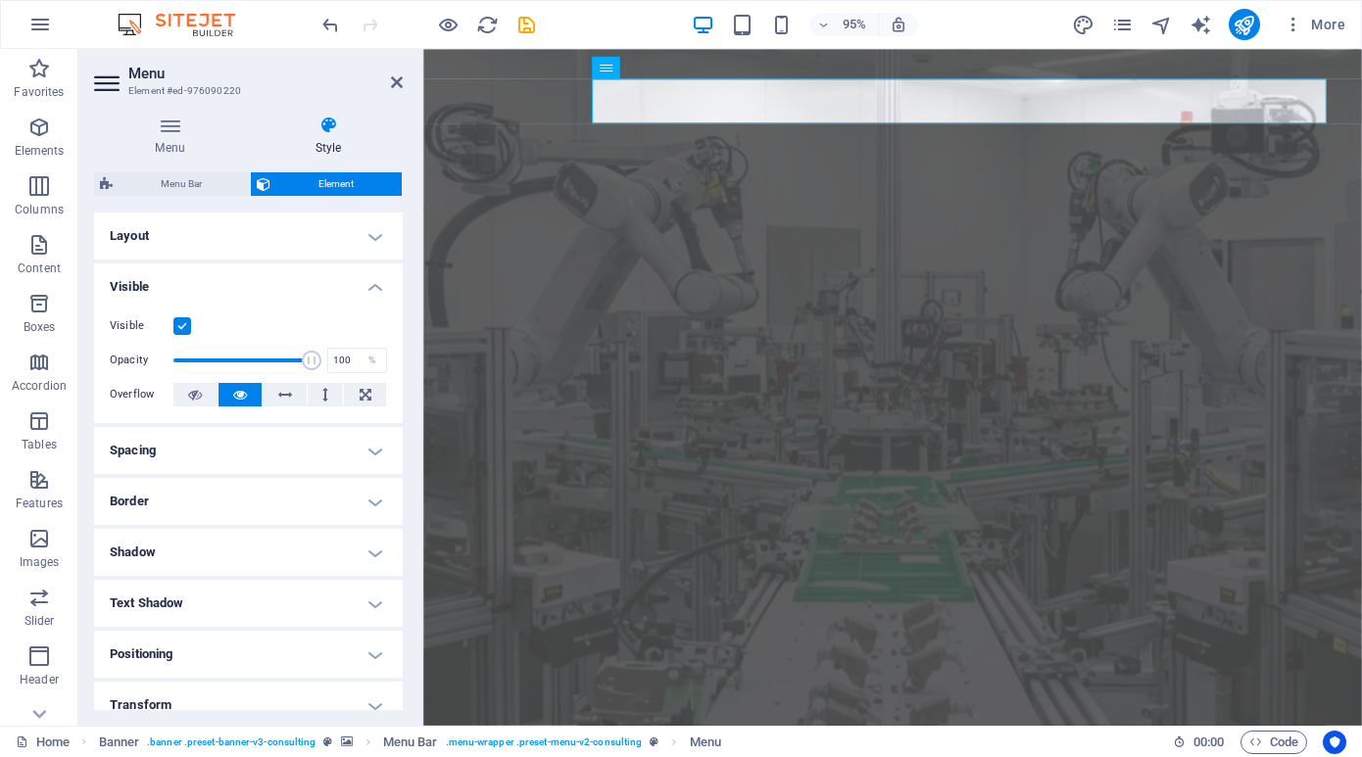
click at [364, 237] on h4 "Layout" at bounding box center [248, 236] width 309 height 47
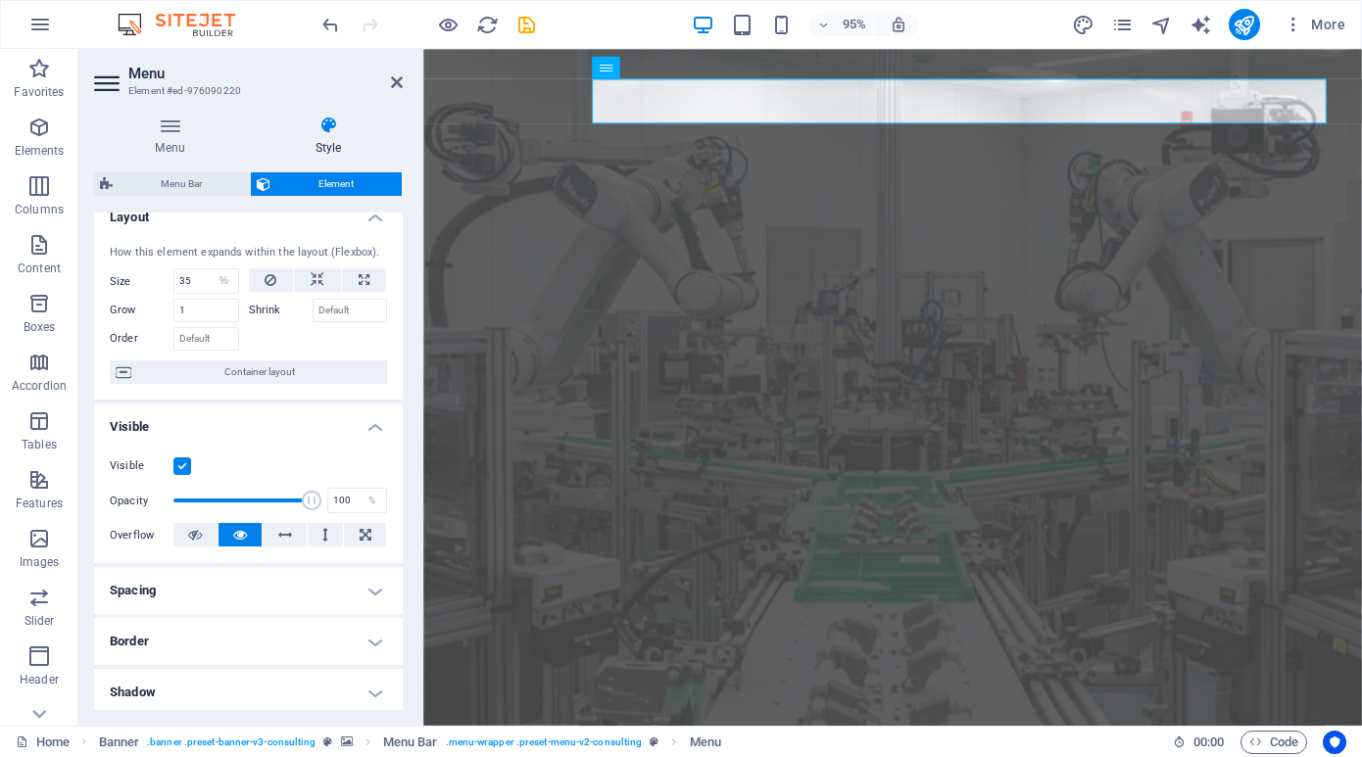
scroll to position [35, 0]
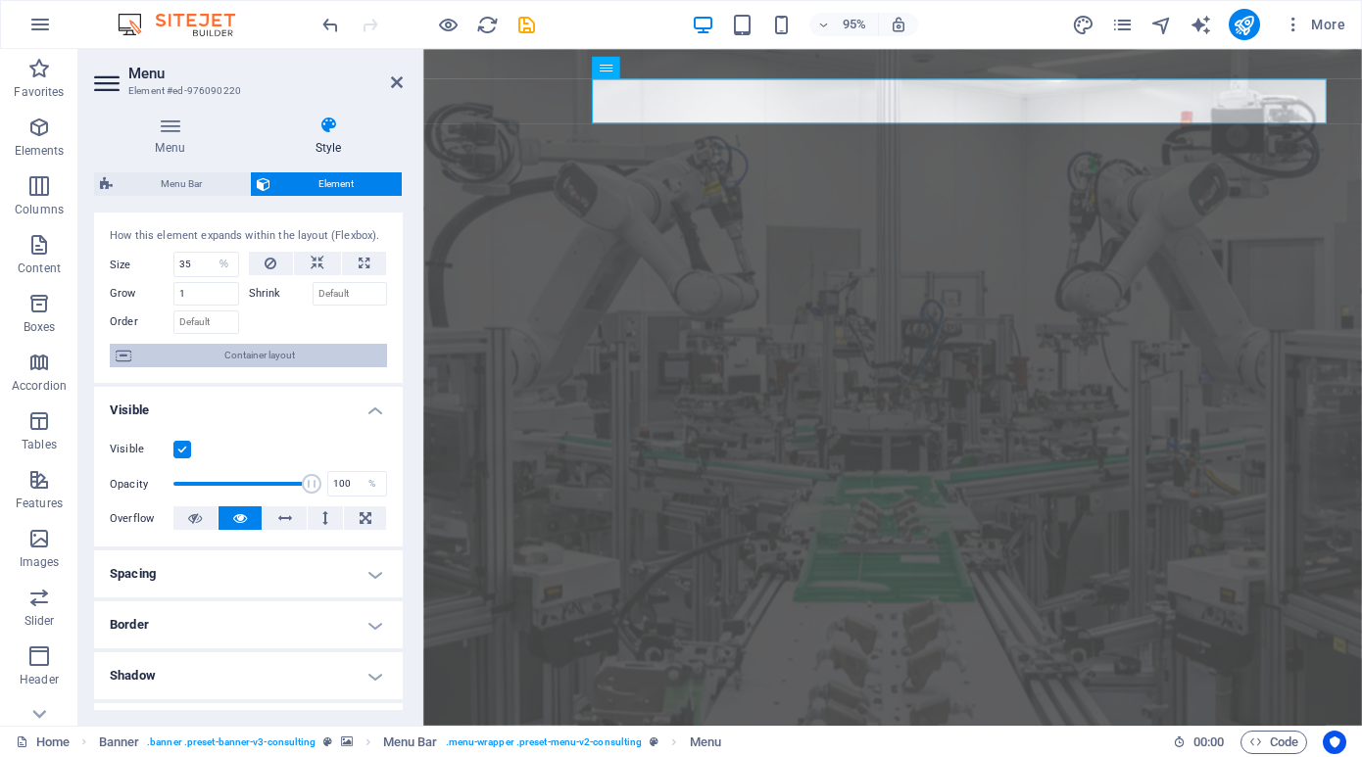
click at [305, 344] on span "Container layout" at bounding box center [259, 356] width 244 height 24
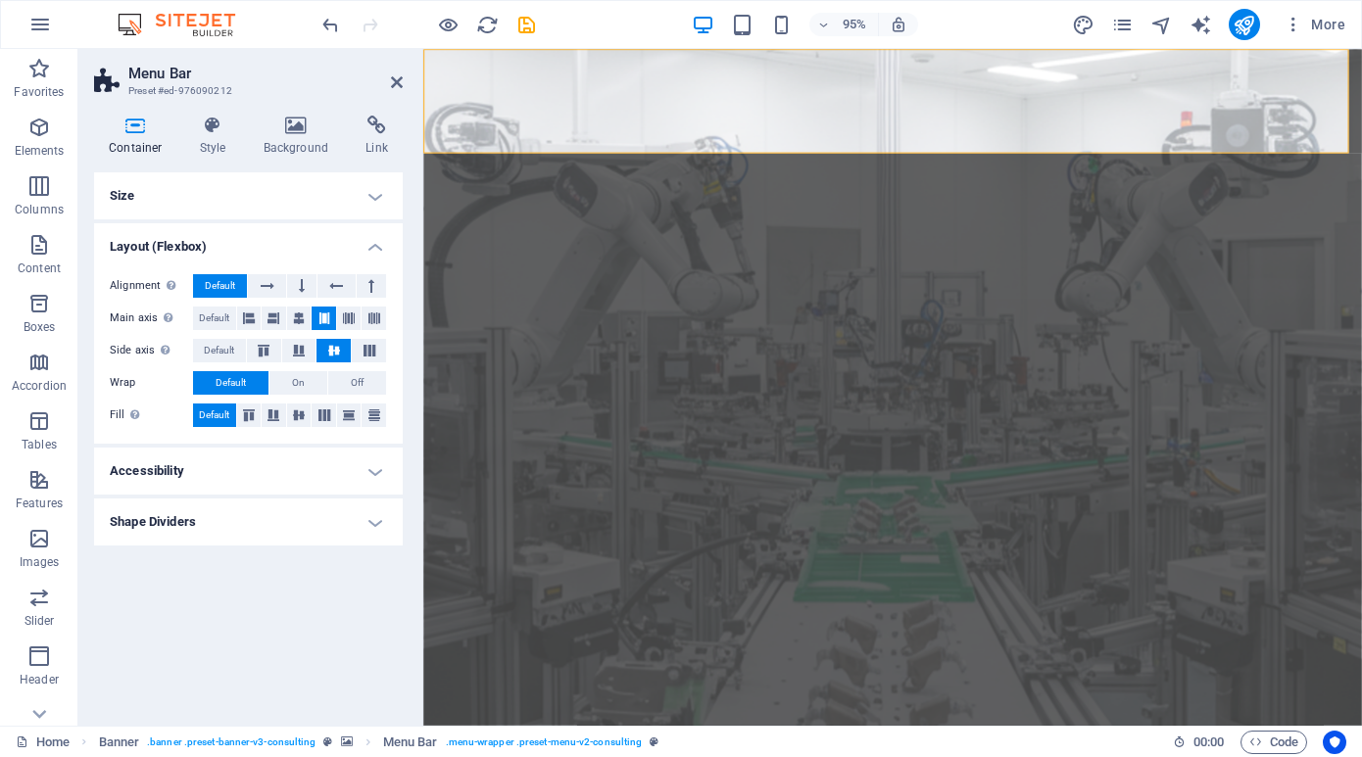
click at [361, 471] on h4 "Accessibility" at bounding box center [248, 471] width 309 height 47
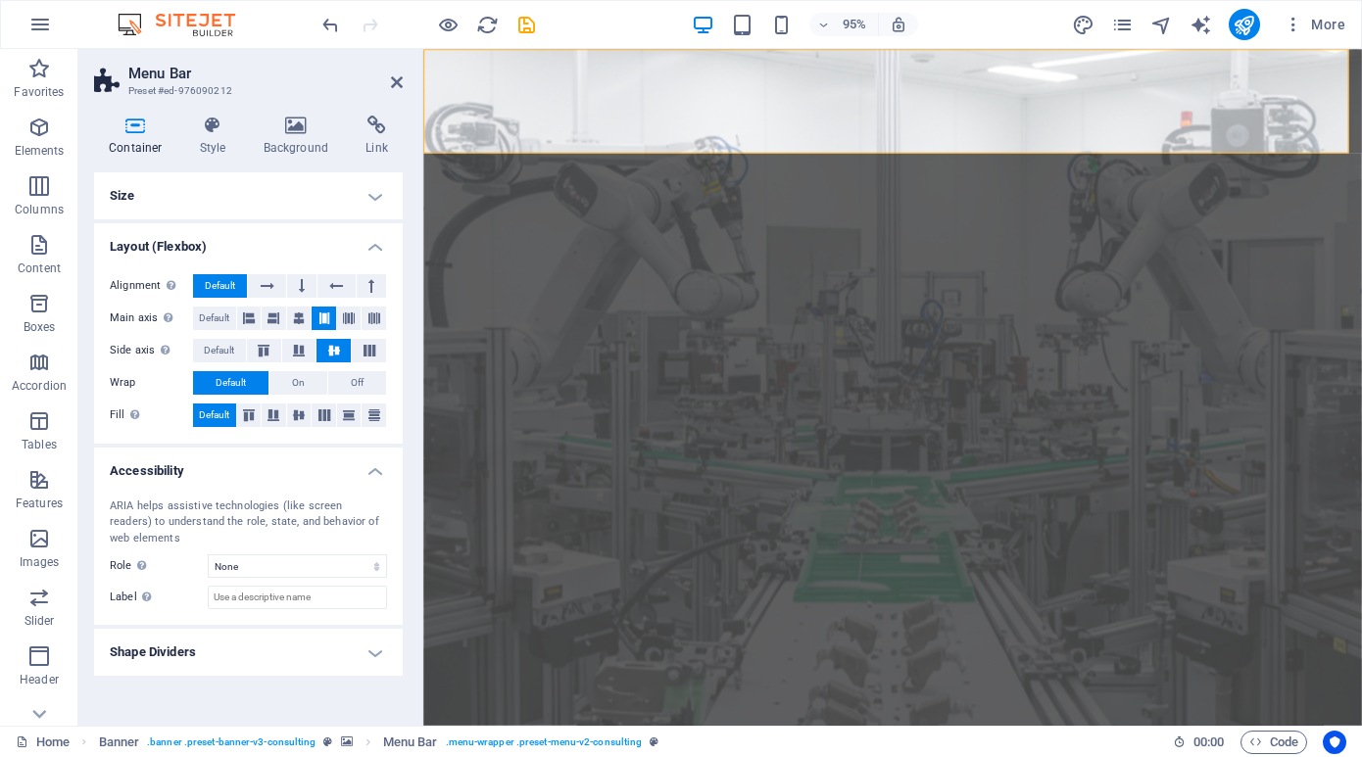
click at [369, 658] on h4 "Shape Dividers" at bounding box center [248, 652] width 309 height 47
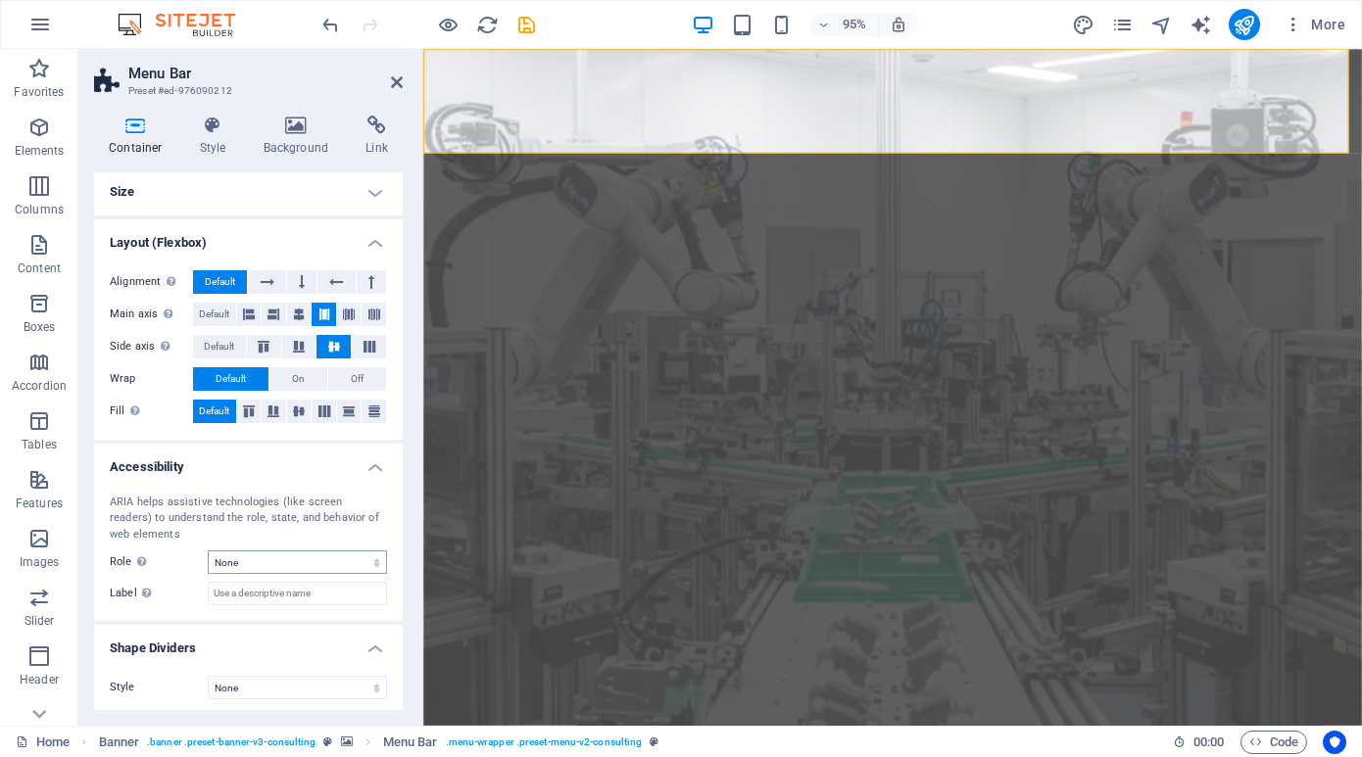
scroll to position [9, 0]
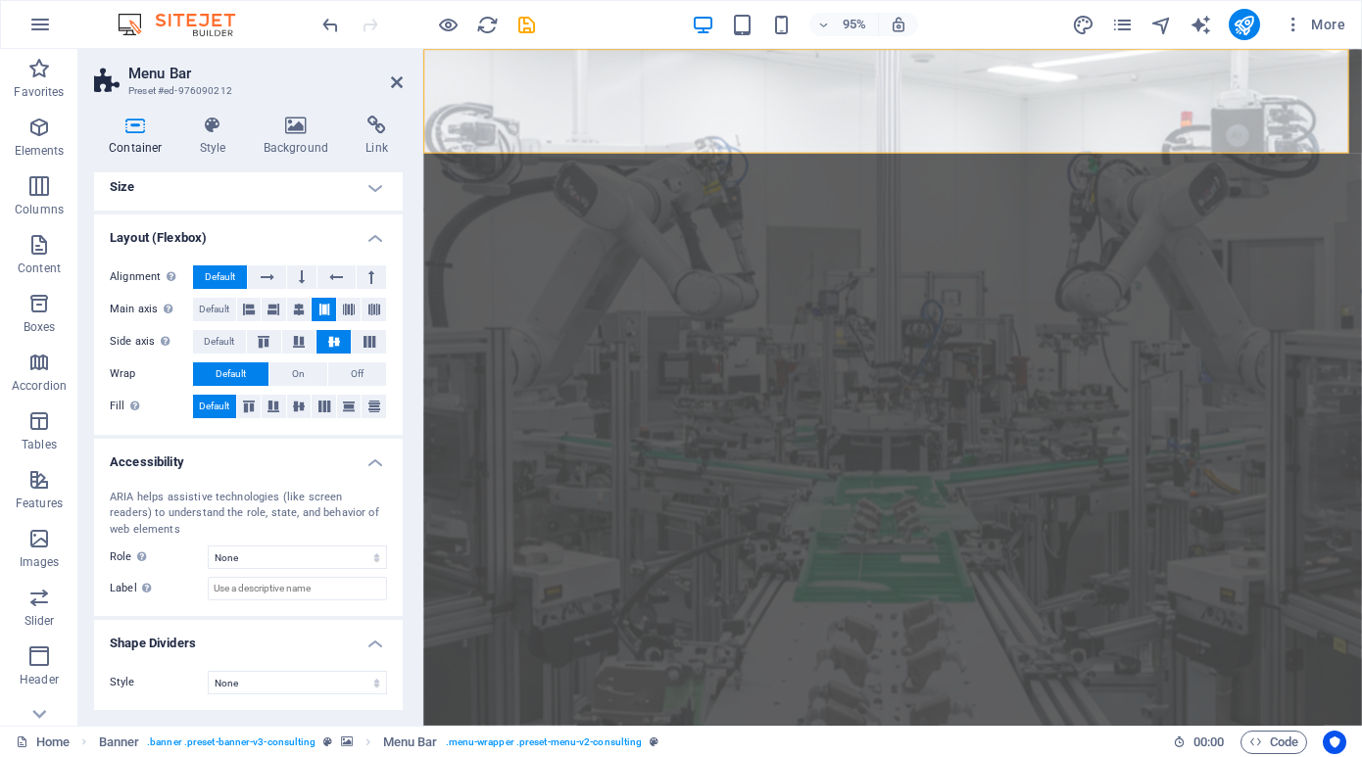
click at [369, 646] on h4 "Shape Dividers" at bounding box center [248, 637] width 309 height 35
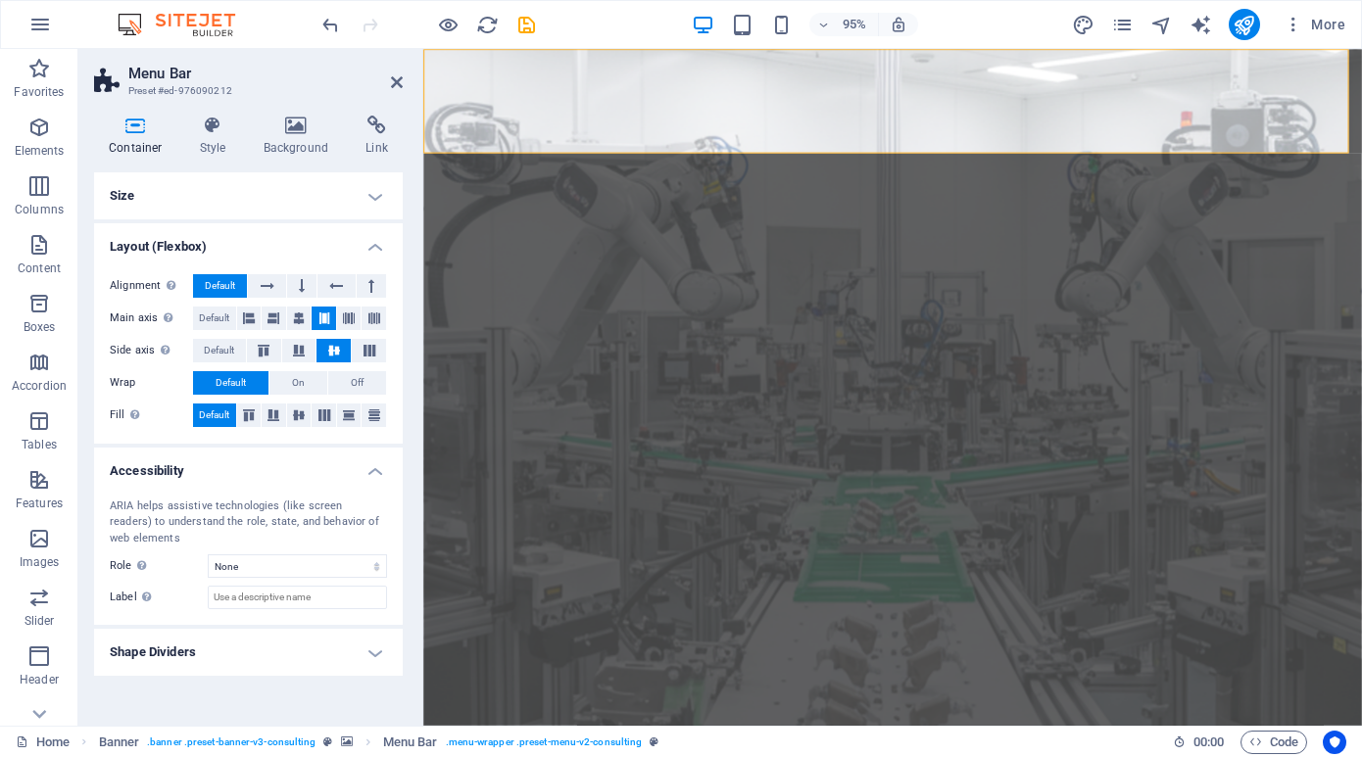
scroll to position [0, 0]
click at [368, 469] on h4 "Accessibility" at bounding box center [248, 465] width 309 height 35
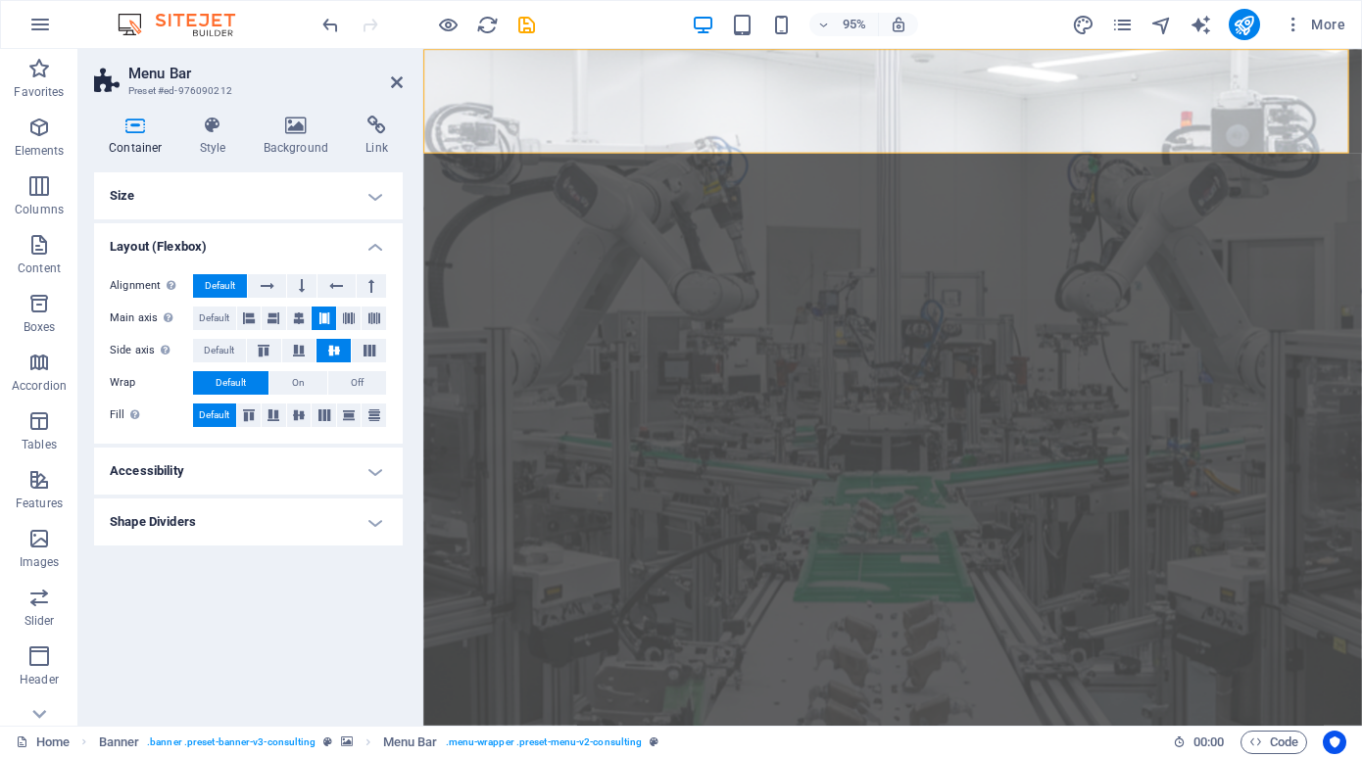
click at [370, 249] on h4 "Layout (Flexbox)" at bounding box center [248, 240] width 309 height 35
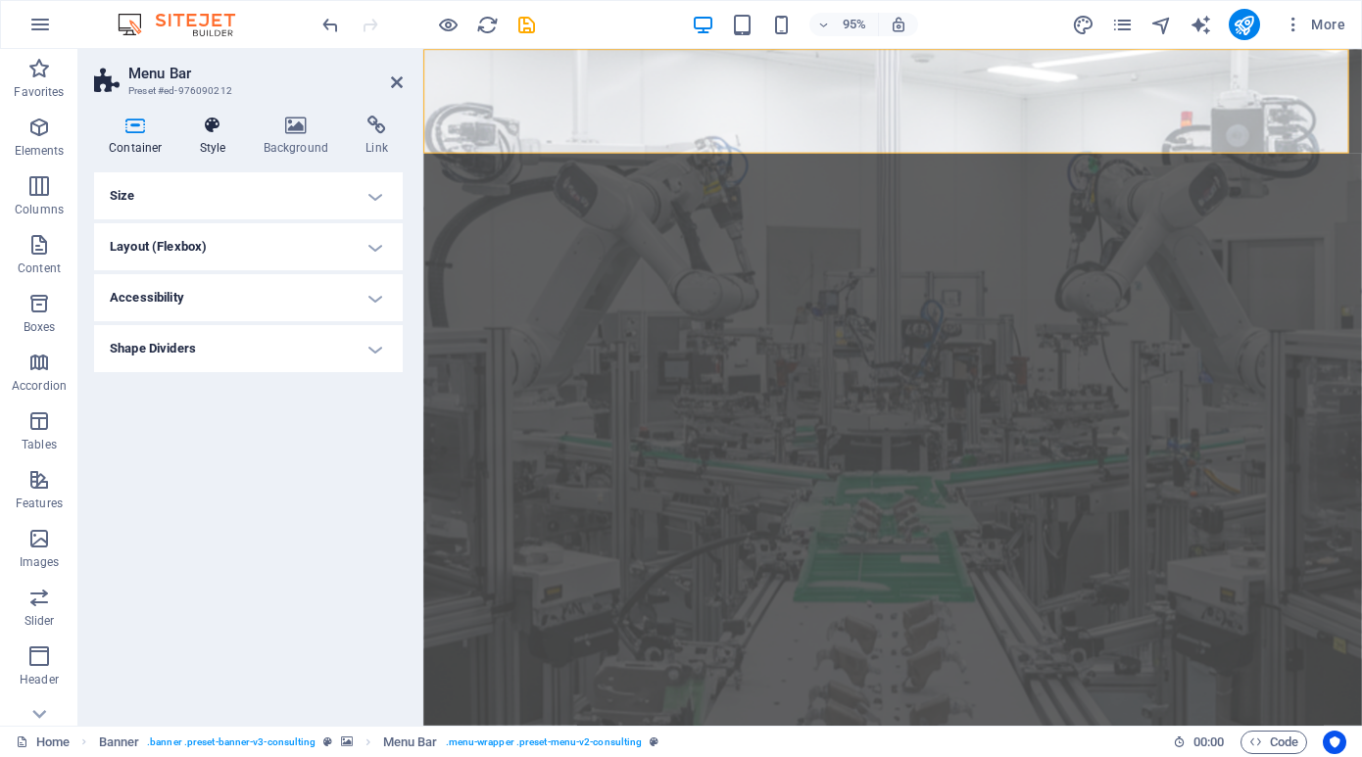
click at [204, 130] on icon at bounding box center [213, 126] width 56 height 20
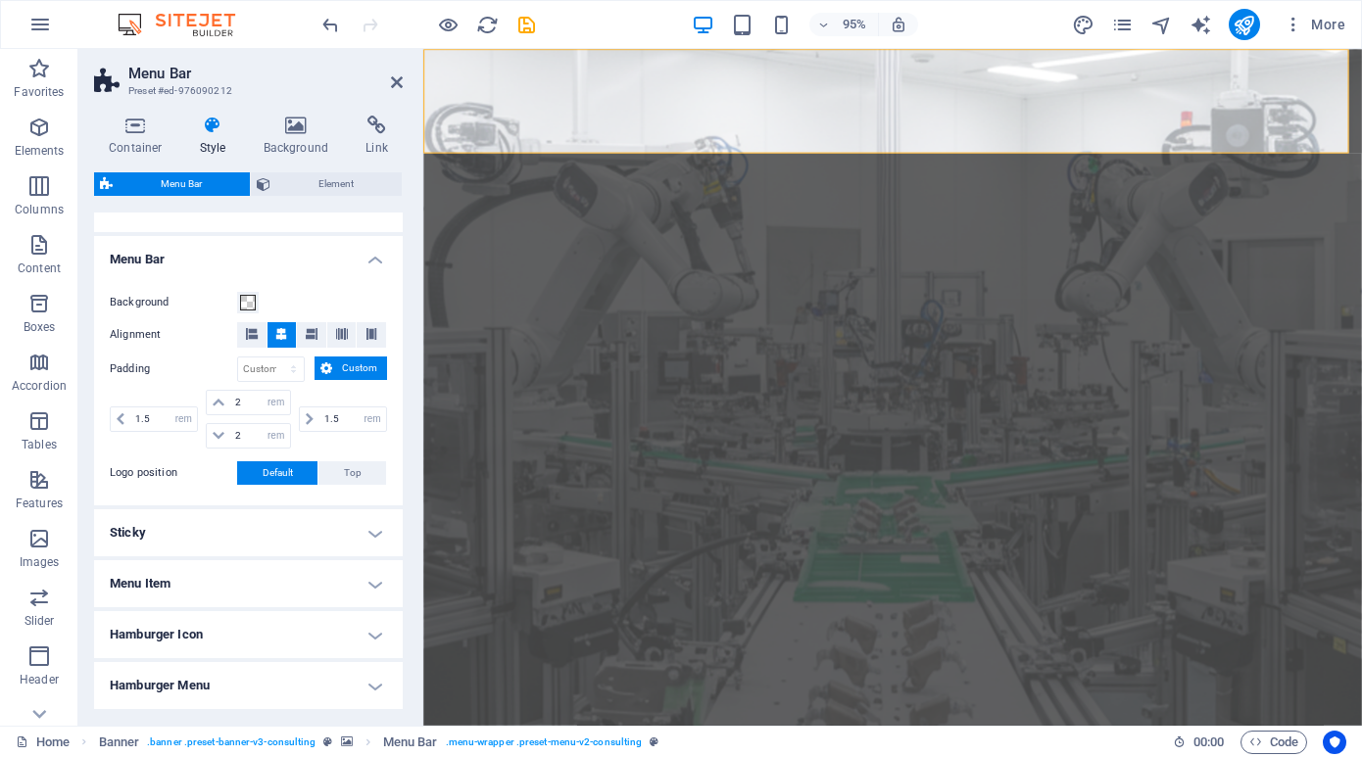
scroll to position [437, 0]
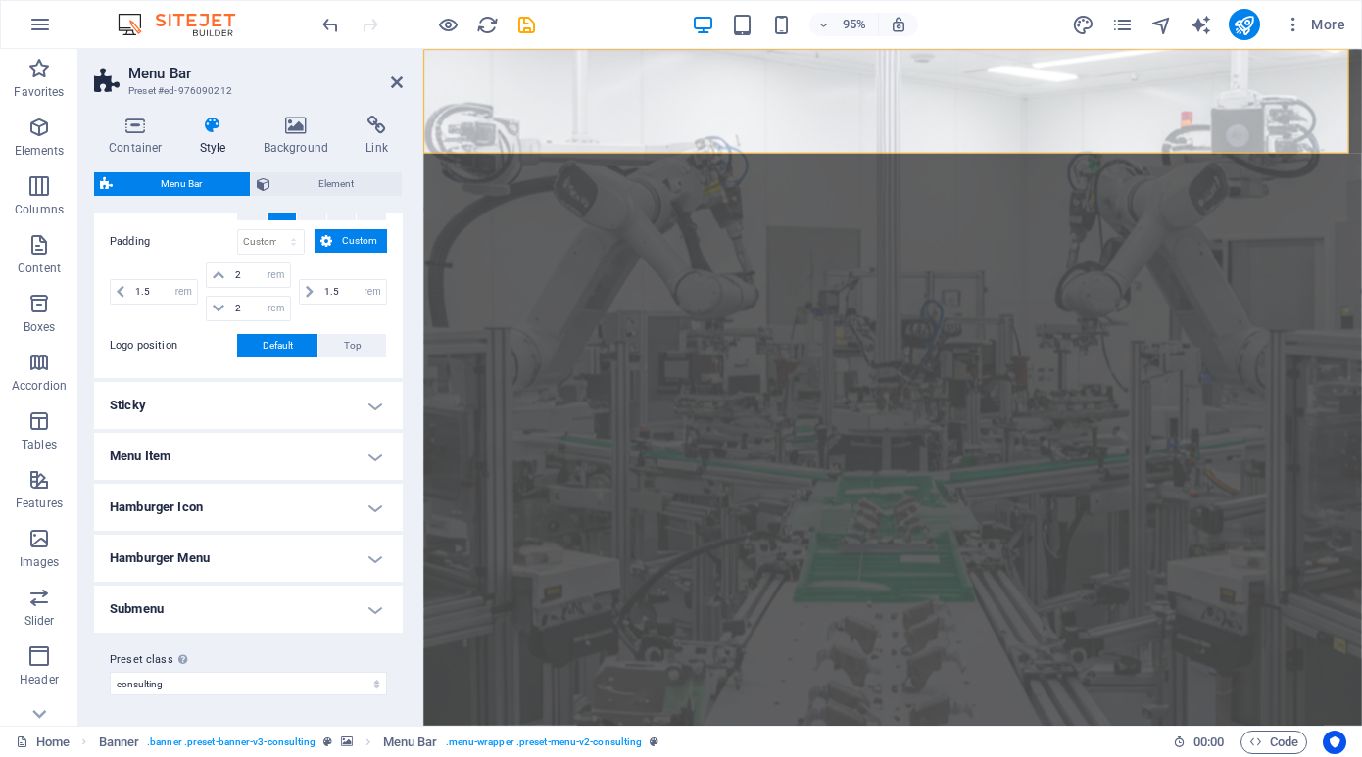
click at [372, 458] on h4 "Menu Item" at bounding box center [248, 456] width 309 height 47
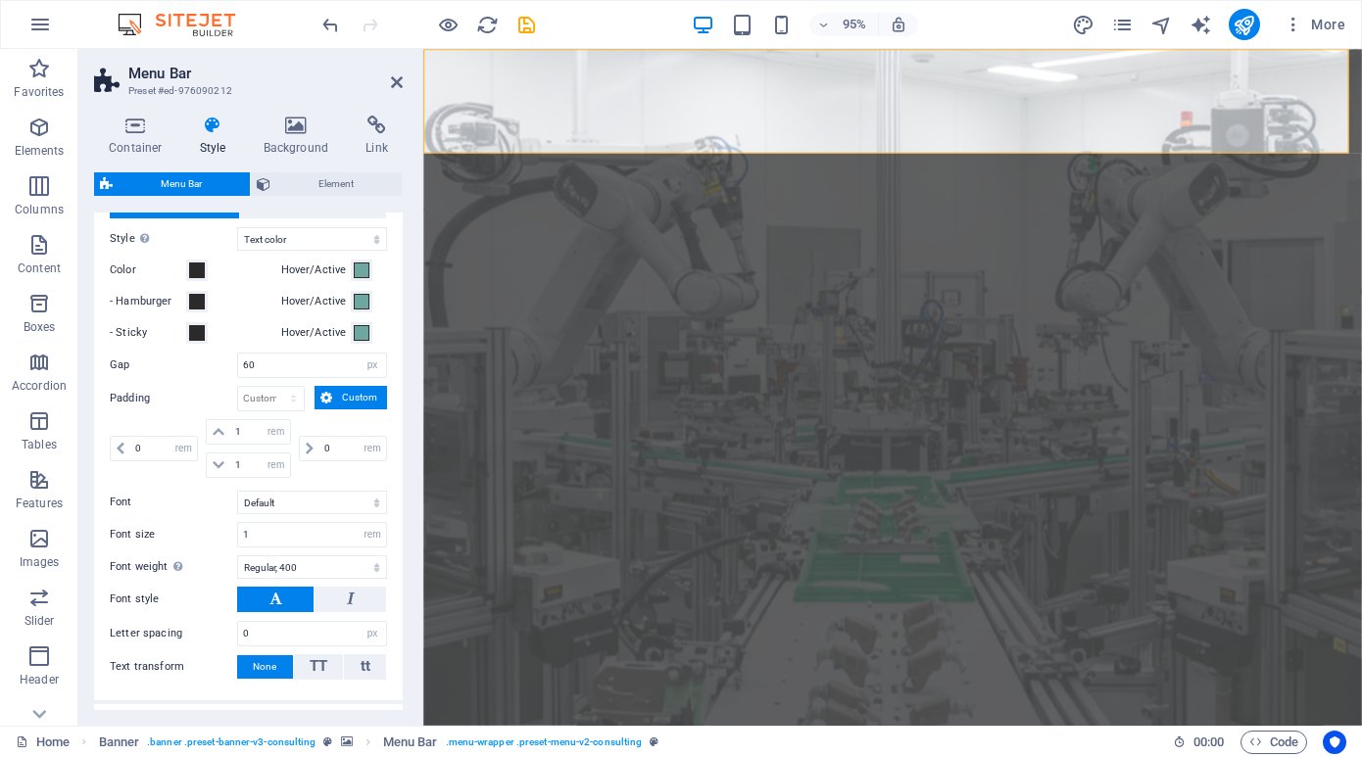
scroll to position [731, 0]
click at [284, 498] on select "Default Headlines" at bounding box center [312, 502] width 150 height 24
click at [237, 490] on select "Default Headlines" at bounding box center [312, 502] width 150 height 24
click at [332, 502] on select "Default Headlines" at bounding box center [312, 502] width 150 height 24
select select "link-special-font"
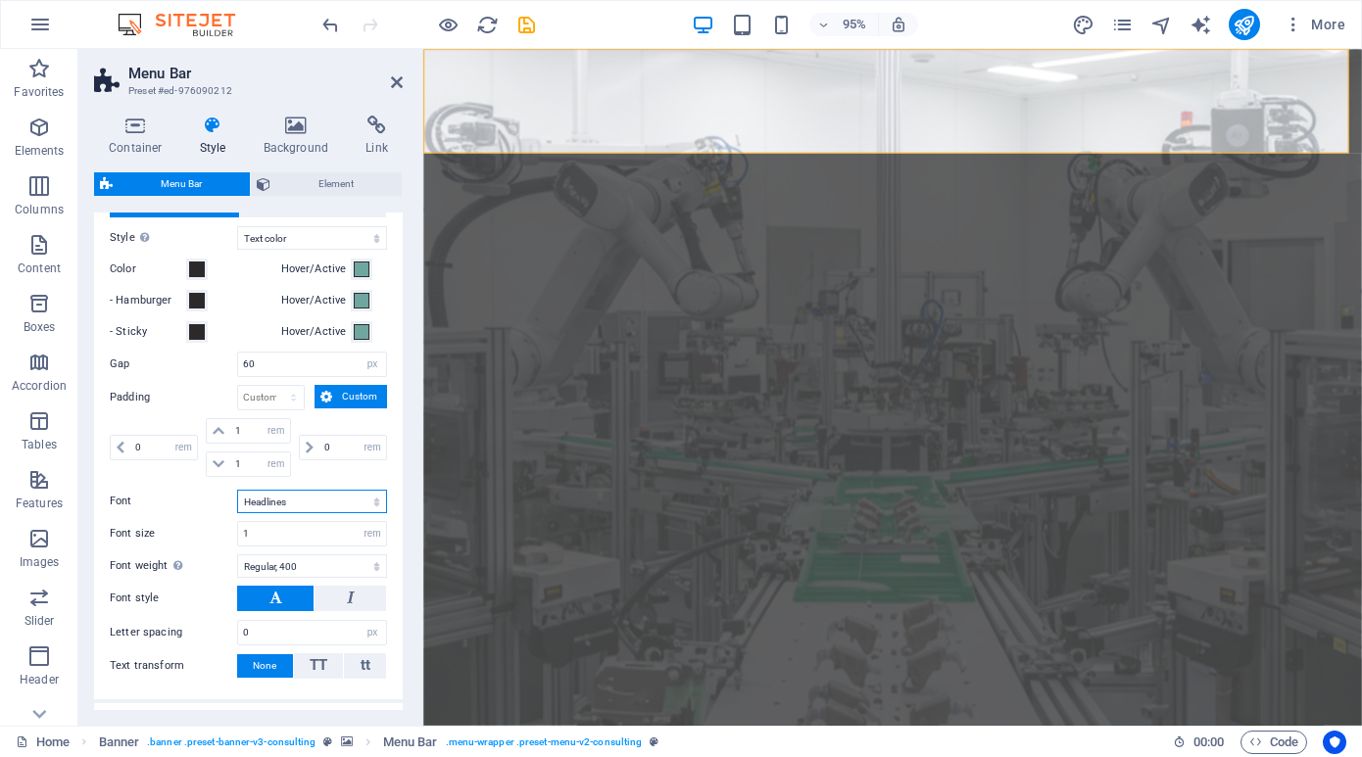
click at [237, 490] on select "Default Headlines" at bounding box center [312, 502] width 150 height 24
click at [298, 564] on select "Thin, 100 Extra-light, 200 Light, 300 Regular, 400 Medium, 500 Semi-bold, 600 B…" at bounding box center [312, 567] width 150 height 24
select select "300"
click at [237, 555] on select "Thin, 100 Extra-light, 200 Light, 300 Regular, 400 Medium, 500 Semi-bold, 600 B…" at bounding box center [312, 567] width 150 height 24
click at [271, 635] on input "0" at bounding box center [312, 633] width 148 height 24
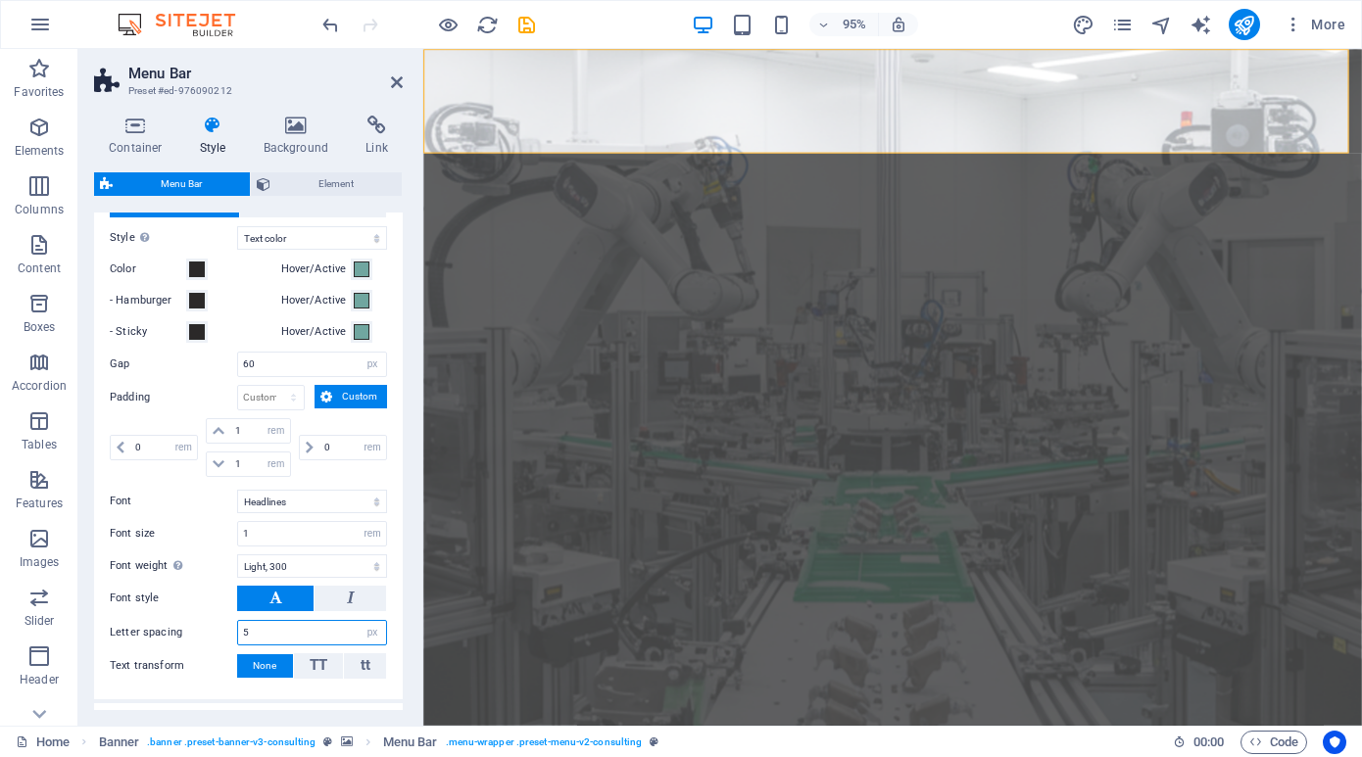
type input "5"
click at [267, 630] on input "5" at bounding box center [312, 633] width 148 height 24
type input "3"
click at [170, 684] on div "Menu Item Submenu Item Style Switch to preview mode and move the mouse over men…" at bounding box center [248, 436] width 316 height 525
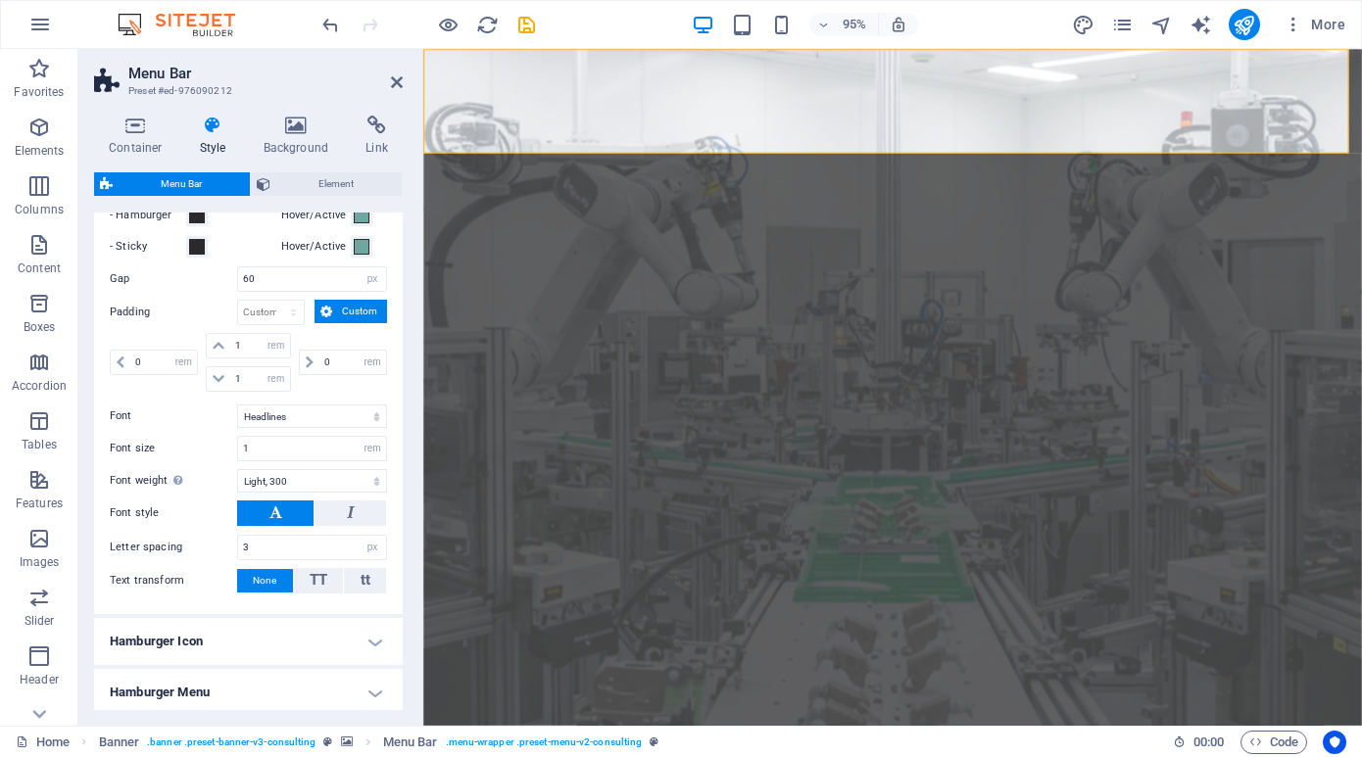
scroll to position [833, 0]
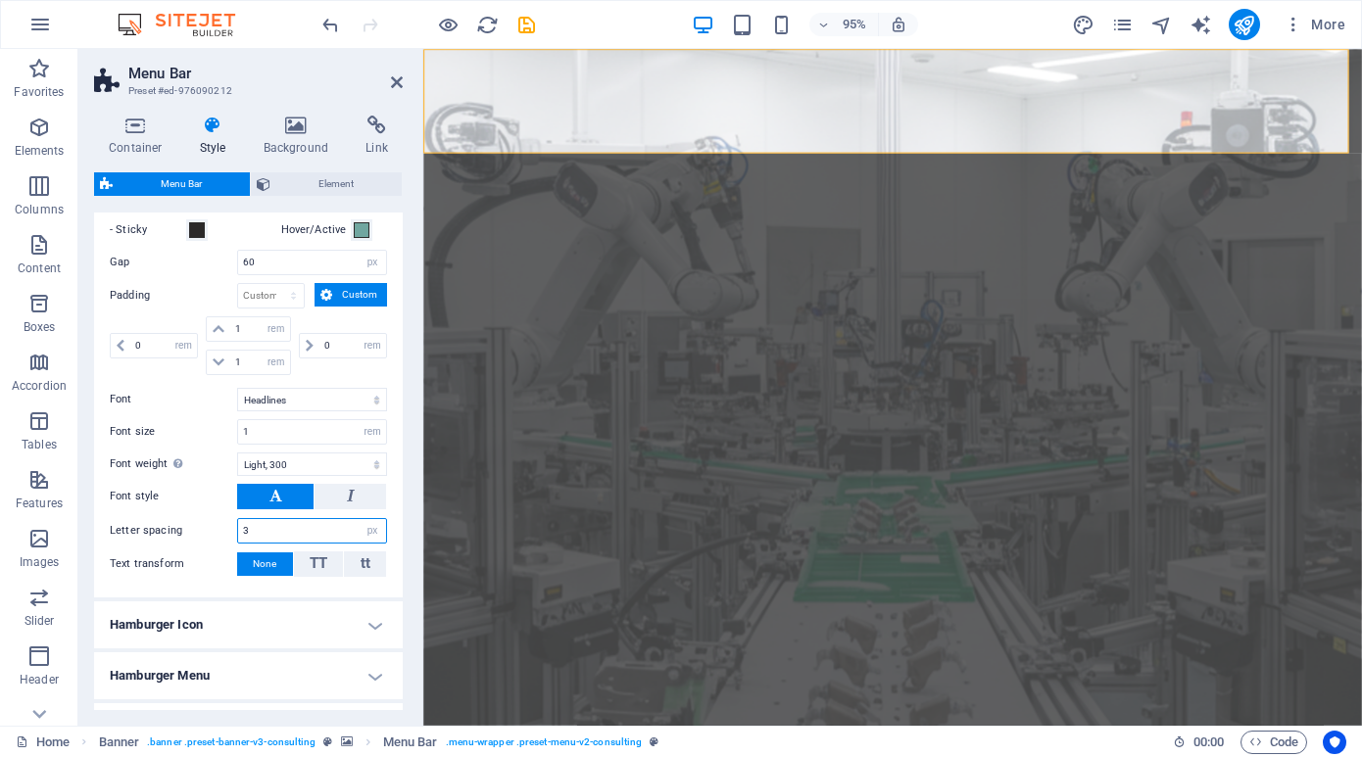
click at [260, 523] on input "3" at bounding box center [312, 531] width 148 height 24
type input "2"
click at [169, 590] on div "Menu Item Submenu Item Style Switch to preview mode and move the mouse over men…" at bounding box center [248, 335] width 316 height 525
click at [260, 522] on input "2" at bounding box center [312, 531] width 148 height 24
type input "1"
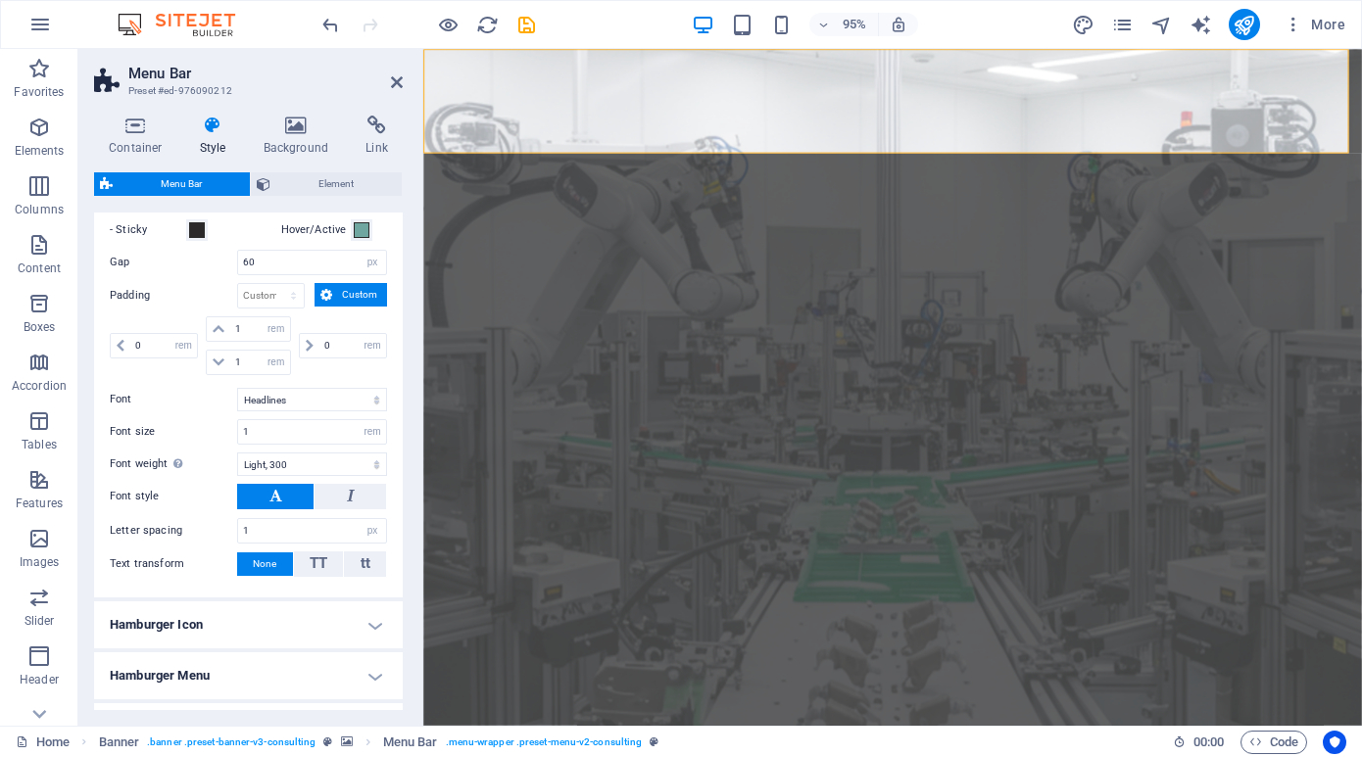
click at [89, 591] on div "Container Style Background Link Size Height Default px rem % vh vw Min. height …" at bounding box center [248, 413] width 340 height 626
click at [86, 576] on div "Container Style Background Link Size Height Default px rem % vh vw Min. height …" at bounding box center [248, 413] width 340 height 626
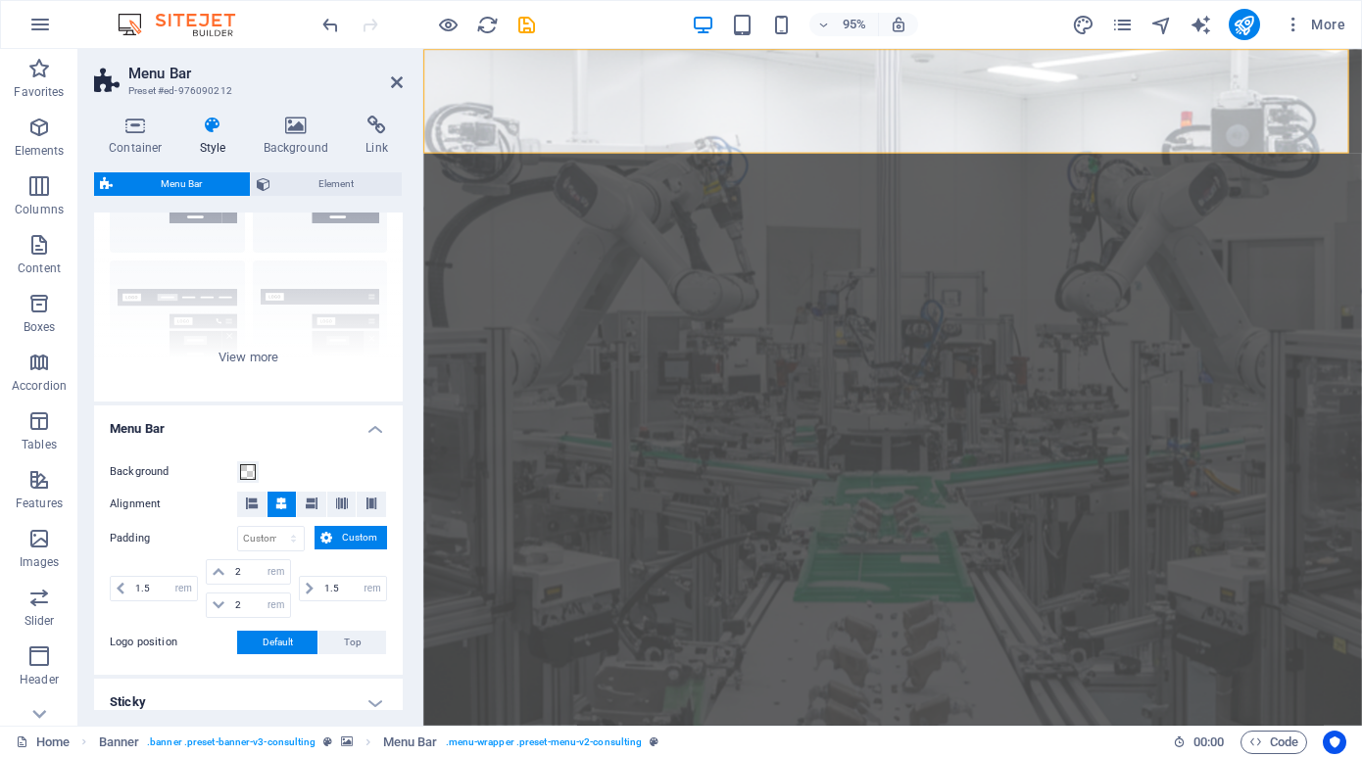
scroll to position [0, 0]
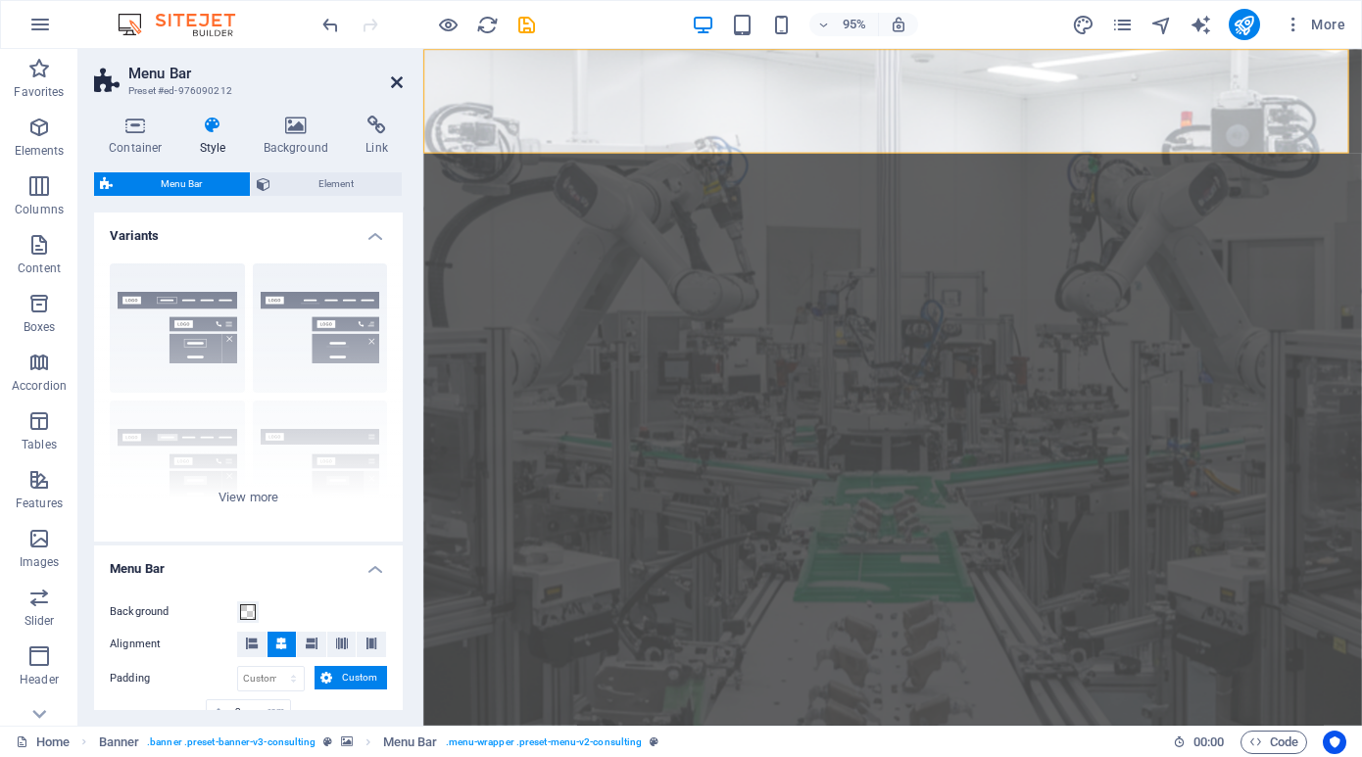
click at [394, 87] on icon at bounding box center [397, 82] width 12 height 16
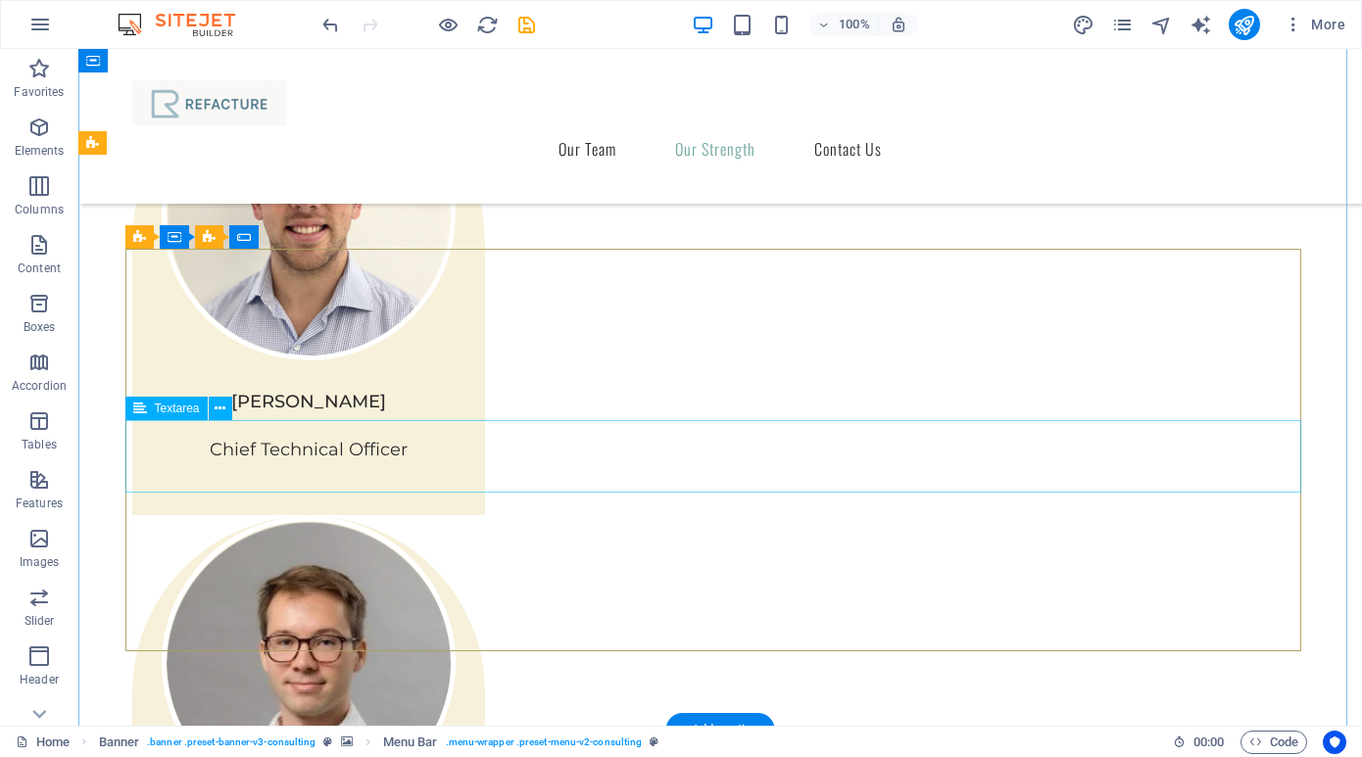
scroll to position [2818, 0]
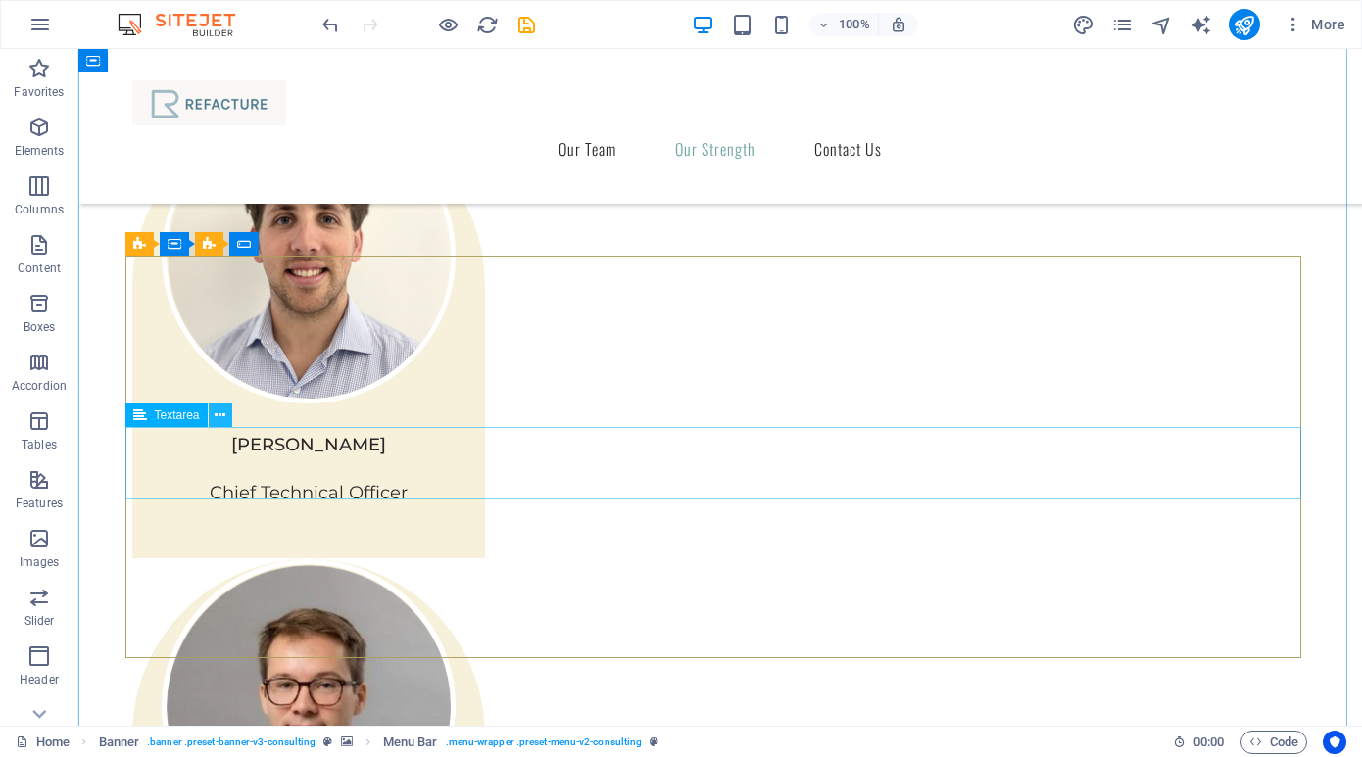
click at [219, 417] on icon at bounding box center [220, 416] width 11 height 21
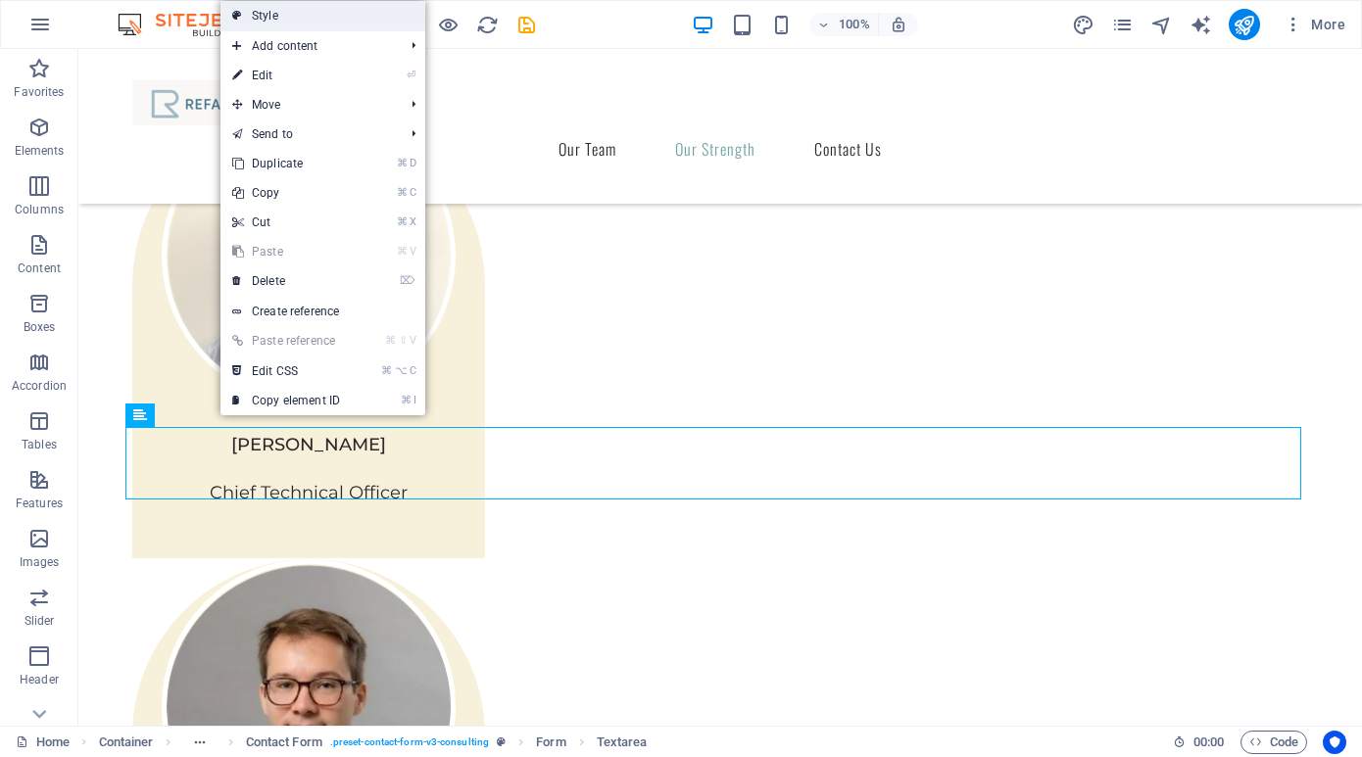
click at [296, 15] on link "Style" at bounding box center [322, 15] width 205 height 29
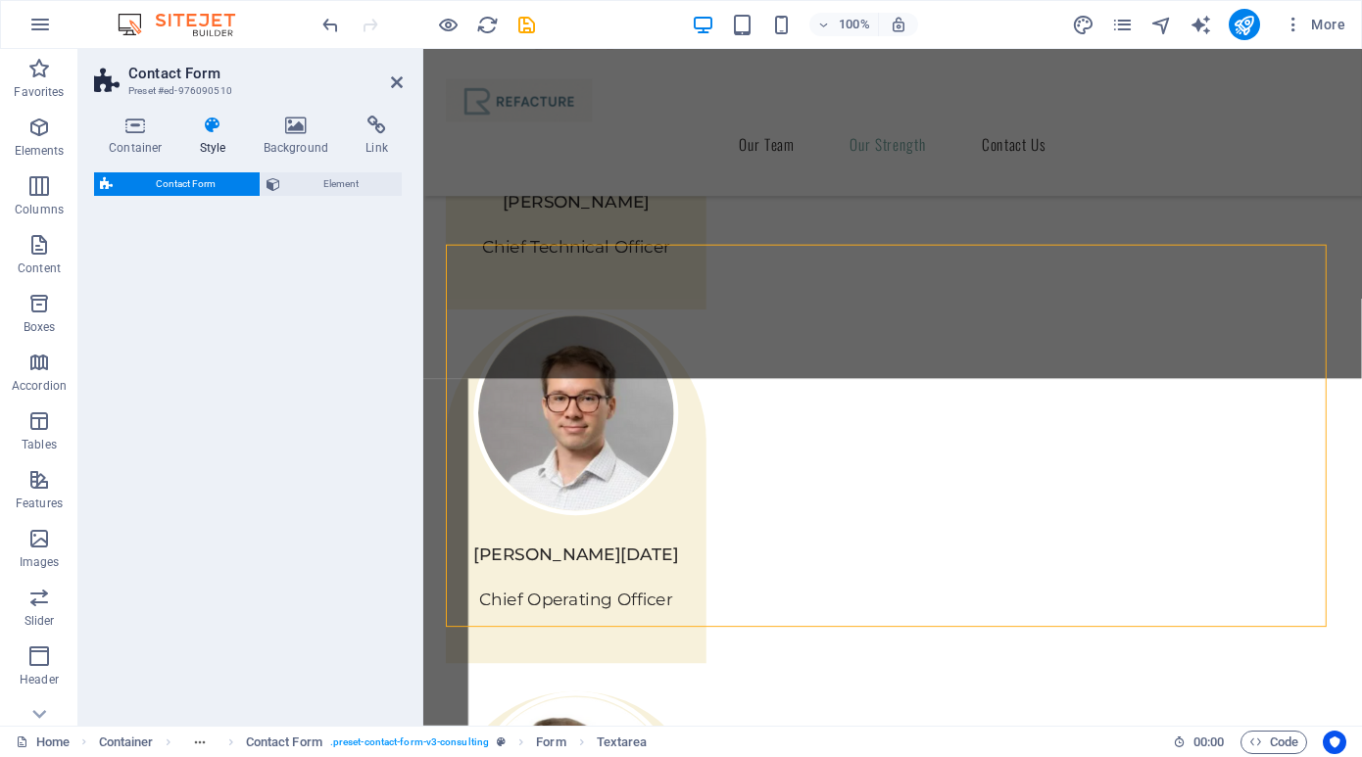
select select "rem"
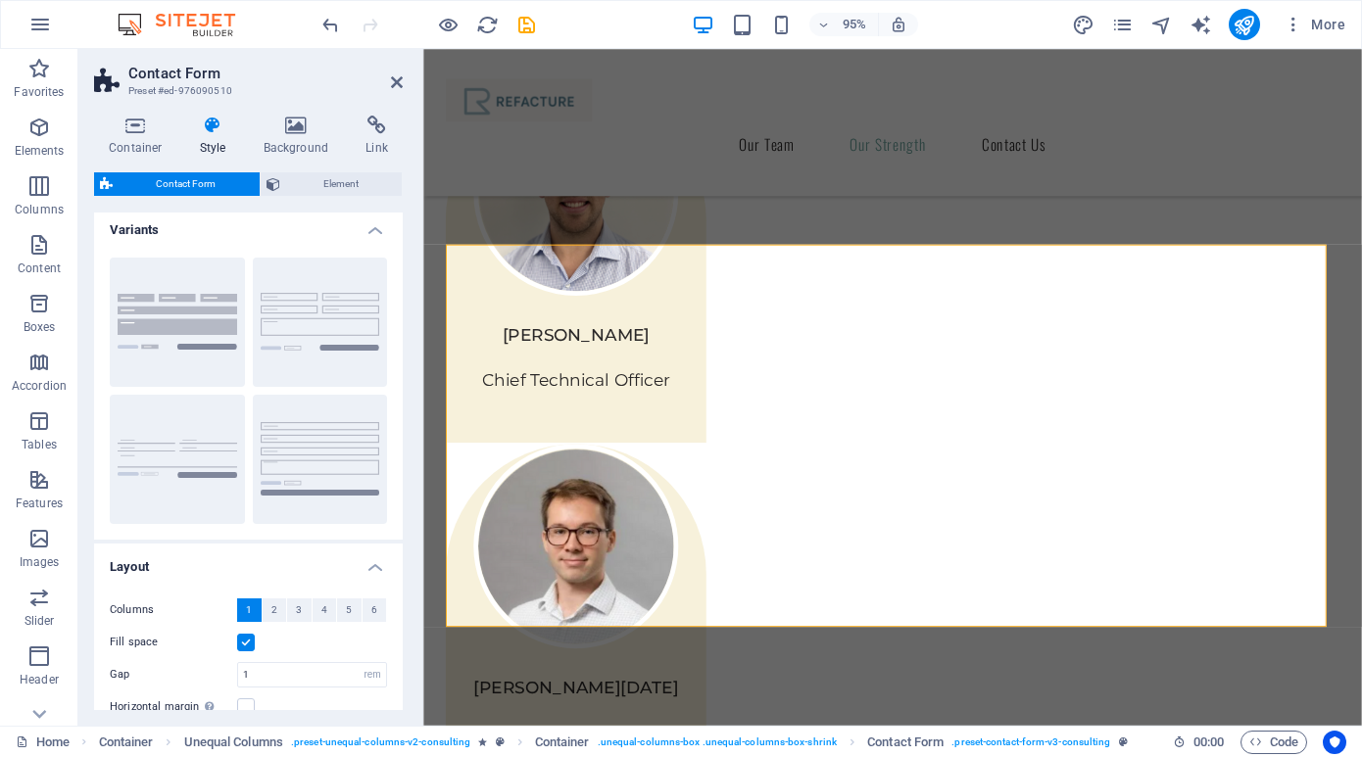
scroll to position [0, 0]
click at [209, 131] on icon at bounding box center [213, 126] width 56 height 20
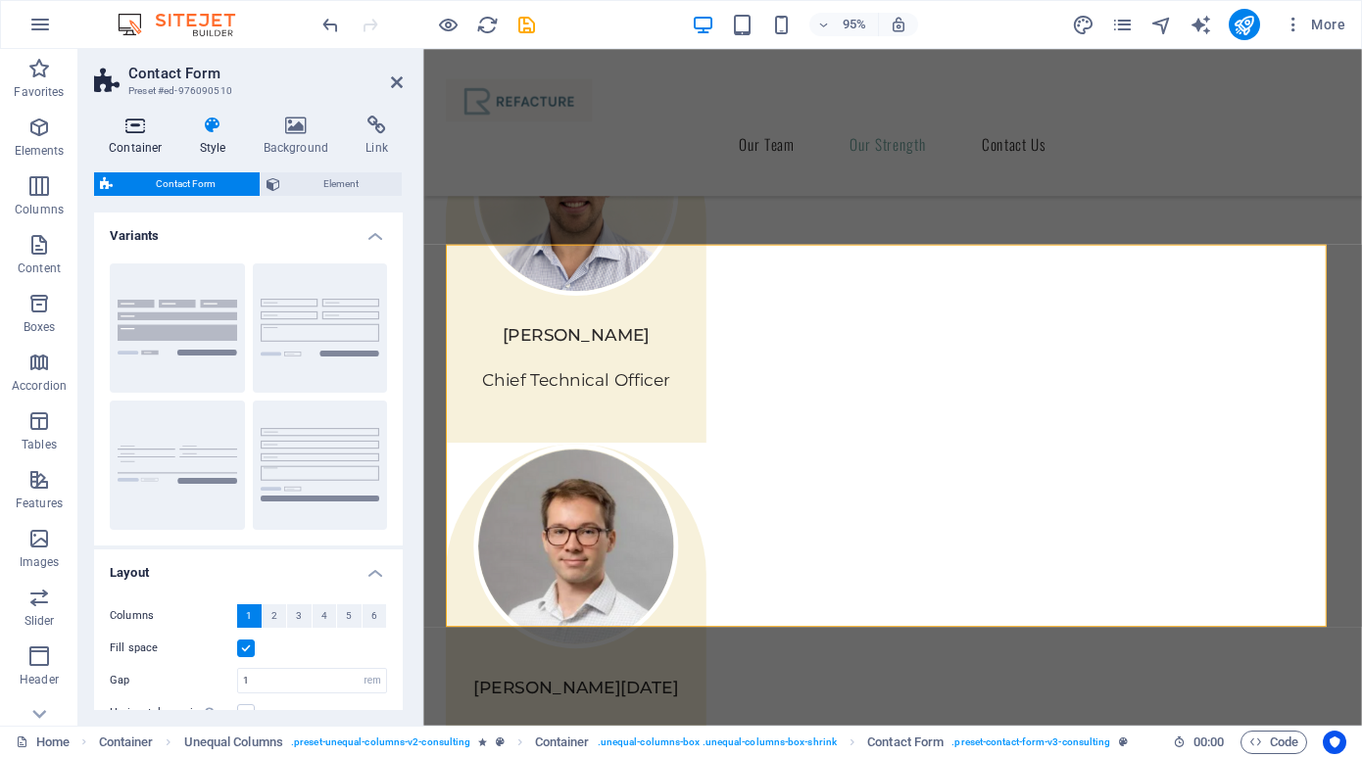
click at [130, 128] on icon at bounding box center [135, 126] width 83 height 20
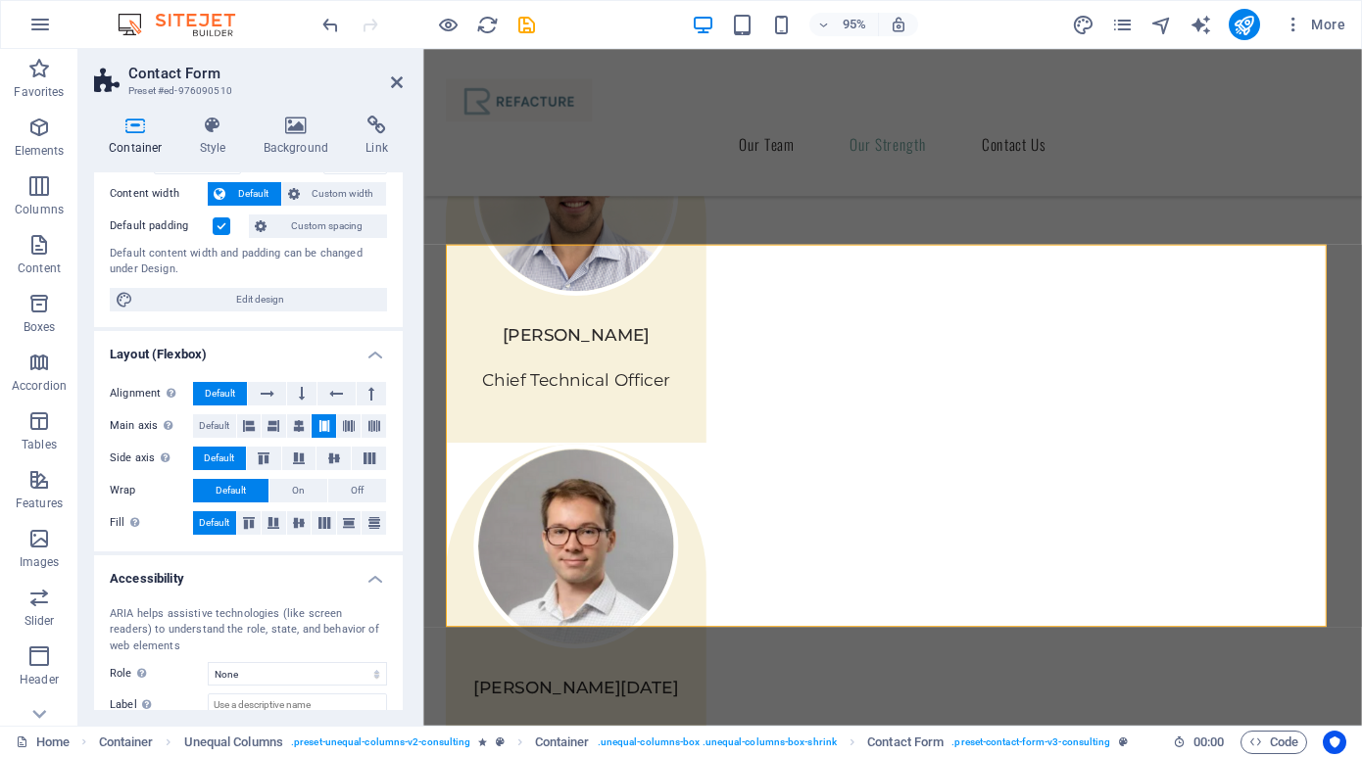
scroll to position [34, 0]
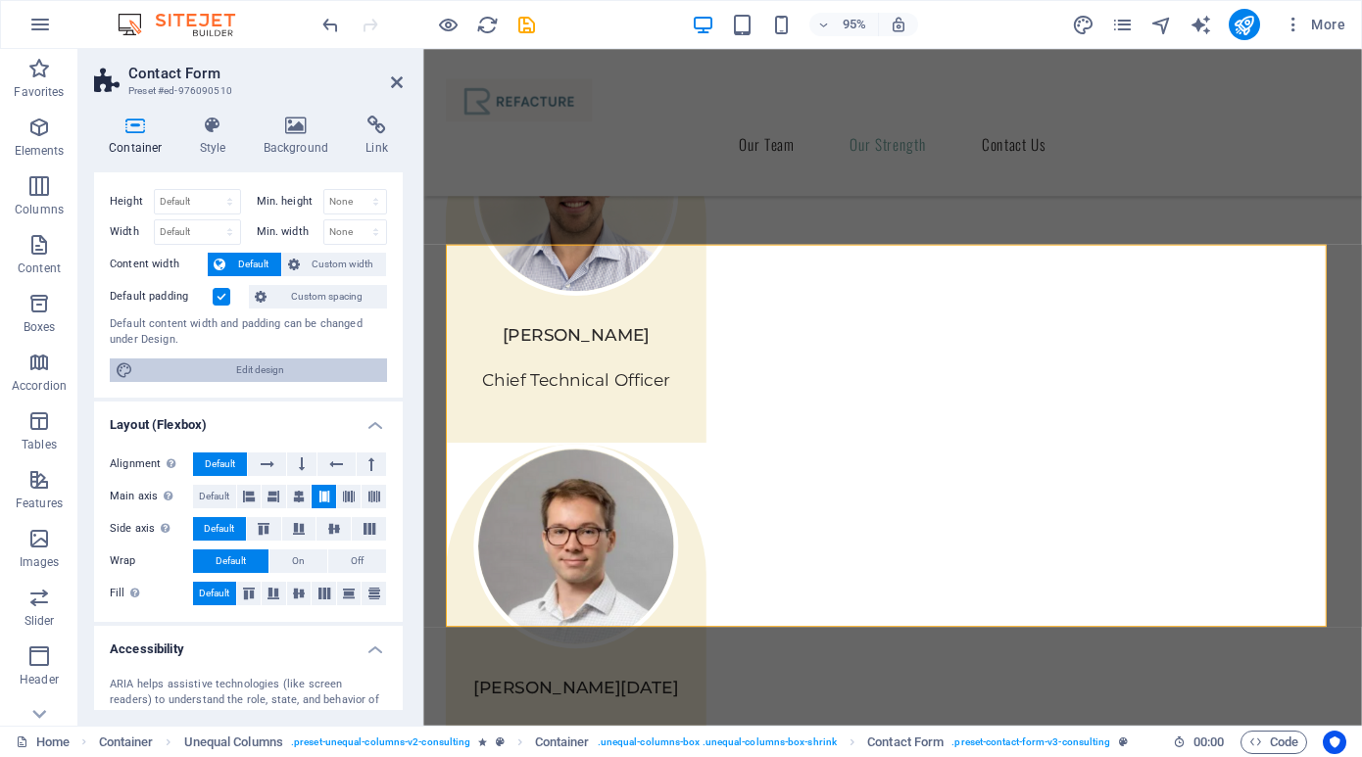
click at [179, 367] on span "Edit design" at bounding box center [260, 371] width 242 height 24
select select "px"
select select "400"
select select "px"
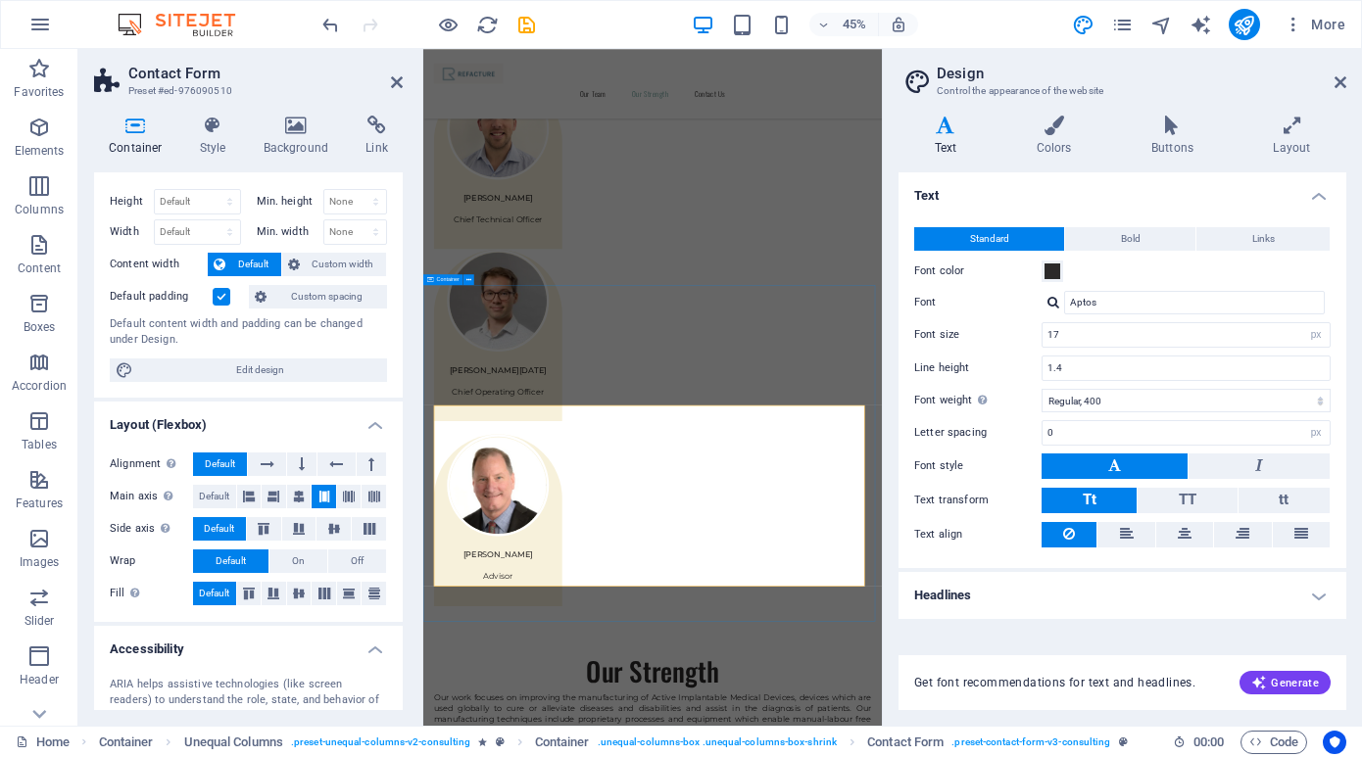
scroll to position [2113, 0]
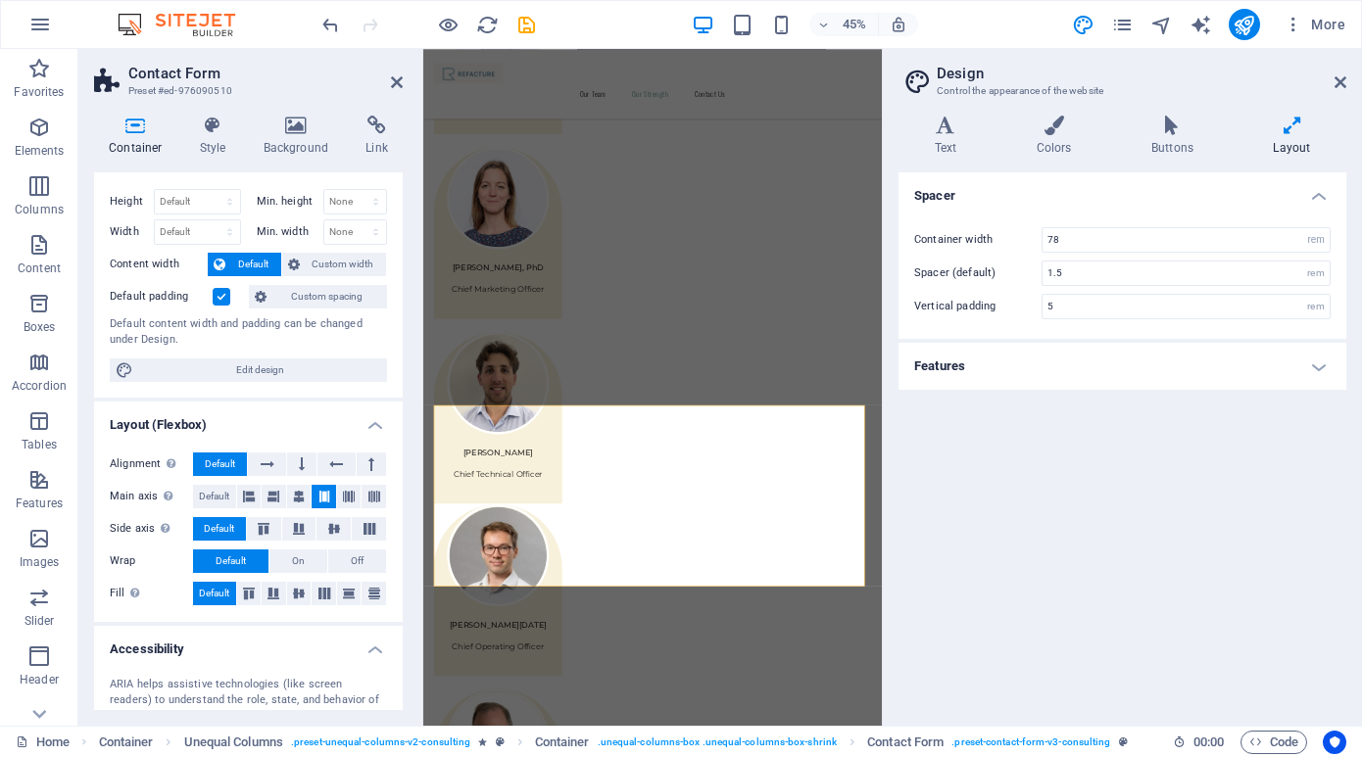
click at [946, 113] on div "Variants Text Colors Buttons Layout Text Standard Bold Links Font color Font Ap…" at bounding box center [1122, 413] width 479 height 626
click at [946, 125] on icon at bounding box center [945, 126] width 94 height 20
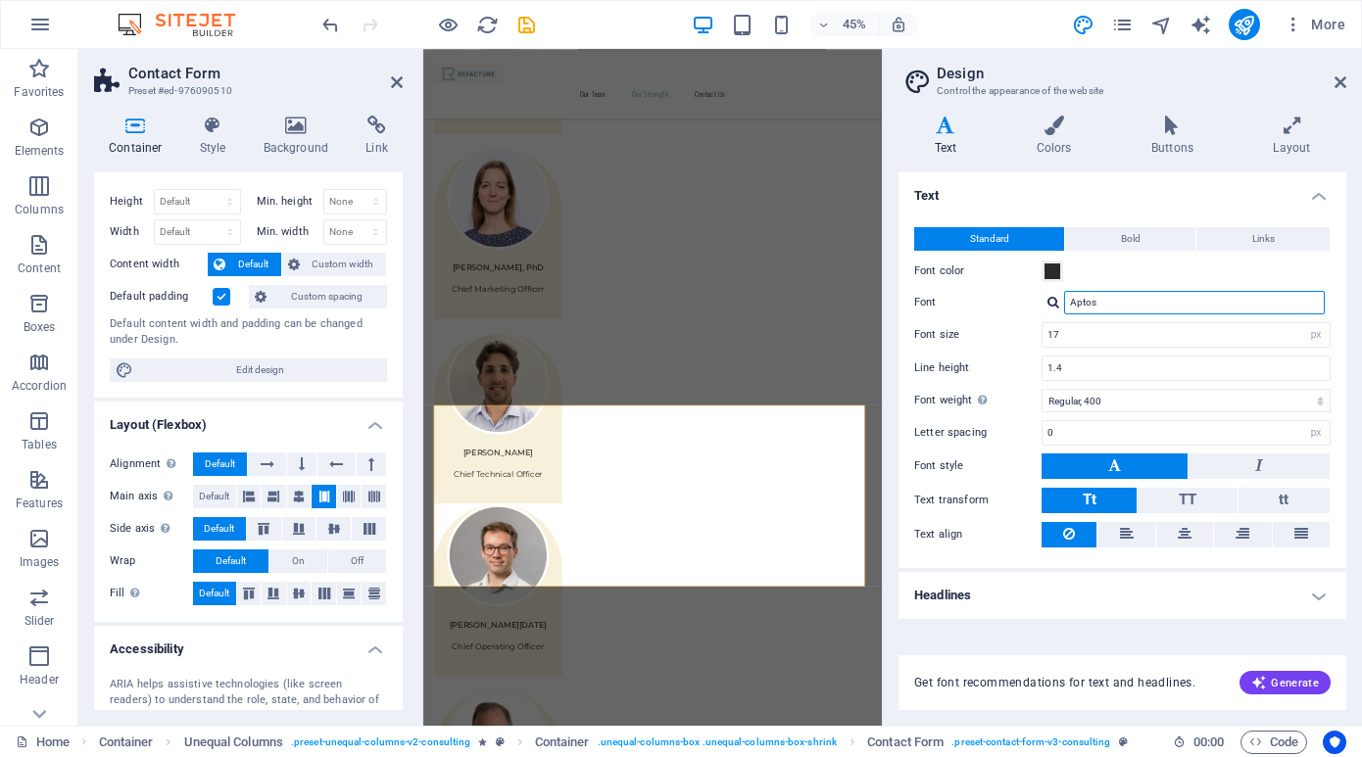
drag, startPoint x: 1130, startPoint y: 299, endPoint x: 1053, endPoint y: 291, distance: 76.8
click at [1053, 291] on div "Aptos" at bounding box center [1186, 303] width 289 height 24
type input "Monsterra"
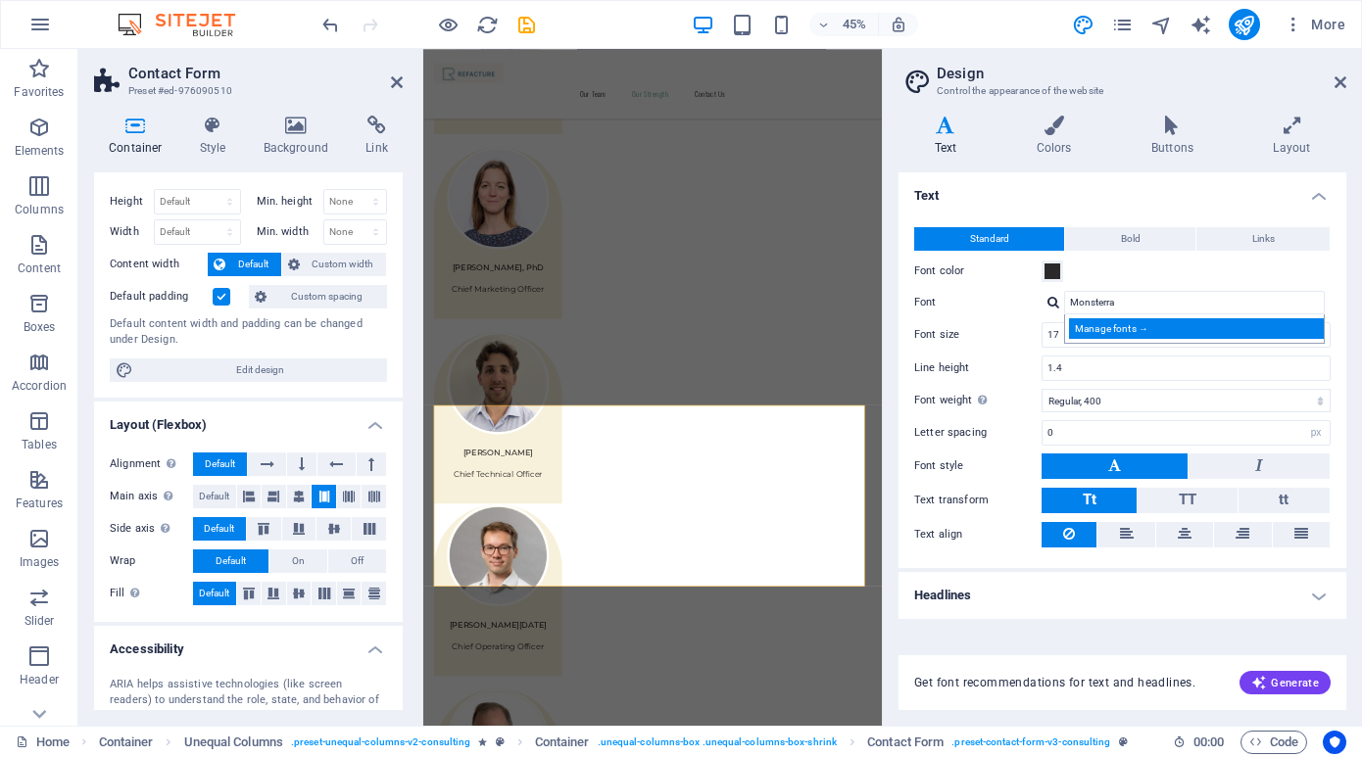
click at [1140, 325] on div "Manage fonts →" at bounding box center [1198, 328] width 259 height 21
select select "popularity"
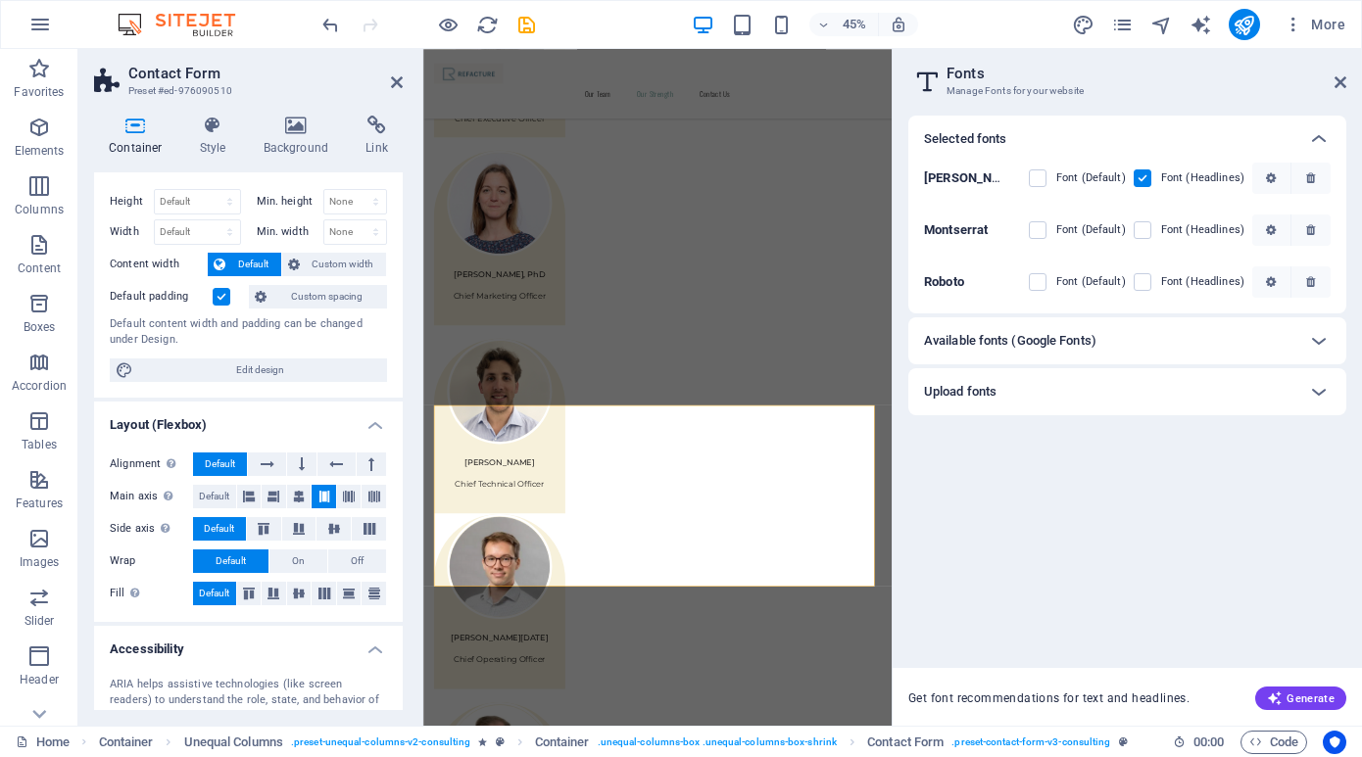
scroll to position [2102, 0]
click at [1134, 343] on div "Available fonts (Google Fonts)" at bounding box center [1109, 341] width 371 height 24
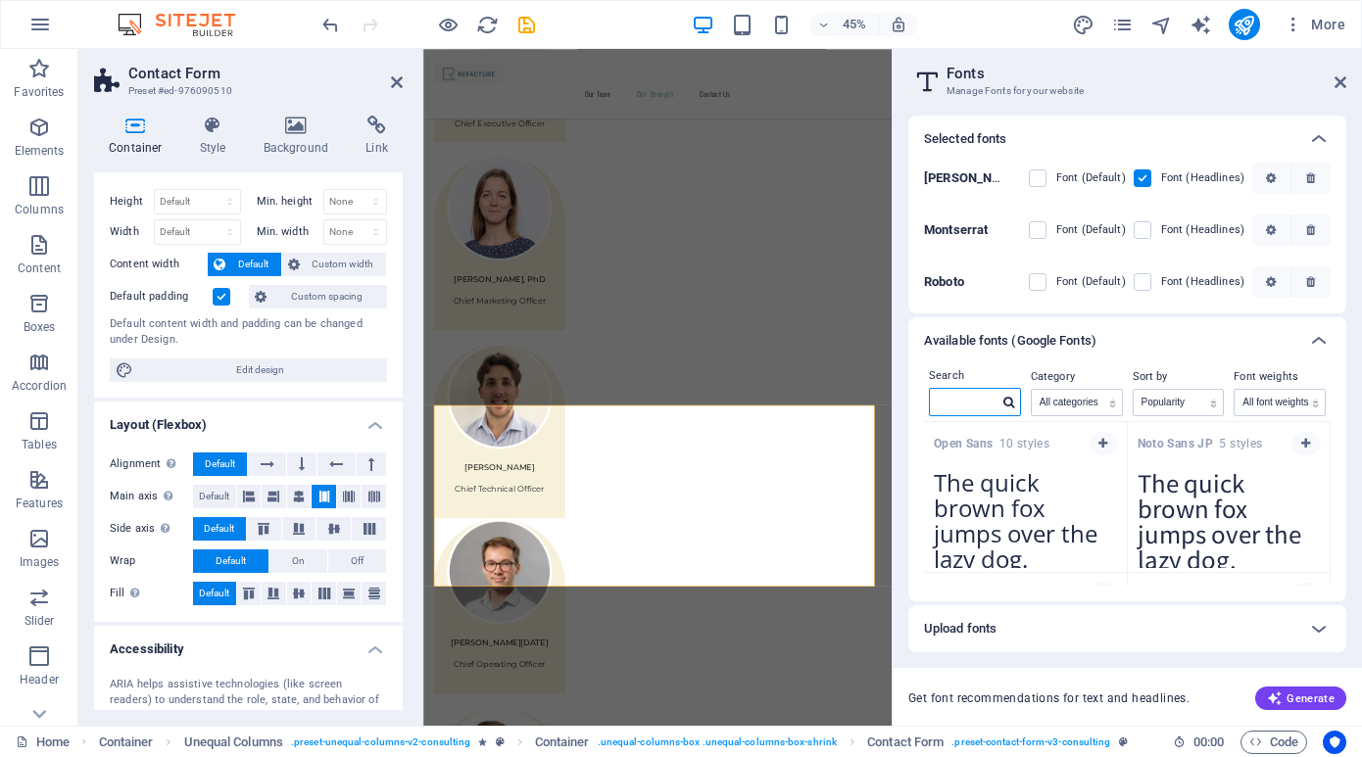
click at [978, 401] on input "text" at bounding box center [964, 401] width 69 height 25
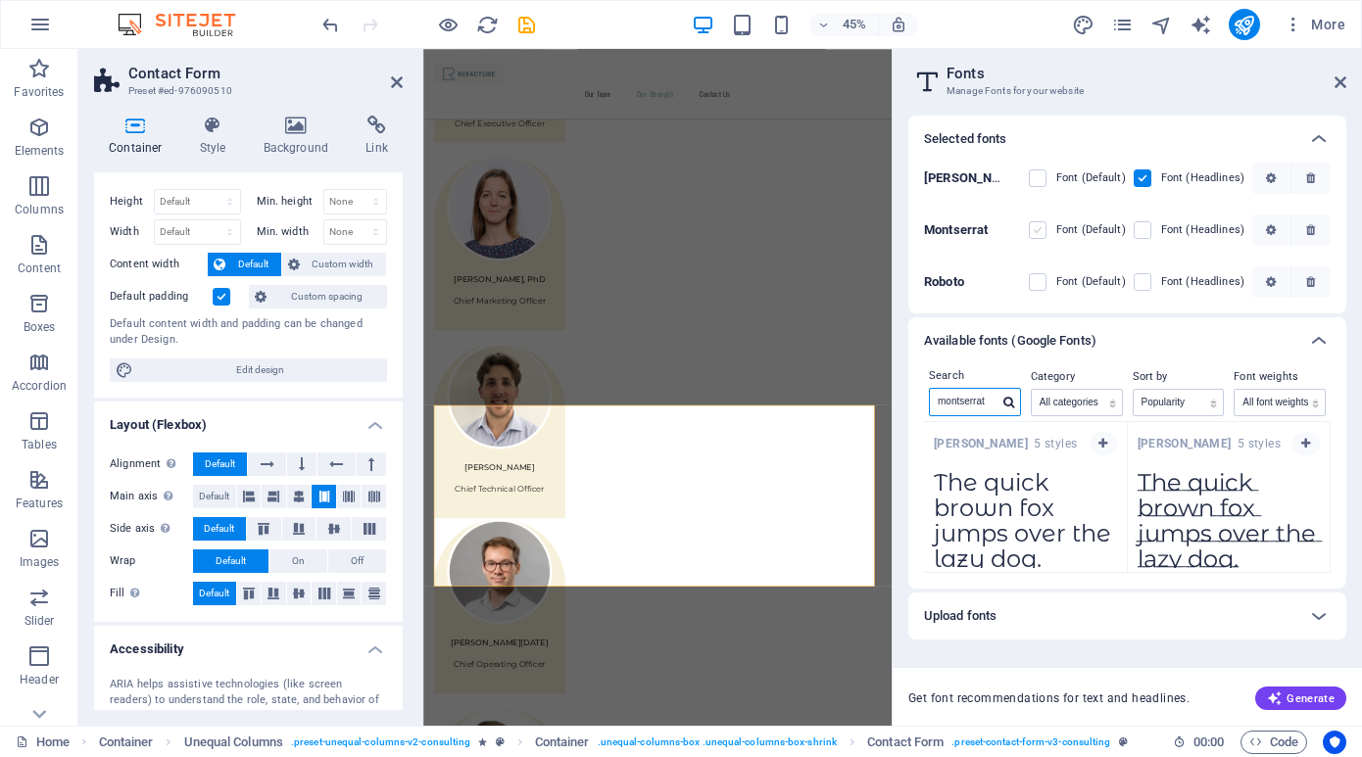
type input "montserrat"
click at [1046, 231] on label at bounding box center [1038, 230] width 18 height 18
click at [0, 0] on input "checkbox" at bounding box center [0, 0] width 0 height 0
click at [1147, 232] on label at bounding box center [1143, 230] width 18 height 18
click at [0, 0] on input "checkbox" at bounding box center [0, 0] width 0 height 0
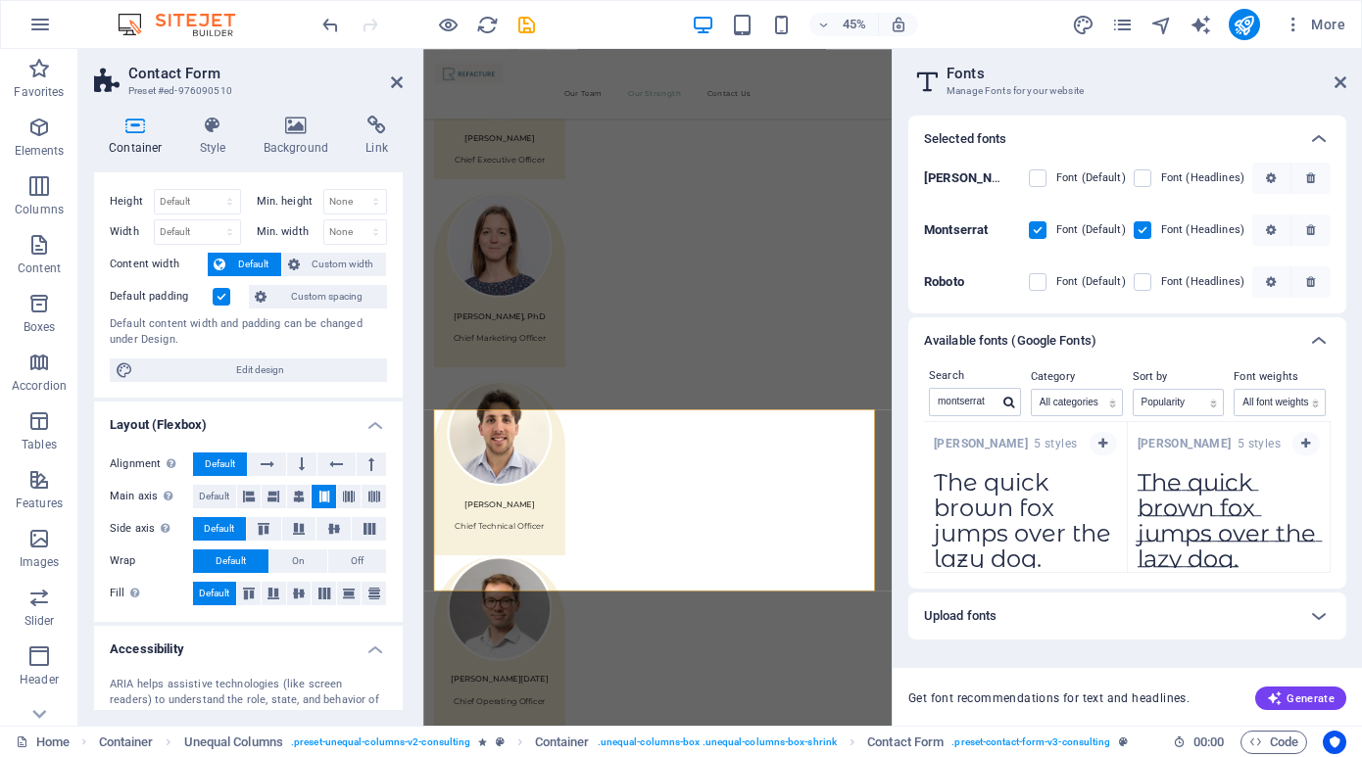
scroll to position [2092, 0]
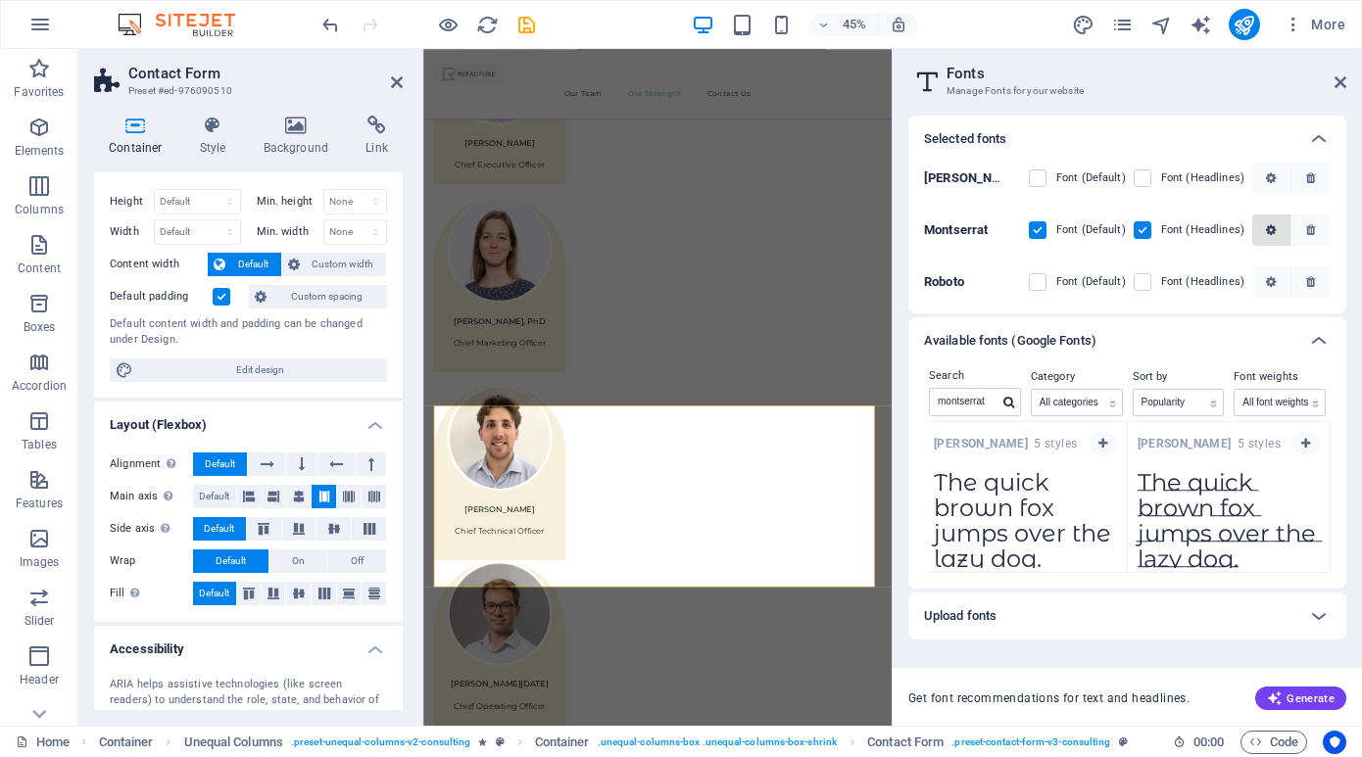
click at [1267, 228] on icon "button" at bounding box center [1271, 230] width 10 height 12
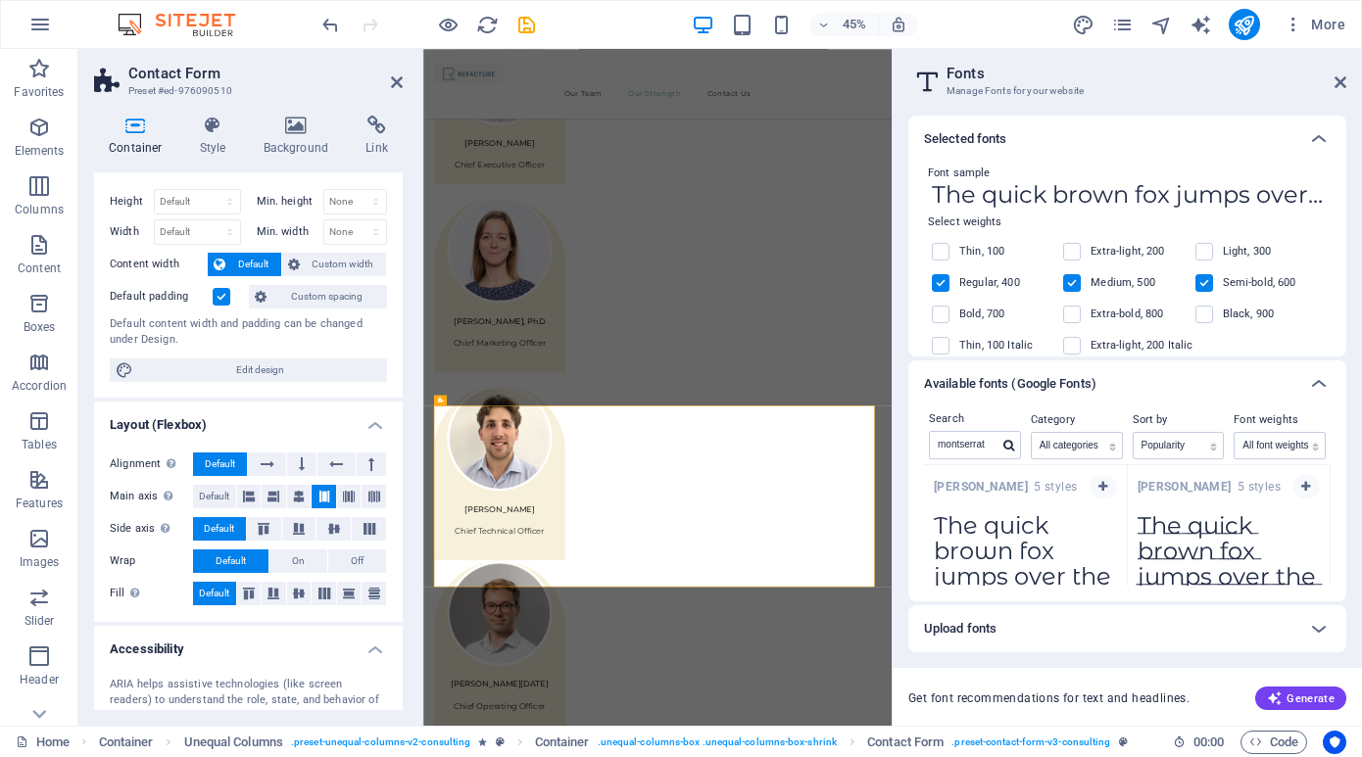
scroll to position [103, 0]
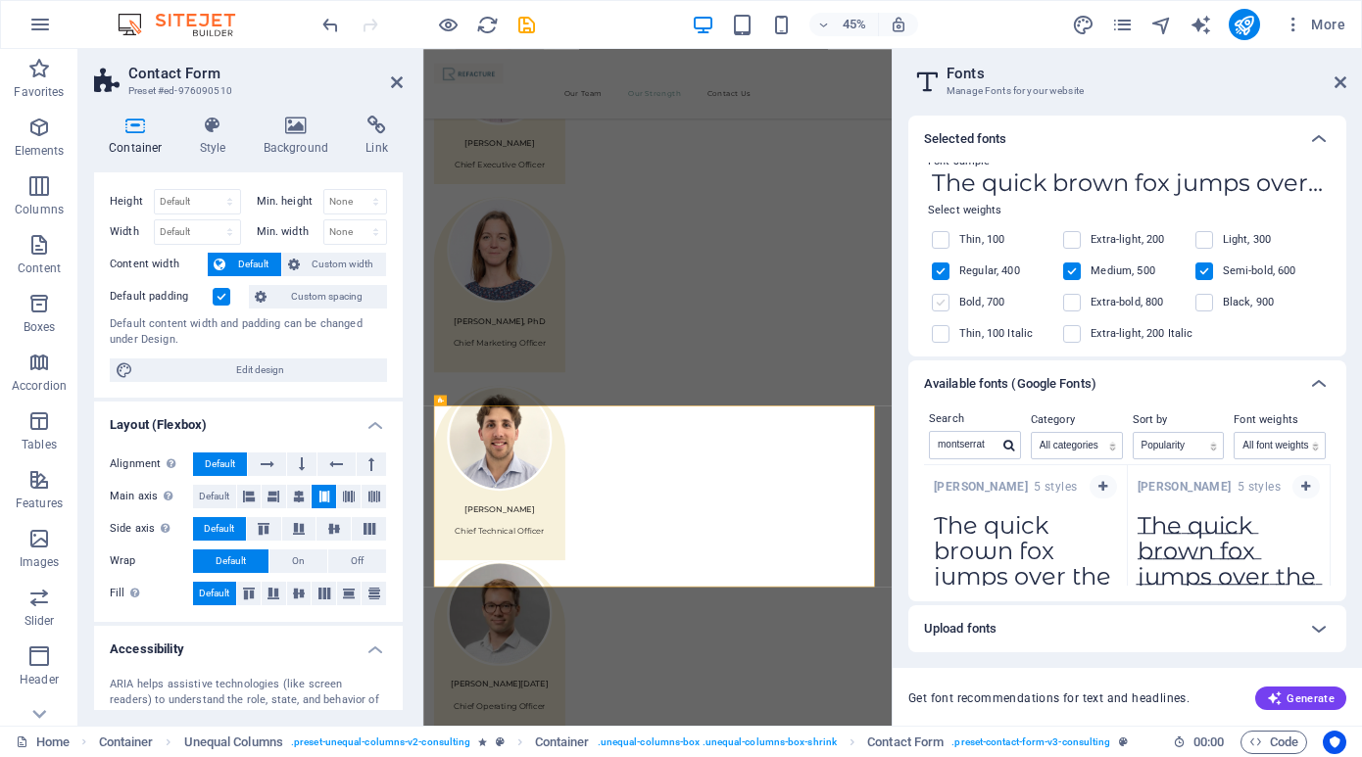
click at [939, 302] on label at bounding box center [941, 303] width 18 height 18
click at [0, 0] on input "checkbox" at bounding box center [0, 0] width 0 height 0
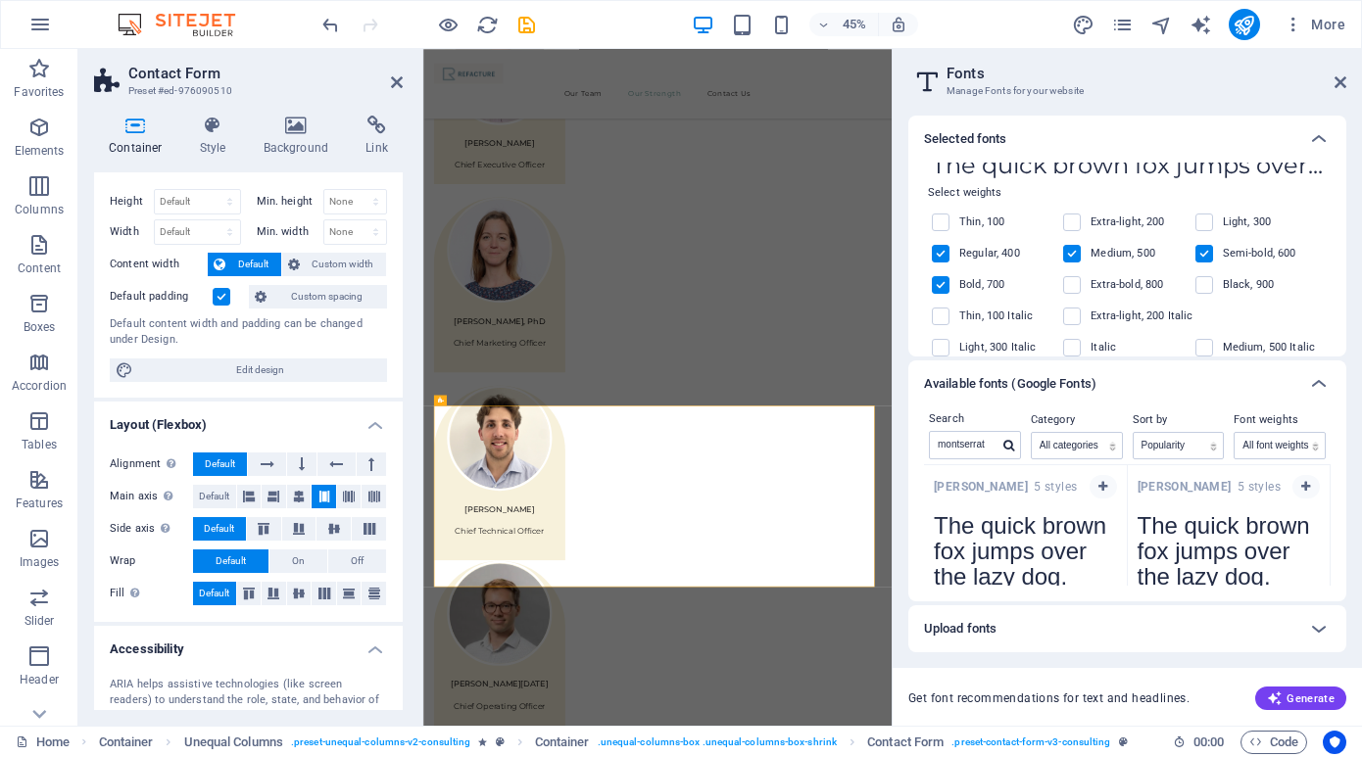
scroll to position [122, 0]
click at [1072, 279] on label at bounding box center [1072, 283] width 18 height 18
click at [0, 0] on input "checkbox" at bounding box center [0, 0] width 0 height 0
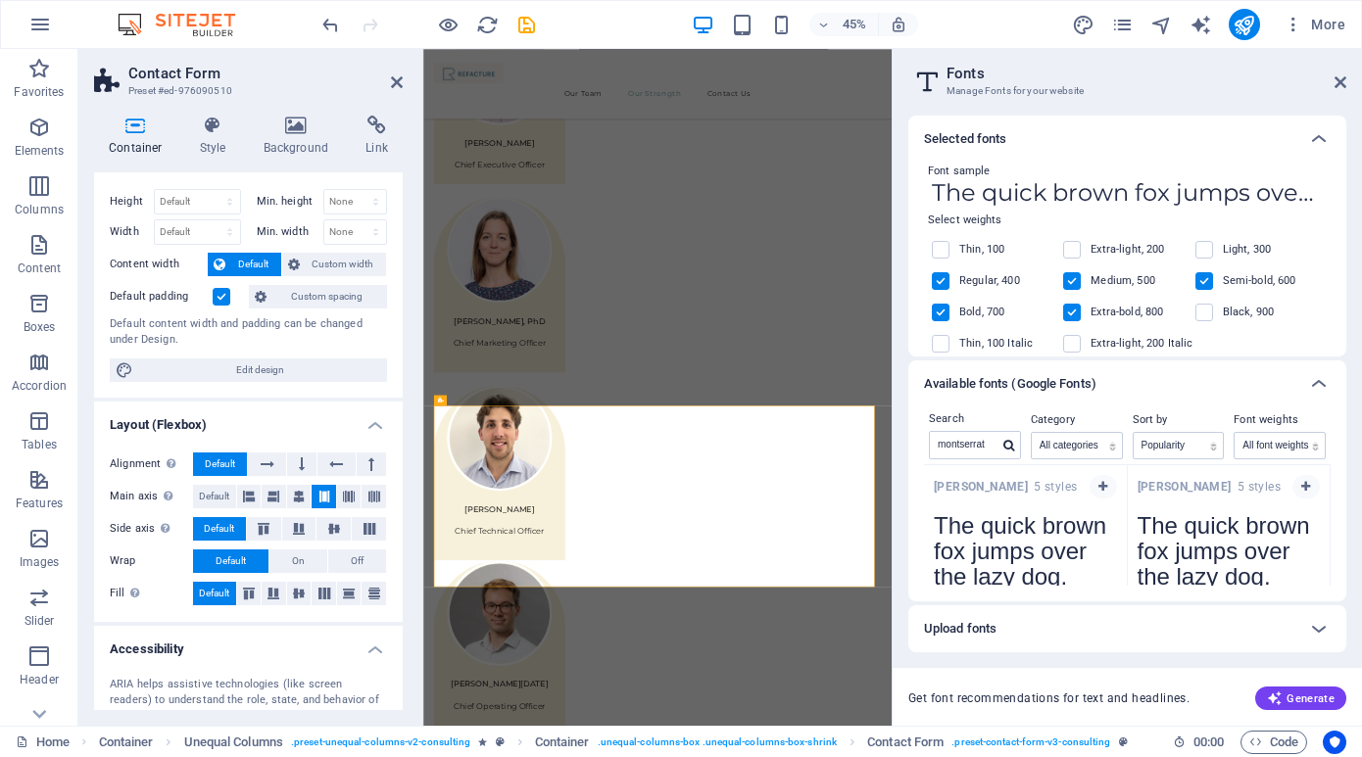
scroll to position [104, 0]
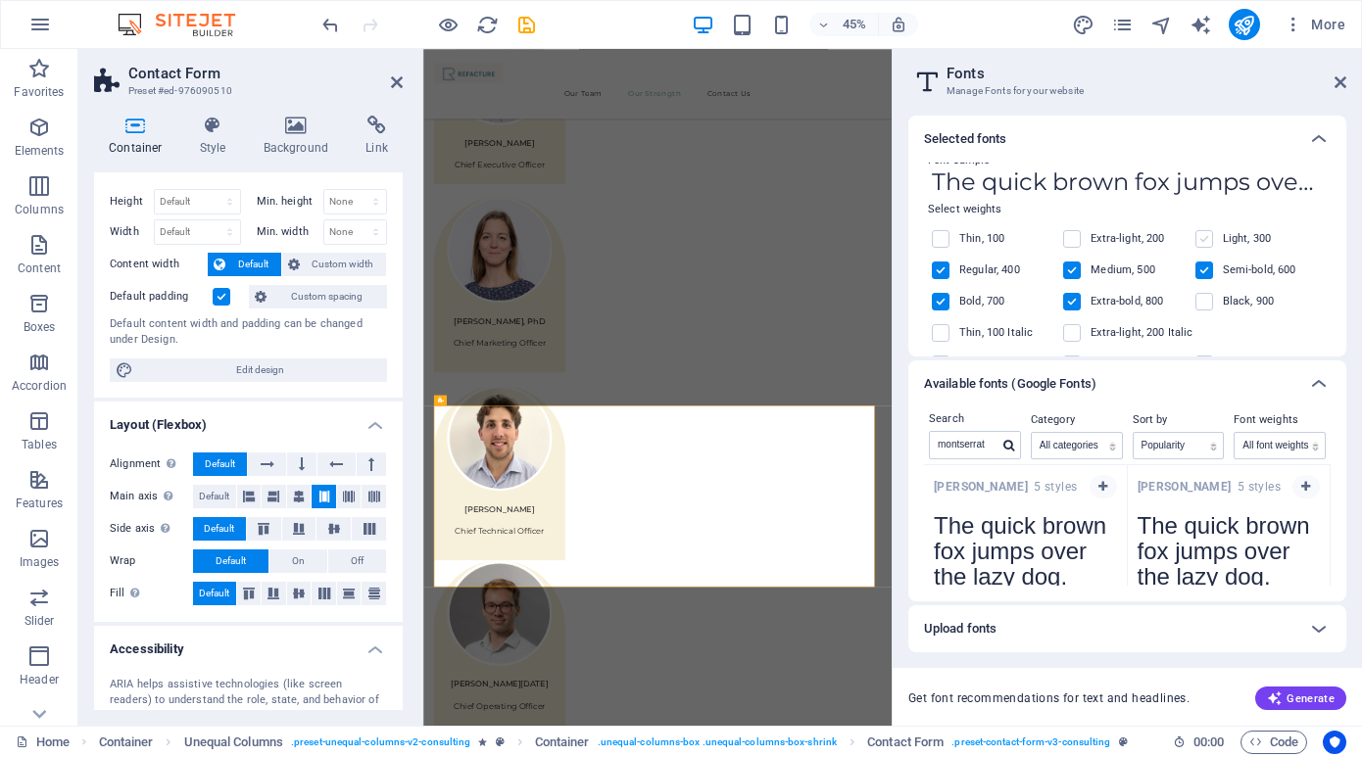
click at [1202, 232] on label at bounding box center [1204, 239] width 18 height 18
click at [0, 0] on input "checkbox" at bounding box center [0, 0] width 0 height 0
click at [1320, 132] on icon at bounding box center [1319, 139] width 24 height 24
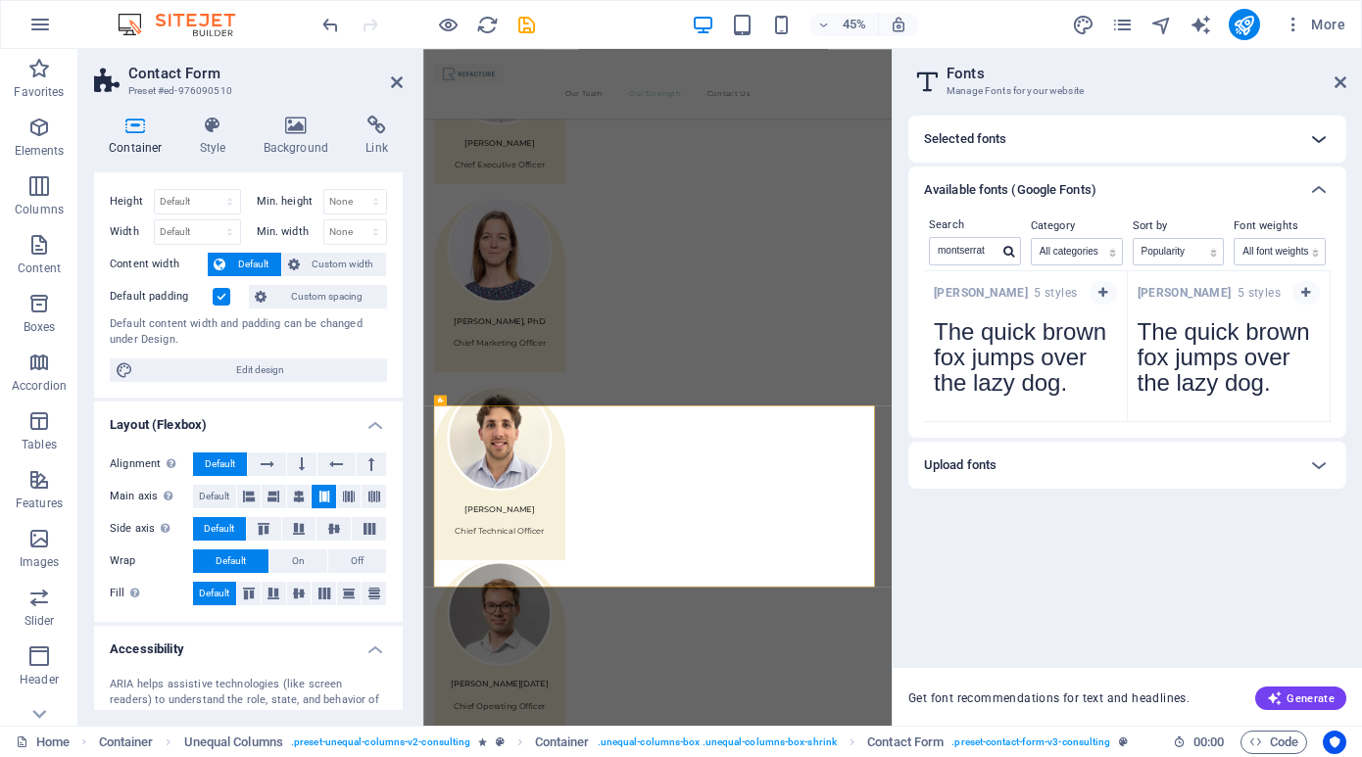
scroll to position [0, 0]
click at [1034, 470] on div "Upload fonts" at bounding box center [1109, 466] width 371 height 24
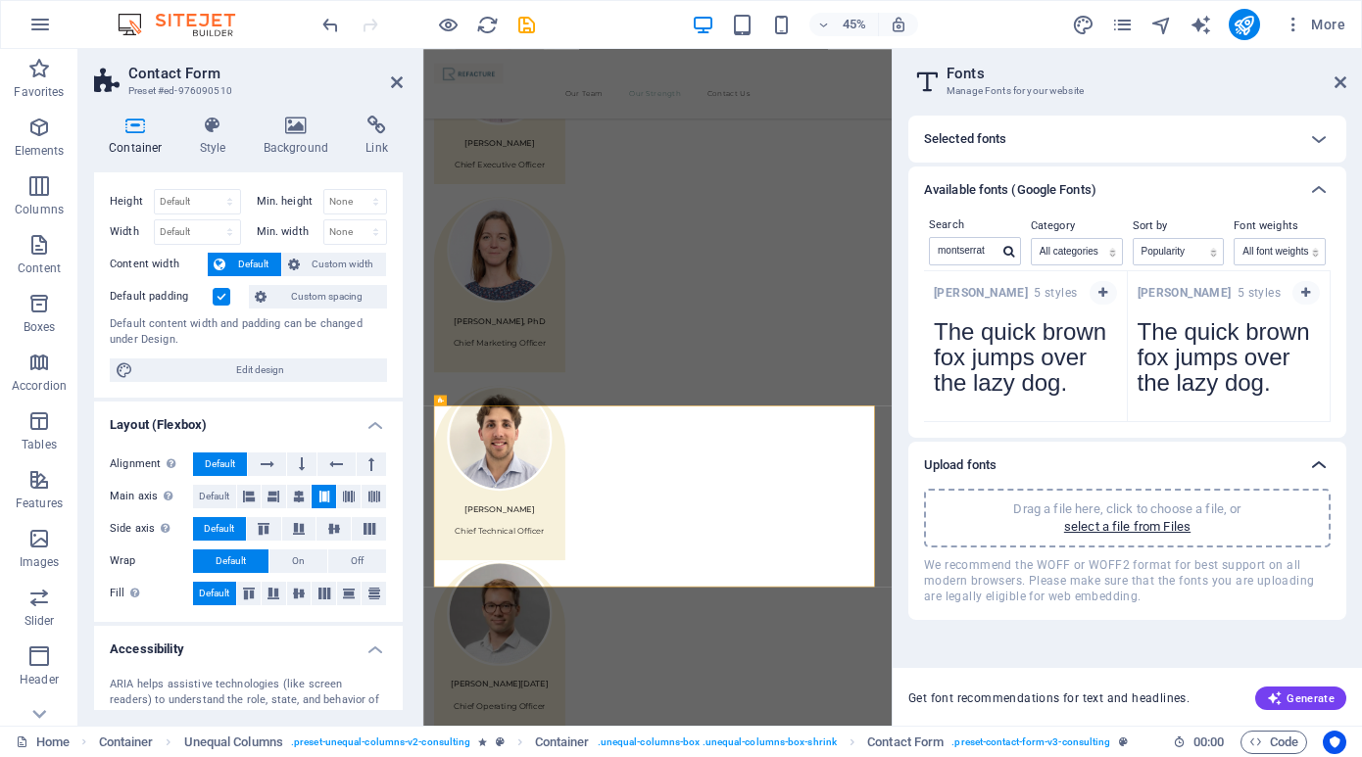
click at [1323, 459] on icon at bounding box center [1319, 466] width 24 height 24
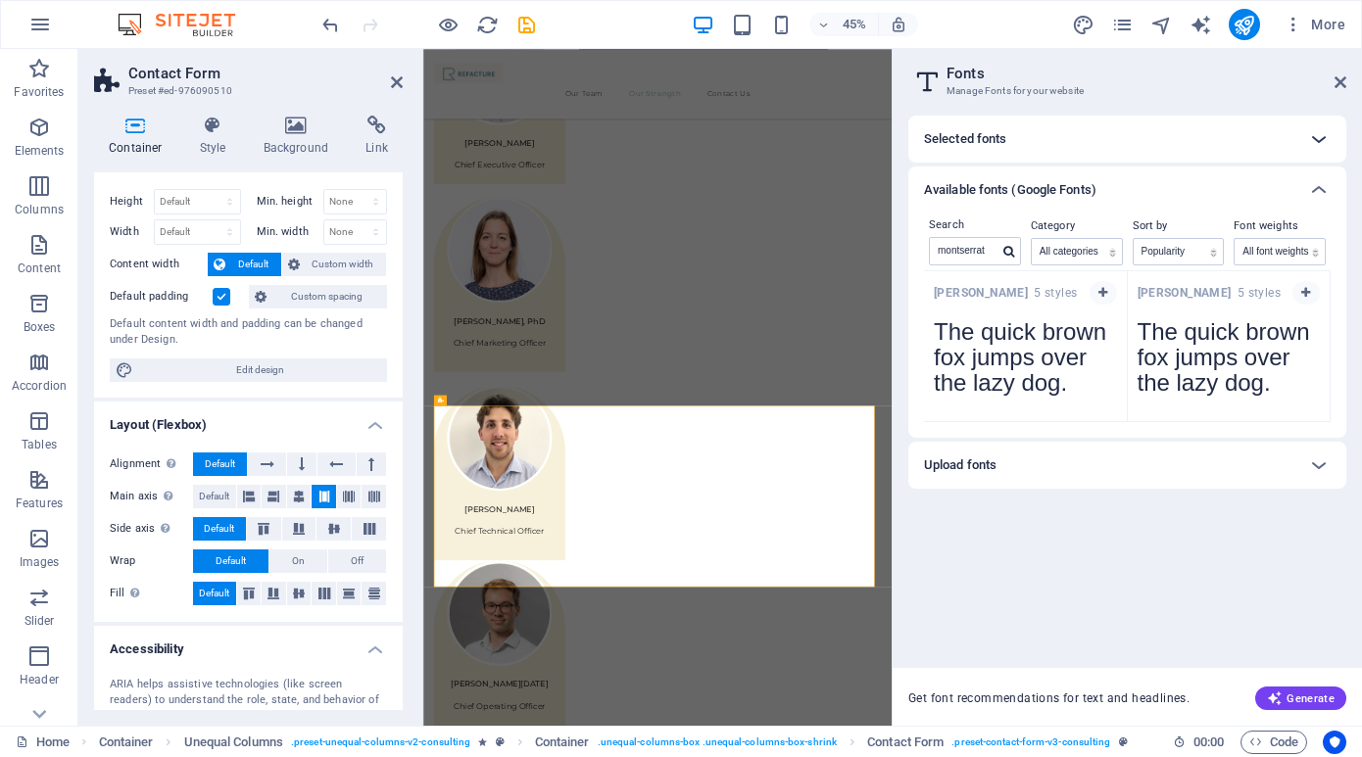
click at [1325, 136] on icon at bounding box center [1319, 139] width 24 height 24
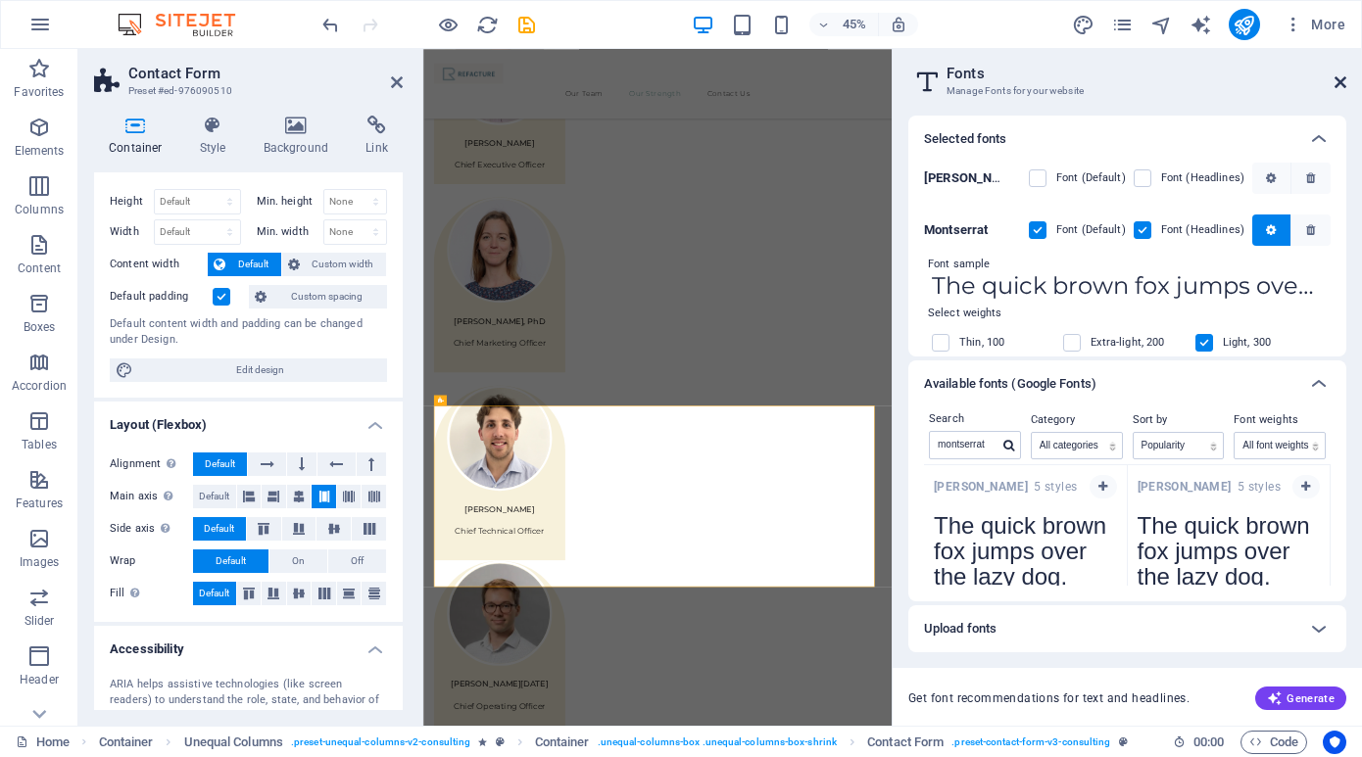
click at [1338, 79] on icon at bounding box center [1341, 82] width 12 height 16
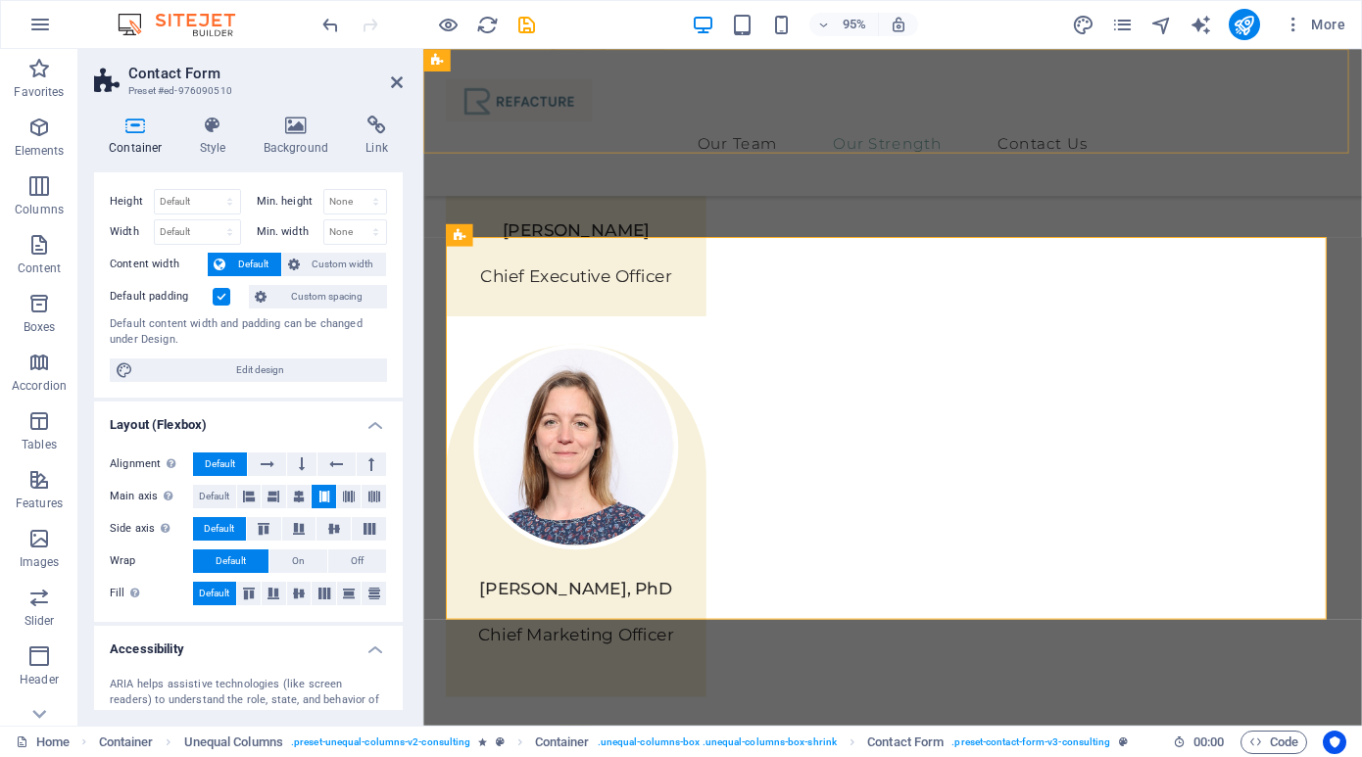
scroll to position [2676, 0]
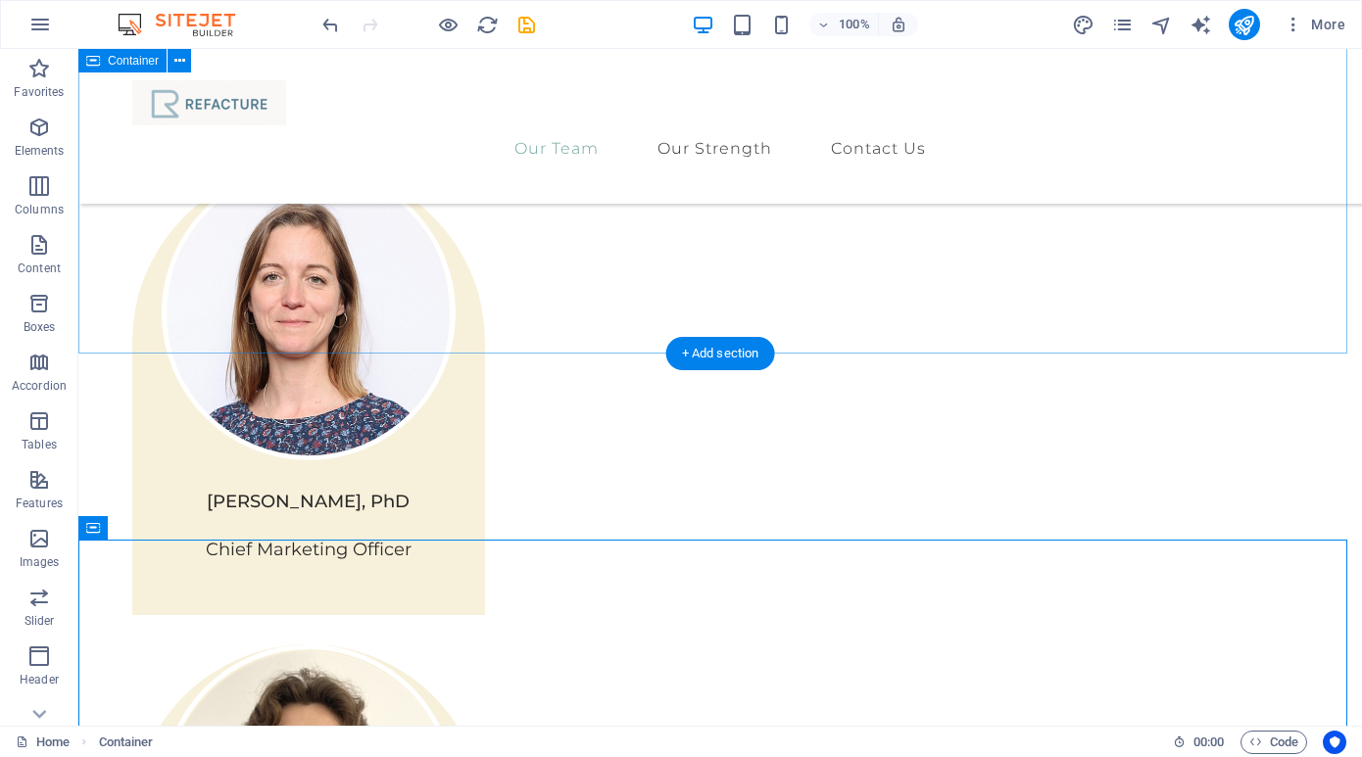
scroll to position [2240, 0]
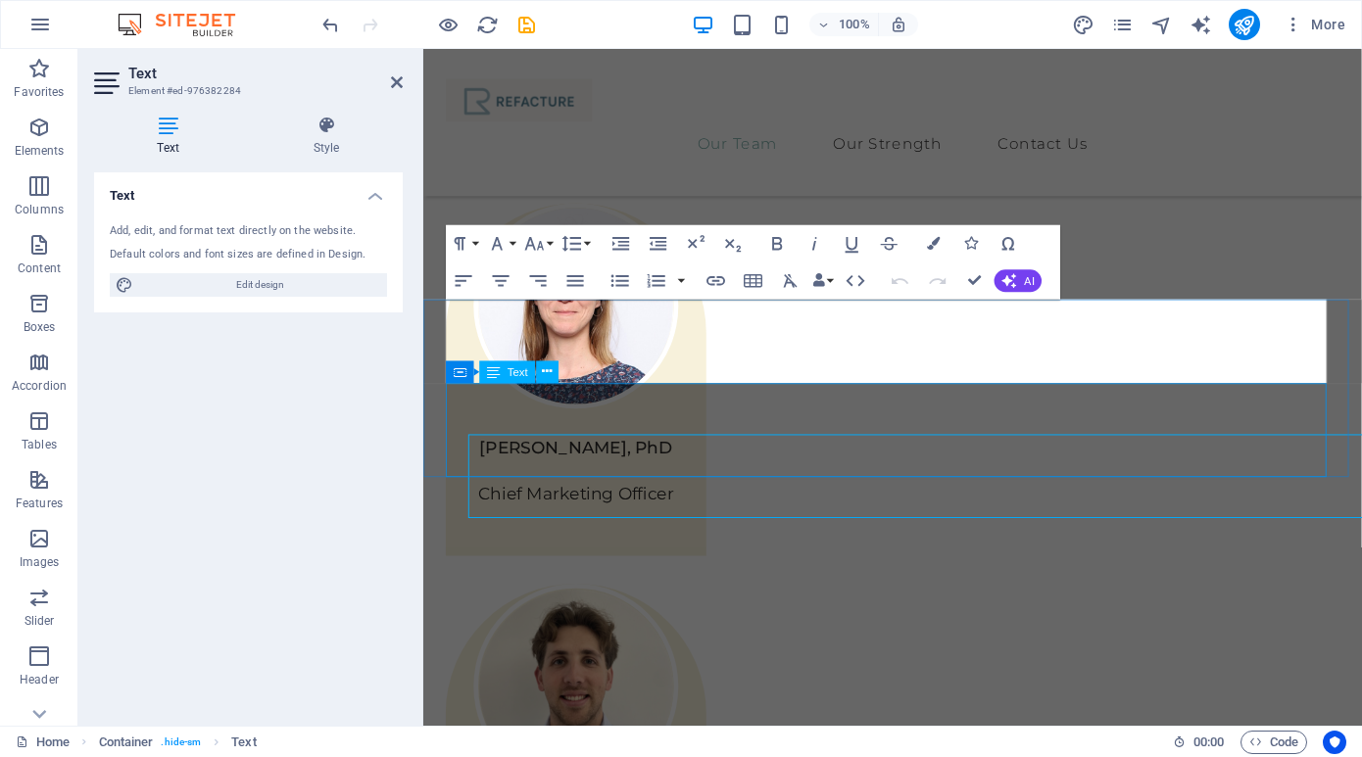
scroll to position [2157, 0]
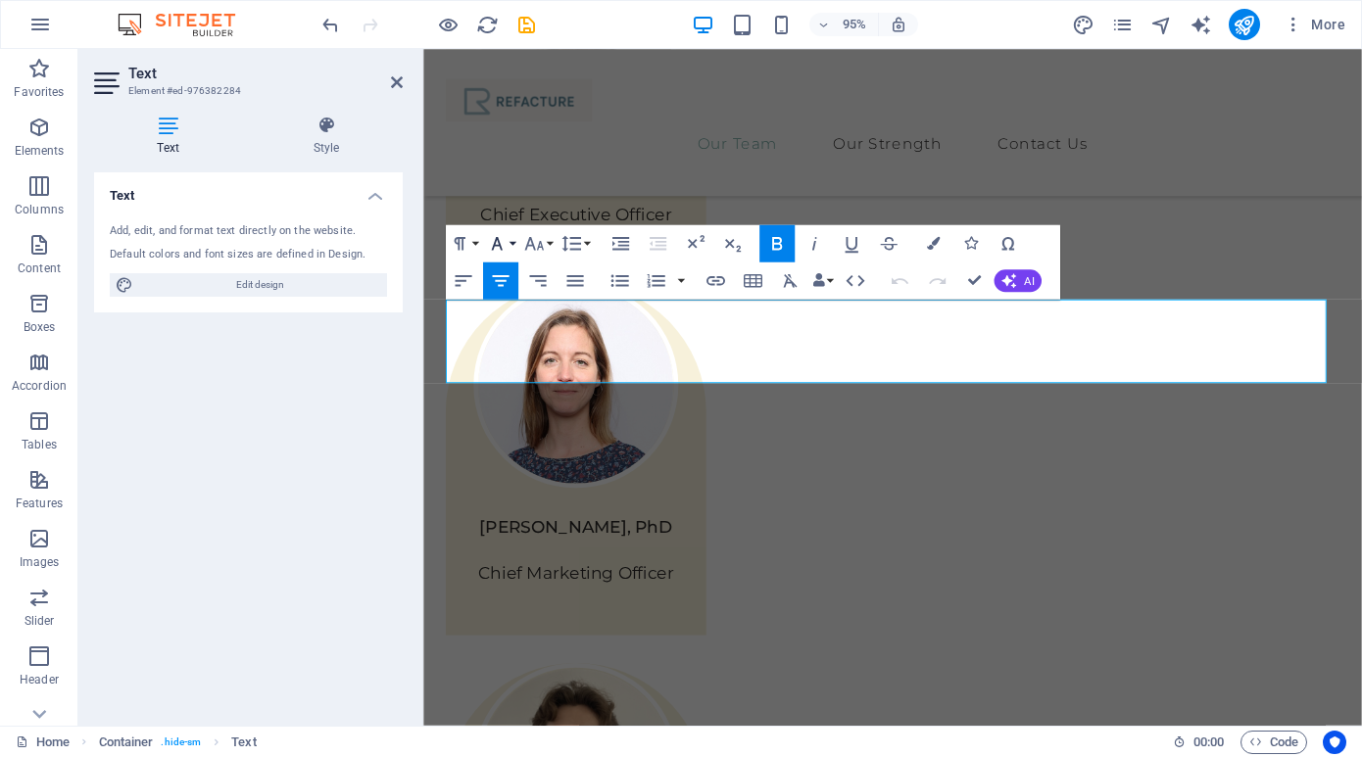
click at [511, 244] on button "Font Family" at bounding box center [500, 243] width 35 height 37
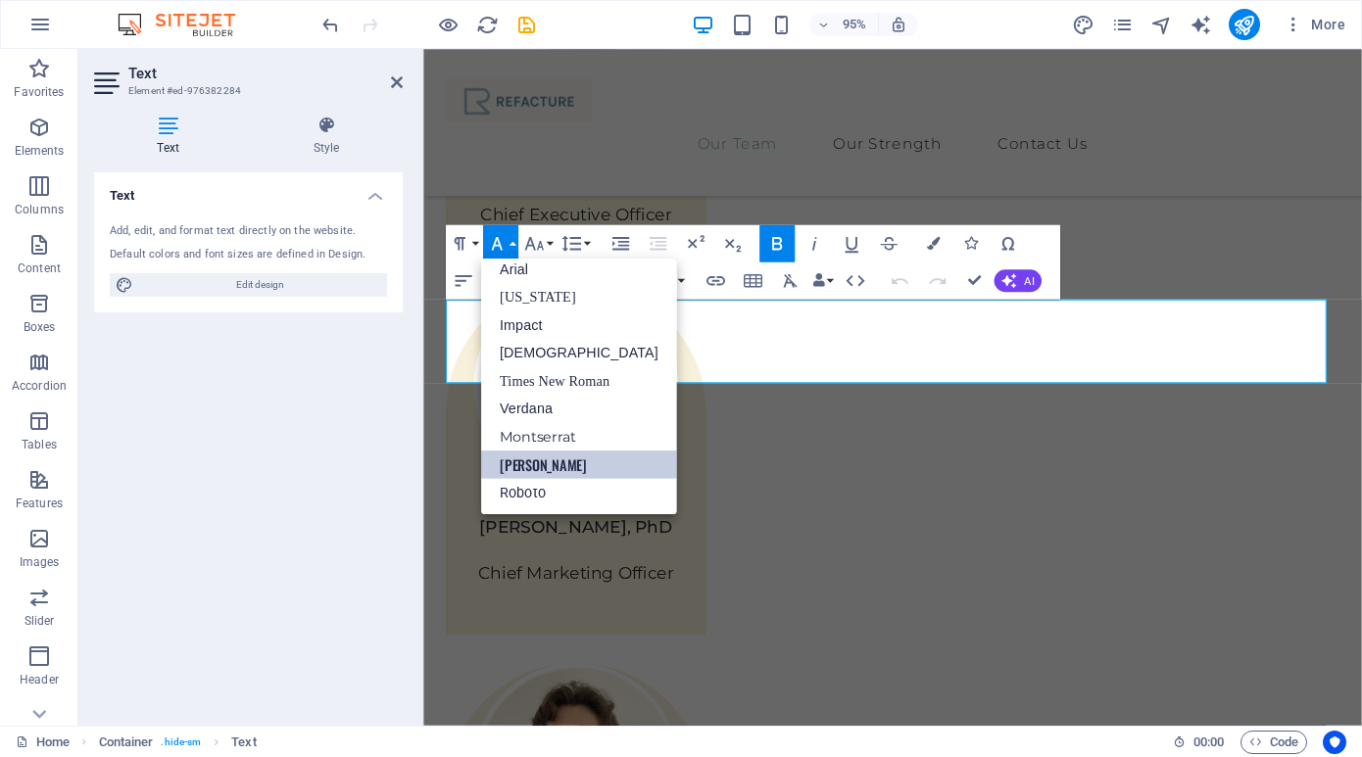
scroll to position [11, 0]
click at [553, 431] on link "Montserrat" at bounding box center [579, 437] width 196 height 28
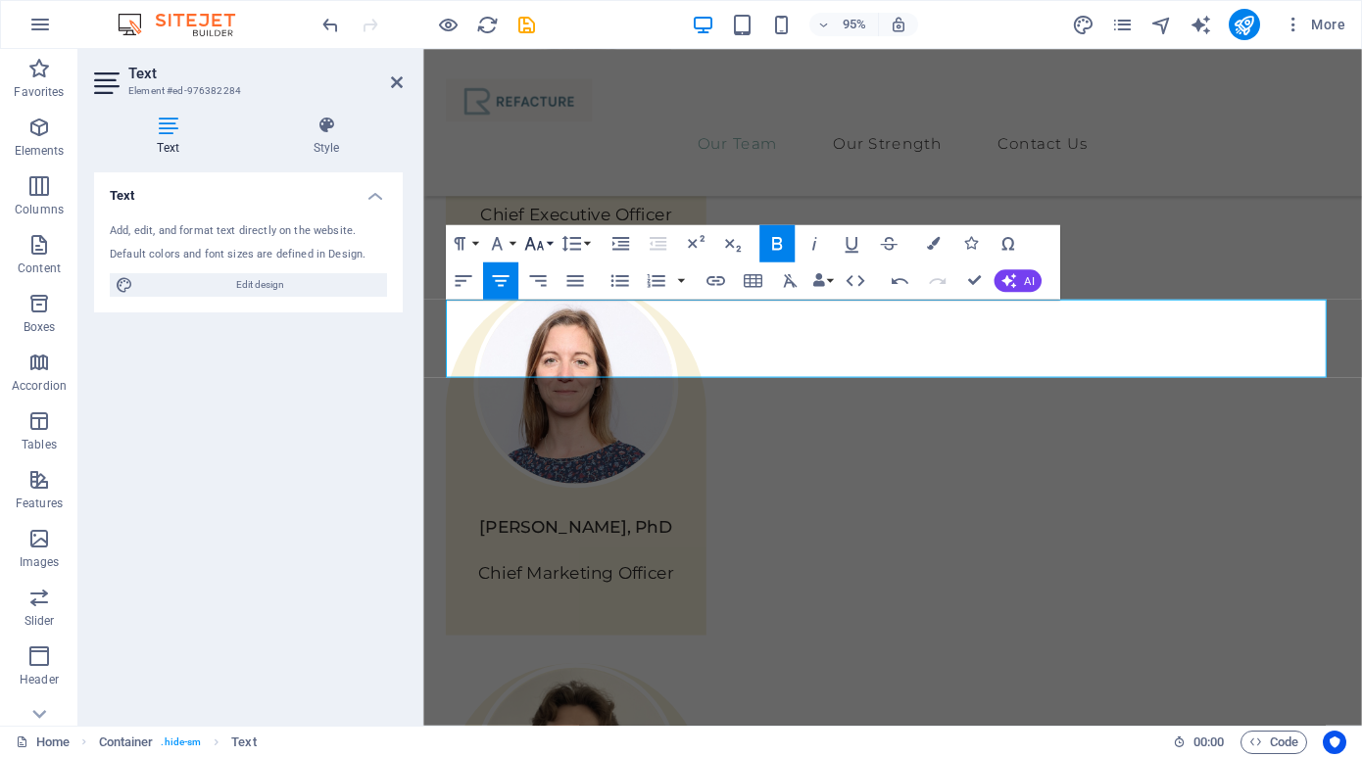
click at [552, 245] on button "Font Size" at bounding box center [537, 243] width 35 height 37
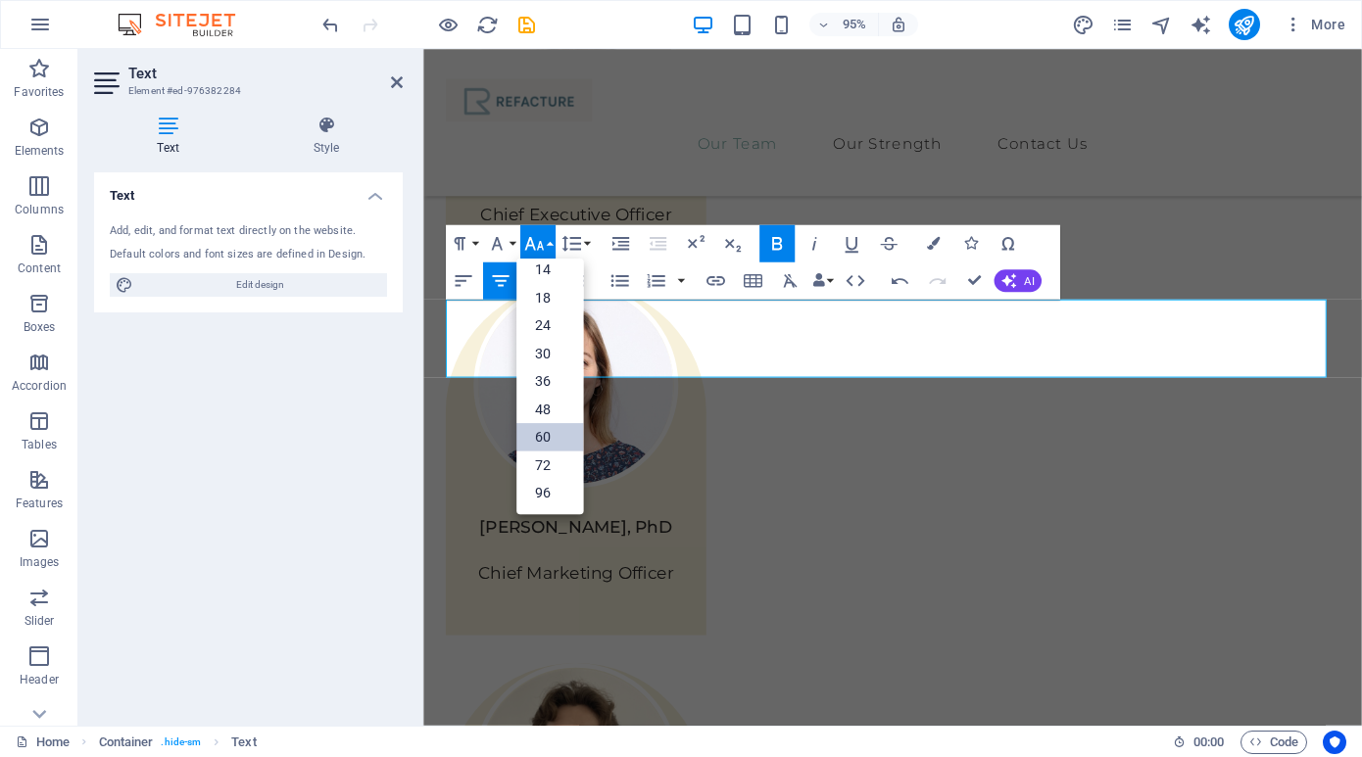
scroll to position [158, 0]
click at [552, 245] on button "Font Size" at bounding box center [537, 243] width 35 height 37
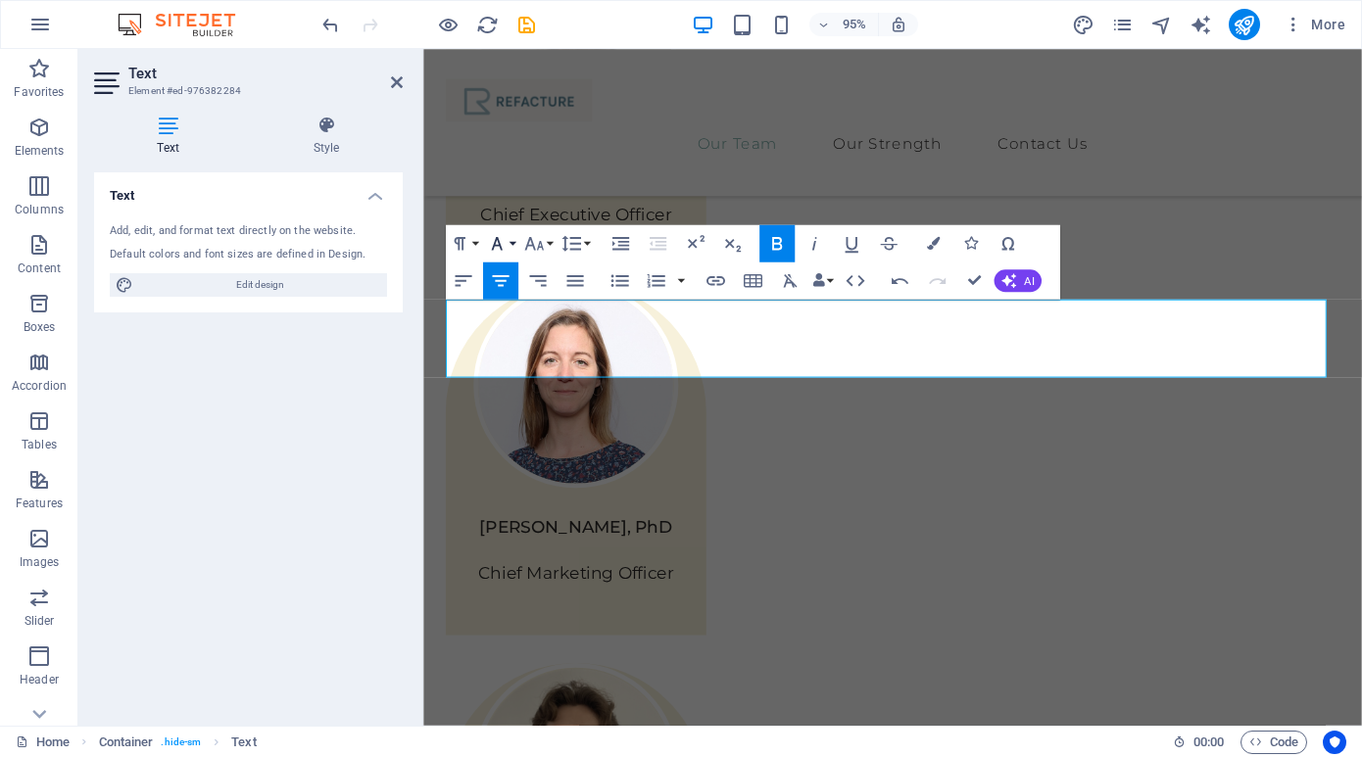
click at [511, 244] on button "Font Family" at bounding box center [500, 243] width 35 height 37
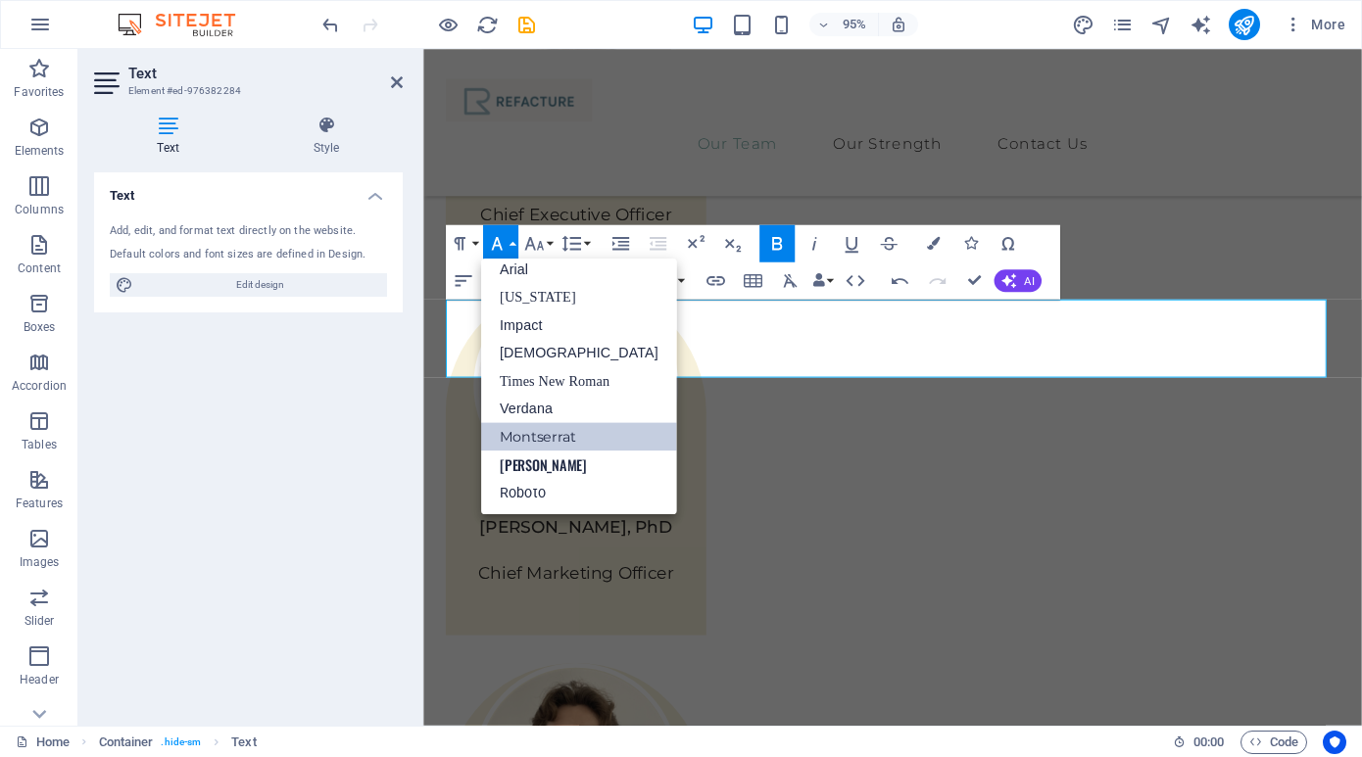
scroll to position [11, 0]
click at [511, 244] on button "Font Family" at bounding box center [500, 243] width 35 height 37
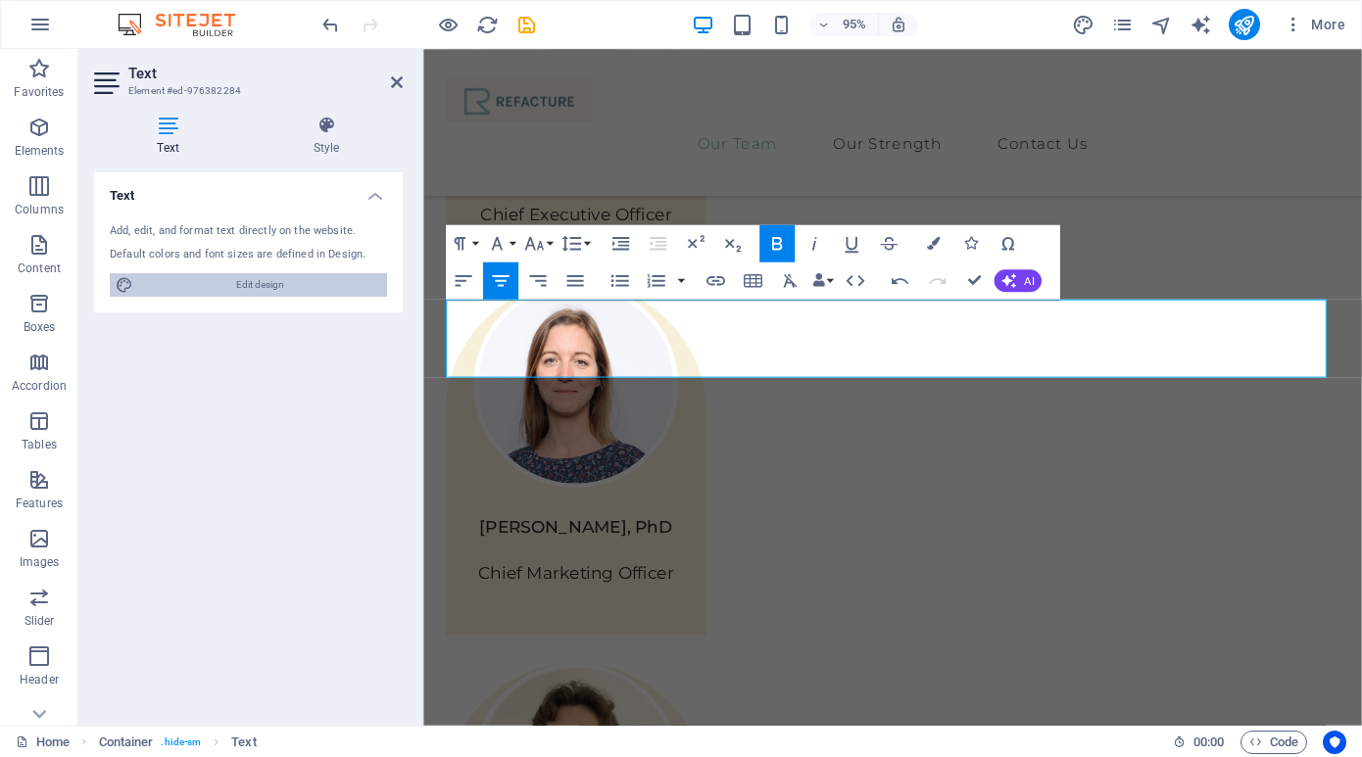
click at [252, 287] on span "Edit design" at bounding box center [260, 285] width 242 height 24
select select "px"
select select "400"
select select "px"
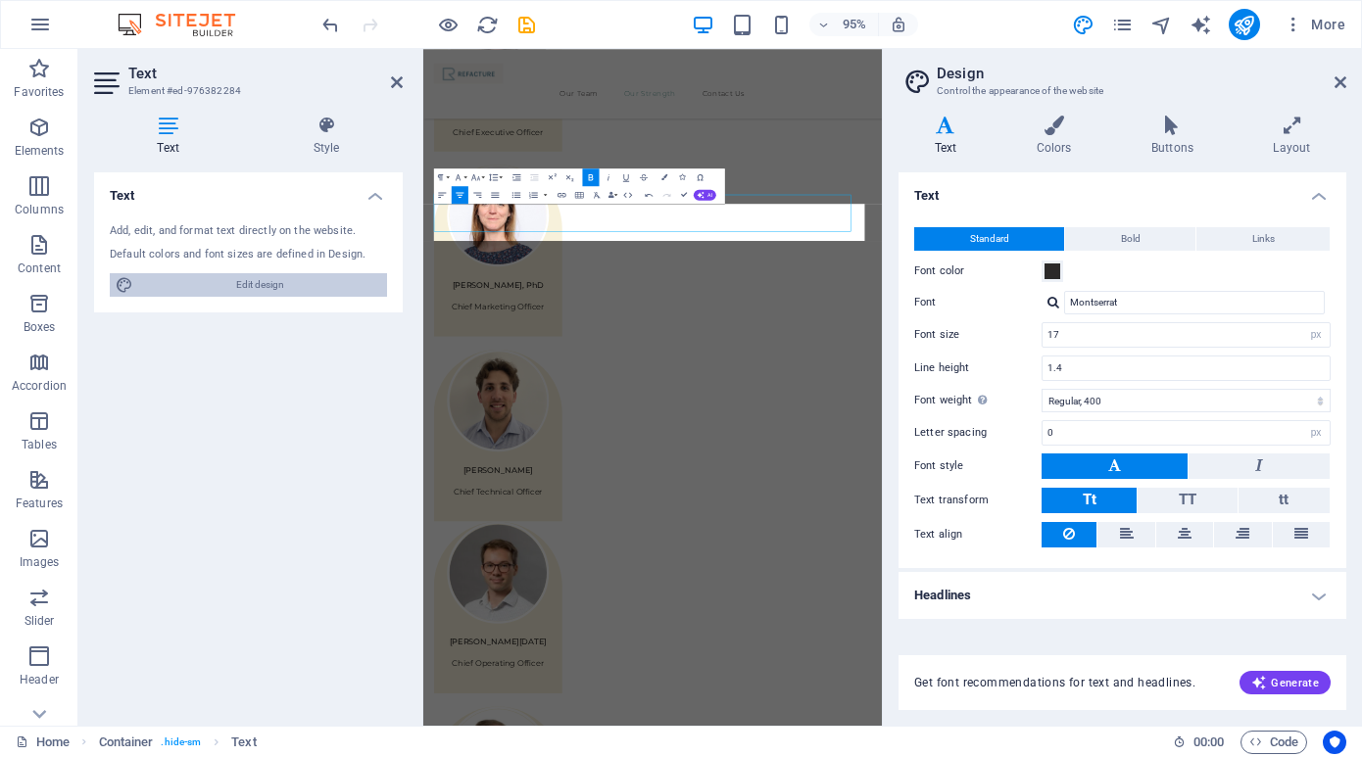
scroll to position [2097, 0]
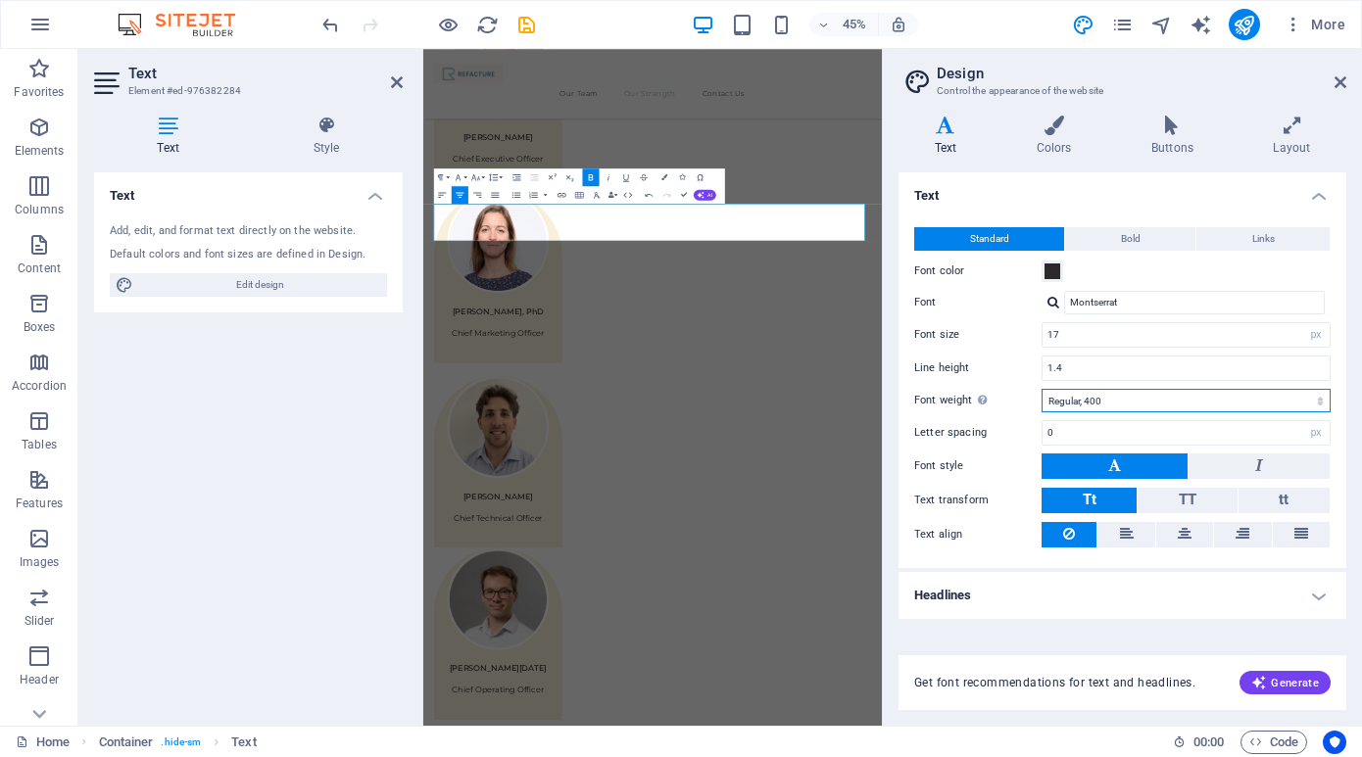
click at [1243, 400] on select "Thin, 100 Extra-light, 200 Light, 300 Regular, 400 Medium, 500 Semi-bold, 600 B…" at bounding box center [1186, 401] width 289 height 24
click at [1042, 389] on select "Thin, 100 Extra-light, 200 Light, 300 Regular, 400 Medium, 500 Semi-bold, 600 B…" at bounding box center [1186, 401] width 289 height 24
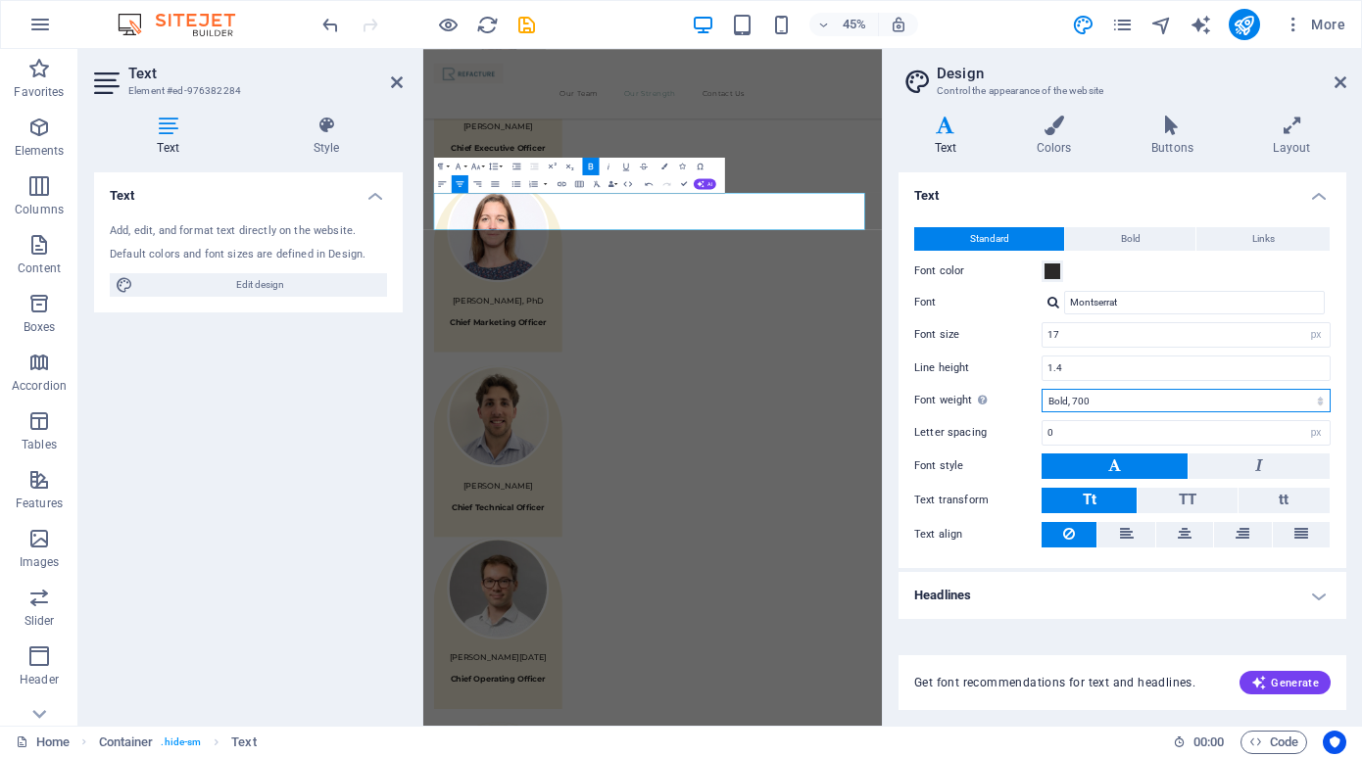
click at [1166, 395] on select "Thin, 100 Extra-light, 200 Light, 300 Regular, 400 Medium, 500 Semi-bold, 600 B…" at bounding box center [1186, 401] width 289 height 24
select select "400"
click at [1042, 389] on select "Thin, 100 Extra-light, 200 Light, 300 Regular, 400 Medium, 500 Semi-bold, 600 B…" at bounding box center [1186, 401] width 289 height 24
click at [1137, 231] on span "Bold" at bounding box center [1131, 239] width 20 height 24
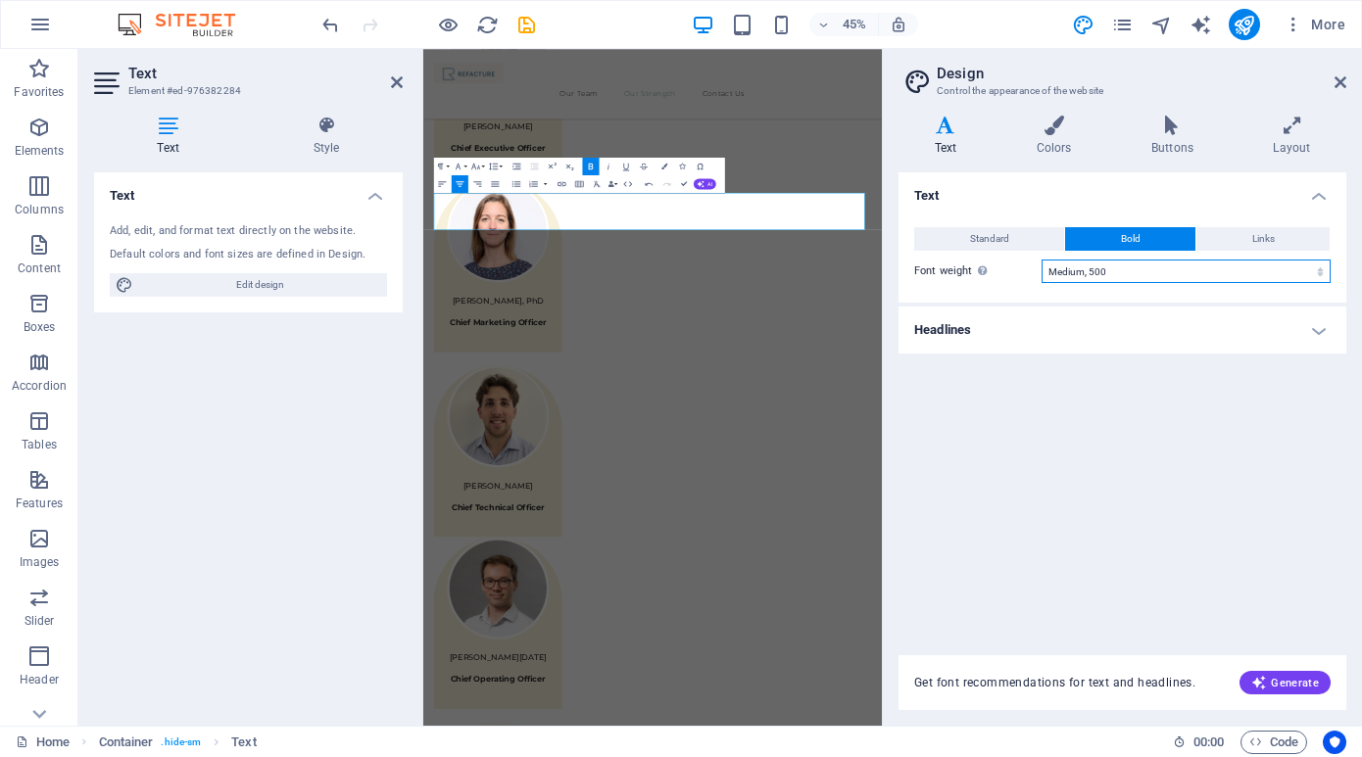
click at [1142, 270] on select "Thin, 100 Extra-light, 200 Light, 300 Regular, 400 Medium, 500 Semi-bold, 600 B…" at bounding box center [1186, 272] width 289 height 24
click at [1042, 260] on select "Thin, 100 Extra-light, 200 Light, 300 Regular, 400 Medium, 500 Semi-bold, 600 B…" at bounding box center [1186, 272] width 289 height 24
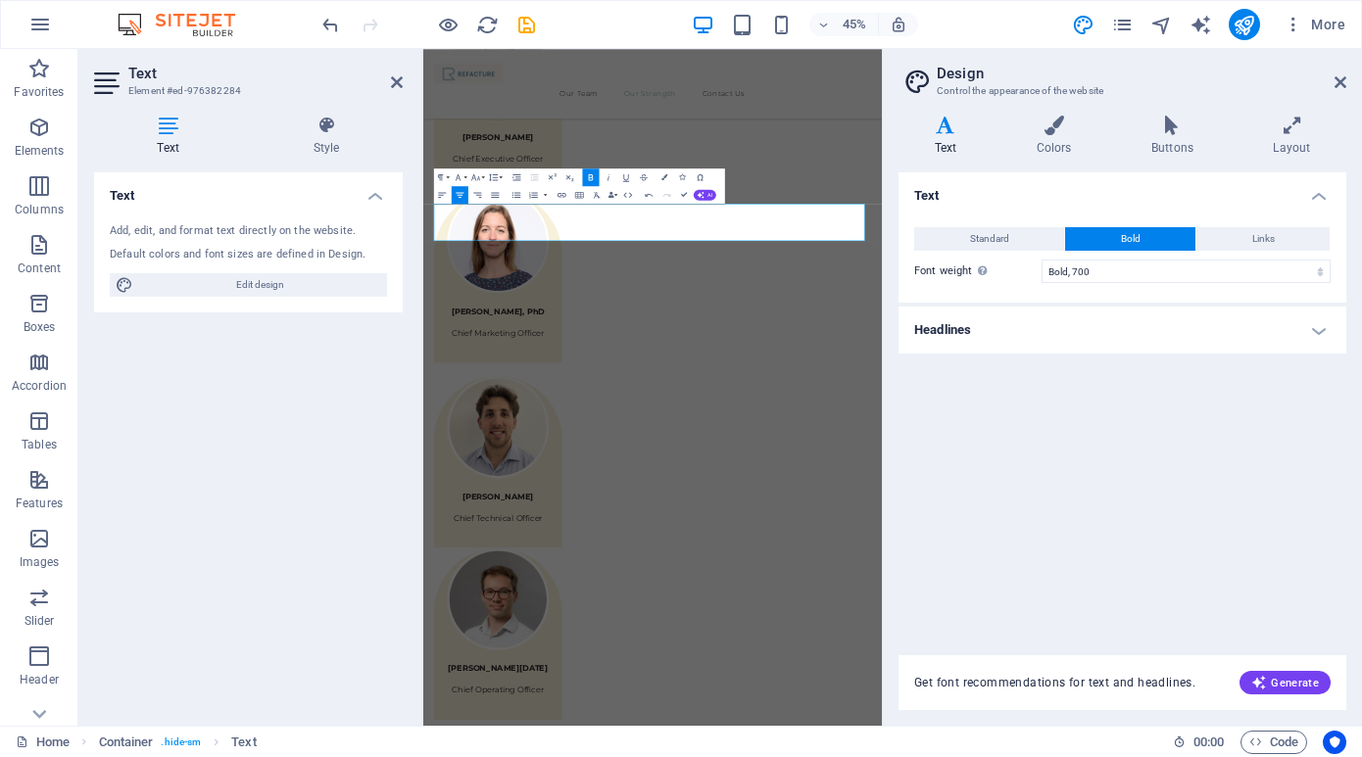
click at [1148, 234] on button "Bold" at bounding box center [1130, 239] width 130 height 24
click at [1109, 276] on select "Thin, 100 Extra-light, 200 Light, 300 Regular, 400 Medium, 500 Semi-bold, 600 B…" at bounding box center [1186, 272] width 289 height 24
select select "600"
click at [1042, 260] on select "Thin, 100 Extra-light, 200 Light, 300 Regular, 400 Medium, 500 Semi-bold, 600 B…" at bounding box center [1186, 272] width 289 height 24
click at [1200, 334] on h4 "Headlines" at bounding box center [1122, 330] width 448 height 47
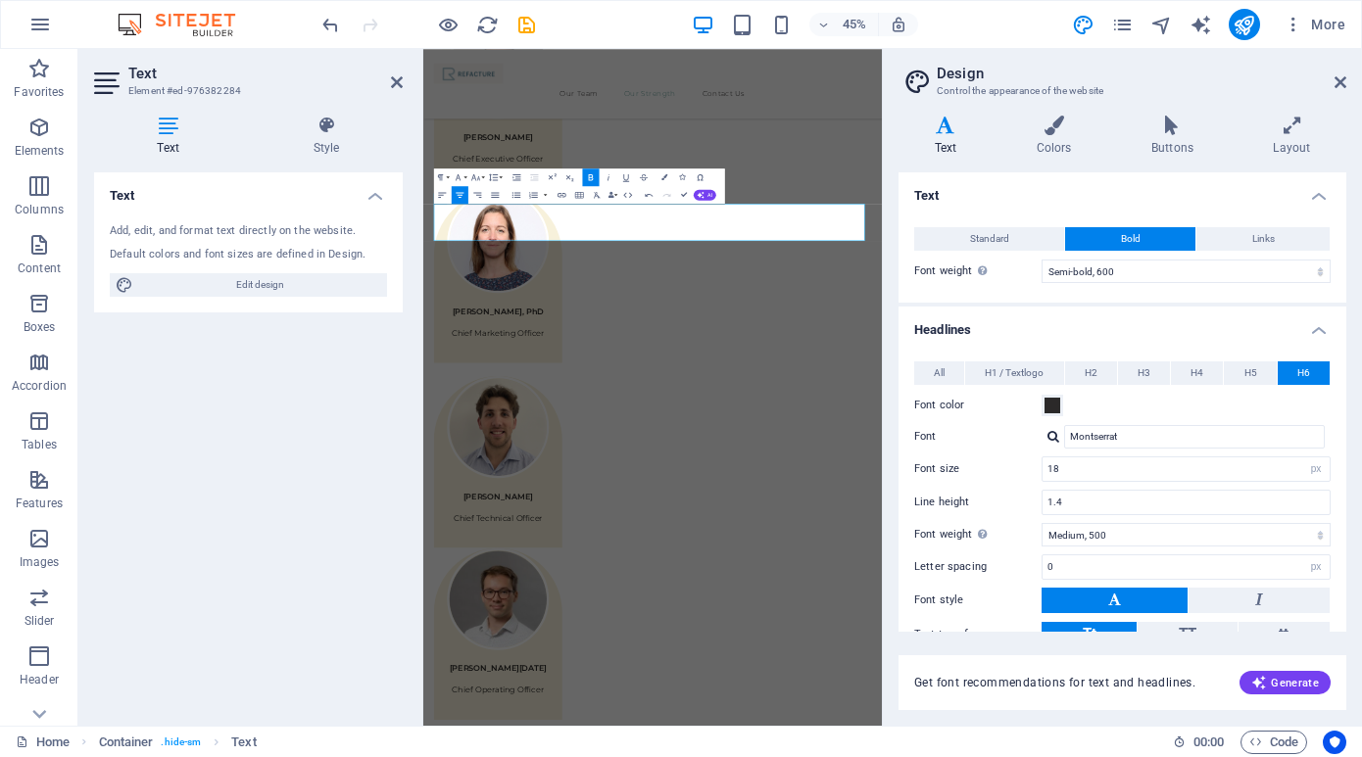
click at [1192, 404] on div "Font color" at bounding box center [1122, 406] width 416 height 24
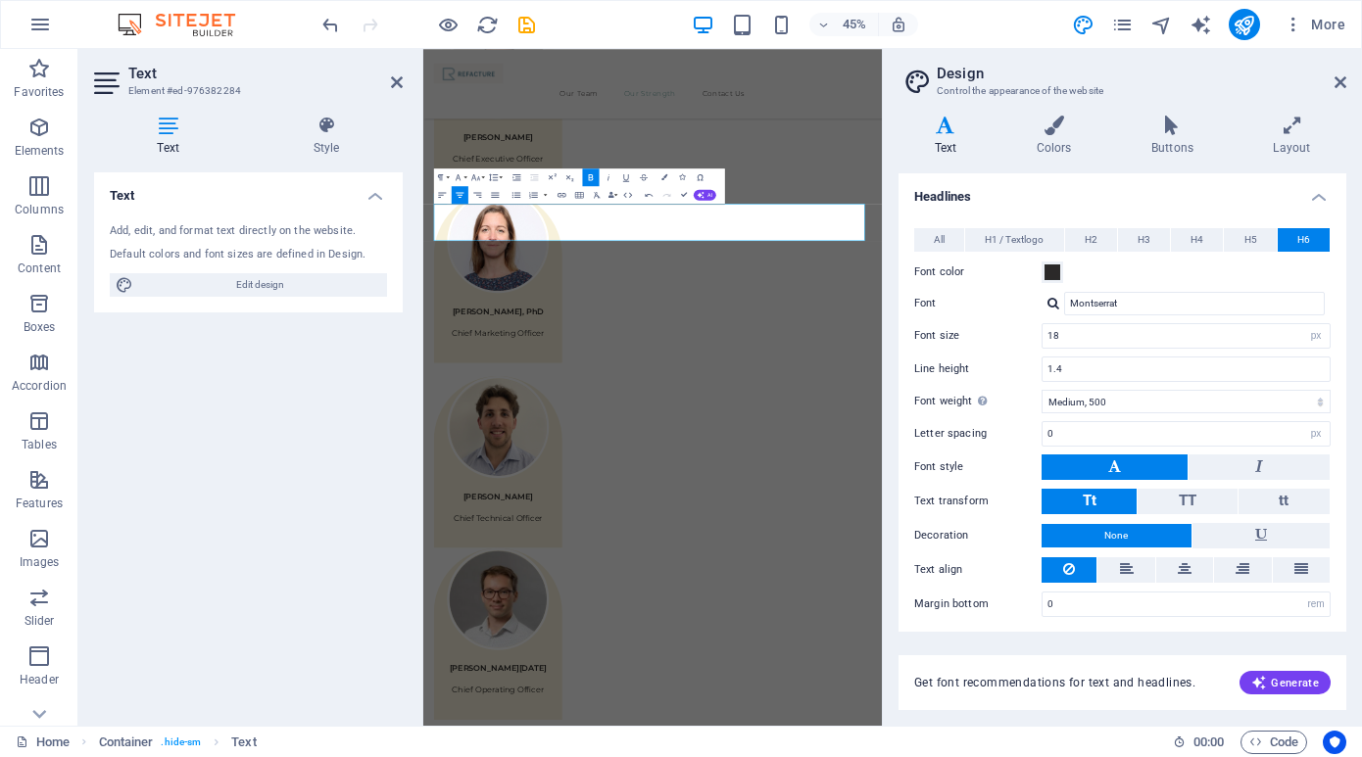
scroll to position [135, 0]
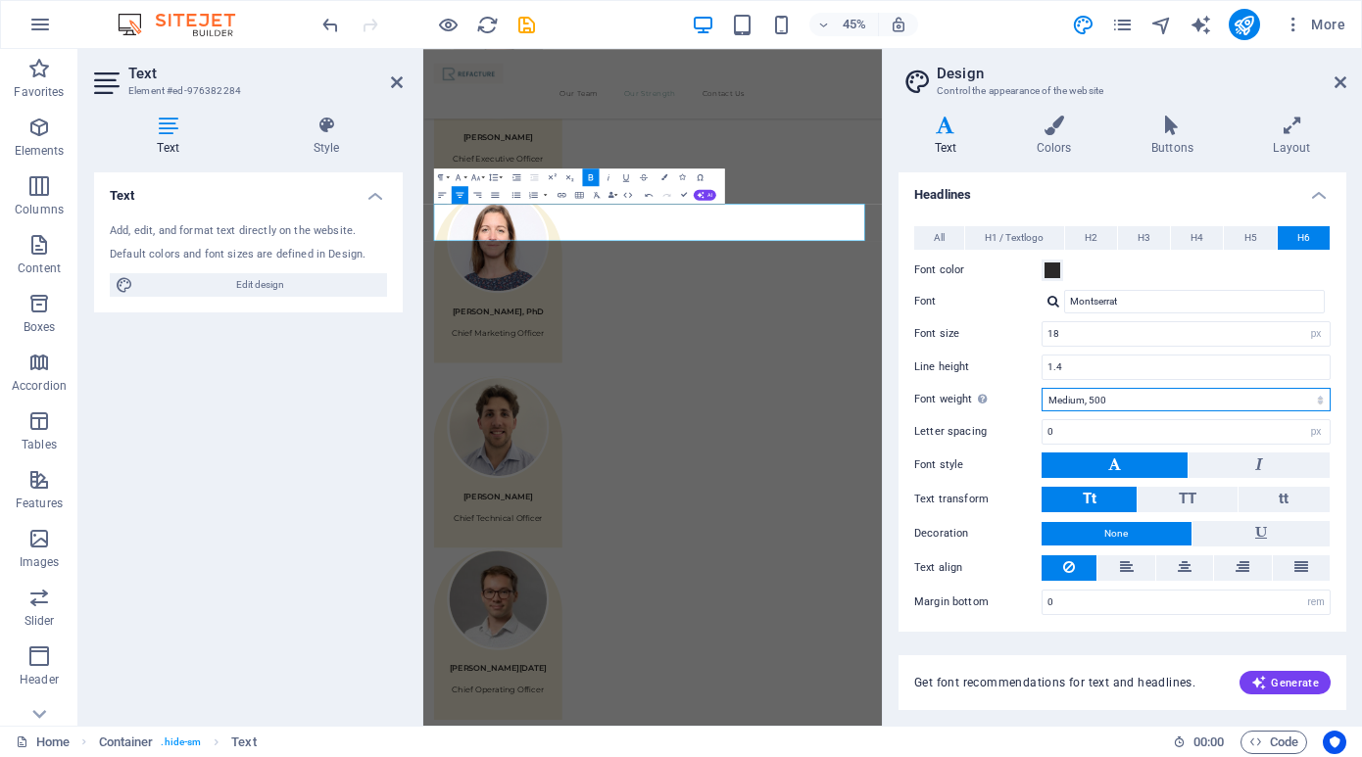
click at [1113, 396] on select "Thin, 100 Extra-light, 200 Light, 300 Regular, 400 Medium, 500 Semi-bold, 600 B…" at bounding box center [1186, 400] width 289 height 24
select select "700"
click at [1042, 388] on select "Thin, 100 Extra-light, 200 Light, 300 Regular, 400 Medium, 500 Semi-bold, 600 B…" at bounding box center [1186, 400] width 289 height 24
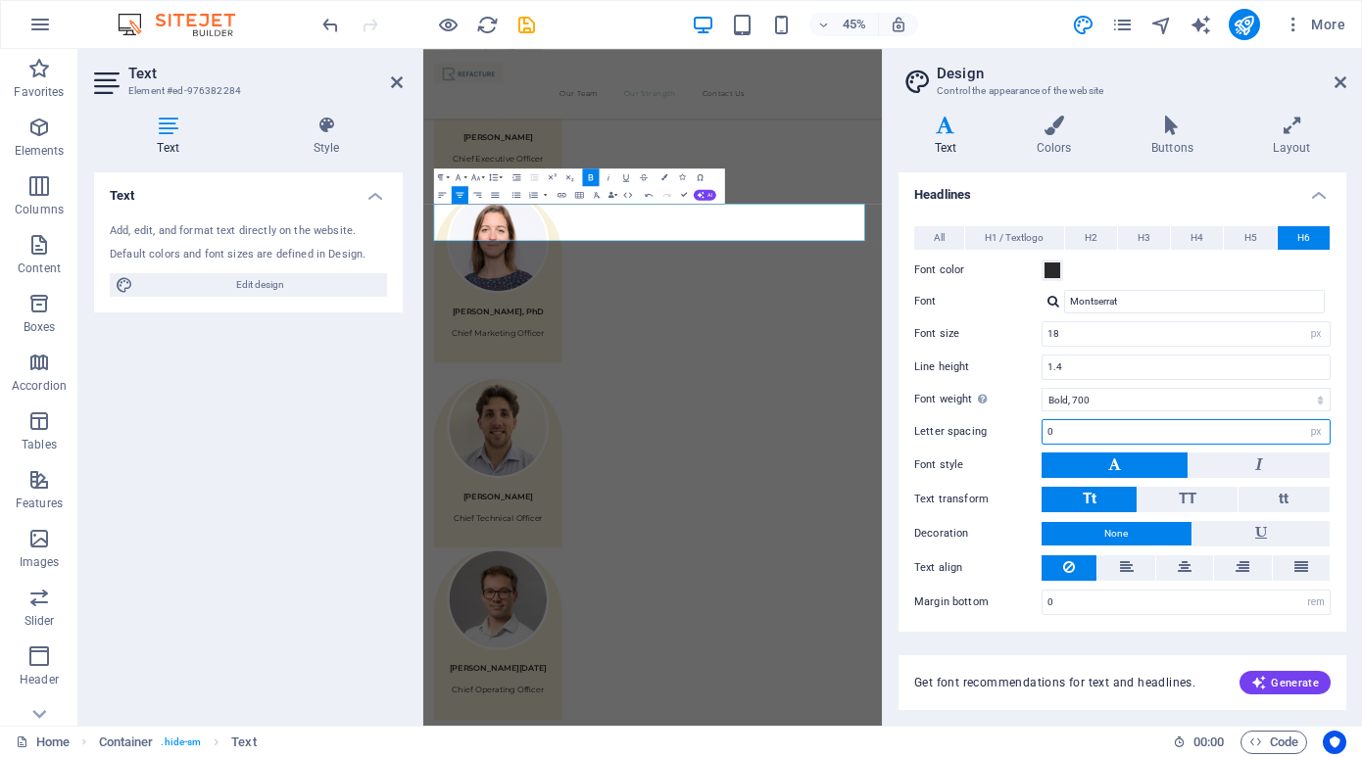
click at [1112, 430] on input "0" at bounding box center [1186, 432] width 287 height 24
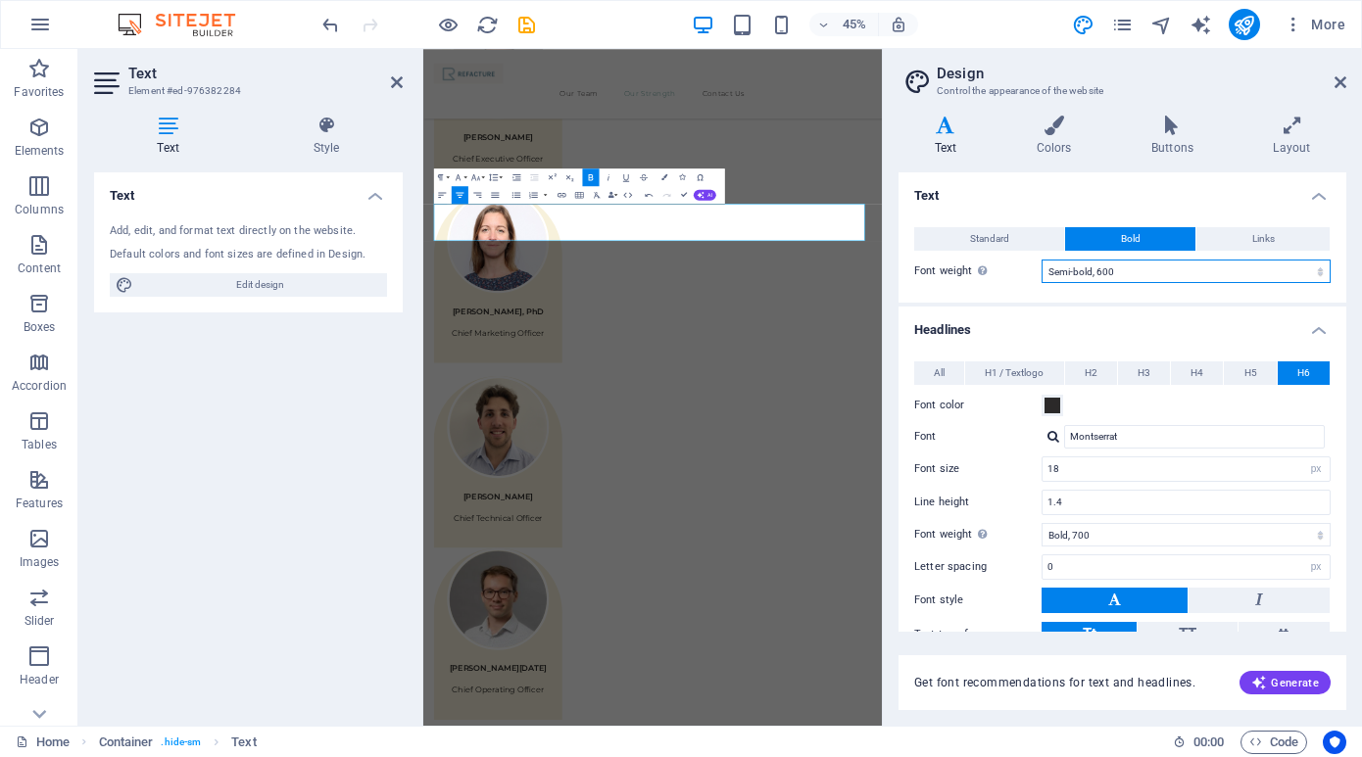
click at [1175, 269] on select "Thin, 100 Extra-light, 200 Light, 300 Regular, 400 Medium, 500 Semi-bold, 600 B…" at bounding box center [1186, 272] width 289 height 24
click at [1042, 260] on select "Thin, 100 Extra-light, 200 Light, 300 Regular, 400 Medium, 500 Semi-bold, 600 B…" at bounding box center [1186, 272] width 289 height 24
click at [1161, 270] on select "Thin, 100 Extra-light, 200 Light, 300 Regular, 400 Medium, 500 Semi-bold, 600 B…" at bounding box center [1186, 272] width 289 height 24
click at [1042, 260] on select "Thin, 100 Extra-light, 200 Light, 300 Regular, 400 Medium, 500 Semi-bold, 600 B…" at bounding box center [1186, 272] width 289 height 24
click at [969, 324] on h4 "Headlines" at bounding box center [1122, 324] width 448 height 35
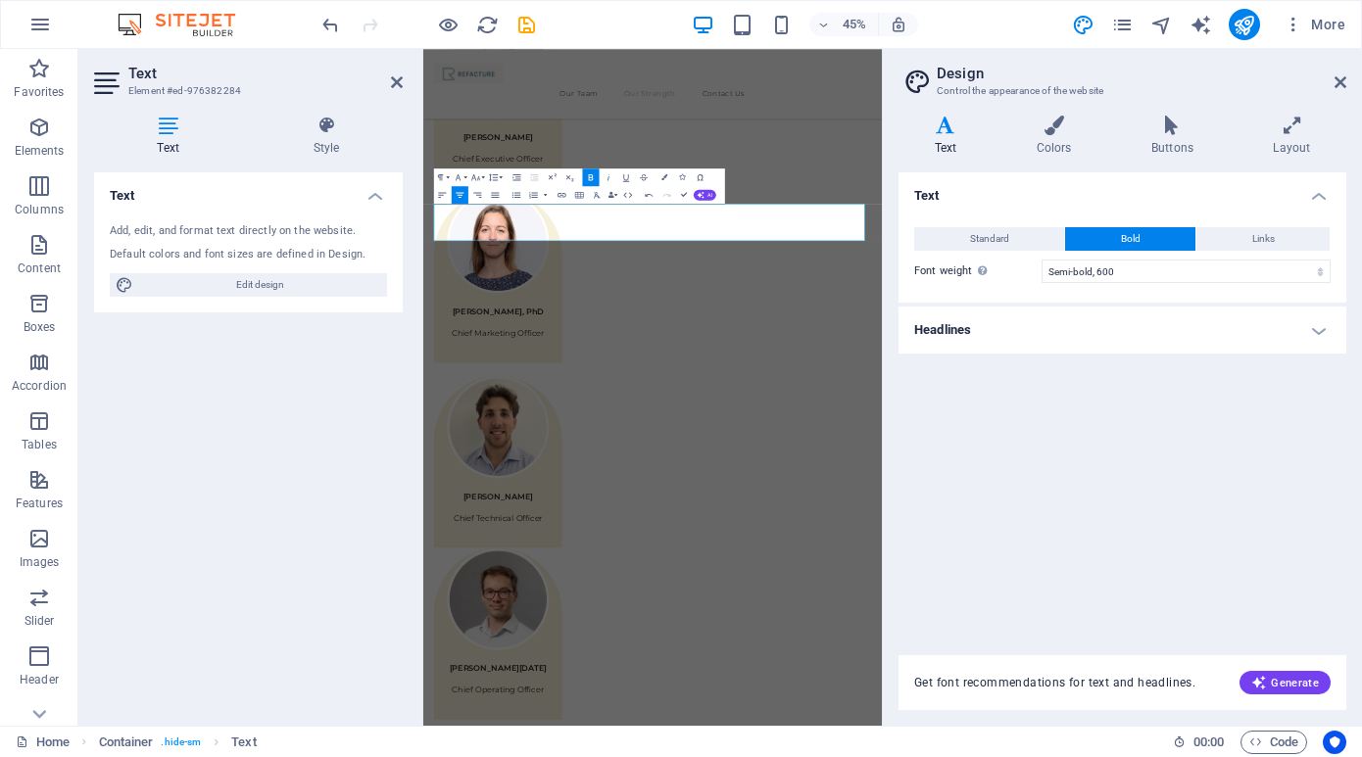
click at [969, 324] on h4 "Headlines" at bounding box center [1122, 330] width 448 height 47
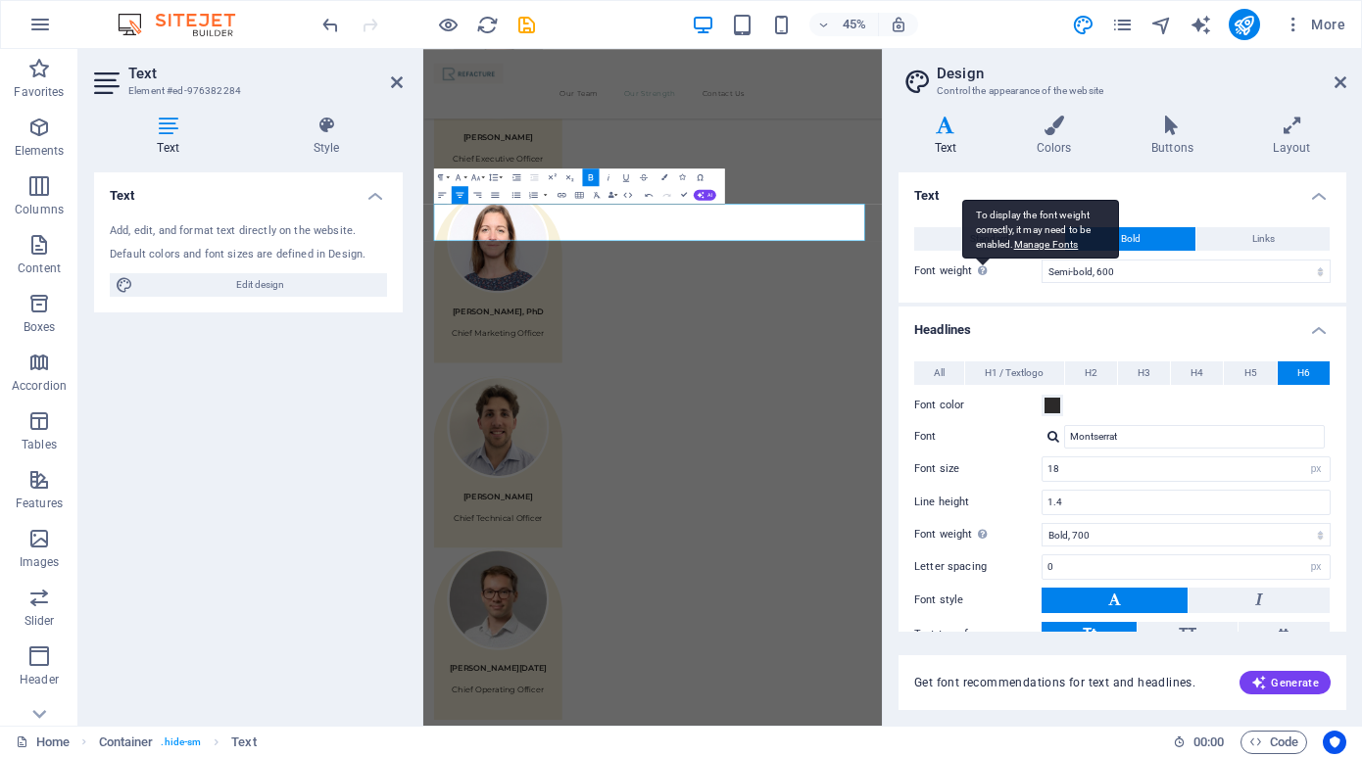
click at [980, 239] on div "To display the font weight correctly, it may need to be enabled. Manage Fonts" at bounding box center [1040, 229] width 157 height 59
click at [1042, 260] on select "Thin, 100 Extra-light, 200 Light, 300 Regular, 400 Medium, 500 Semi-bold, 600 B…" at bounding box center [1186, 272] width 289 height 24
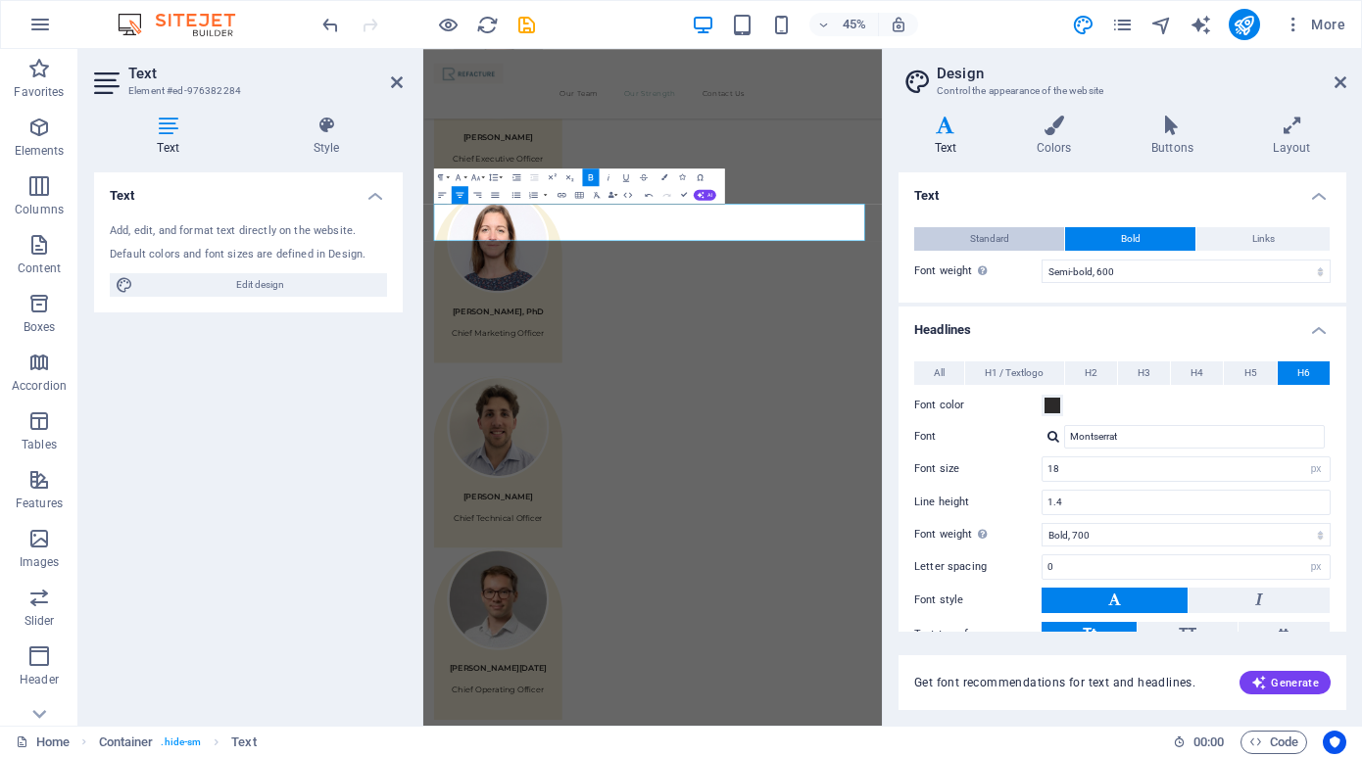
click at [959, 238] on button "Standard" at bounding box center [989, 239] width 150 height 24
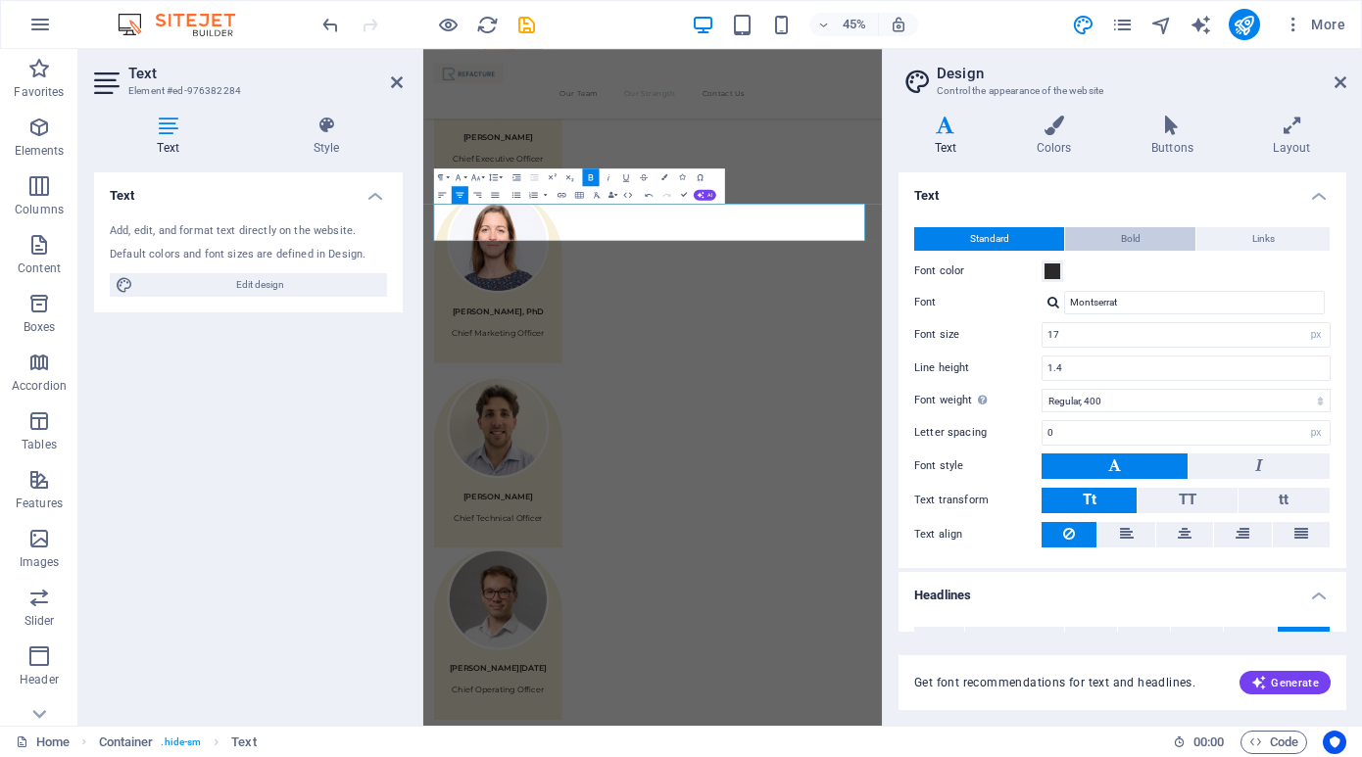
click at [1103, 236] on button "Bold" at bounding box center [1130, 239] width 130 height 24
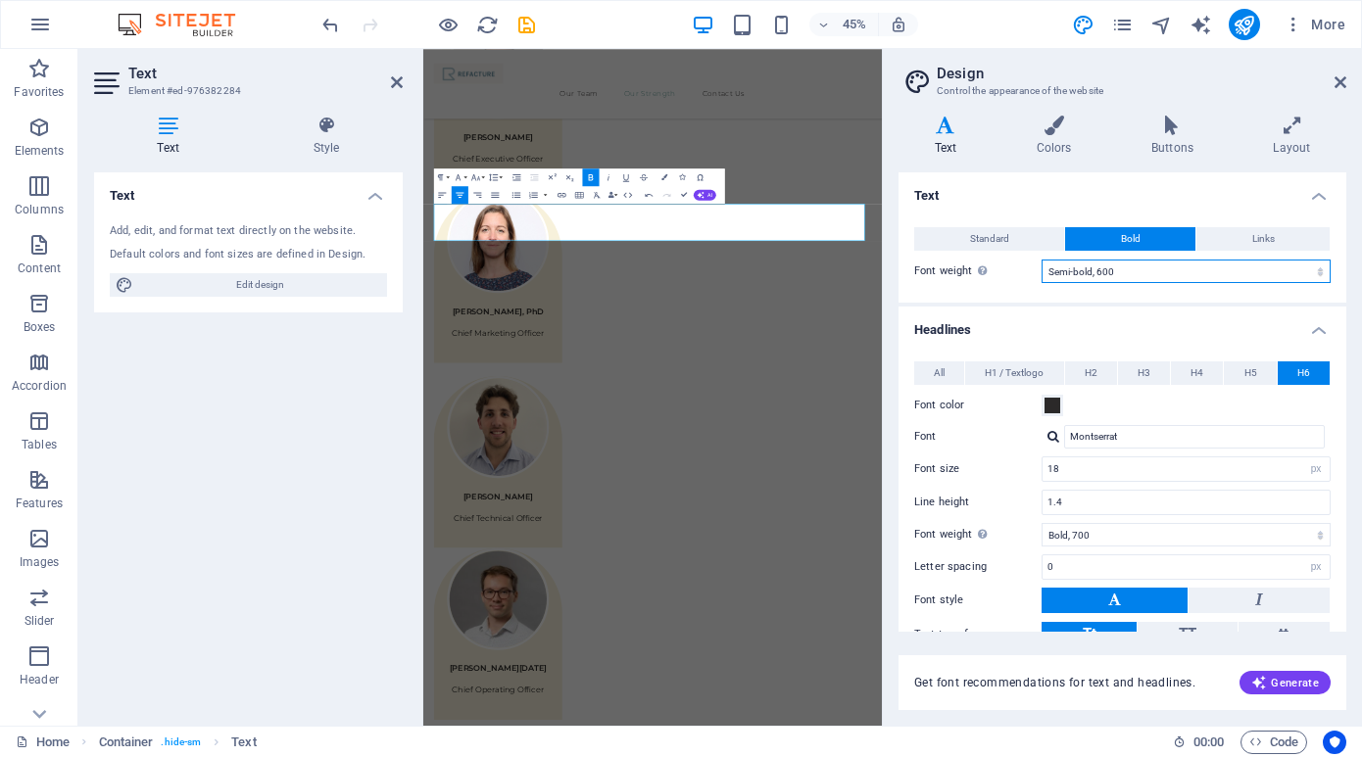
click at [1115, 274] on select "Thin, 100 Extra-light, 200 Light, 300 Regular, 400 Medium, 500 Semi-bold, 600 B…" at bounding box center [1186, 272] width 289 height 24
select select "700"
click at [1042, 260] on select "Thin, 100 Extra-light, 200 Light, 300 Regular, 400 Medium, 500 Semi-bold, 600 B…" at bounding box center [1186, 272] width 289 height 24
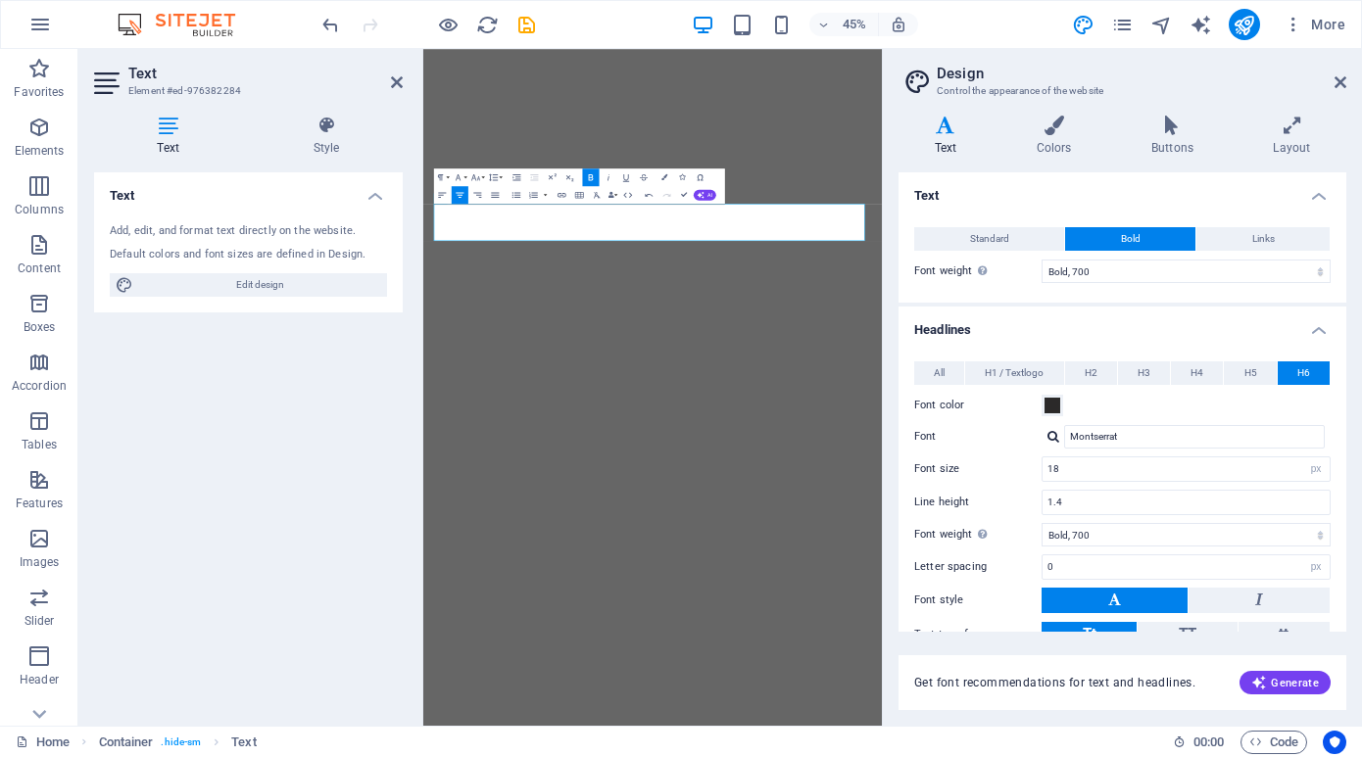
select select "700"
select select "px"
select select "700"
select select "px"
select select "rem"
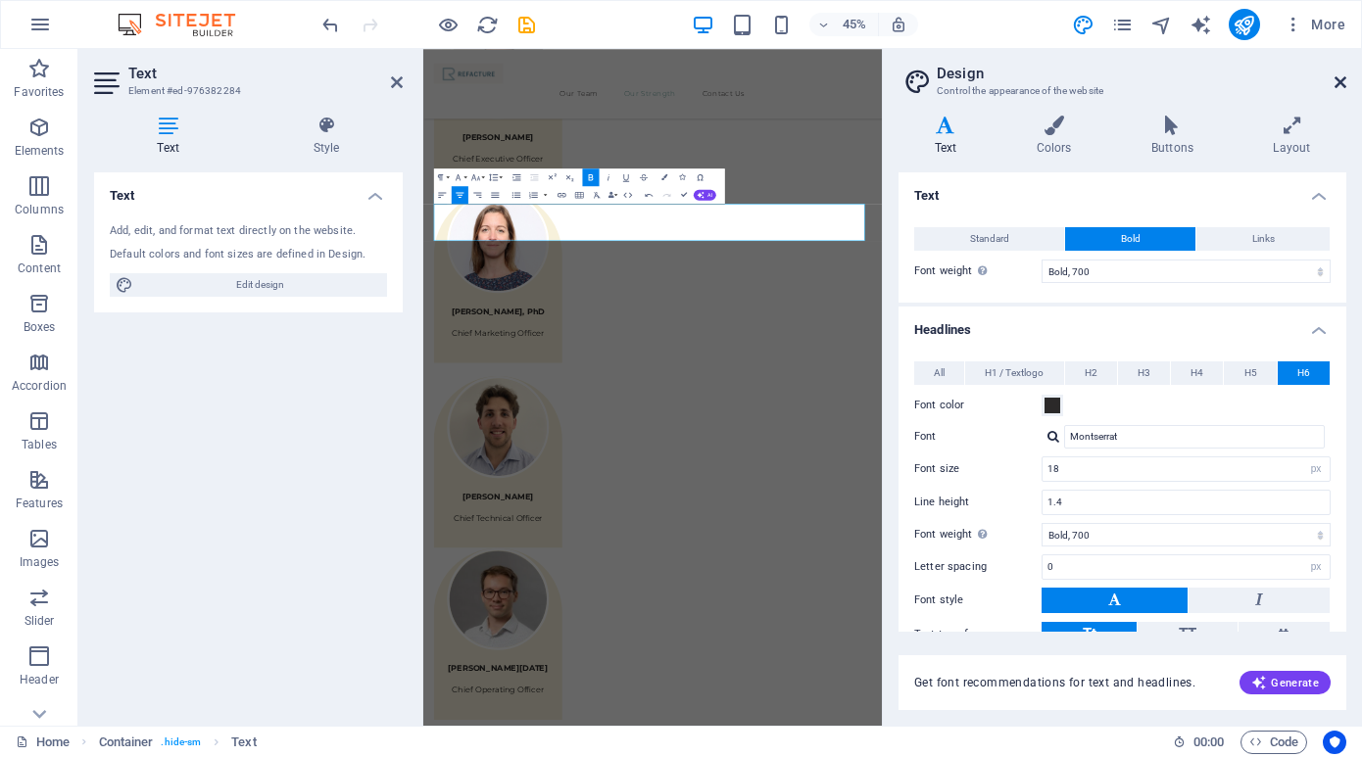
click at [1336, 80] on icon at bounding box center [1341, 82] width 12 height 16
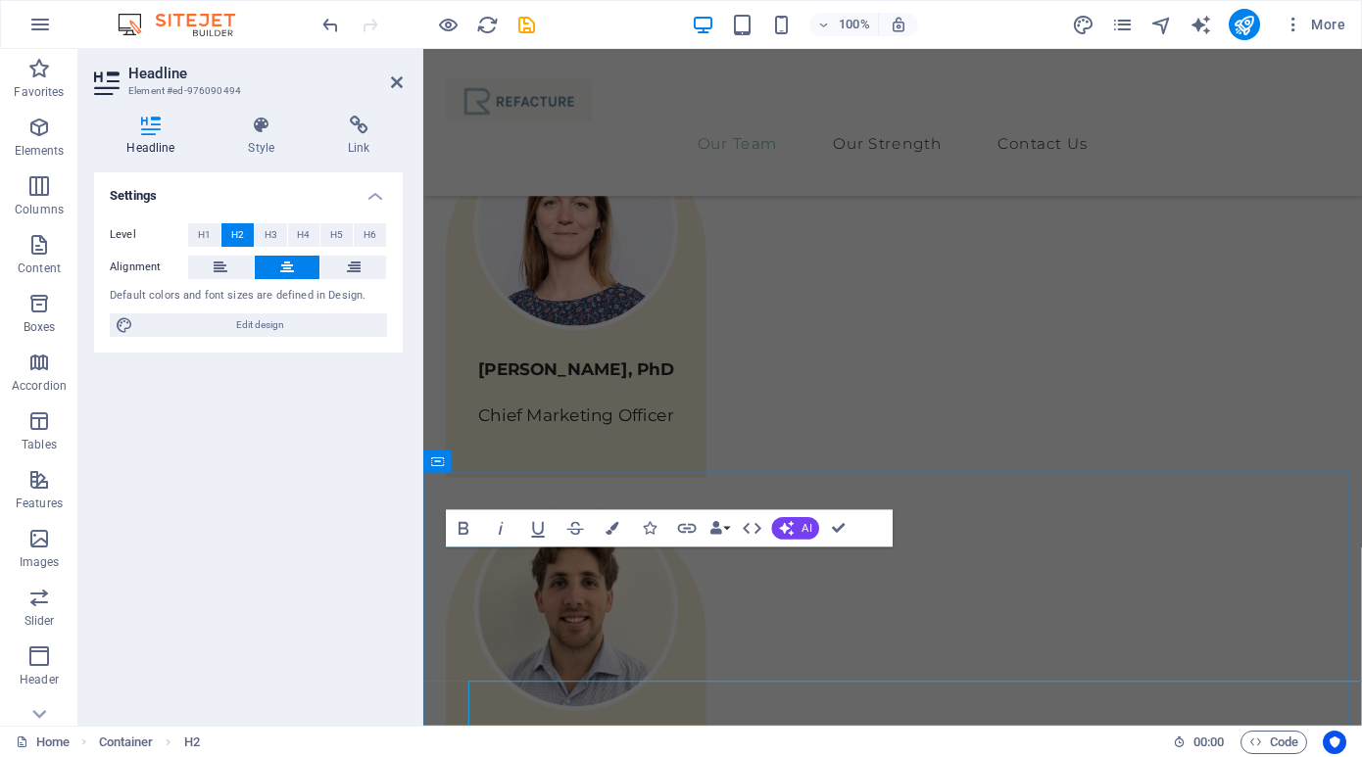
scroll to position [2157, 0]
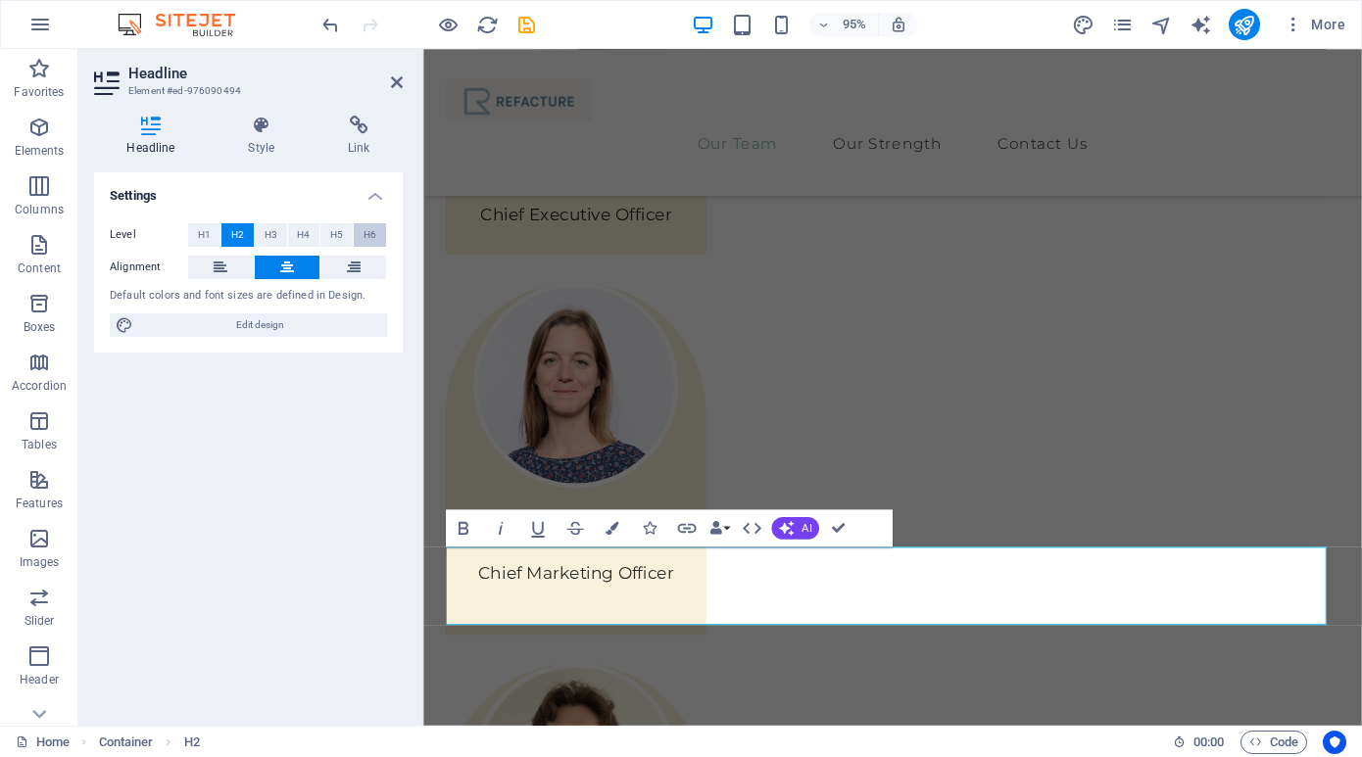
click at [366, 236] on span "H6" at bounding box center [370, 235] width 13 height 24
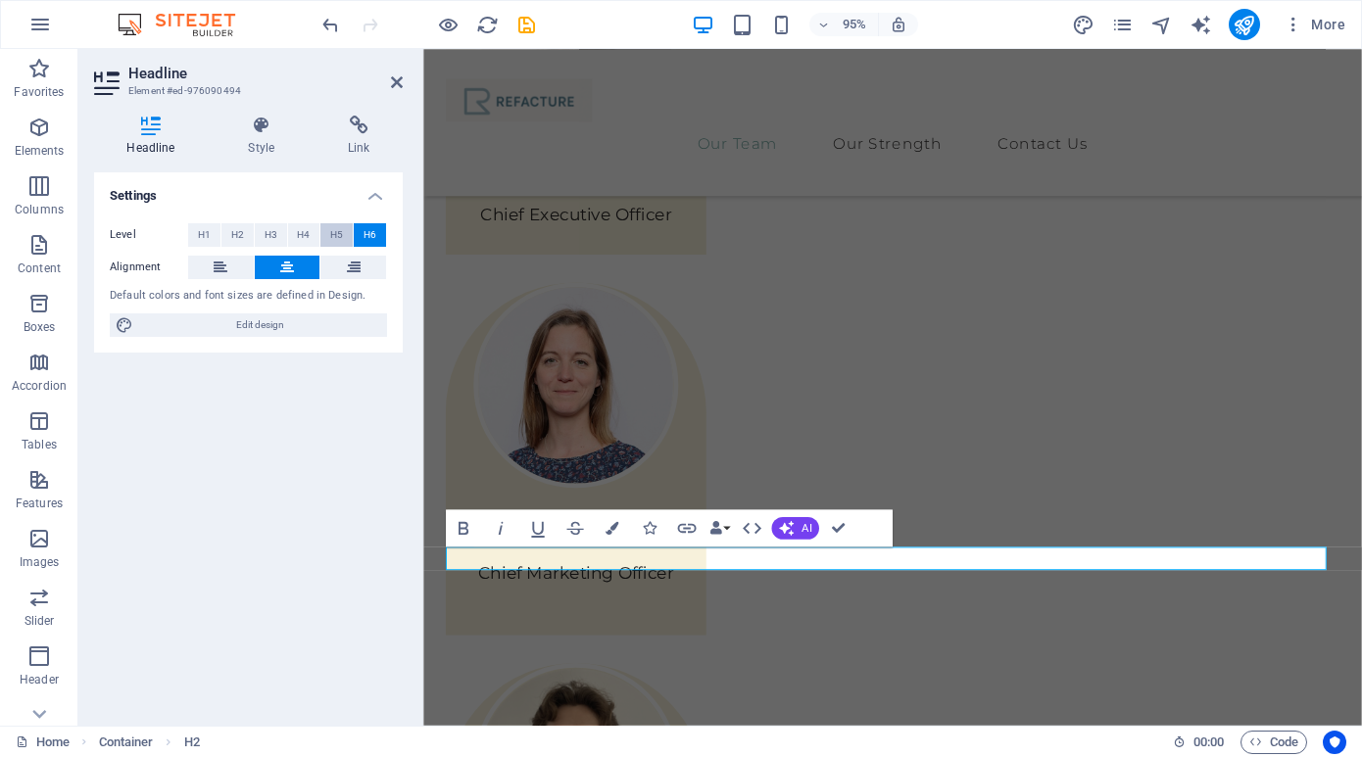
click at [336, 232] on span "H5" at bounding box center [336, 235] width 13 height 24
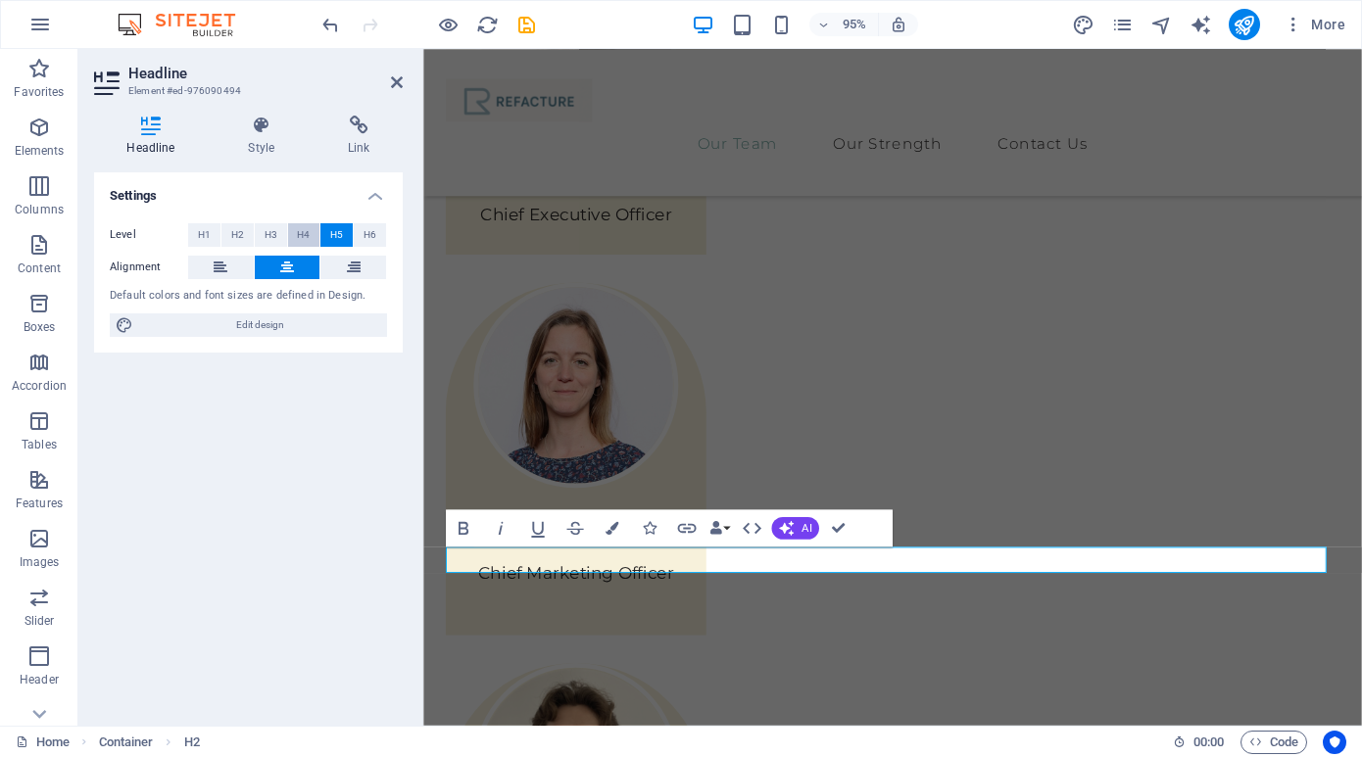
click at [311, 232] on button "H4" at bounding box center [304, 235] width 32 height 24
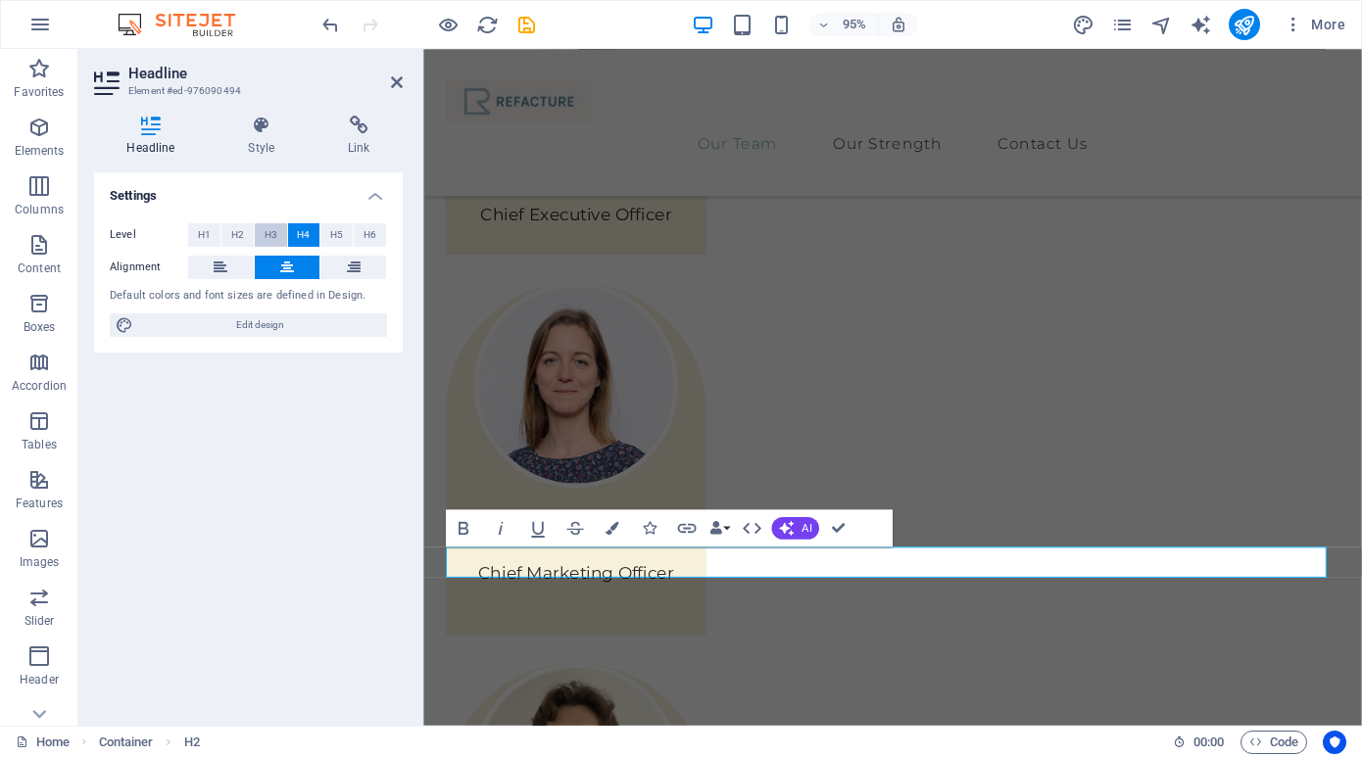
drag, startPoint x: 274, startPoint y: 234, endPoint x: 260, endPoint y: 235, distance: 14.7
click at [273, 234] on span "H3" at bounding box center [271, 235] width 13 height 24
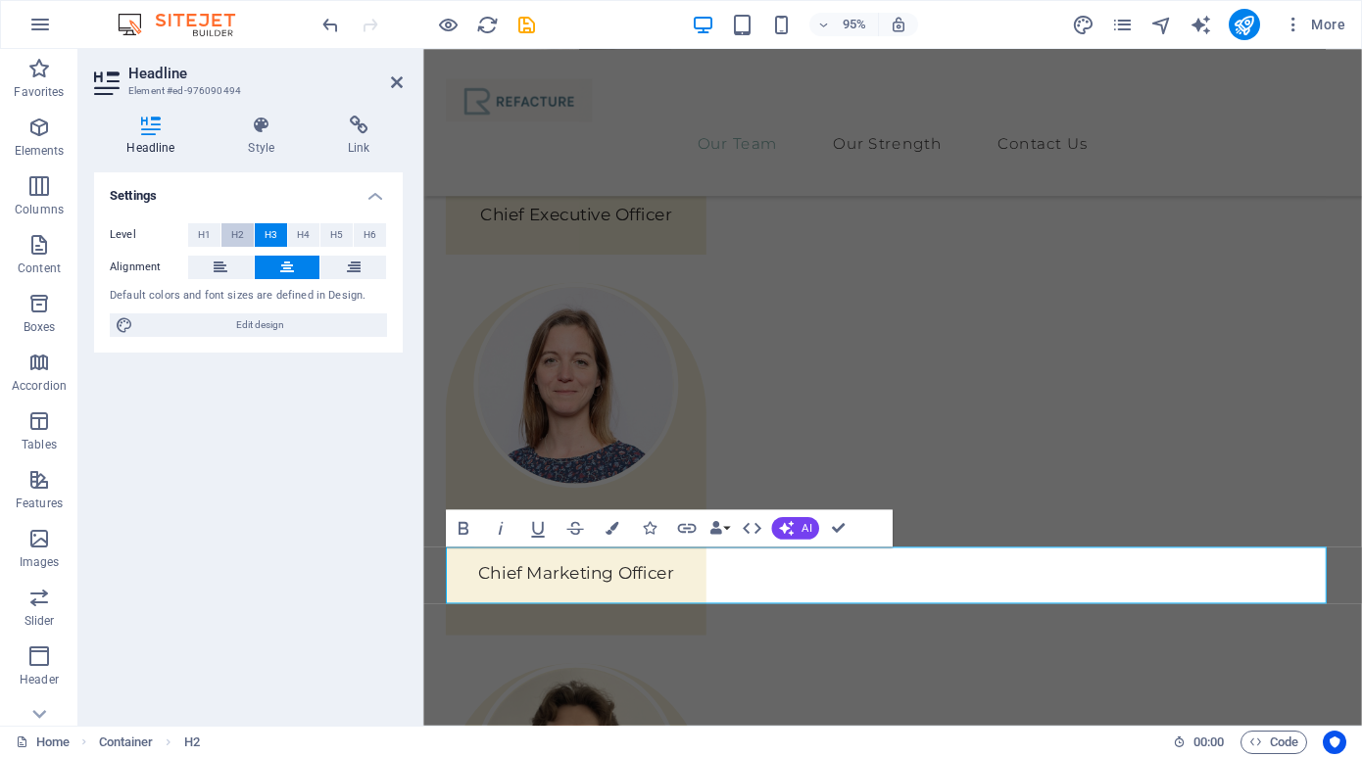
click at [228, 232] on button "H2" at bounding box center [237, 235] width 32 height 24
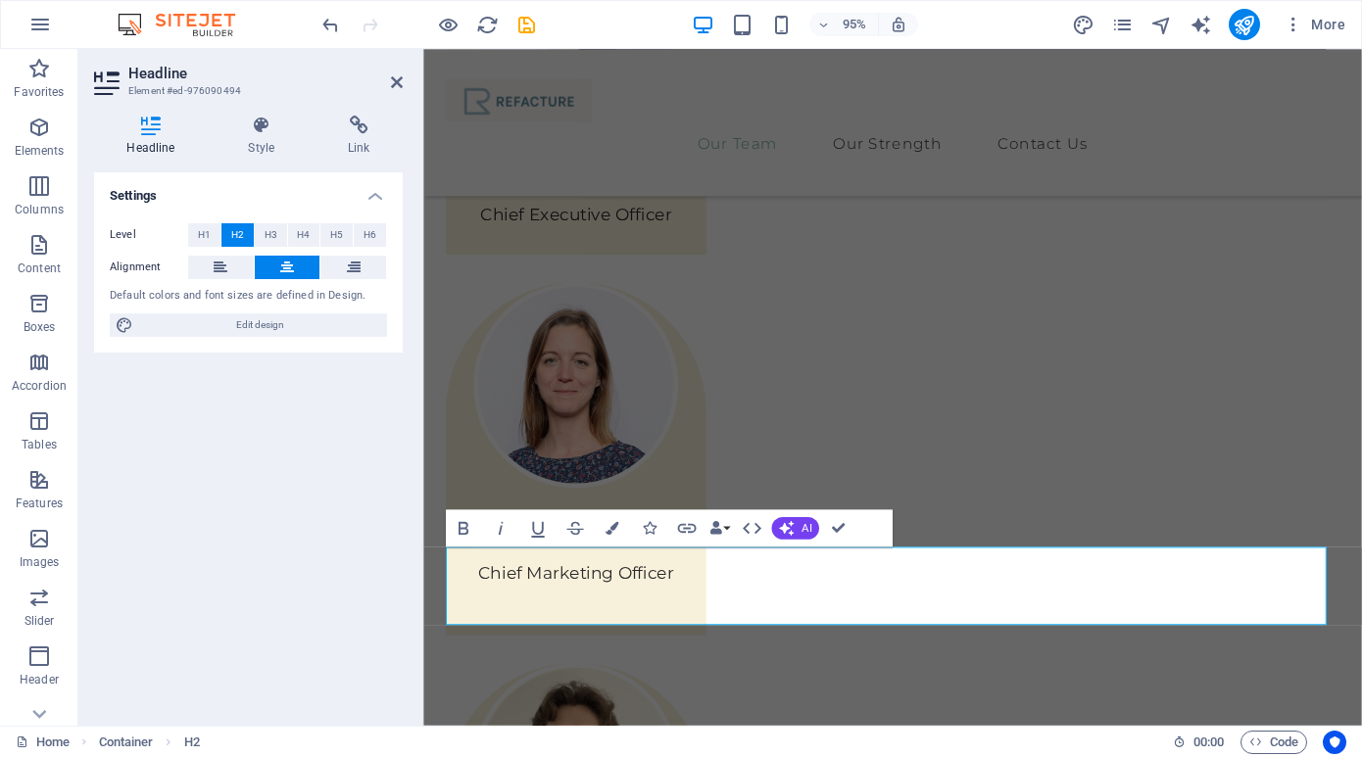
click at [200, 221] on div "Level H1 H2 H3 H4 H5 H6 Alignment Default colors and font sizes are defined in …" at bounding box center [248, 281] width 309 height 146
click at [204, 238] on span "H1" at bounding box center [204, 235] width 13 height 24
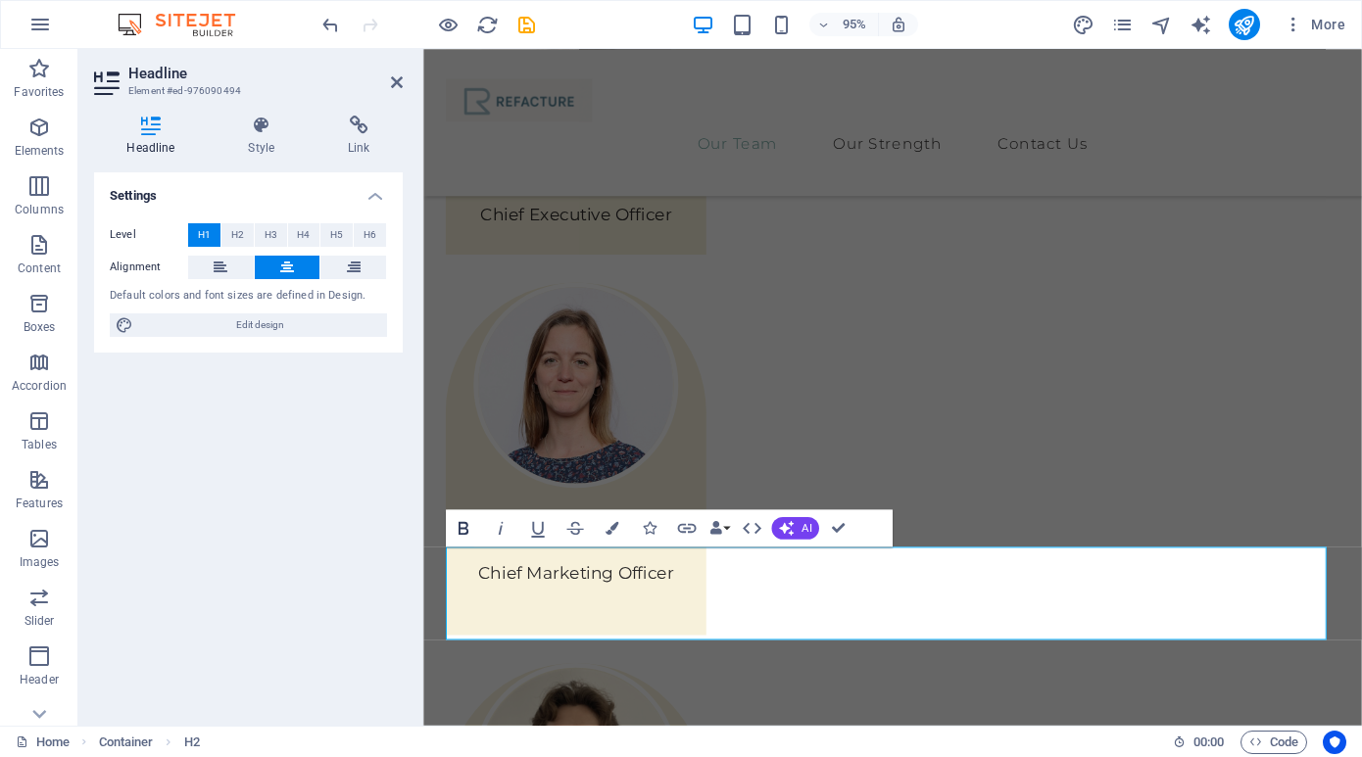
click at [462, 523] on icon "button" at bounding box center [463, 527] width 23 height 23
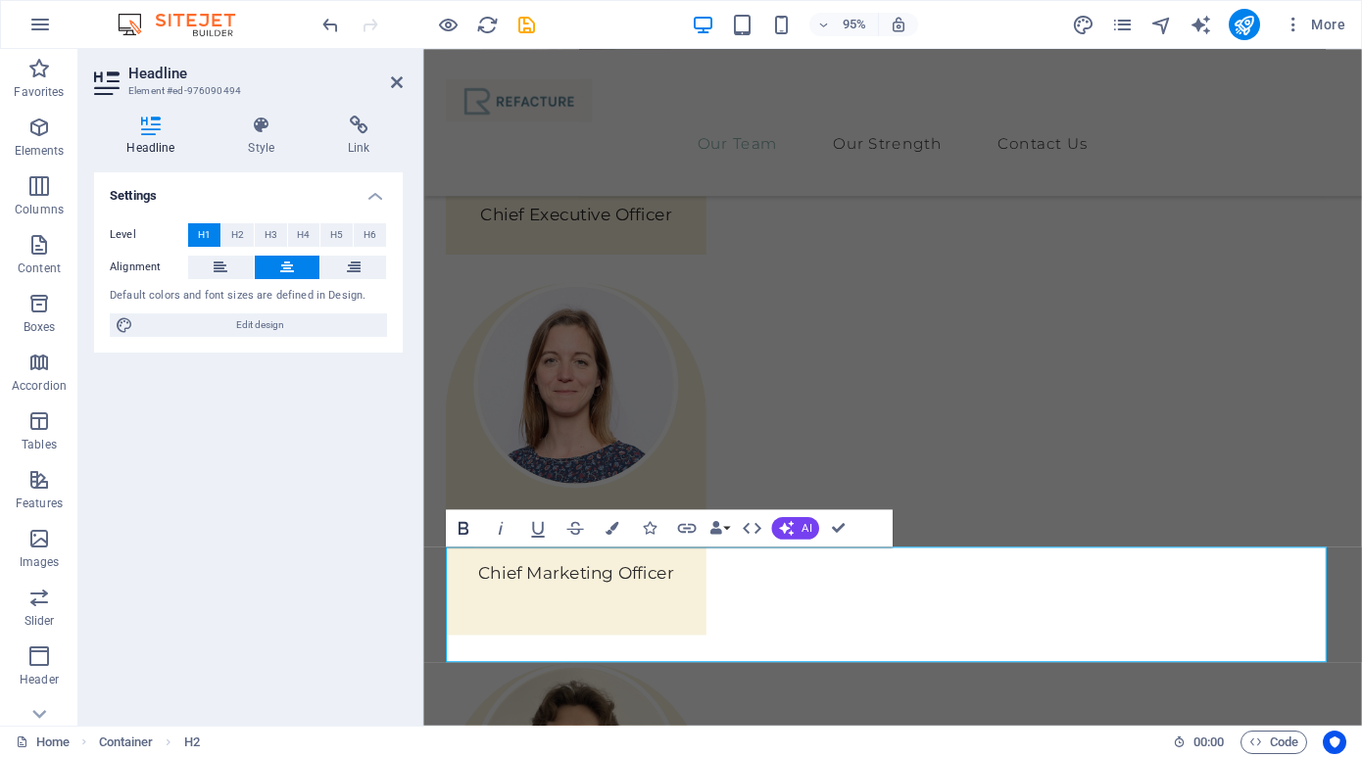
click at [468, 529] on icon "button" at bounding box center [463, 527] width 23 height 23
click at [326, 23] on icon "undo" at bounding box center [330, 25] width 23 height 23
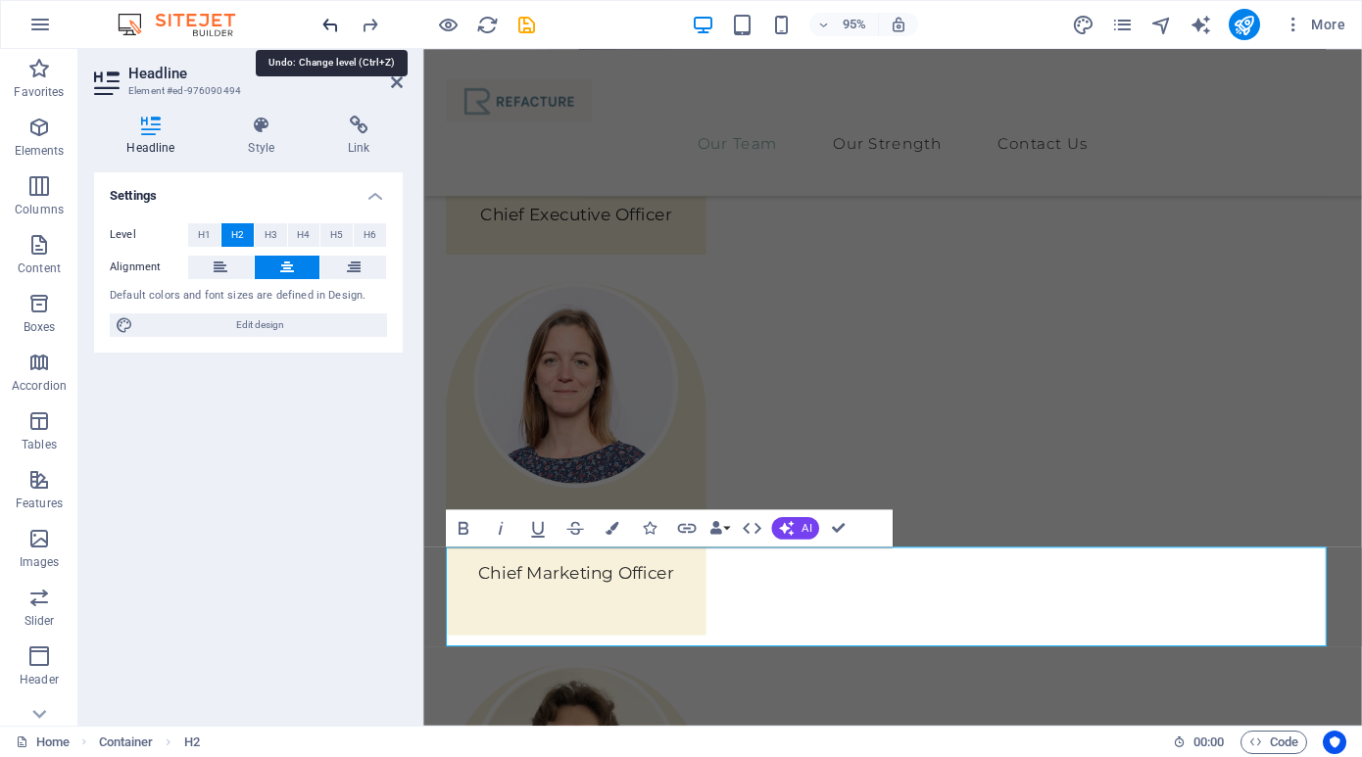
click at [326, 23] on icon "undo" at bounding box center [330, 25] width 23 height 23
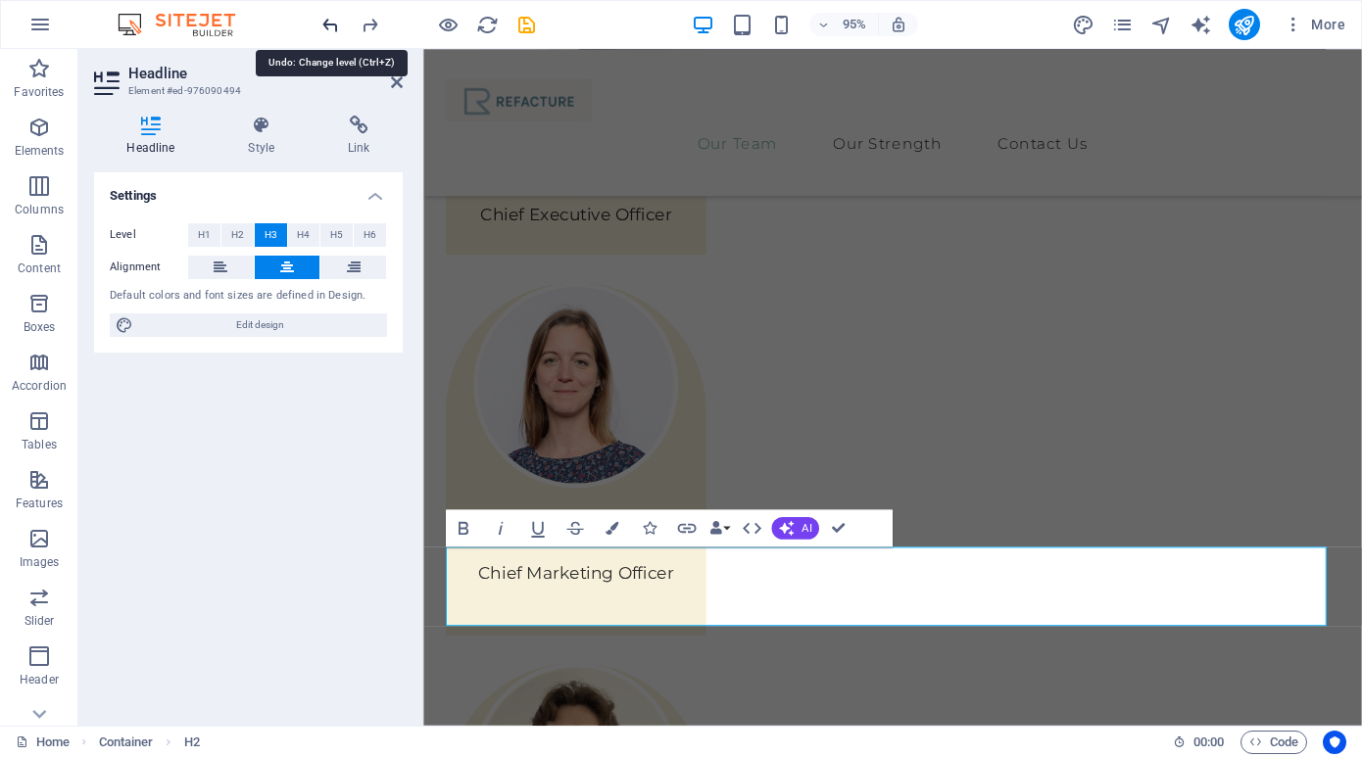
click at [326, 23] on icon "undo" at bounding box center [330, 25] width 23 height 23
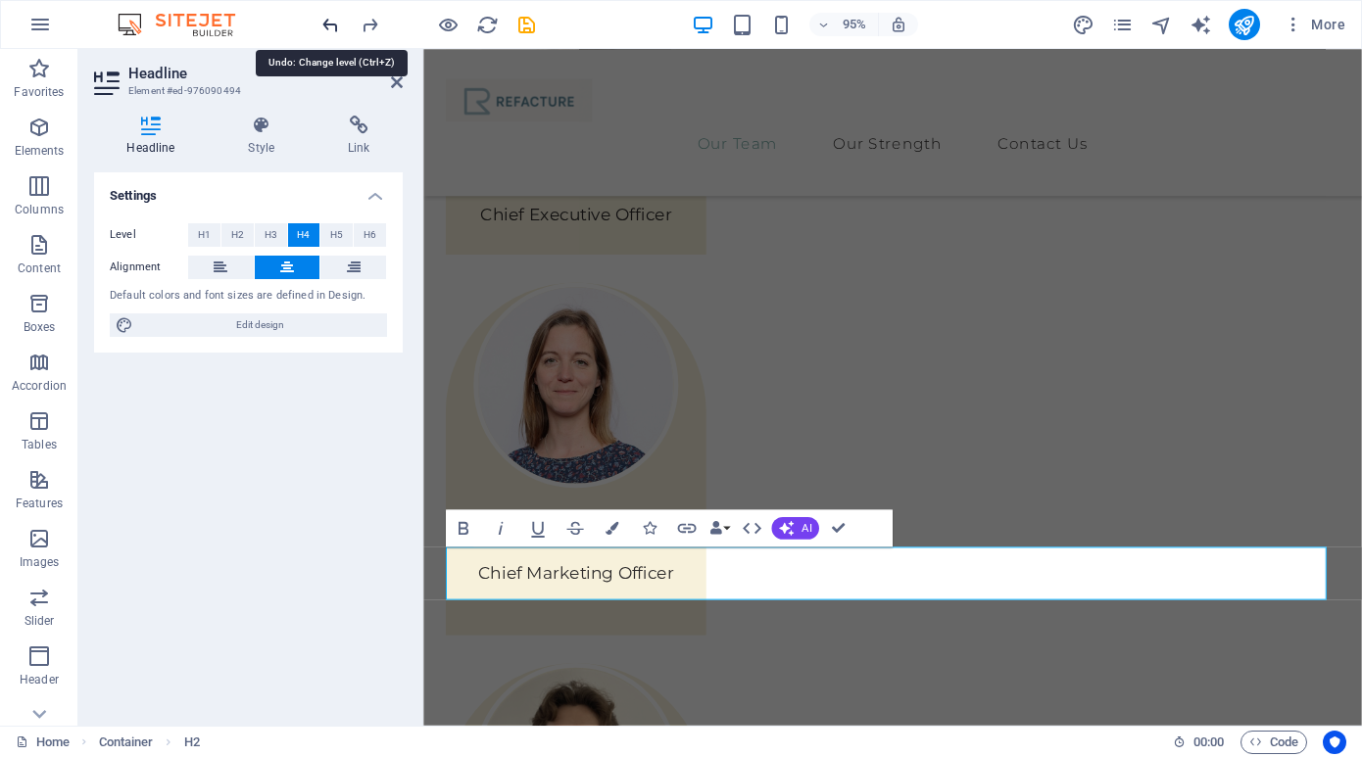
click at [326, 23] on icon "undo" at bounding box center [330, 25] width 23 height 23
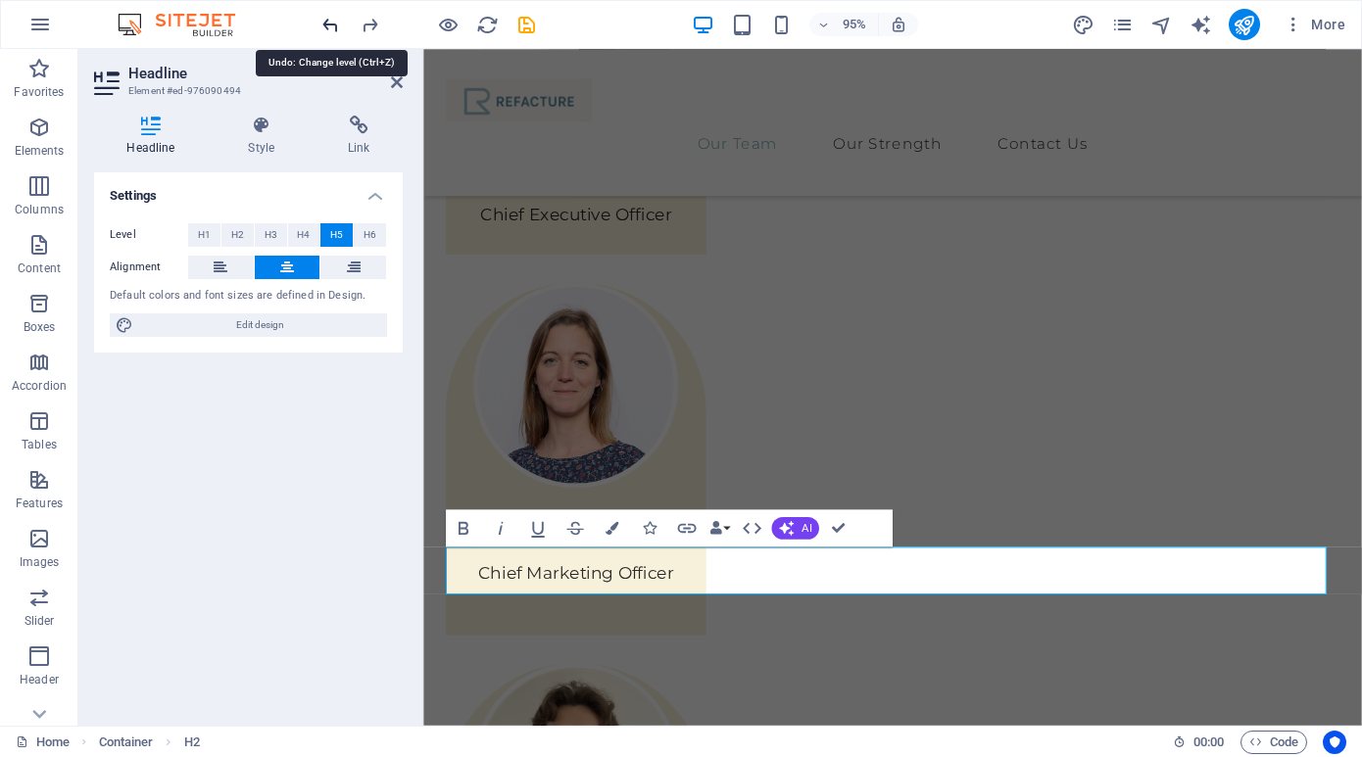
click at [326, 23] on icon "undo" at bounding box center [330, 25] width 23 height 23
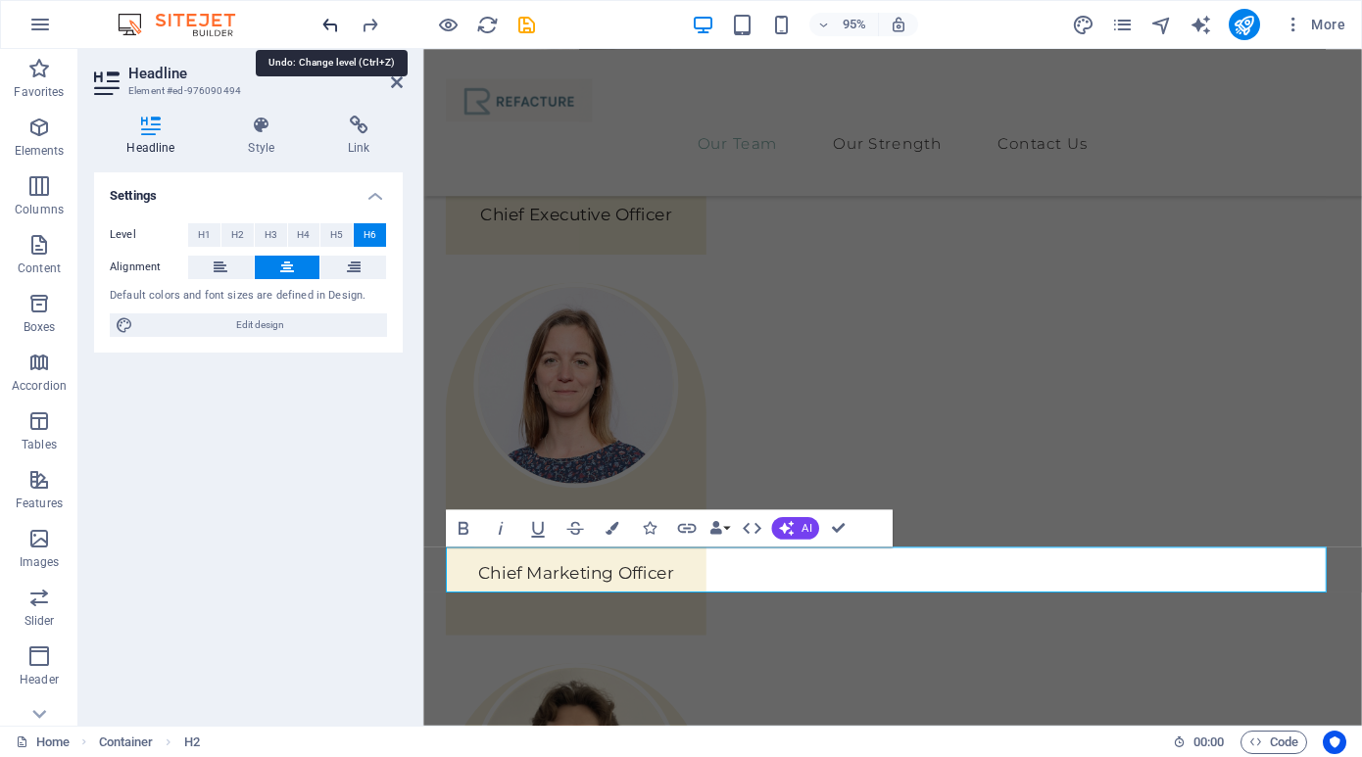
click at [326, 23] on icon "undo" at bounding box center [330, 25] width 23 height 23
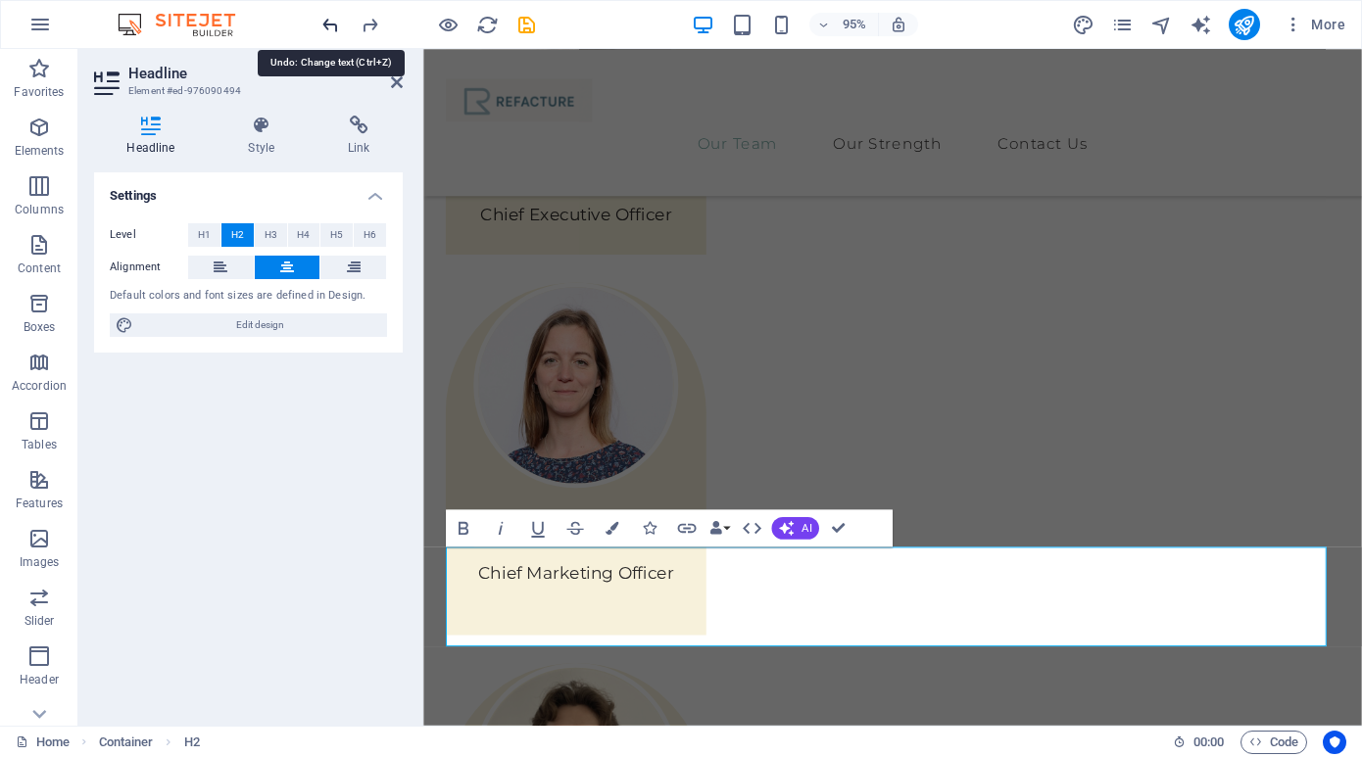
click at [326, 23] on icon "undo" at bounding box center [330, 25] width 23 height 23
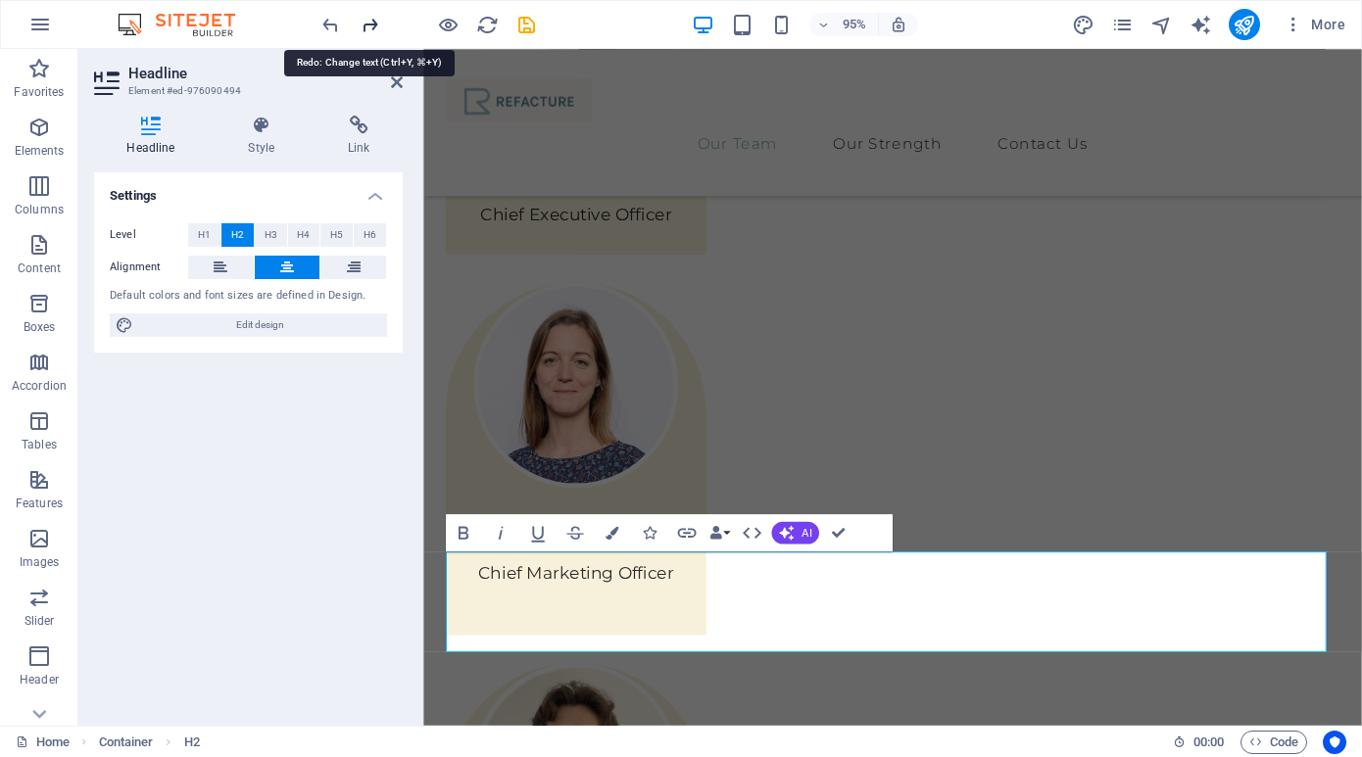
click at [365, 24] on icon "redo" at bounding box center [370, 25] width 23 height 23
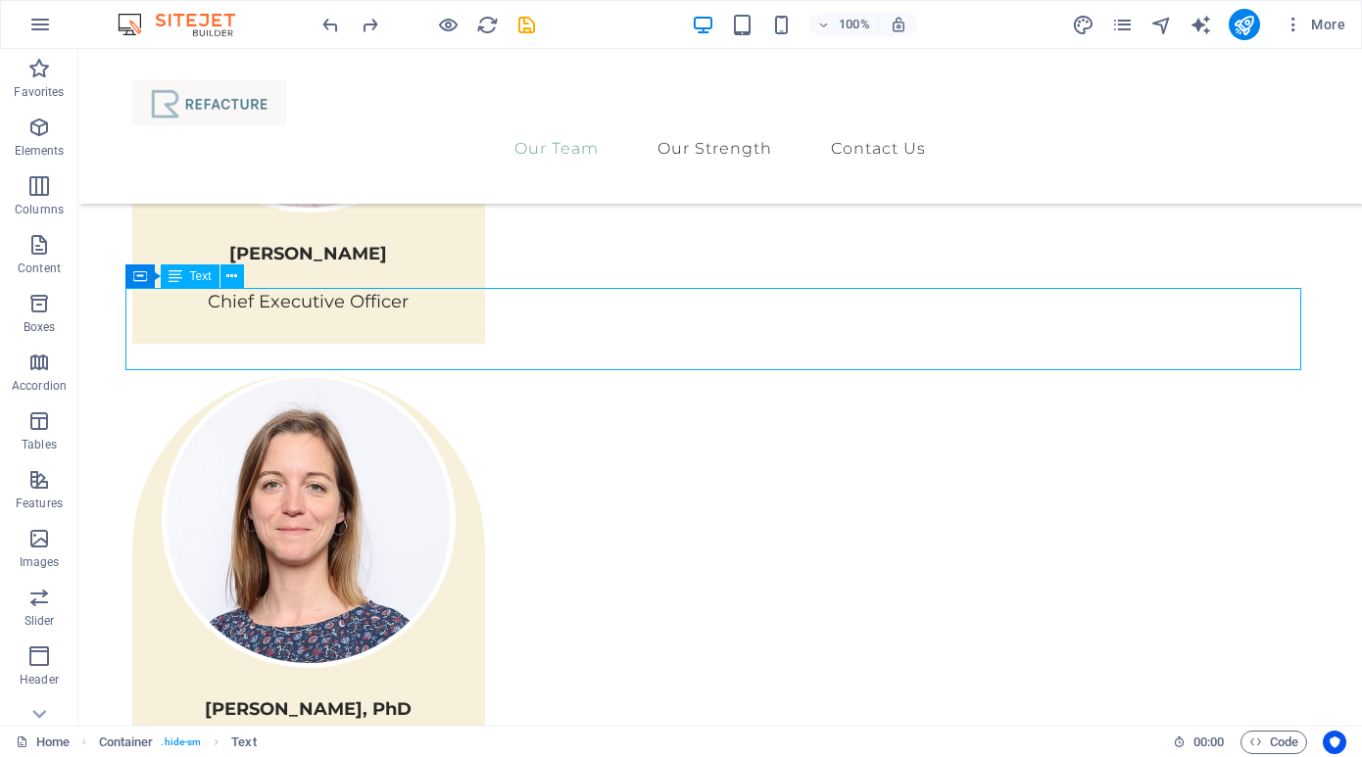
scroll to position [2323, 0]
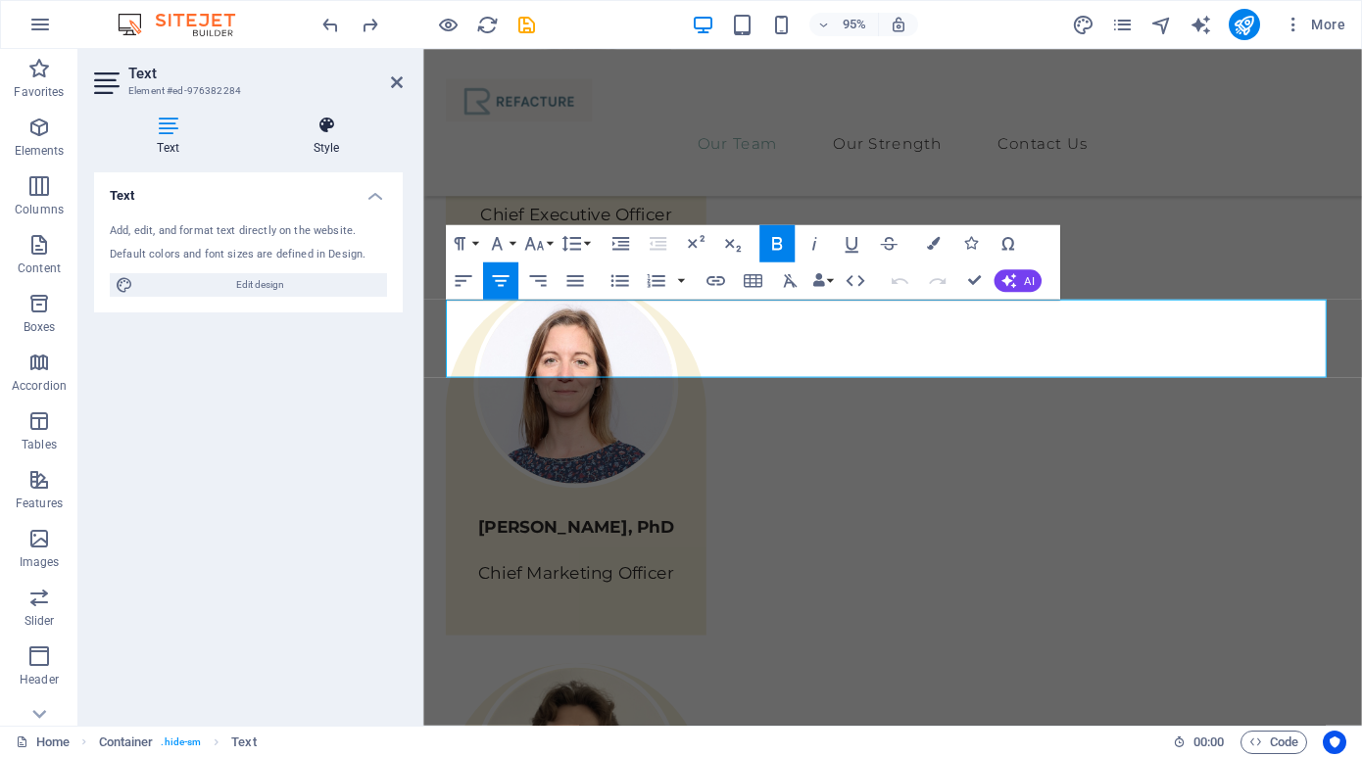
click at [334, 129] on icon at bounding box center [326, 126] width 153 height 20
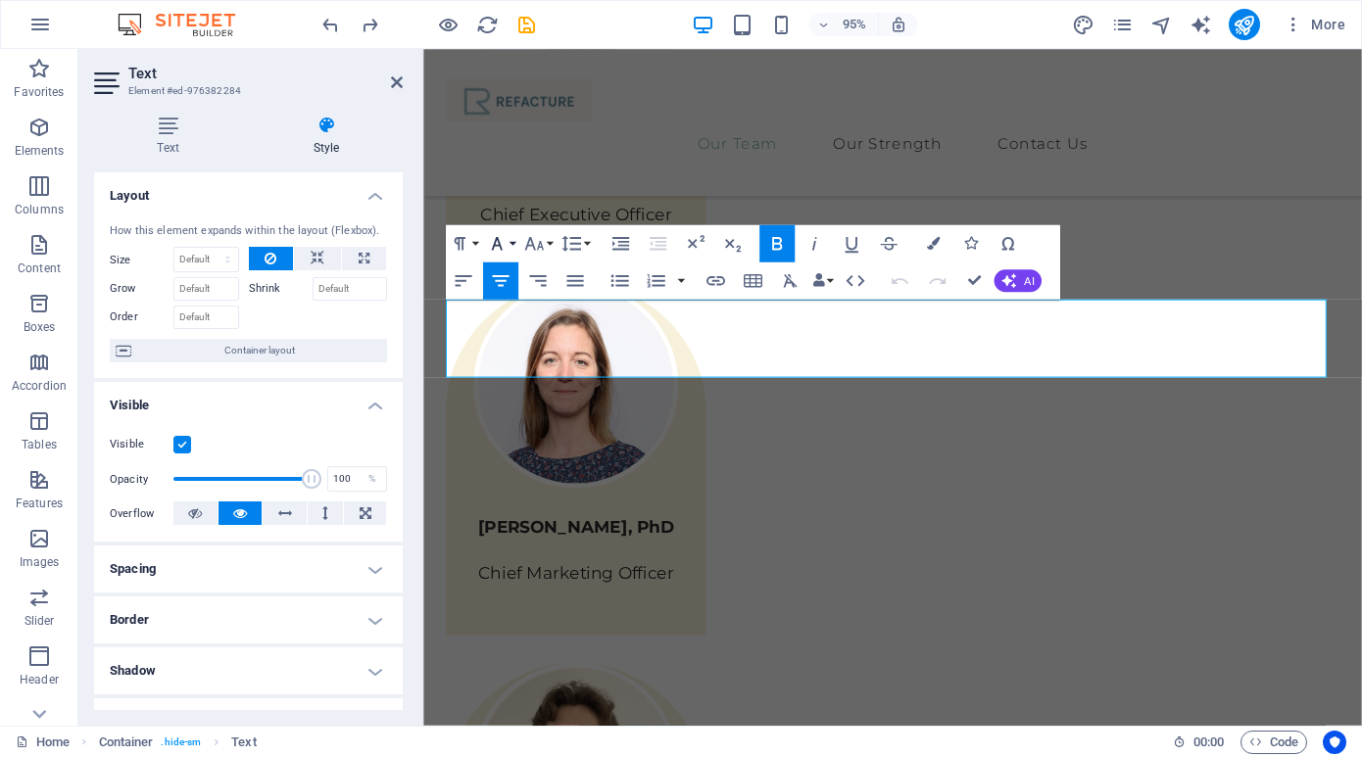
click at [512, 243] on button "Font Family" at bounding box center [500, 243] width 35 height 37
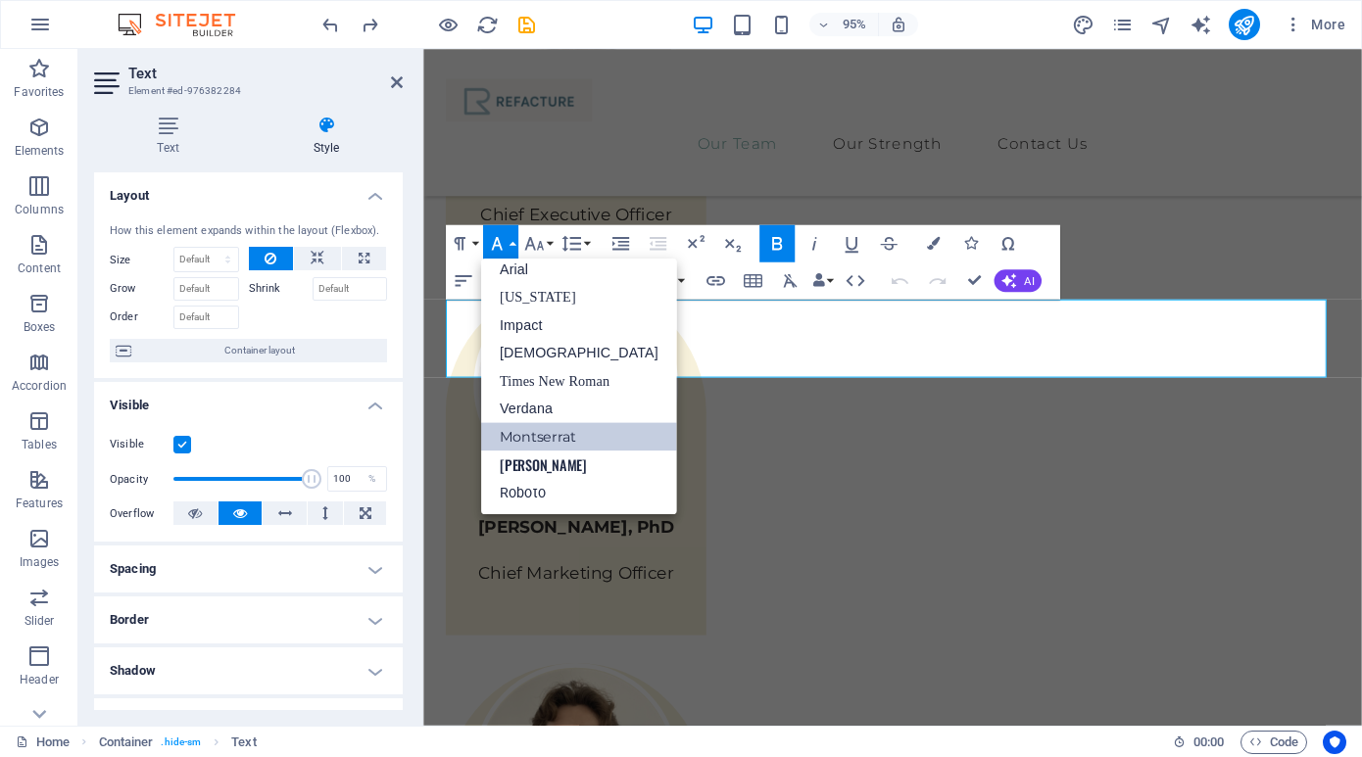
scroll to position [11, 0]
click at [512, 243] on button "Font Family" at bounding box center [500, 243] width 35 height 37
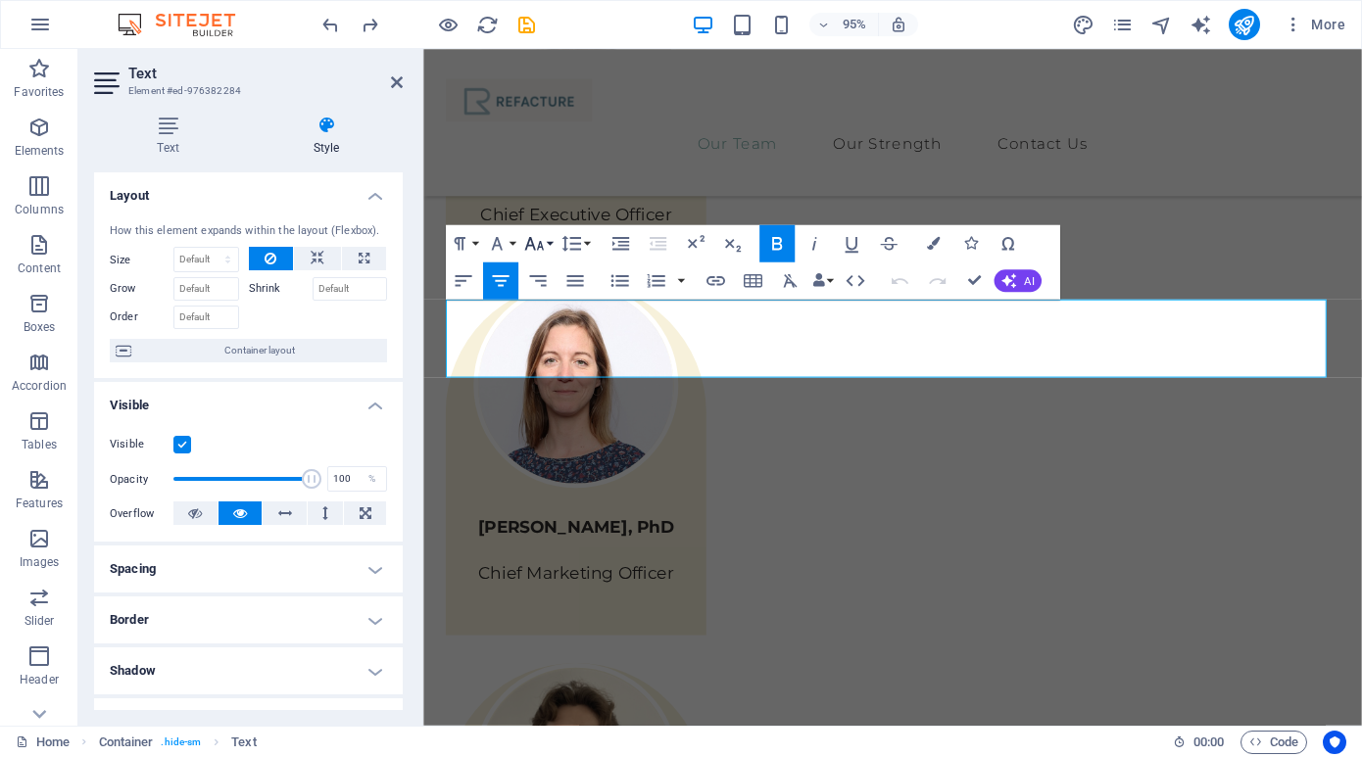
click at [551, 243] on button "Font Size" at bounding box center [537, 243] width 35 height 37
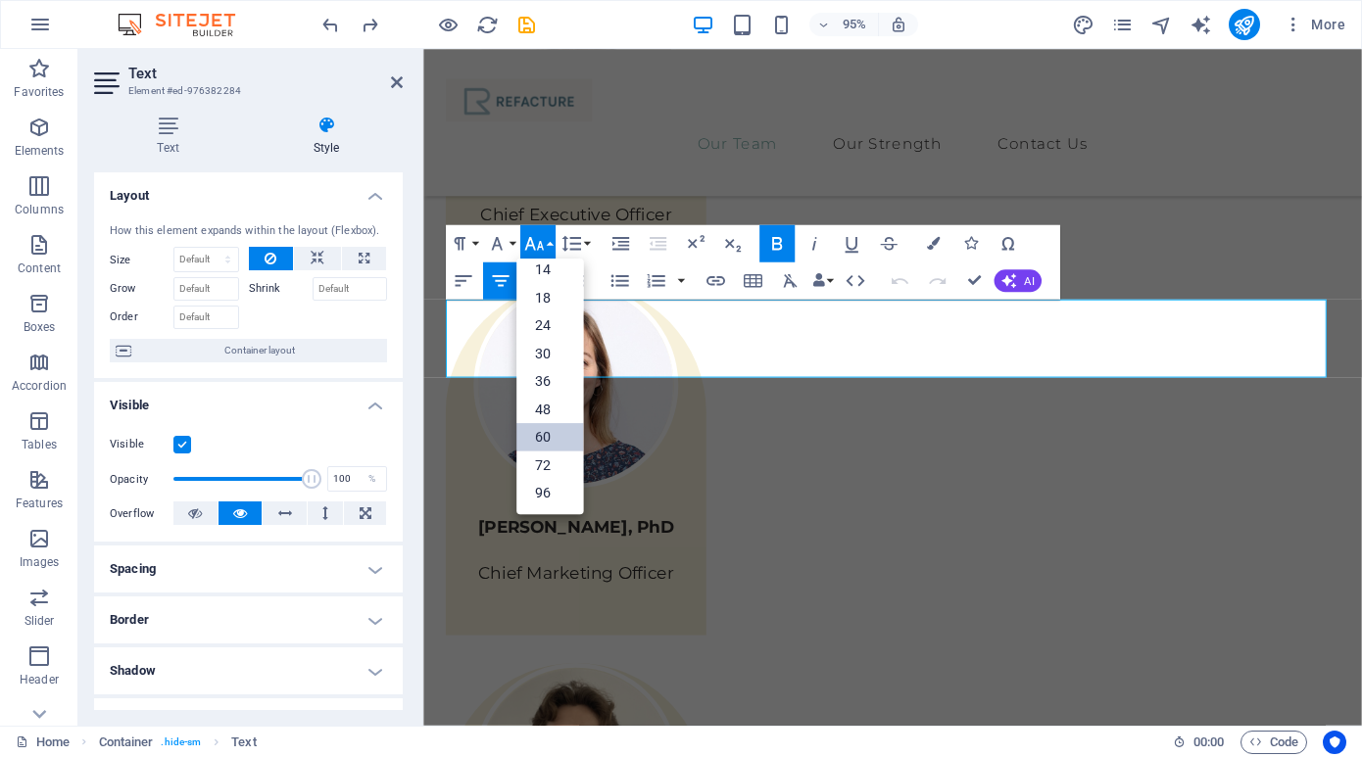
scroll to position [158, 0]
click at [551, 243] on button "Font Size" at bounding box center [537, 243] width 35 height 37
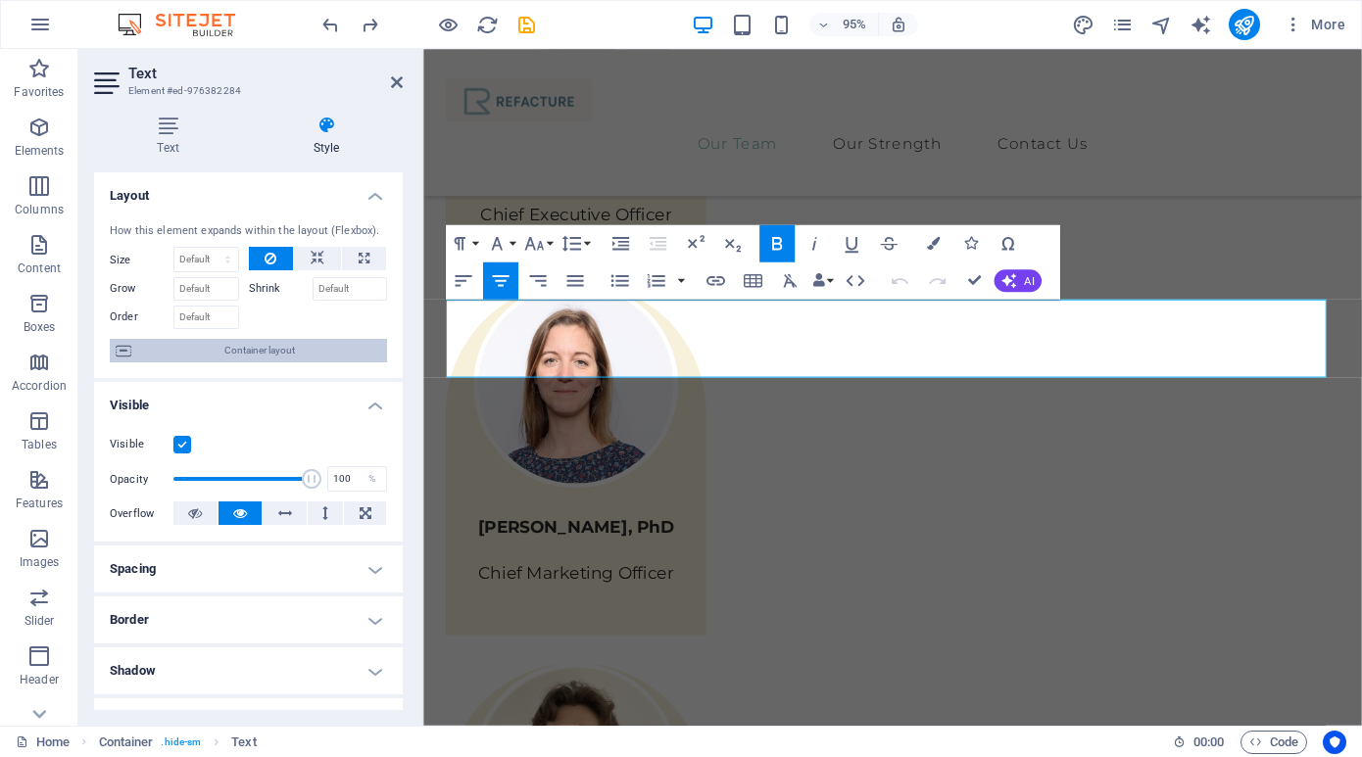
click at [301, 357] on span "Container layout" at bounding box center [259, 351] width 244 height 24
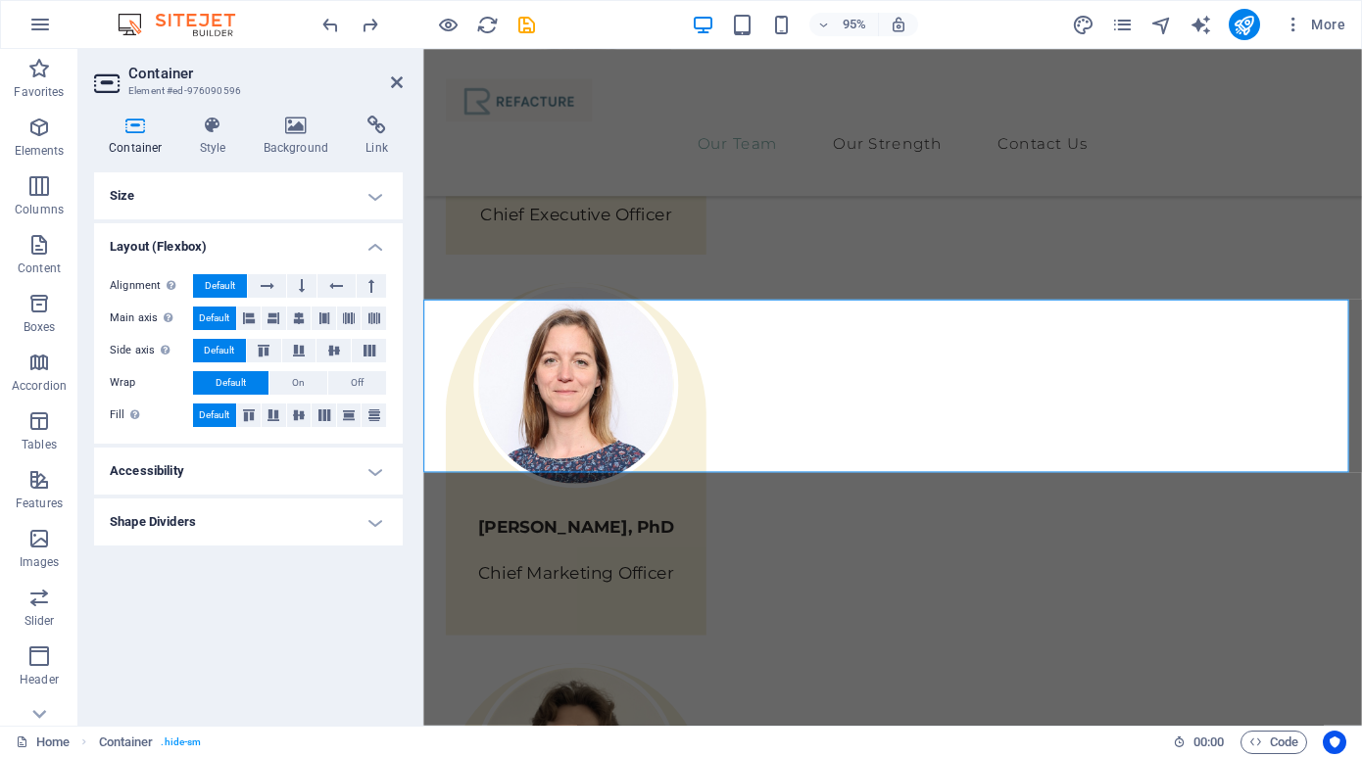
click at [369, 244] on h4 "Layout (Flexbox)" at bounding box center [248, 240] width 309 height 35
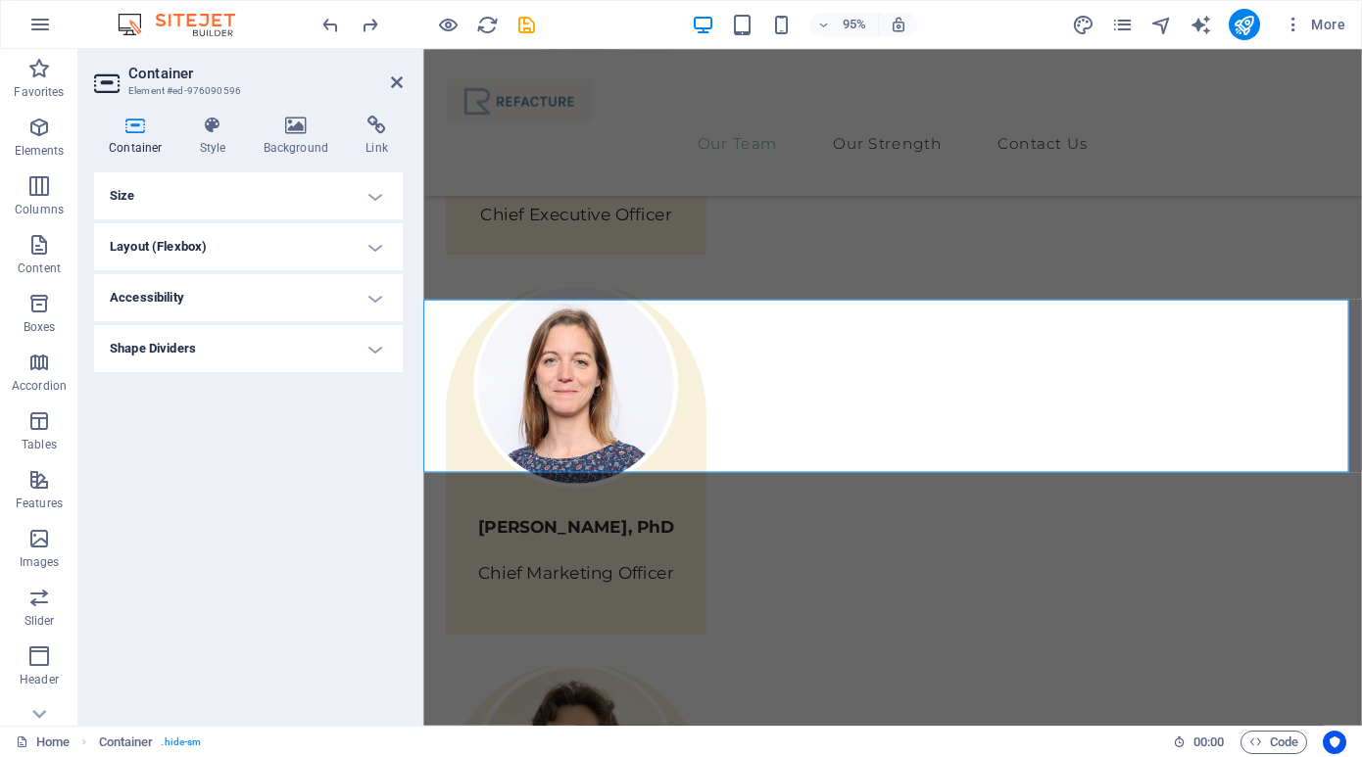
click at [373, 187] on h4 "Size" at bounding box center [248, 195] width 309 height 47
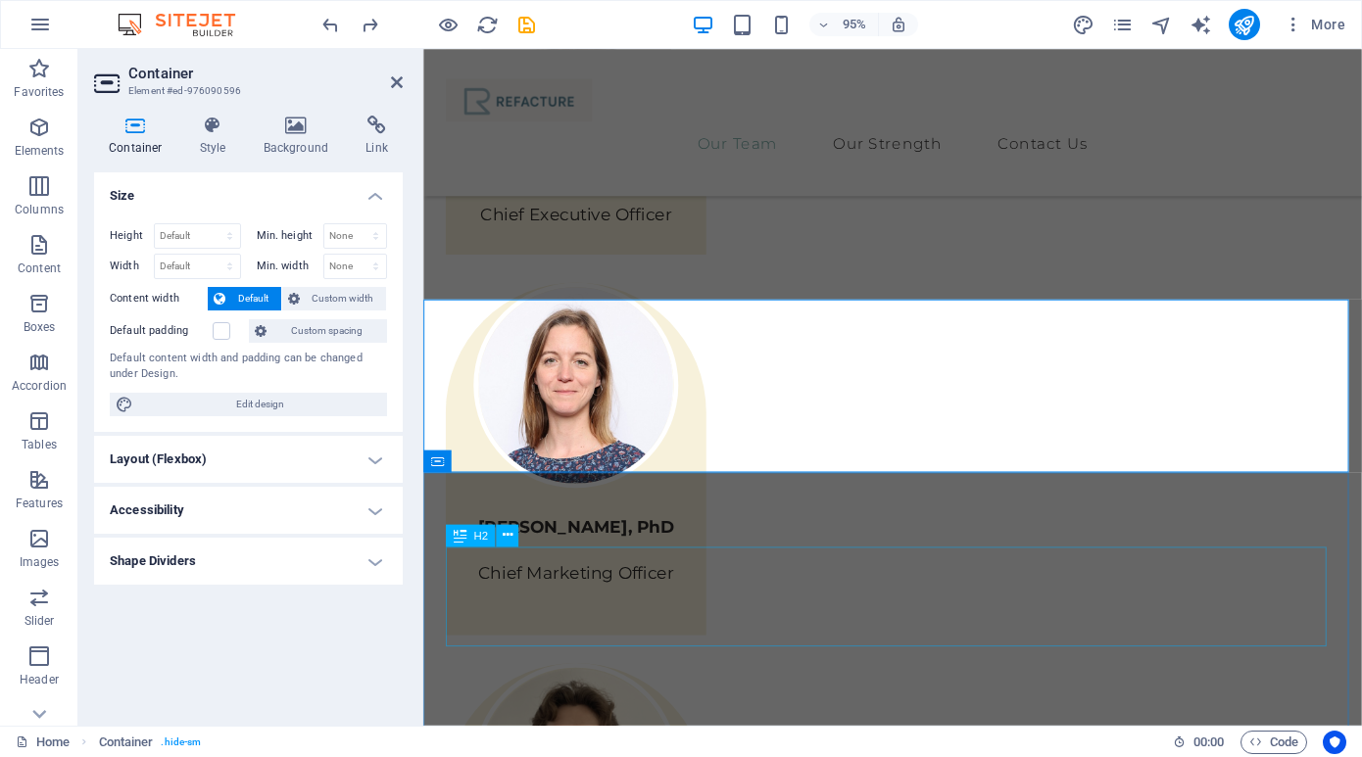
click at [480, 536] on span "H2" at bounding box center [480, 535] width 15 height 11
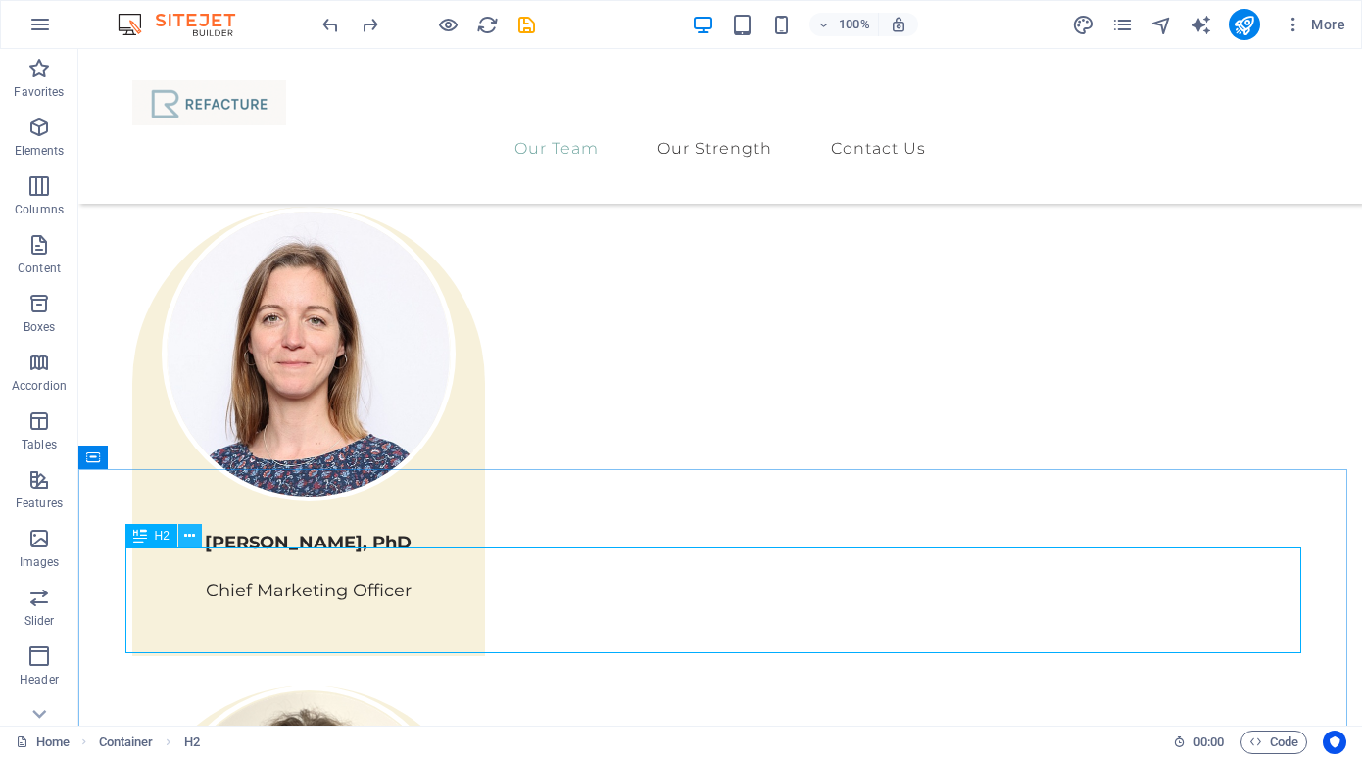
click at [192, 539] on icon at bounding box center [189, 536] width 11 height 21
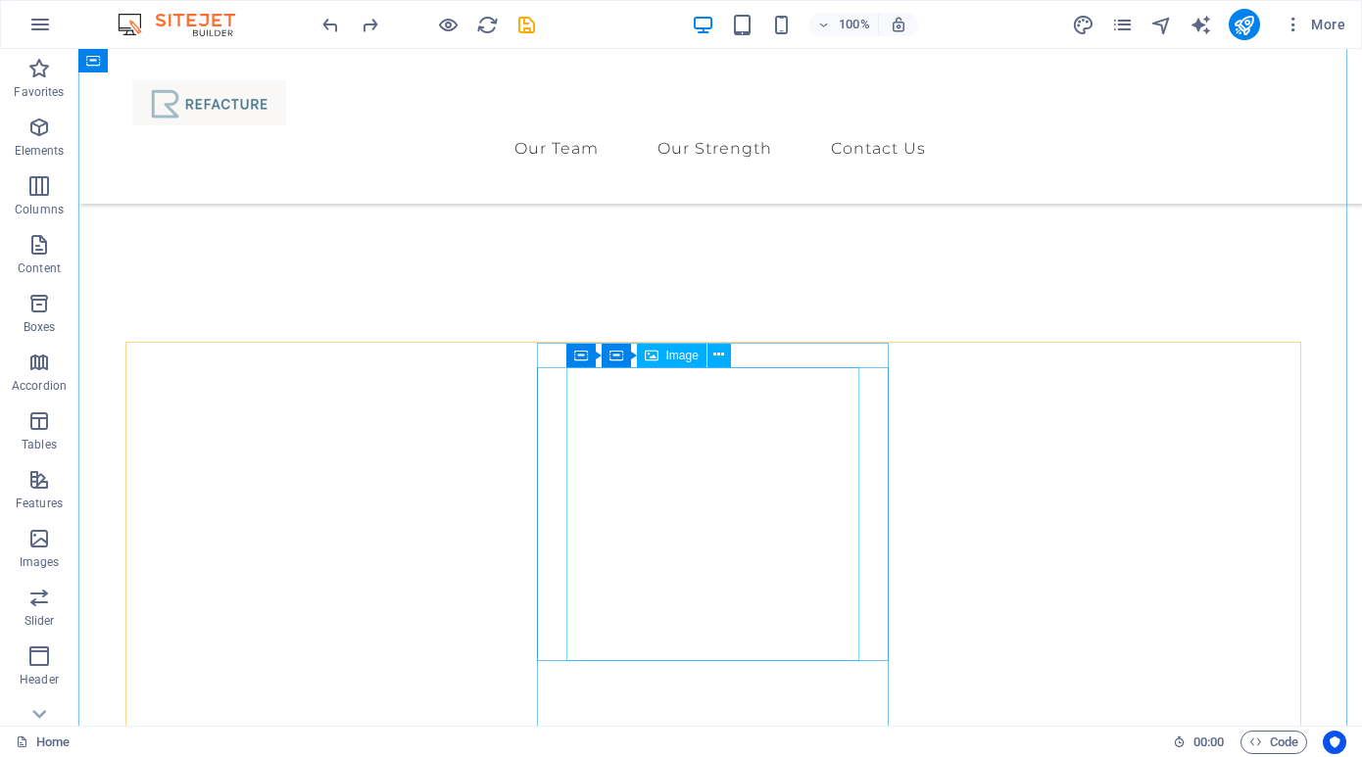
scroll to position [804, 0]
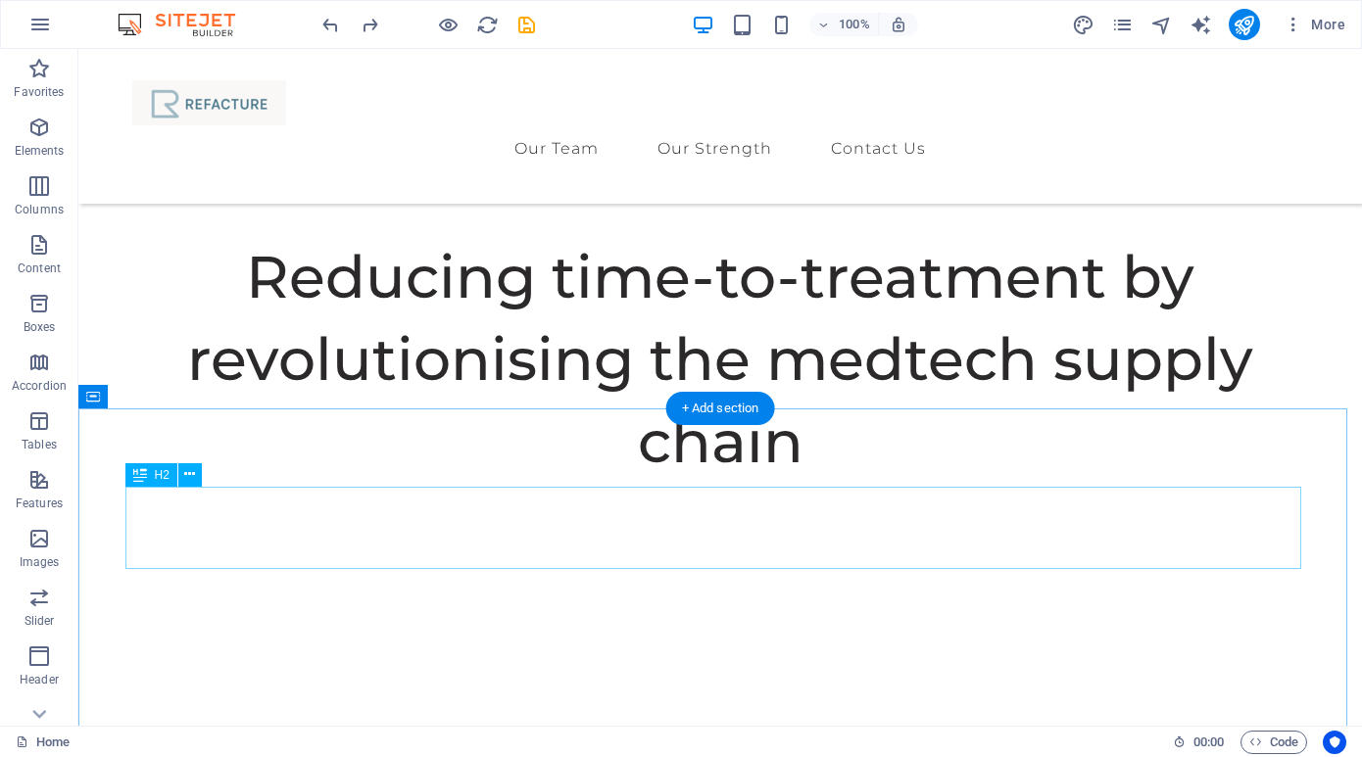
click at [164, 475] on span "H2" at bounding box center [162, 475] width 15 height 12
click at [190, 474] on icon at bounding box center [189, 474] width 11 height 21
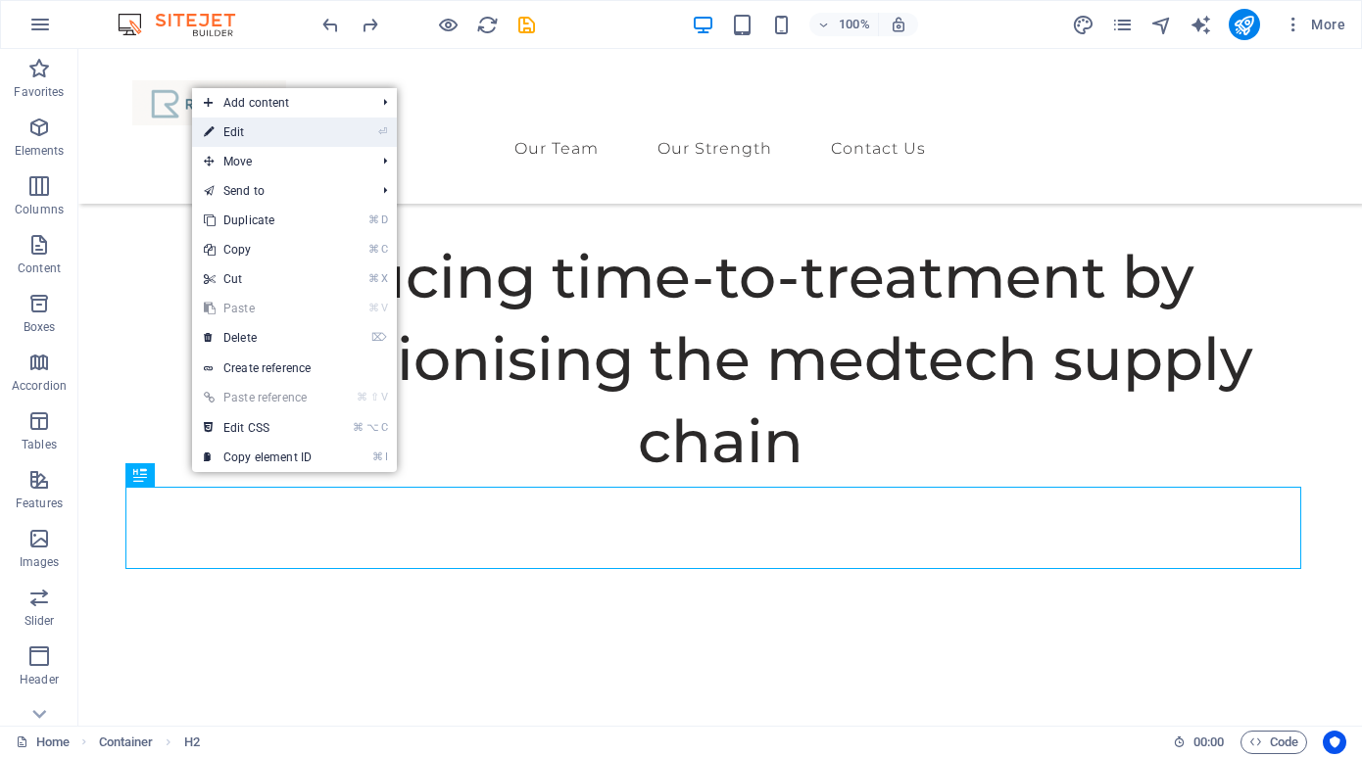
click at [285, 125] on link "⏎ Edit" at bounding box center [257, 132] width 131 height 29
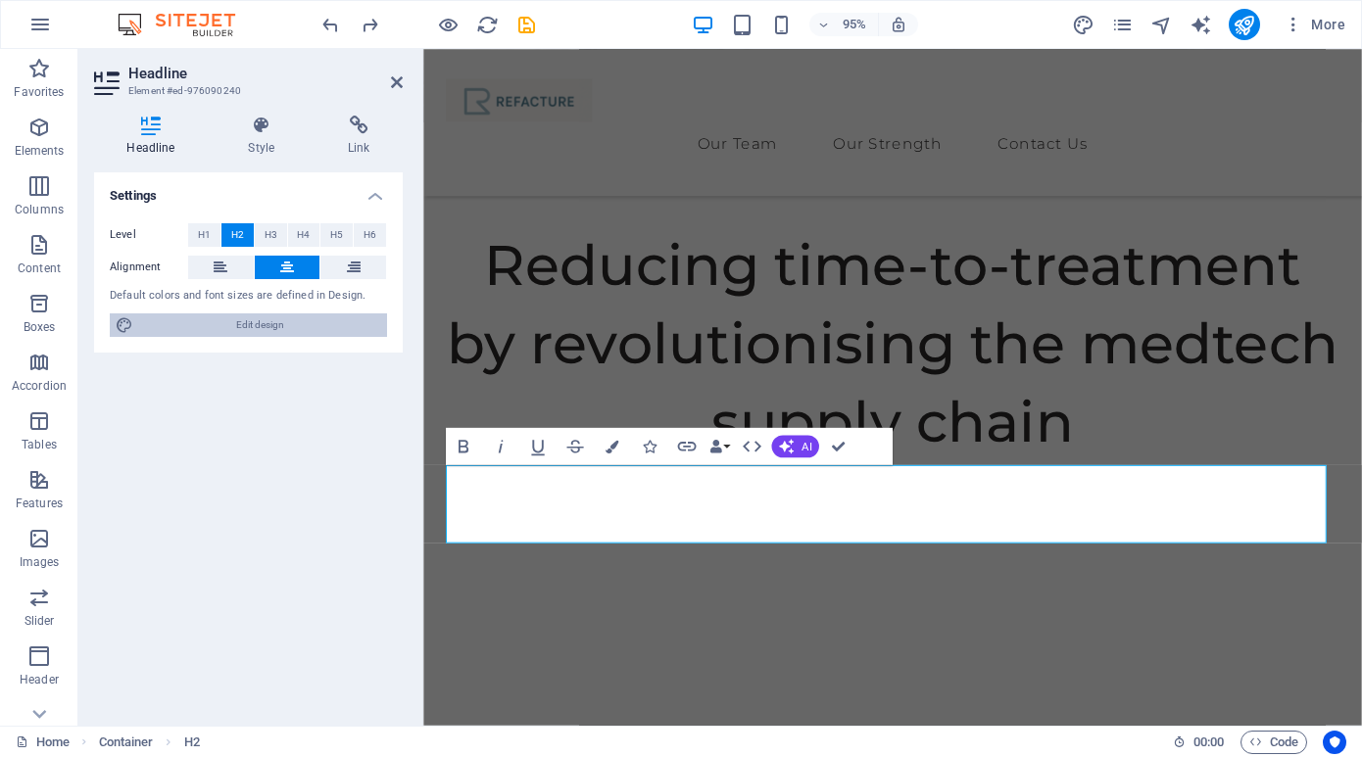
click at [248, 331] on span "Edit design" at bounding box center [260, 326] width 242 height 24
select select "700"
select select "px"
select select "700"
select select "px"
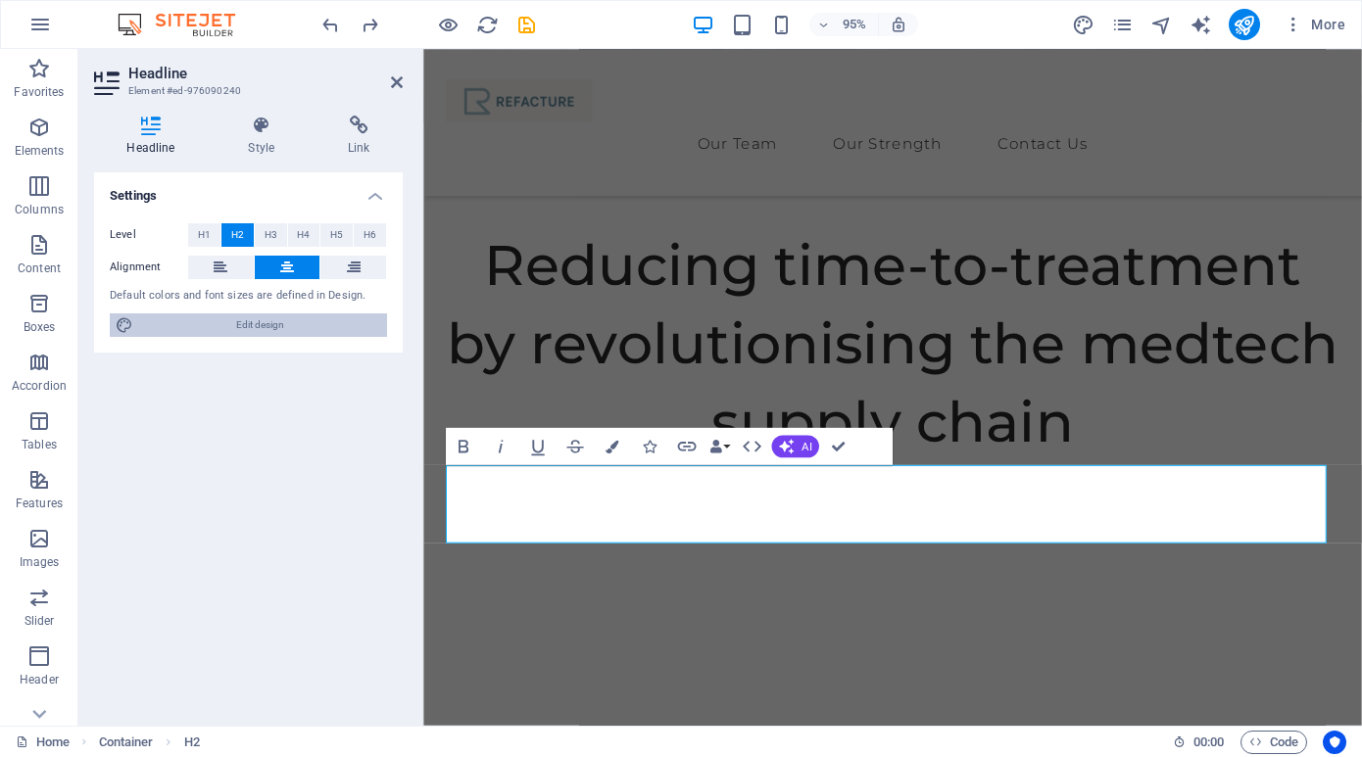
select select "rem"
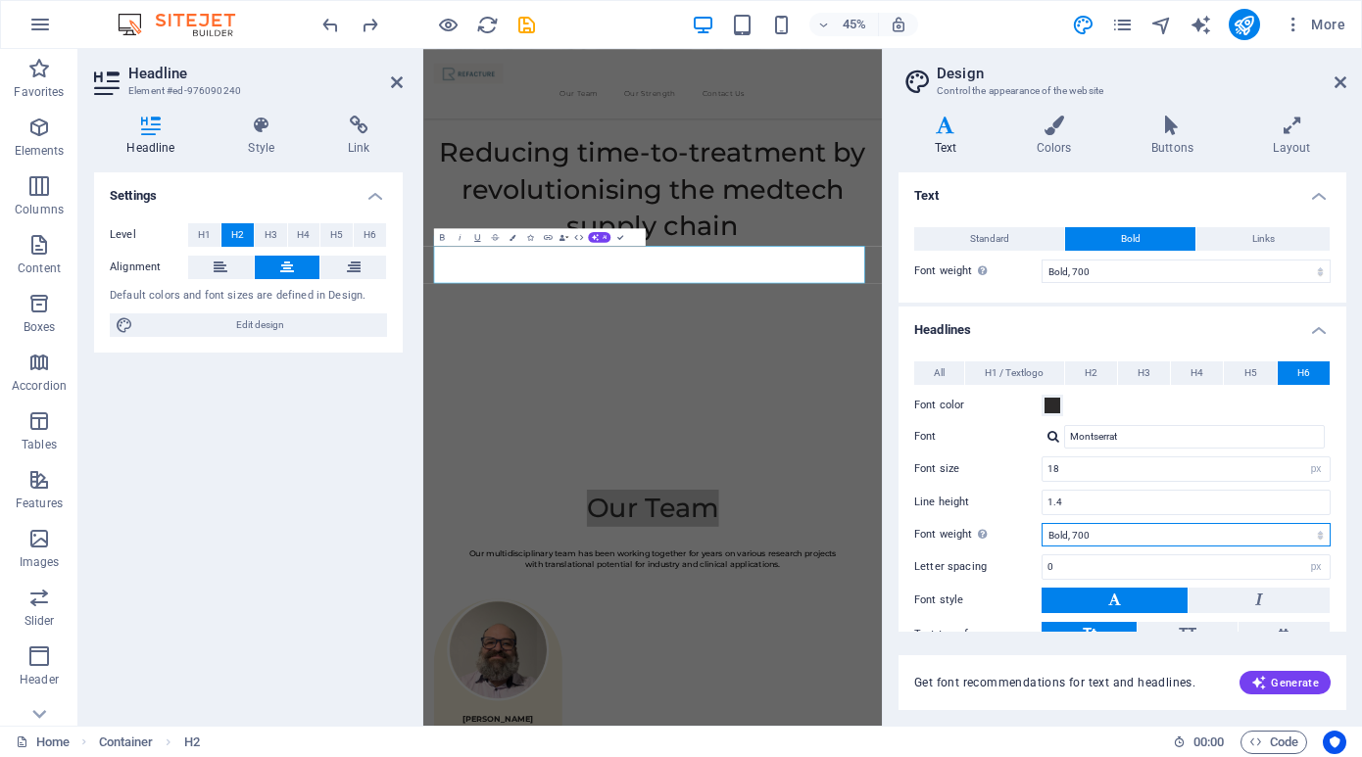
click at [1130, 538] on select "Thin, 100 Extra-light, 200 Light, 300 Regular, 400 Medium, 500 Semi-bold, 600 B…" at bounding box center [1186, 535] width 289 height 24
select select "800"
click at [1042, 523] on select "Thin, 100 Extra-light, 200 Light, 300 Regular, 400 Medium, 500 Semi-bold, 600 B…" at bounding box center [1186, 535] width 289 height 24
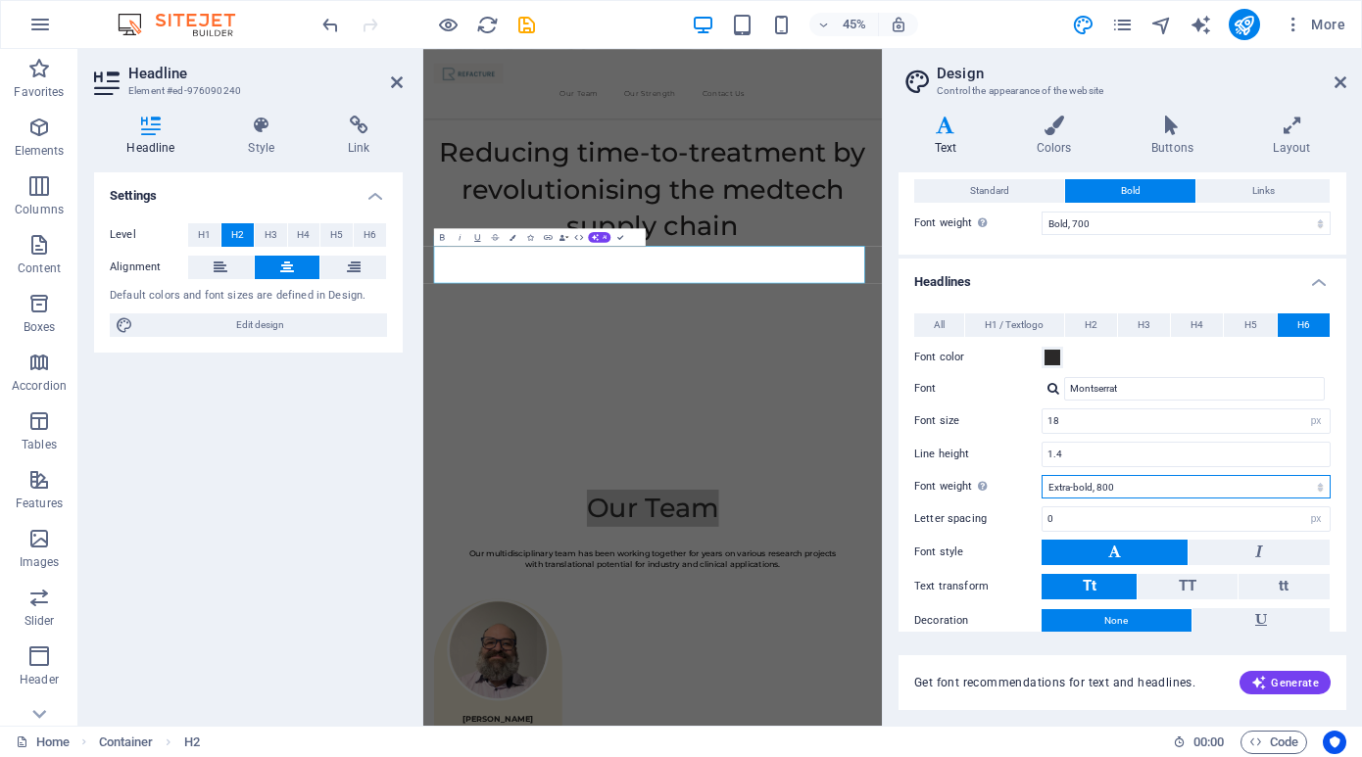
scroll to position [74, 0]
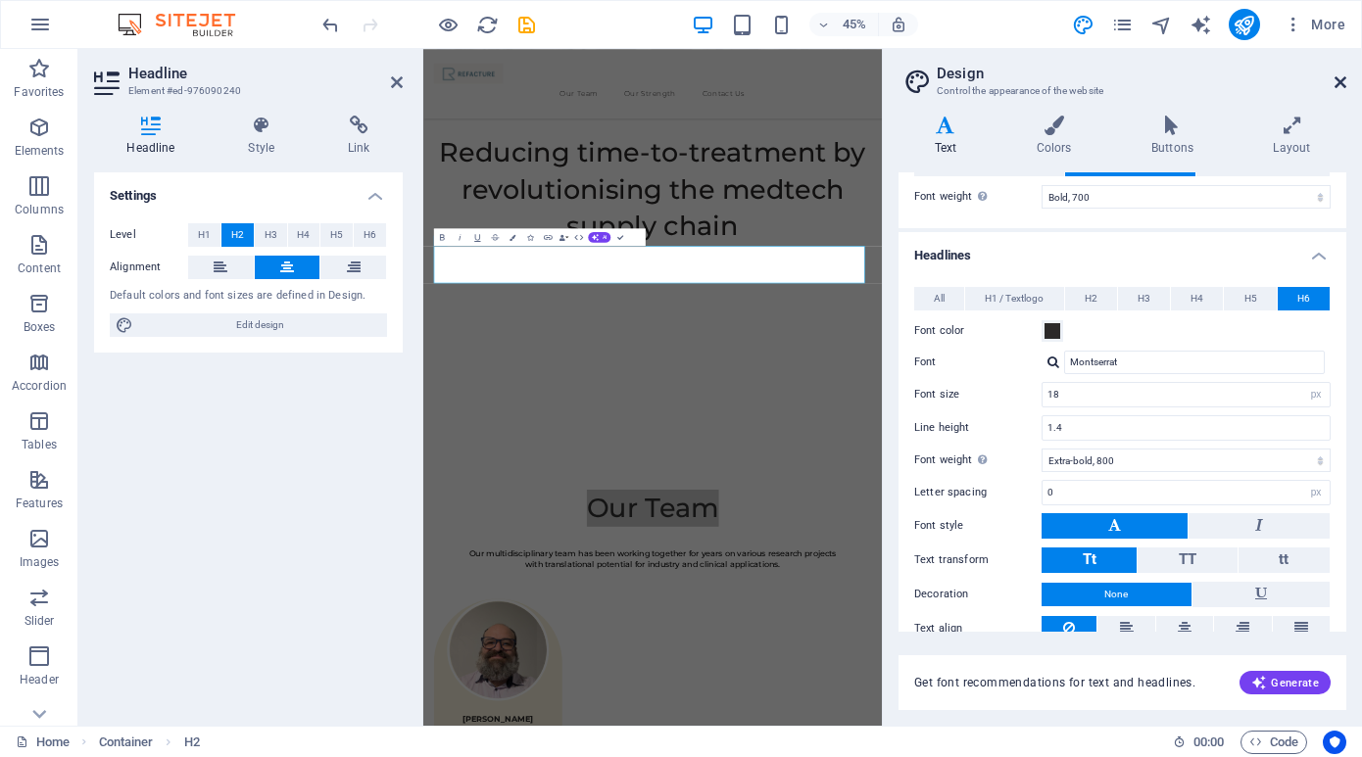
click at [1344, 82] on icon at bounding box center [1341, 82] width 12 height 16
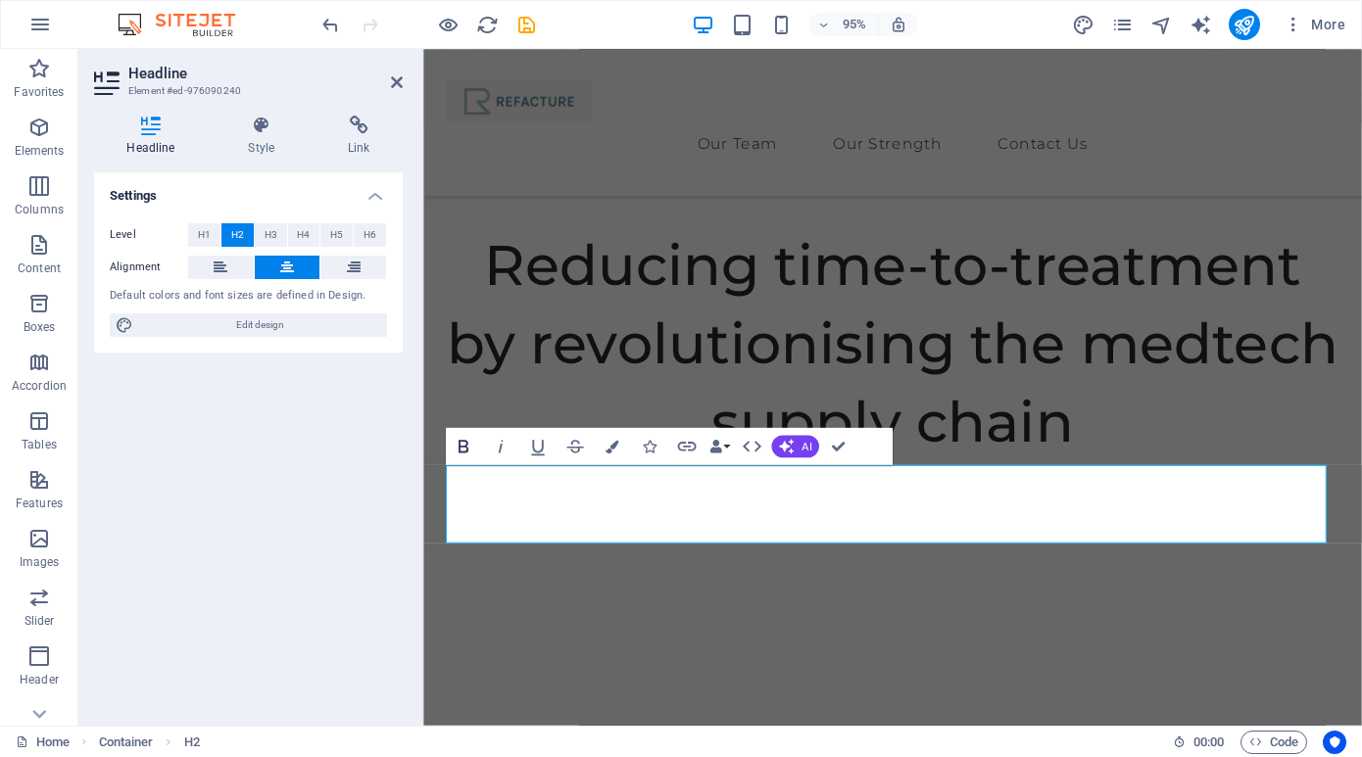
click at [465, 445] on icon "button" at bounding box center [464, 446] width 10 height 13
click at [123, 495] on div "Settings Level H1 H2 H3 H4 H5 H6 Alignment Default colors and font sizes are de…" at bounding box center [248, 441] width 309 height 538
click at [373, 236] on span "H6" at bounding box center [370, 235] width 13 height 24
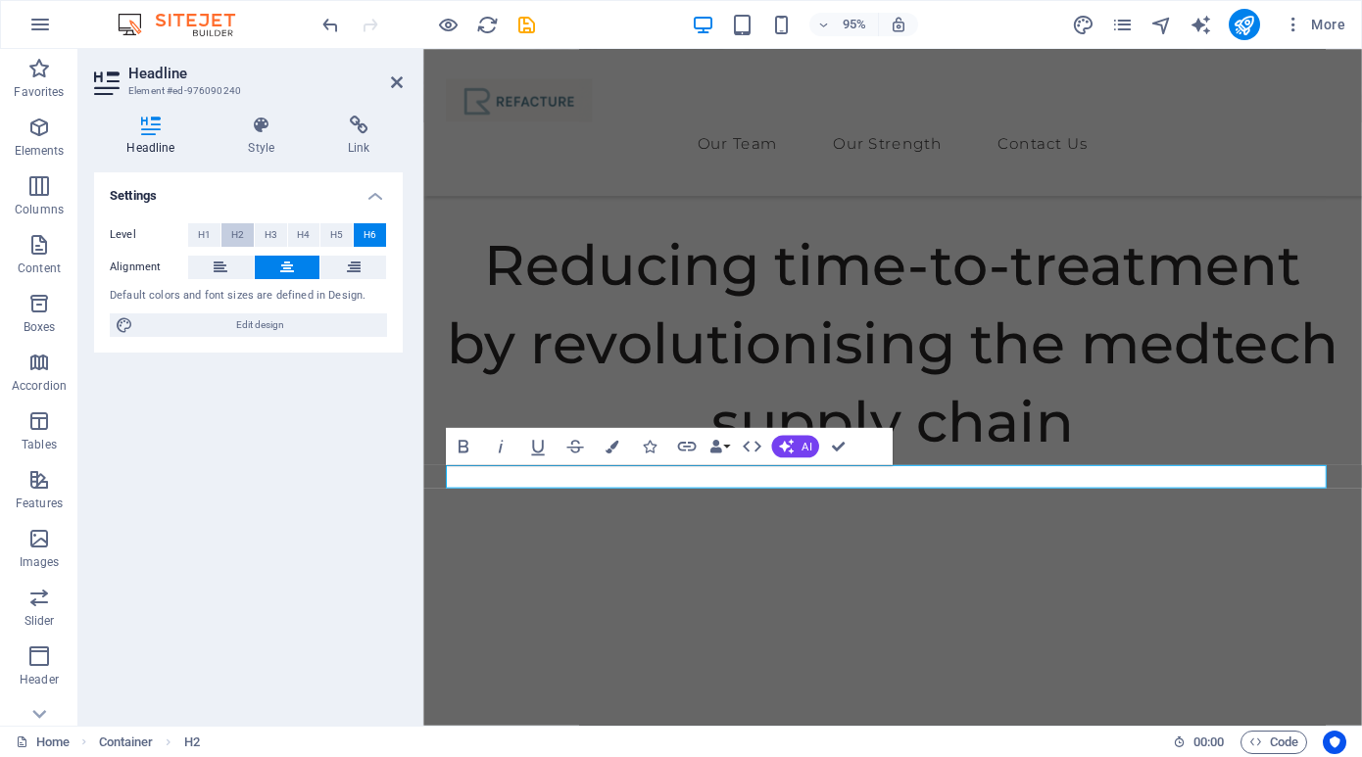
click at [239, 230] on span "H2" at bounding box center [237, 235] width 13 height 24
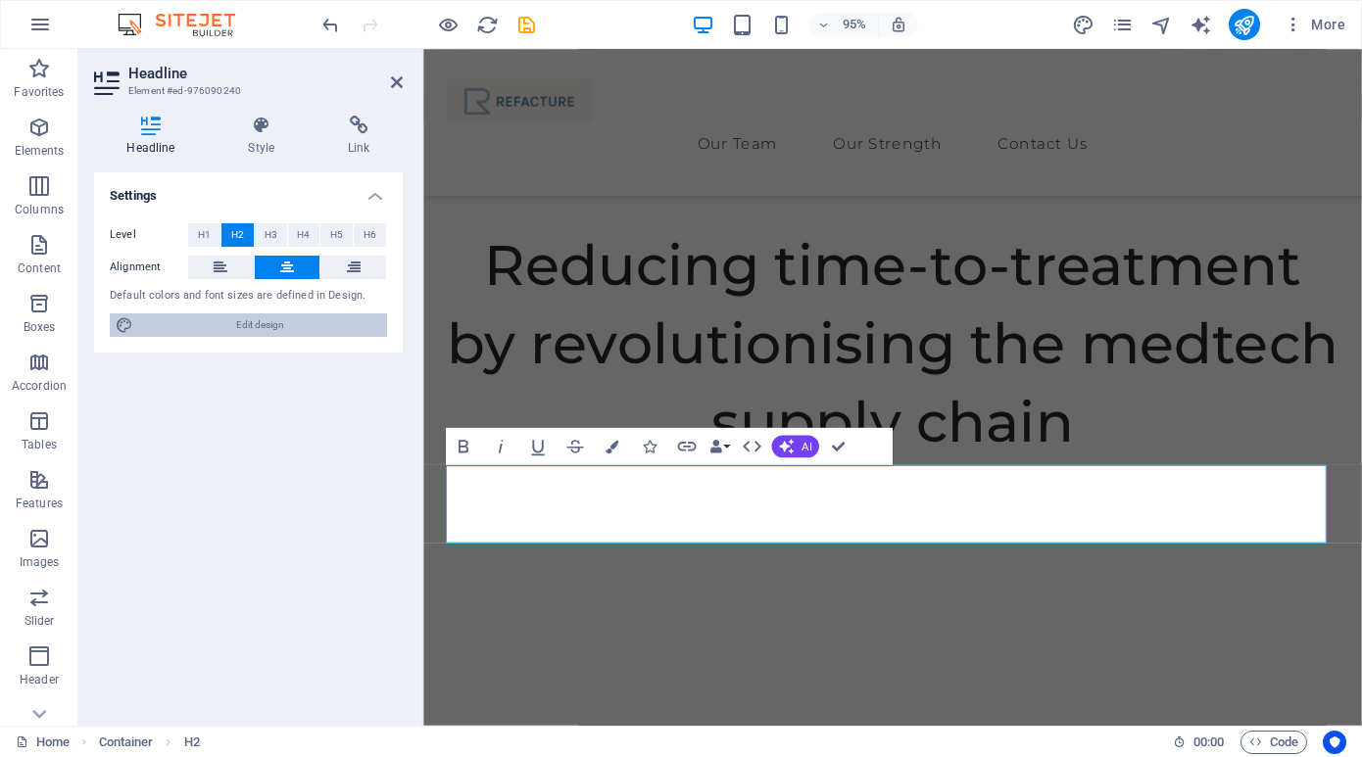
click at [308, 322] on span "Edit design" at bounding box center [260, 326] width 242 height 24
select select "700"
select select "px"
select select "500"
select select "px"
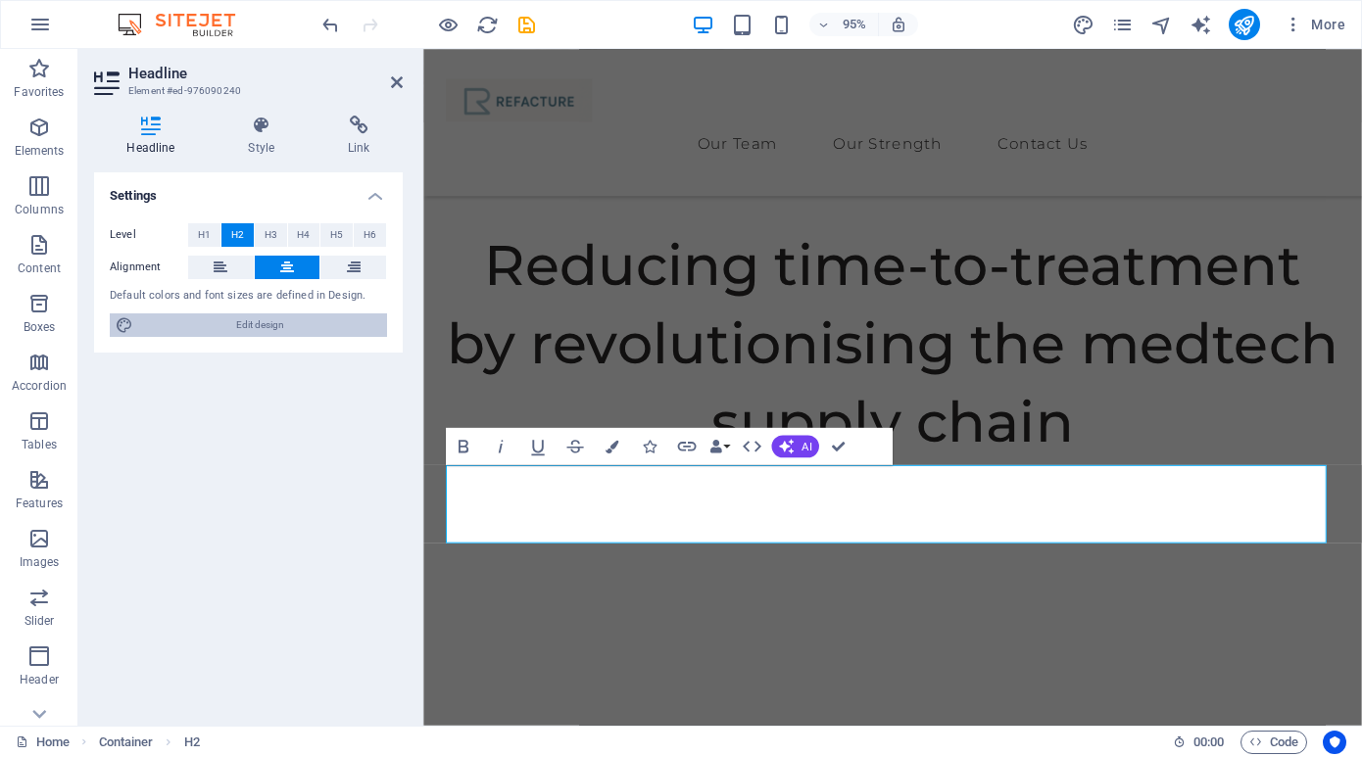
select select "rem"
select select "px"
select select "800"
select select "px"
select select "rem"
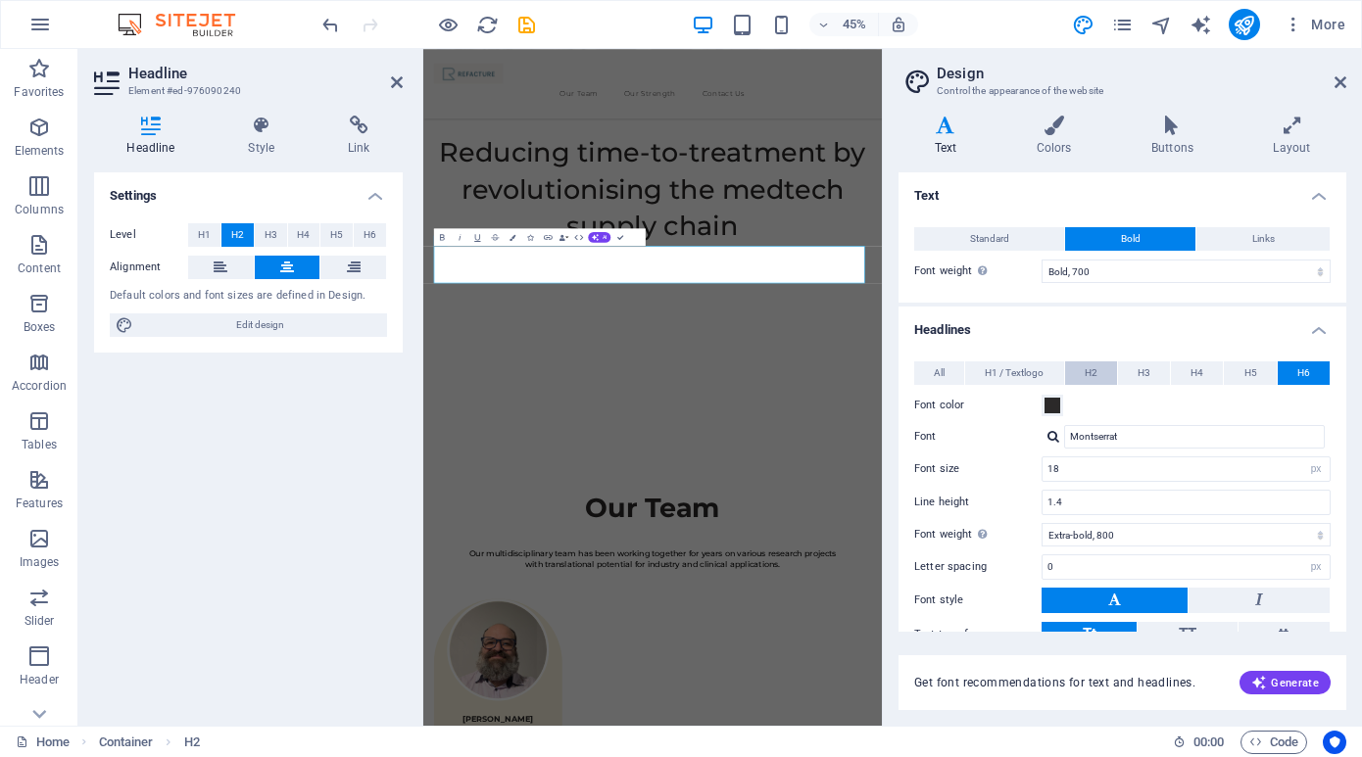
click at [1088, 367] on span "H2" at bounding box center [1091, 374] width 13 height 24
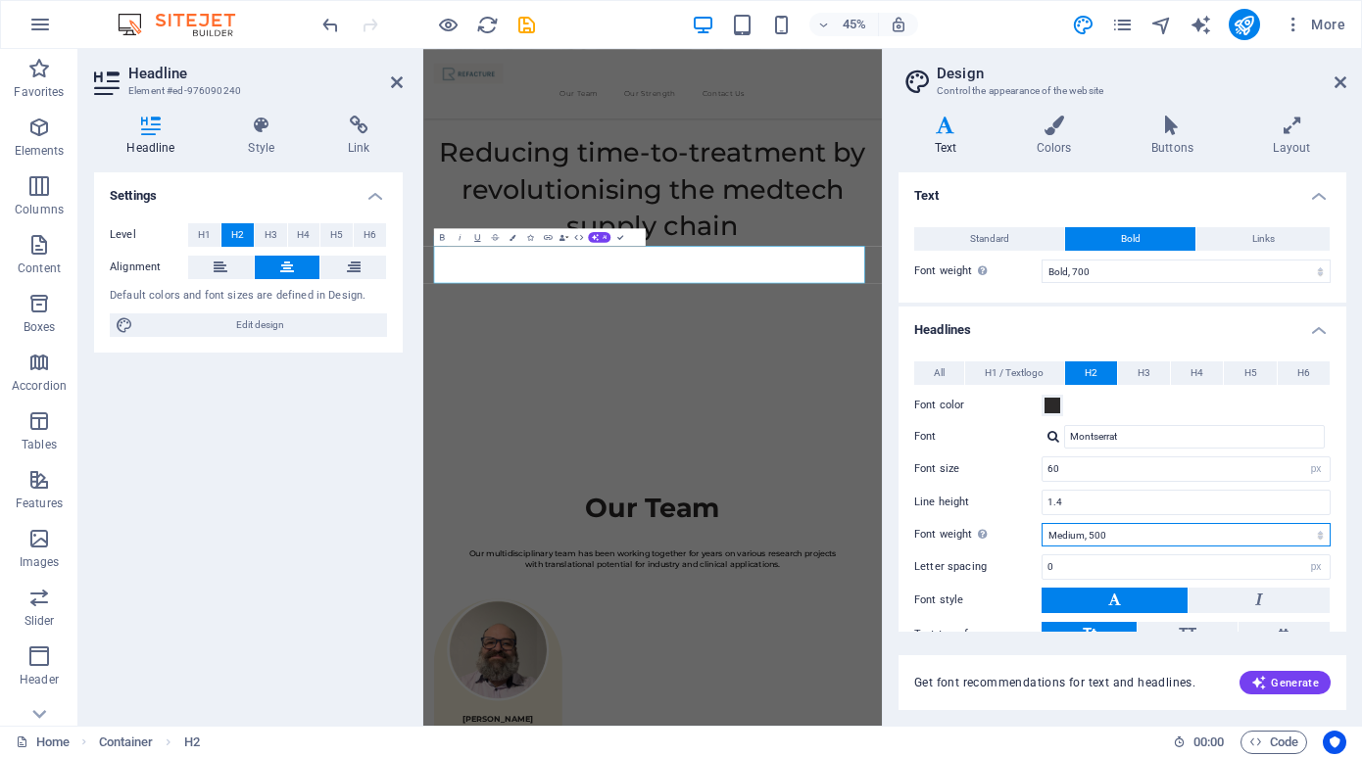
click at [1141, 533] on select "Thin, 100 Extra-light, 200 Light, 300 Regular, 400 Medium, 500 Semi-bold, 600 B…" at bounding box center [1186, 535] width 289 height 24
select select "700"
click at [1042, 523] on select "Thin, 100 Extra-light, 200 Light, 300 Regular, 400 Medium, 500 Semi-bold, 600 B…" at bounding box center [1186, 535] width 289 height 24
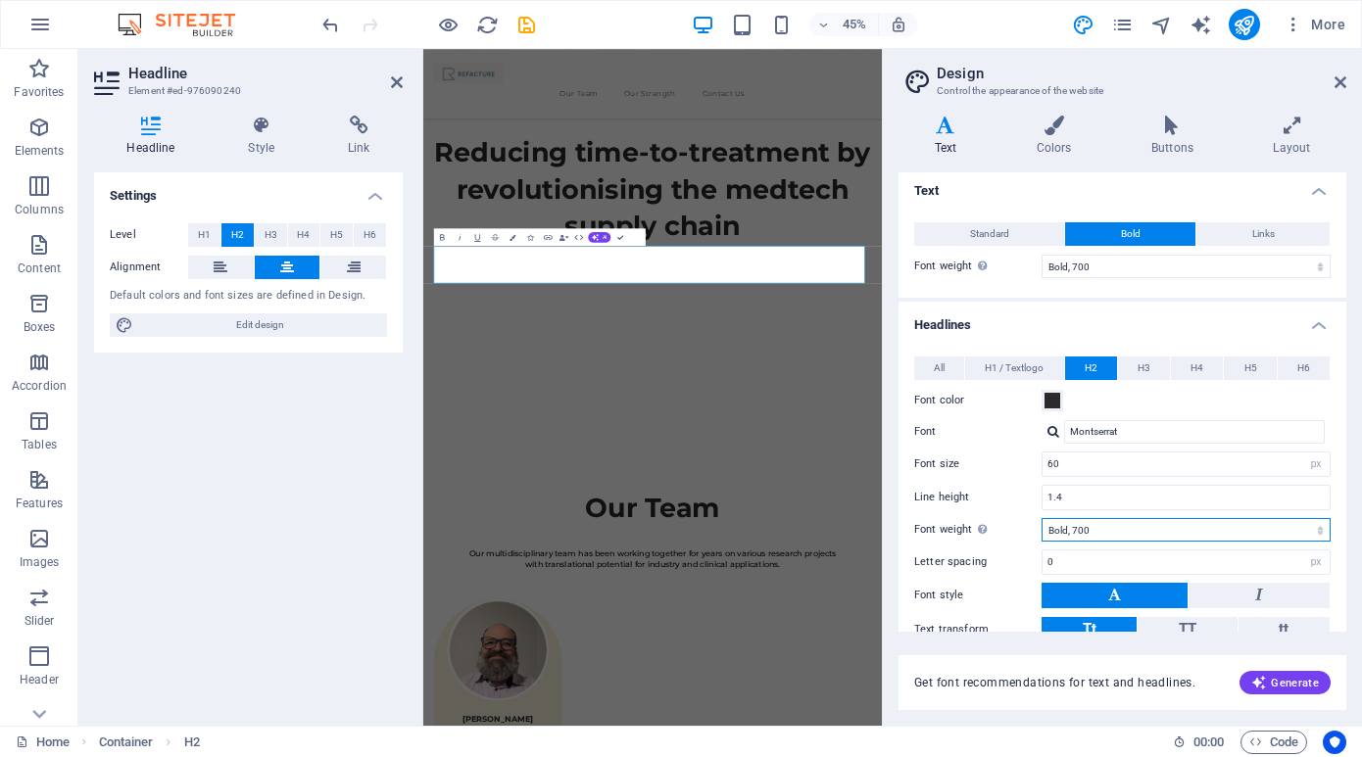
scroll to position [0, 0]
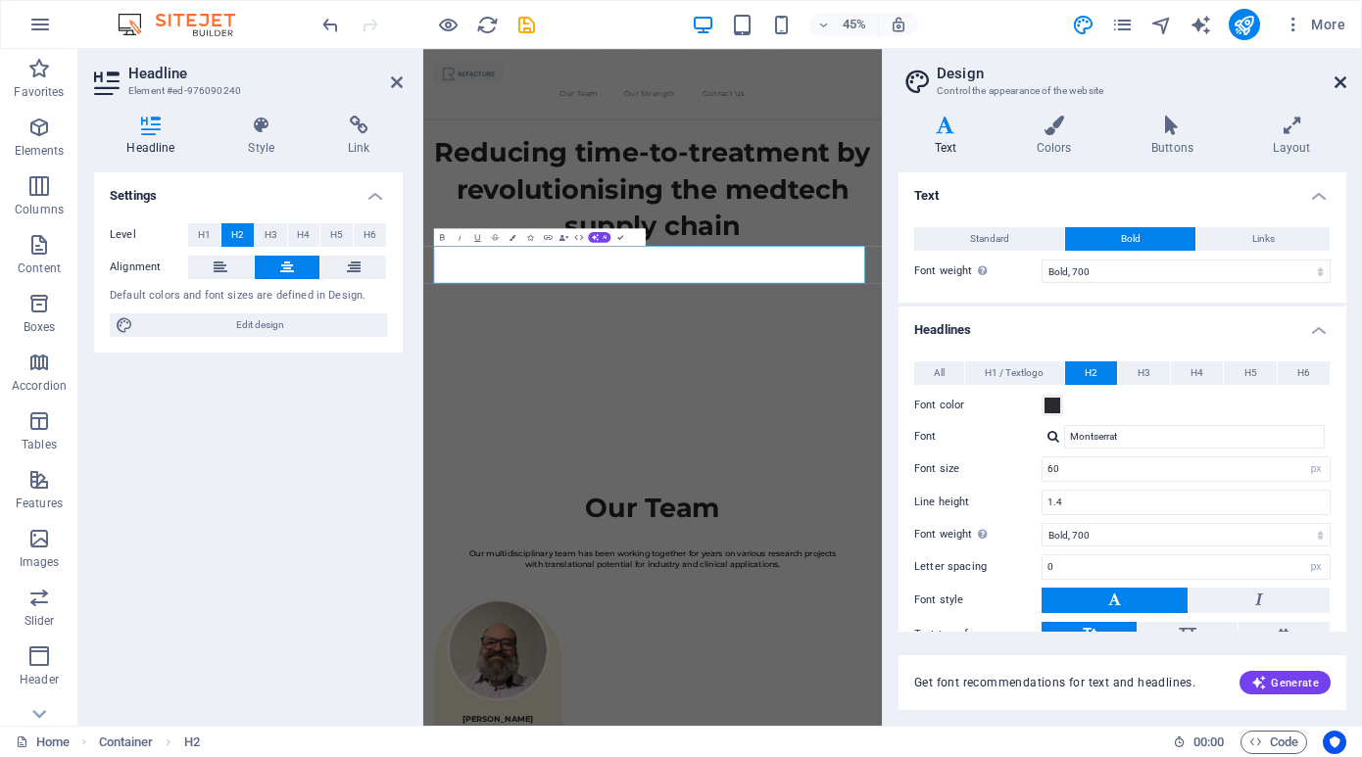
click at [1338, 83] on icon at bounding box center [1341, 82] width 12 height 16
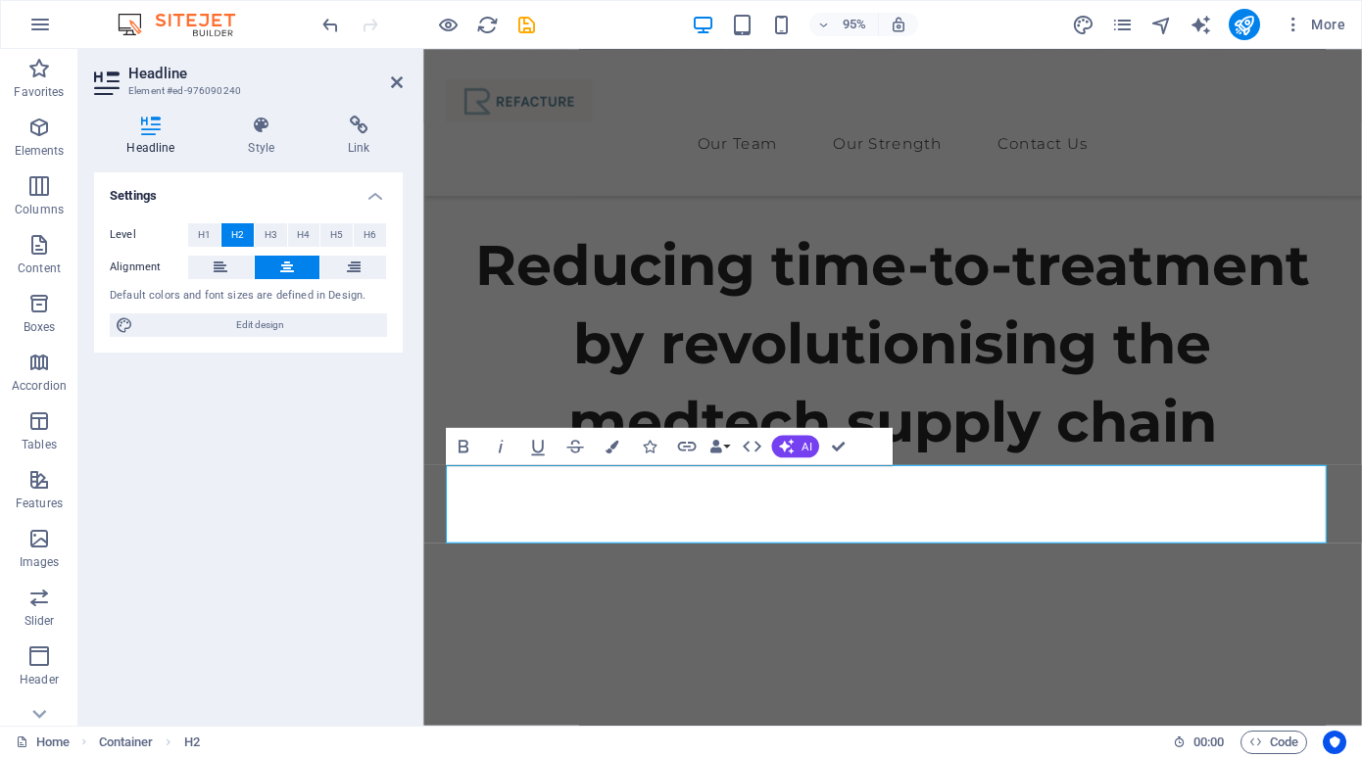
click at [289, 439] on div "Settings Level H1 H2 H3 H4 H5 H6 Alignment Default colors and font sizes are de…" at bounding box center [248, 441] width 309 height 538
click at [394, 81] on icon at bounding box center [397, 82] width 12 height 16
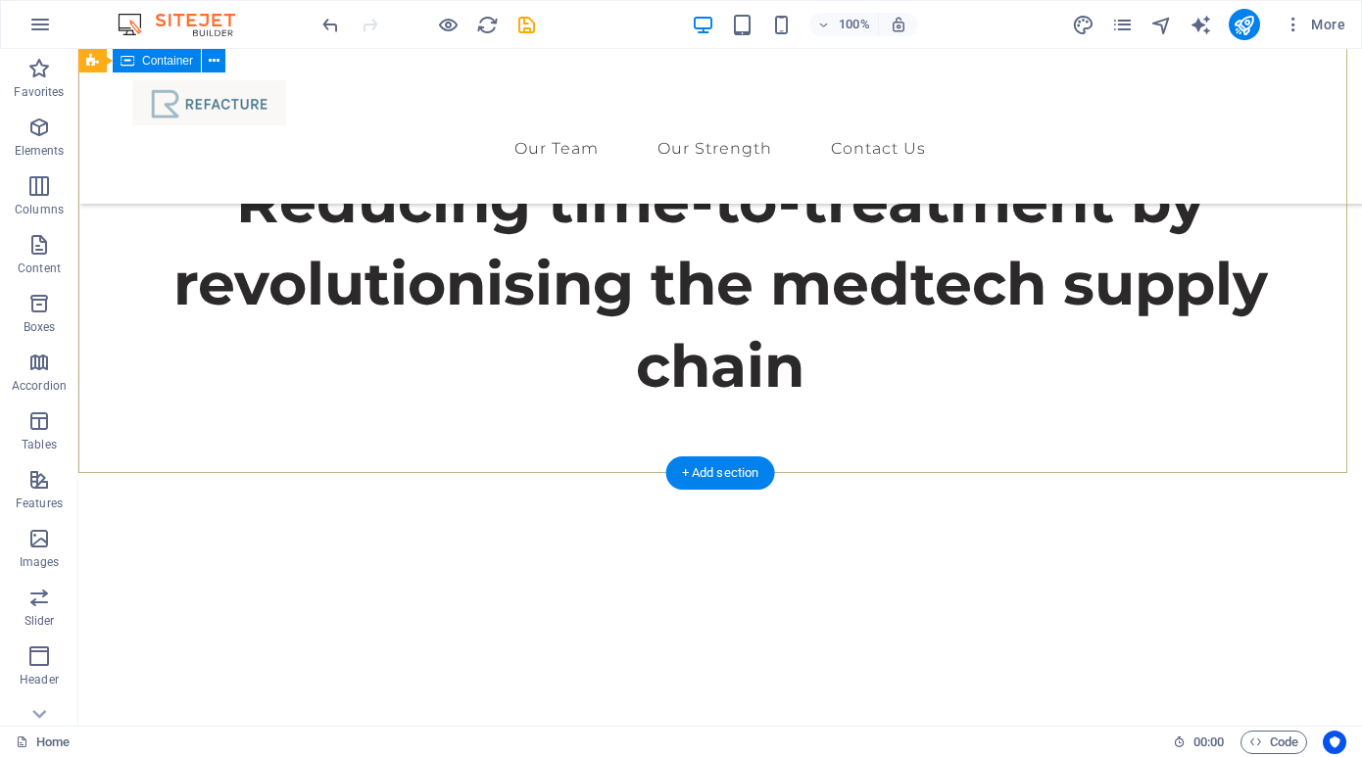
scroll to position [912, 0]
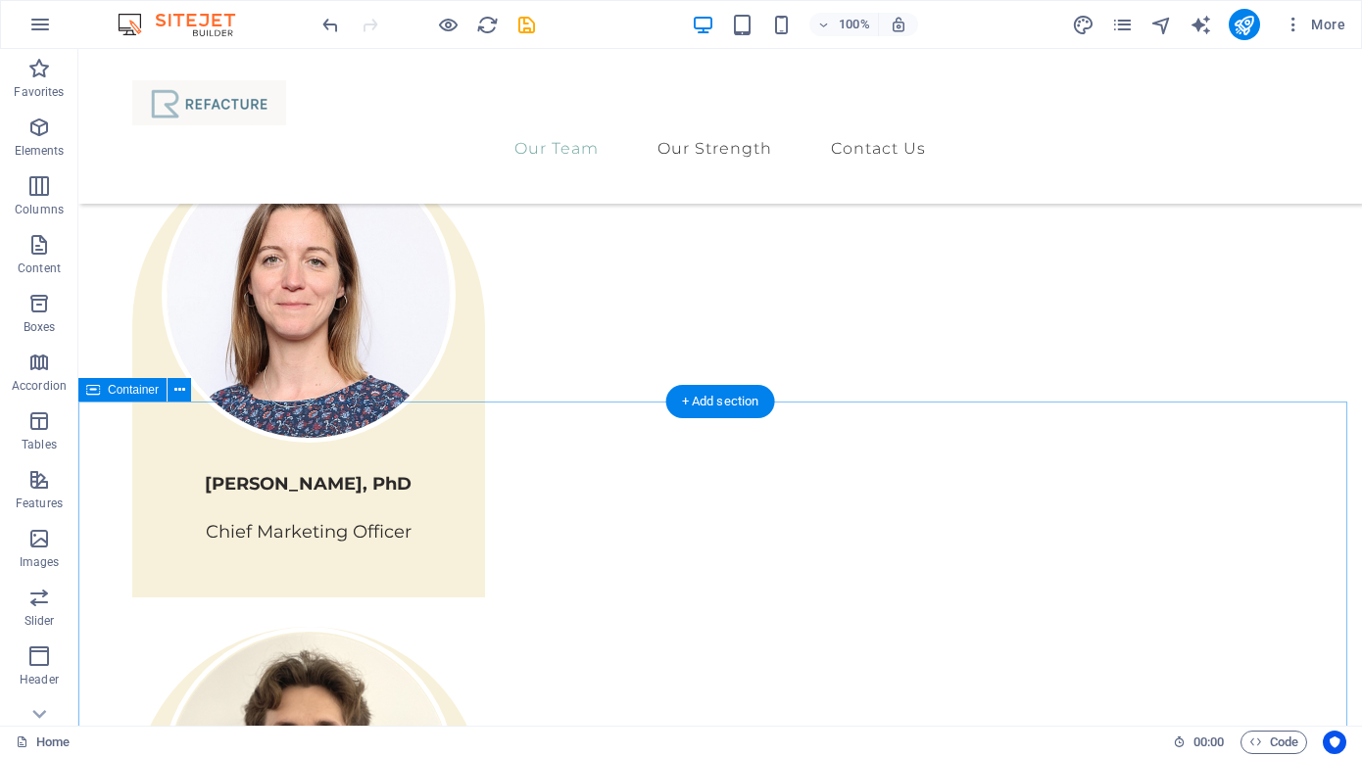
scroll to position [2391, 0]
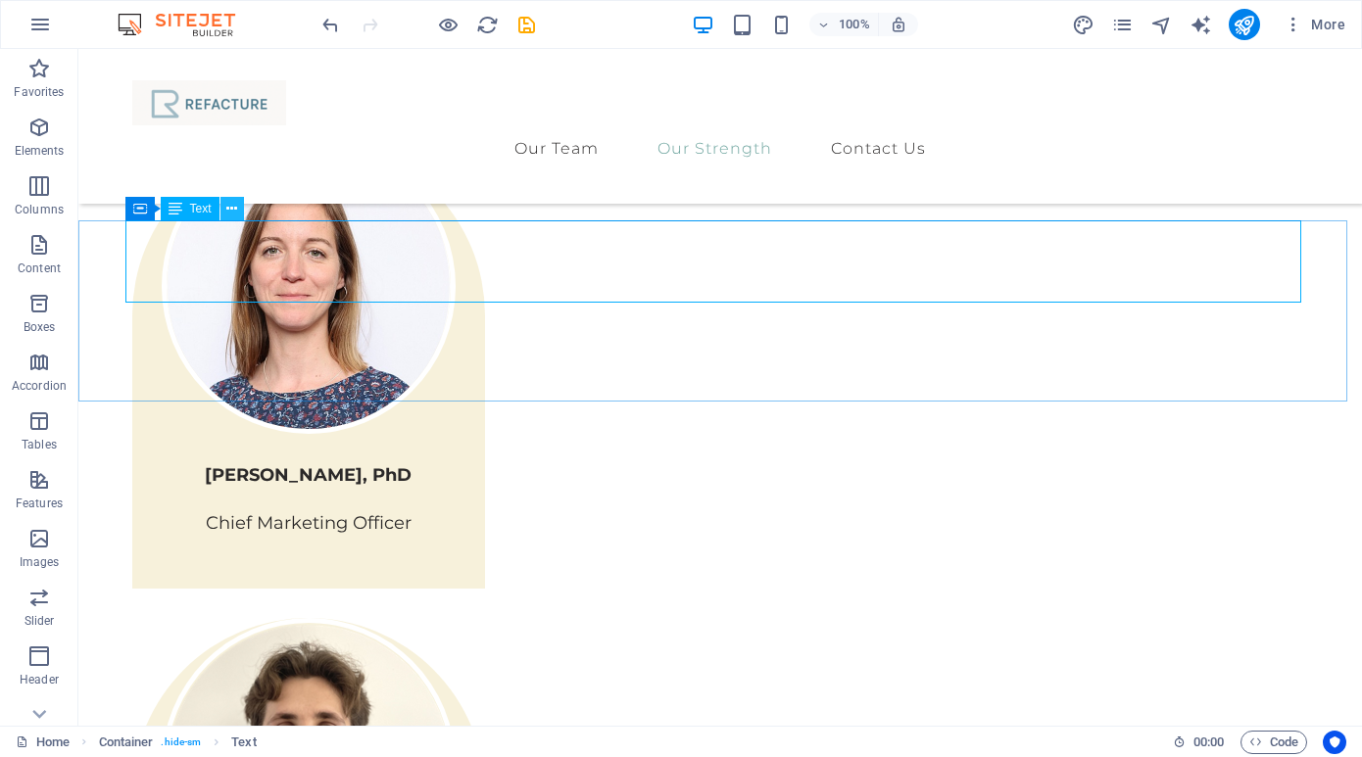
click at [231, 206] on icon at bounding box center [231, 209] width 11 height 21
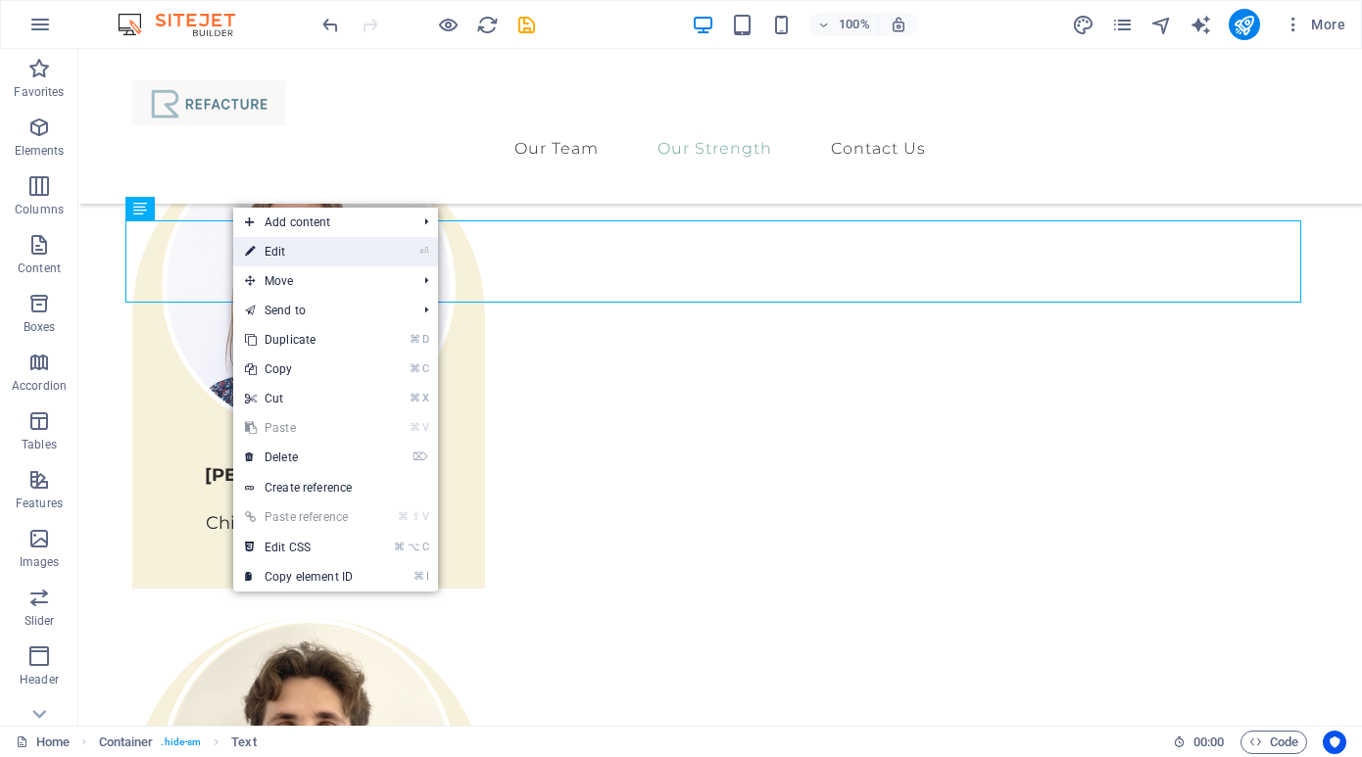
click at [254, 249] on icon at bounding box center [250, 251] width 10 height 29
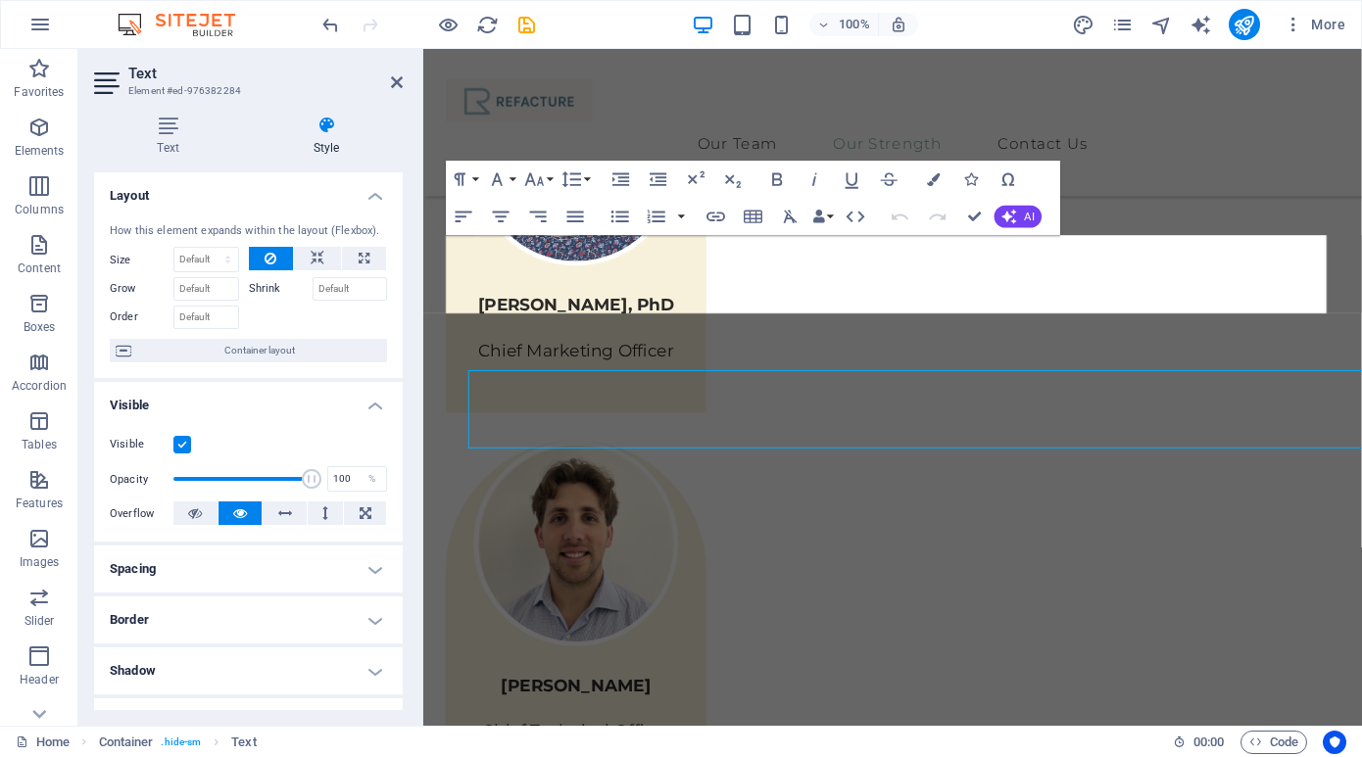
scroll to position [2224, 0]
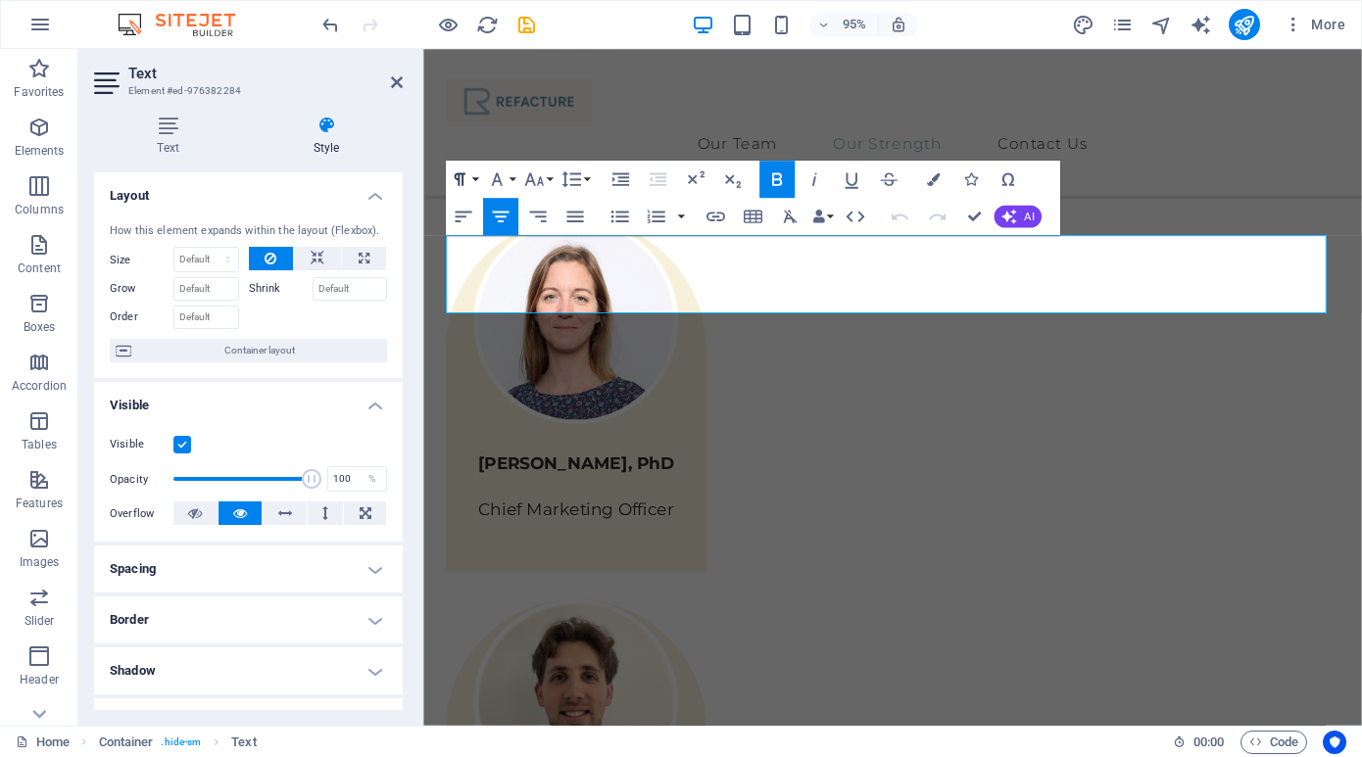
click at [475, 177] on button "Paragraph Format" at bounding box center [463, 179] width 35 height 37
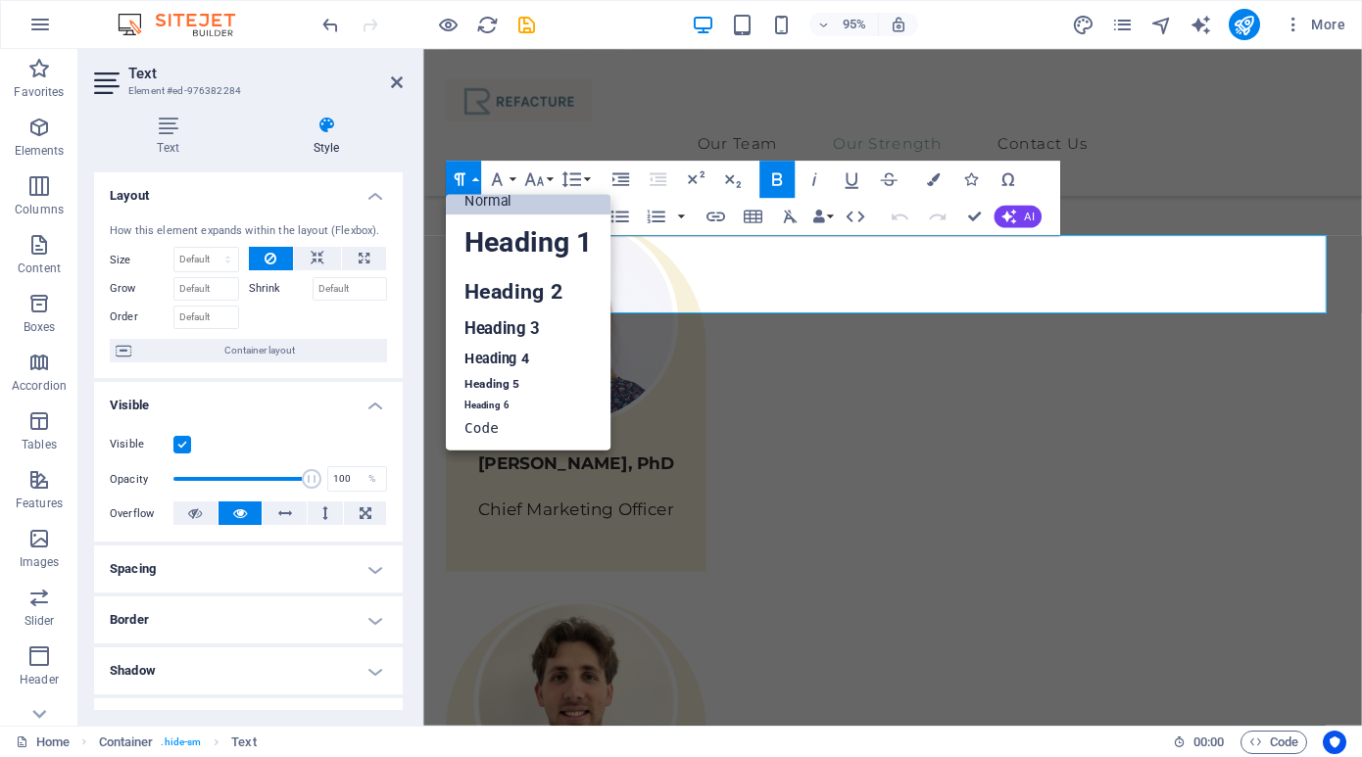
scroll to position [16, 0]
click at [493, 280] on link "Heading 2" at bounding box center [528, 291] width 165 height 42
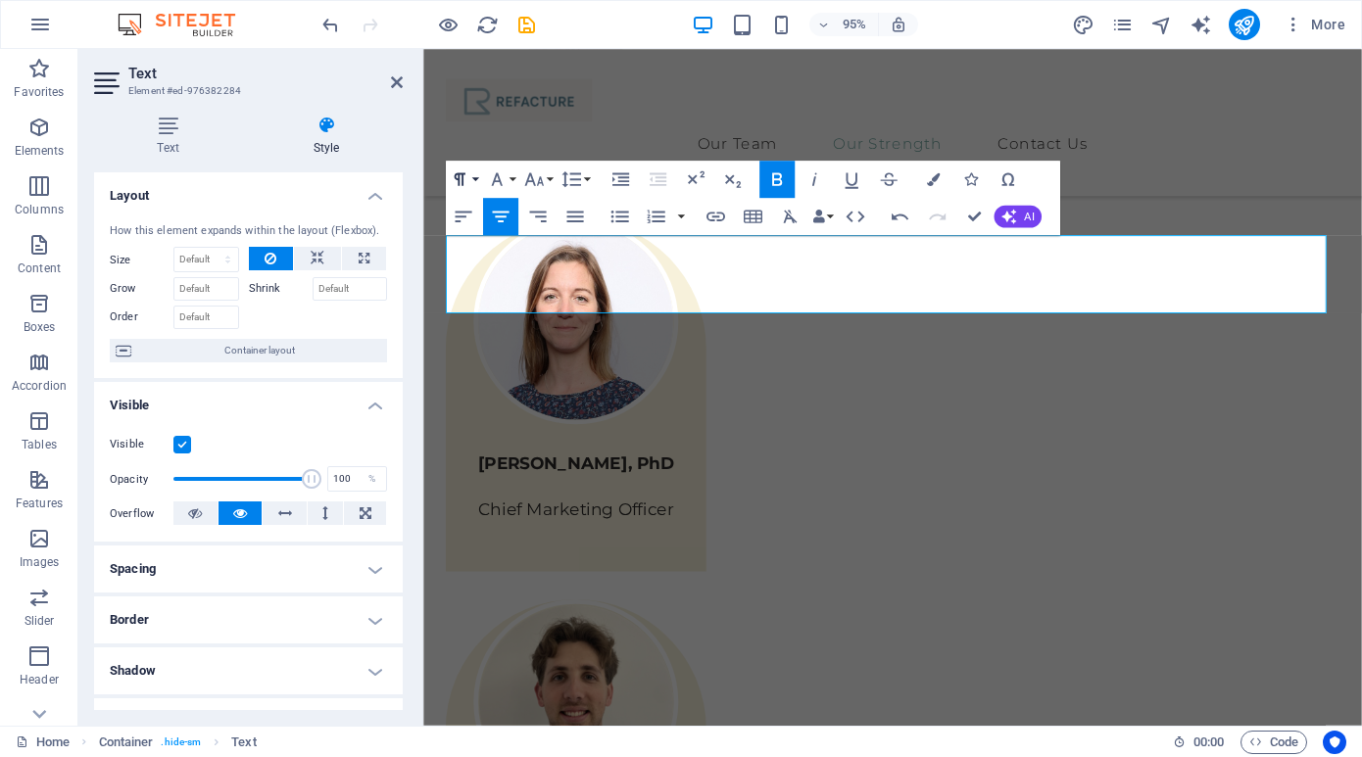
click at [470, 178] on icon "button" at bounding box center [460, 180] width 23 height 23
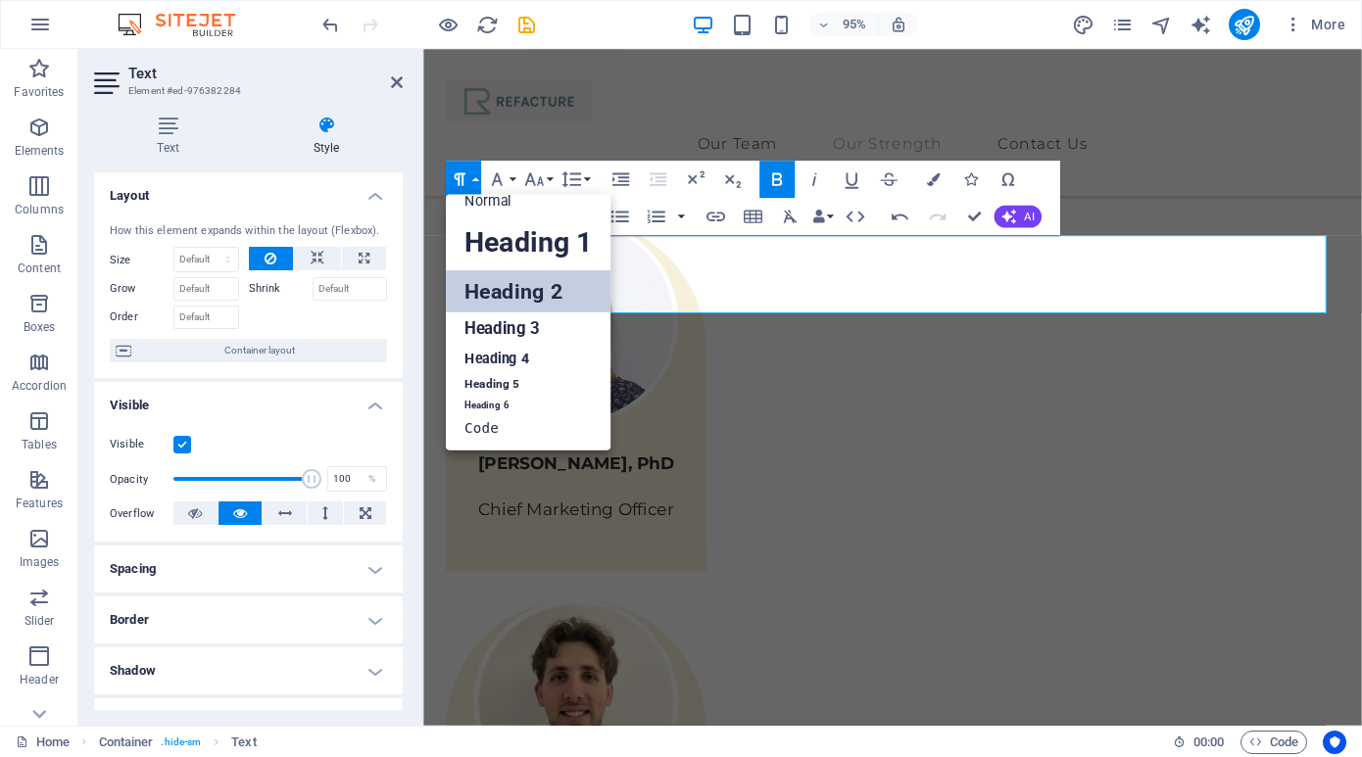
click at [517, 300] on link "Heading 2" at bounding box center [528, 291] width 165 height 42
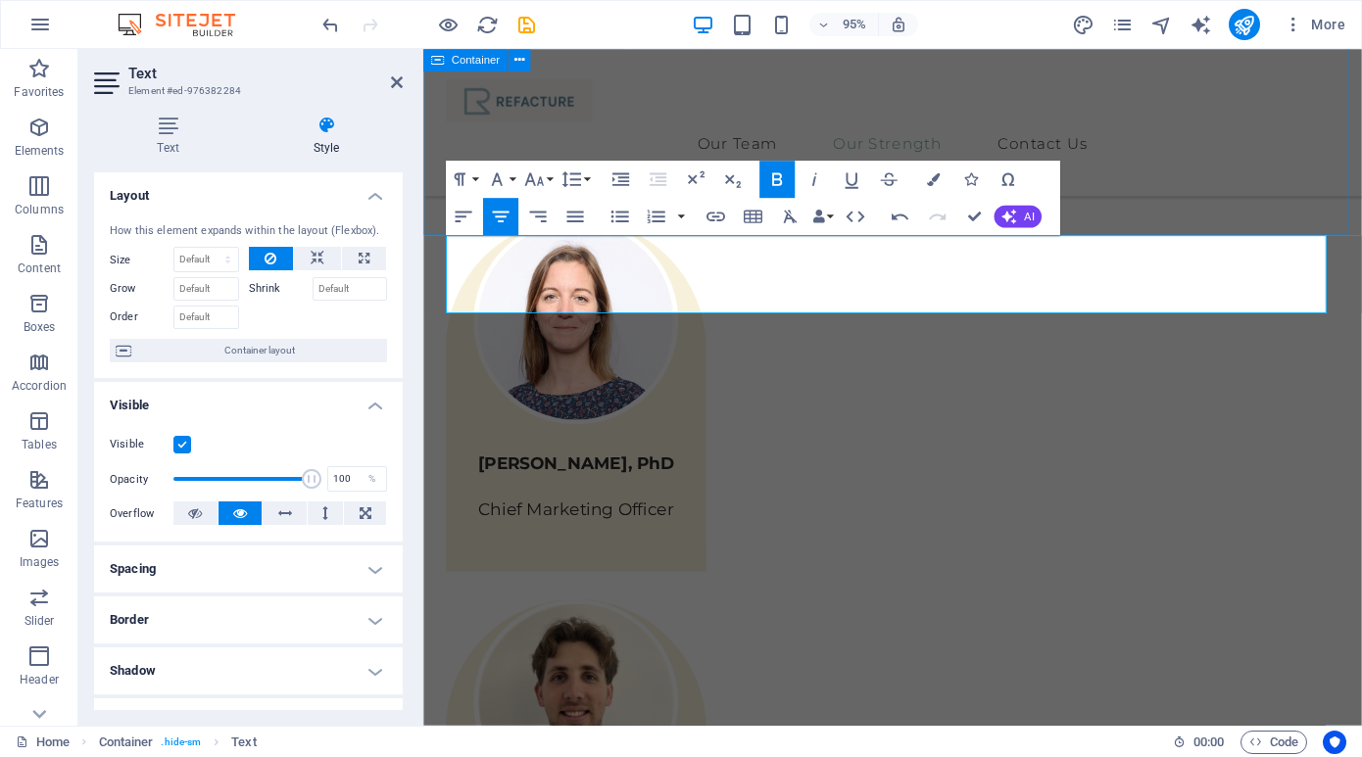
click at [1291, 182] on div "Our Team Our multidisciplinary team has been working together for years on vari…" at bounding box center [917, 714] width 988 height 2368
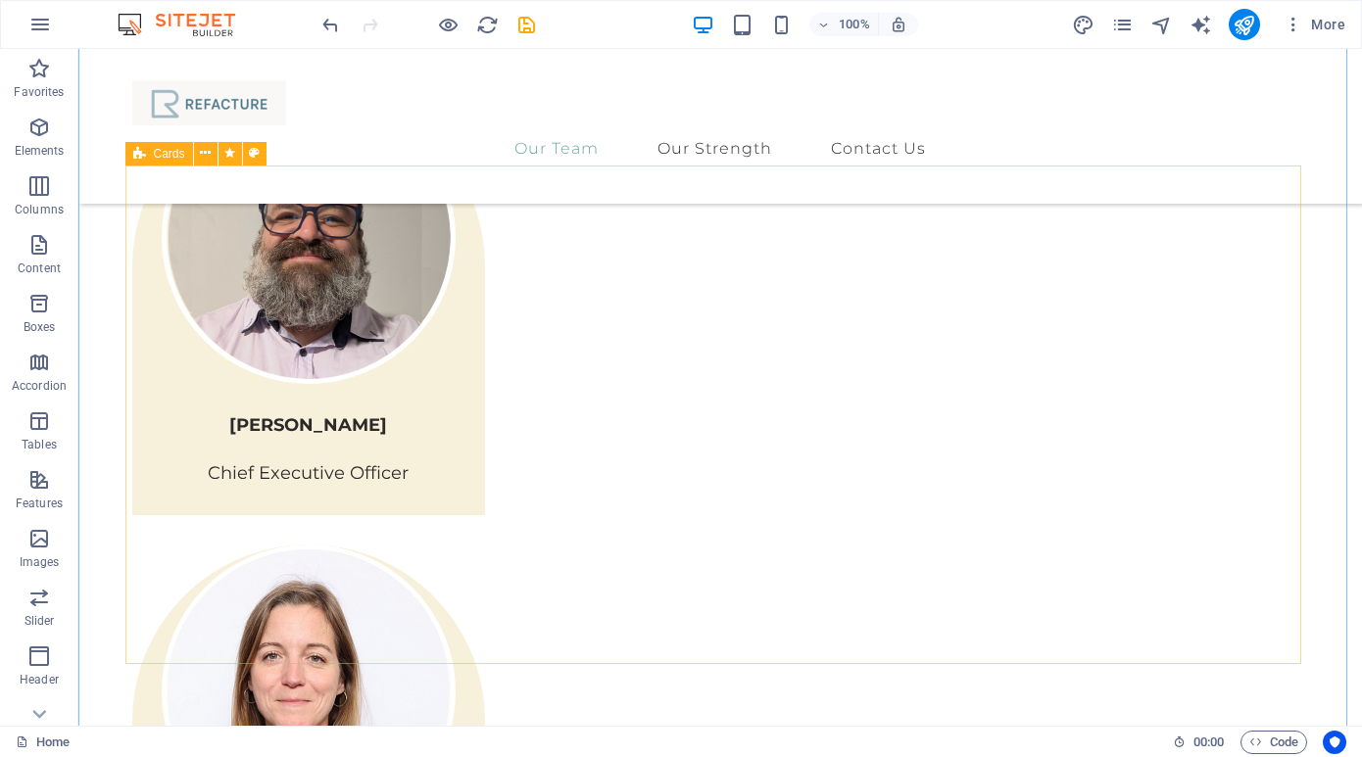
scroll to position [2036, 0]
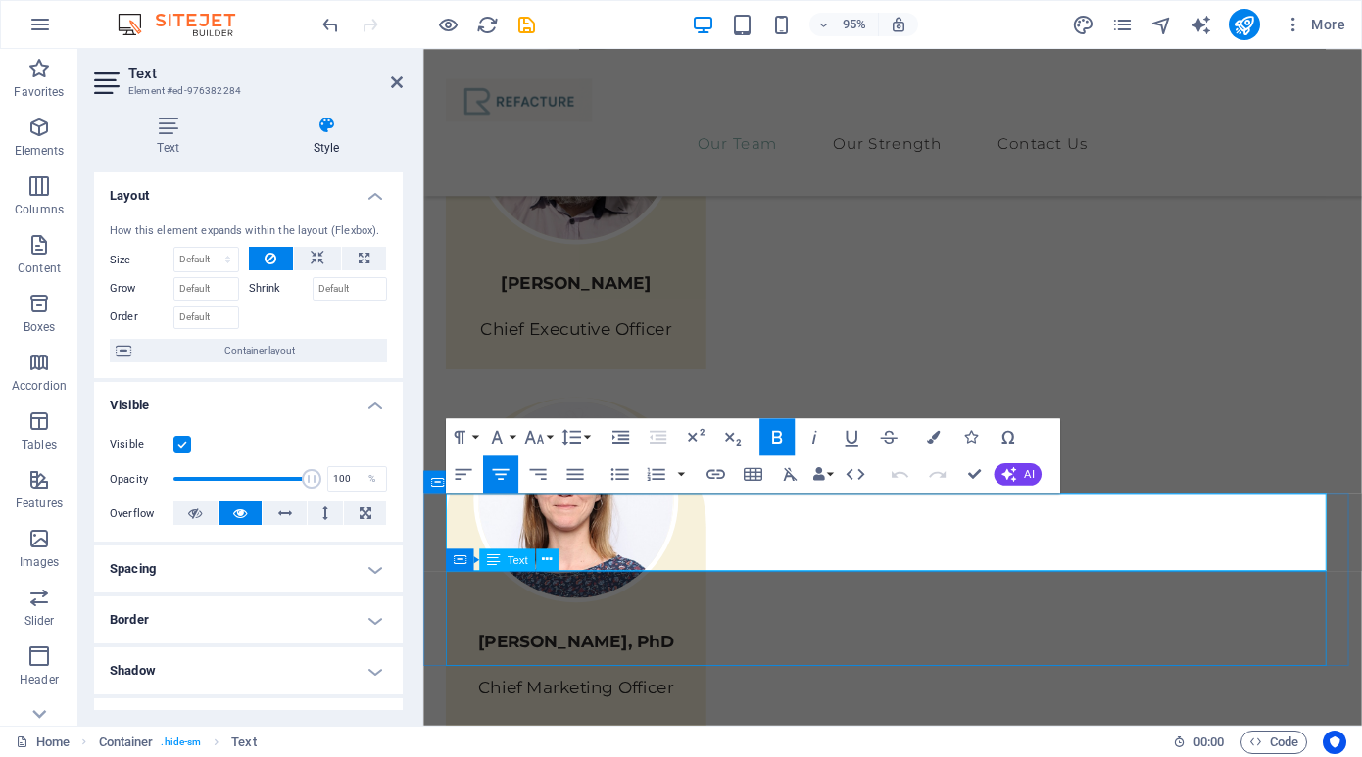
scroll to position [1953, 0]
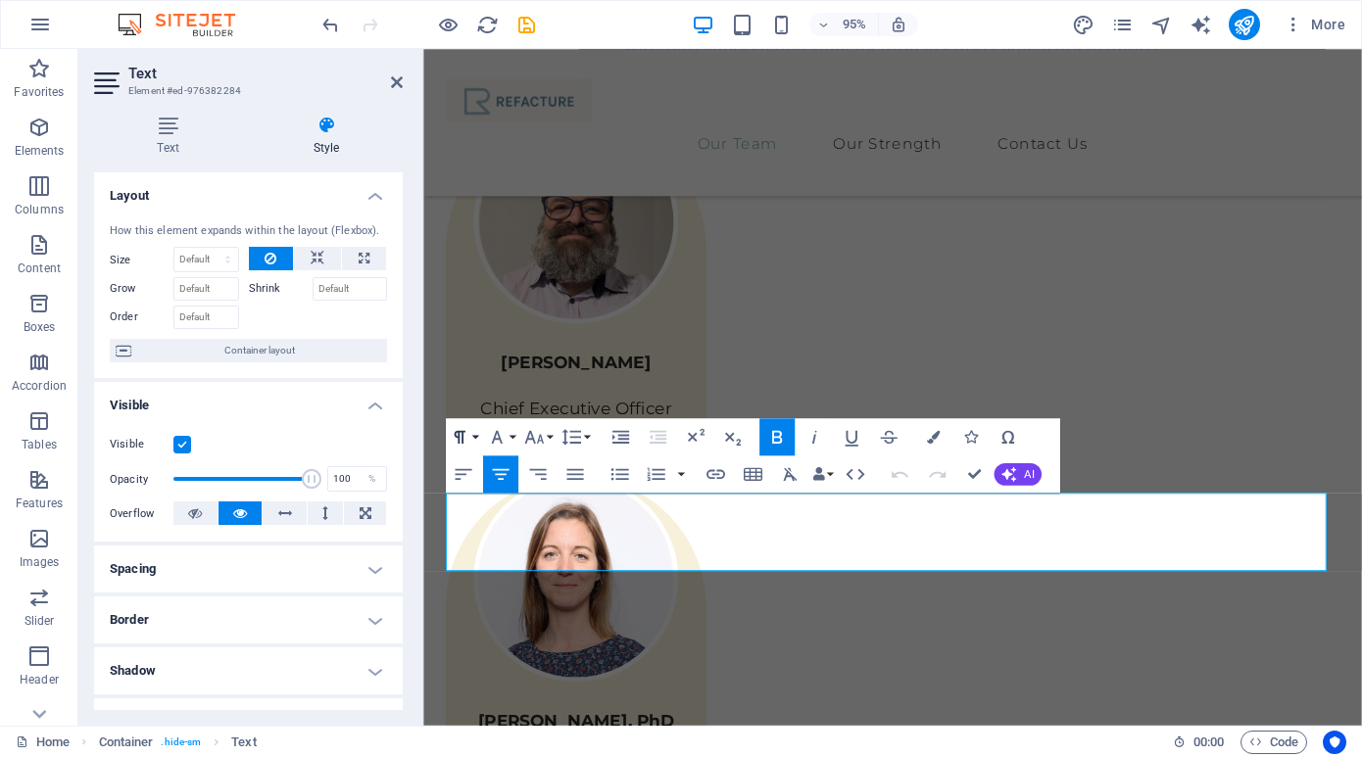
click at [477, 437] on button "Paragraph Format" at bounding box center [463, 437] width 35 height 37
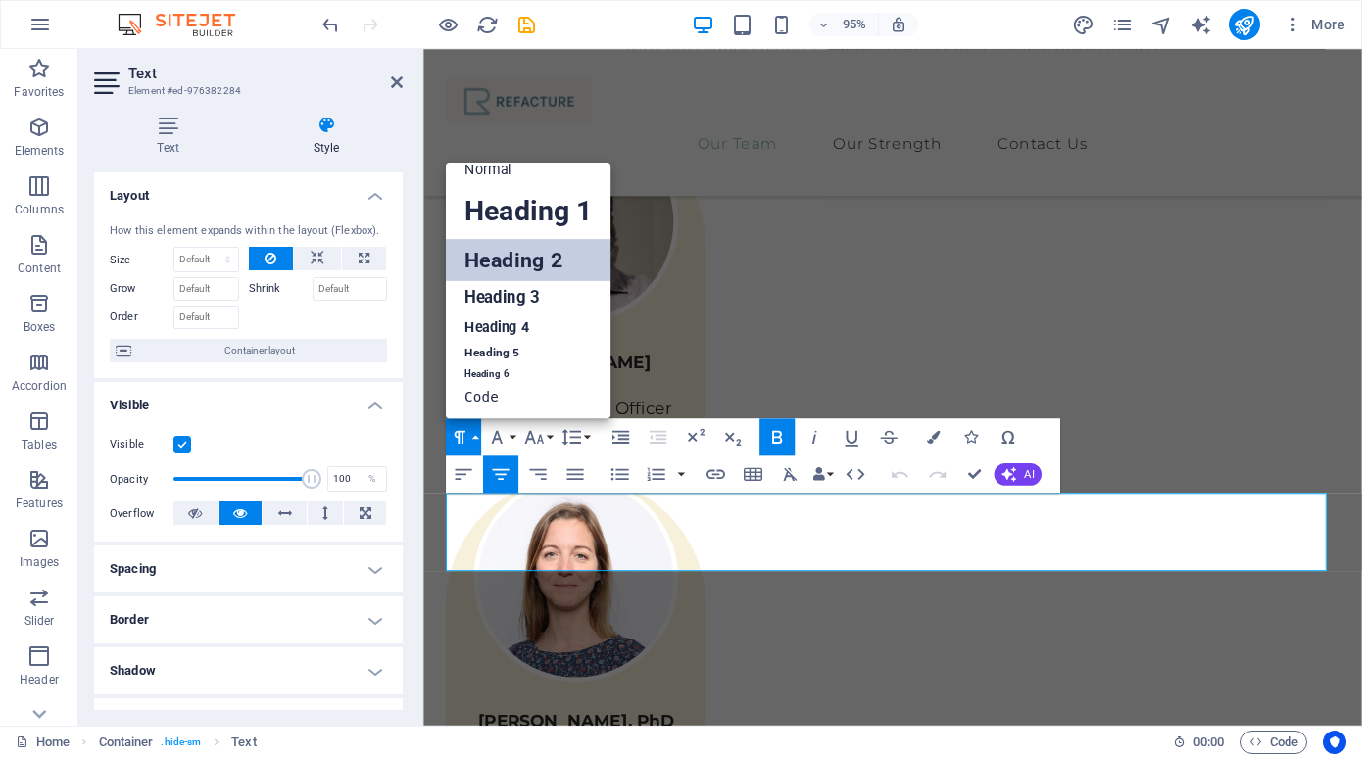
scroll to position [16, 0]
click at [523, 258] on link "Heading 2" at bounding box center [528, 260] width 165 height 42
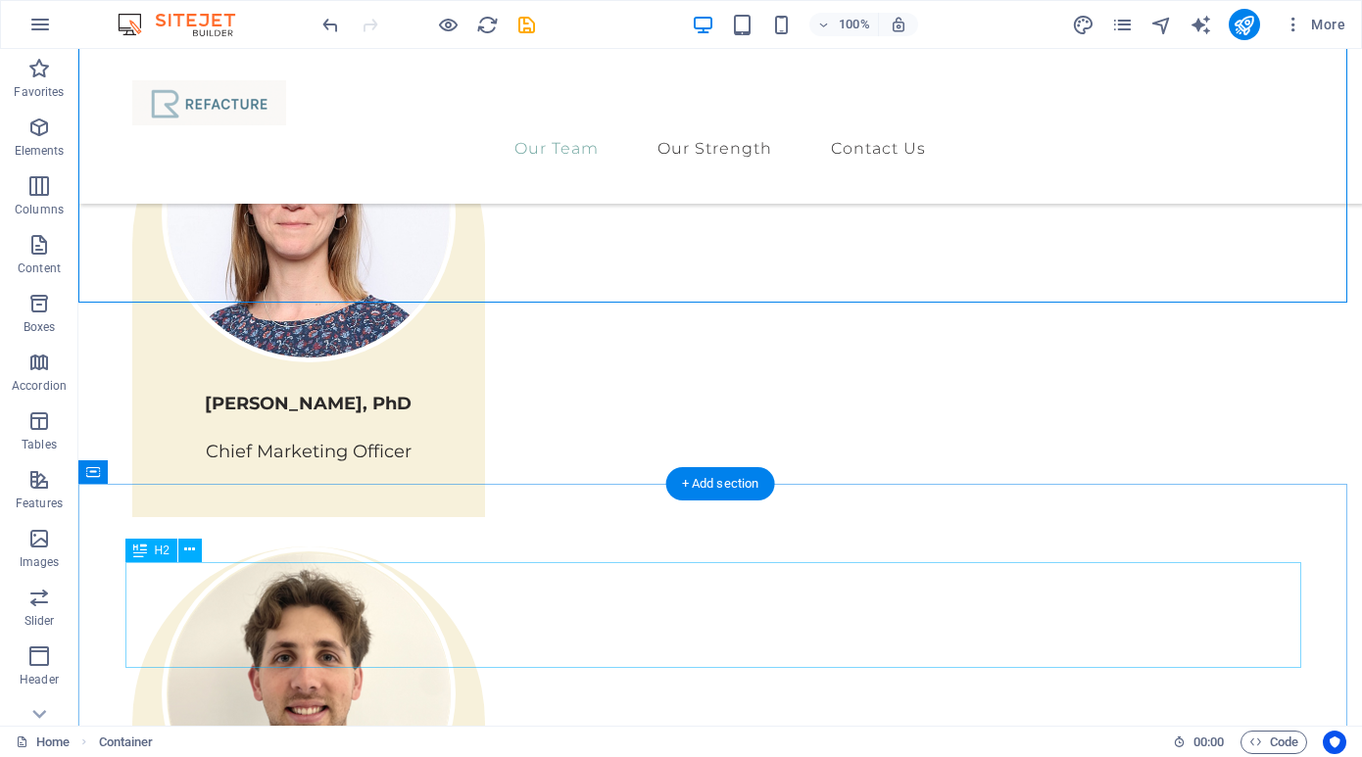
scroll to position [2642, 0]
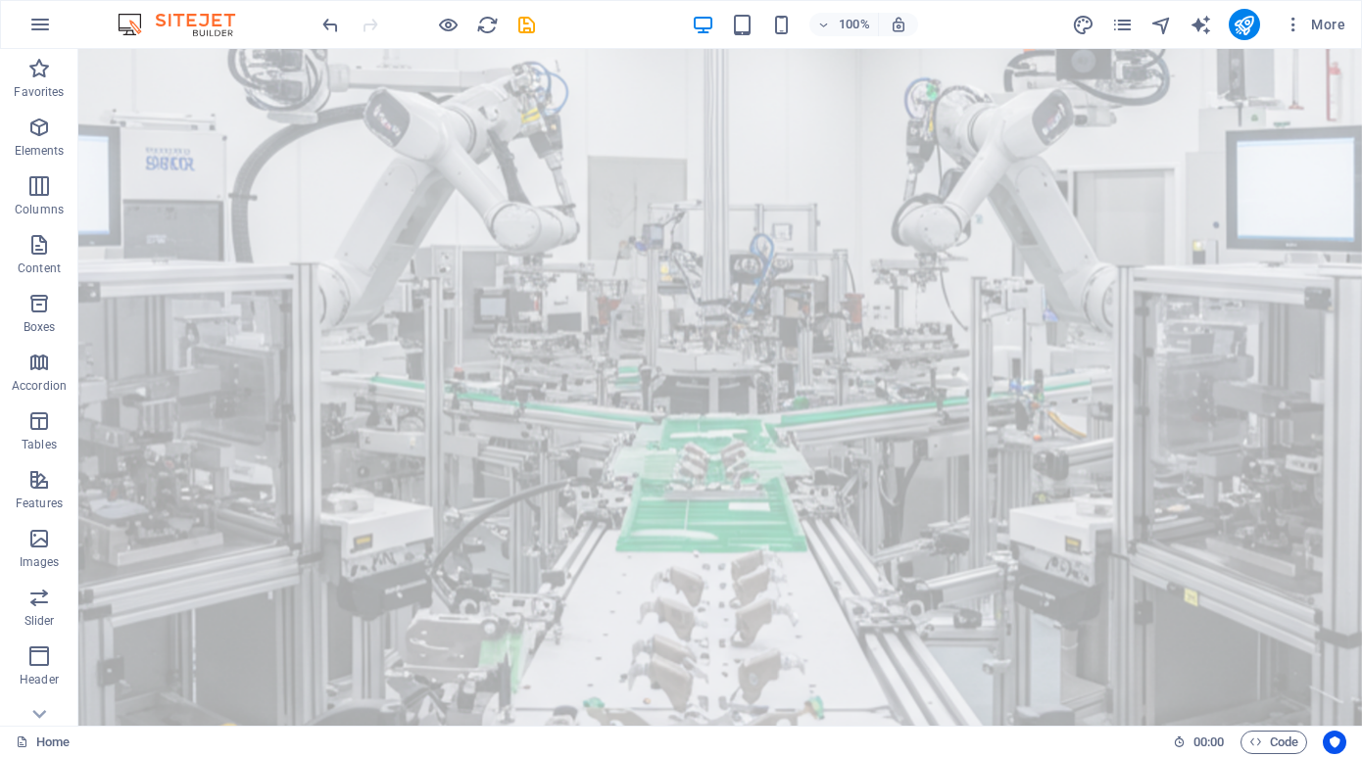
scroll to position [0, 0]
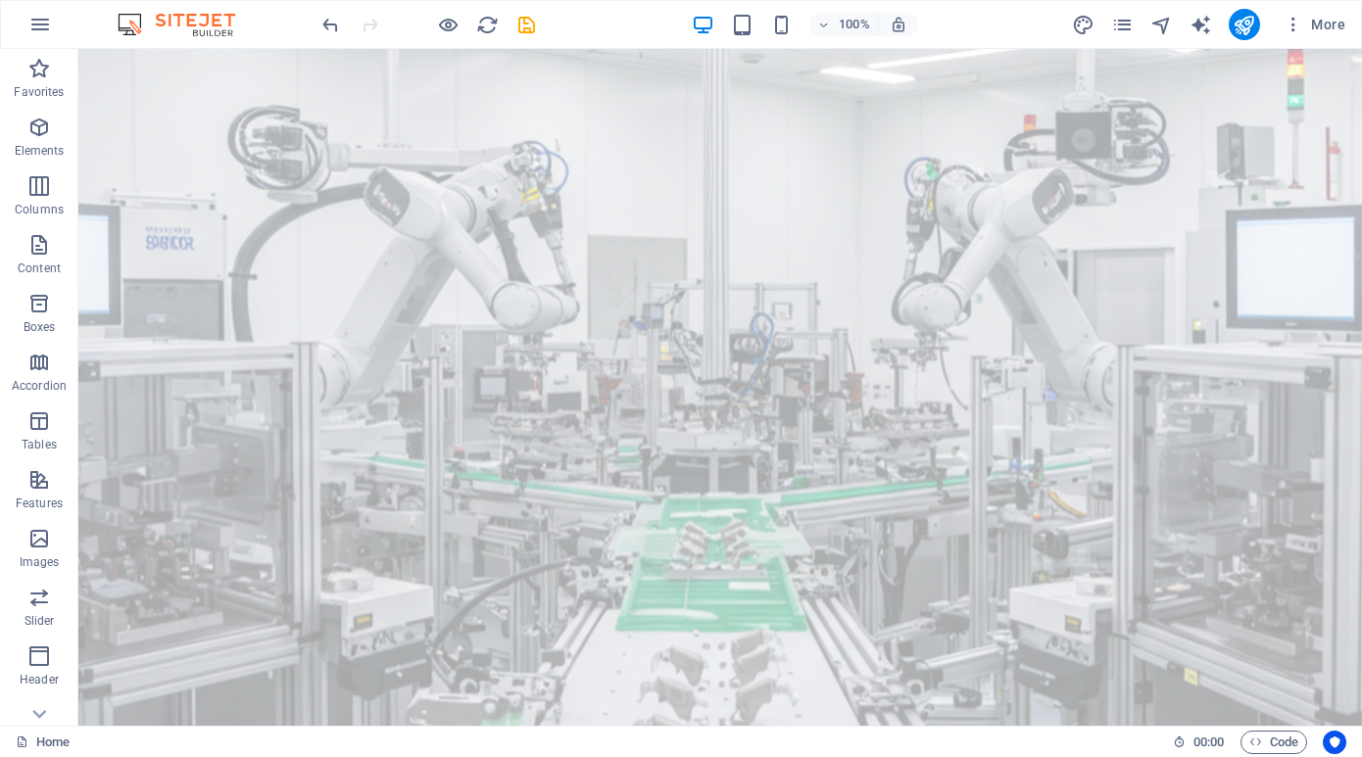
drag, startPoint x: 1357, startPoint y: 488, endPoint x: 1439, endPoint y: 94, distance: 402.4
click at [527, 24] on icon "save" at bounding box center [526, 25] width 23 height 23
checkbox input "false"
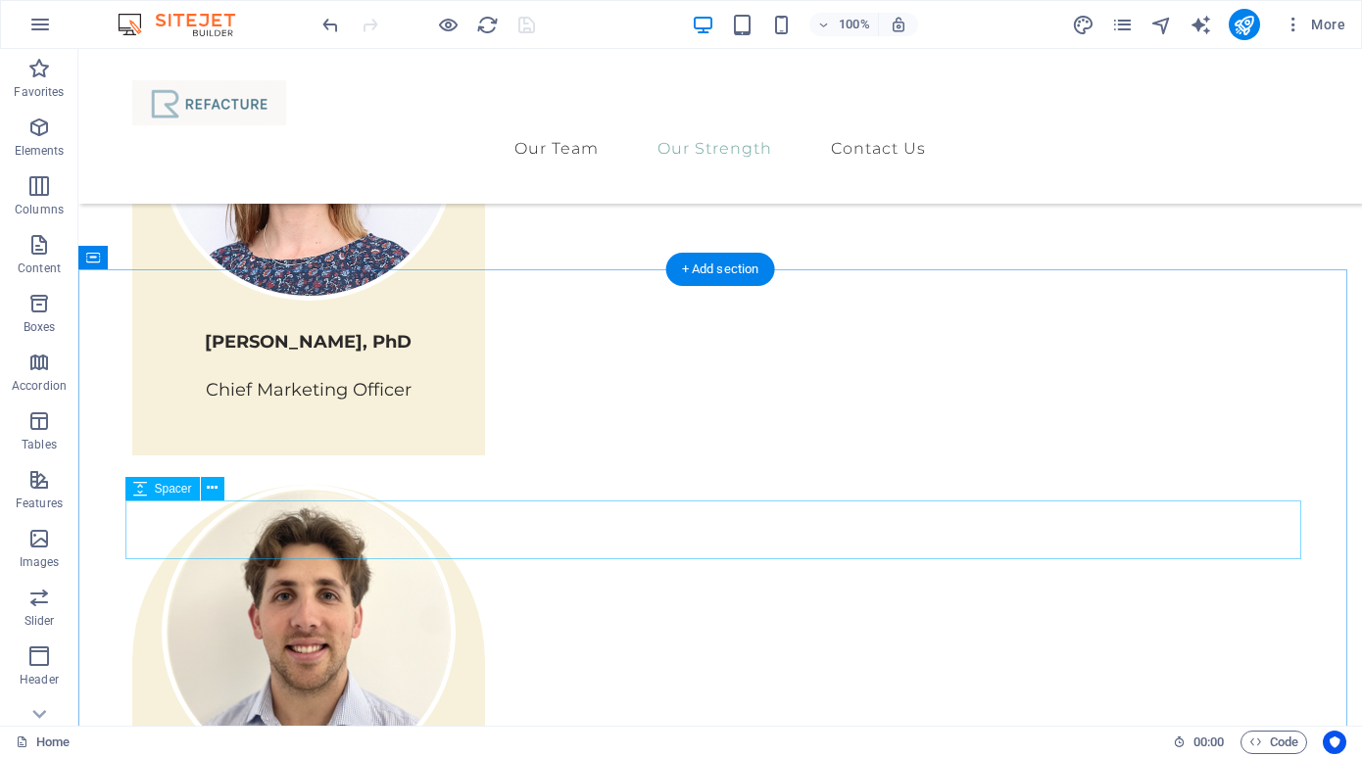
scroll to position [2524, 0]
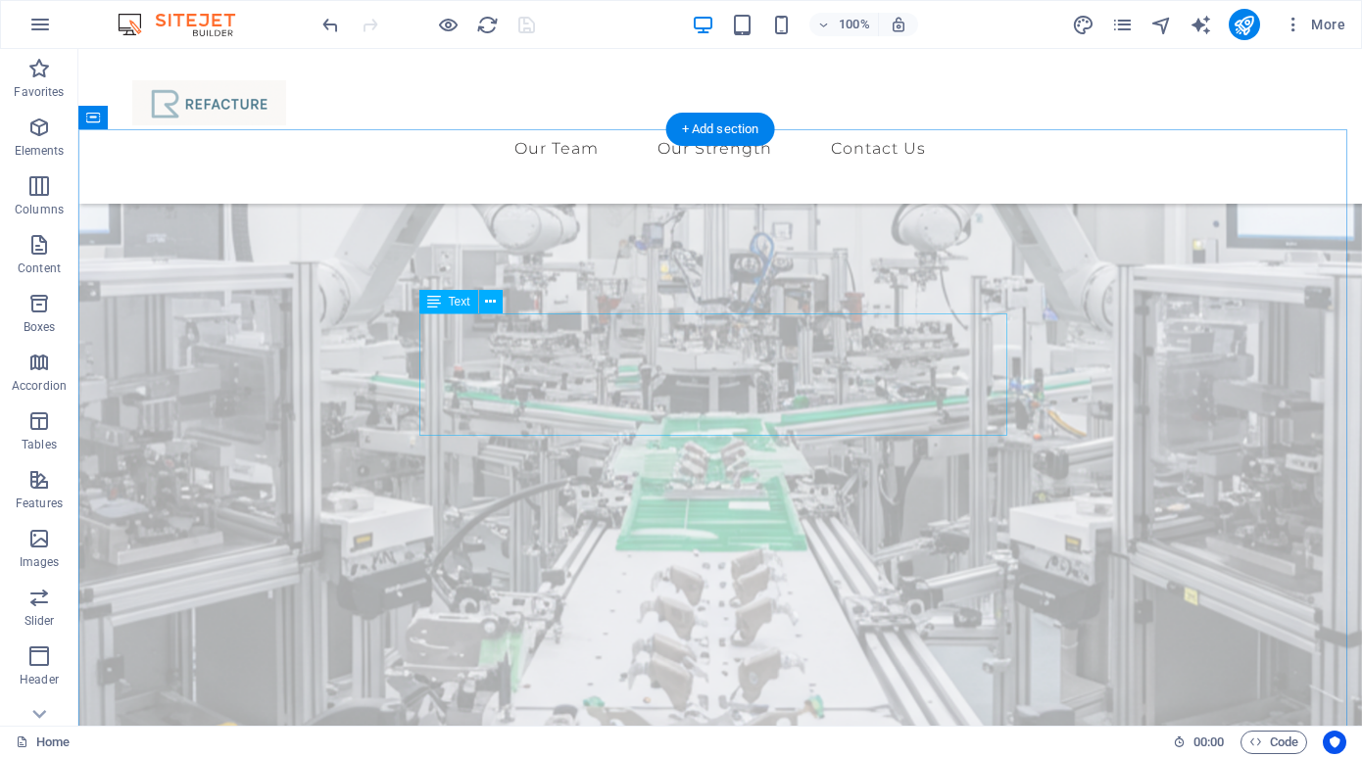
scroll to position [0, 0]
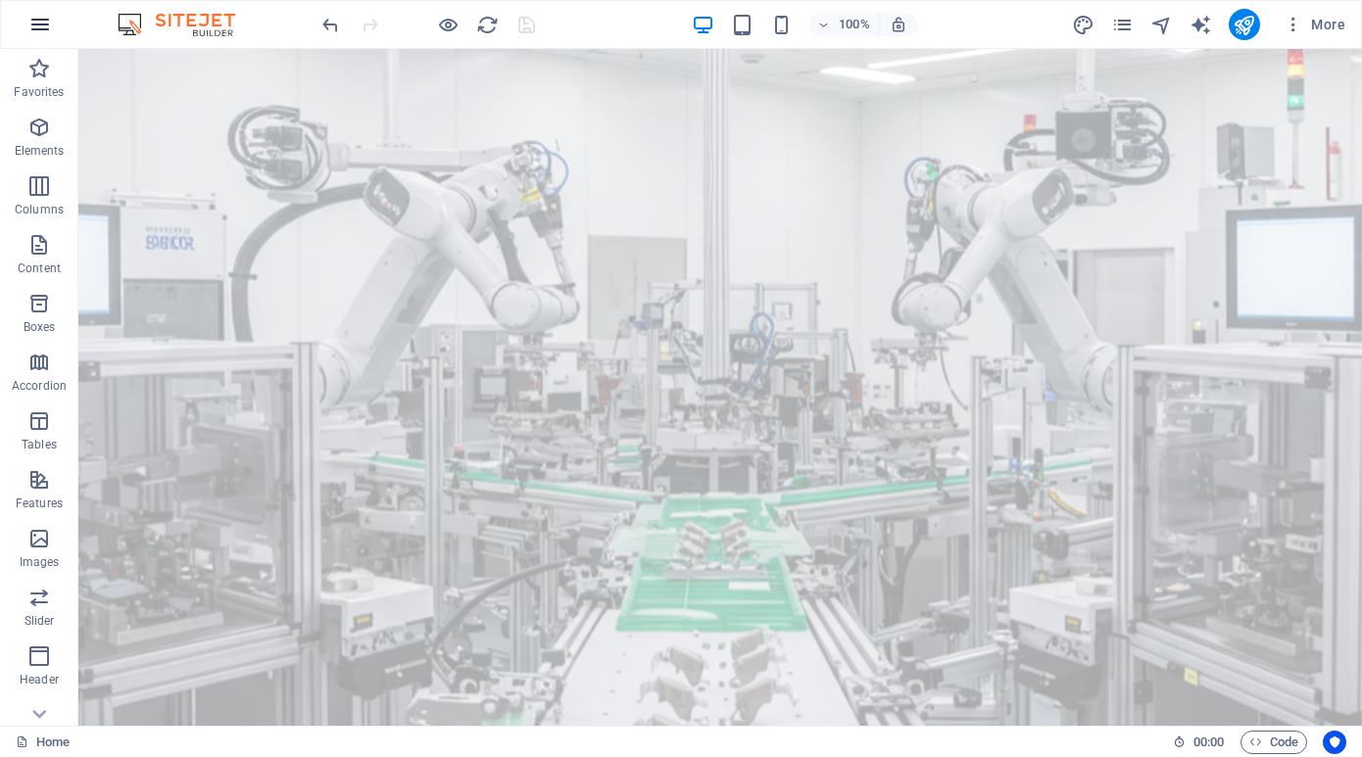
click at [31, 23] on icon "button" at bounding box center [40, 25] width 24 height 24
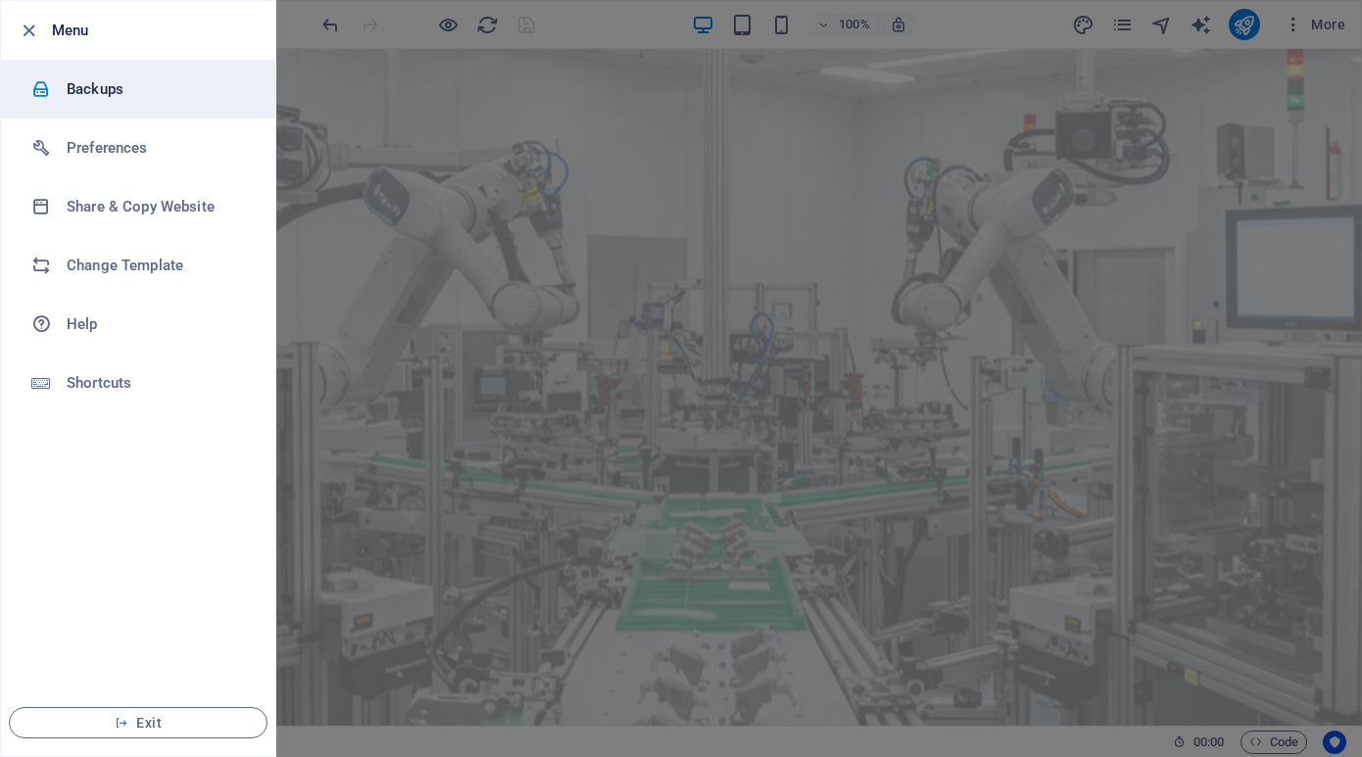
click at [79, 90] on h6 "Backups" at bounding box center [157, 89] width 181 height 24
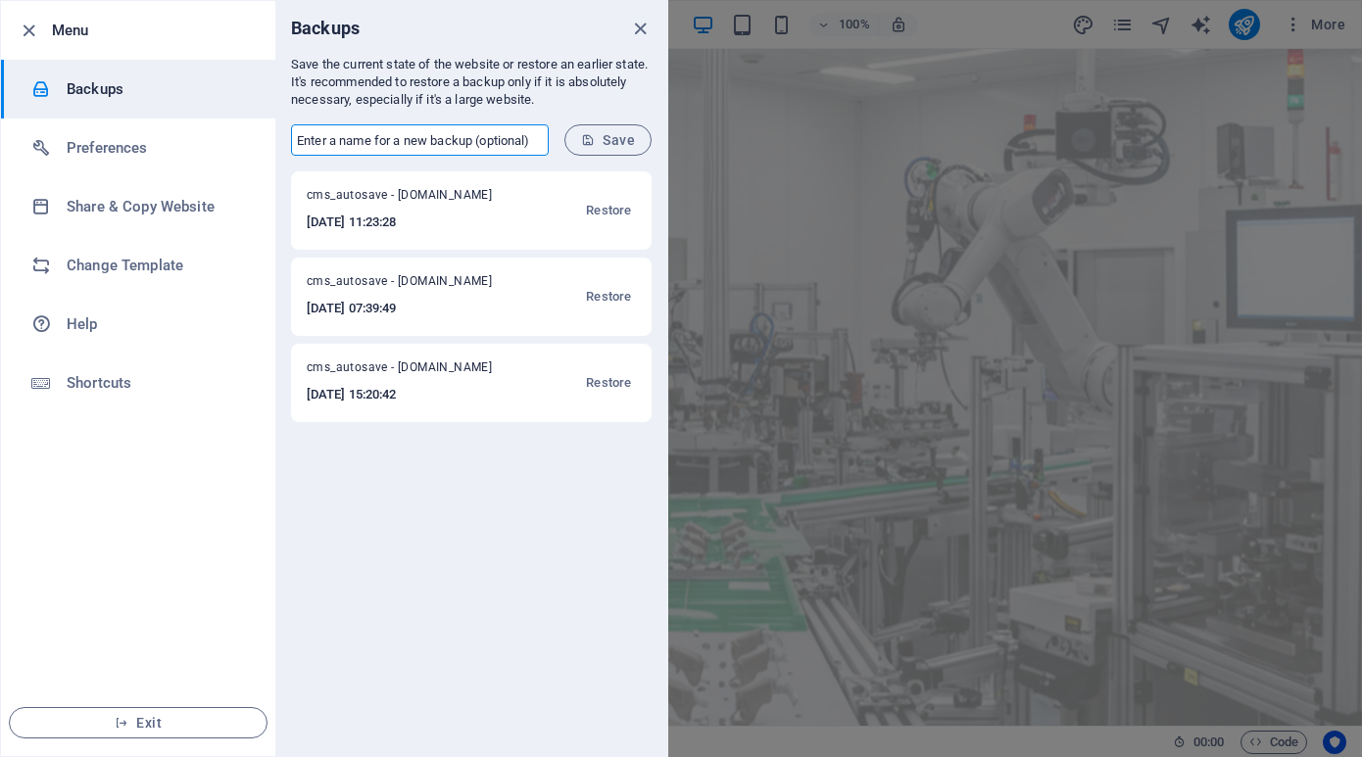
click at [493, 140] on input "text" at bounding box center [420, 139] width 258 height 31
type input "n"
type input "Updated fonts"
click at [607, 136] on span "Save" at bounding box center [608, 140] width 54 height 16
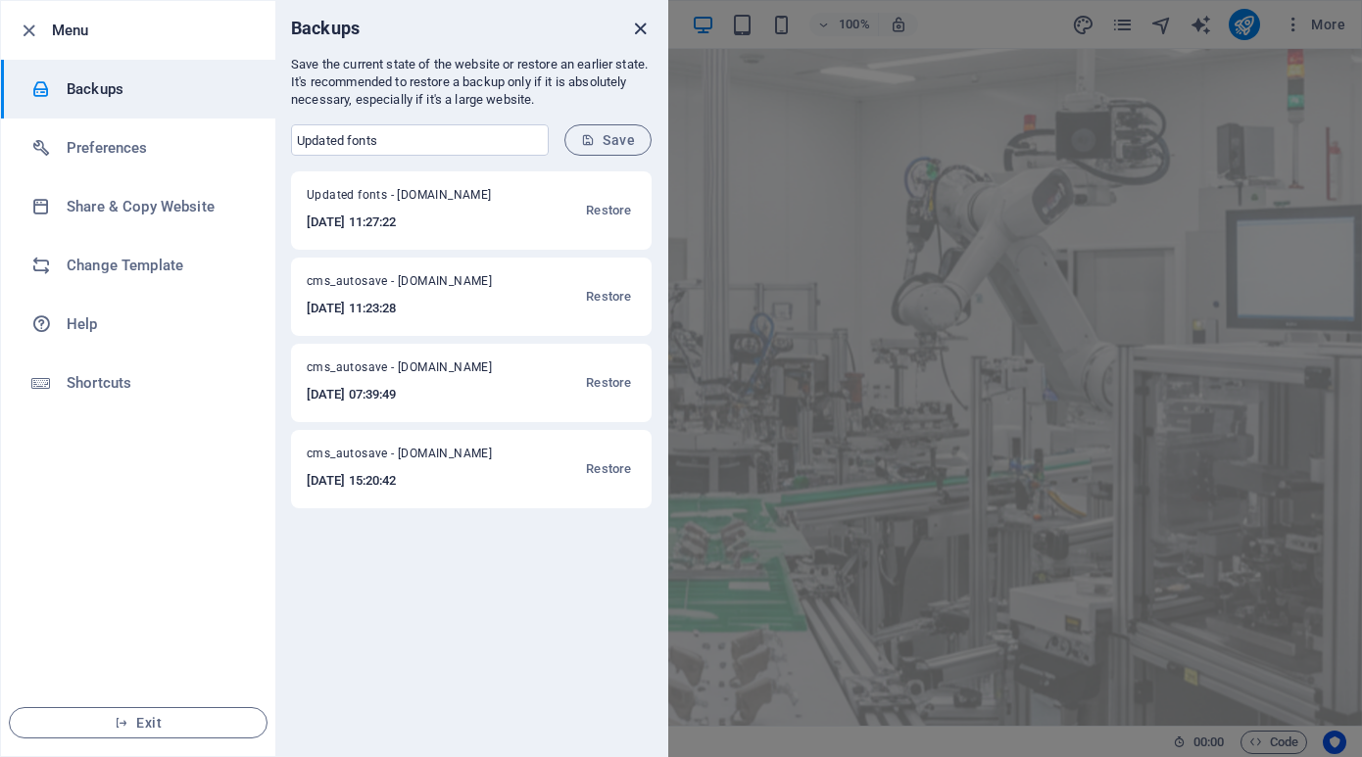
click at [641, 26] on icon "close" at bounding box center [640, 29] width 23 height 23
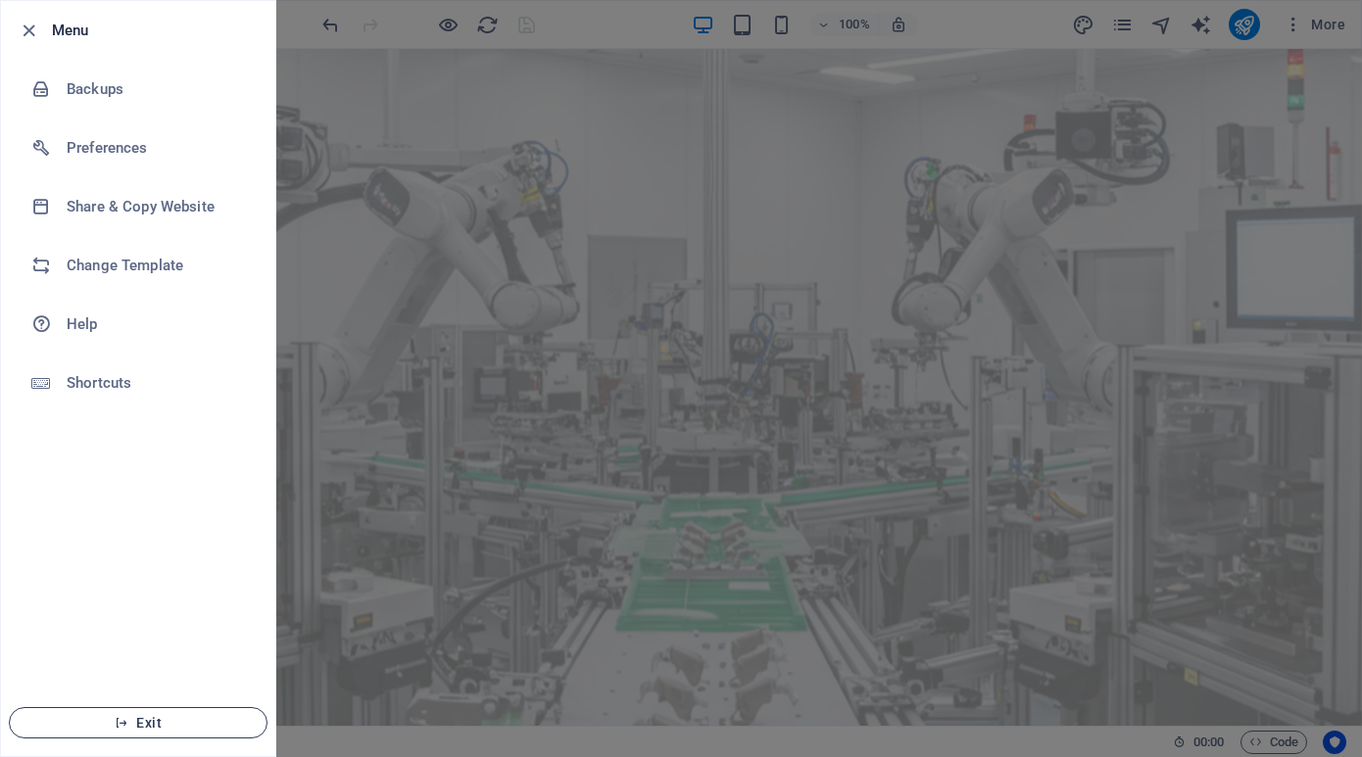
click at [192, 734] on button "Exit" at bounding box center [138, 722] width 259 height 31
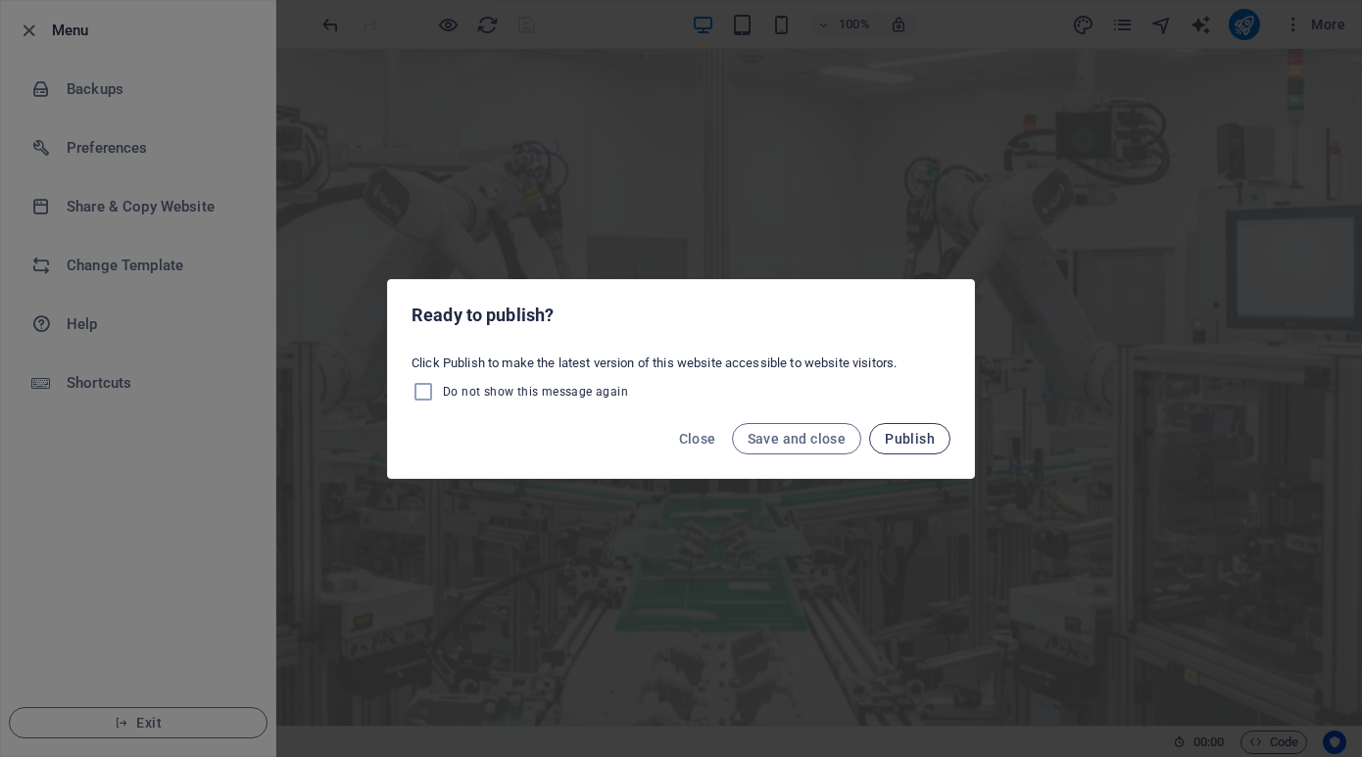
click at [903, 441] on span "Publish" at bounding box center [910, 439] width 50 height 16
